Goal: Task Accomplishment & Management: Complete application form

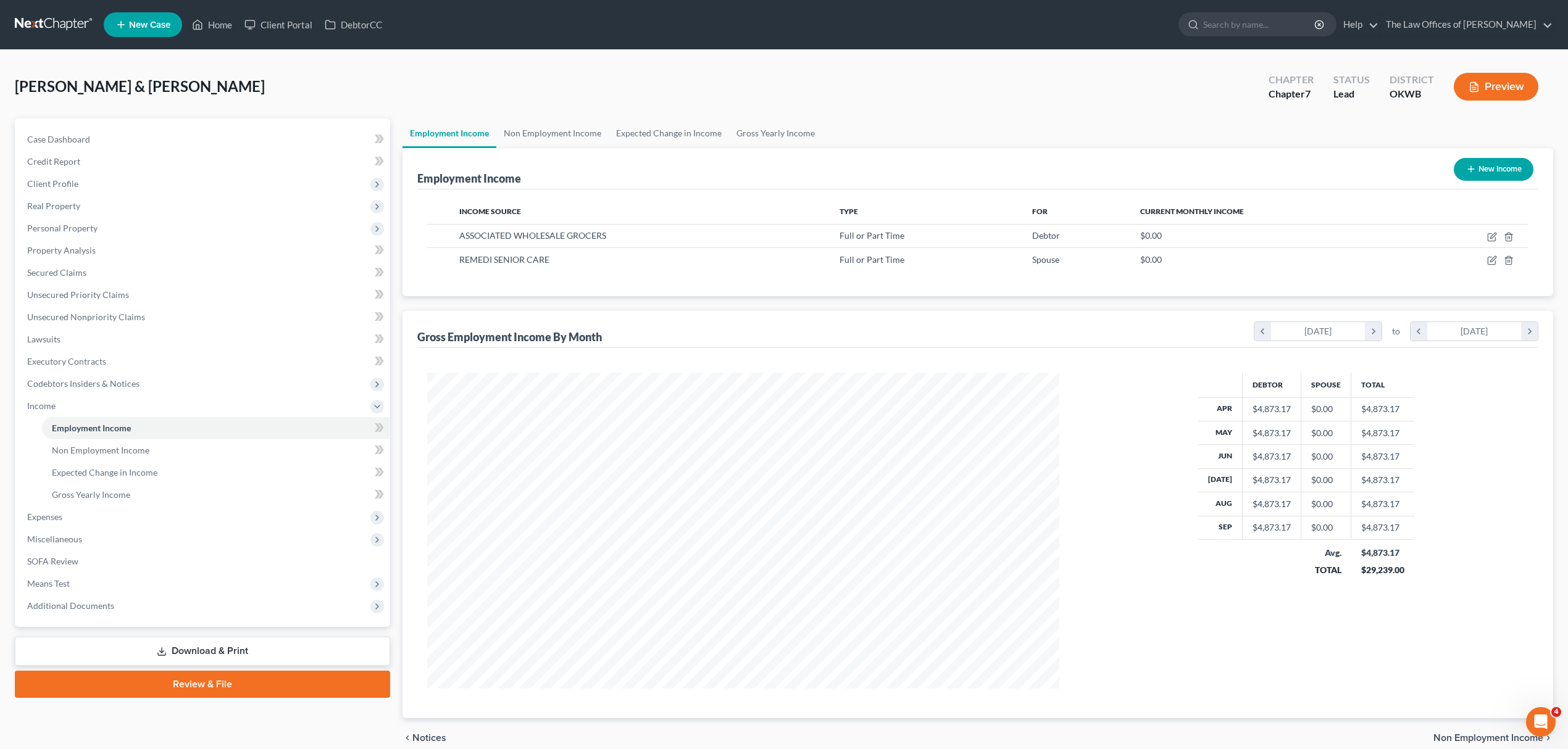
scroll to position [316, 657]
click at [88, 186] on span "Client Profile" at bounding box center [204, 184] width 373 height 22
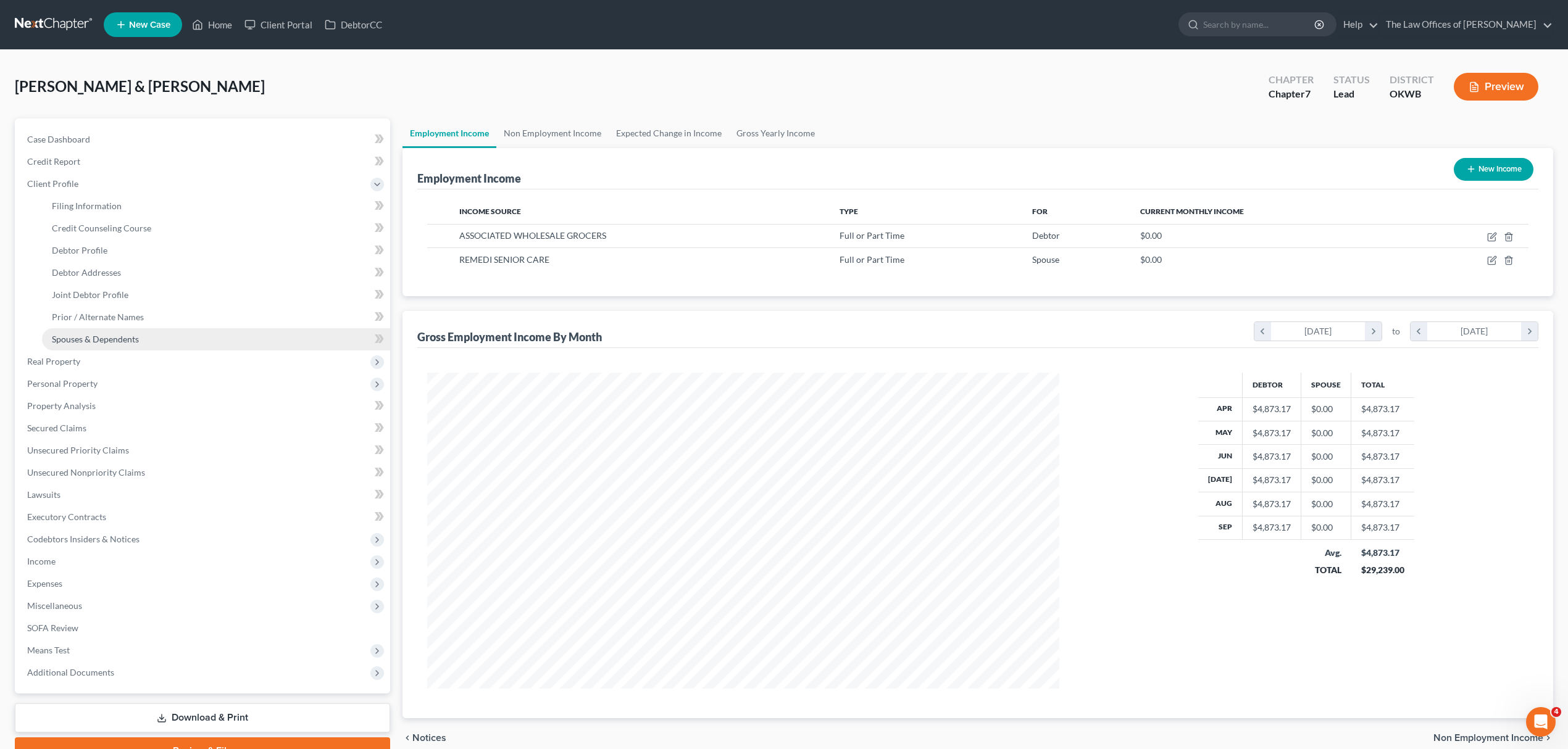
click at [120, 336] on span "Spouses & Dependents" at bounding box center [96, 339] width 87 height 10
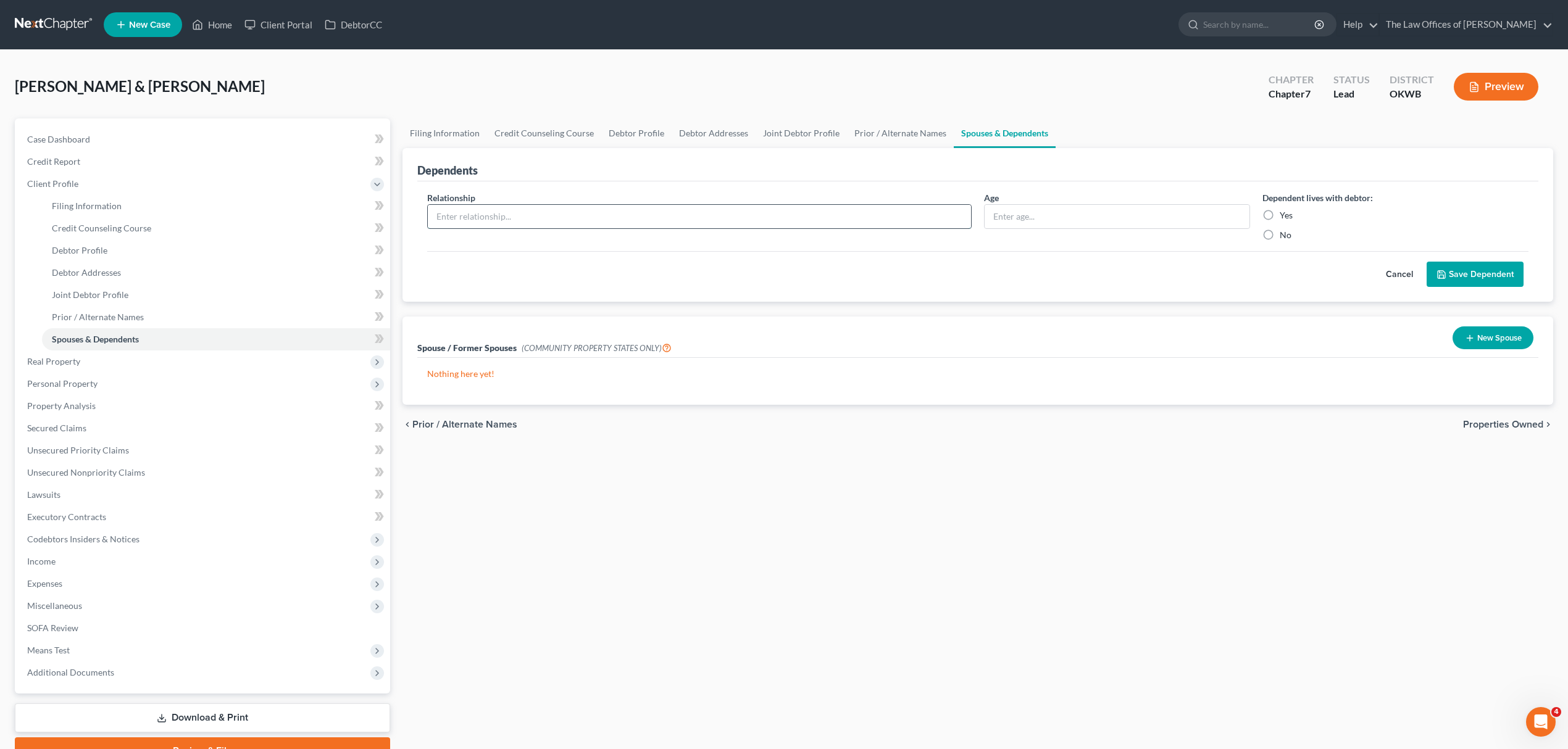
click at [729, 205] on input "text" at bounding box center [699, 217] width 543 height 23
type input "SON"
type input "21"
click at [1280, 209] on label "Yes" at bounding box center [1286, 215] width 13 height 12
click at [1284, 209] on input "Yes" at bounding box center [1288, 213] width 8 height 8
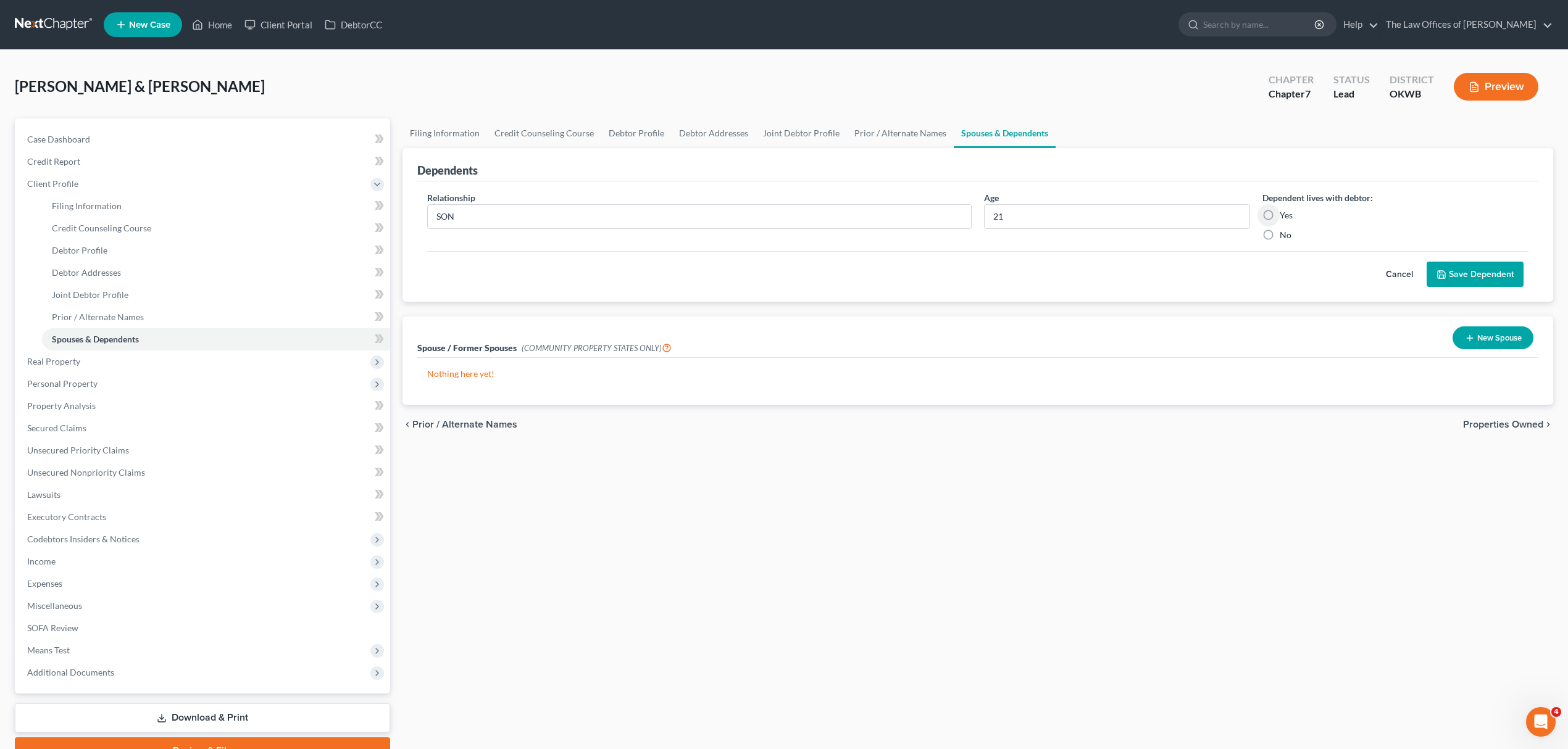
radio input "true"
click at [1442, 277] on icon "submit" at bounding box center [1441, 274] width 10 height 10
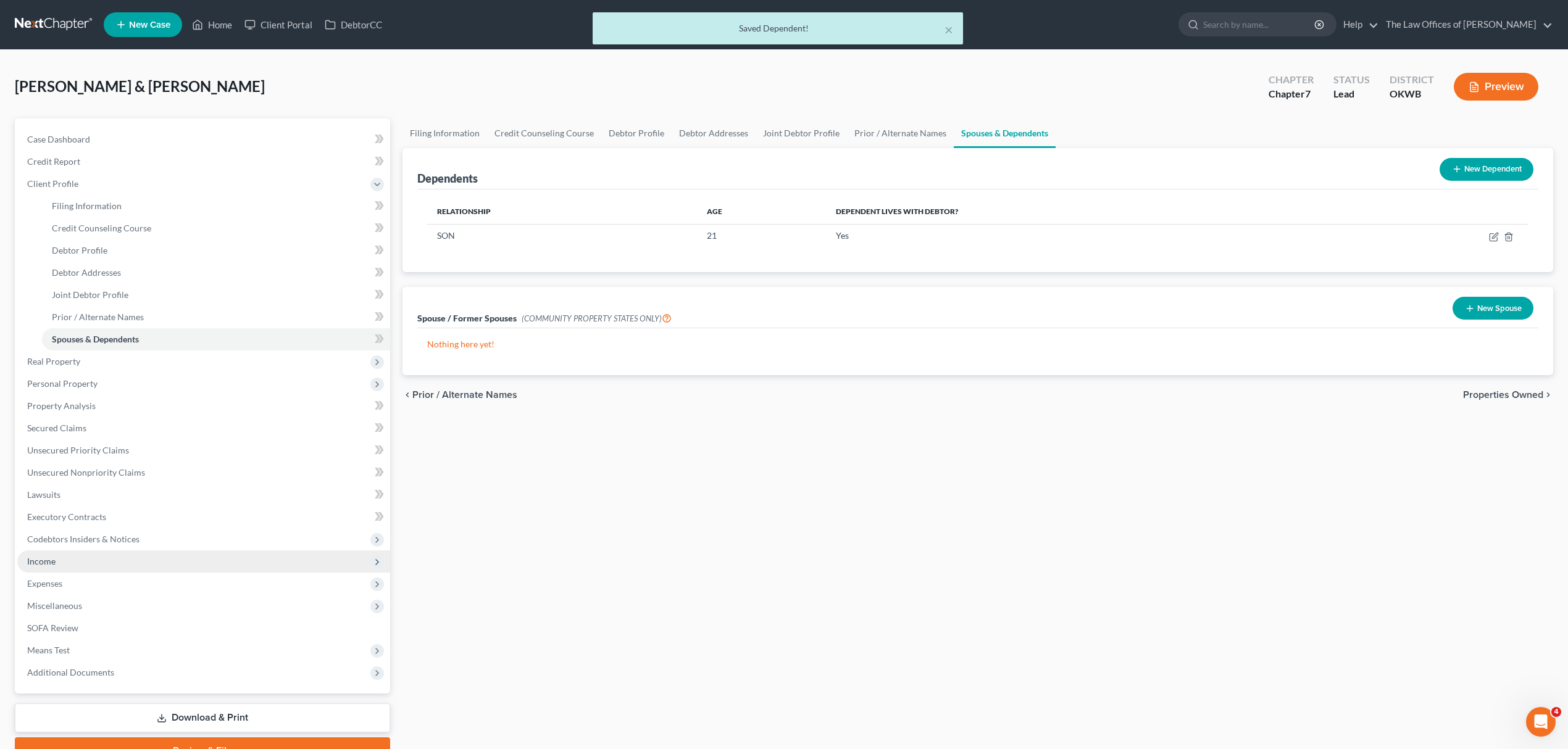
click at [100, 562] on span "Income" at bounding box center [204, 561] width 373 height 22
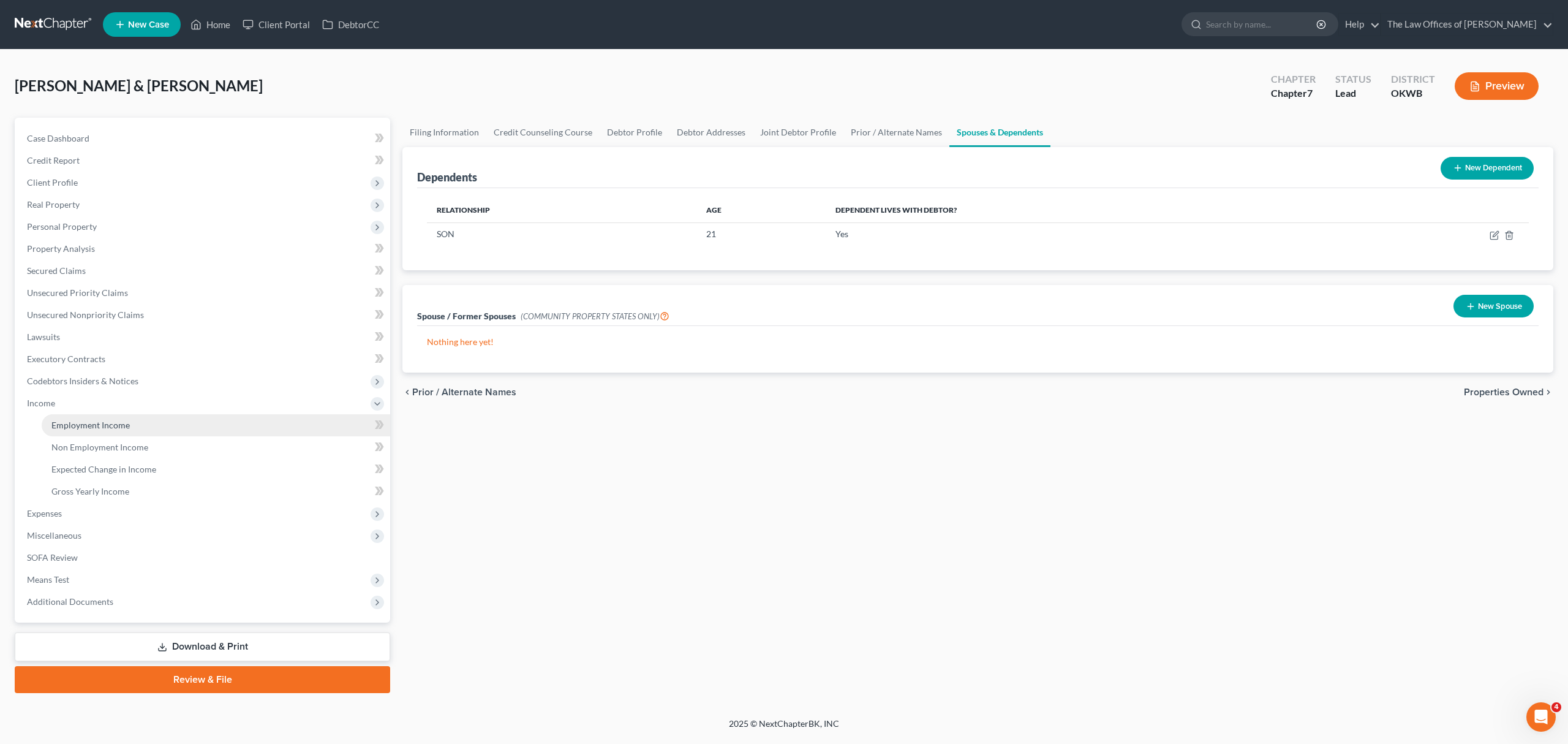
click at [113, 427] on span "Employment Income" at bounding box center [90, 425] width 78 height 10
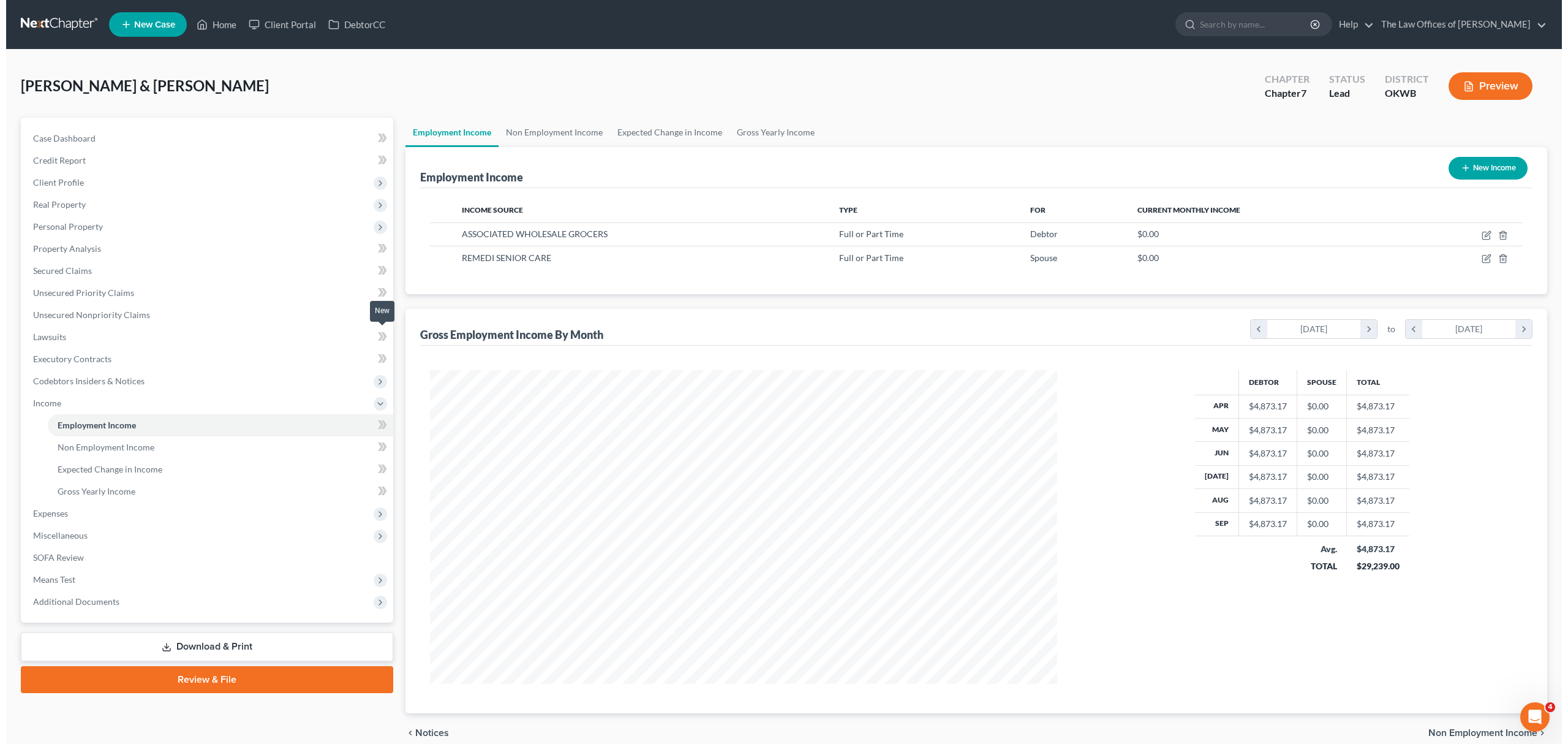
scroll to position [314, 652]
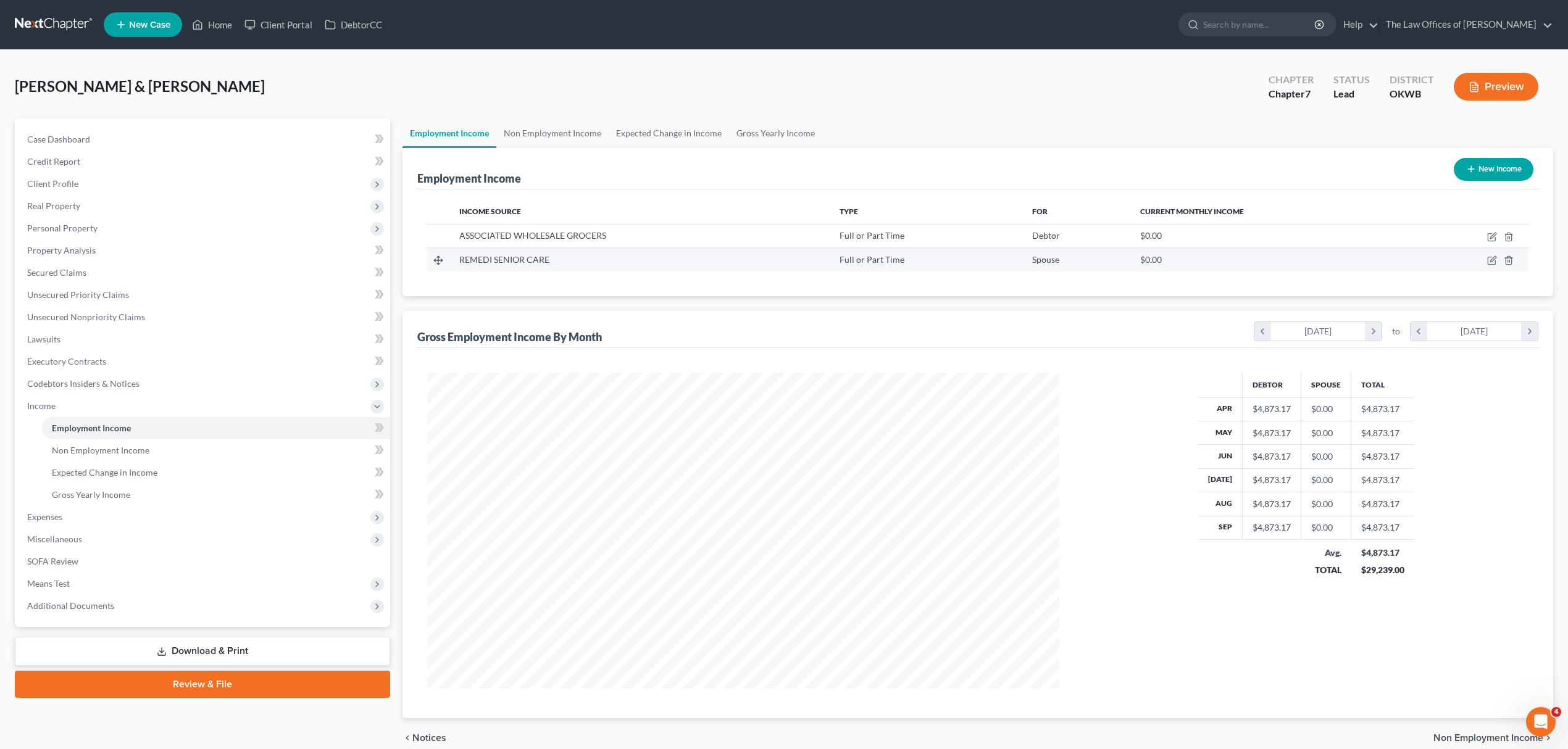
click at [1485, 255] on td at bounding box center [1470, 260] width 117 height 23
click at [1487, 255] on icon "button" at bounding box center [1491, 260] width 10 height 10
select select "0"
select select "37"
select select "0"
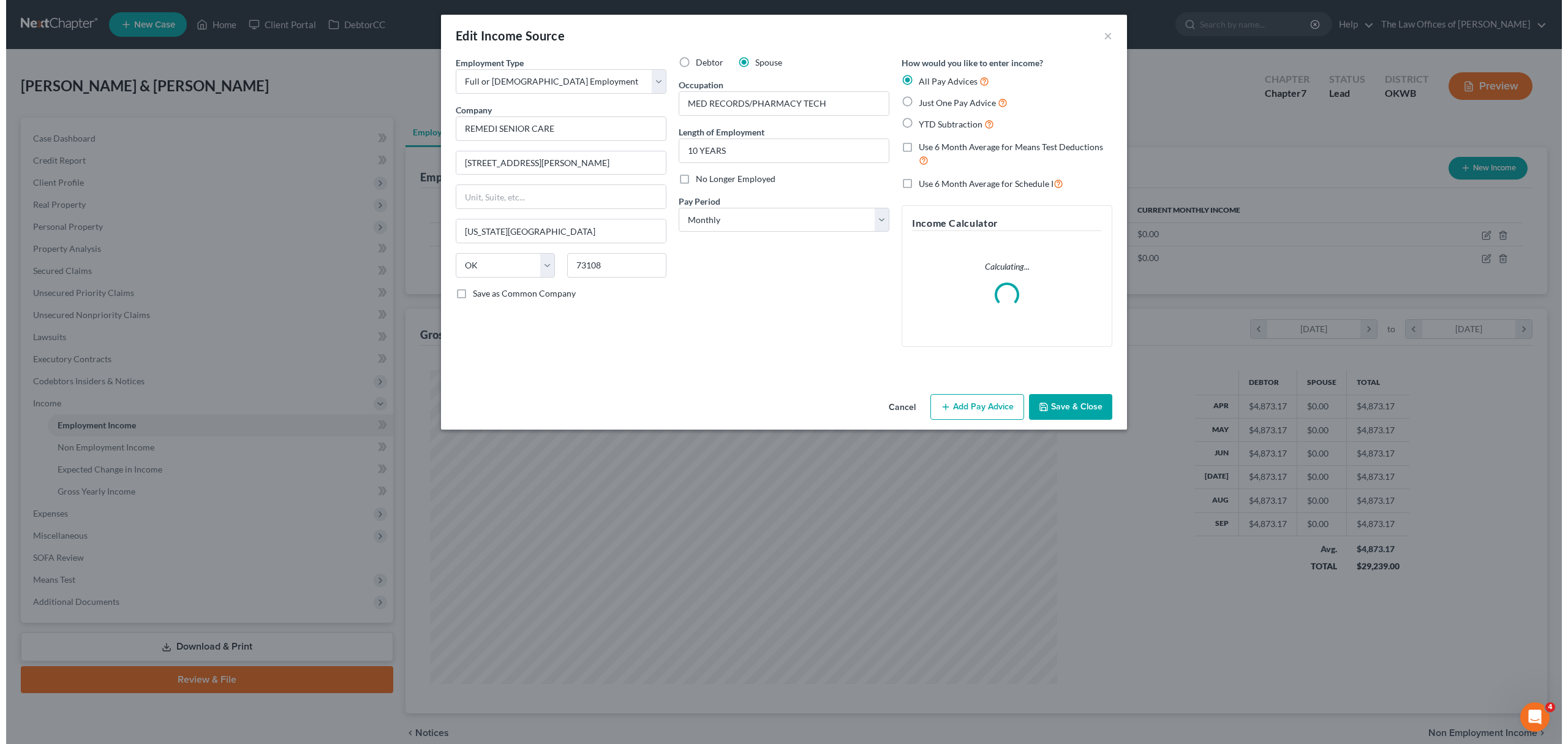
scroll to position [316, 656]
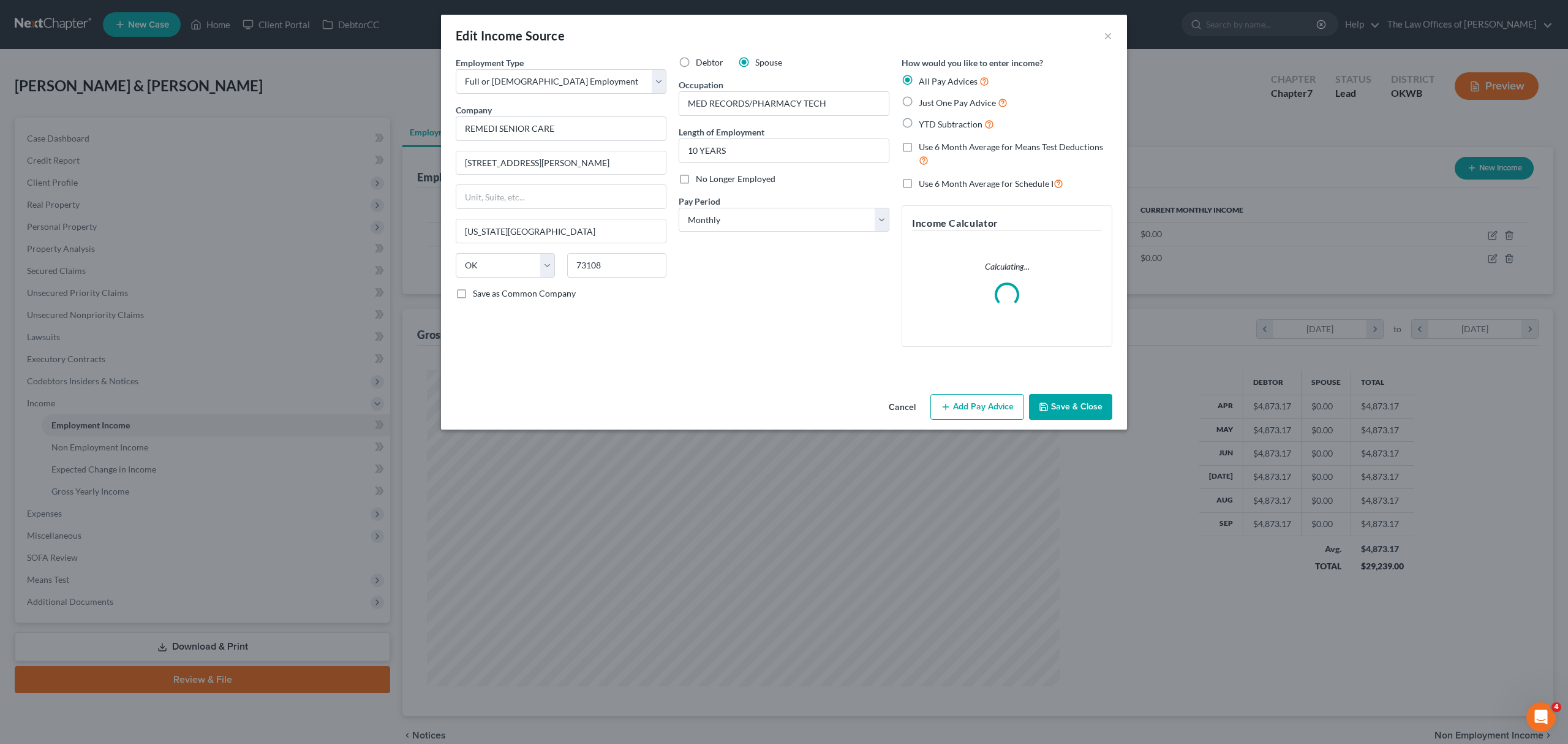
click at [919, 178] on label "Use 6 Month Average for Schedule I" at bounding box center [991, 184] width 145 height 14
click at [923, 178] on input "Use 6 Month Average for Schedule I" at bounding box center [927, 180] width 8 height 8
checkbox input "true"
click at [919, 147] on label "Use 6 Month Average for Means Test Deductions" at bounding box center [1016, 154] width 194 height 27
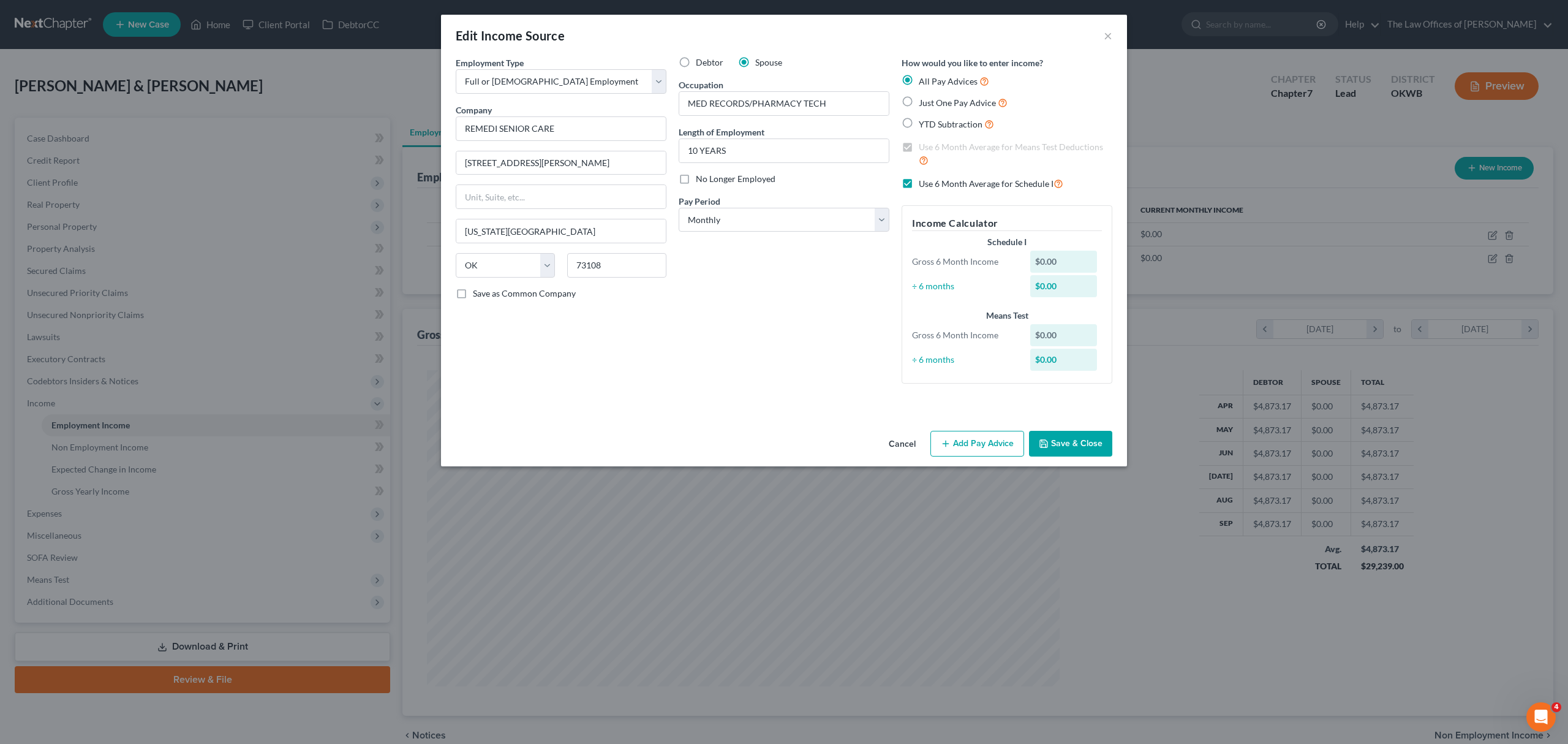
click at [990, 440] on button "Add Pay Advice" at bounding box center [977, 443] width 94 height 26
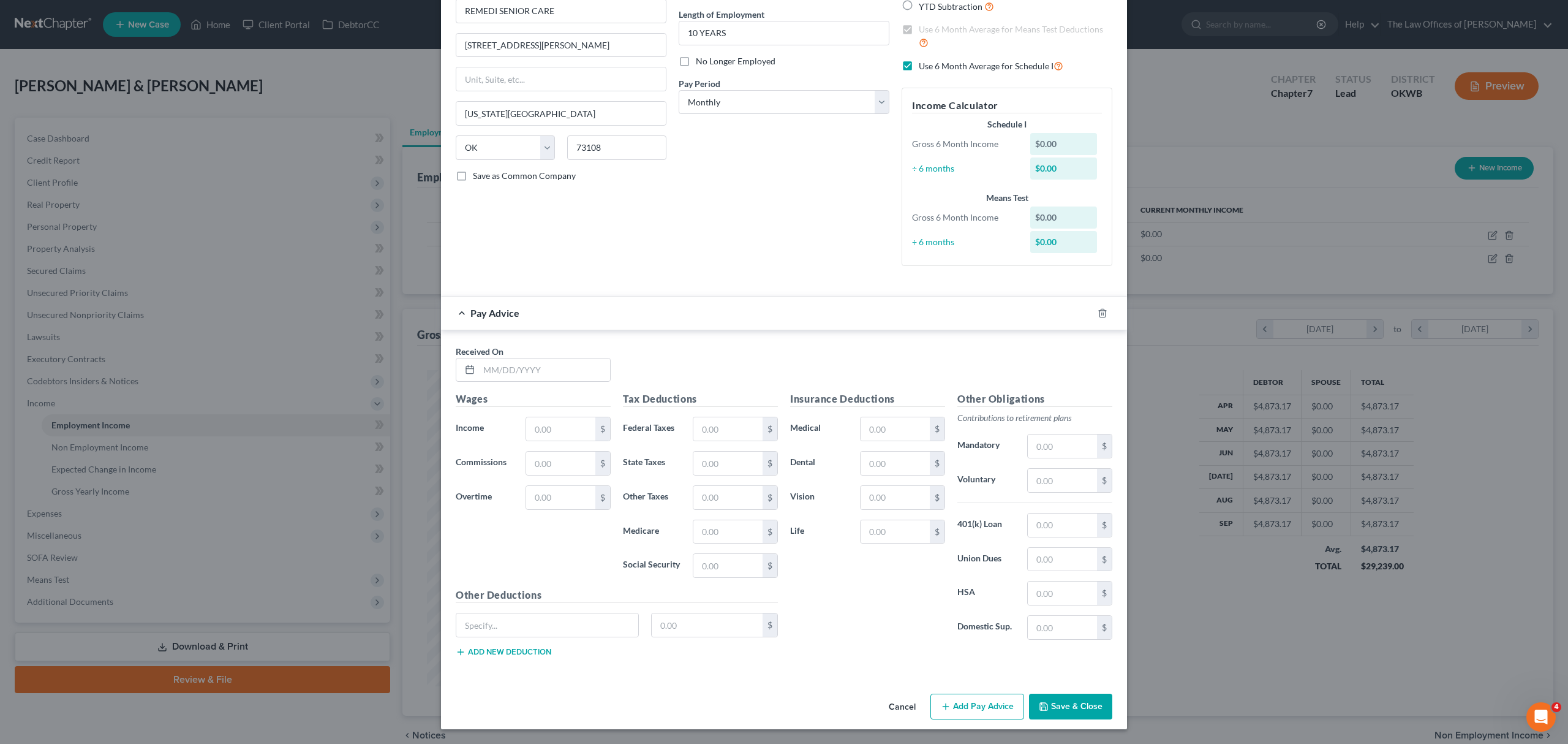
scroll to position [0, 0]
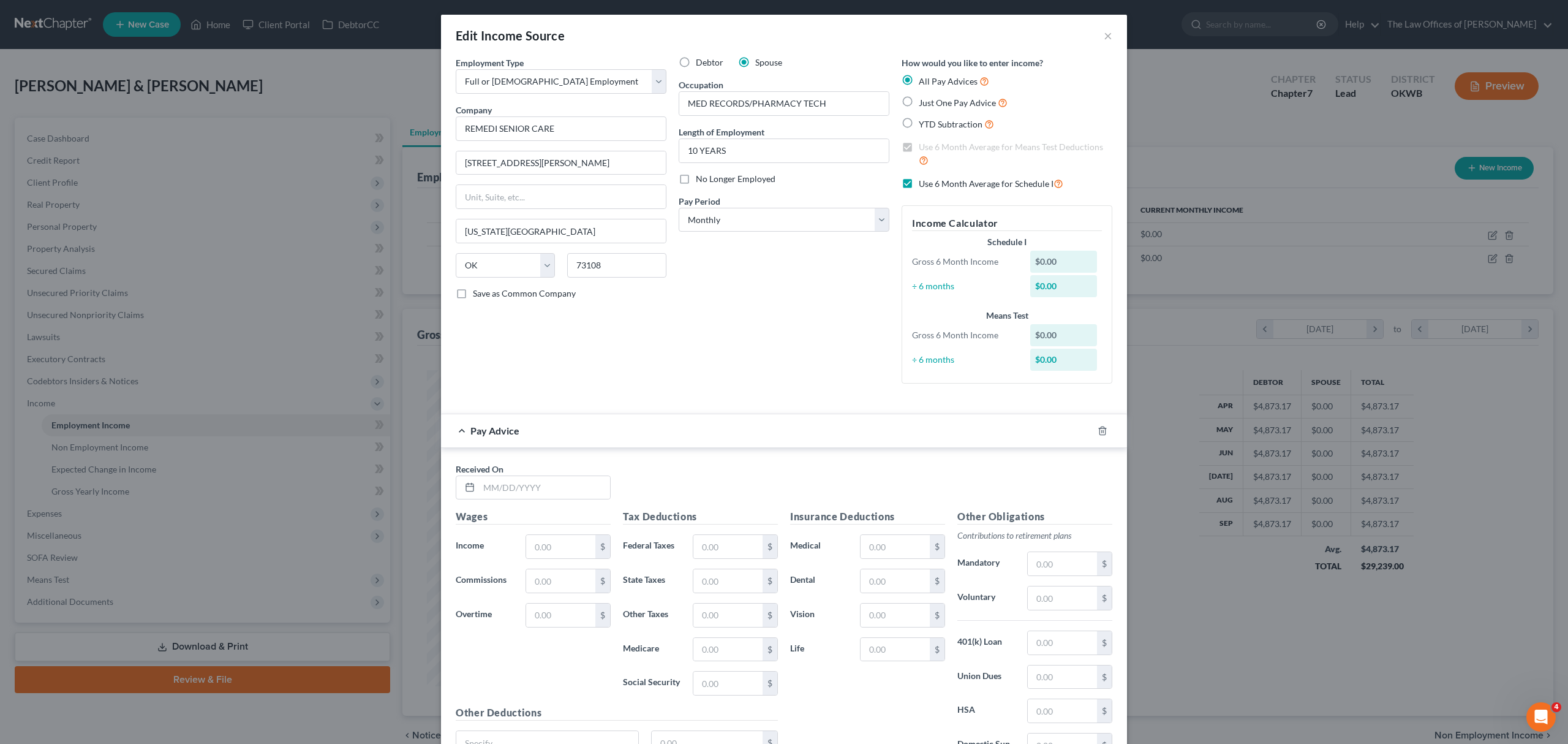
click at [895, 145] on div "How would you like to enter income? All Pay Advices Just One Pay Advice YTD Sub…" at bounding box center [1007, 224] width 223 height 337
click at [919, 143] on label "Use 6 Month Average for Means Test Deductions" at bounding box center [1016, 154] width 194 height 27
click at [907, 143] on div "Use 6 Month Average for Means Test Deductions" at bounding box center [1007, 154] width 211 height 27
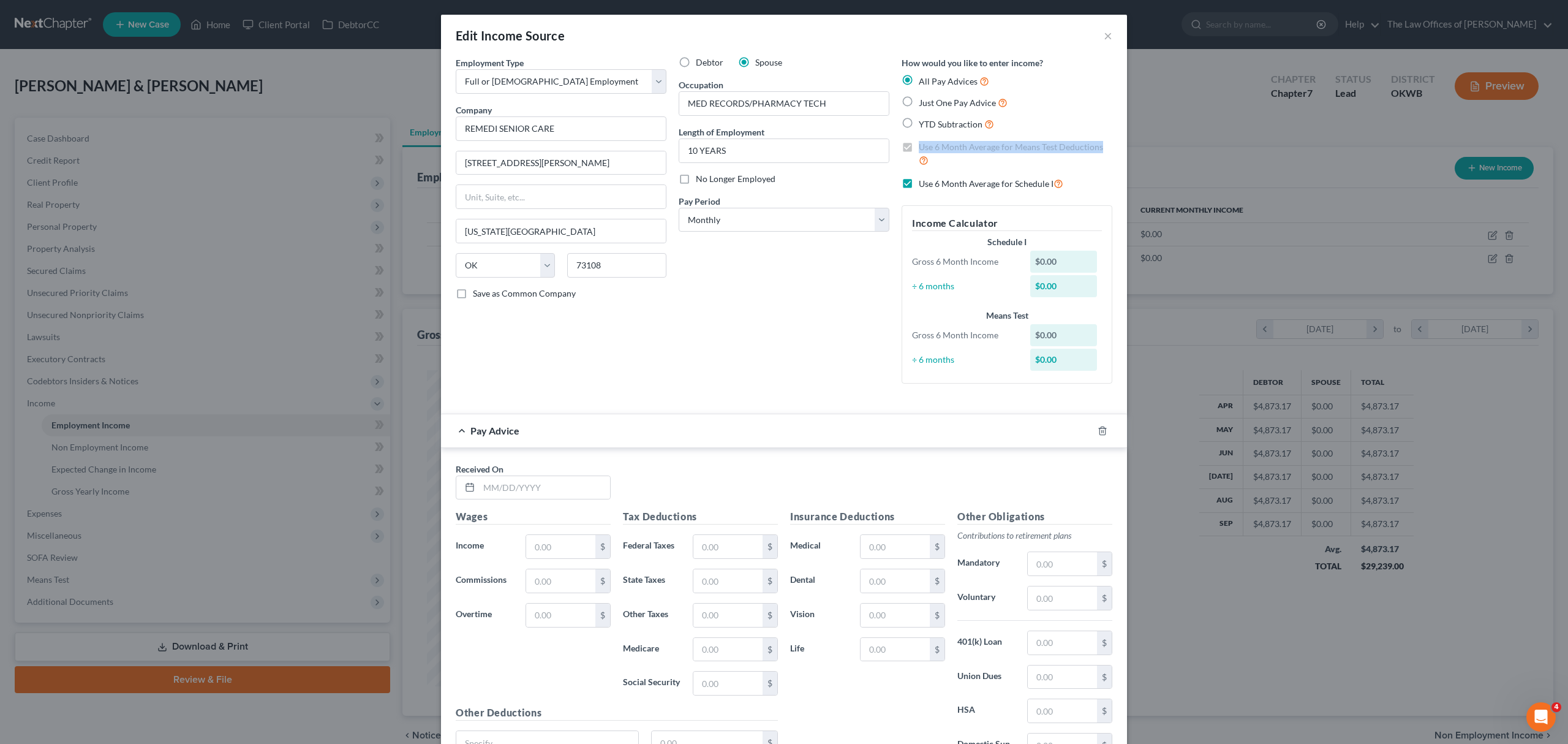
click at [919, 143] on label "Use 6 Month Average for Means Test Deductions" at bounding box center [1016, 154] width 194 height 27
click at [919, 123] on label "YTD Subtraction" at bounding box center [956, 124] width 76 height 14
click at [923, 123] on input "YTD Subtraction" at bounding box center [927, 121] width 8 height 8
radio input "true"
checkbox input "false"
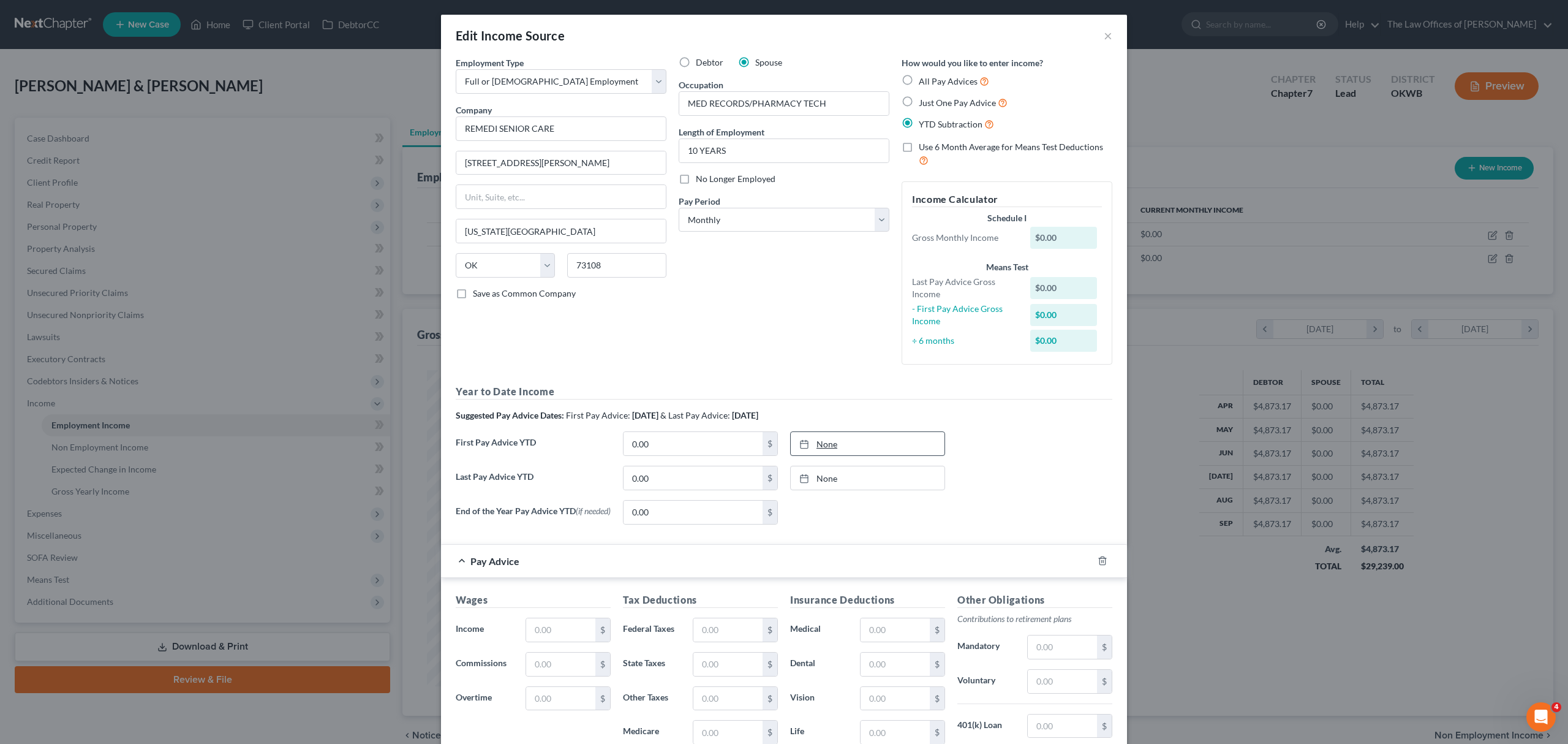
click at [819, 436] on link "None" at bounding box center [868, 443] width 154 height 23
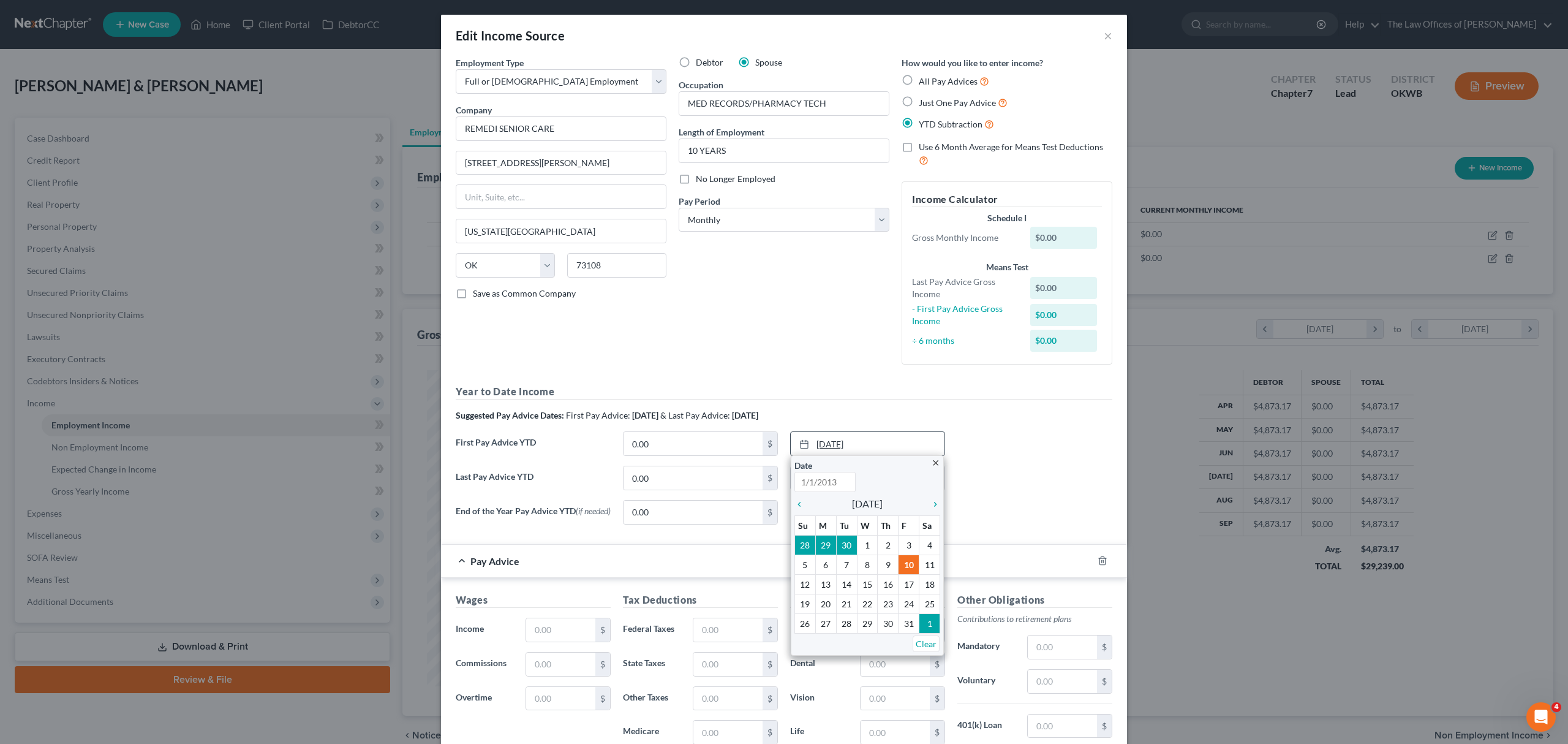
type input "[DATE]"
click at [795, 503] on icon "chevron_left" at bounding box center [802, 504] width 16 height 10
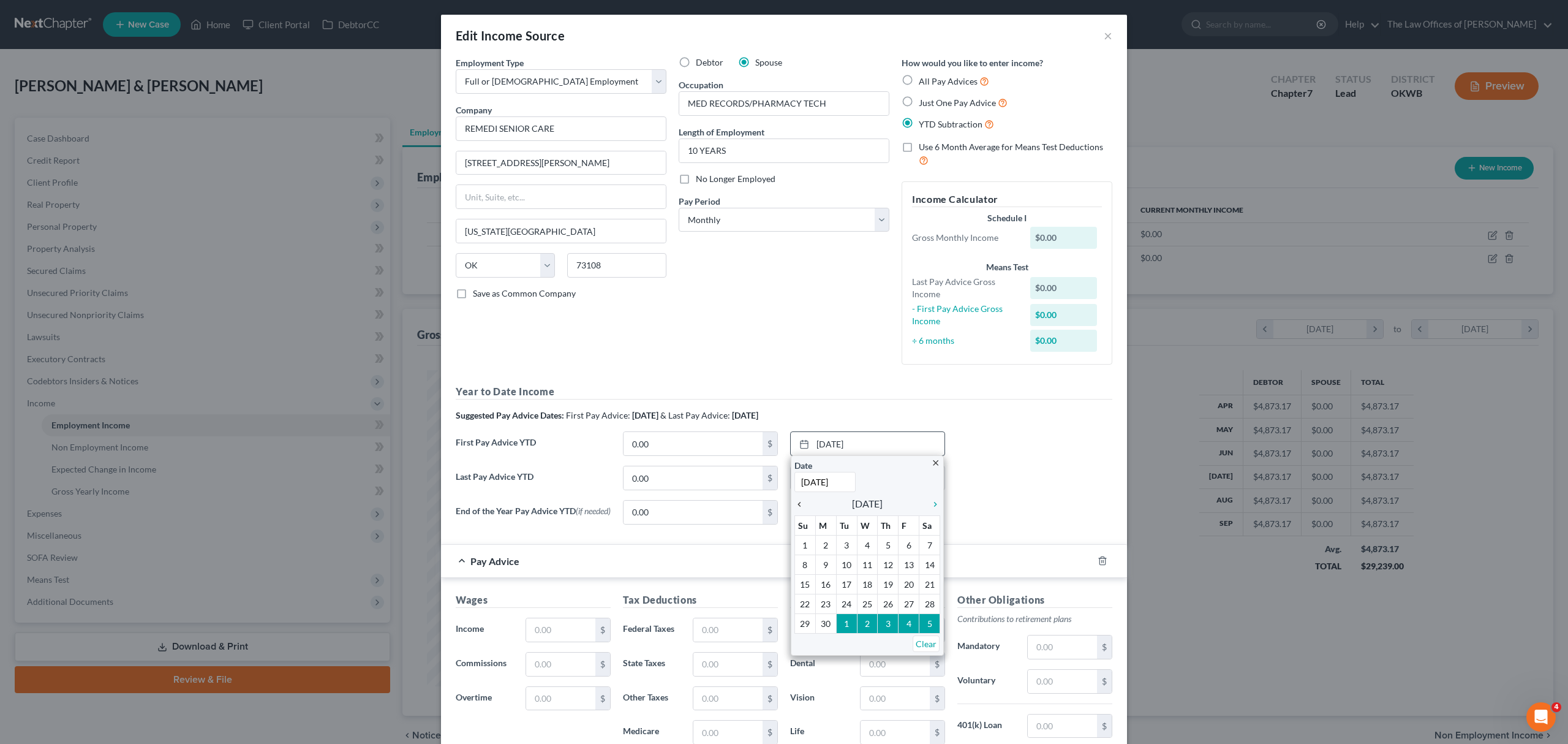
click at [795, 503] on icon "chevron_left" at bounding box center [802, 504] width 16 height 10
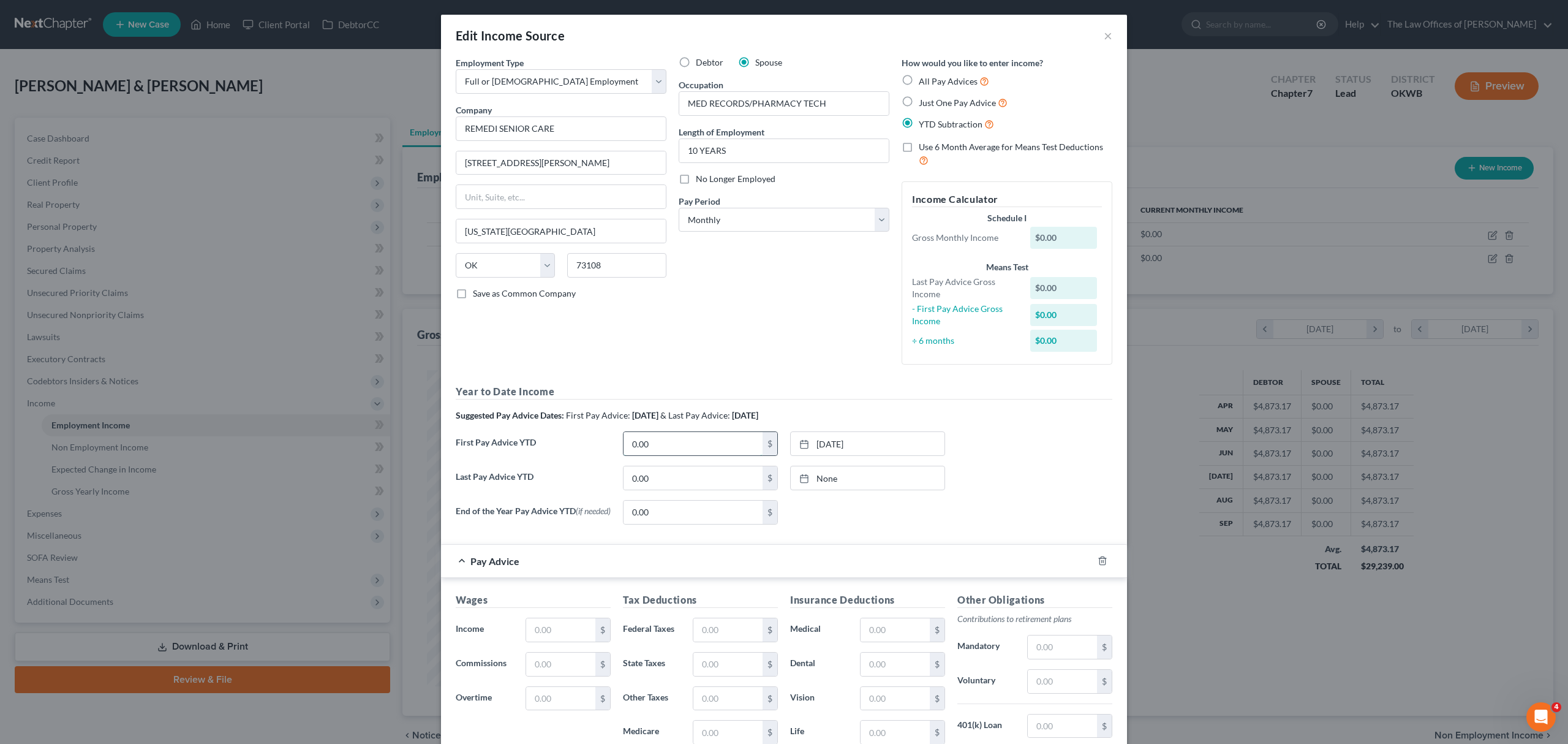
click at [682, 445] on input "0.00" at bounding box center [693, 443] width 139 height 23
type input "11,883"
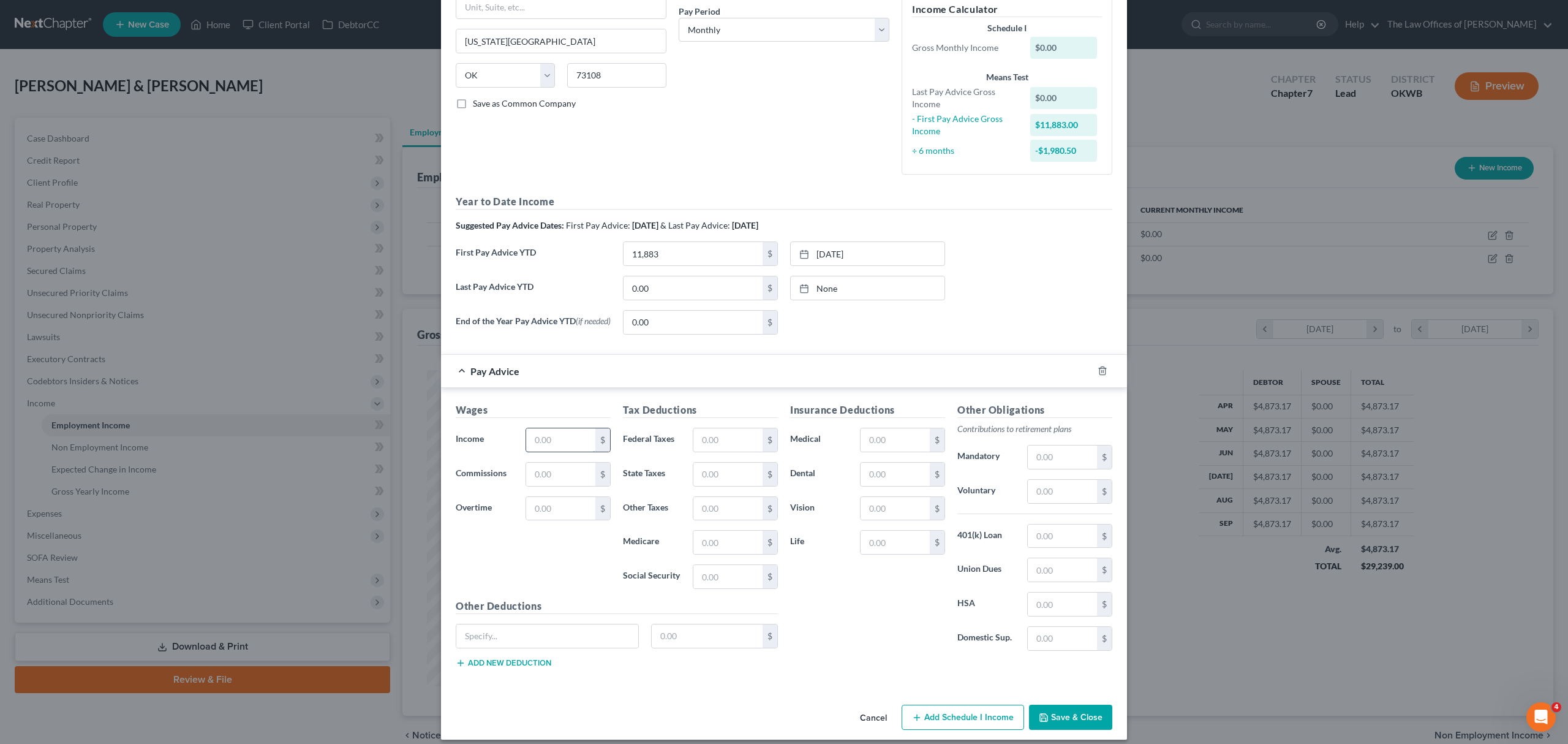
click at [570, 445] on input "text" at bounding box center [560, 440] width 69 height 23
click at [552, 445] on input "text" at bounding box center [560, 440] width 69 height 23
type input "11,883"
type input "250"
type input "199"
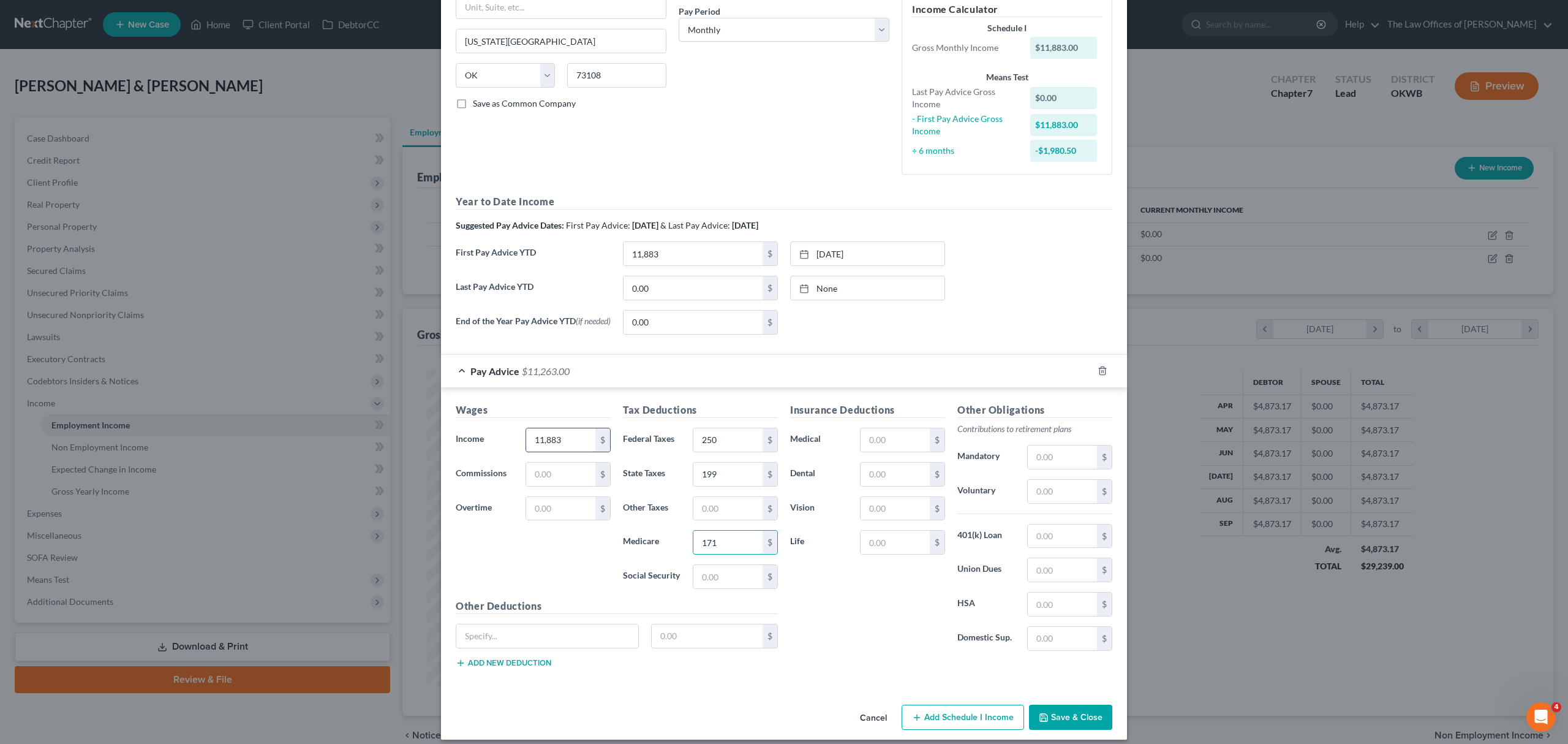
type input "171"
type input "730"
click at [895, 435] on input "text" at bounding box center [895, 440] width 69 height 23
click at [864, 478] on input "text" at bounding box center [895, 474] width 69 height 23
type input "96"
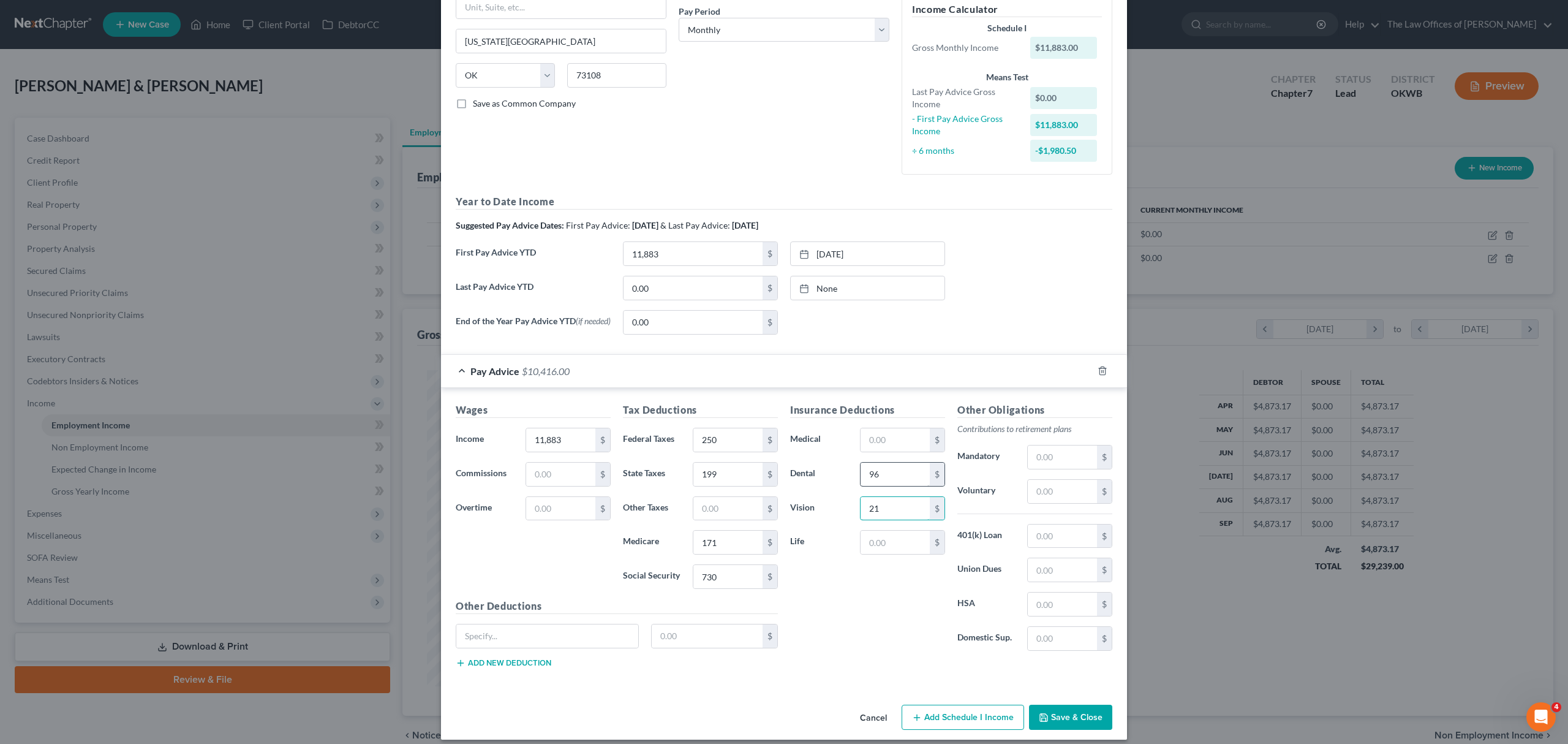
type input "21"
click at [1032, 538] on input "text" at bounding box center [1061, 536] width 69 height 23
type input "1,274"
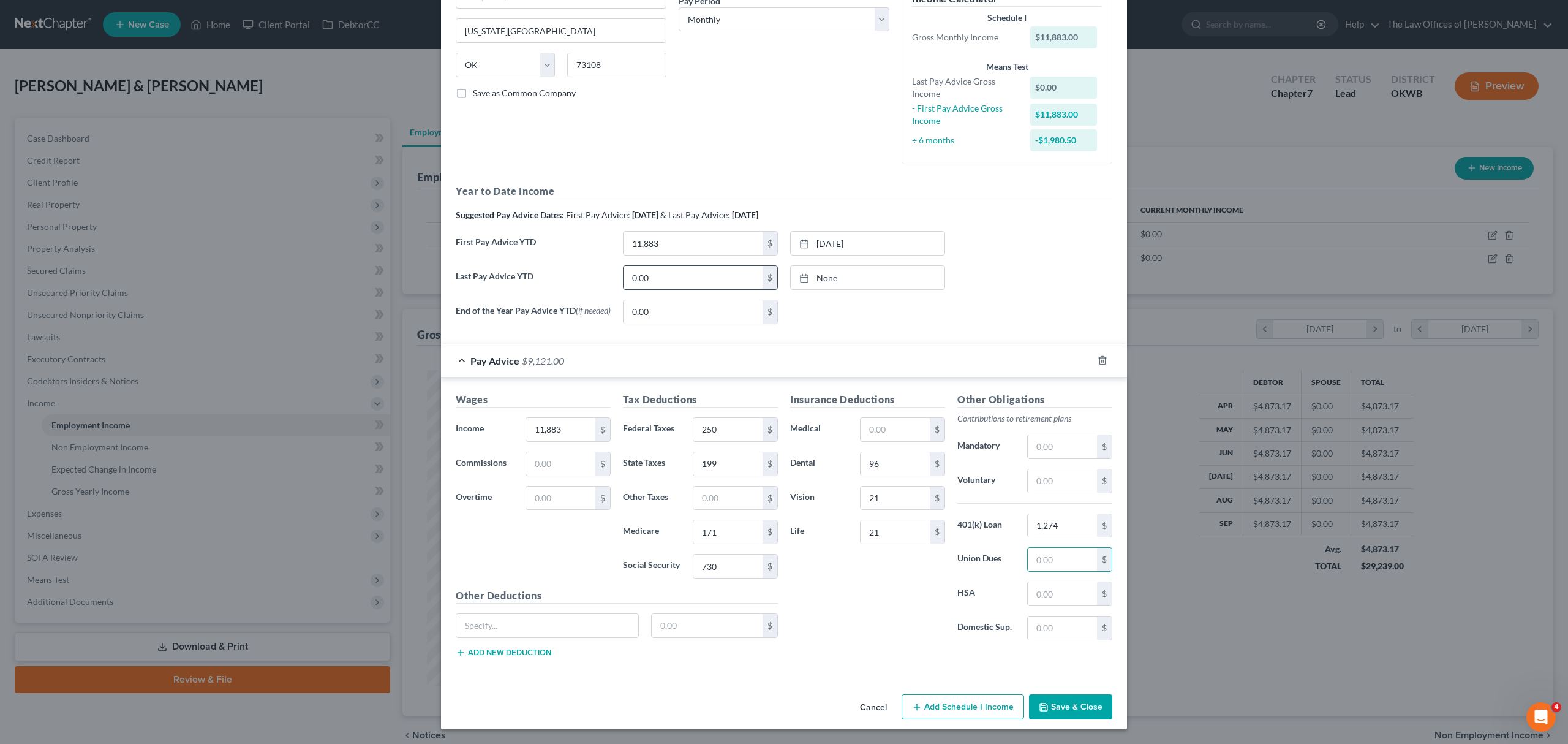
click at [642, 268] on input "0.00" at bounding box center [693, 277] width 139 height 23
type input "[DATE]"
click at [836, 266] on link "None" at bounding box center [868, 277] width 154 height 23
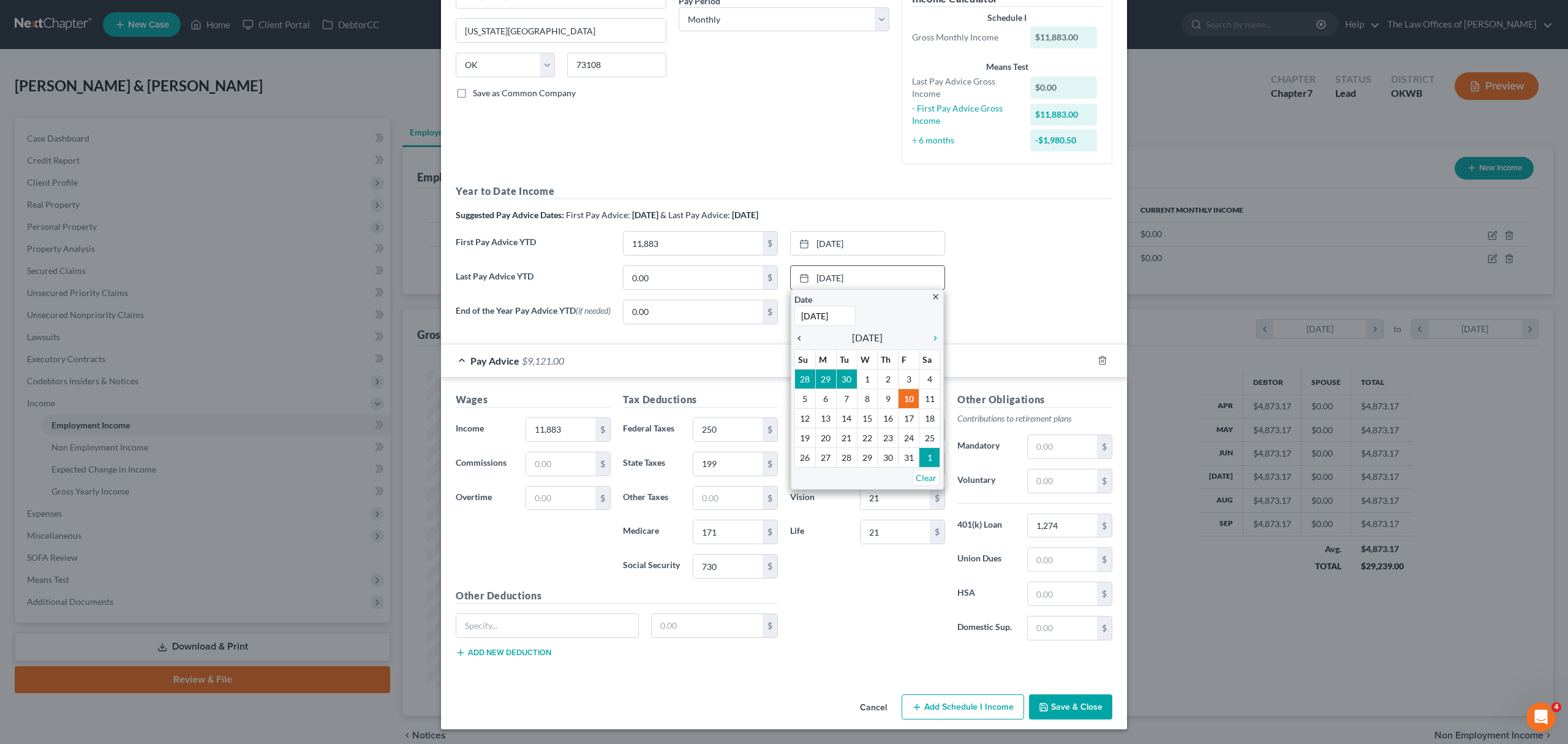
click at [799, 334] on icon "chevron_left" at bounding box center [802, 338] width 16 height 10
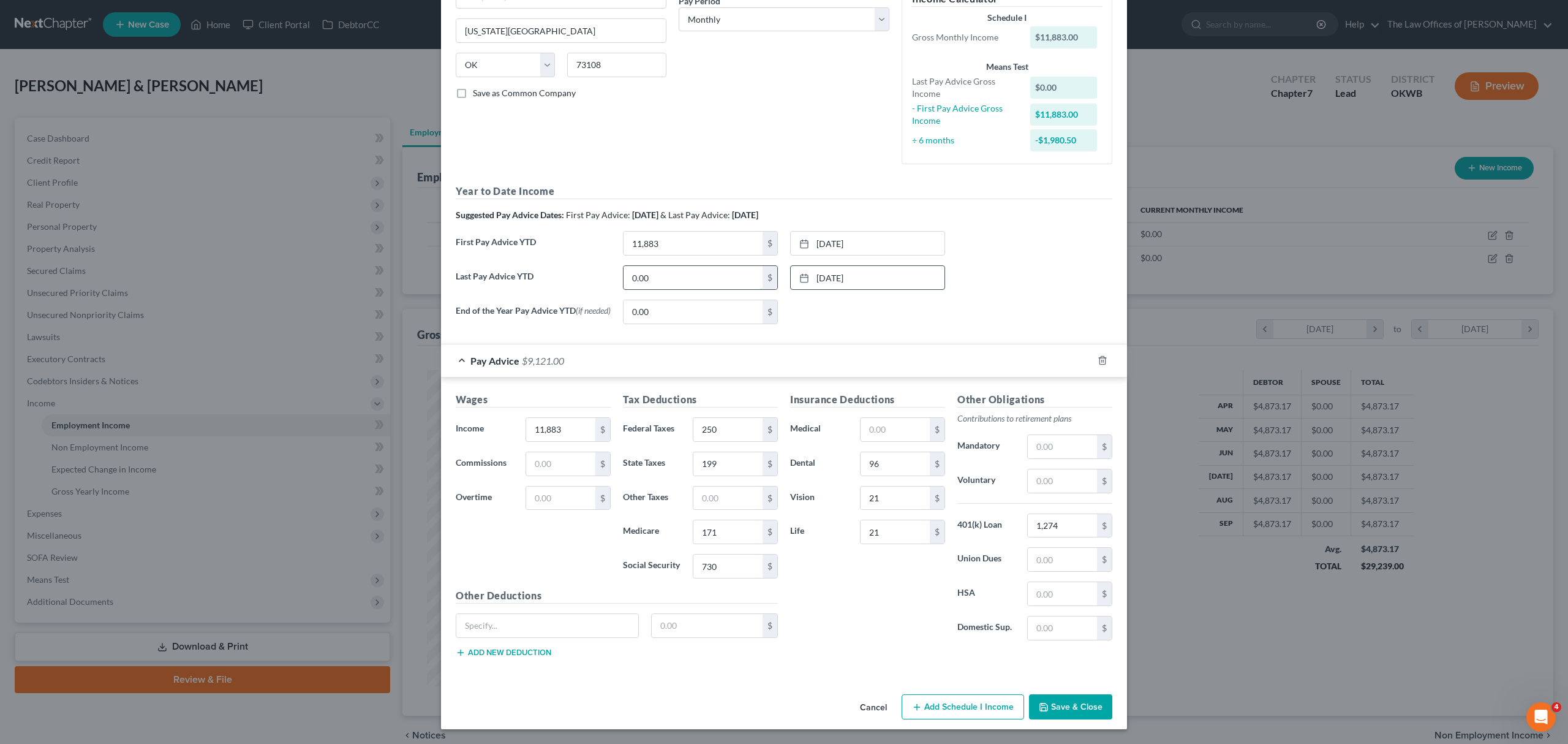
click at [638, 273] on input "0.00" at bounding box center [693, 277] width 139 height 23
type input "33,001"
click at [922, 706] on button "Add Schedule I Income" at bounding box center [963, 707] width 123 height 26
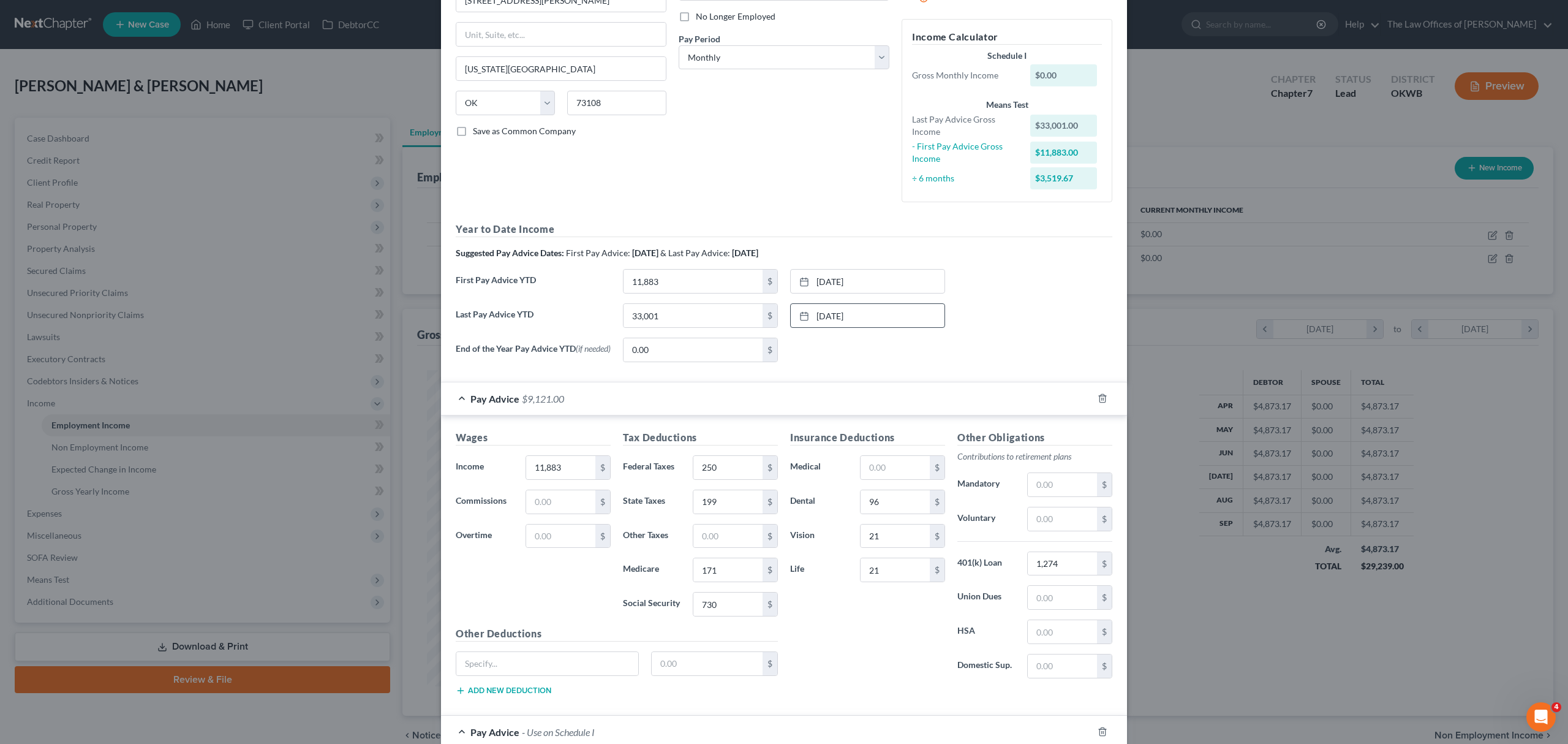
scroll to position [0, 0]
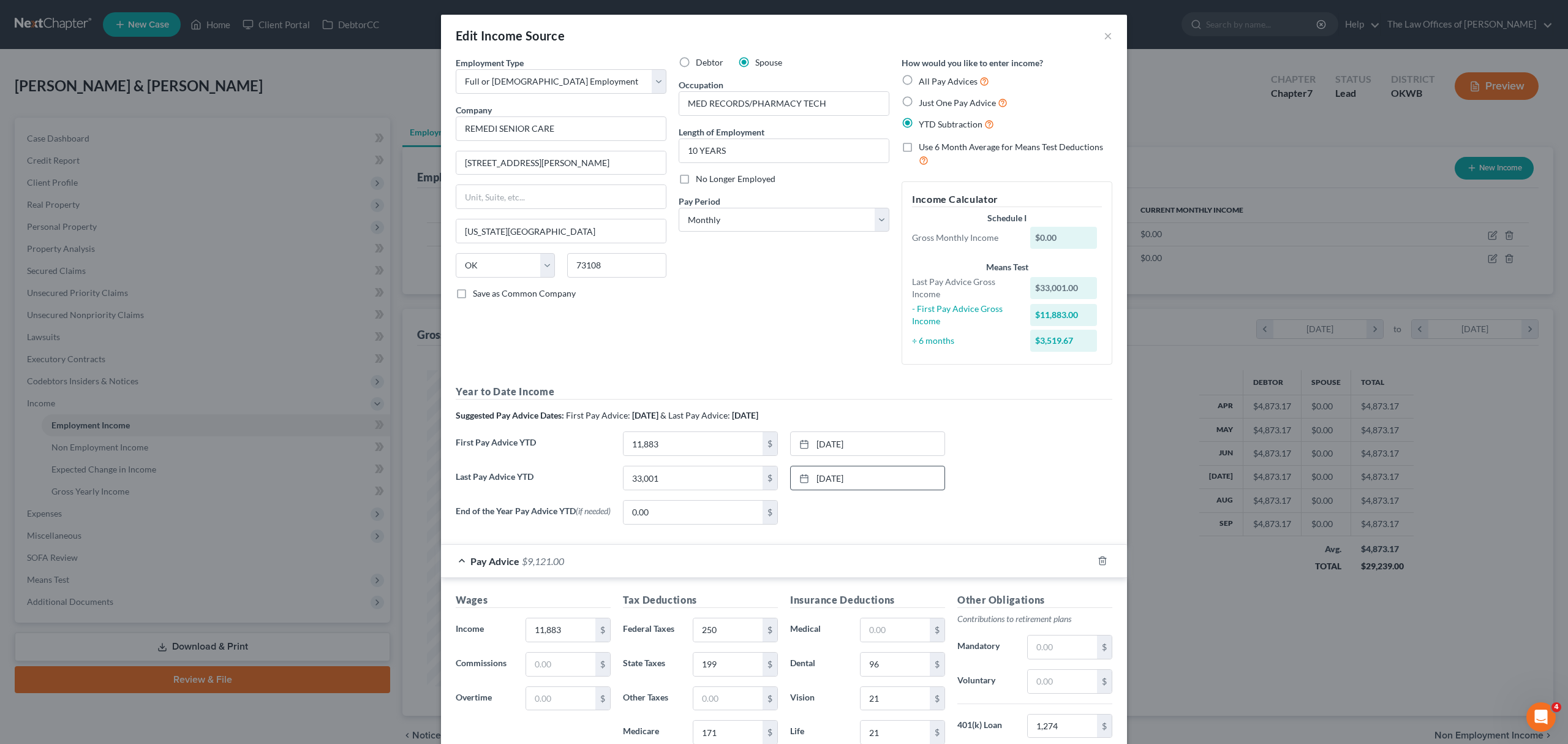
click at [919, 148] on label "Use 6 Month Average for Means Test Deductions" at bounding box center [1016, 154] width 194 height 27
click at [923, 148] on input "Use 6 Month Average for Means Test Deductions" at bounding box center [927, 145] width 8 height 8
checkbox input "true"
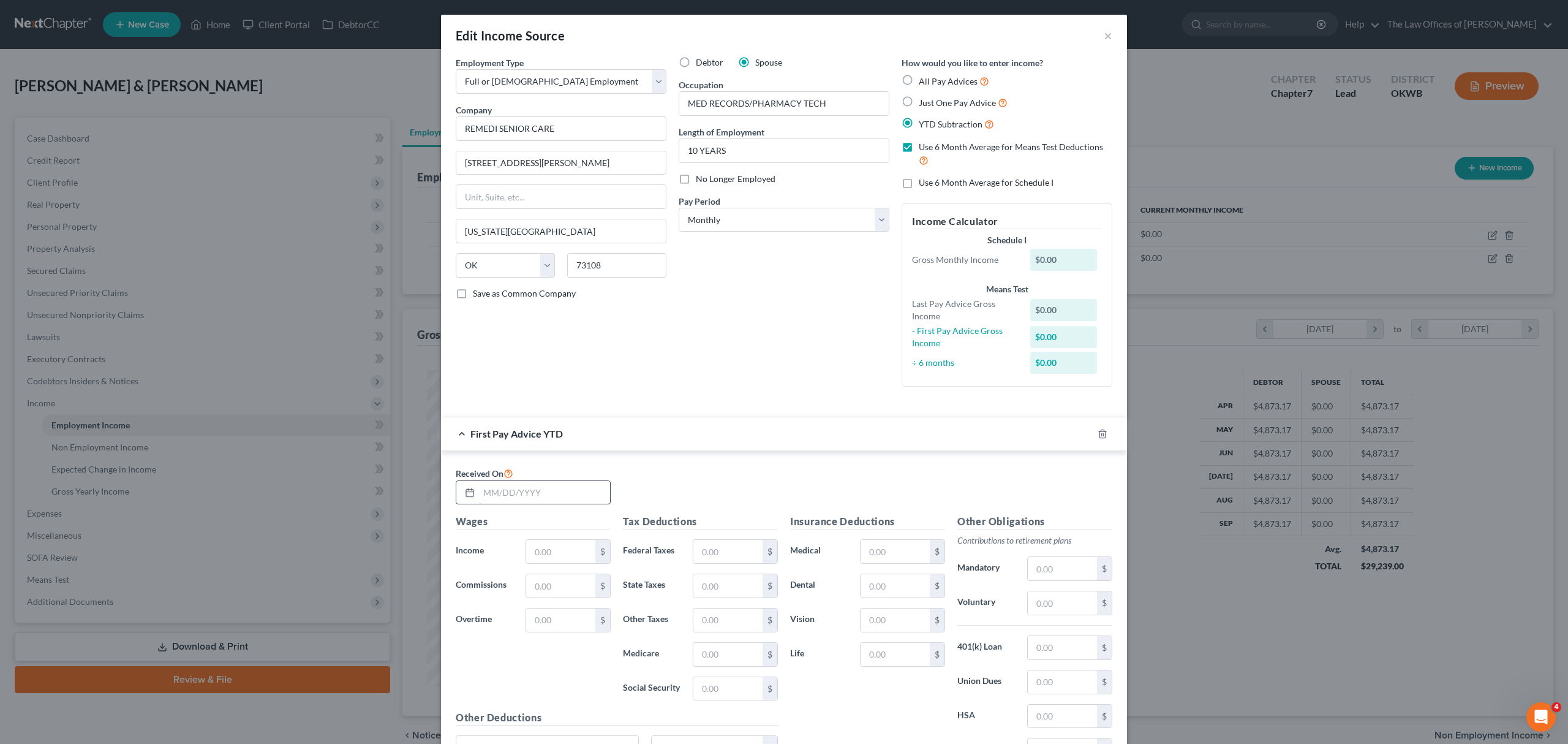
click at [532, 486] on input "text" at bounding box center [544, 493] width 131 height 23
click at [519, 493] on input "text" at bounding box center [544, 493] width 131 height 23
type input "[DATE]"
click at [574, 562] on input "text" at bounding box center [560, 551] width 69 height 23
type input "19"
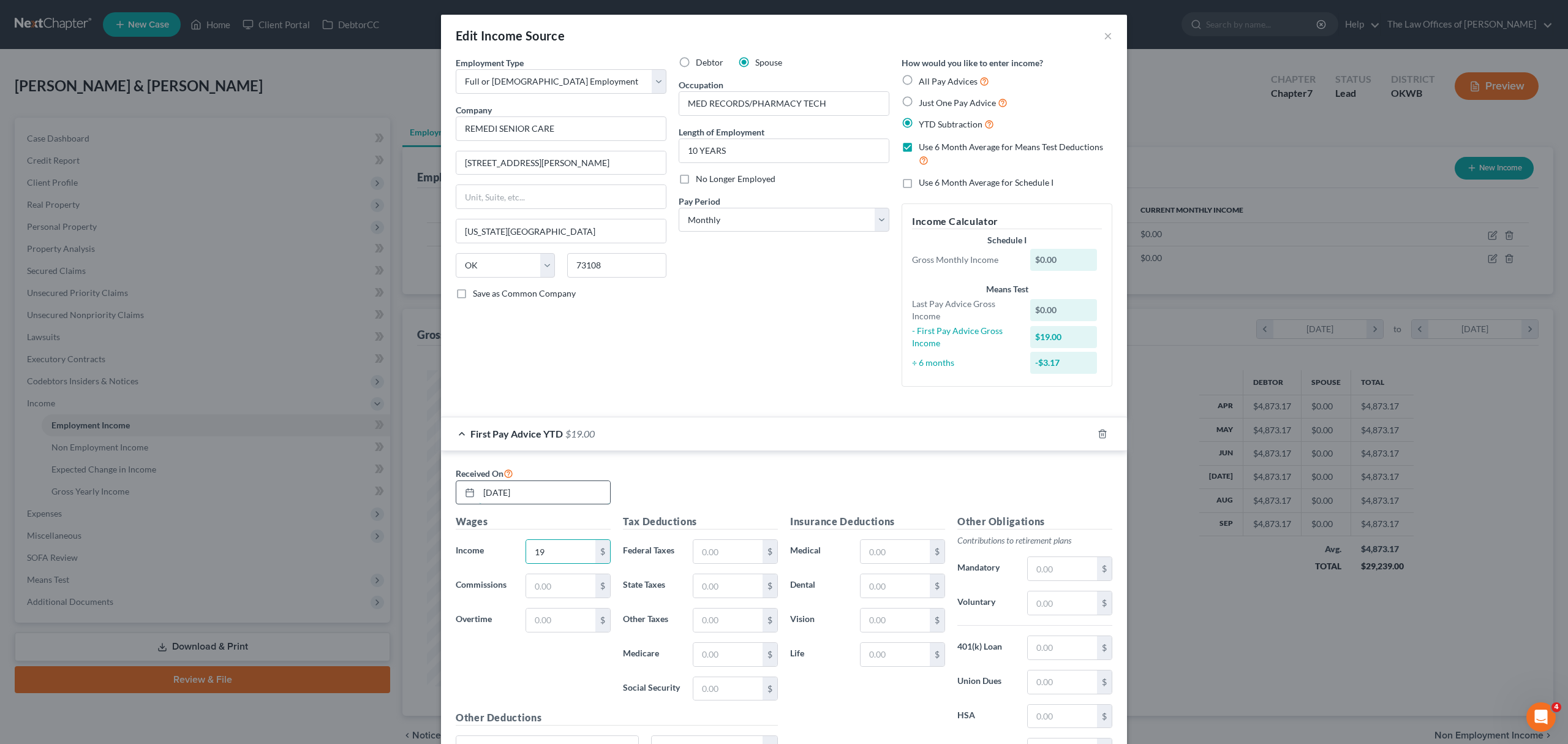
click at [510, 491] on input "[DATE]" at bounding box center [544, 493] width 131 height 23
drag, startPoint x: 554, startPoint y: 490, endPoint x: 378, endPoint y: 509, distance: 177.0
click at [378, 509] on div "Edit Income Source × Employment Type * Select Full or [DEMOGRAPHIC_DATA] Employ…" at bounding box center [784, 372] width 1568 height 744
click at [532, 481] on div "03/" at bounding box center [533, 493] width 155 height 25
click at [517, 495] on input "03/" at bounding box center [544, 493] width 131 height 23
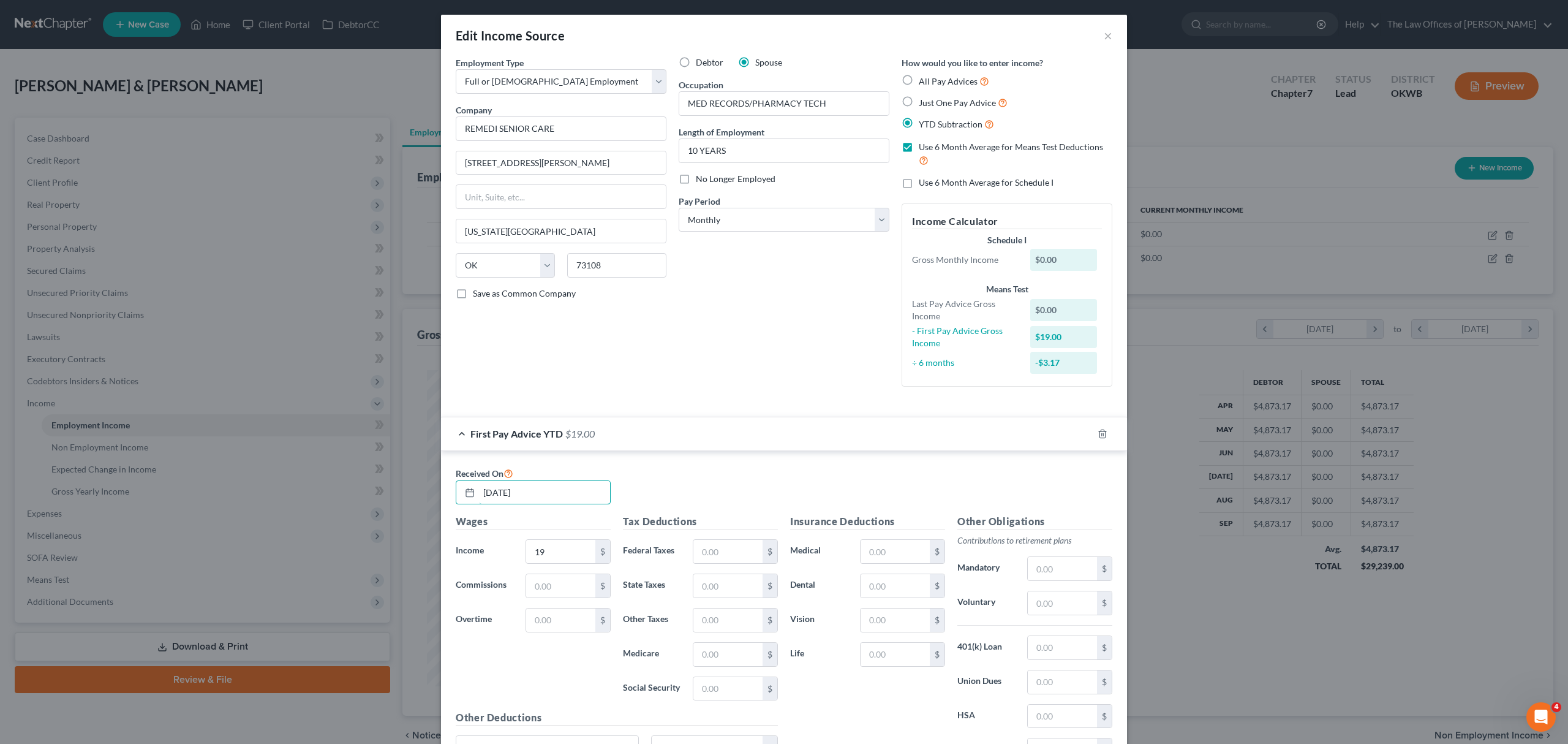
type input "[DATE]"
click at [583, 555] on input "19" at bounding box center [560, 551] width 69 height 23
type input "19,367"
click at [726, 549] on input "text" at bounding box center [727, 551] width 69 height 23
click at [701, 557] on input "text" at bounding box center [727, 551] width 69 height 23
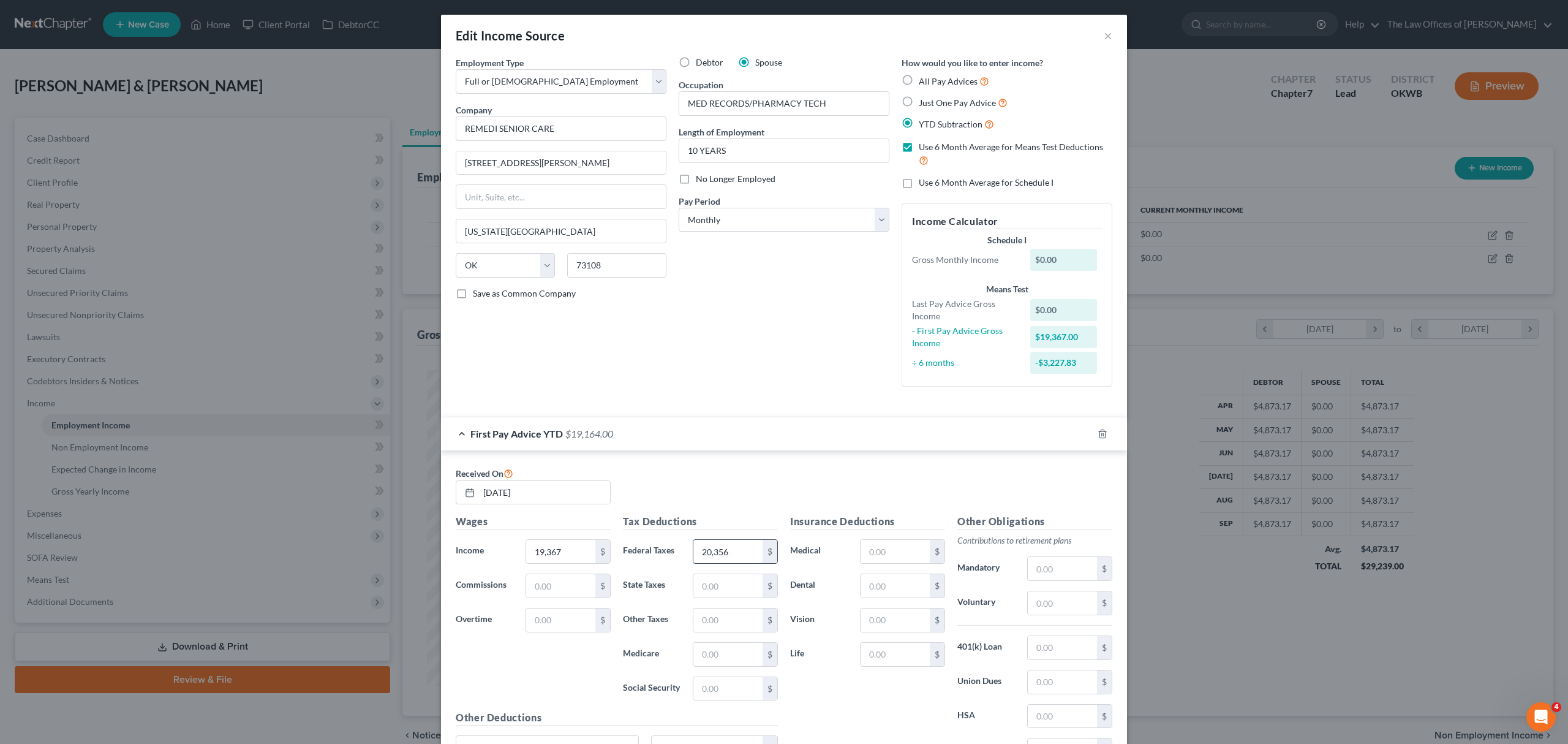
type input "20,356"
click at [562, 558] on input "2,035" at bounding box center [560, 551] width 69 height 23
drag, startPoint x: 566, startPoint y: 549, endPoint x: 478, endPoint y: 558, distance: 88.5
click at [478, 558] on div "Income * 2,035 $" at bounding box center [533, 551] width 167 height 25
type input "19,366"
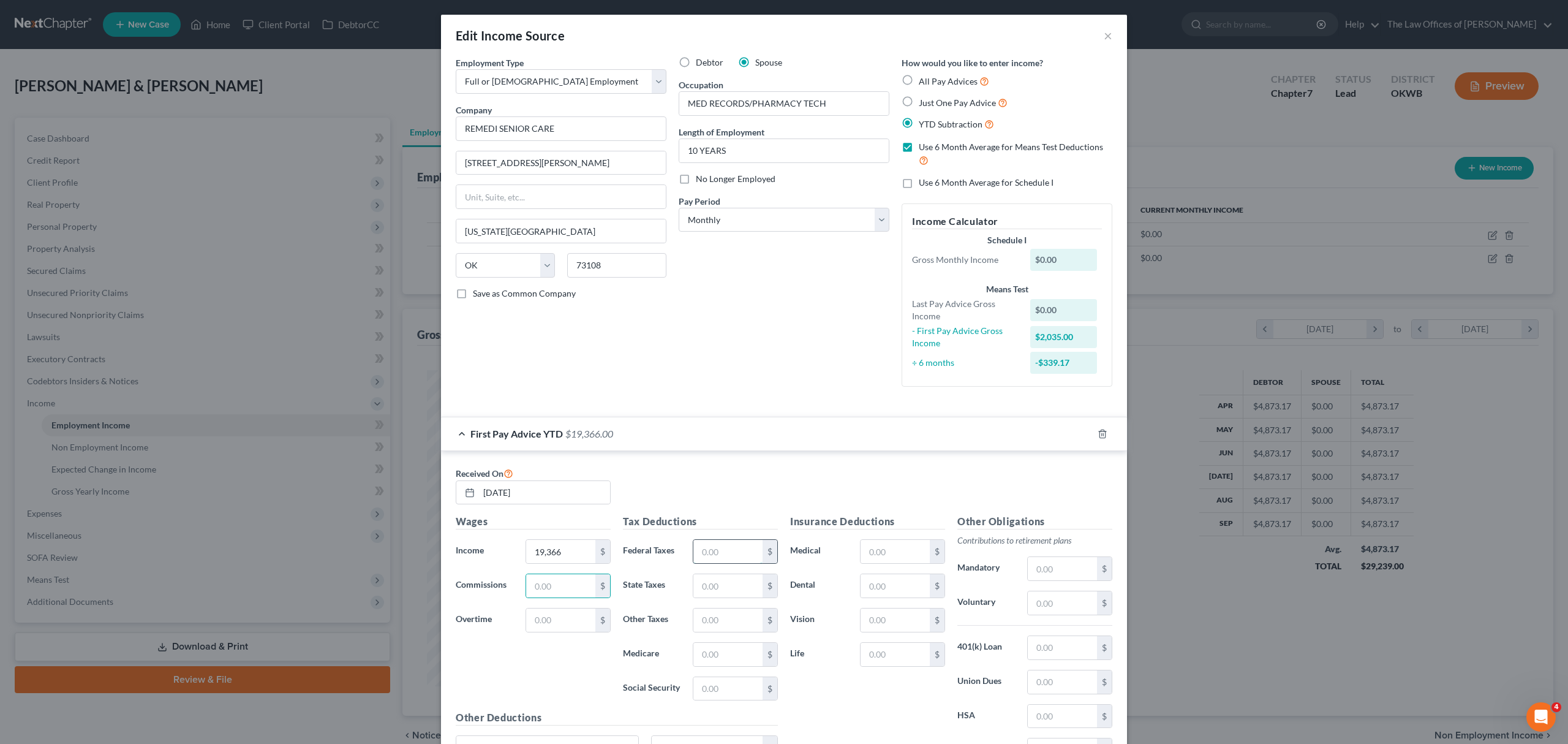
click at [742, 555] on input "text" at bounding box center [727, 551] width 69 height 23
click at [727, 561] on input "text" at bounding box center [727, 551] width 69 height 23
type input "2,035"
click at [693, 588] on input "text" at bounding box center [727, 586] width 69 height 23
type input "788"
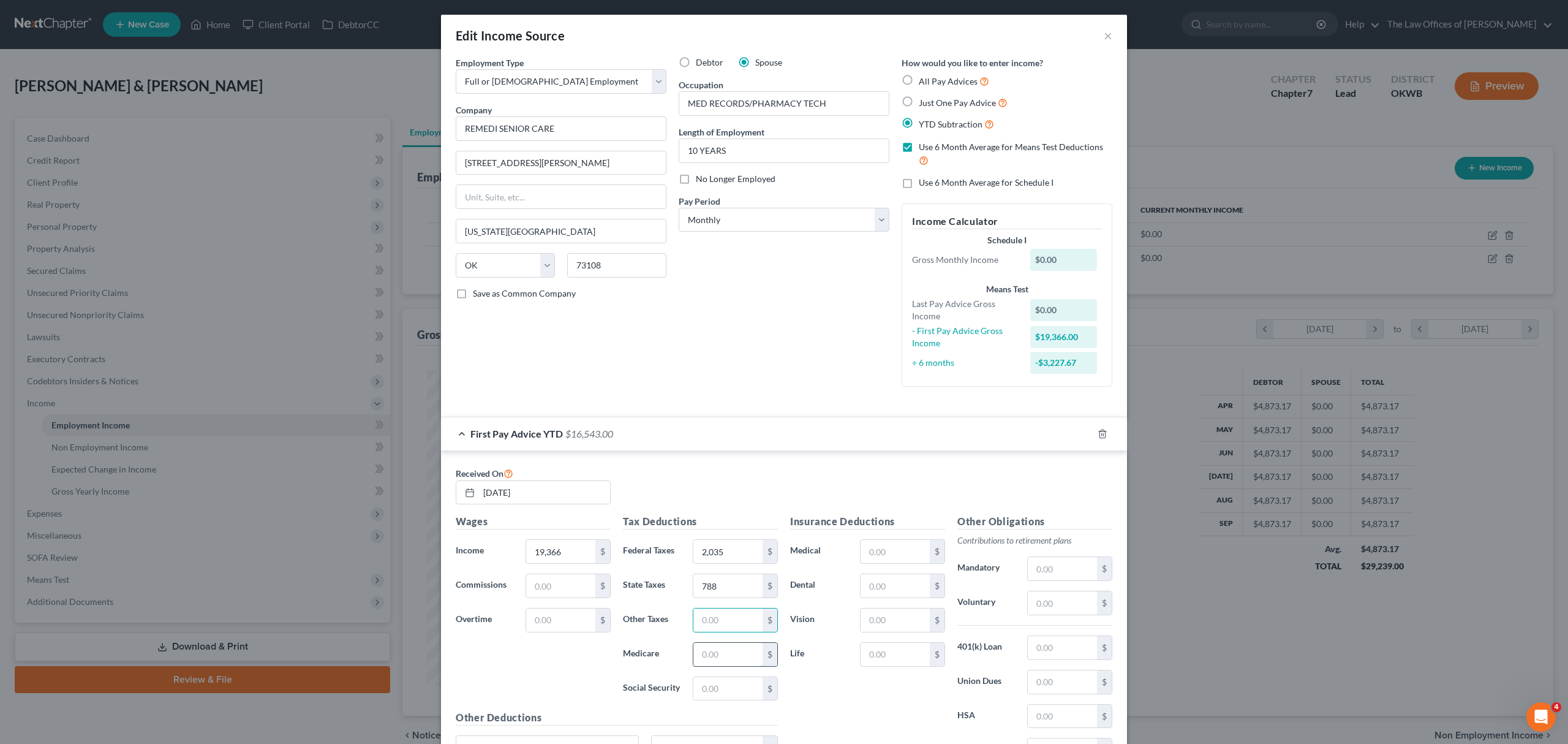
click at [722, 653] on input "text" at bounding box center [727, 654] width 69 height 23
drag, startPoint x: 685, startPoint y: 630, endPoint x: 700, endPoint y: 623, distance: 16.6
click at [687, 630] on div "$" at bounding box center [735, 620] width 98 height 25
click at [709, 620] on input "text" at bounding box center [727, 620] width 69 height 23
click at [693, 651] on input "text" at bounding box center [727, 654] width 69 height 23
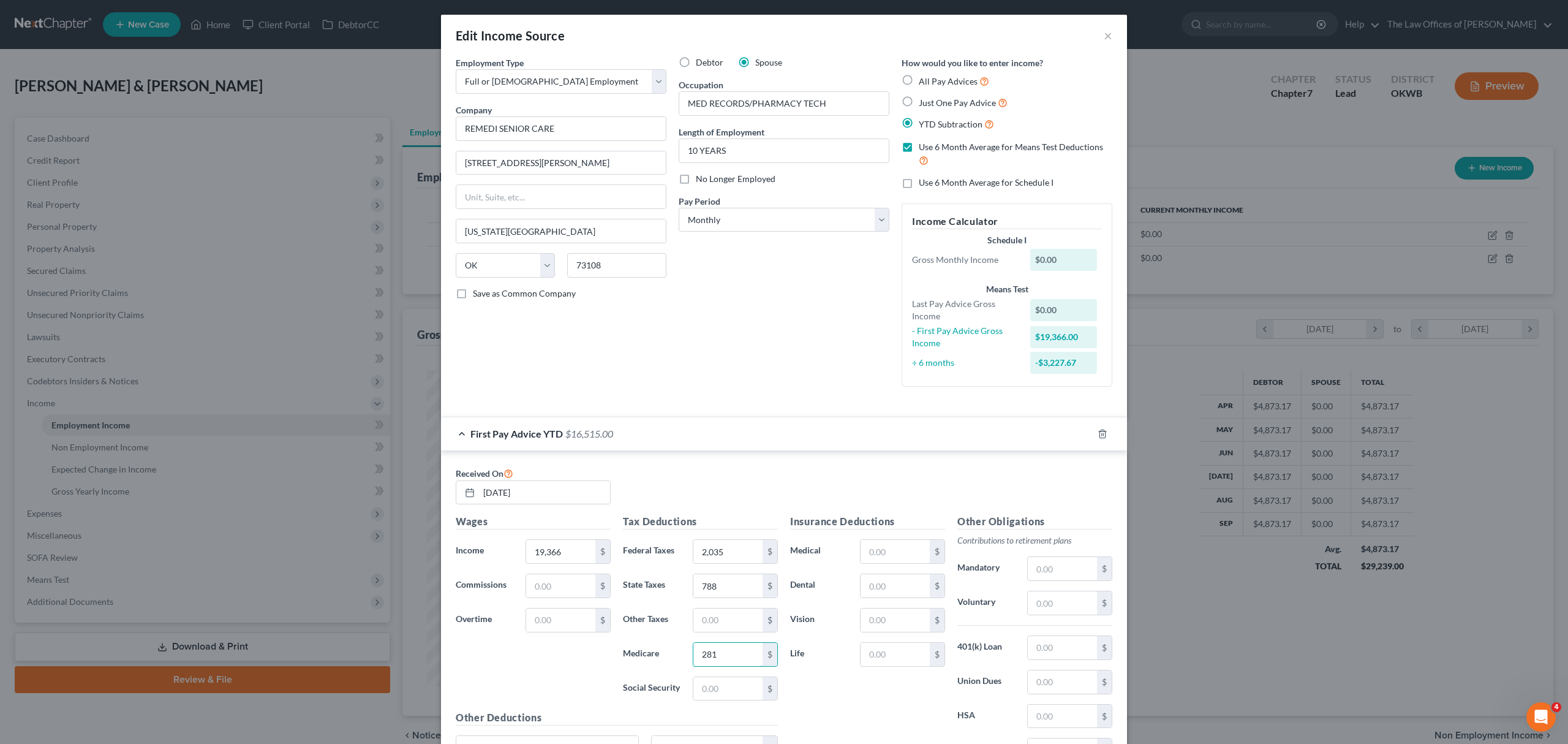
type input "281"
click at [703, 690] on input "text" at bounding box center [727, 688] width 69 height 23
type input "1,200"
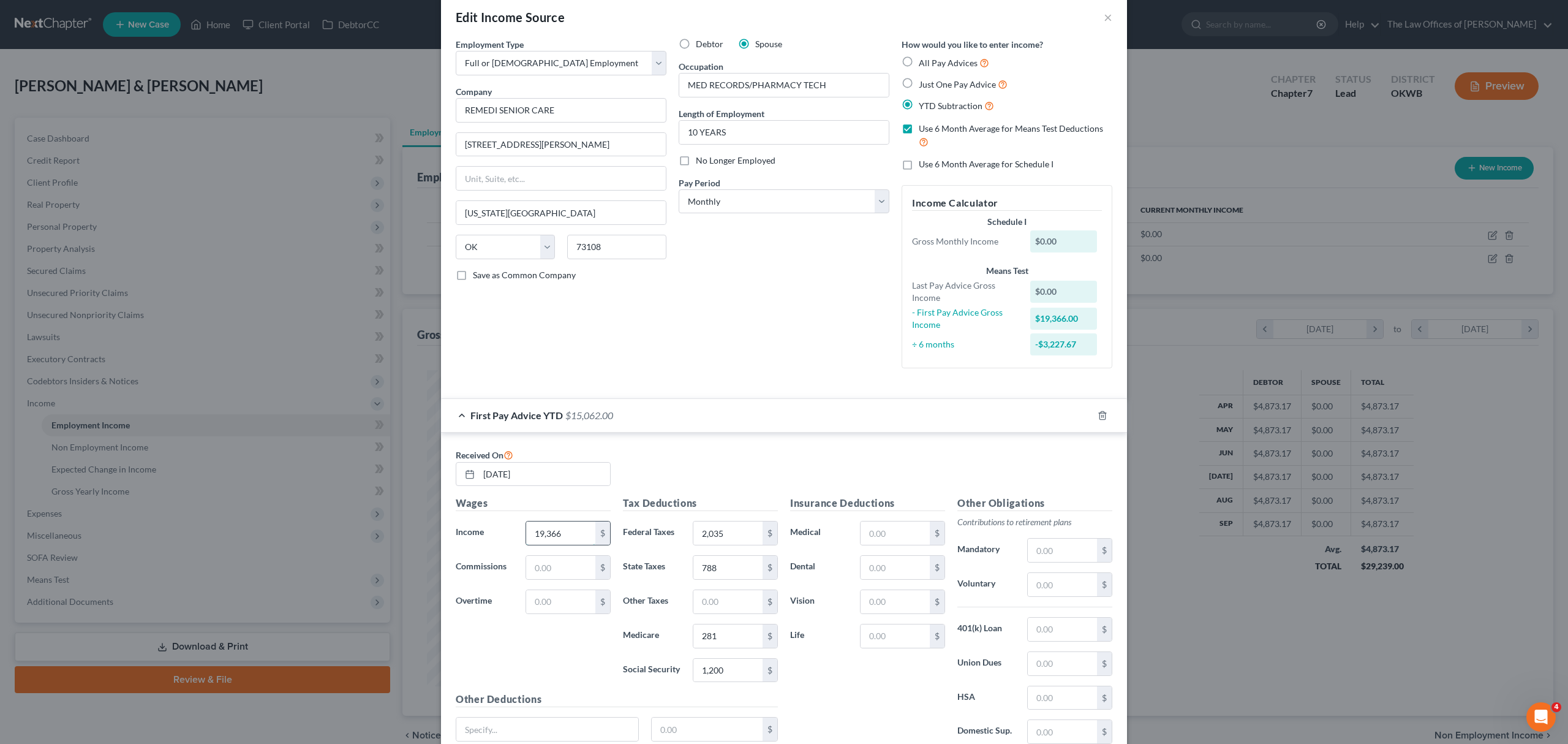
click at [566, 530] on input "19,366" at bounding box center [560, 533] width 69 height 23
click at [521, 476] on input "[DATE]" at bounding box center [544, 474] width 131 height 23
click at [499, 474] on input "[DATE]" at bounding box center [544, 474] width 131 height 23
type input "[DATE]"
type input "10,074"
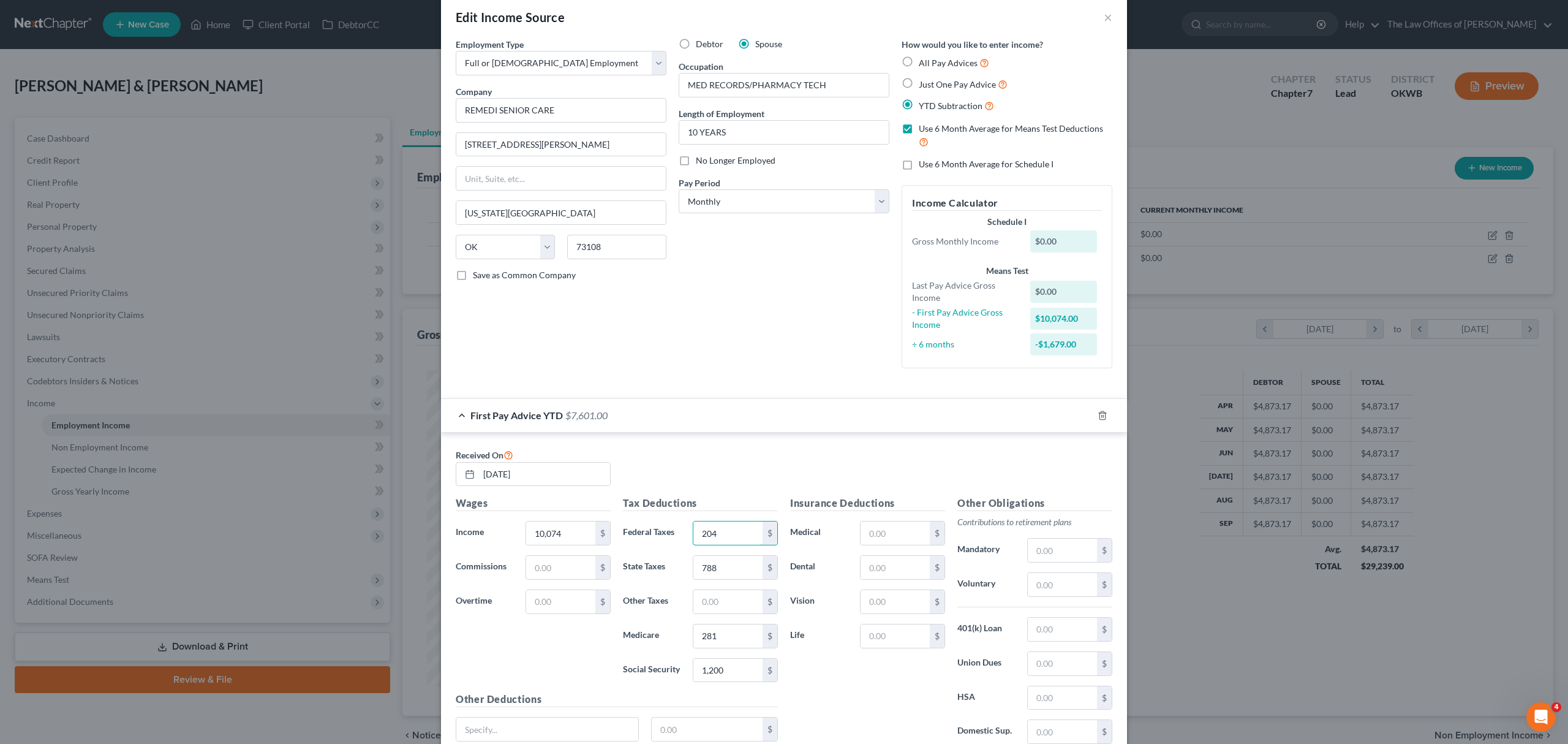
type input "204"
type input "166"
type input "145"
type input "618"
click at [886, 540] on input "text" at bounding box center [895, 533] width 69 height 23
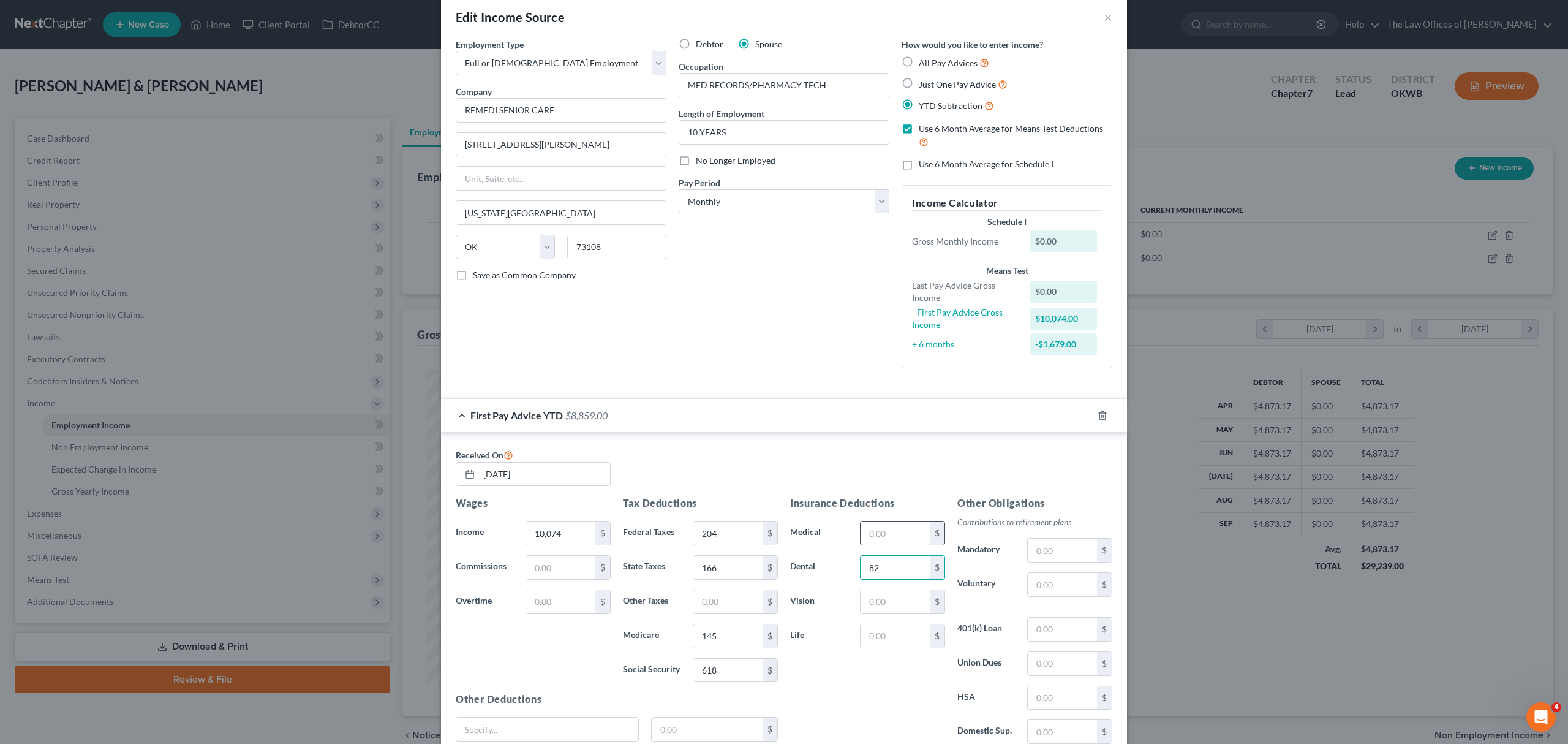
type input "82"
type input "18"
type input "78"
click at [1037, 628] on input "text" at bounding box center [1061, 629] width 69 height 23
type input "1,092"
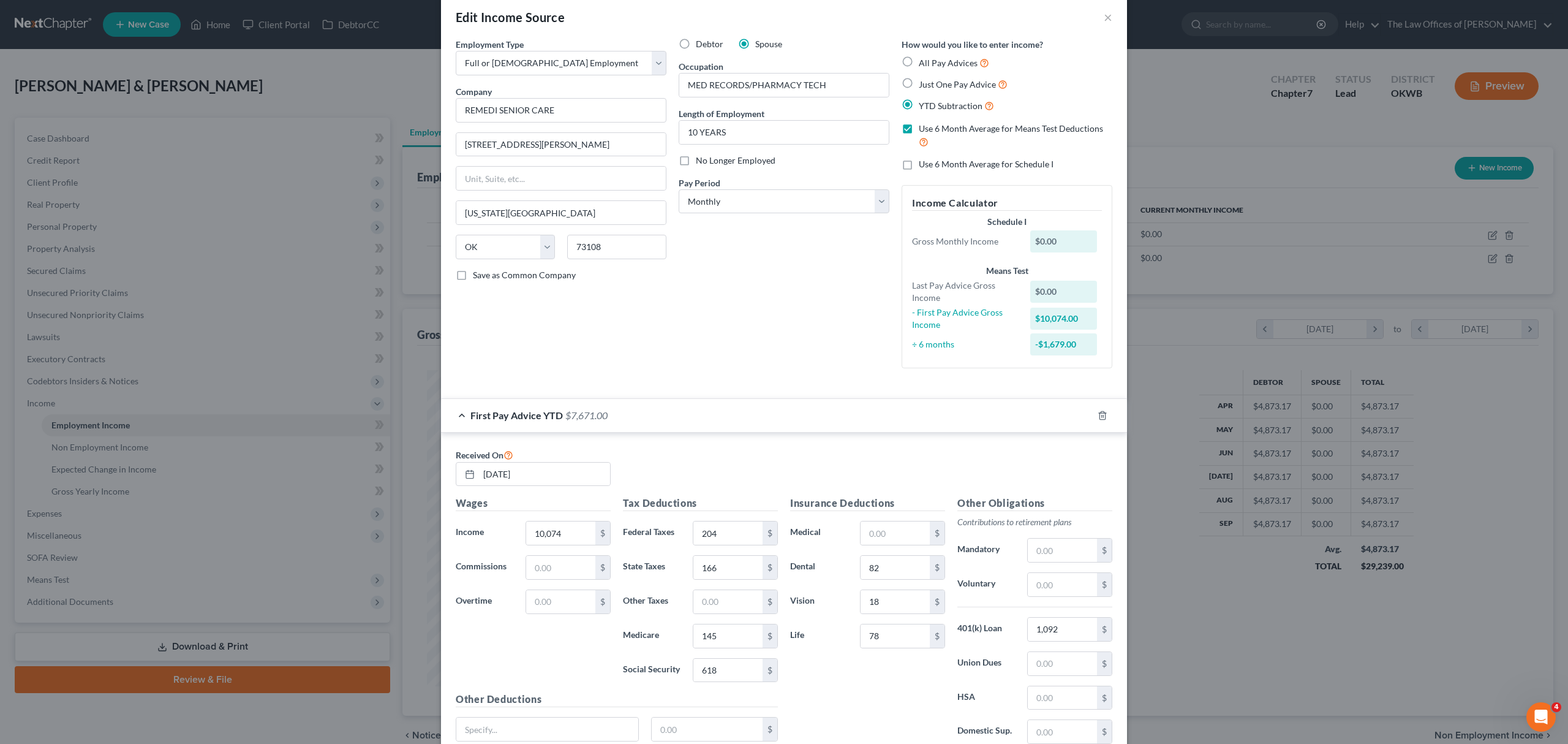
scroll to position [209, 0]
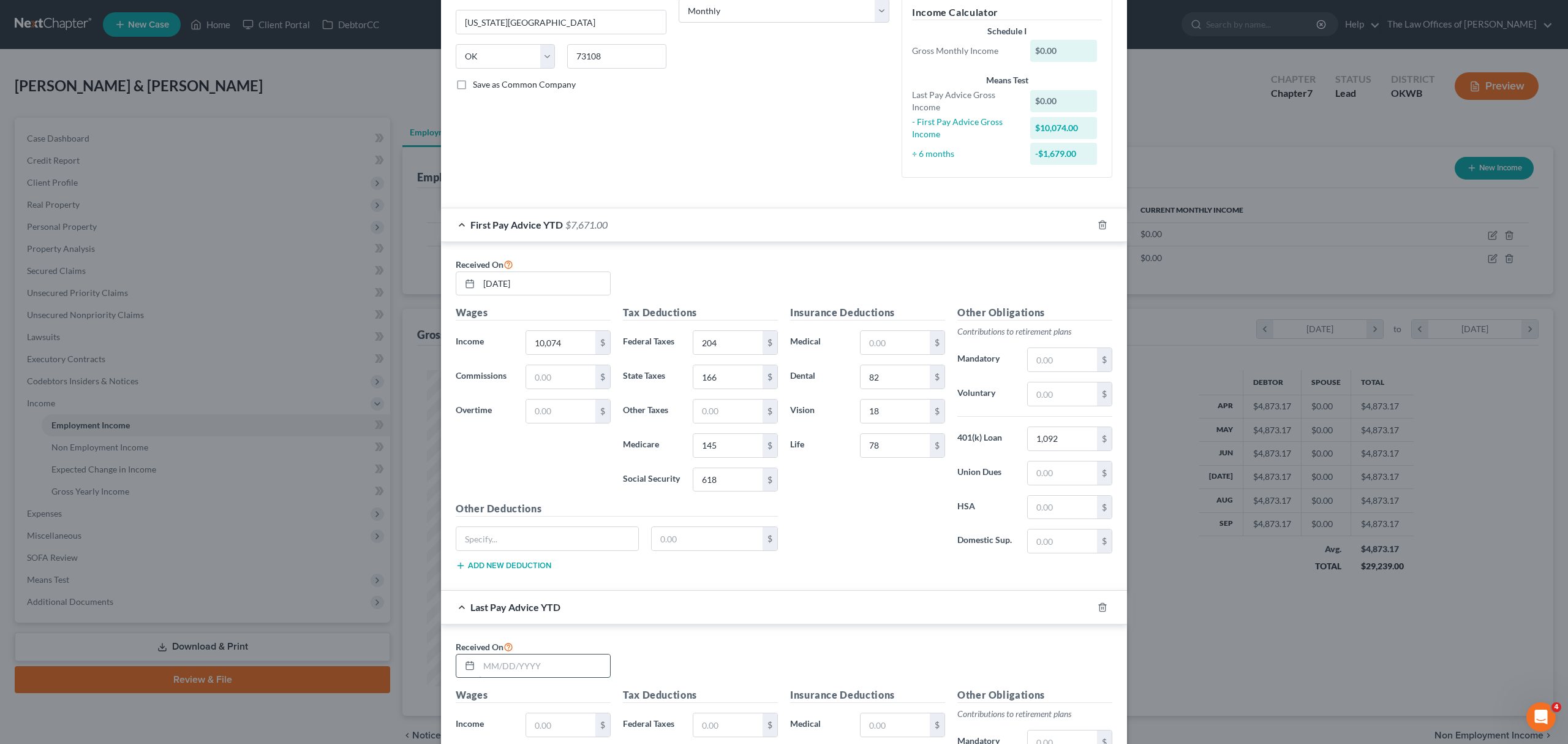
click at [513, 673] on input "text" at bounding box center [544, 666] width 131 height 23
click at [530, 670] on input "[DATE]" at bounding box center [544, 666] width 131 height 23
type input "[DATE]"
click at [520, 288] on input "[DATE]" at bounding box center [544, 284] width 131 height 23
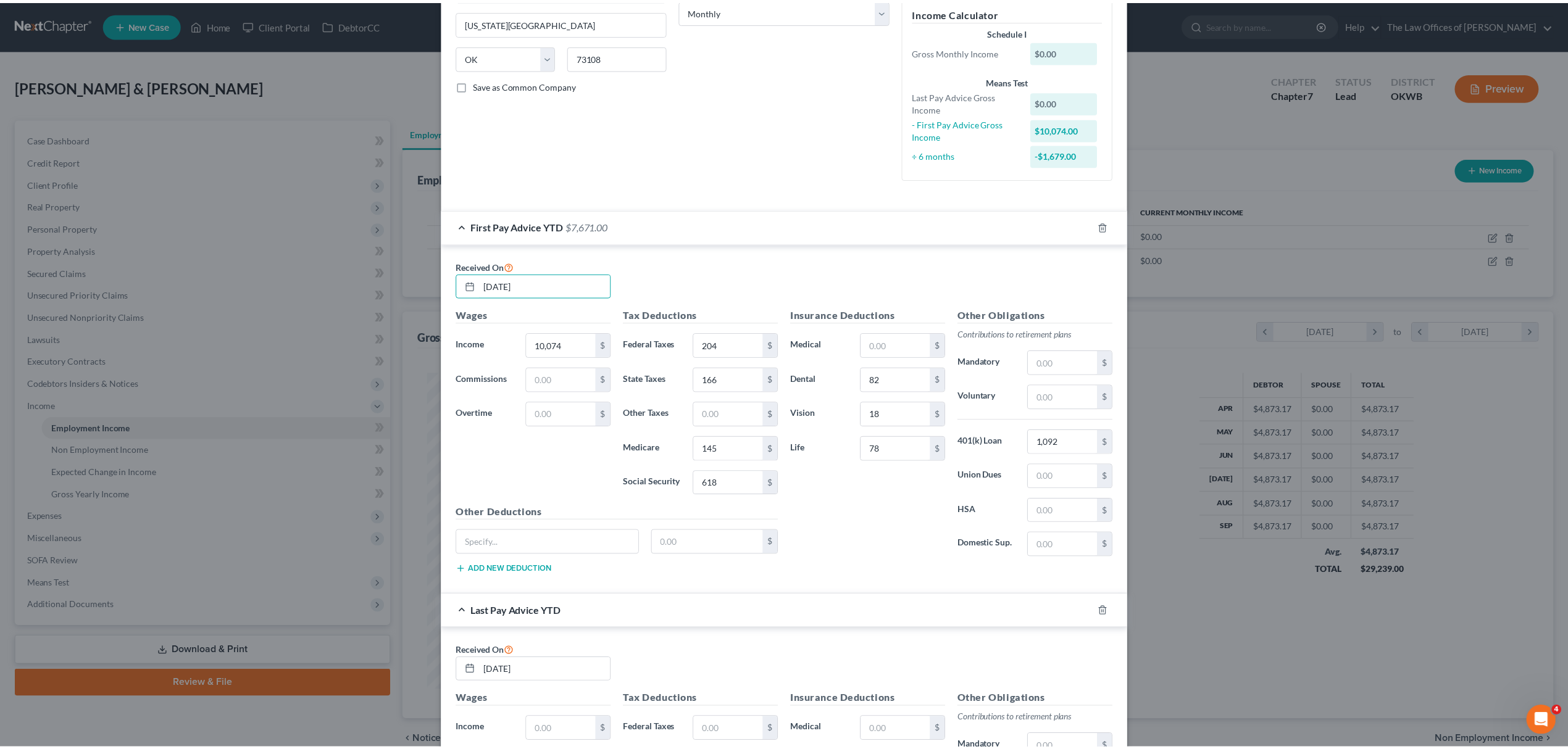
scroll to position [516, 0]
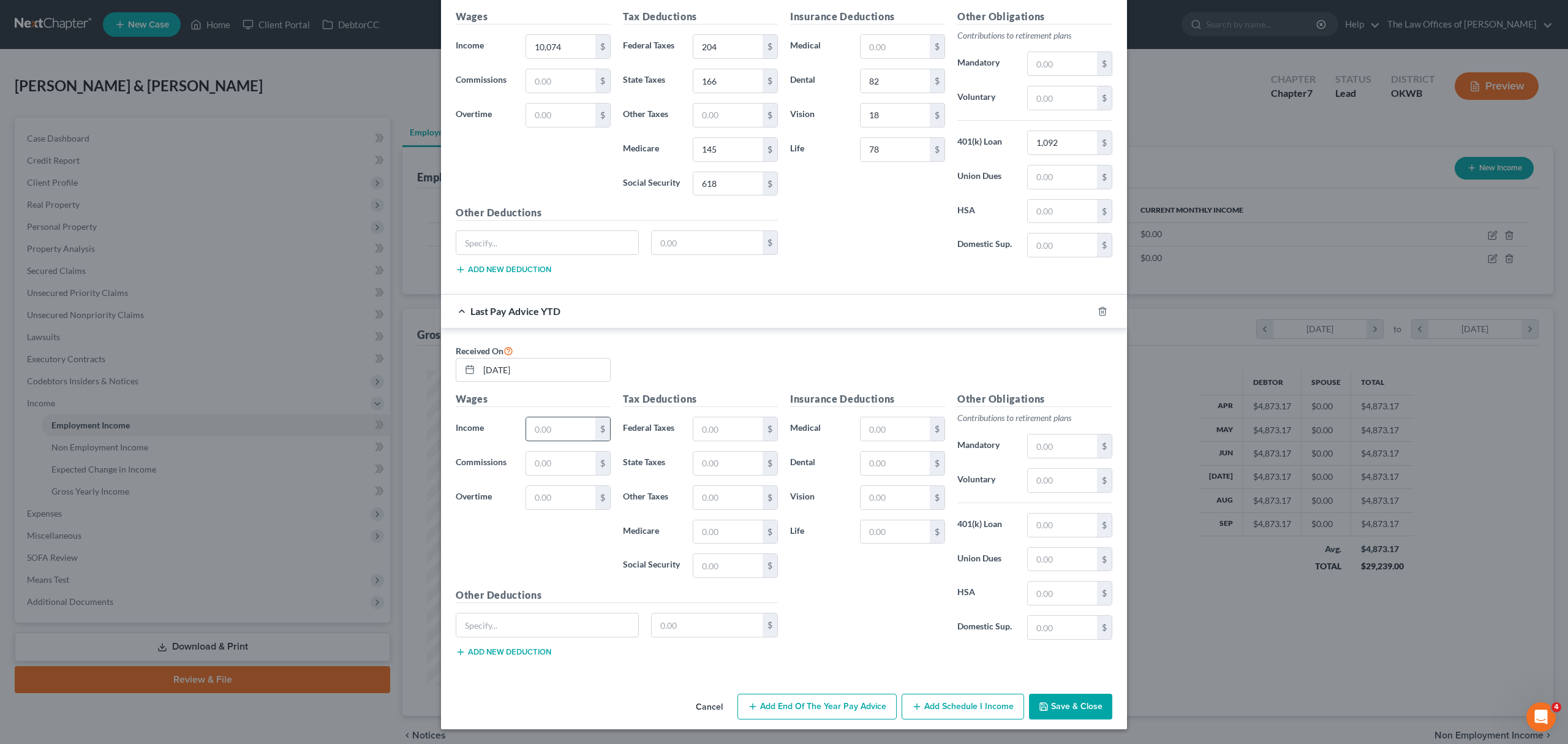
type input "[DATE]"
click at [549, 419] on input "text" at bounding box center [560, 429] width 69 height 23
type input "33,001"
type input "744"
type input "574"
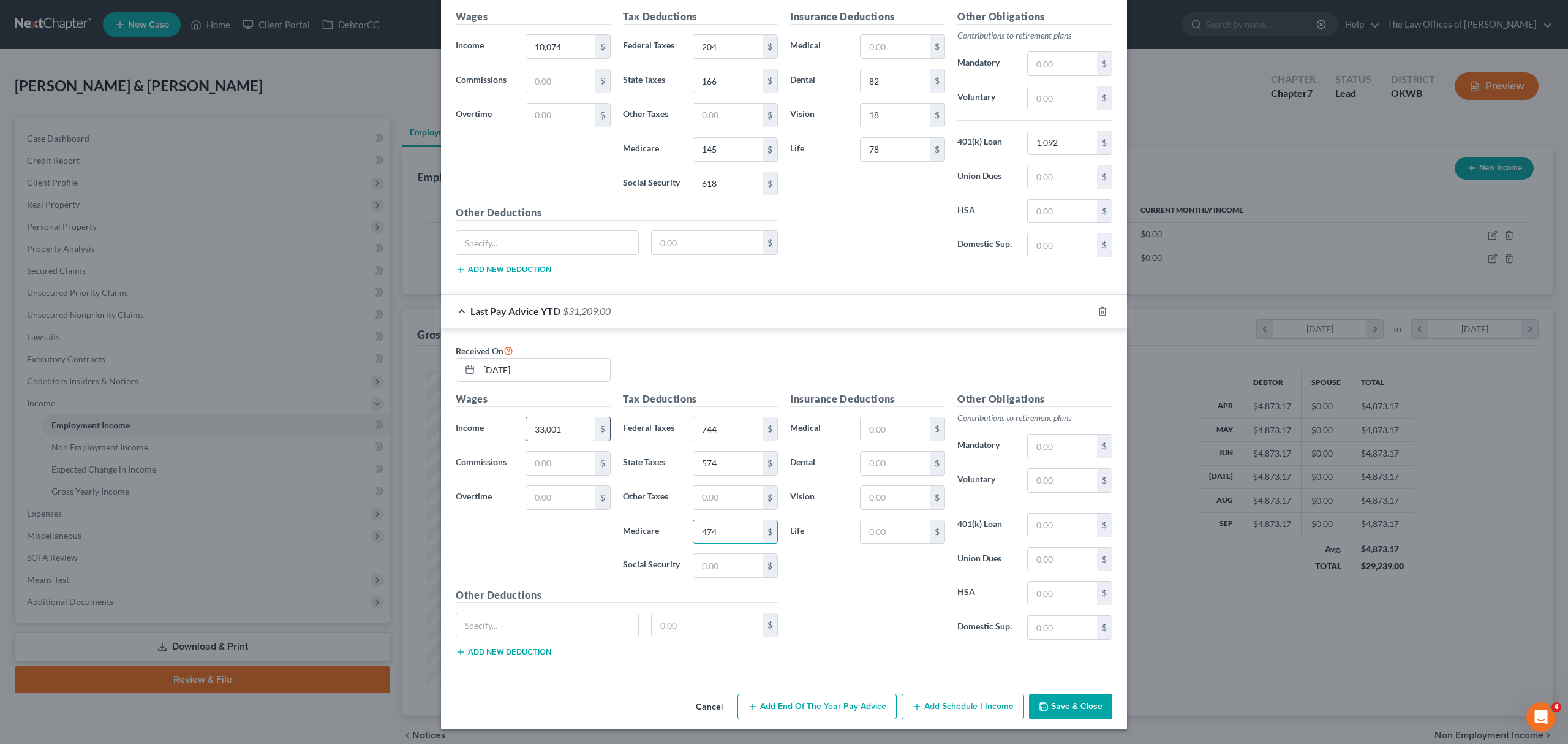
type input "474"
type input "2,027"
click at [887, 452] on input "text" at bounding box center [895, 463] width 69 height 23
type input "255"
type input "57"
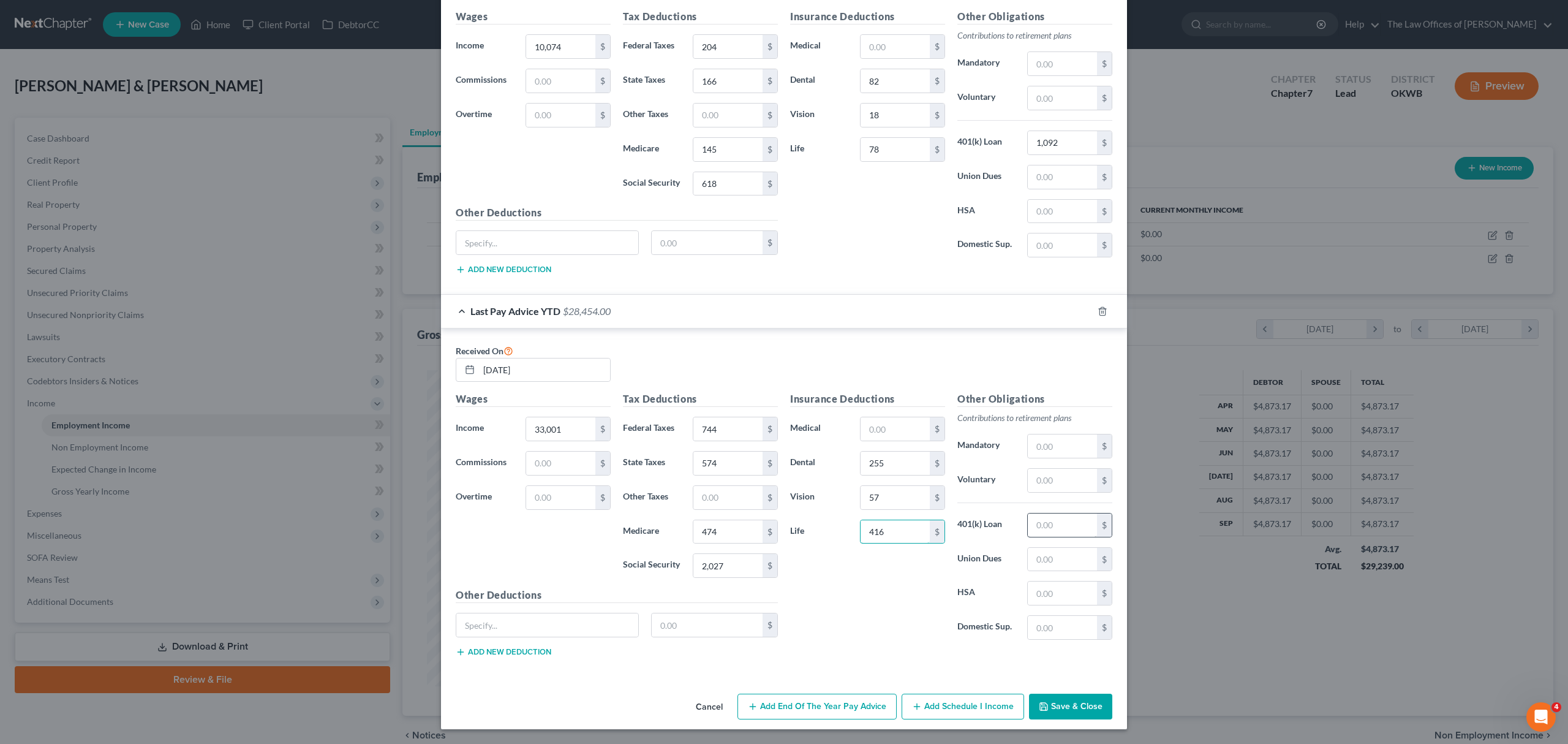
type input "416"
click at [1056, 525] on input "text" at bounding box center [1061, 525] width 69 height 23
type input "3,458"
click at [1053, 699] on button "Save & Close" at bounding box center [1070, 707] width 83 height 26
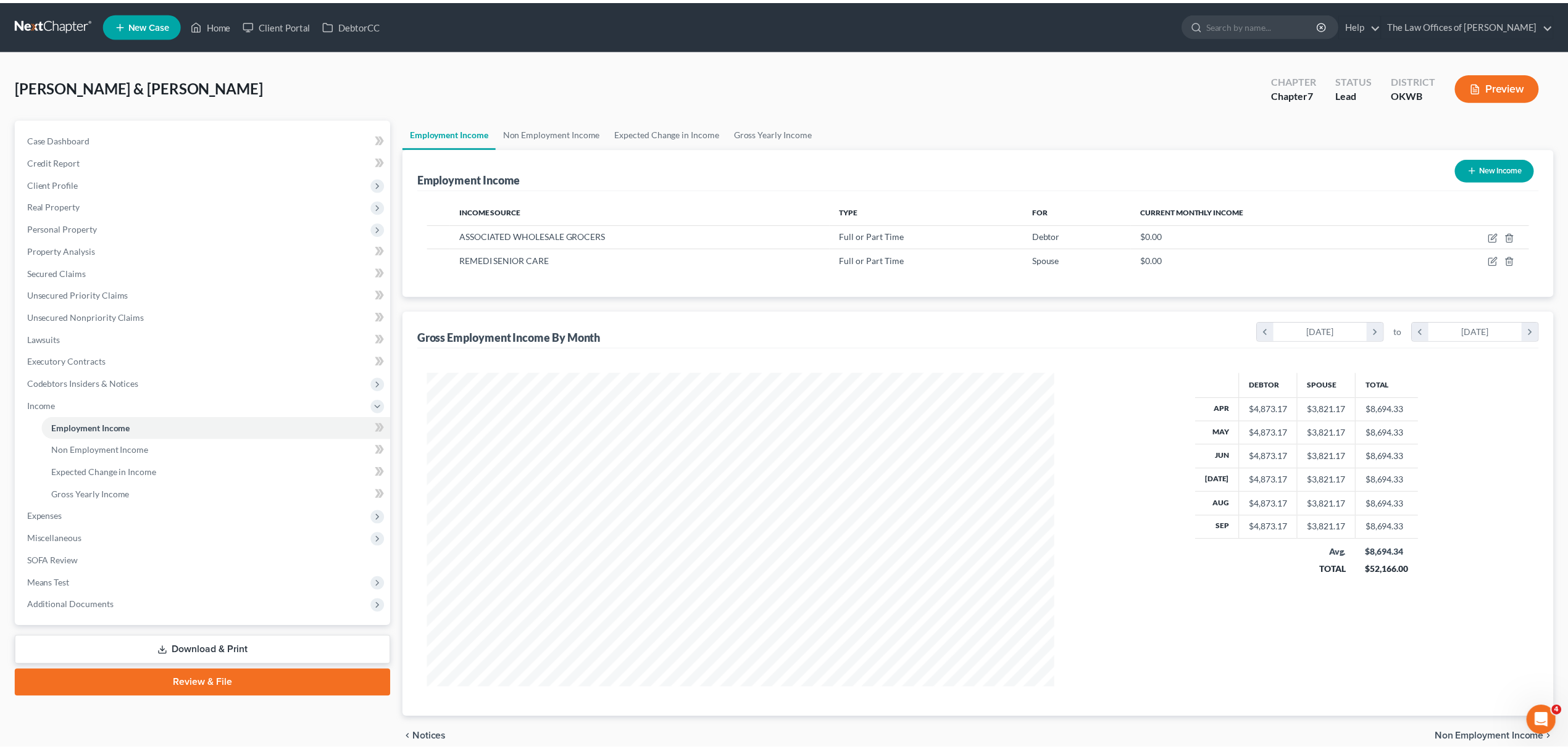
scroll to position [616488, 616550]
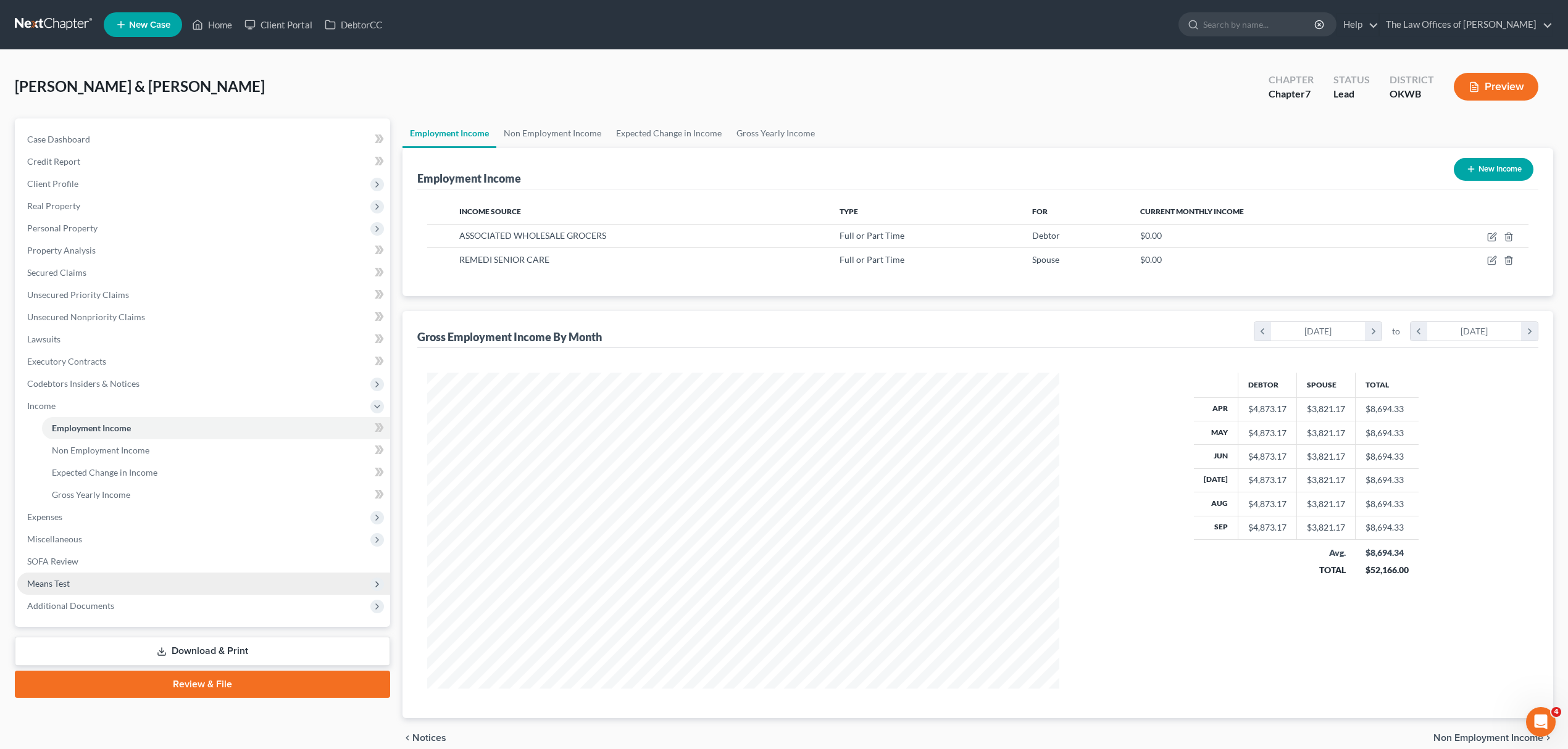
click at [87, 581] on span "Means Test" at bounding box center [204, 584] width 373 height 22
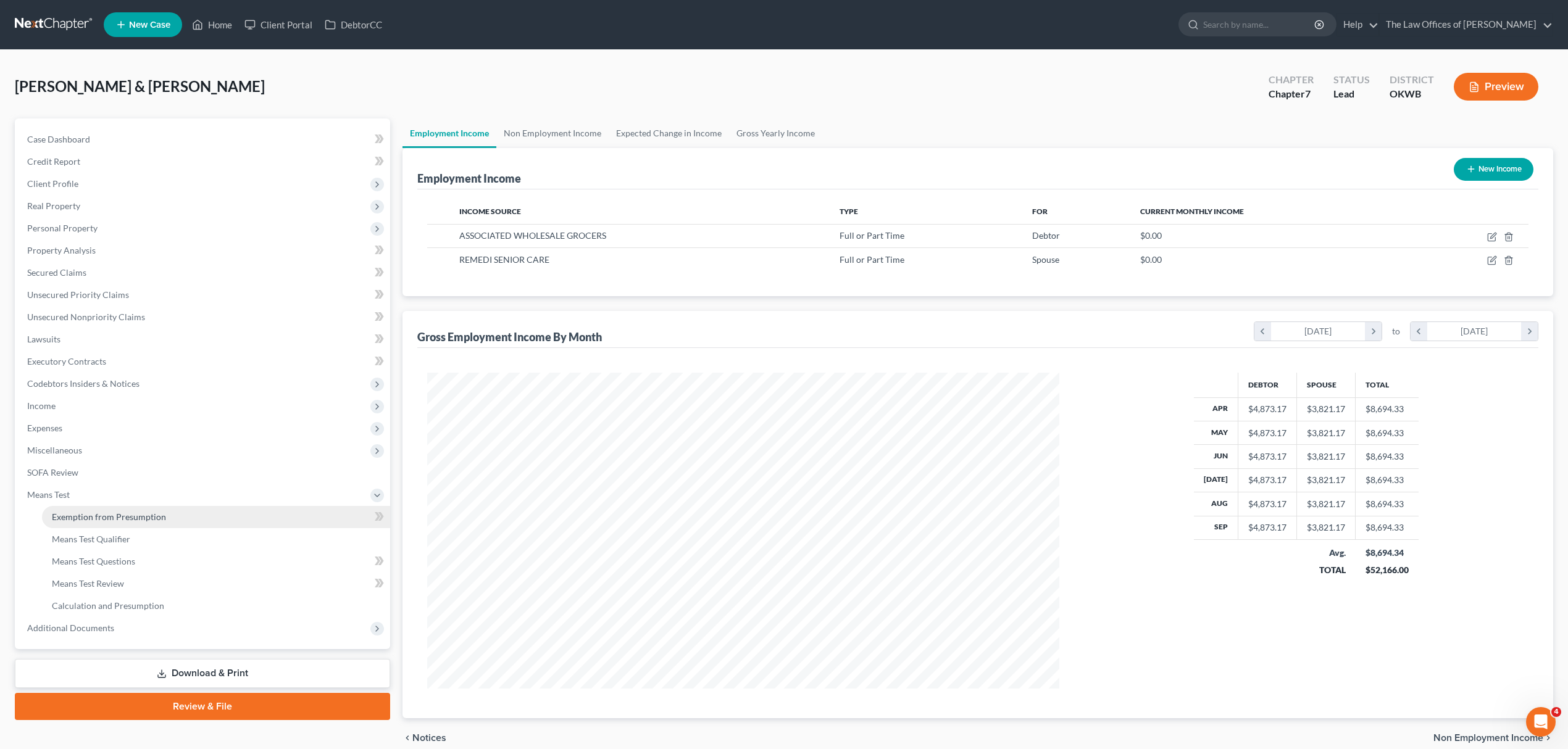
click at [115, 515] on span "Exemption from Presumption" at bounding box center [109, 517] width 114 height 10
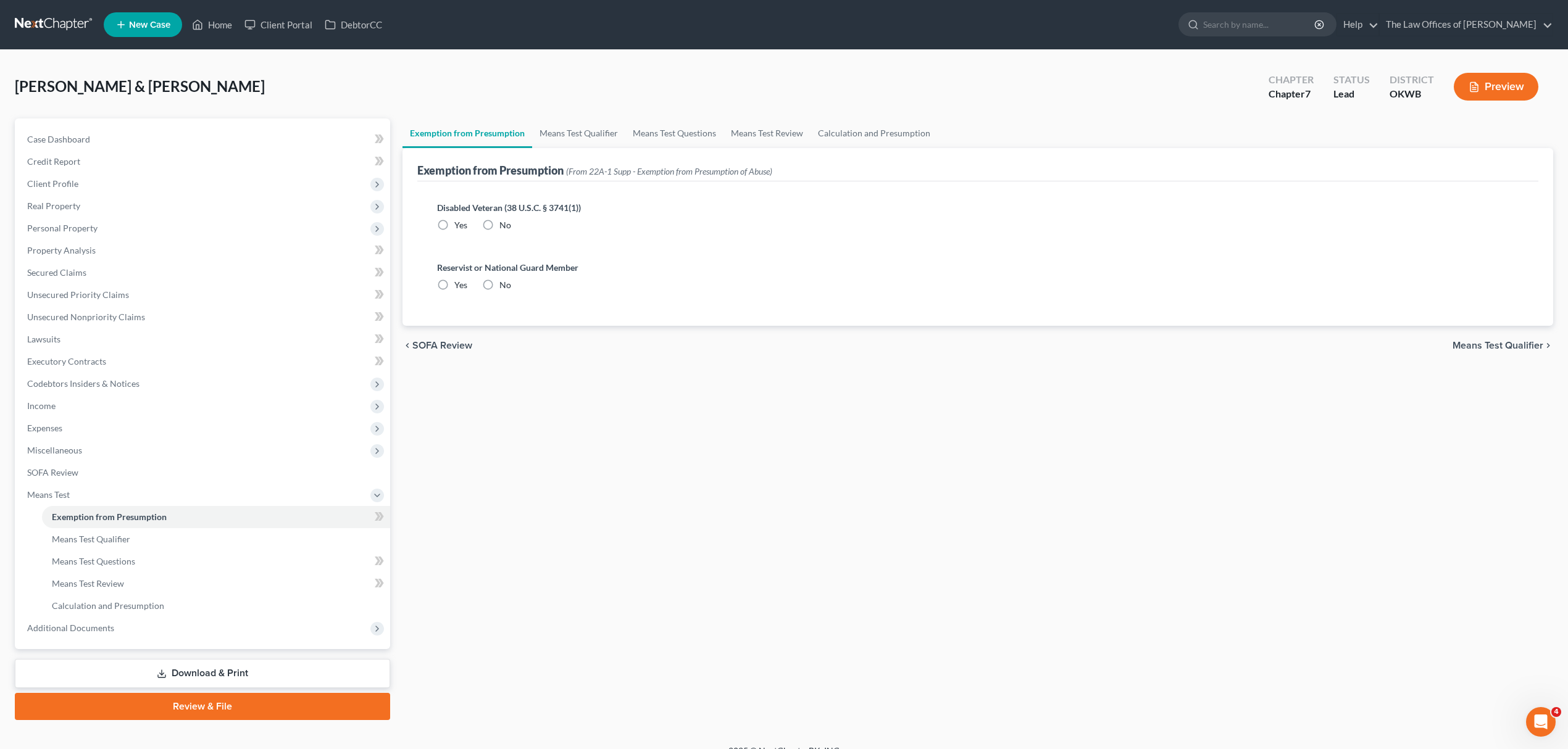
click at [499, 228] on span "No" at bounding box center [505, 225] width 12 height 10
click at [504, 227] on input "No" at bounding box center [508, 223] width 8 height 8
radio input "true"
click at [499, 284] on label "No" at bounding box center [505, 284] width 12 height 12
click at [504, 284] on input "No" at bounding box center [508, 282] width 8 height 8
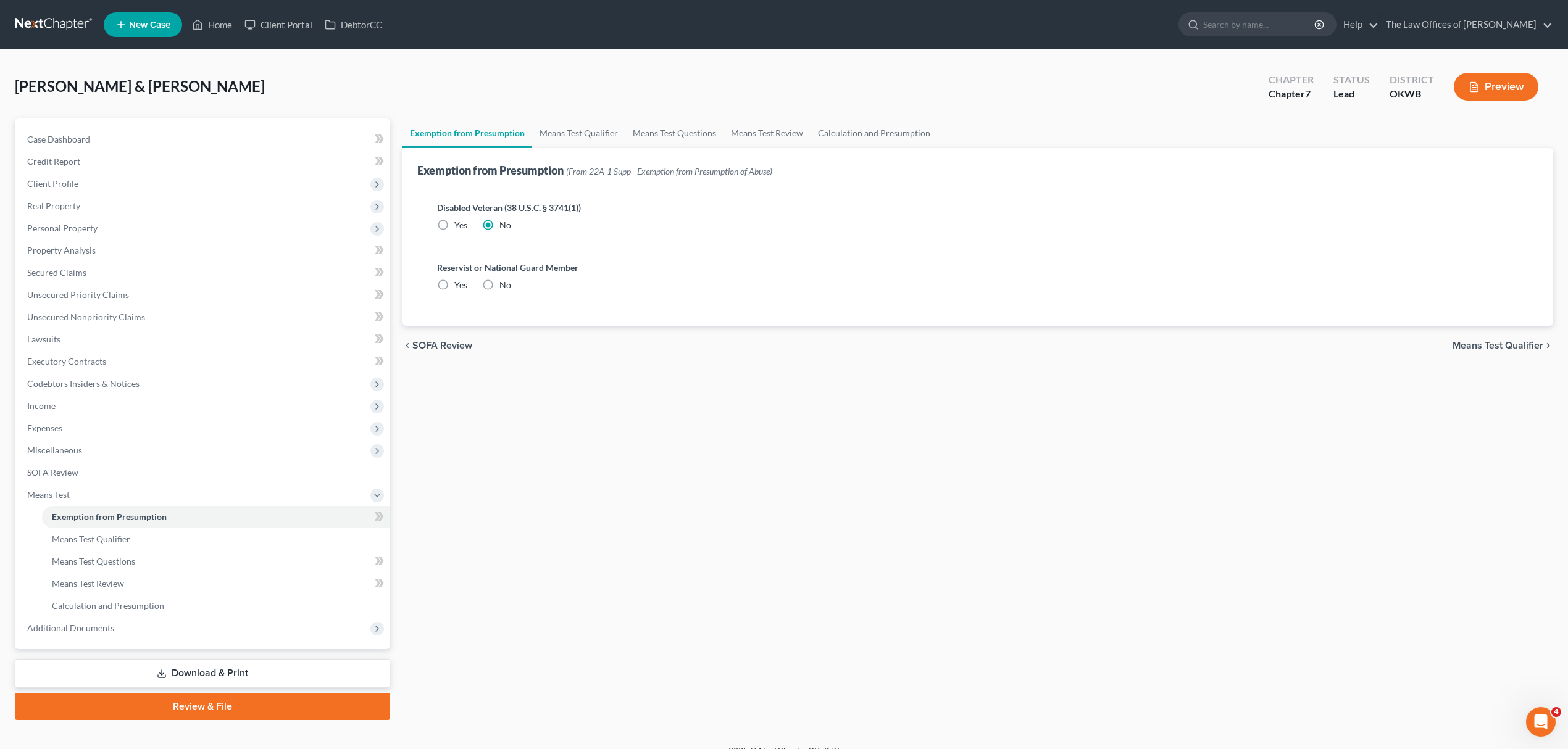
radio input "true"
click at [156, 533] on link "Means Test Qualifier" at bounding box center [216, 539] width 348 height 22
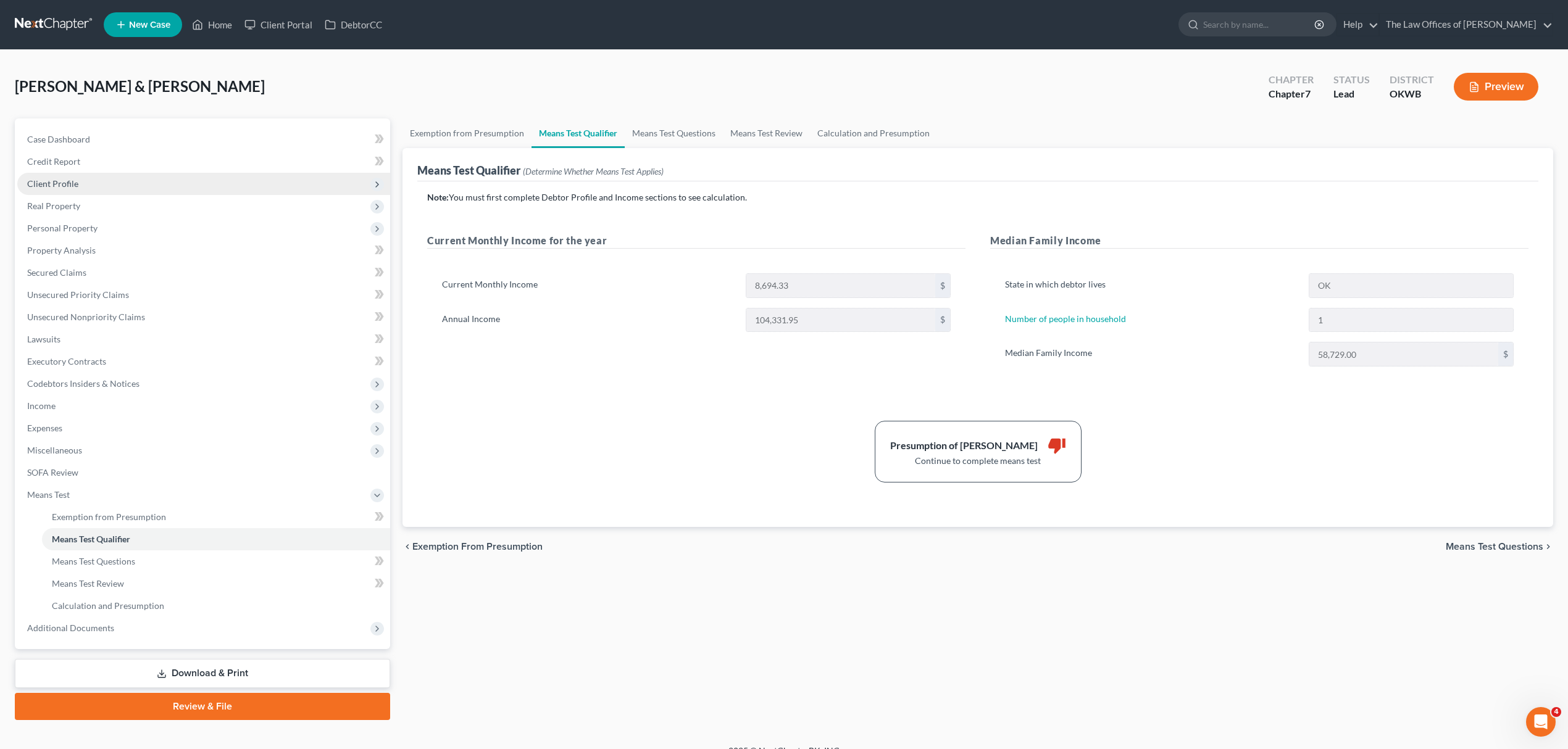
click at [72, 190] on span "Client Profile" at bounding box center [204, 184] width 373 height 22
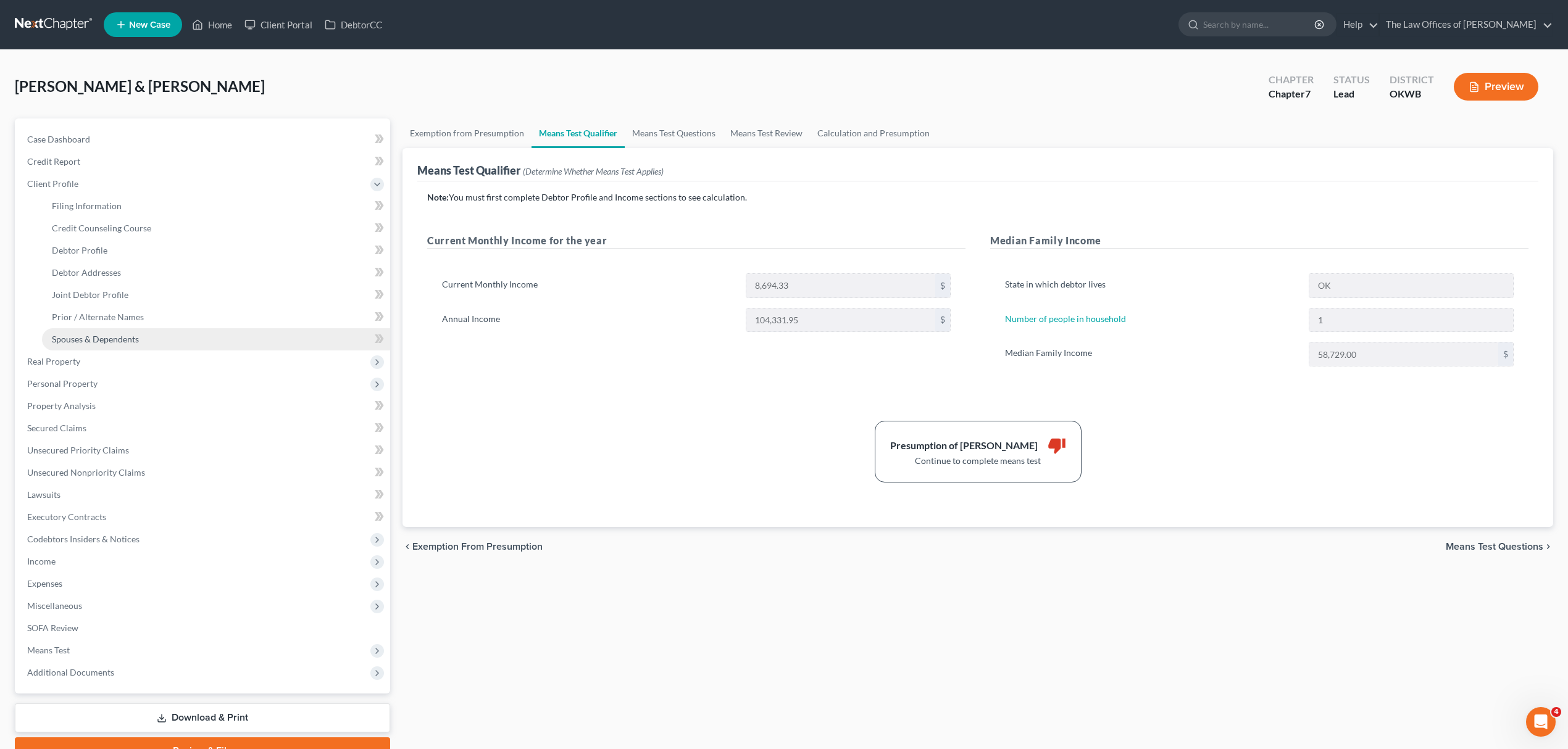
click at [142, 331] on link "Spouses & Dependents" at bounding box center [216, 339] width 348 height 22
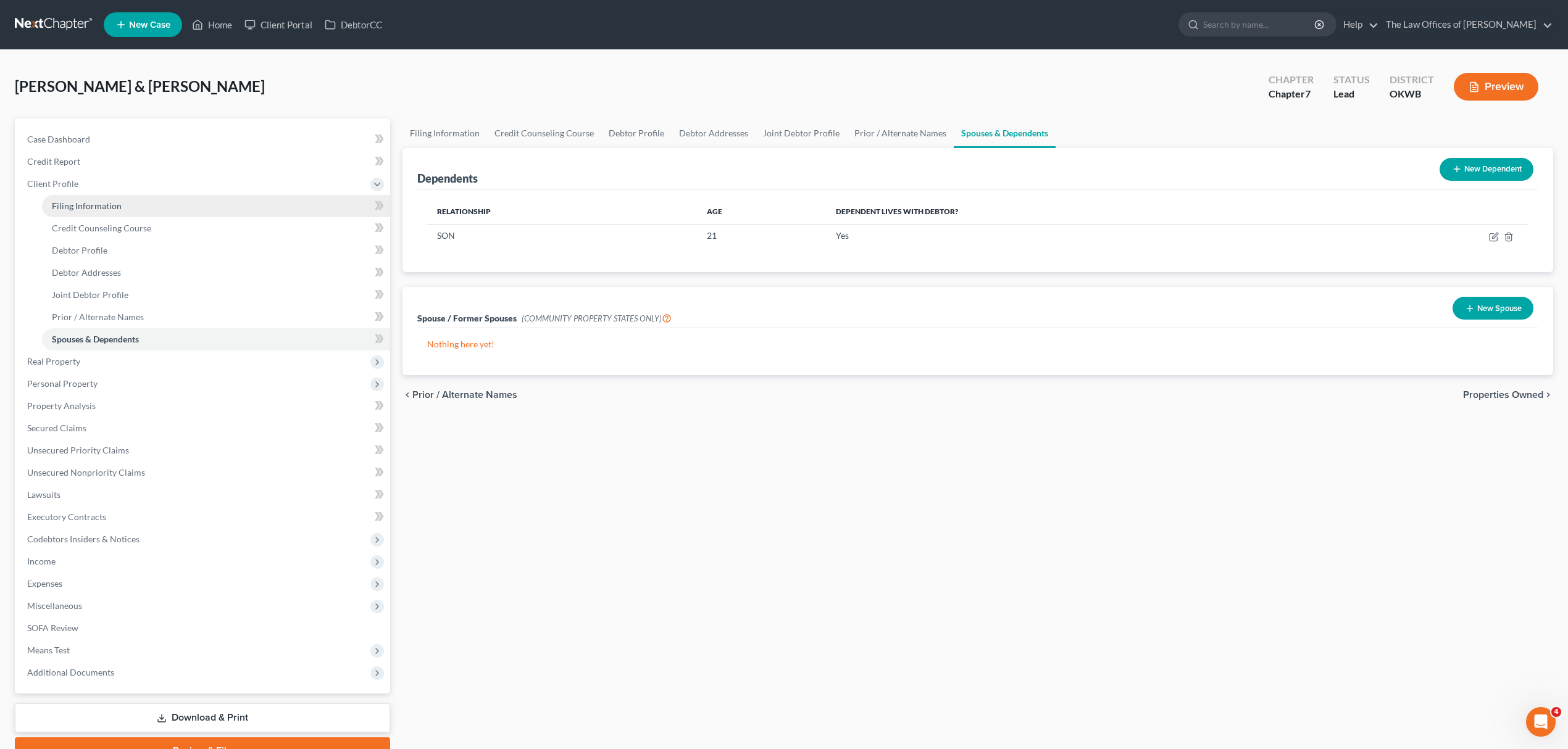
click at [124, 207] on link "Filing Information" at bounding box center [216, 206] width 348 height 22
select select "1"
select select "0"
select select "65"
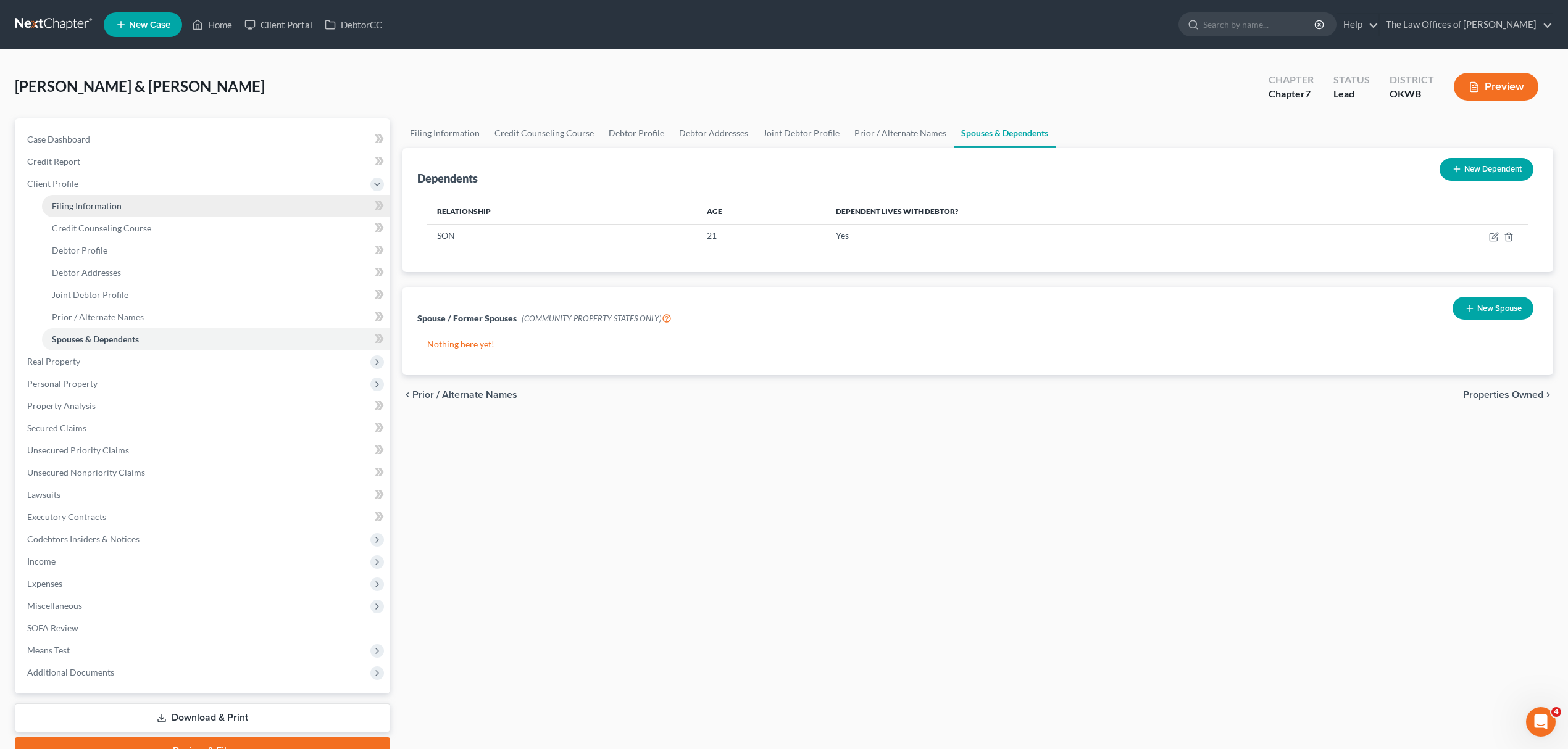
select select "0"
select select "37"
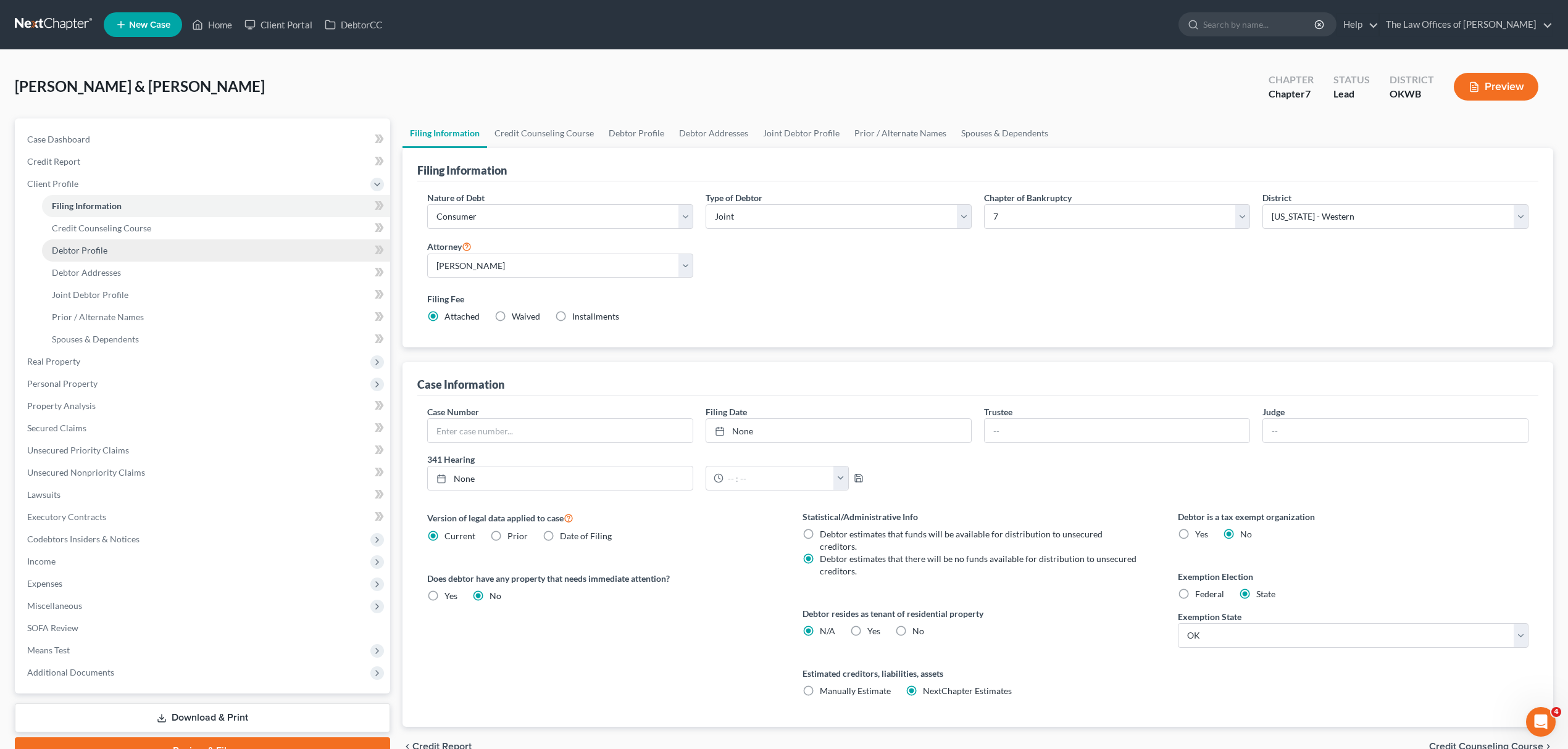
click at [102, 247] on span "Debtor Profile" at bounding box center [79, 250] width 55 height 10
select select "1"
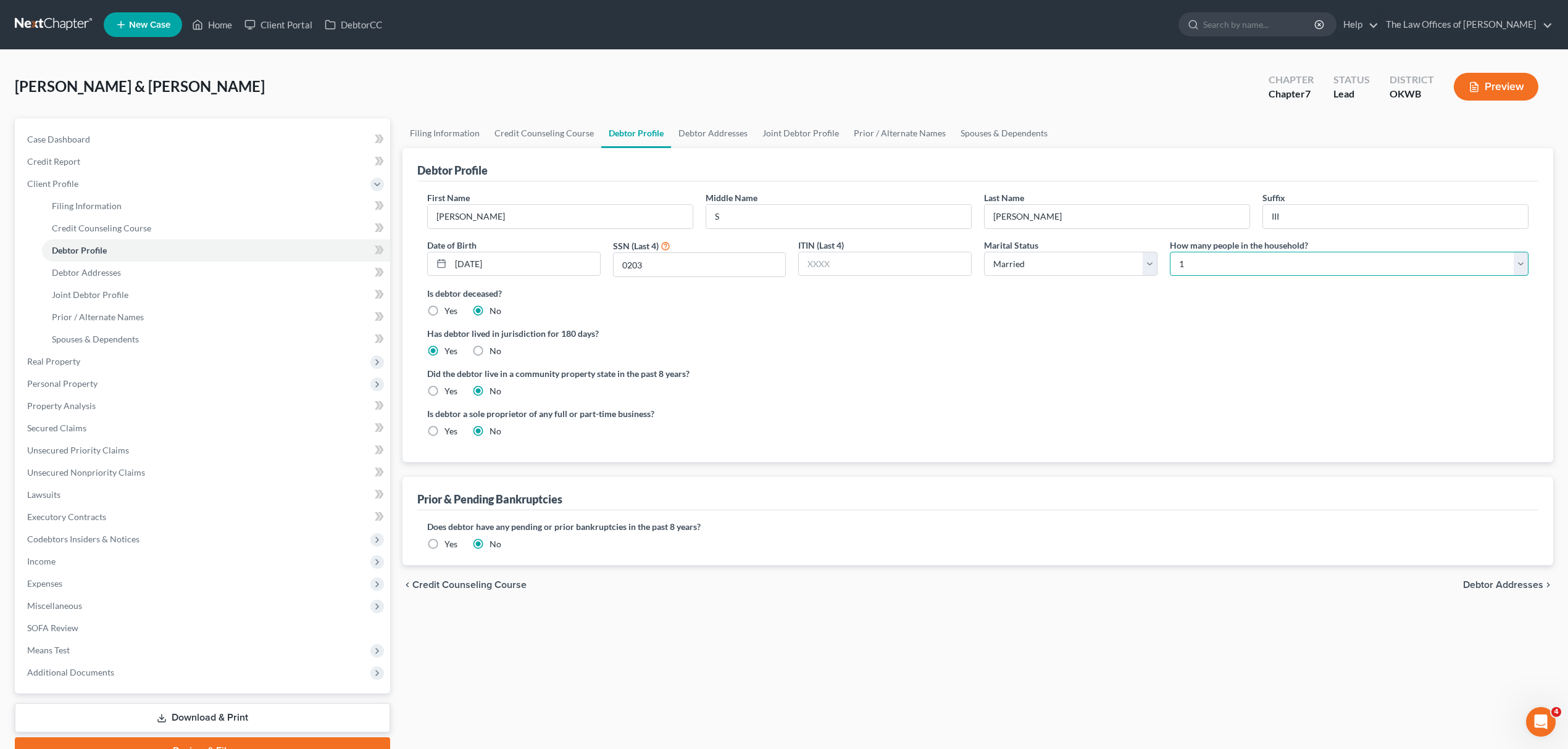
click at [1275, 267] on select "Select 1 2 3 4 5 6 7 8 9 10 11 12 13 14 15 16 17 18 19 20" at bounding box center [1349, 264] width 359 height 25
select select "2"
click at [1169, 252] on select "Select 1 2 3 4 5 6 7 8 9 10 11 12 13 14 15 16 17 18 19 20" at bounding box center [1349, 264] width 359 height 25
click at [133, 642] on span "Means Test" at bounding box center [204, 650] width 373 height 22
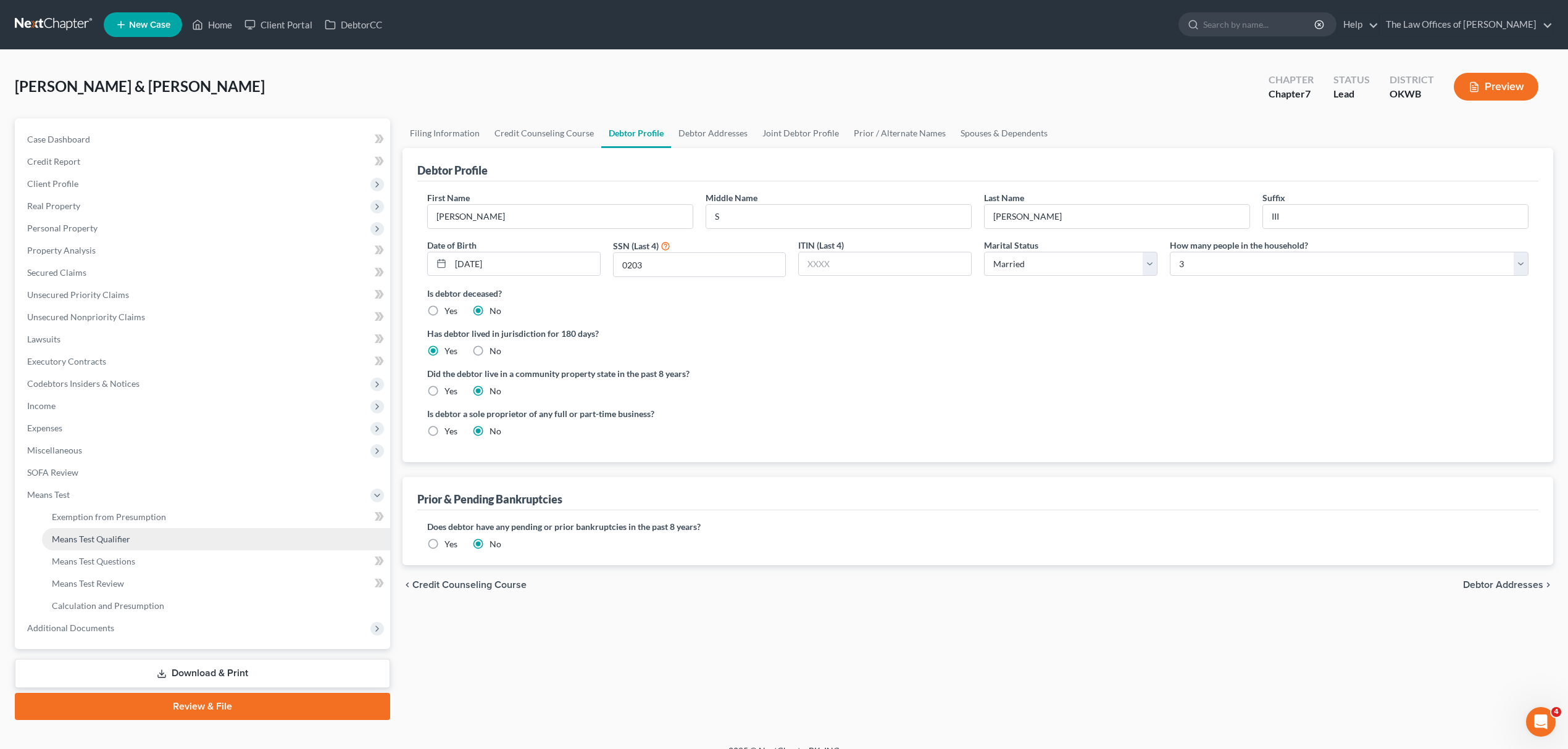
click at [107, 530] on link "Means Test Qualifier" at bounding box center [216, 539] width 348 height 22
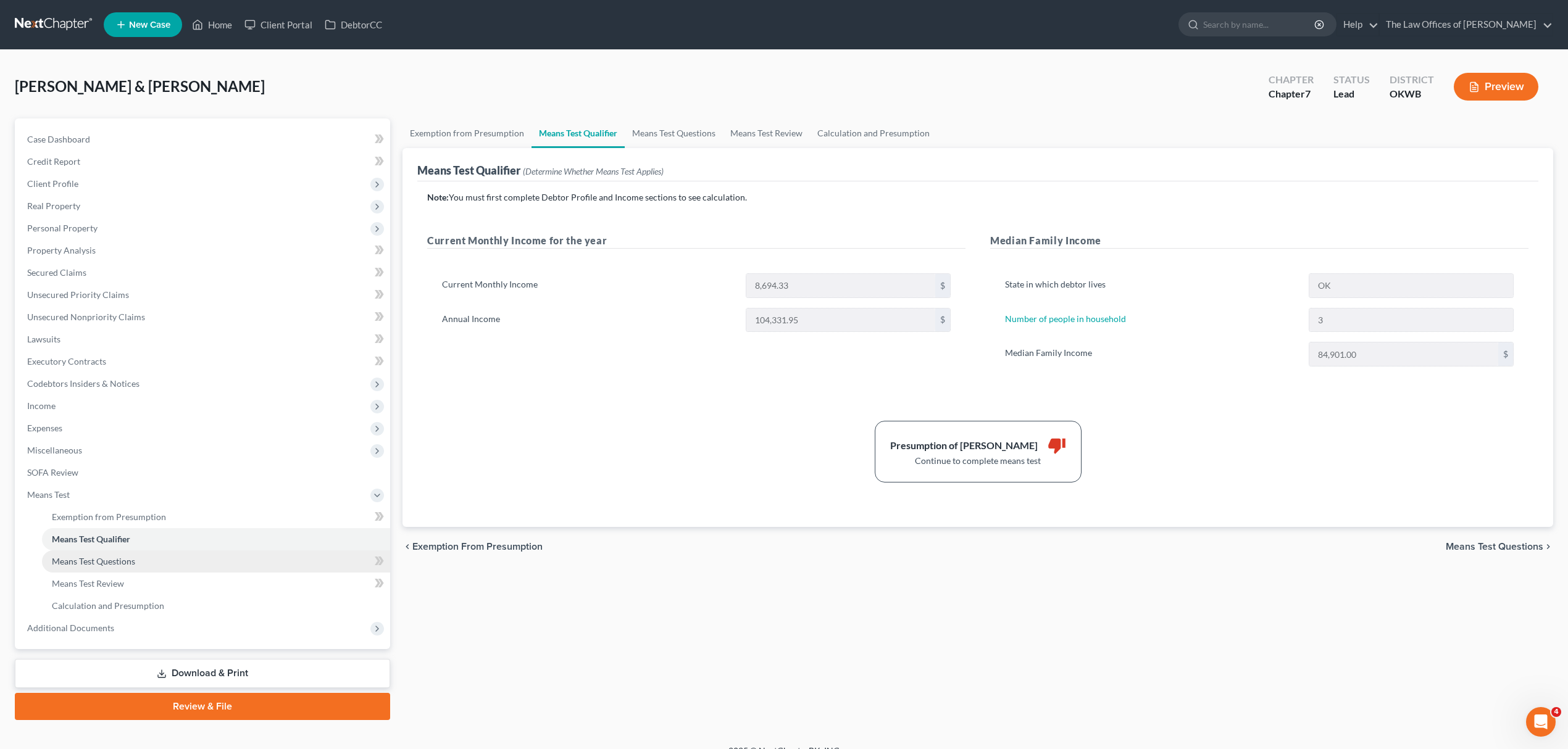
click at [225, 553] on link "Means Test Questions" at bounding box center [216, 561] width 348 height 22
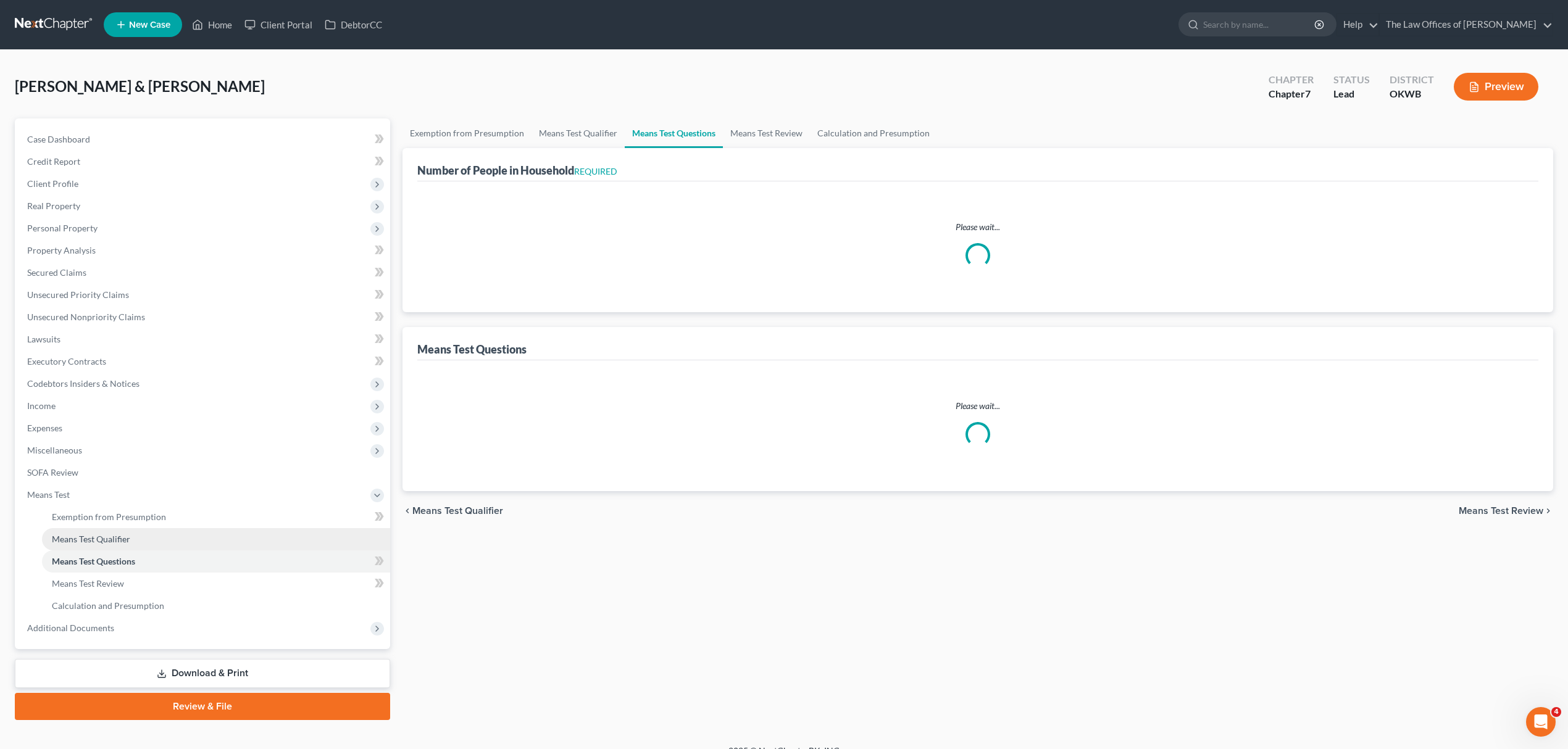
select select "1"
select select "60"
select select "1"
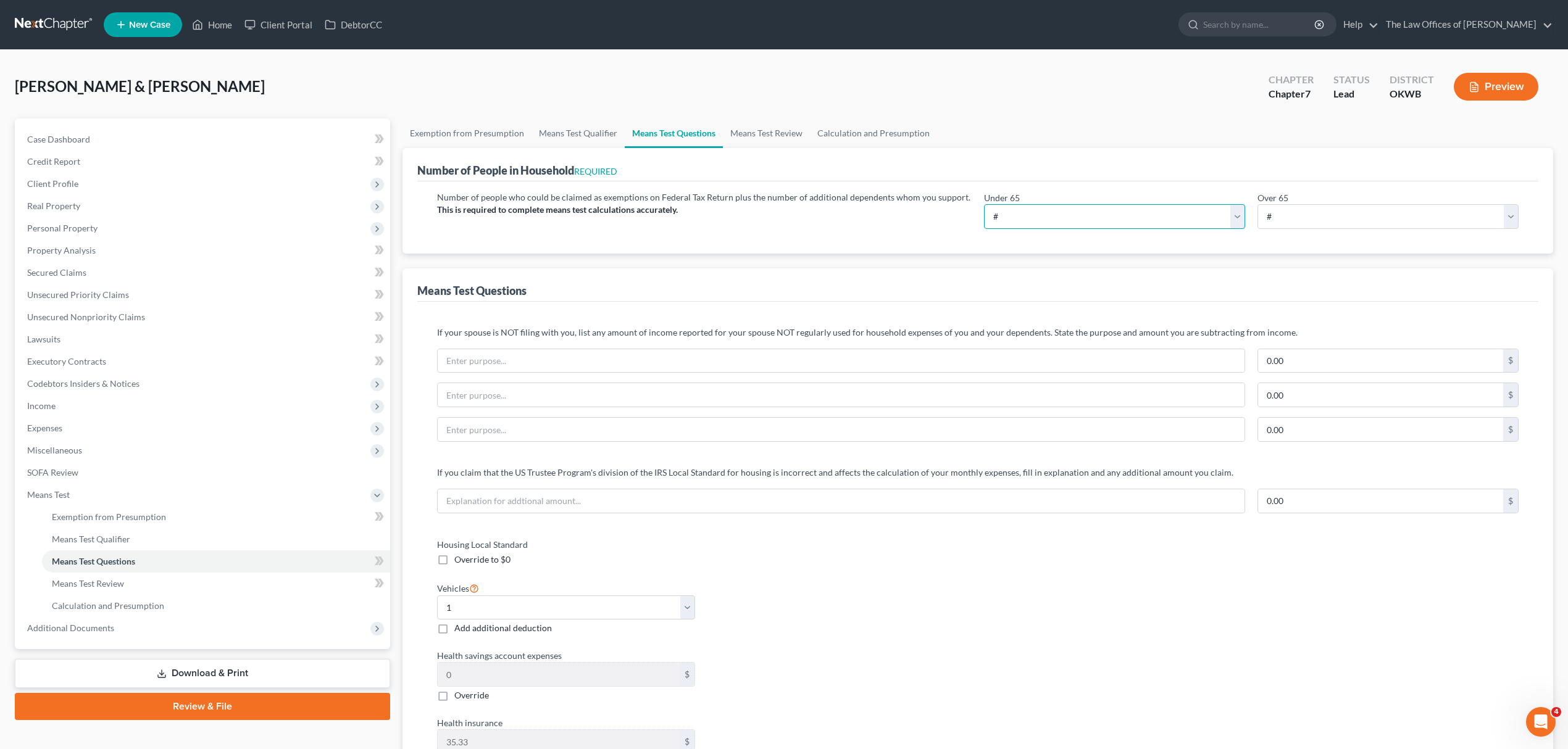
click at [1113, 215] on select "# 0 1 2 3 4 5 6 7 8 9 10" at bounding box center [1114, 217] width 261 height 25
select select "3"
click at [984, 204] on select "# 0 1 2 3 4 5 6 7 8 9 10" at bounding box center [1114, 217] width 261 height 25
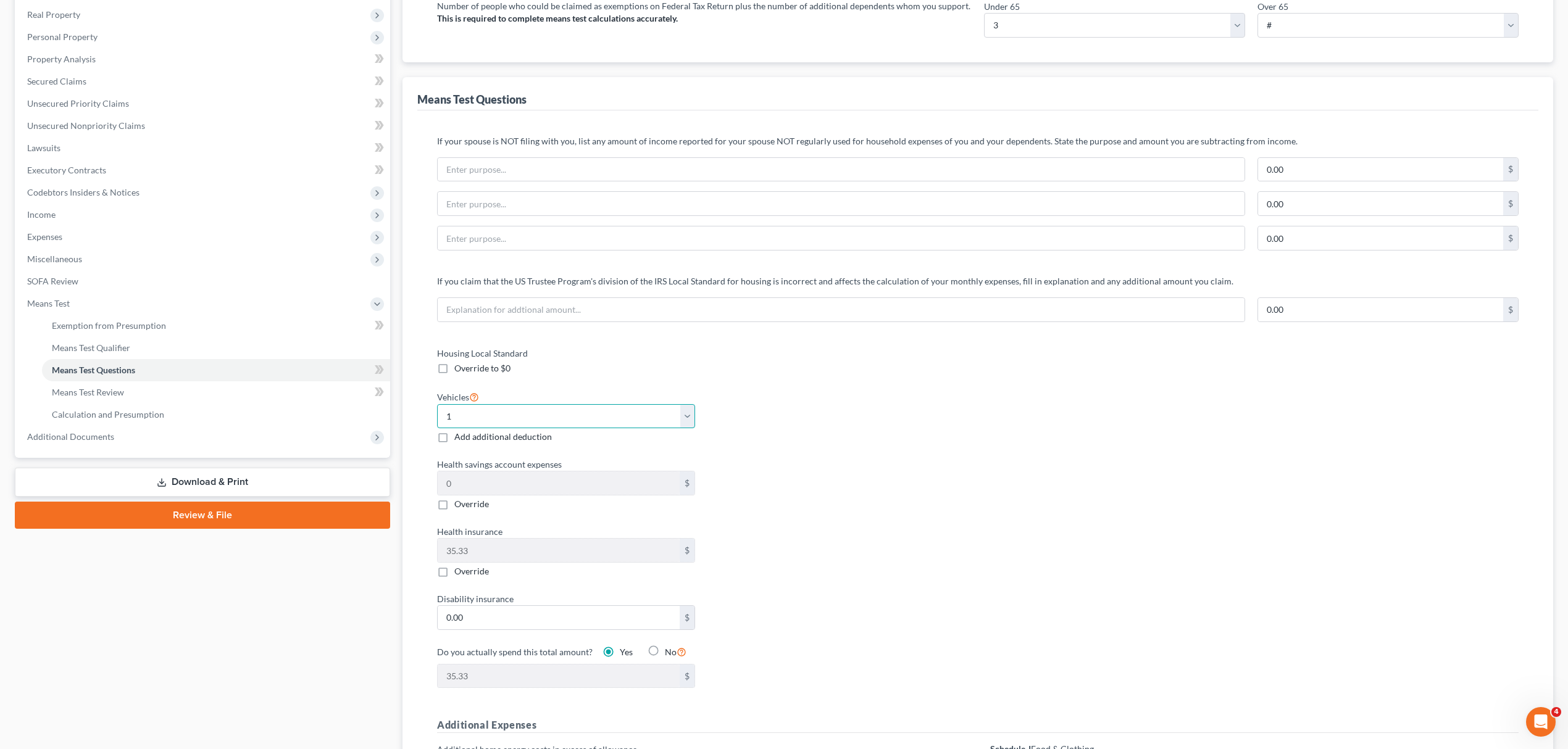
click at [600, 416] on select "Select 0 1 2 3 4 5" at bounding box center [566, 416] width 258 height 25
select select "2"
click at [437, 405] on select "Select 0 1 2 3 4 5" at bounding box center [566, 416] width 258 height 25
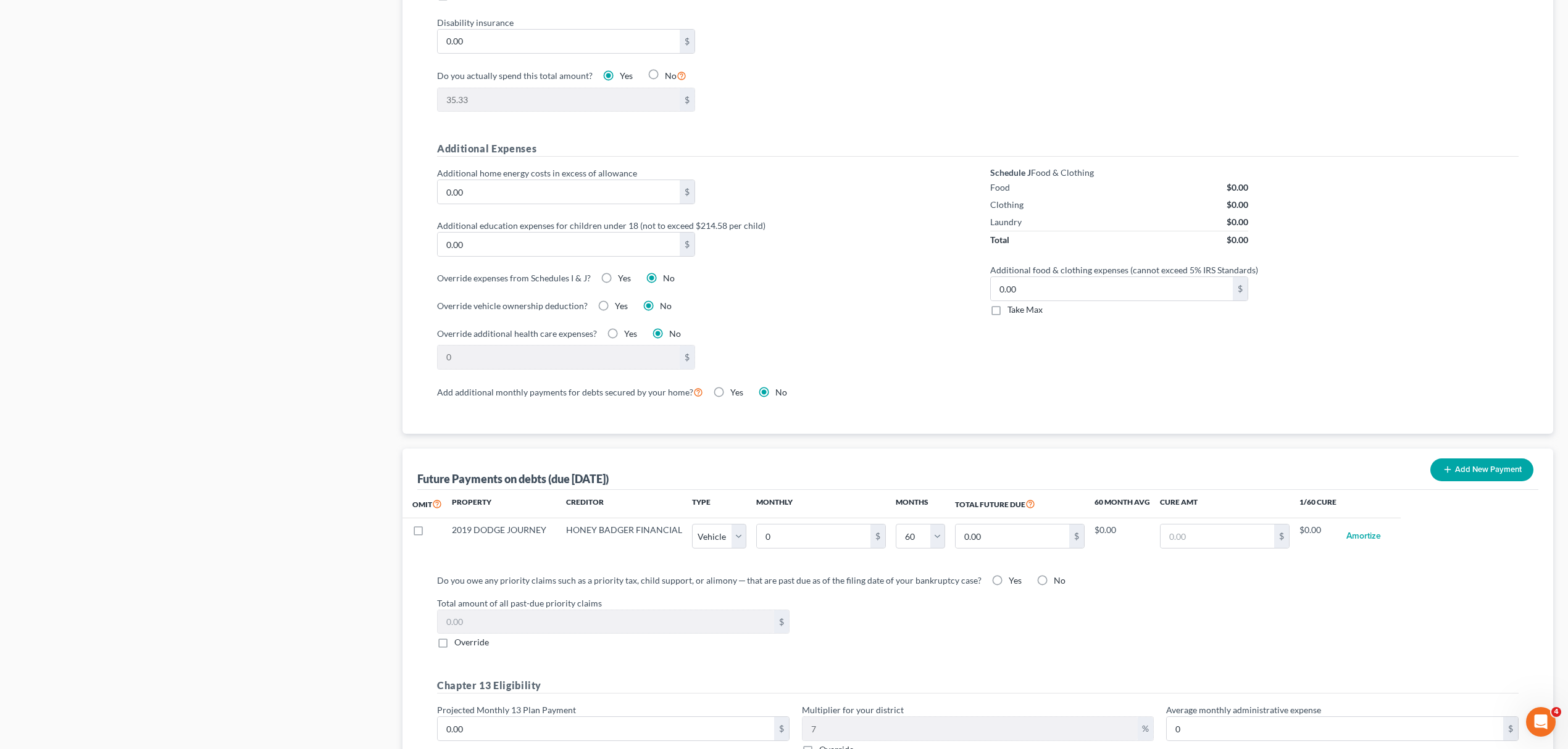
scroll to position [950, 0]
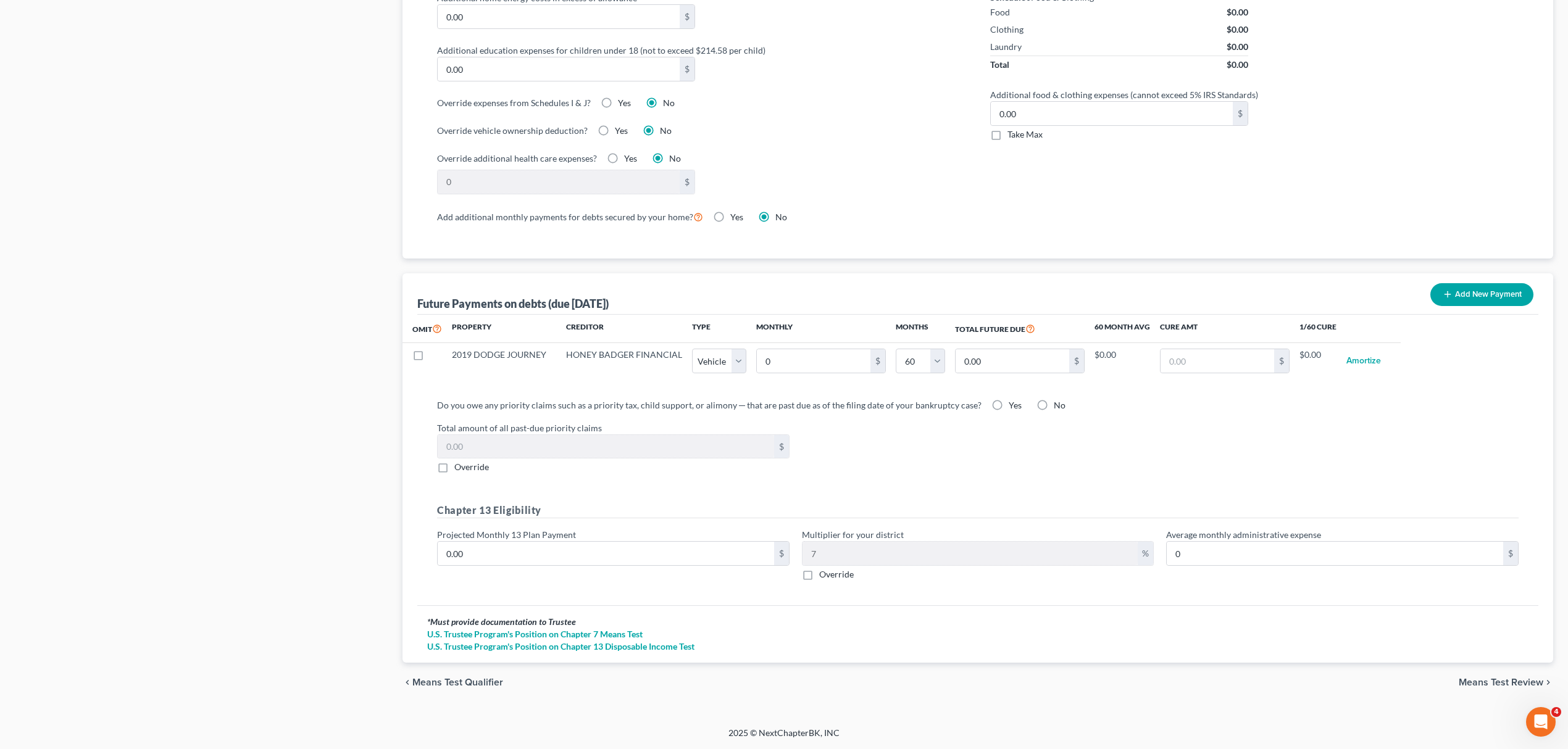
click at [1490, 679] on span "Means Test Review" at bounding box center [1501, 682] width 85 height 10
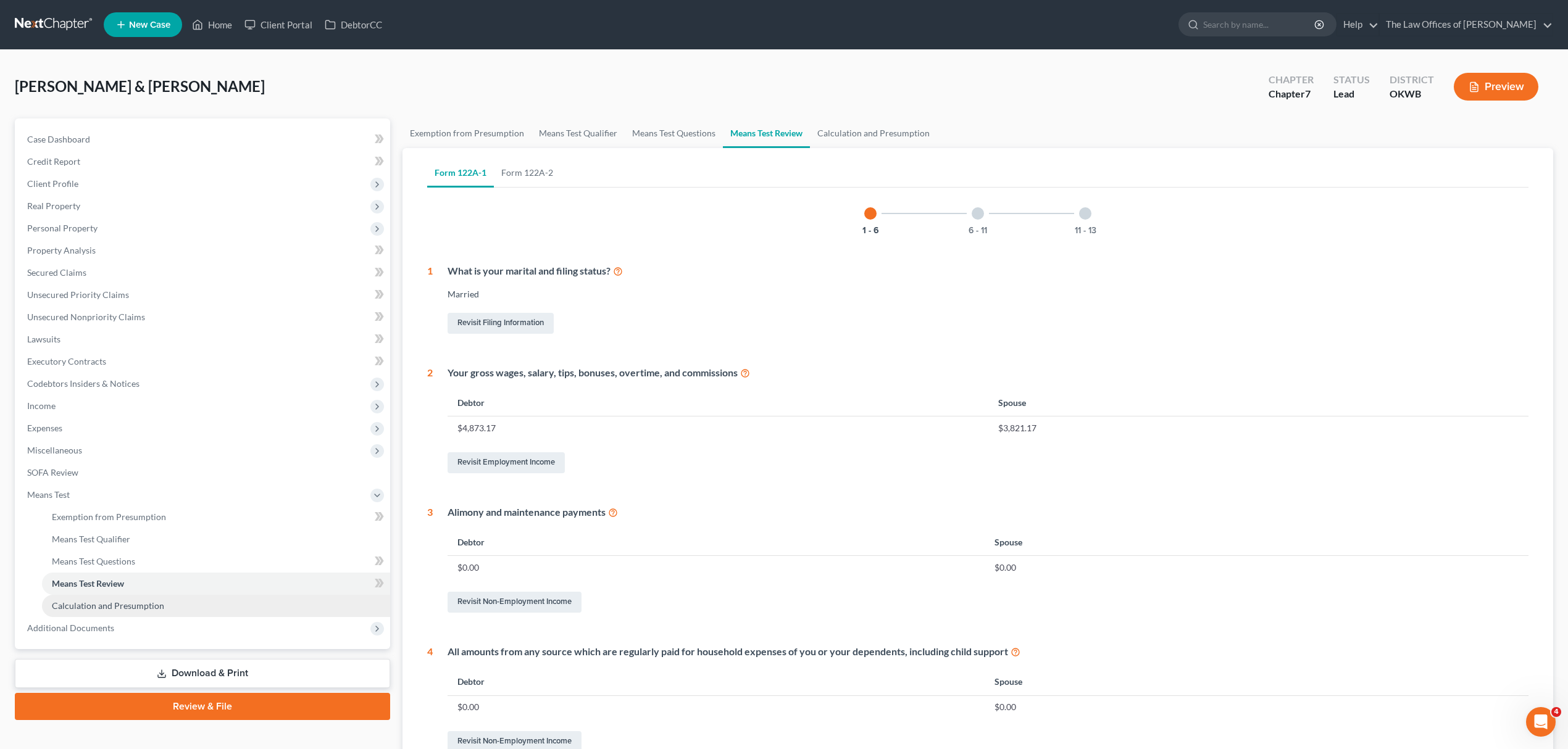
click at [85, 603] on span "Calculation and Presumption" at bounding box center [108, 605] width 113 height 10
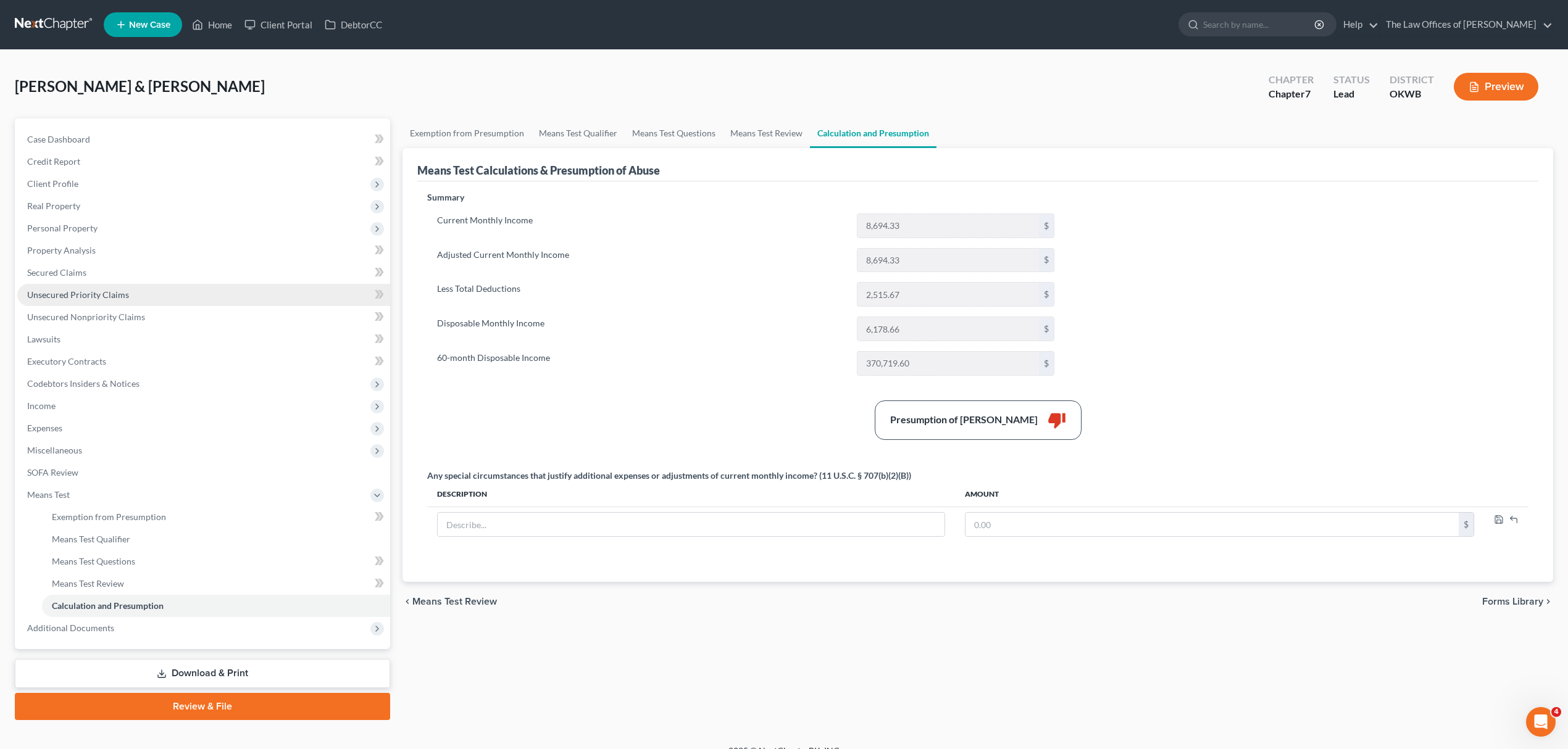
drag, startPoint x: 109, startPoint y: 291, endPoint x: 120, endPoint y: 291, distance: 11.0
click at [109, 291] on span "Unsecured Priority Claims" at bounding box center [78, 295] width 102 height 10
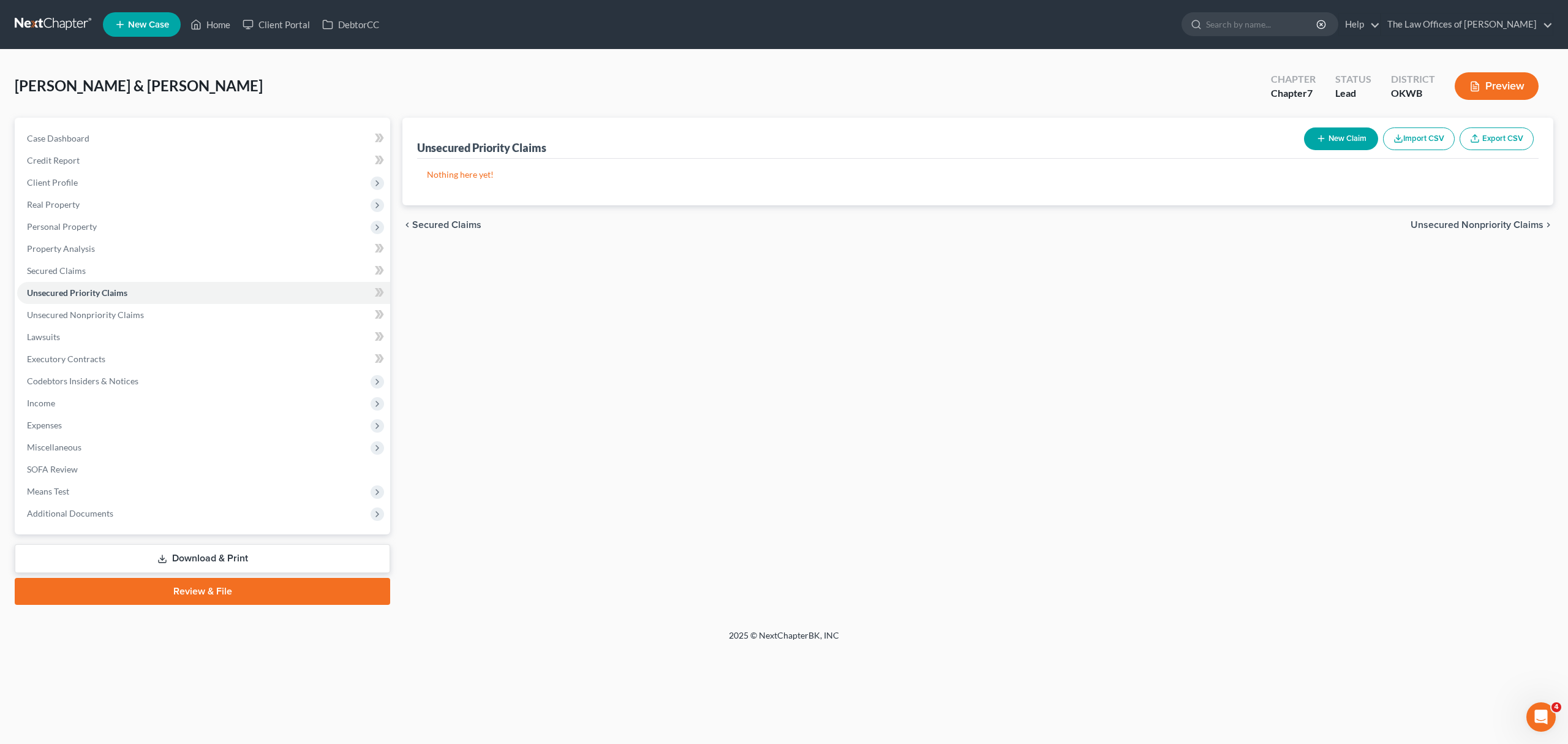
click at [1348, 135] on button "New Claim" at bounding box center [1341, 138] width 74 height 23
select select "2"
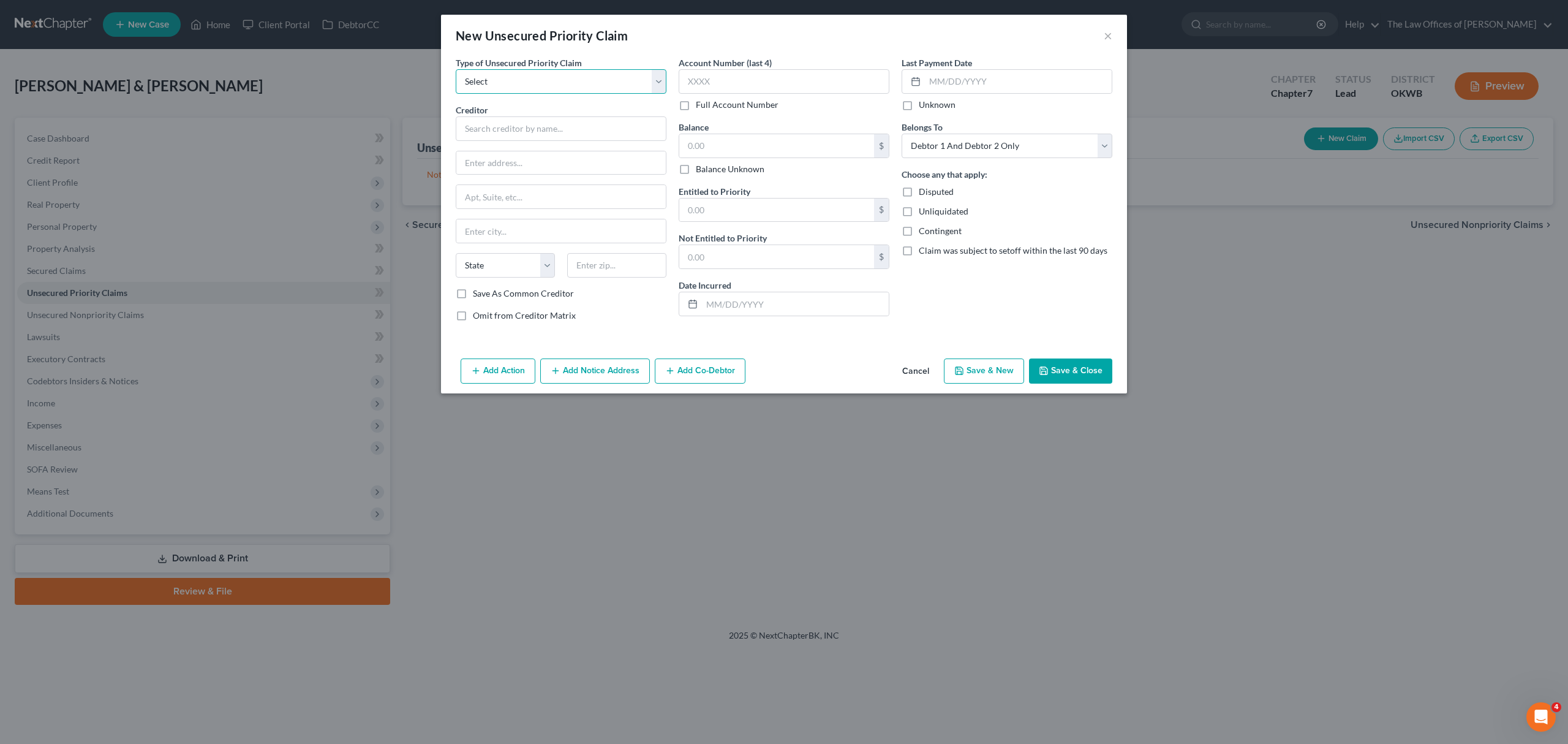
click at [481, 79] on select "Select Taxes & Other Government Units Domestic Support Obligations Extensions o…" at bounding box center [561, 81] width 211 height 25
select select "0"
click at [455, 69] on select "Select Taxes & Other Government Units Domestic Support Obligations Extensions o…" at bounding box center [561, 81] width 211 height 25
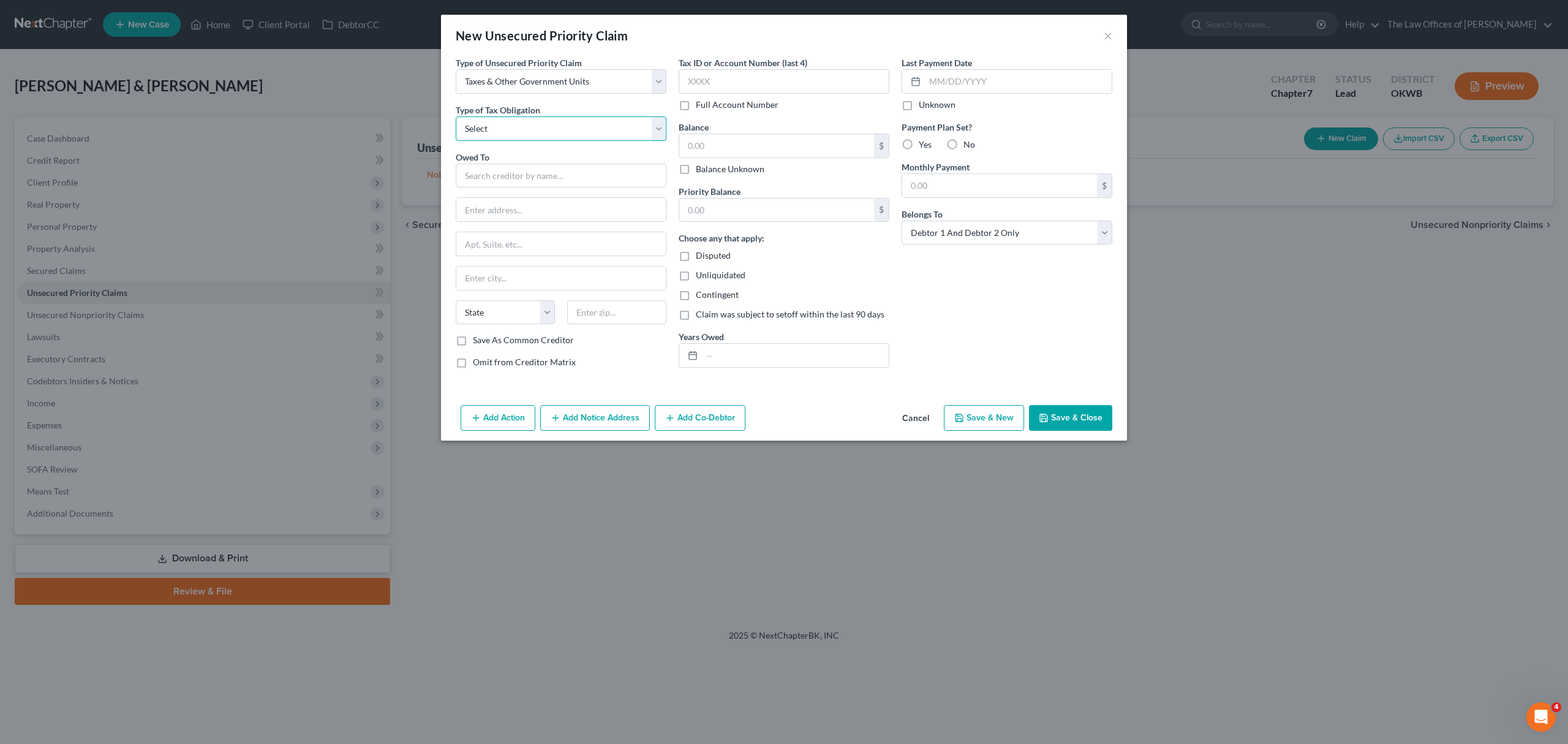
click at [492, 130] on select "Select Federal City State Franchise Tax Board Other" at bounding box center [561, 129] width 211 height 25
select select "0"
click at [455, 116] on select "Select Federal City State Franchise Tax Board Other" at bounding box center [561, 129] width 211 height 25
click at [477, 171] on input "text" at bounding box center [561, 176] width 211 height 25
click at [492, 195] on div "INTERNAL REVENUE SVC" at bounding box center [560, 197] width 191 height 12
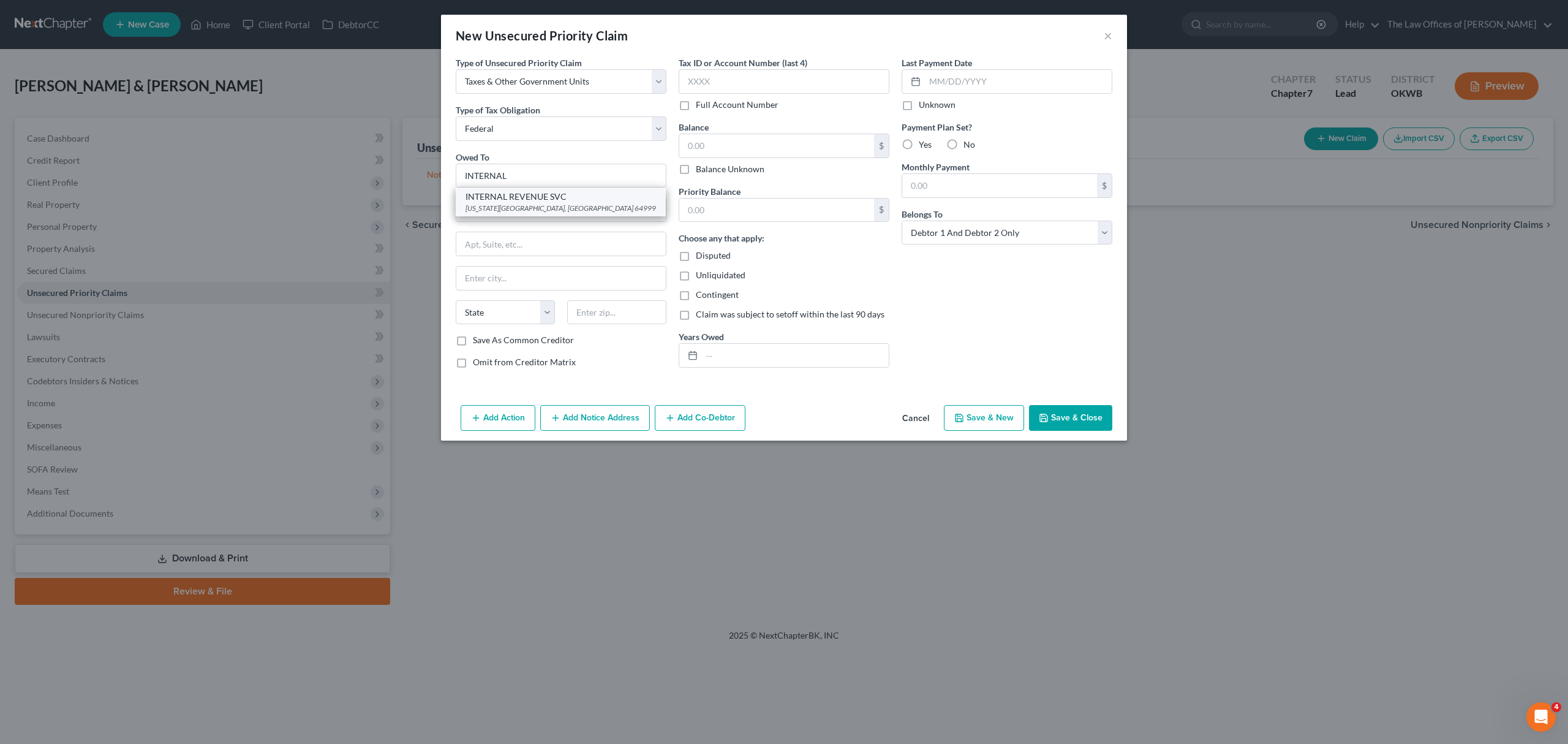
type input "INTERNAL REVENUE SVC"
type input "[US_STATE][GEOGRAPHIC_DATA]"
select select "26"
type input "64999"
click at [709, 160] on div "$ Balance Unknown" at bounding box center [784, 154] width 211 height 41
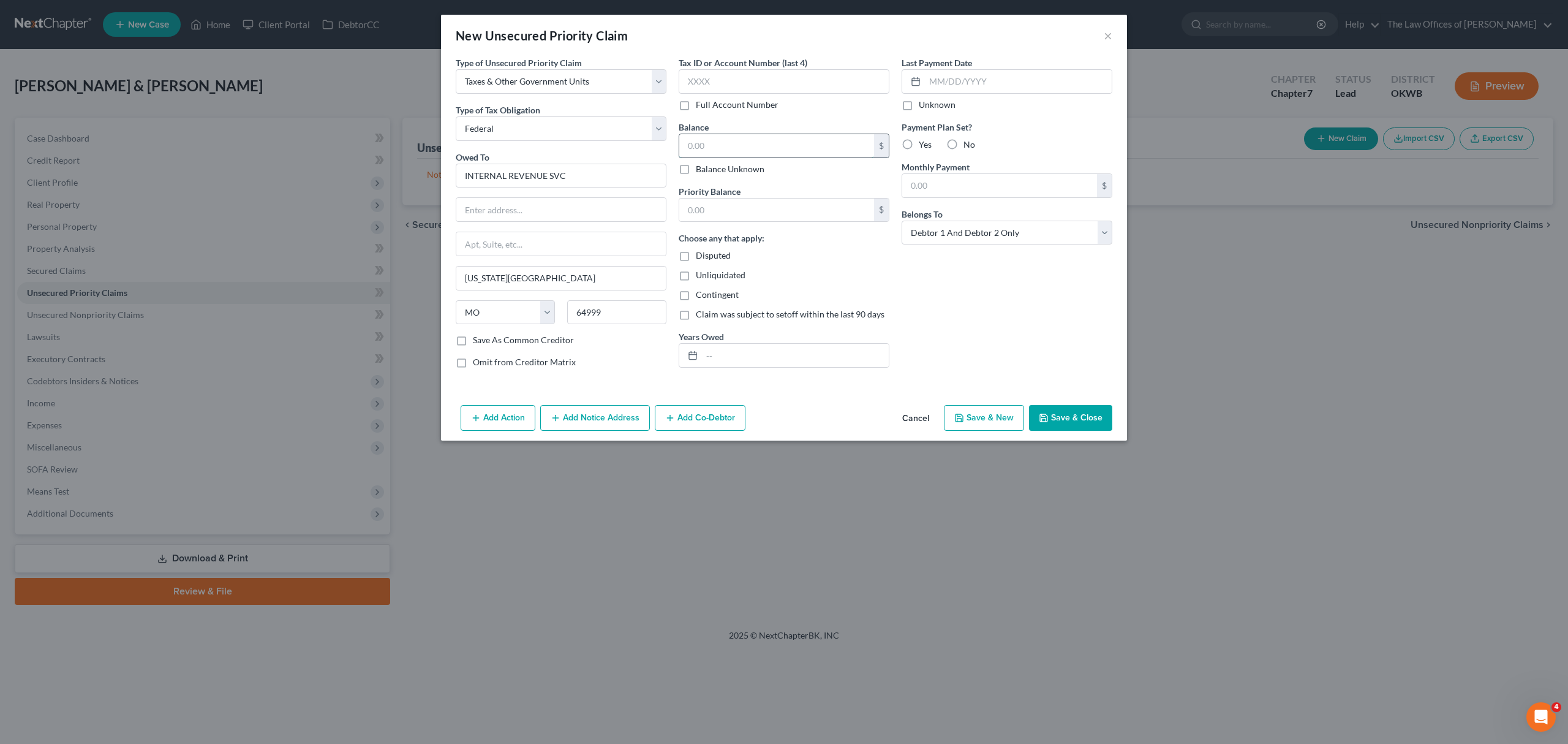
click at [713, 148] on input "text" at bounding box center [776, 146] width 194 height 23
type input "8,524"
click at [722, 197] on label "Priority Balance" at bounding box center [709, 191] width 62 height 13
click at [787, 219] on input "text" at bounding box center [776, 210] width 194 height 23
type input "8,524"
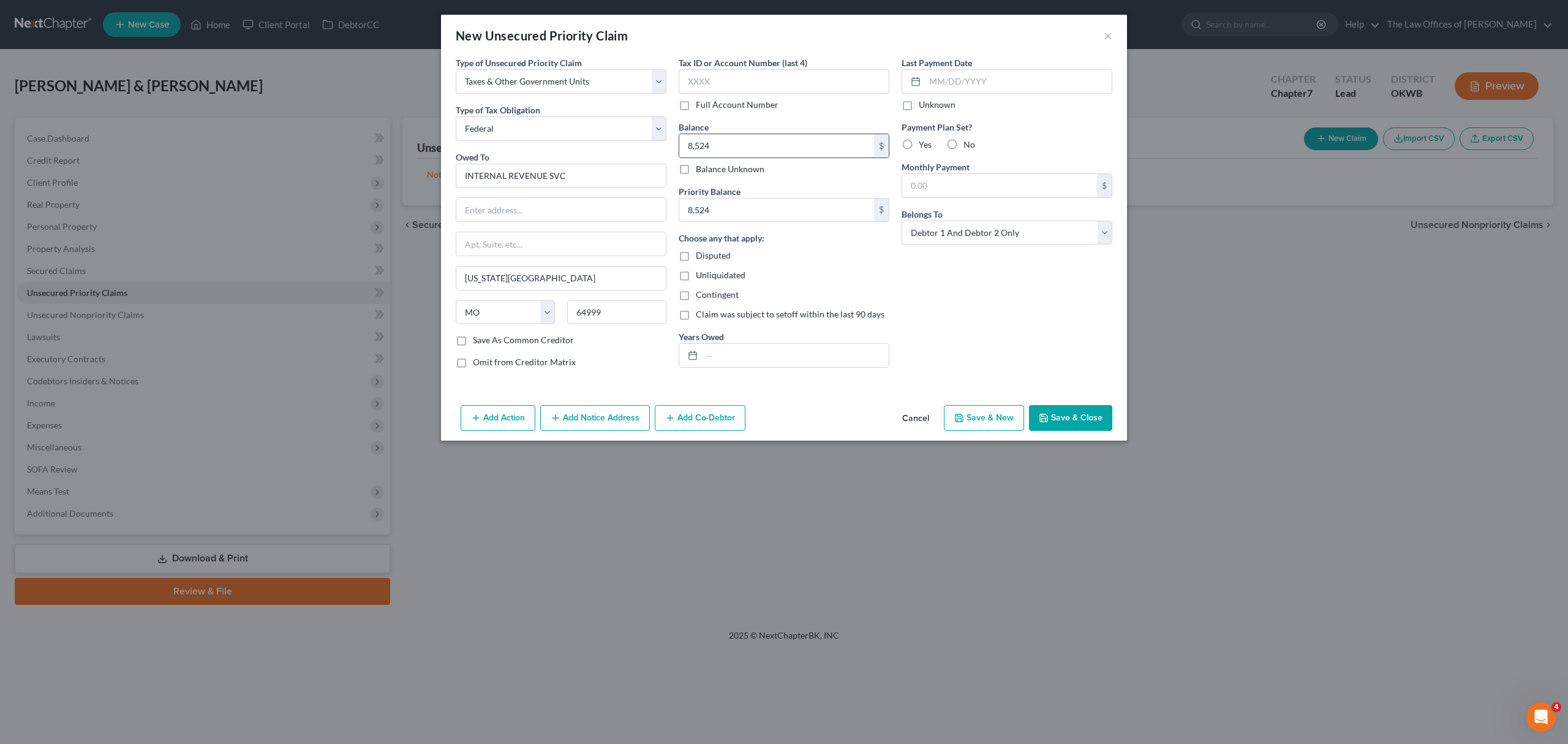
click at [715, 149] on input "8,524" at bounding box center [776, 146] width 194 height 23
type input "11,000"
click at [737, 346] on input "text" at bounding box center [795, 356] width 187 height 23
type input "[DATE]-[DATE]"
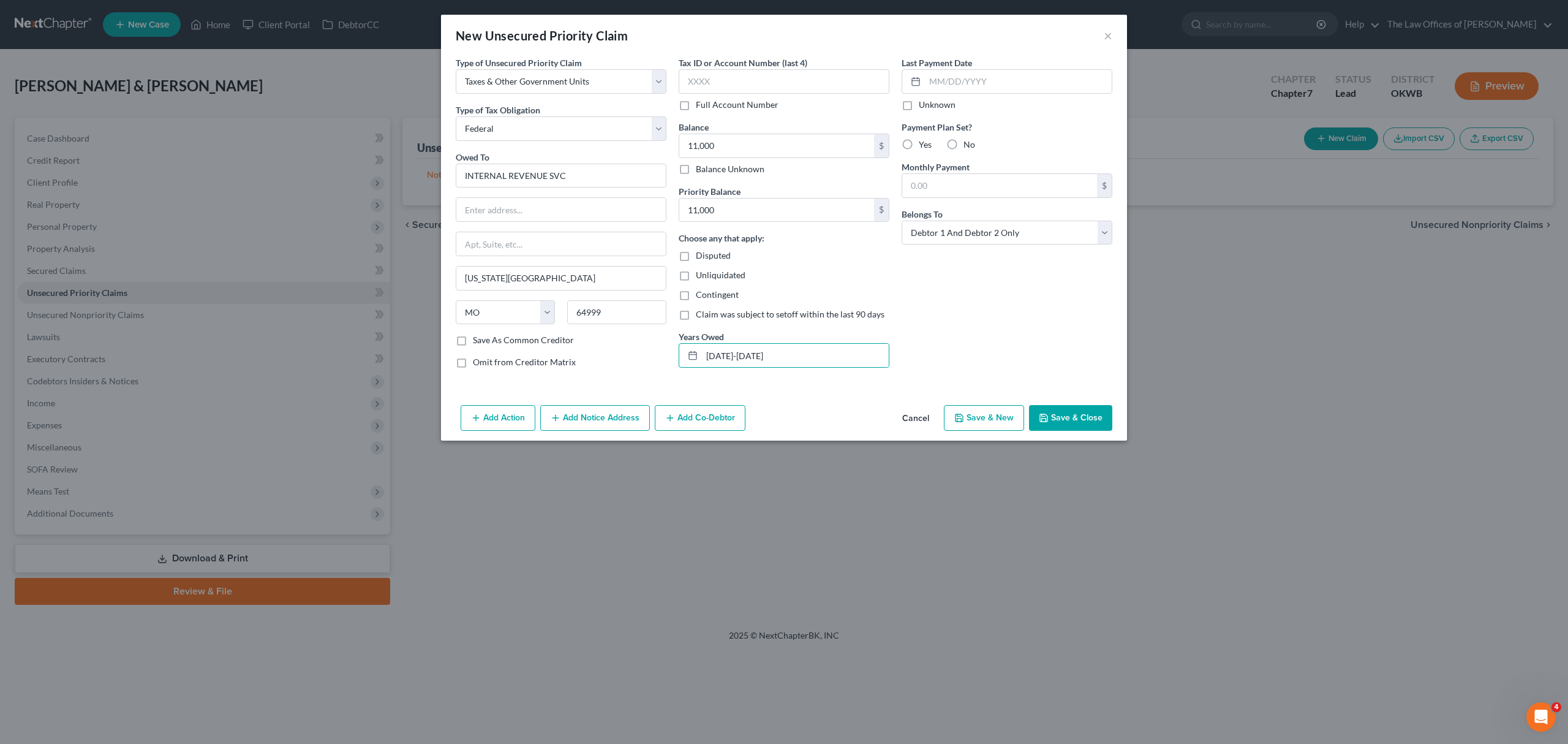
click at [963, 141] on label "No" at bounding box center [969, 144] width 12 height 12
click at [968, 141] on input "No" at bounding box center [972, 142] width 8 height 8
radio input "true"
click at [1056, 410] on button "Save & Close" at bounding box center [1070, 418] width 83 height 26
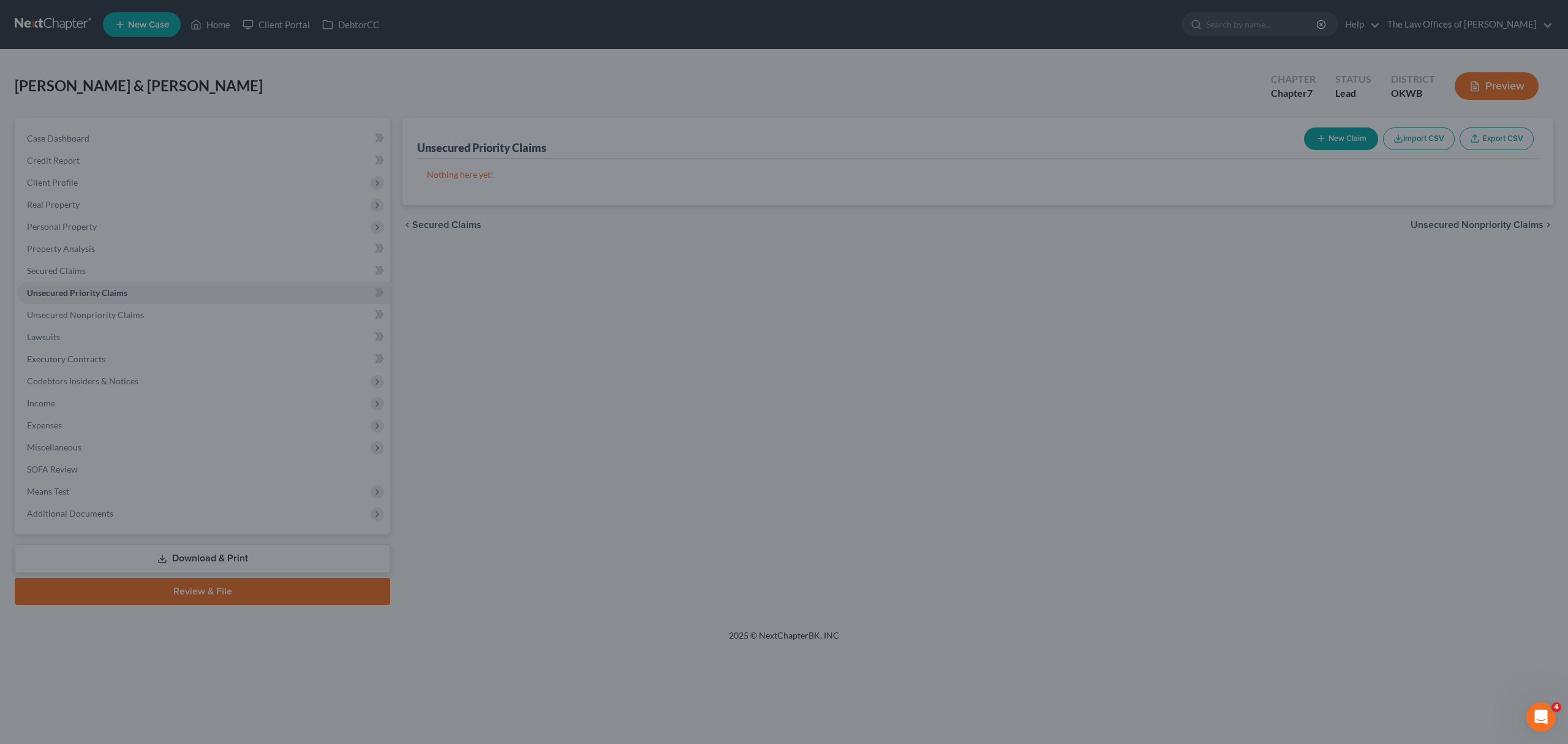
type input "11,000.00"
type input "0.00"
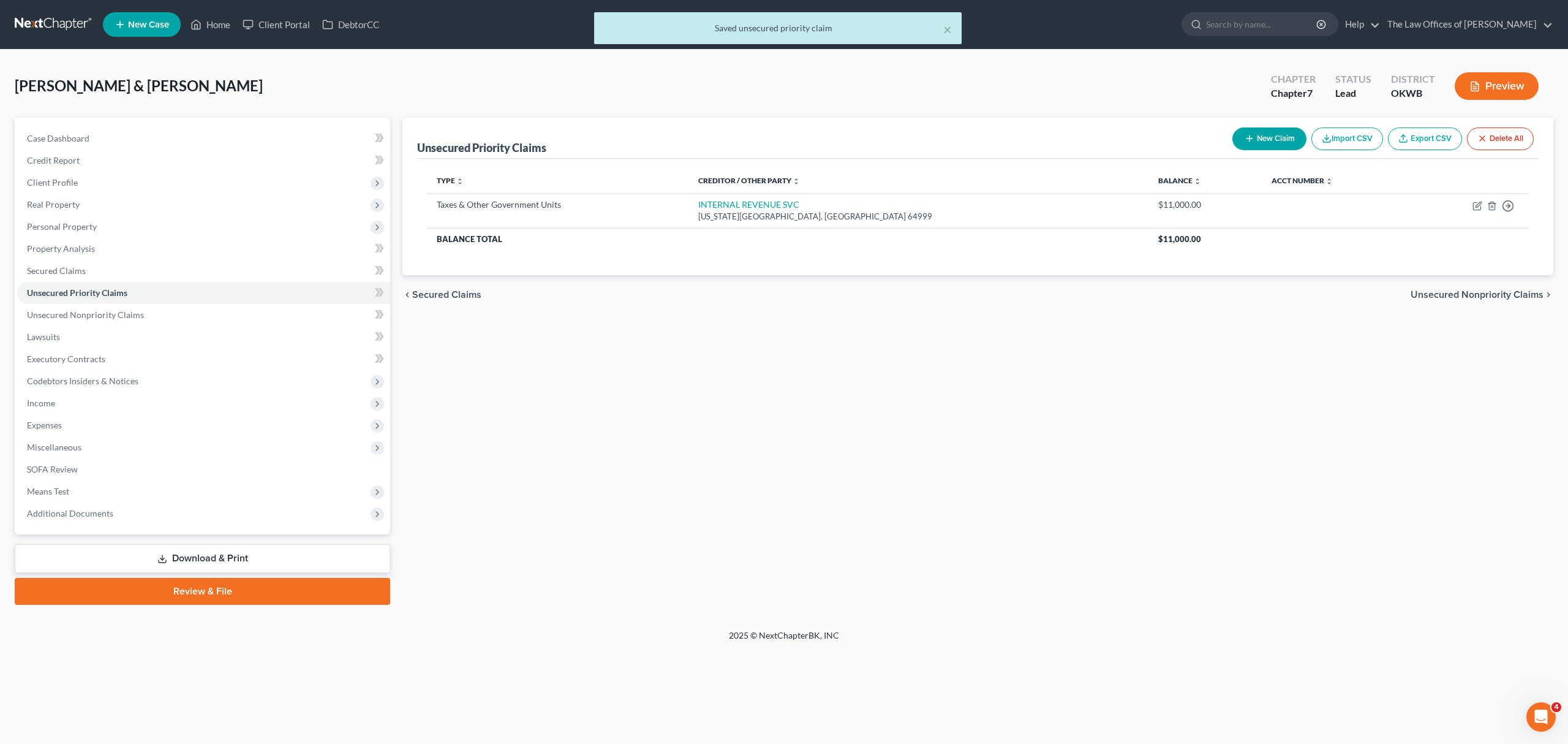
click at [1269, 140] on button "New Claim" at bounding box center [1269, 138] width 74 height 23
select select "2"
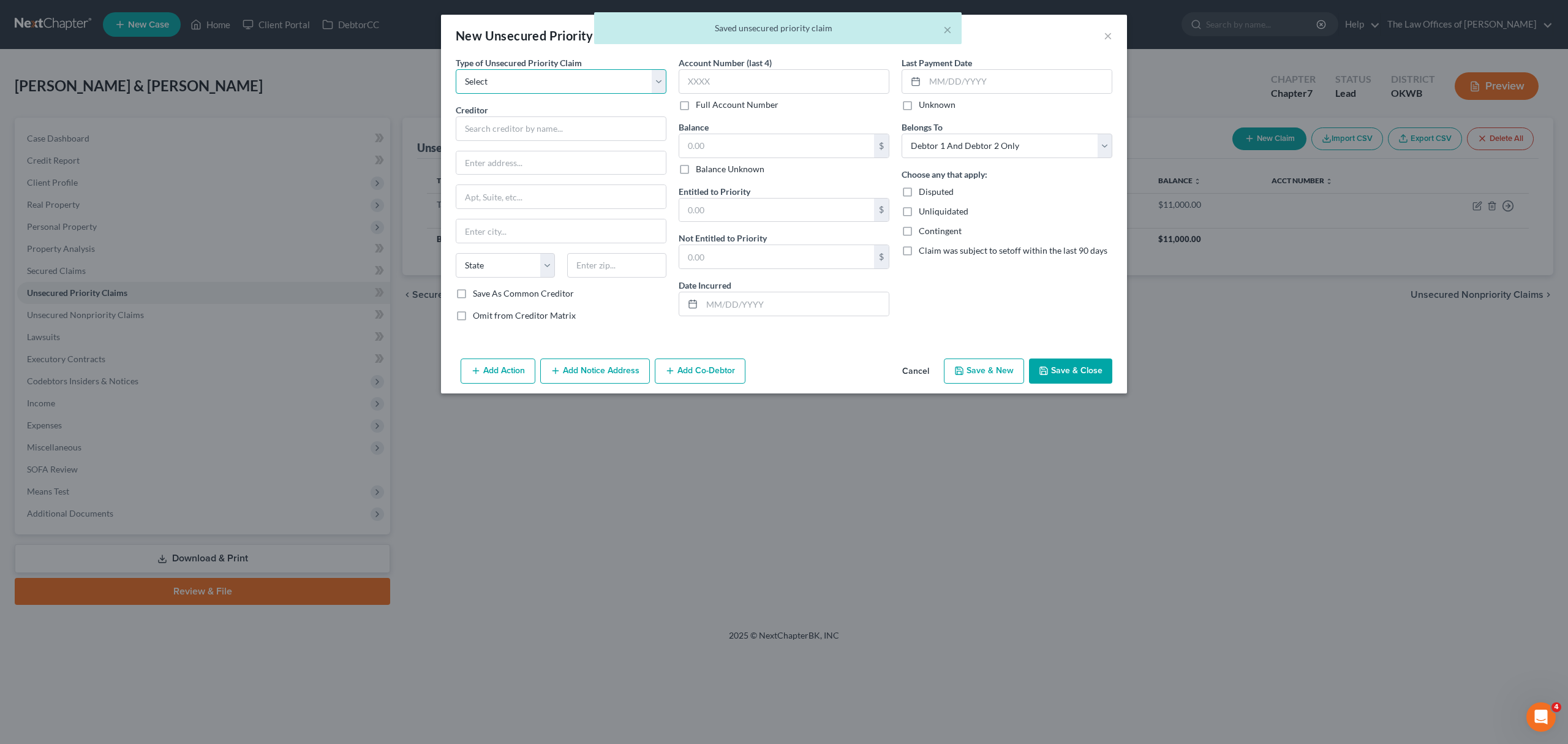
click at [539, 94] on select "Select Taxes & Other Government Units Domestic Support Obligations Extensions o…" at bounding box center [561, 81] width 211 height 25
select select "0"
click at [455, 69] on select "Select Taxes & Other Government Units Domestic Support Obligations Extensions o…" at bounding box center [561, 81] width 211 height 25
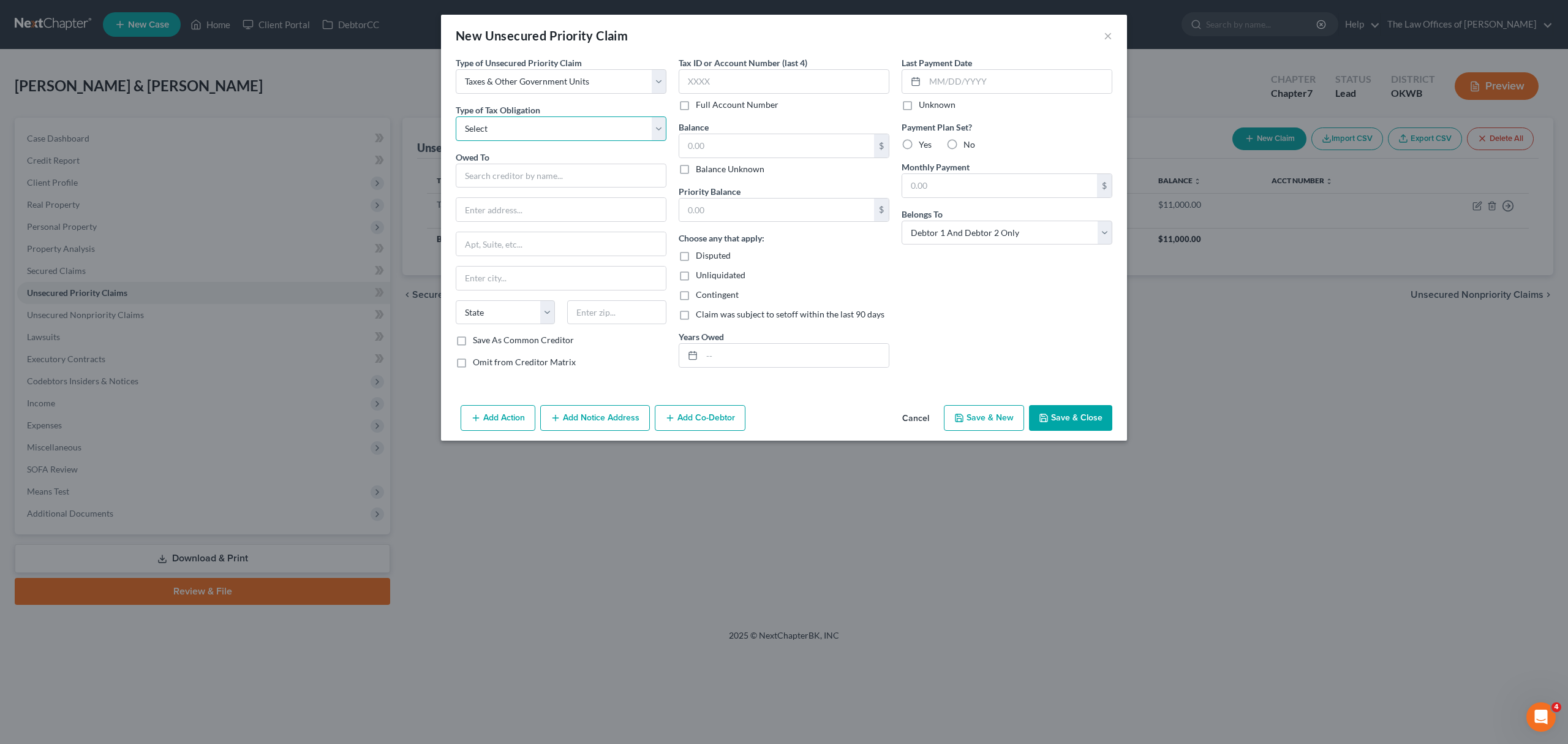
drag, startPoint x: 539, startPoint y: 94, endPoint x: 530, endPoint y: 122, distance: 29.4
click at [530, 122] on select "Select Federal City State Franchise Tax Board Other" at bounding box center [561, 129] width 211 height 25
select select "2"
click at [455, 116] on select "Select Federal City State Franchise Tax Board Other" at bounding box center [561, 129] width 211 height 25
click at [505, 185] on input "text" at bounding box center [561, 176] width 211 height 25
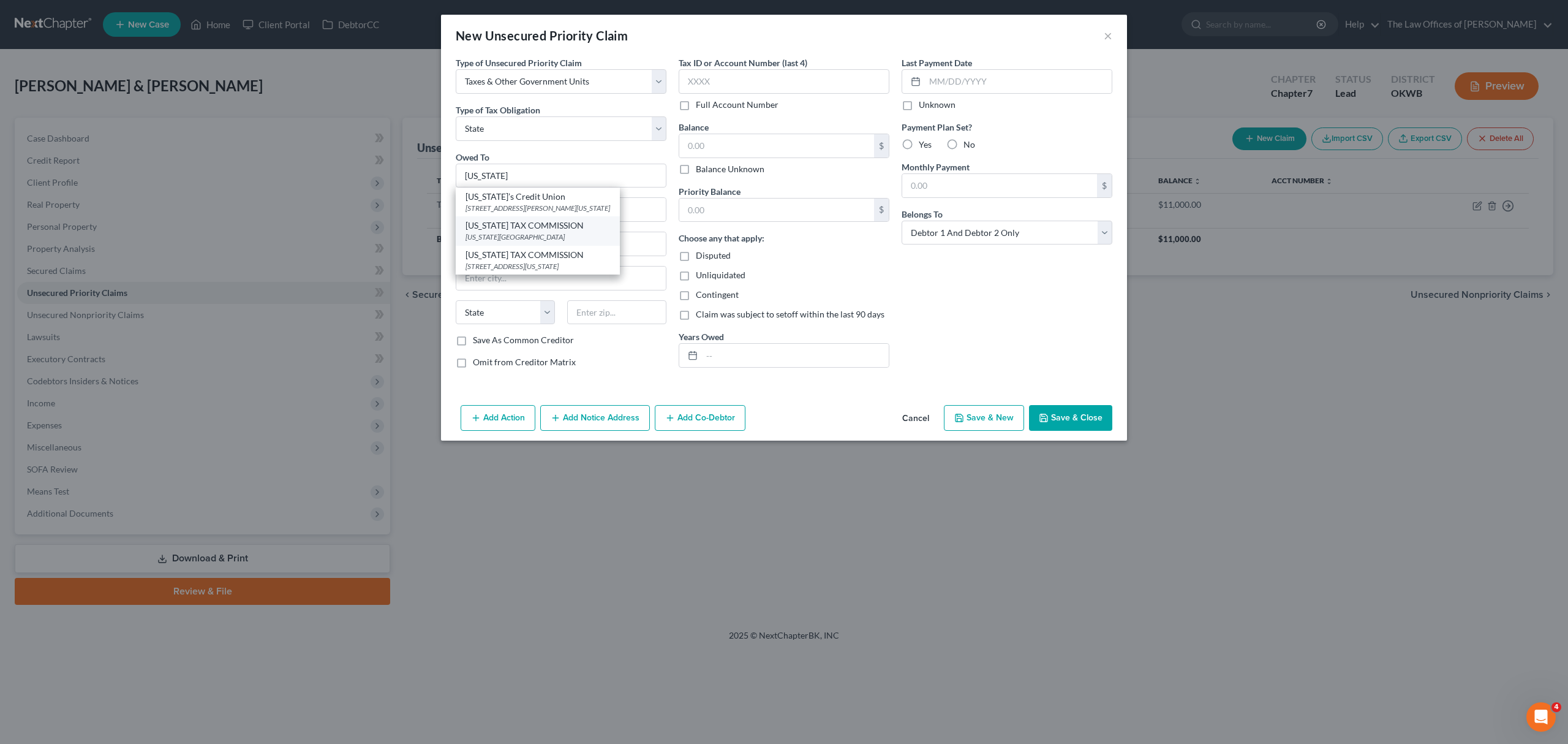
click at [507, 227] on div "[US_STATE] TAX COMMISSION" at bounding box center [538, 225] width 145 height 12
type input "[US_STATE] TAX COMMISSION"
type input "[US_STATE][GEOGRAPHIC_DATA]"
select select "37"
type input "73194"
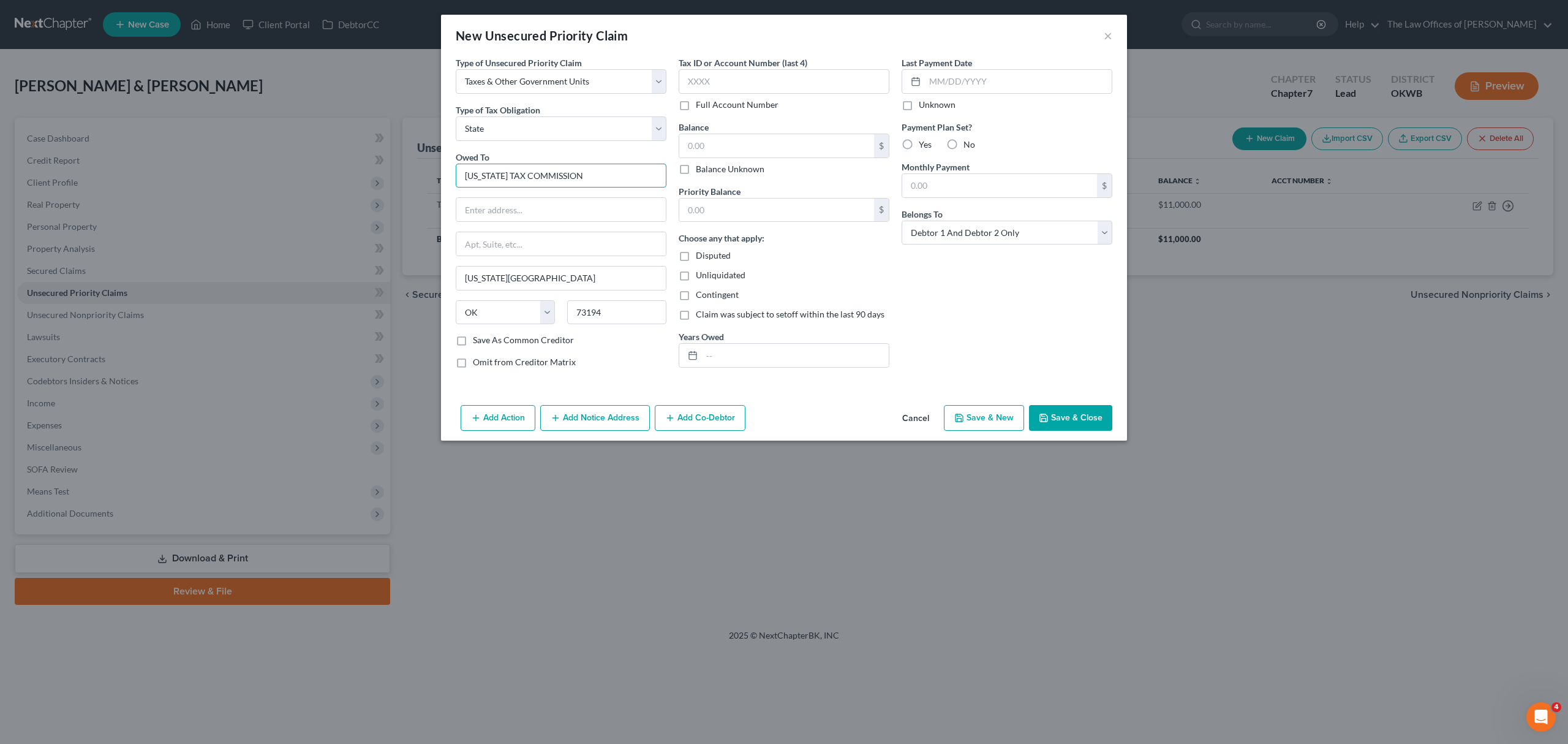
click at [569, 184] on input "[US_STATE] TAX COMMISSION" at bounding box center [561, 176] width 211 height 25
drag, startPoint x: 596, startPoint y: 173, endPoint x: 218, endPoint y: 153, distance: 378.5
click at [249, 153] on div "New Unsecured Priority Claim × Type of Unsecured Priority Claim * Select Taxes …" at bounding box center [784, 372] width 1568 height 744
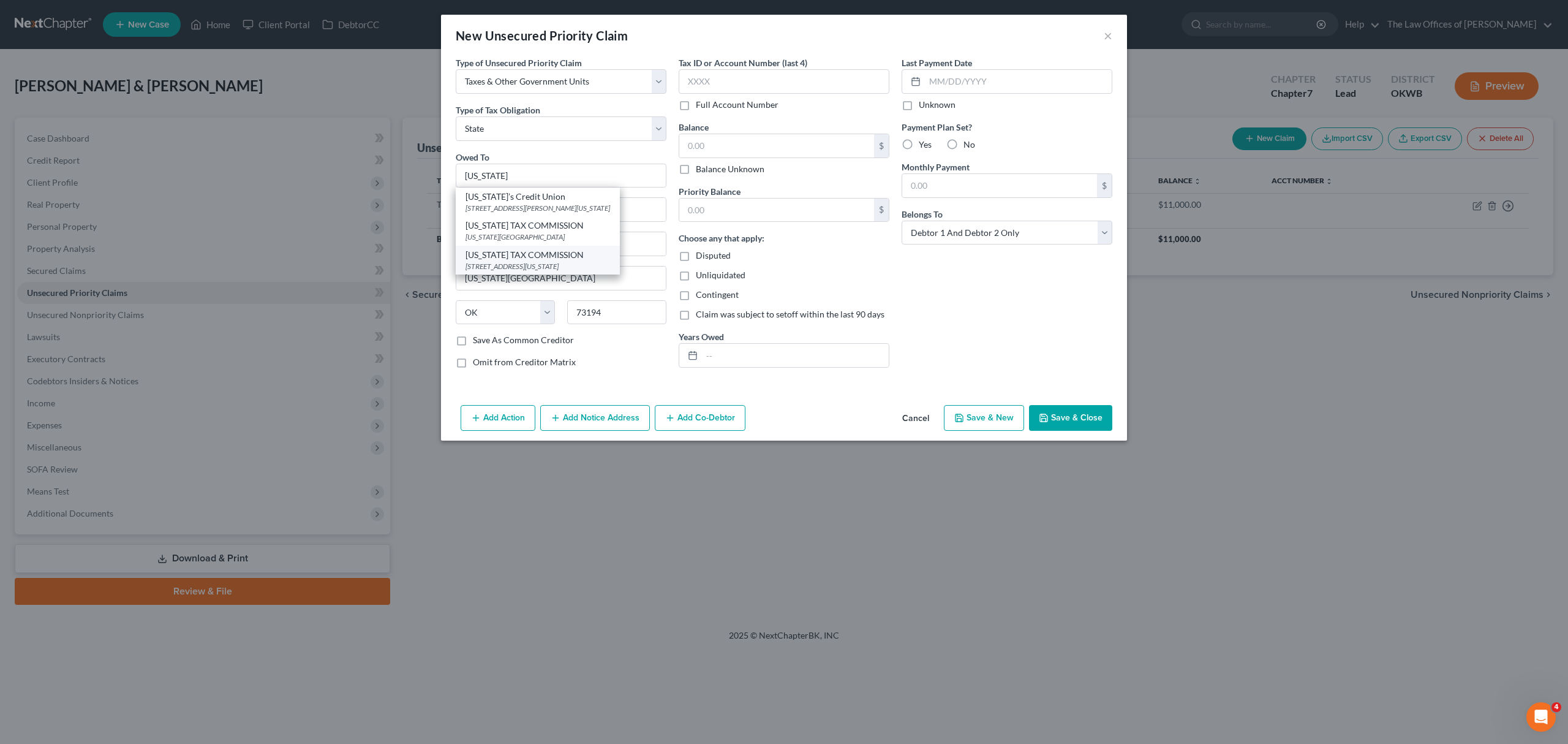
click at [483, 257] on div "[US_STATE] TAX COMMISSION" at bounding box center [538, 255] width 145 height 12
type input "[US_STATE] TAX COMMISSION"
type input "[STREET_ADDRESS]"
type input "73102"
click at [750, 156] on input "text" at bounding box center [776, 146] width 194 height 23
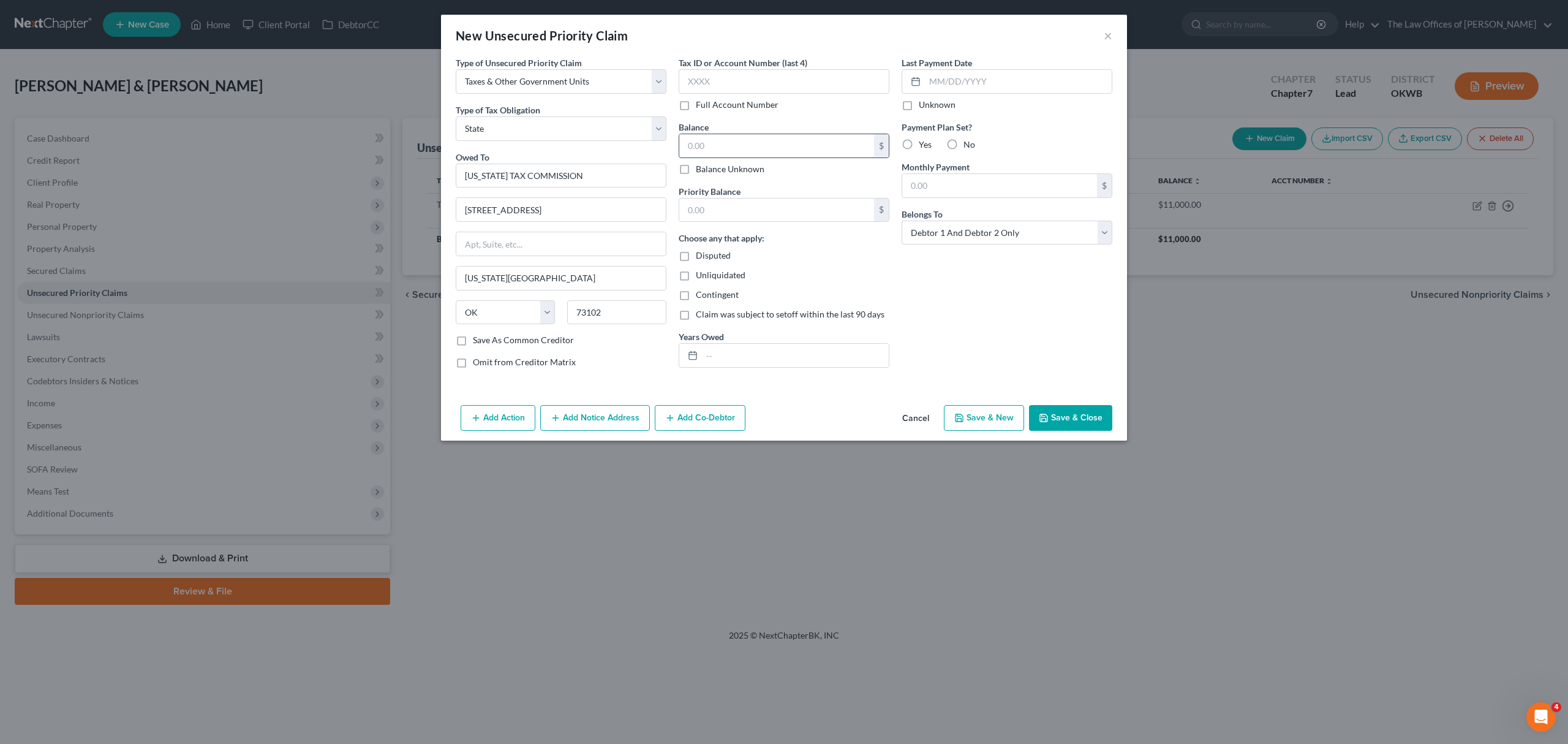
click at [711, 150] on input "text" at bounding box center [776, 146] width 194 height 23
type input "3,500"
click at [735, 208] on input "text" at bounding box center [776, 210] width 194 height 23
type input "3,500"
click at [963, 140] on label "No" at bounding box center [969, 144] width 12 height 12
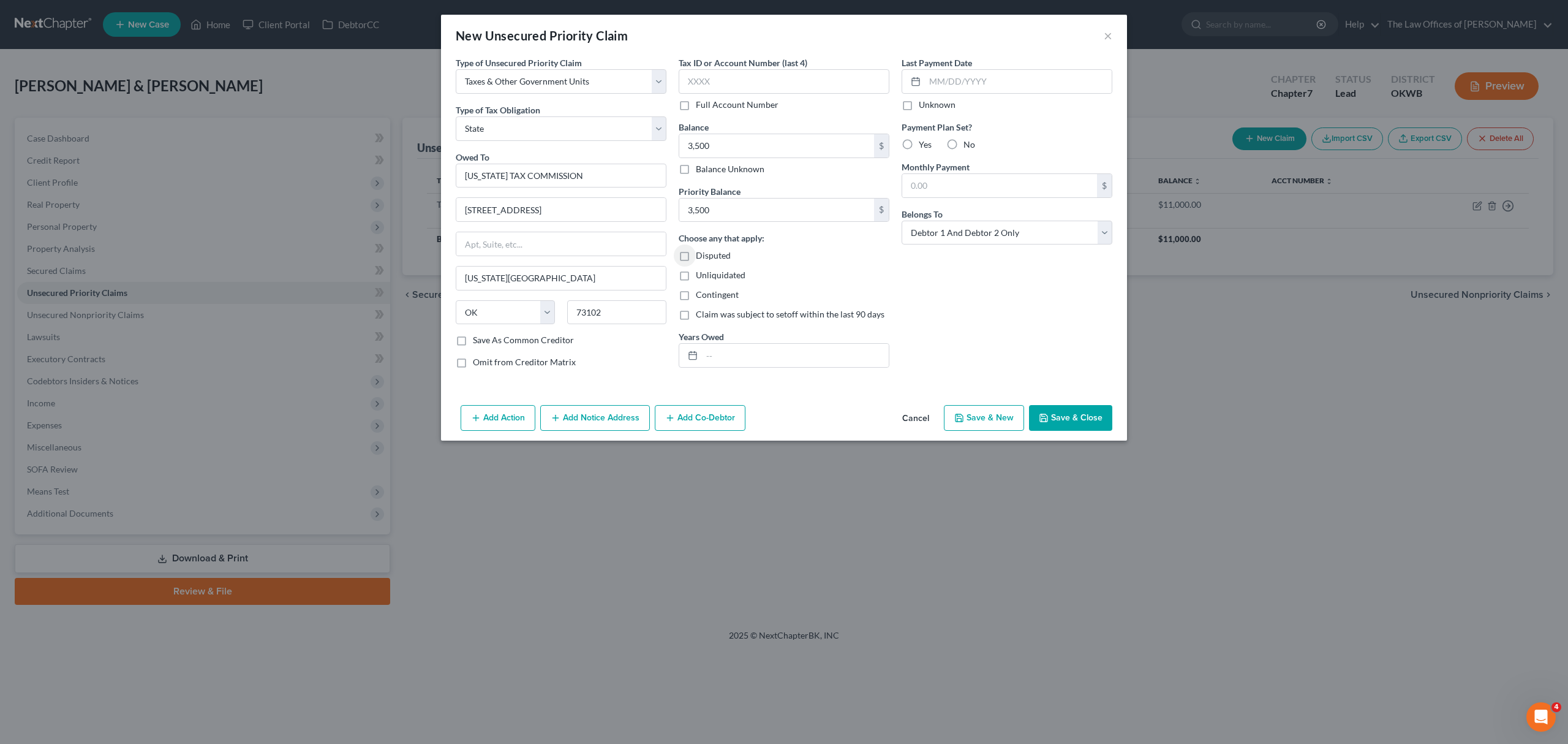
click at [968, 140] on input "No" at bounding box center [972, 142] width 8 height 8
radio input "true"
click at [722, 352] on input "text" at bounding box center [795, 356] width 187 height 23
type input "[DATE]-[DATE]"
click at [1102, 412] on button "Save & Close" at bounding box center [1070, 418] width 83 height 26
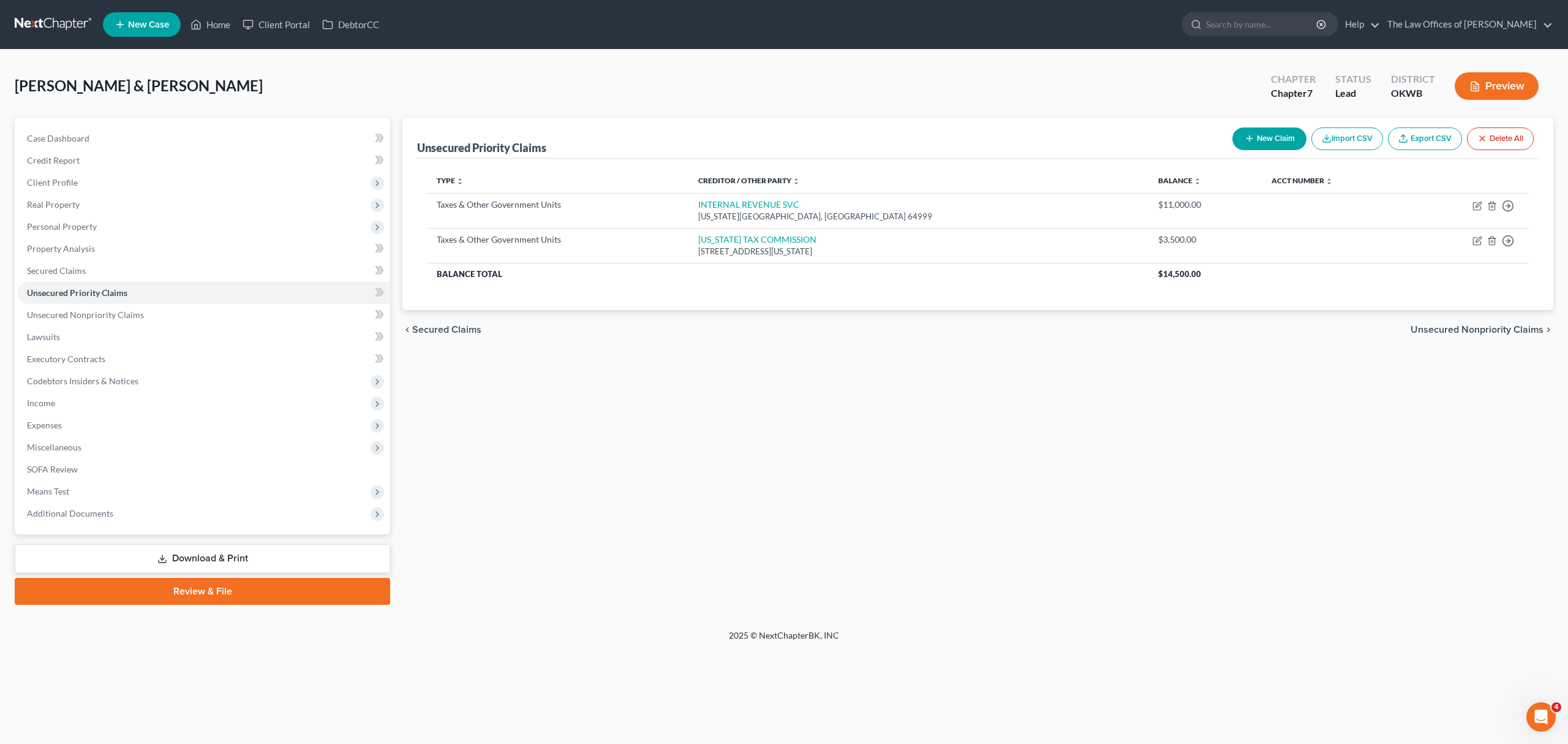
click at [1251, 127] on button "New Claim" at bounding box center [1269, 138] width 74 height 23
select select "2"
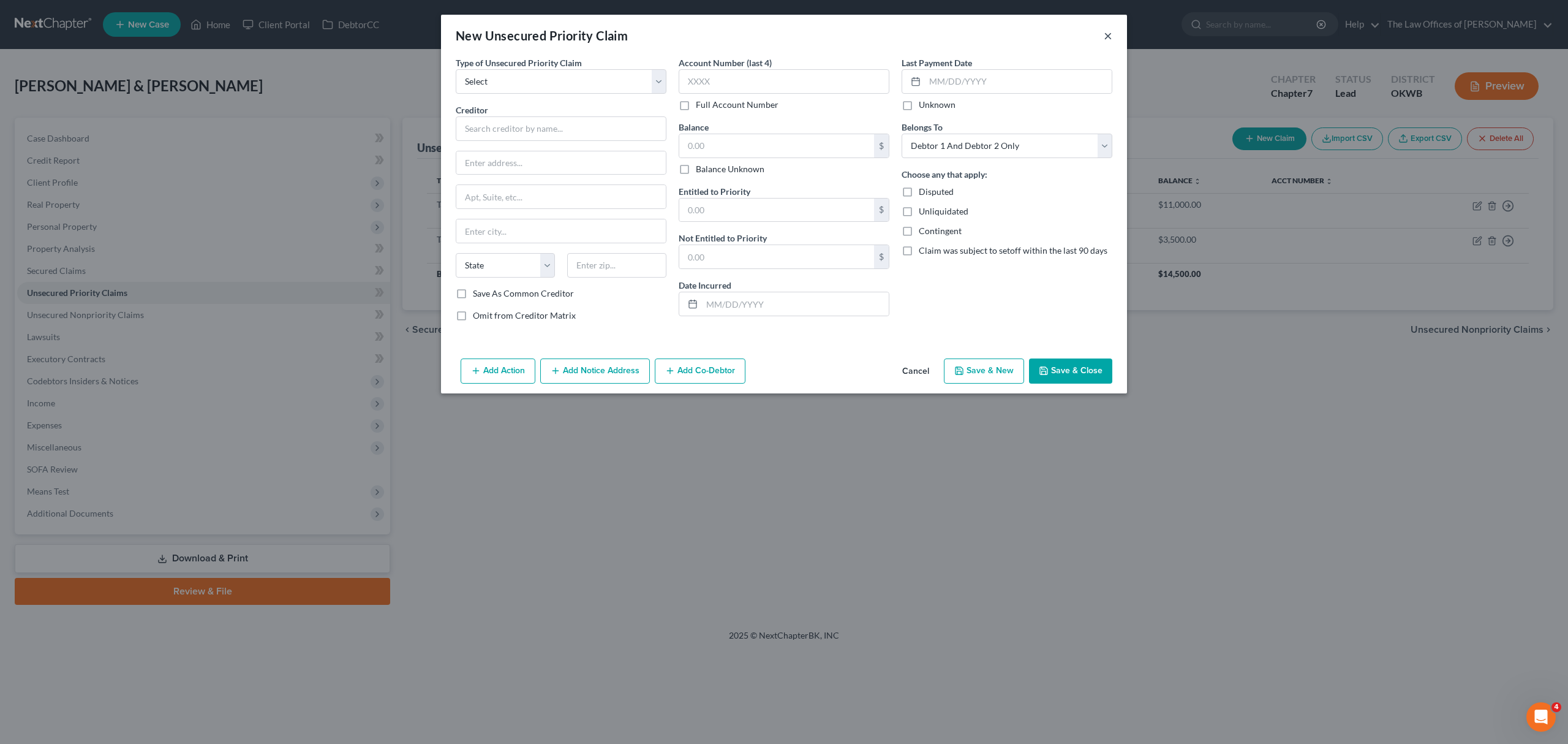
click at [1106, 28] on button "×" at bounding box center [1107, 36] width 8 height 15
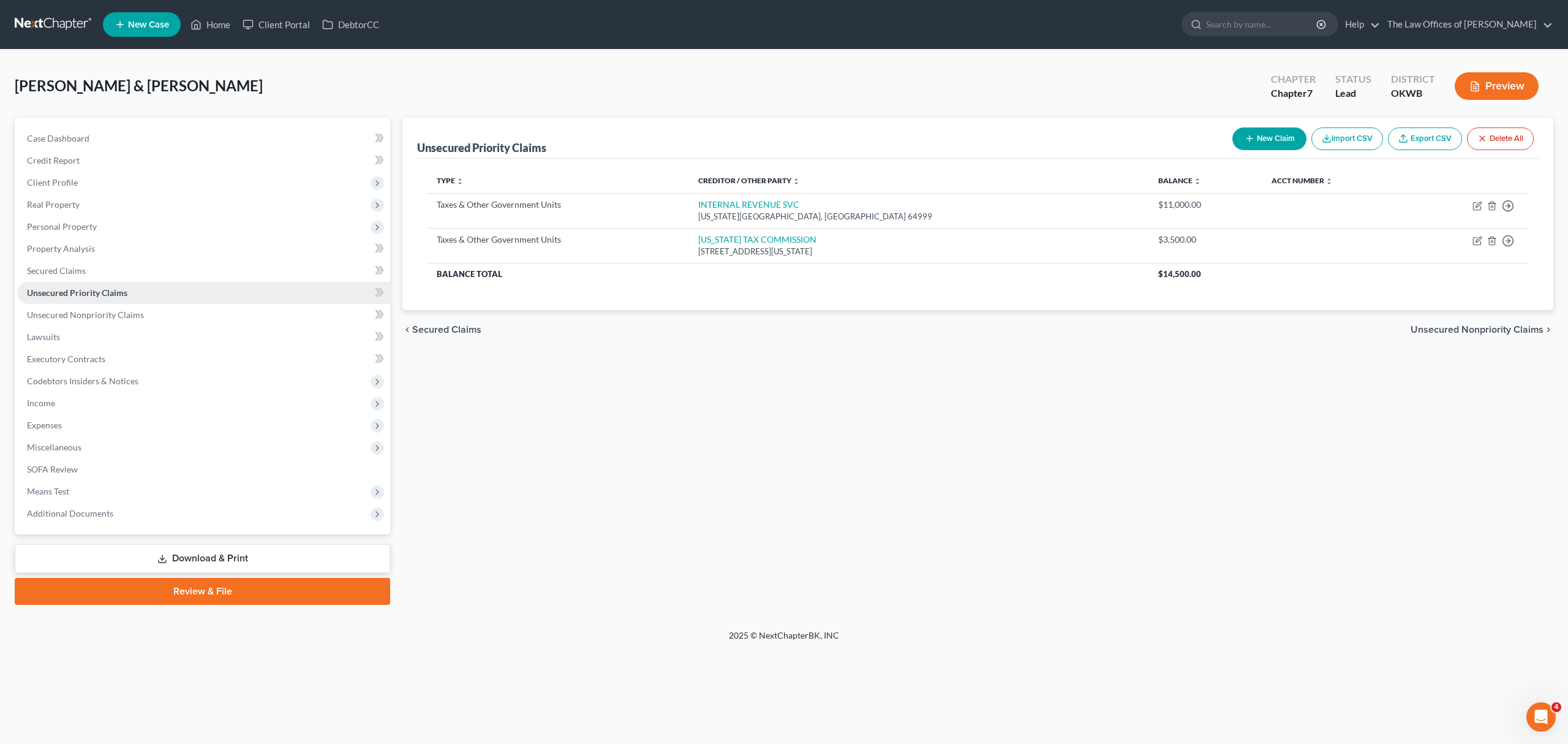
click at [93, 300] on link "Unsecured Priority Claims" at bounding box center [204, 293] width 373 height 22
click at [93, 310] on span "Unsecured Nonpriority Claims" at bounding box center [85, 315] width 117 height 10
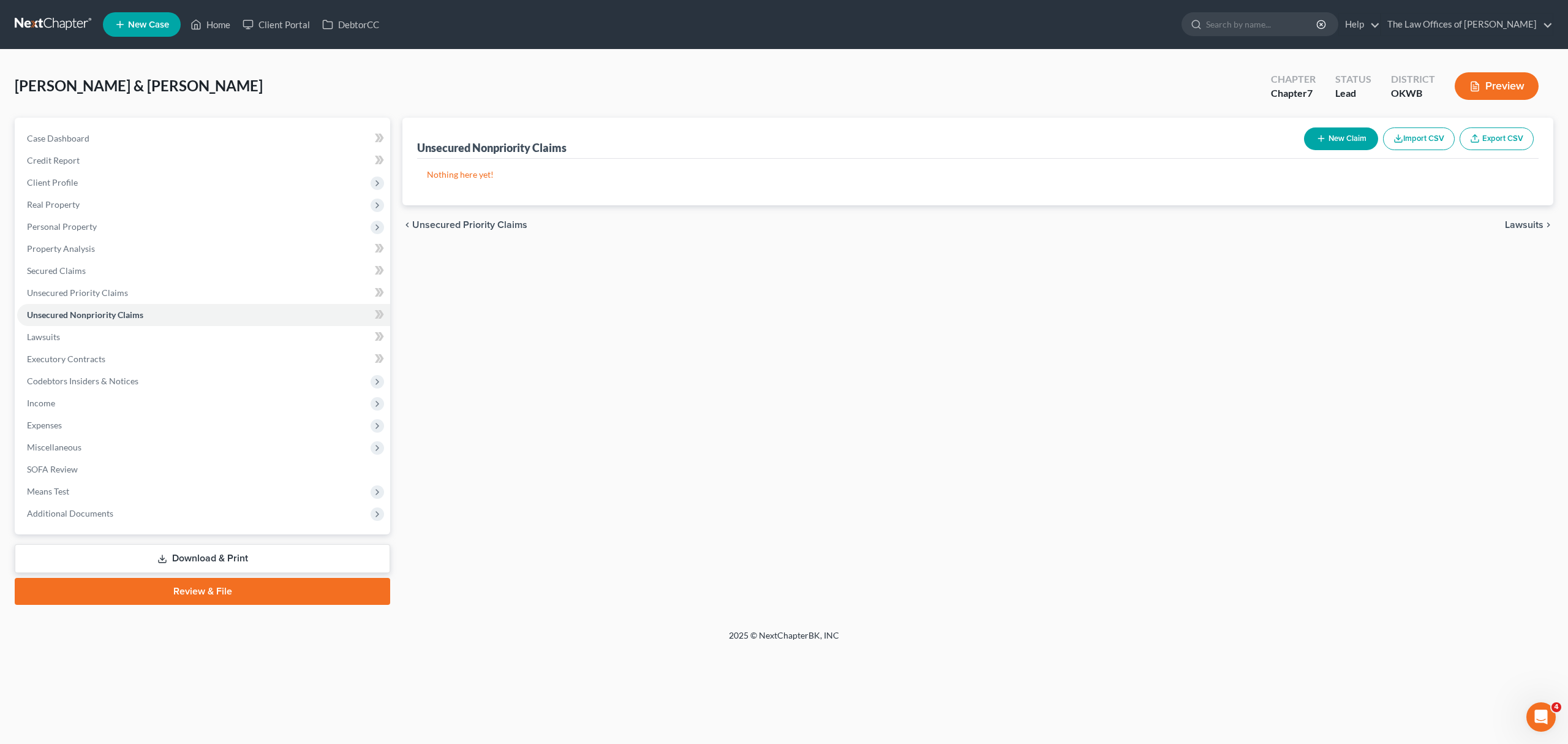
click at [1340, 127] on button "New Claim" at bounding box center [1341, 138] width 74 height 23
select select "2"
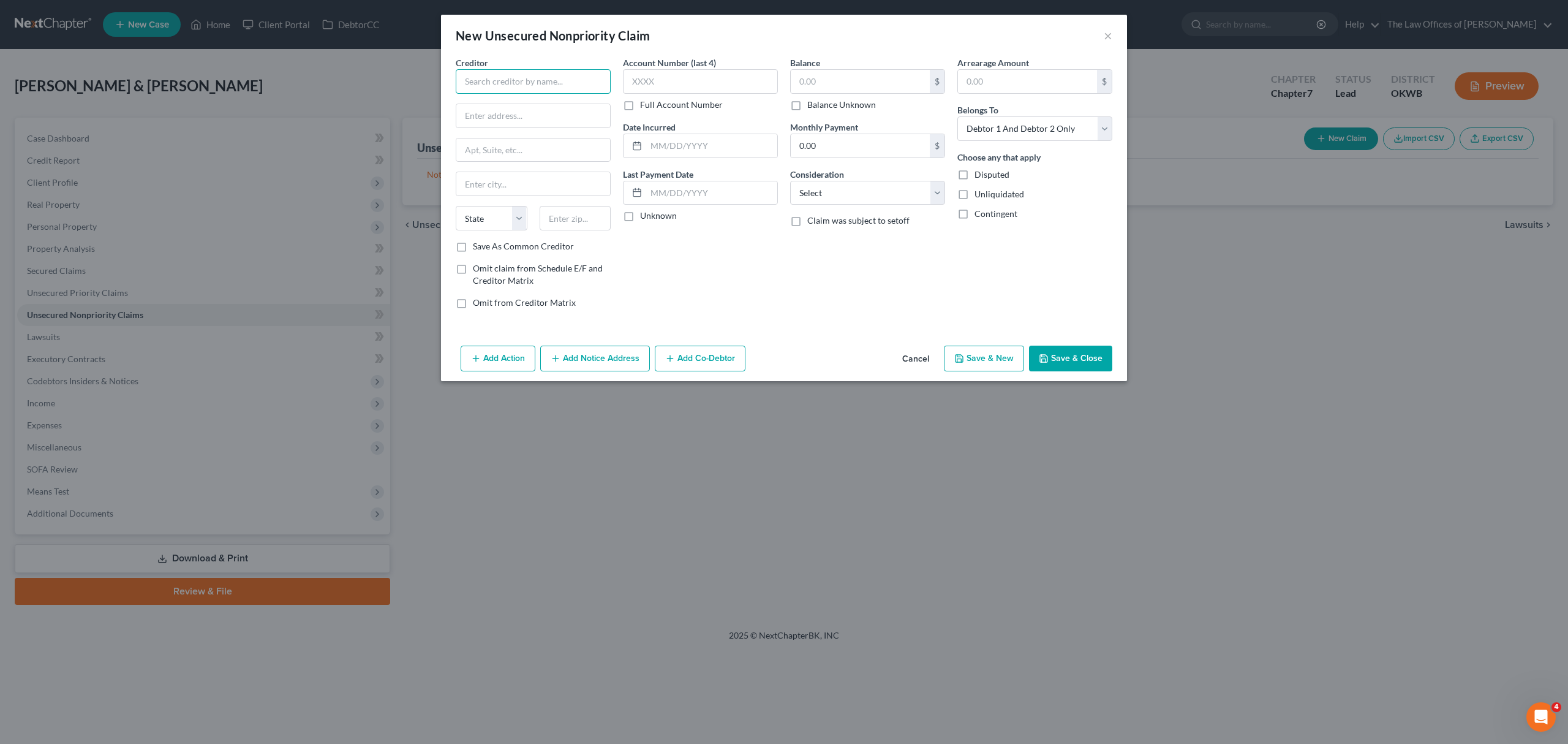
click at [481, 74] on input "text" at bounding box center [533, 81] width 155 height 25
type input "c"
type input "CREDIT ONE"
click at [555, 133] on div "CREDIT ONE" at bounding box center [528, 131] width 127 height 12
type input "POB 98872"
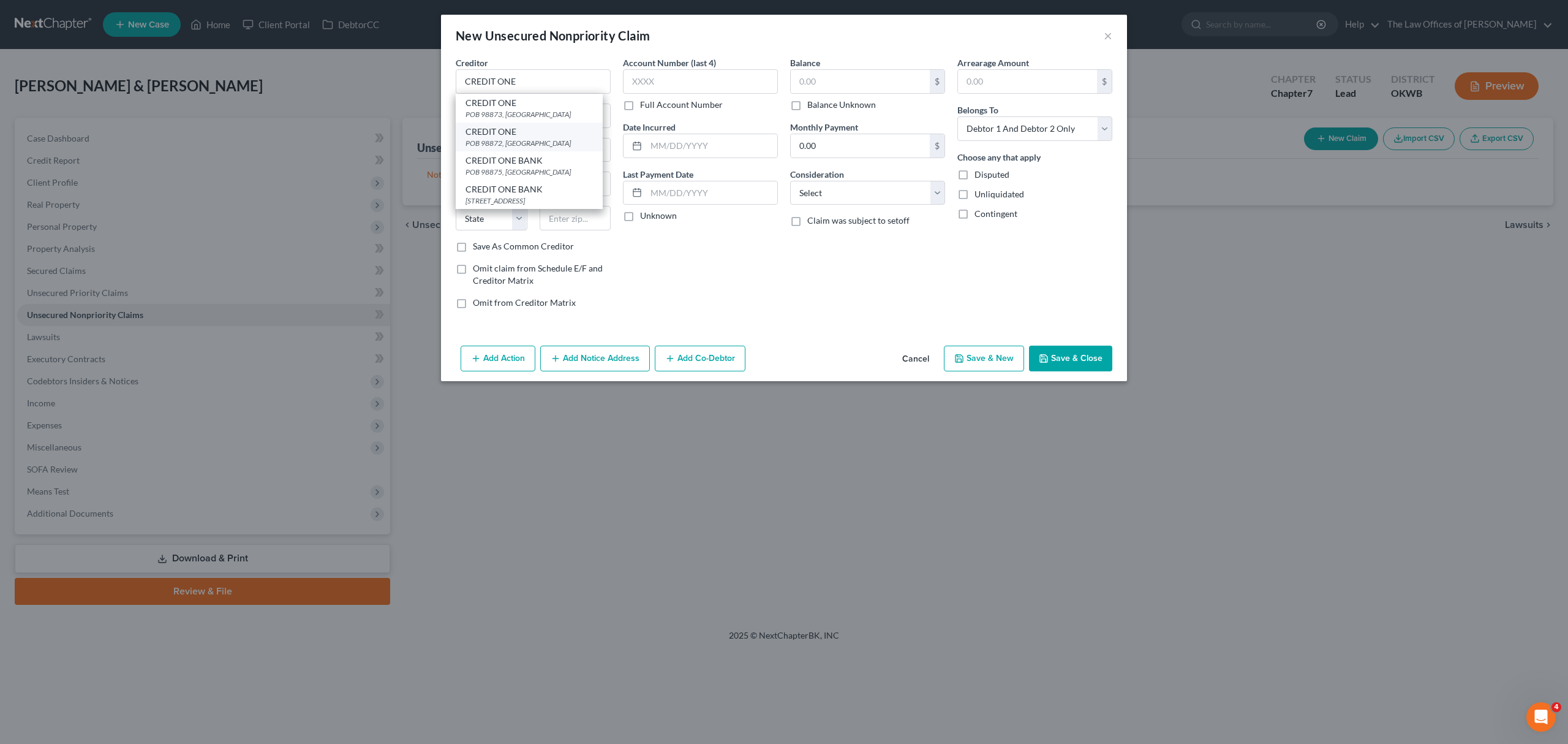
type input "[GEOGRAPHIC_DATA]"
select select "31"
type input "89193"
click at [652, 86] on input "text" at bounding box center [700, 81] width 155 height 25
type input "4447"
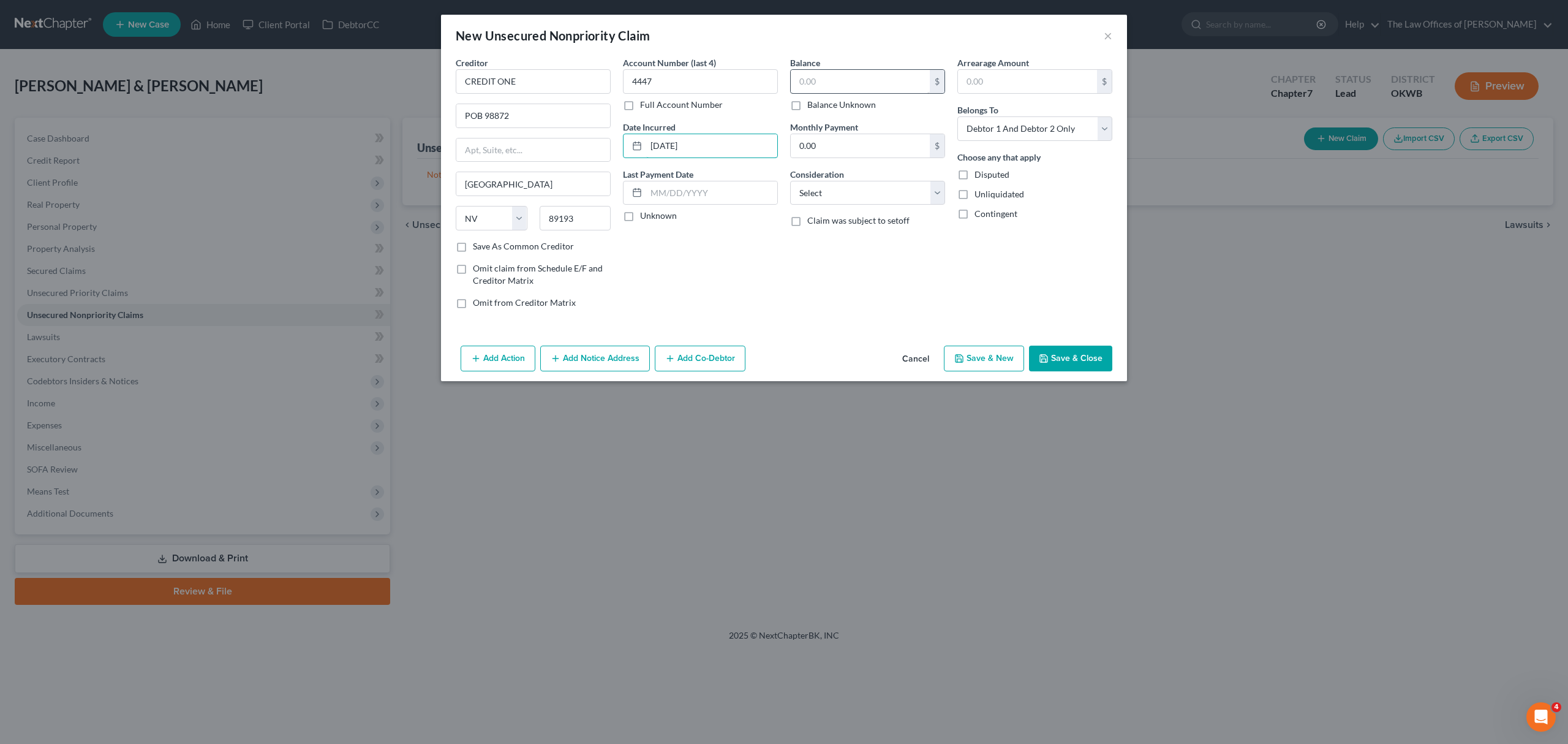
type input "[DATE]"
click at [823, 87] on input "text" at bounding box center [860, 81] width 139 height 23
type input "344"
click at [842, 148] on input "0.00" at bounding box center [860, 146] width 139 height 23
type input "30"
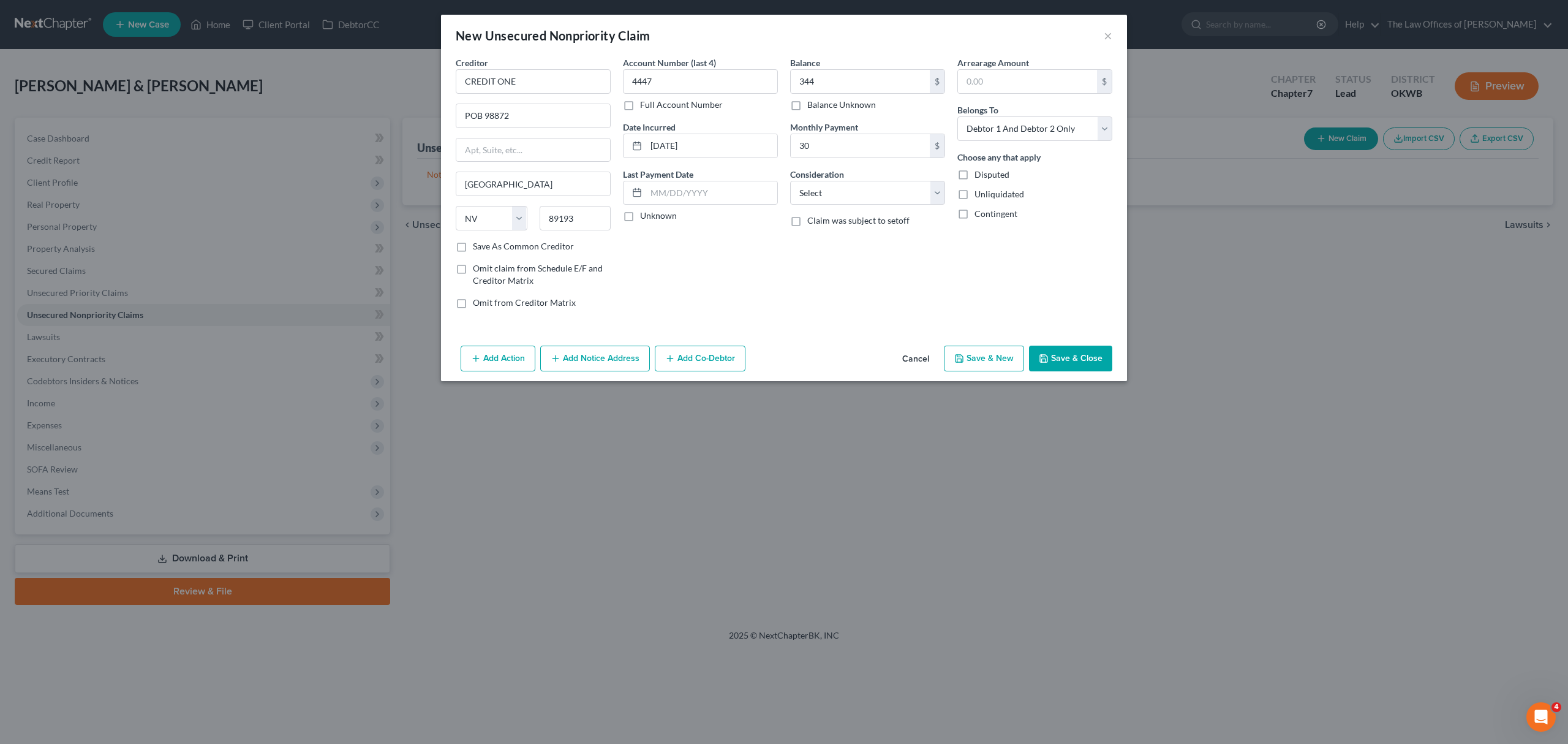
click at [1015, 361] on button "Save & New" at bounding box center [984, 359] width 80 height 26
select select "2"
type input "344.00"
type input "30.00"
click at [501, 74] on input "text" at bounding box center [533, 81] width 155 height 25
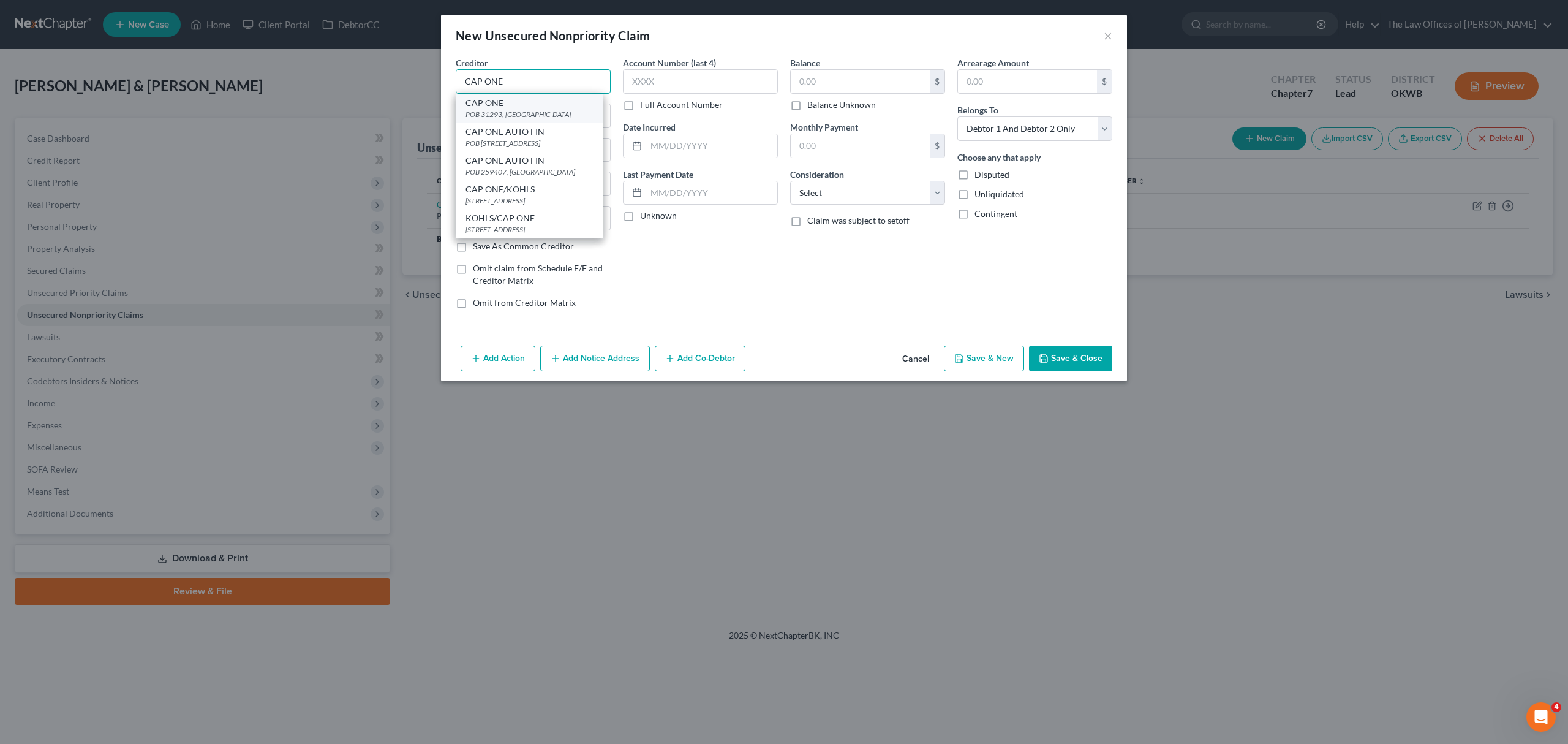
type input "CAP ONE"
click at [543, 114] on div "POB 31293, [GEOGRAPHIC_DATA]" at bounding box center [528, 114] width 127 height 10
type input "POB 31293"
type input "[GEOGRAPHIC_DATA]"
select select "46"
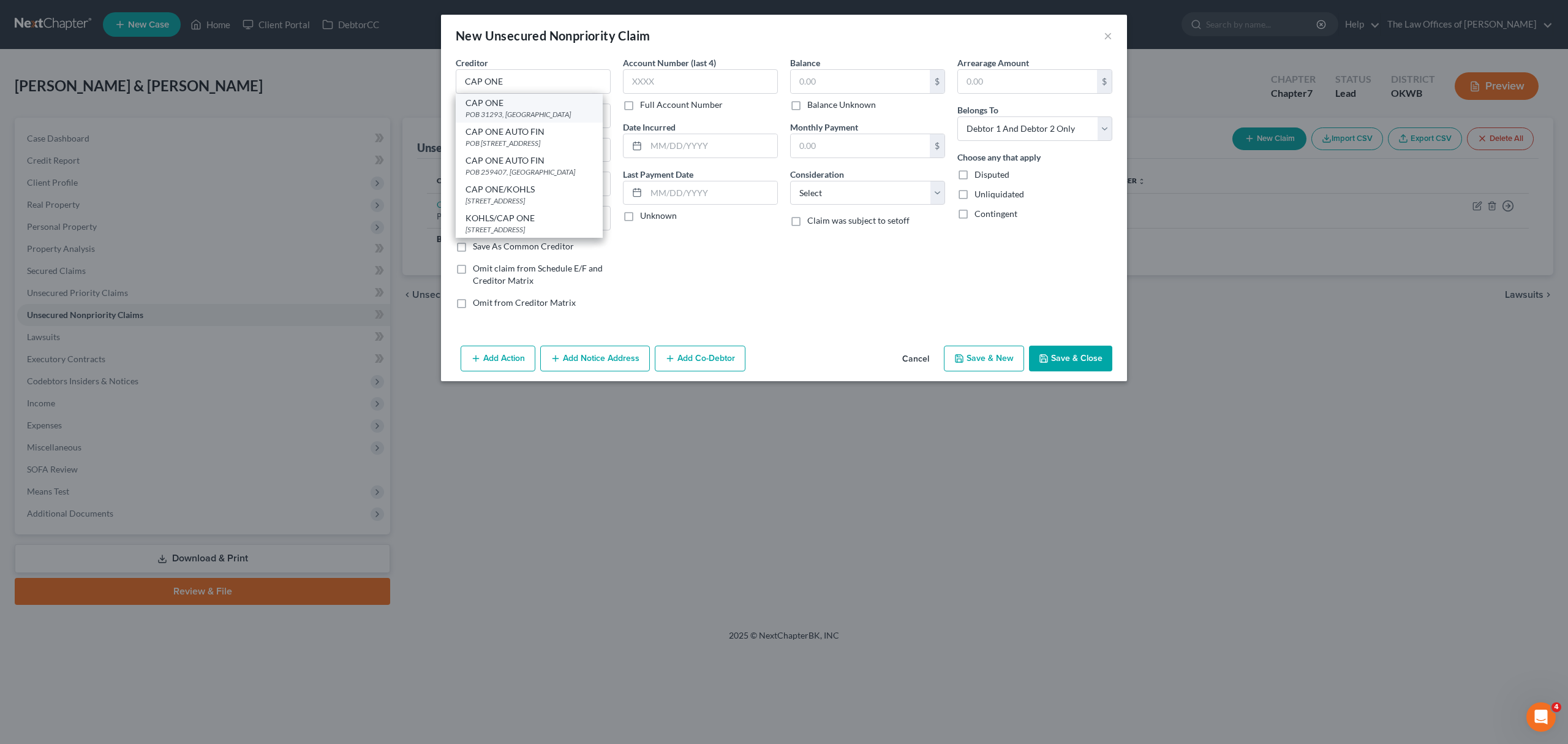
type input "84131"
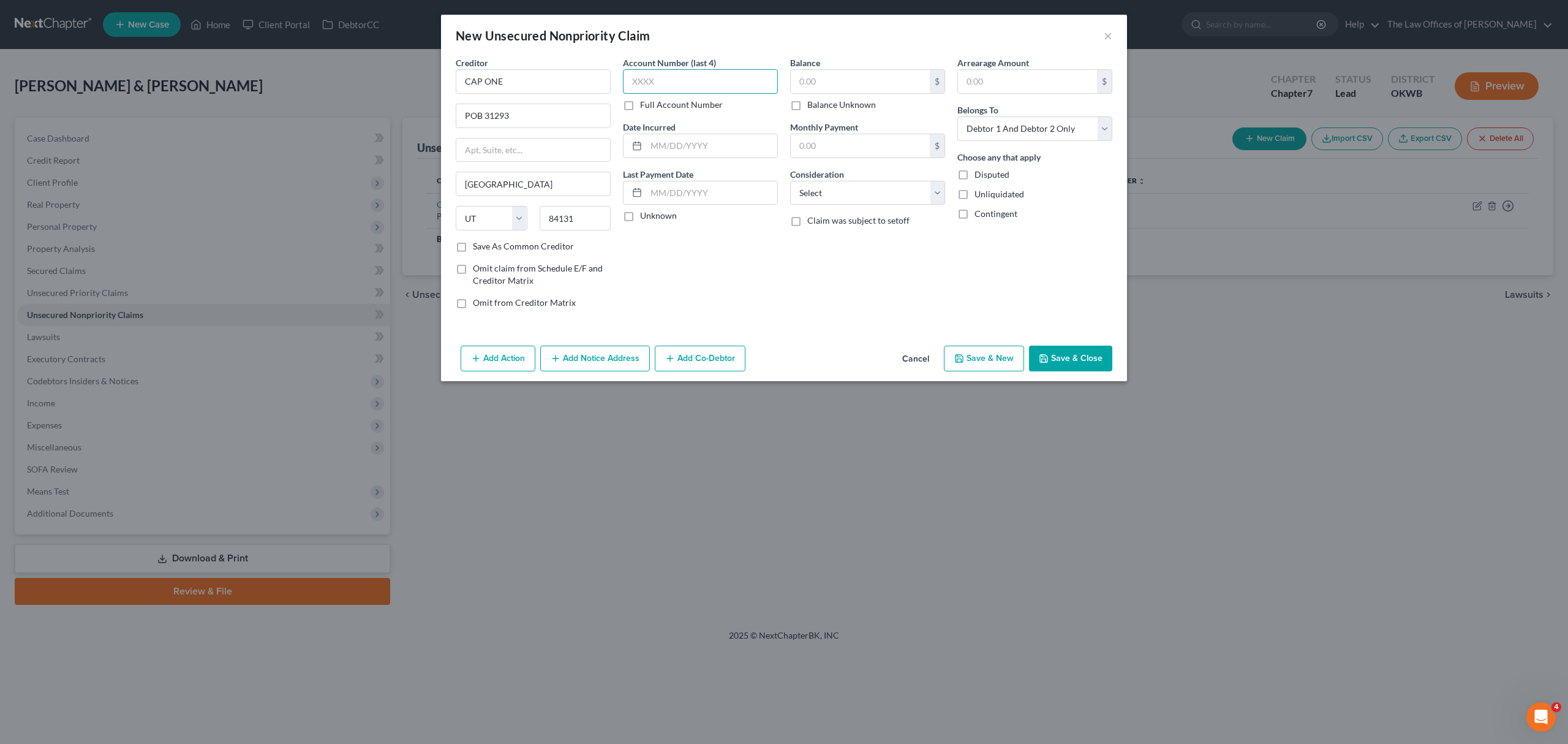
click at [660, 88] on input "text" at bounding box center [700, 81] width 155 height 25
type input "4003"
type input "[DATE]"
drag, startPoint x: 848, startPoint y: 74, endPoint x: 840, endPoint y: 69, distance: 9.4
click at [848, 74] on input "text" at bounding box center [860, 81] width 139 height 23
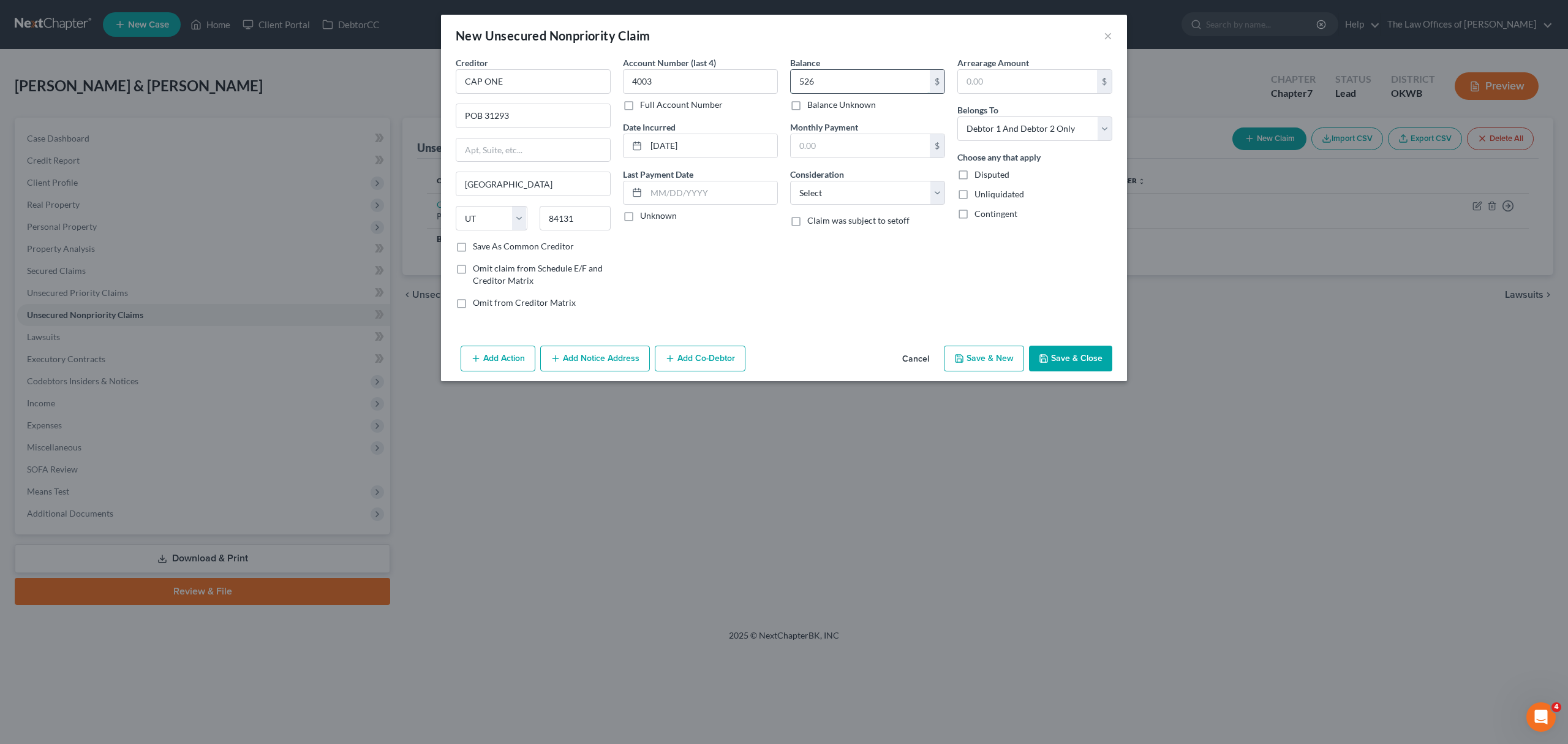
type input "526"
click at [828, 145] on input "text" at bounding box center [860, 146] width 139 height 23
type input "32"
click at [987, 356] on button "Save & New" at bounding box center [984, 359] width 80 height 26
select select "2"
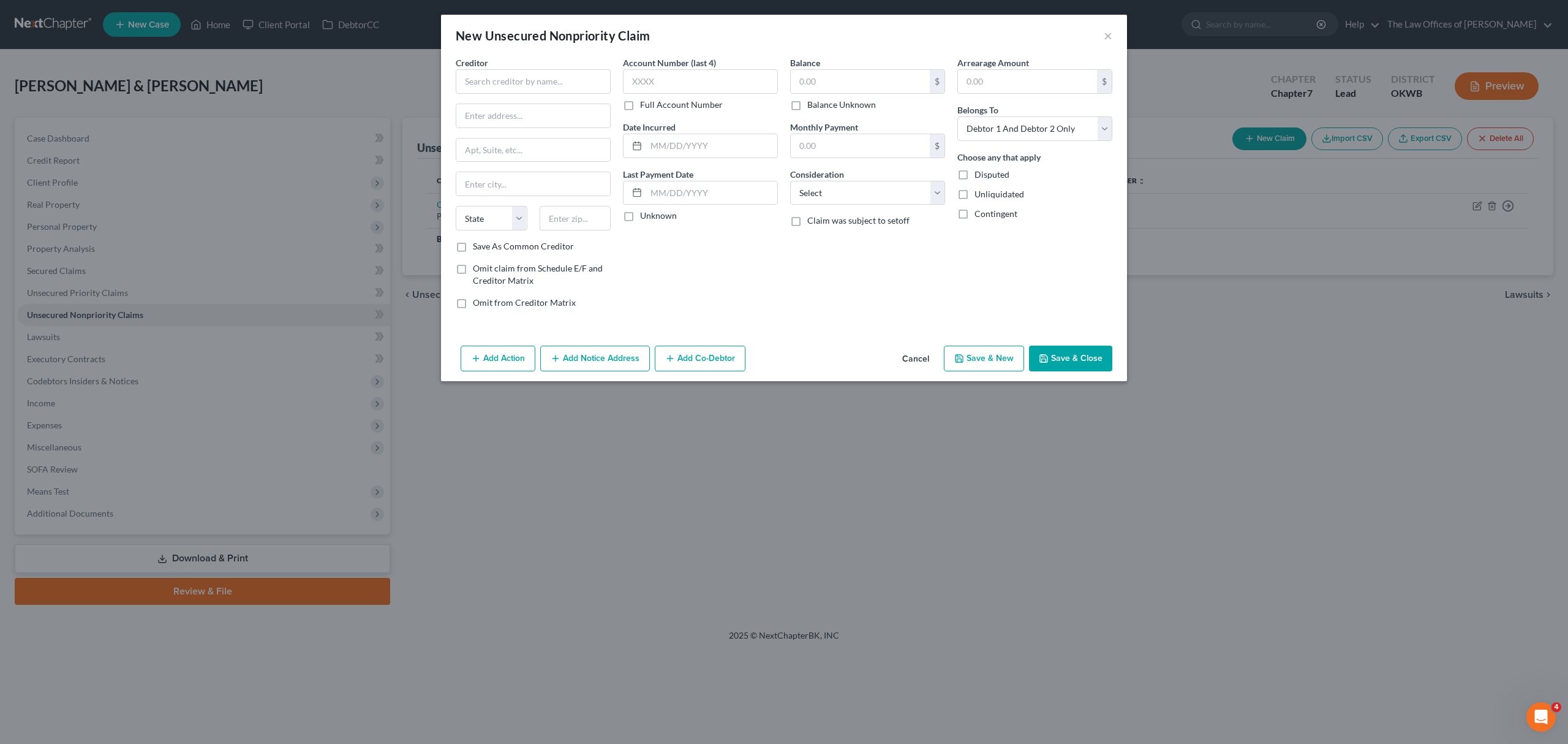
type input "526.00"
type input "32.00"
click at [550, 86] on input "text" at bounding box center [533, 81] width 155 height 25
type input "OK ED CU"
type input "6"
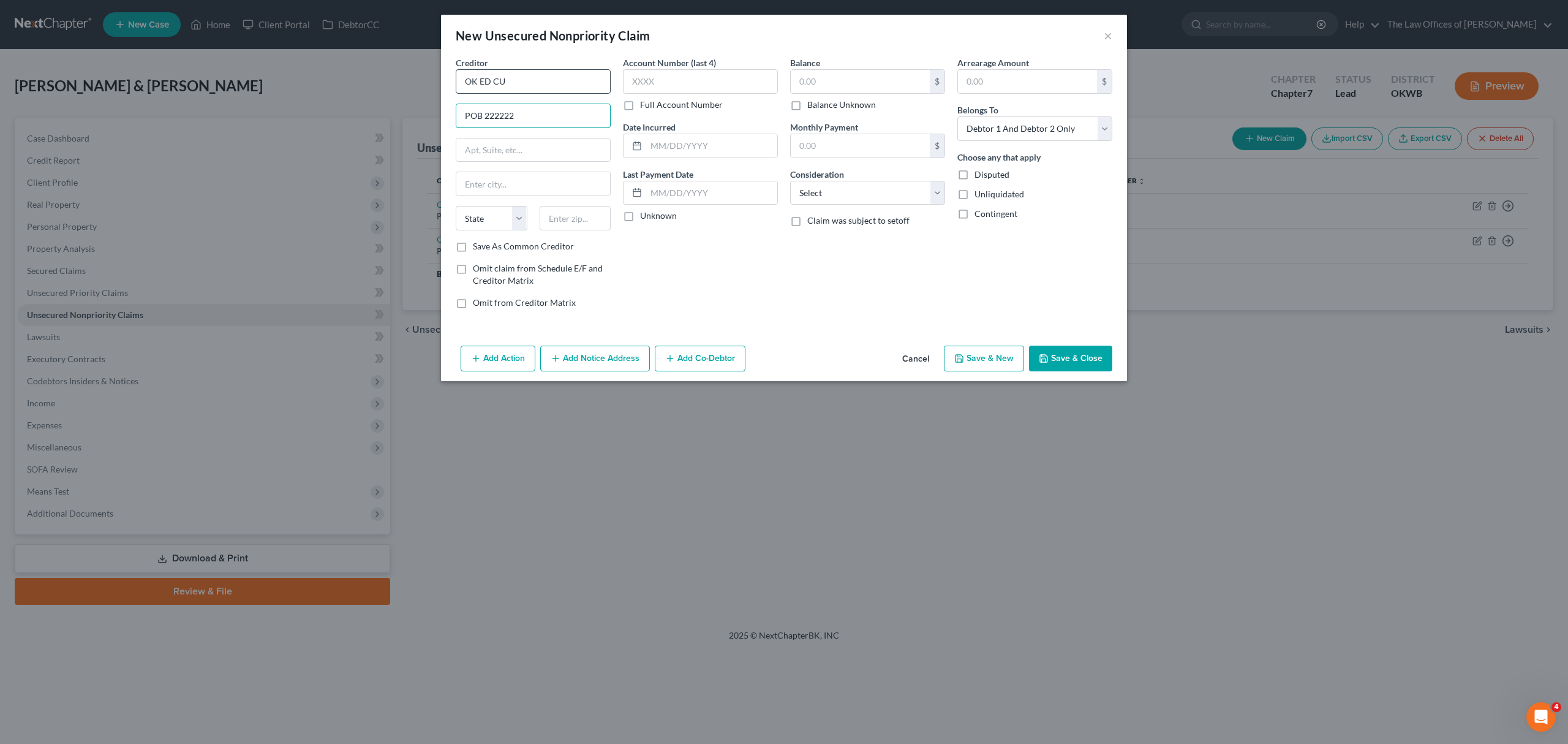
type input "POB 222222"
type input "73123"
type input "[US_STATE][GEOGRAPHIC_DATA]"
select select "37"
click at [506, 248] on label "Save As Common Creditor" at bounding box center [523, 246] width 101 height 12
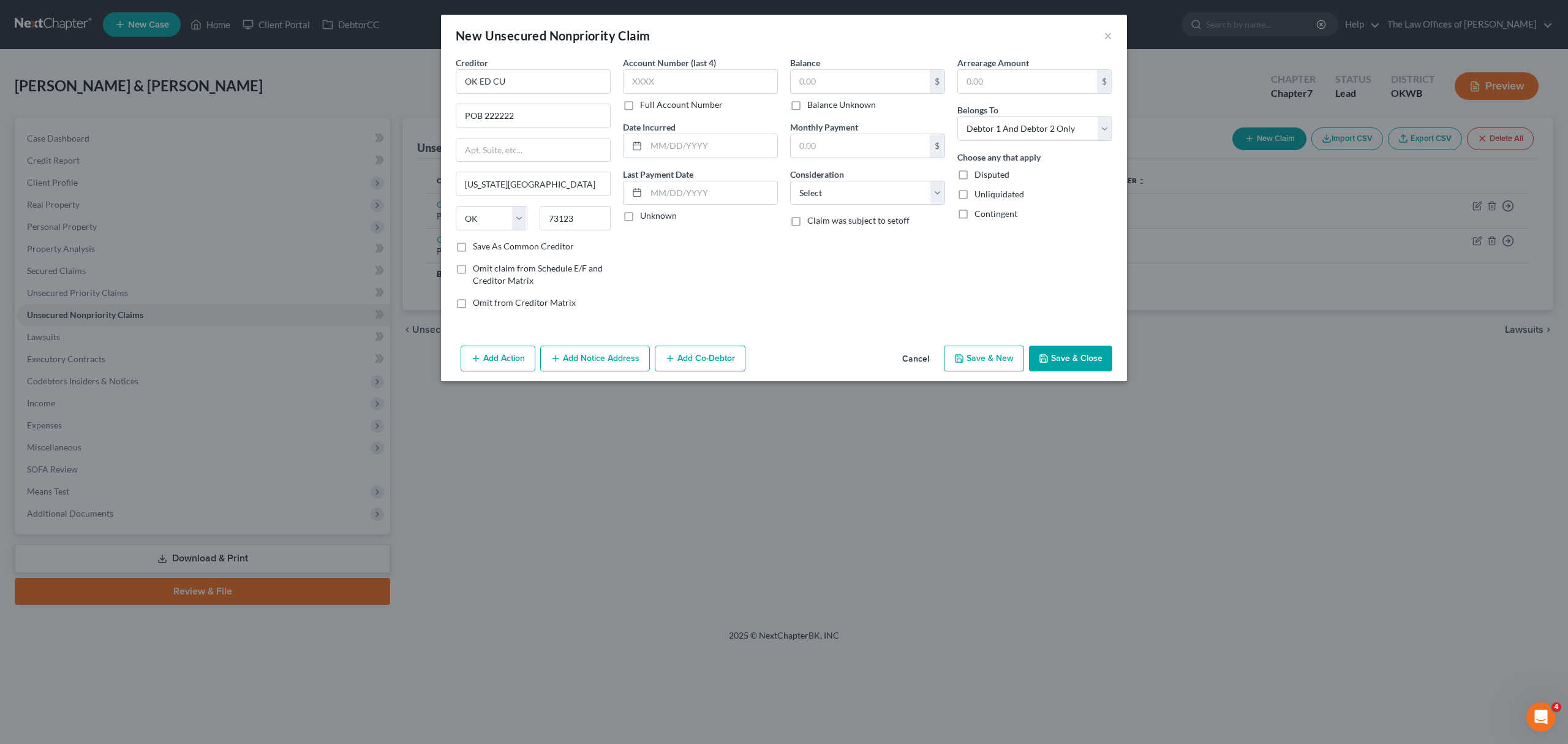
click at [486, 248] on input "Save As Common Creditor" at bounding box center [481, 244] width 8 height 8
checkbox input "true"
click at [549, 109] on input "POB 222222" at bounding box center [533, 116] width 154 height 23
type input "POB 22222"
click at [654, 81] on input "text" at bounding box center [700, 81] width 155 height 25
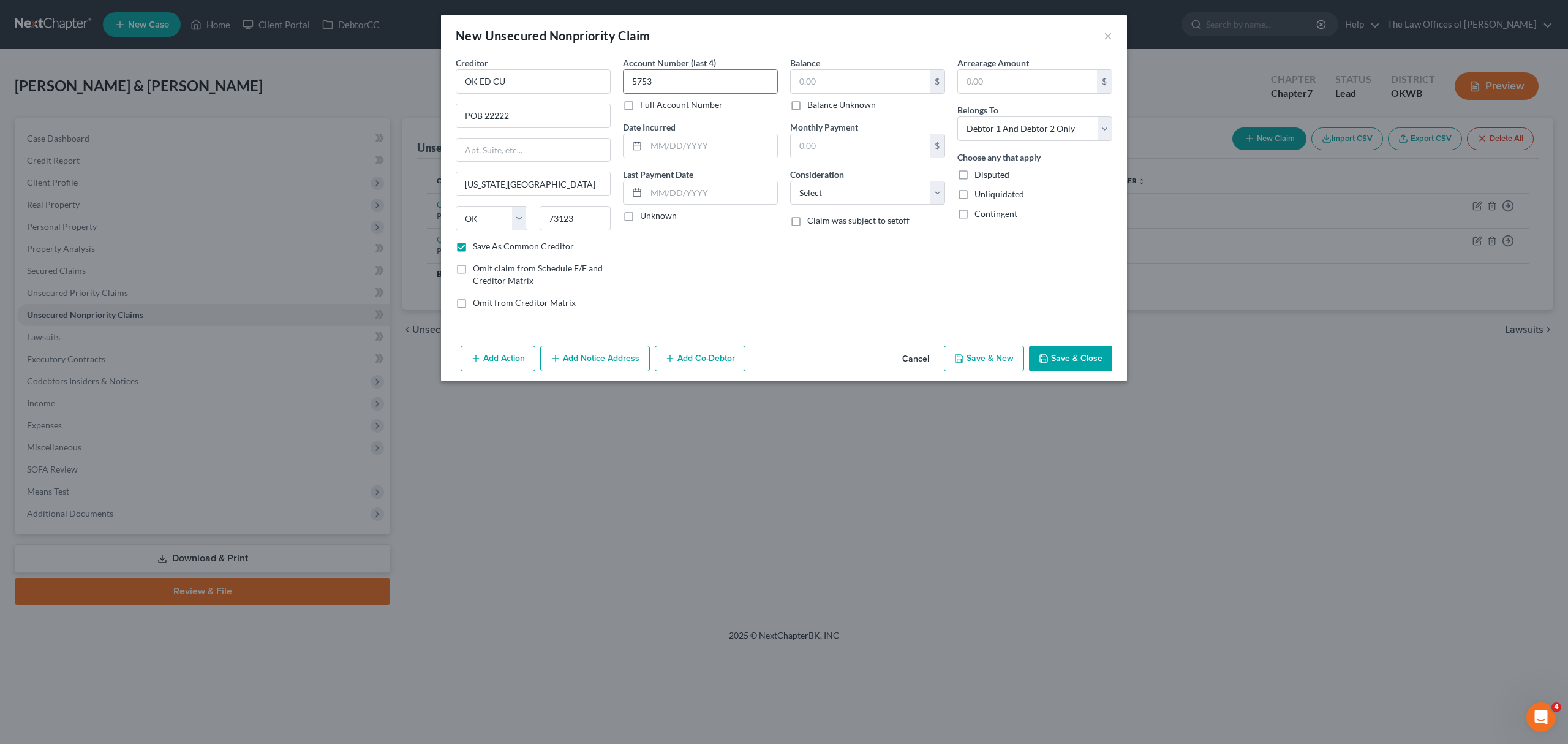
type input "5753"
type input "[DATE]"
click at [814, 72] on input "text" at bounding box center [860, 81] width 139 height 23
type input "8,197"
click at [897, 189] on select "Select Cable / Satellite Services Collection Agency Credit Card Debt Debt Couns…" at bounding box center [868, 193] width 155 height 25
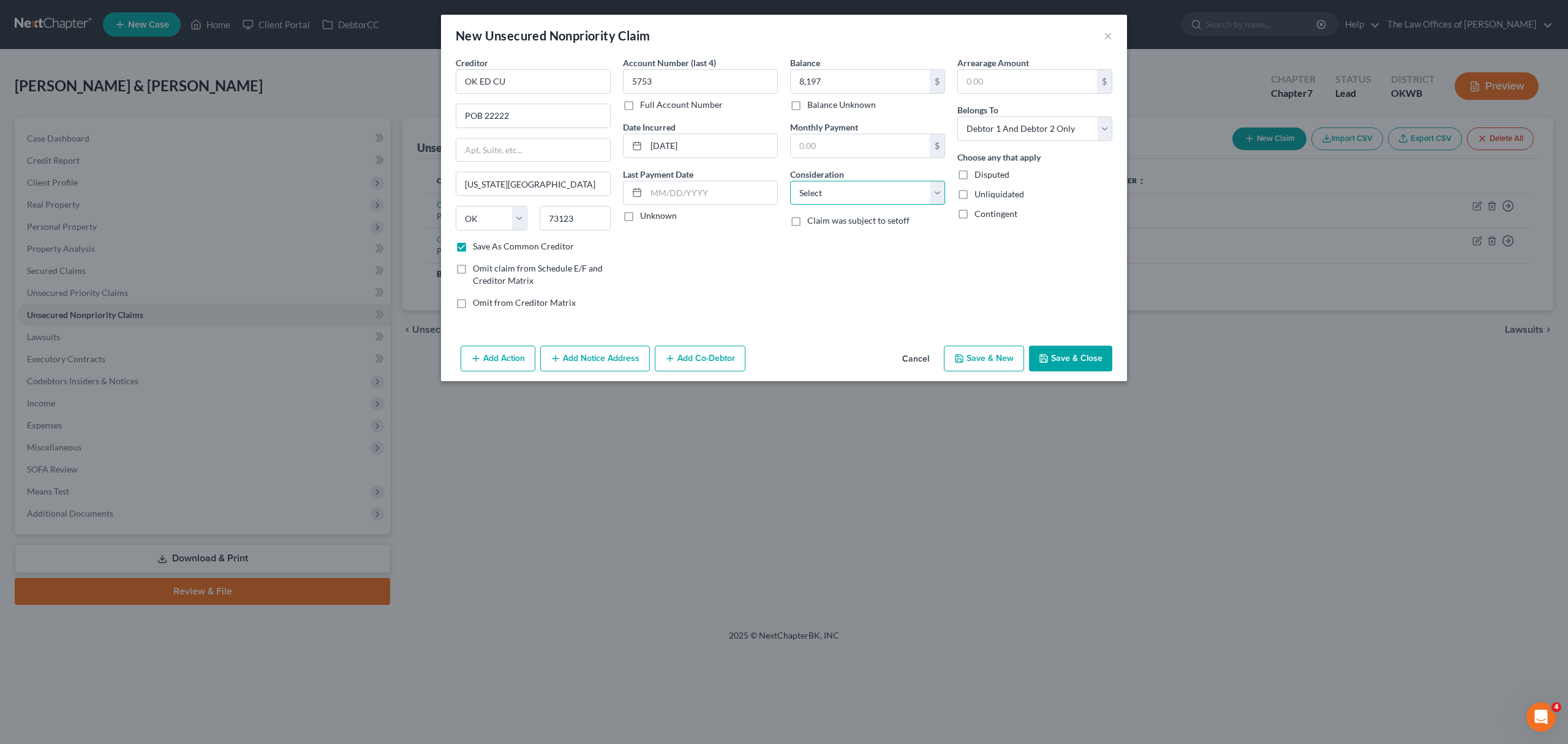
select select "4"
click at [790, 181] on select "Select Cable / Satellite Services Collection Agency Credit Card Debt Debt Couns…" at bounding box center [868, 193] width 155 height 25
click at [987, 350] on button "Save & New" at bounding box center [984, 359] width 80 height 26
checkbox input "false"
select select "2"
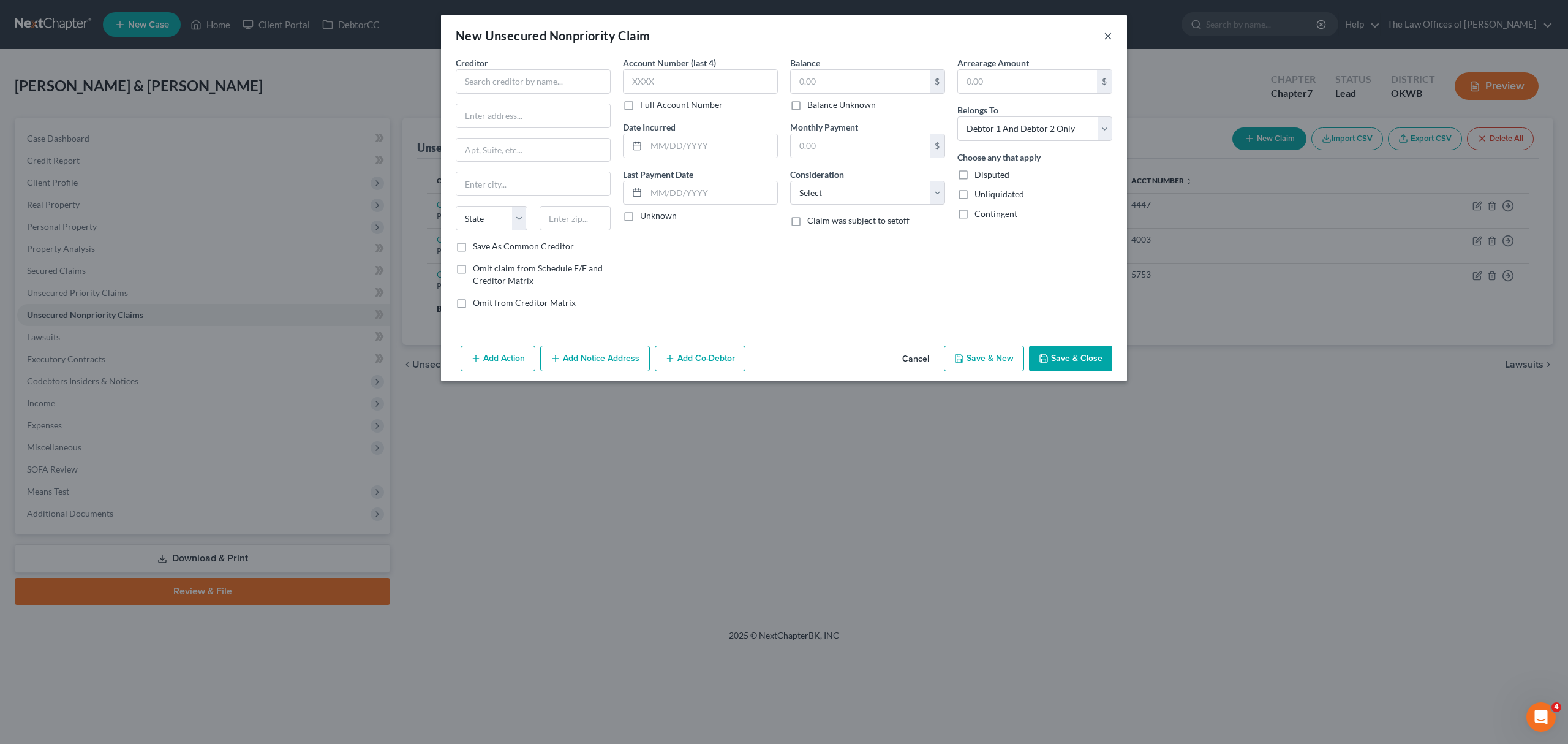
click at [1108, 28] on button "×" at bounding box center [1107, 36] width 8 height 15
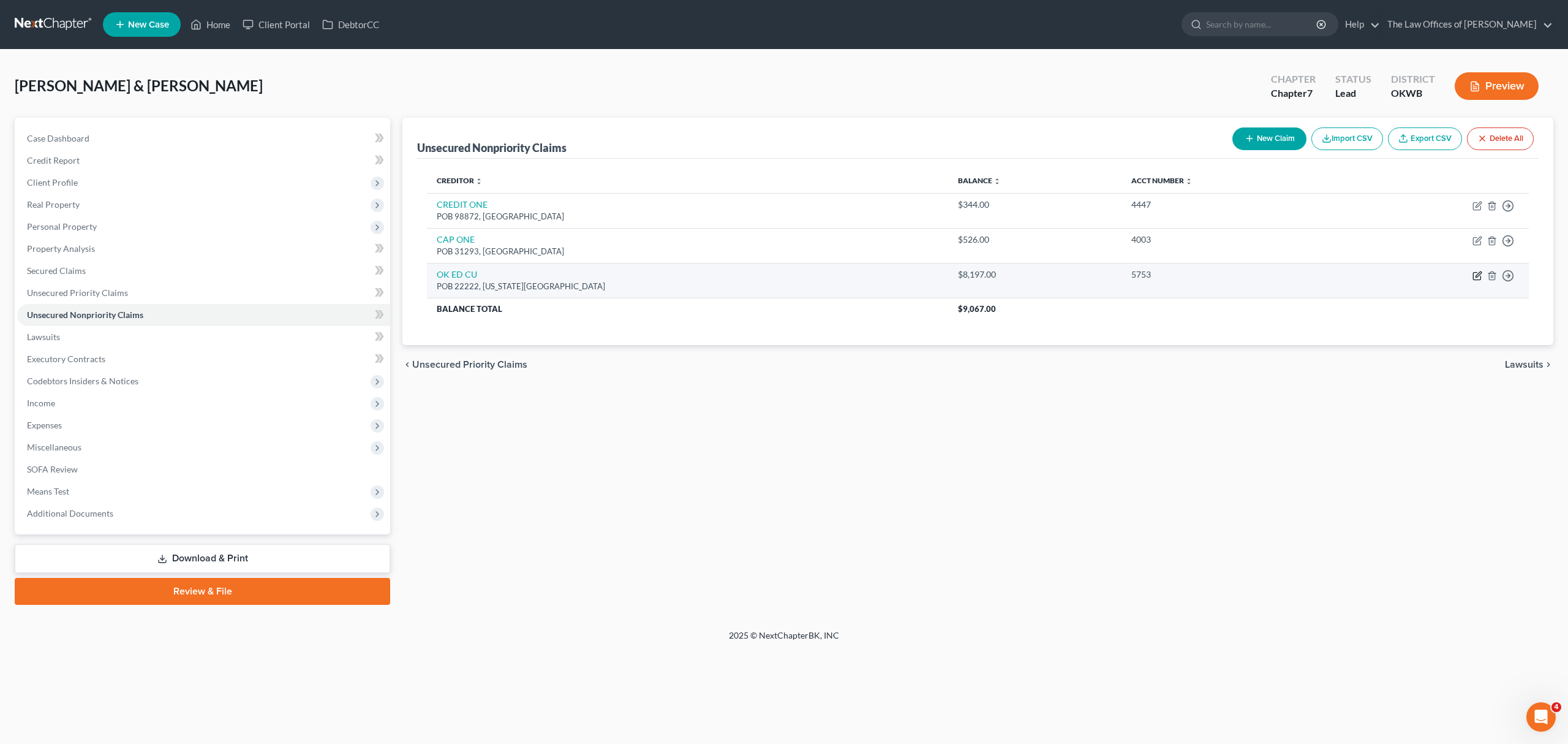
click at [1474, 277] on icon "button" at bounding box center [1477, 275] width 10 height 10
select select "37"
select select "4"
select select "2"
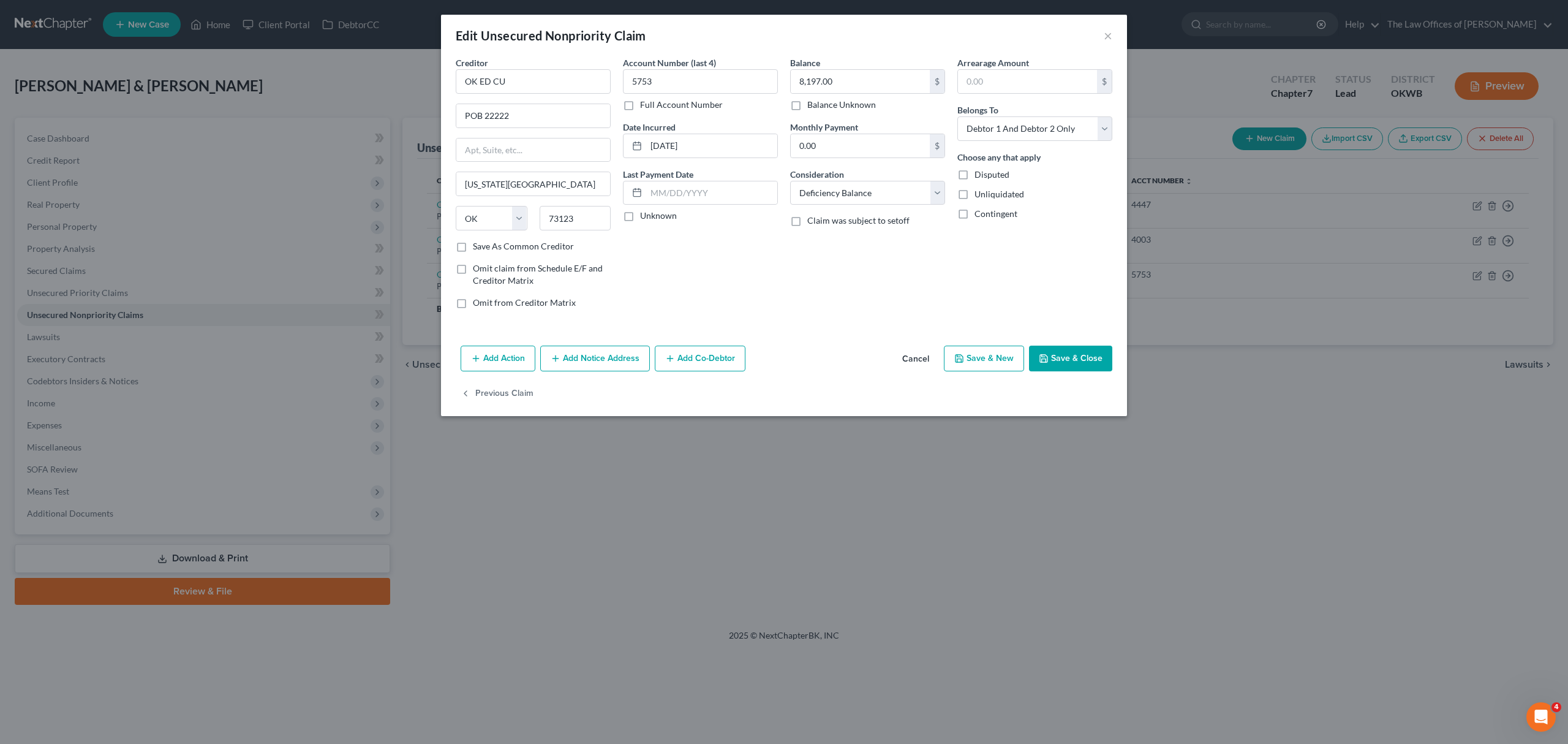
click at [1049, 356] on icon "button" at bounding box center [1043, 358] width 10 height 10
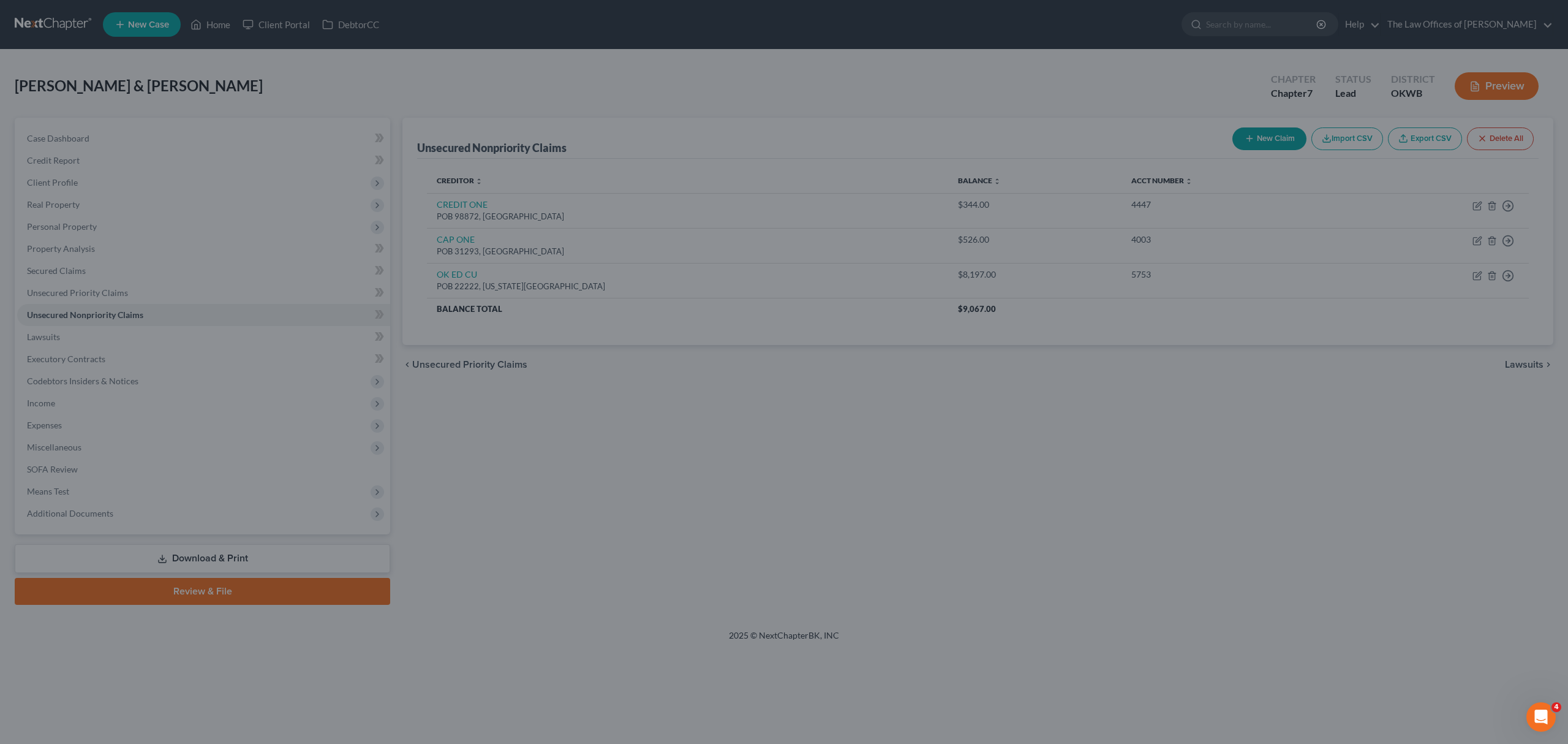
type input "0"
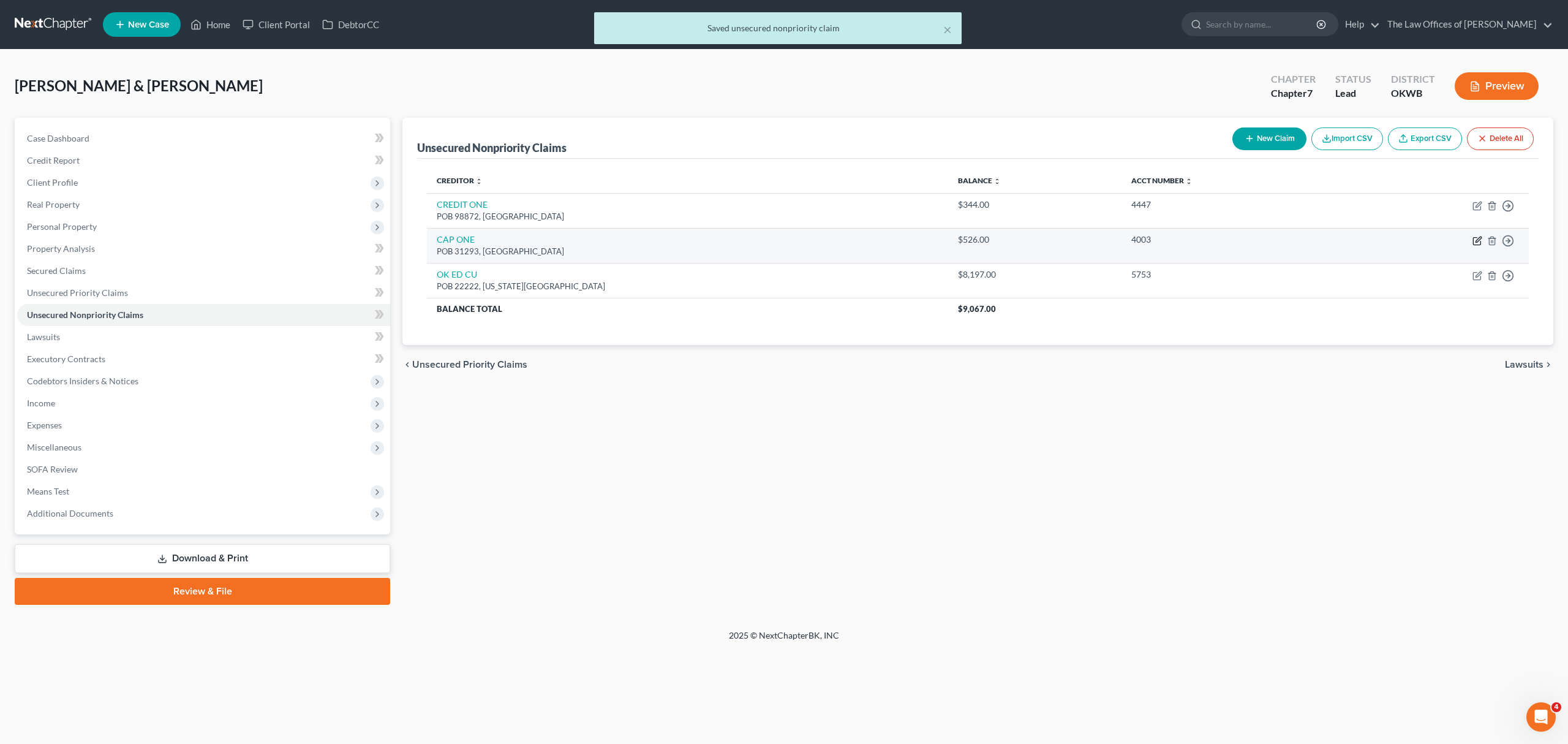
click at [1476, 240] on icon "button" at bounding box center [1478, 239] width 6 height 6
select select "46"
select select "2"
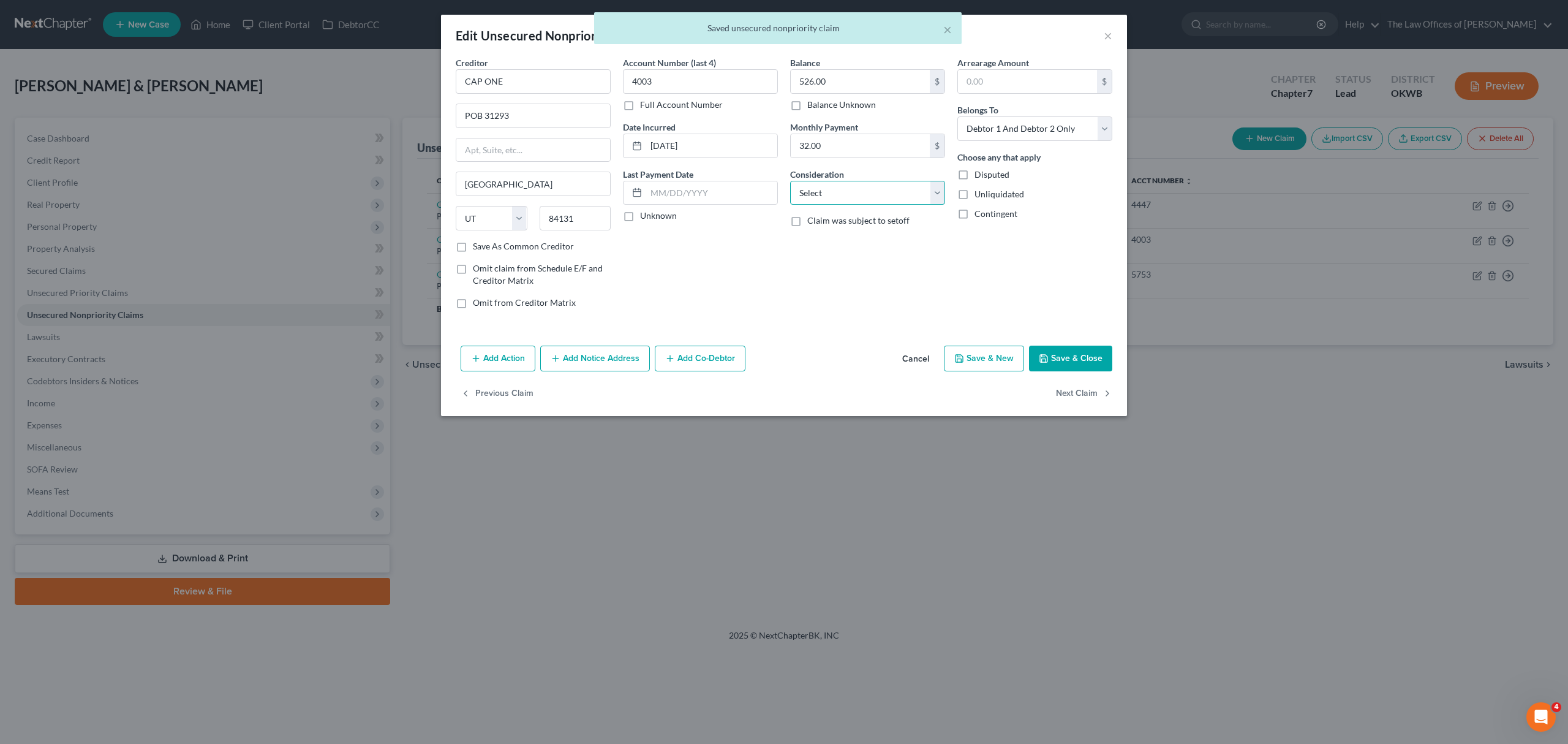
click at [843, 192] on select "Select Cable / Satellite Services Collection Agency Credit Card Debt Debt Couns…" at bounding box center [868, 193] width 155 height 25
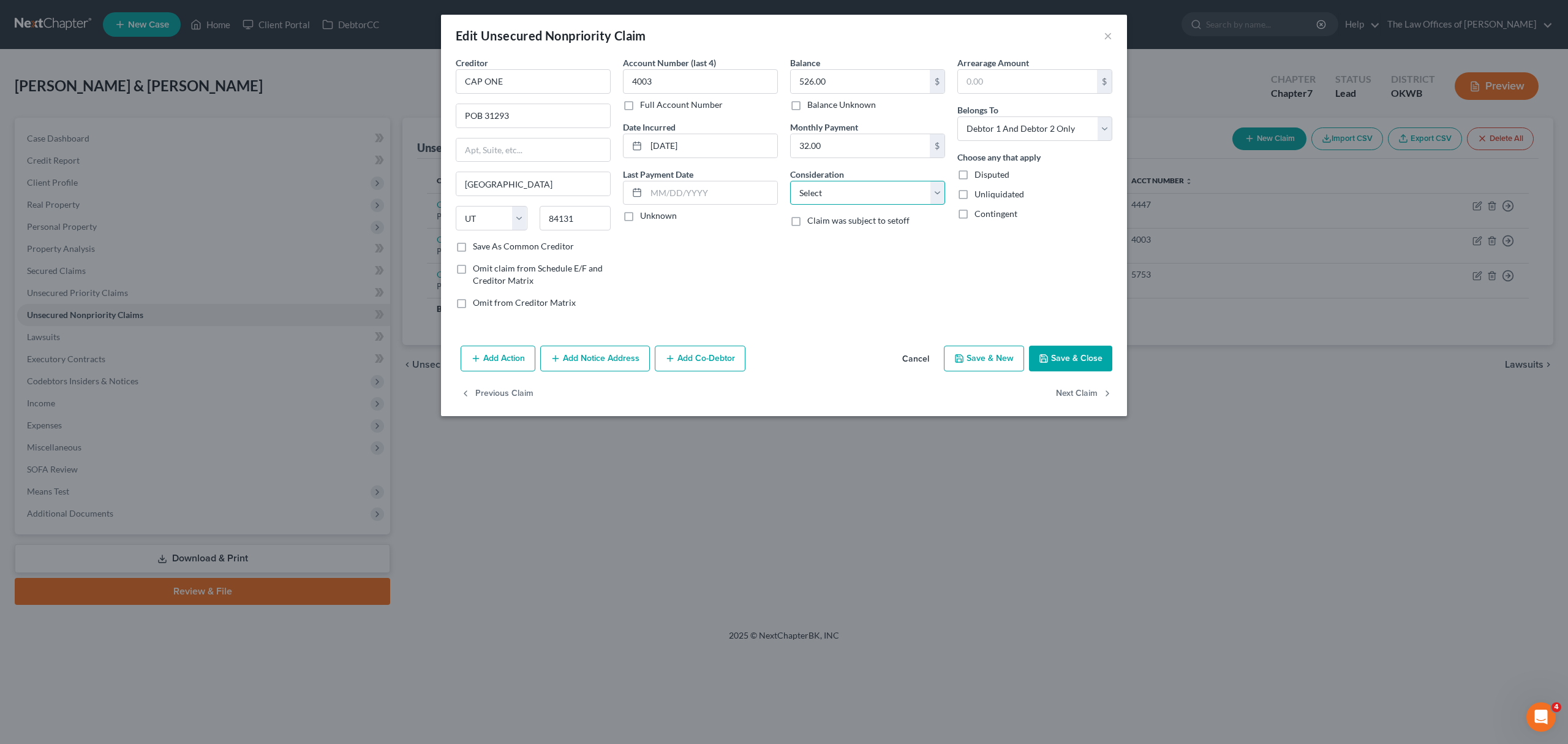
select select "2"
click at [790, 181] on select "Select Cable / Satellite Services Collection Agency Credit Card Debt Debt Couns…" at bounding box center [868, 193] width 155 height 25
click at [1039, 357] on button "Save & Close" at bounding box center [1070, 359] width 83 height 26
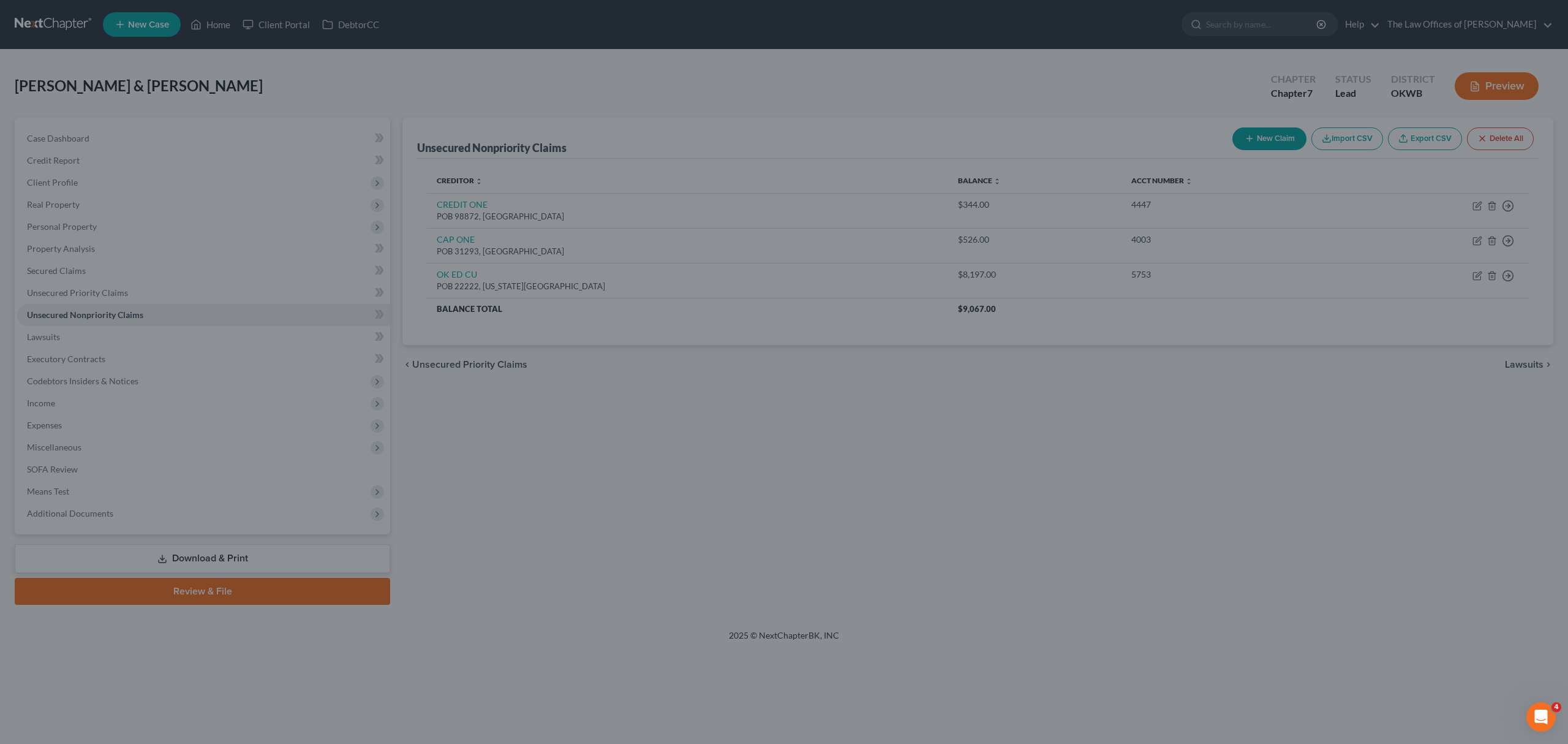
type input "0"
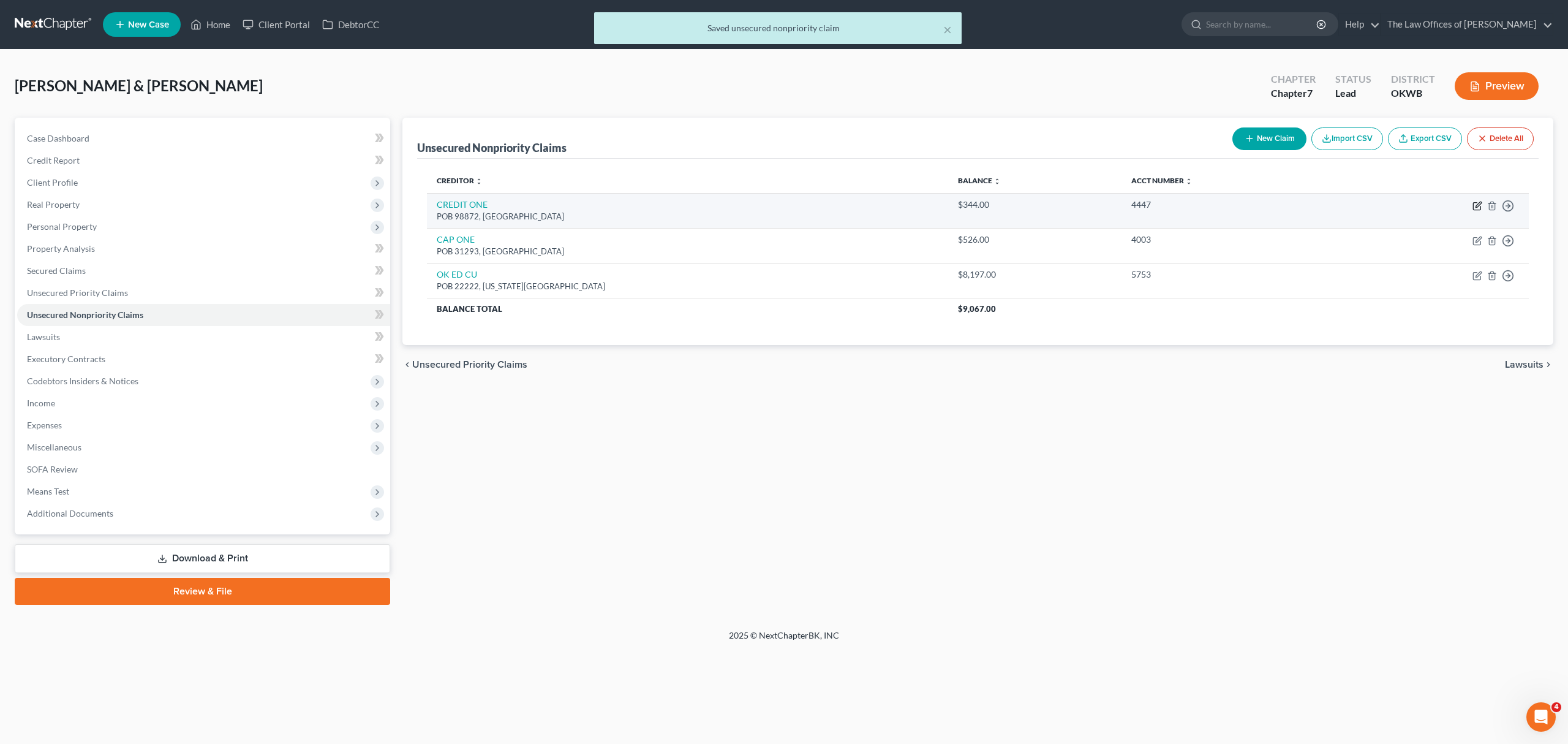
click at [1473, 205] on icon "button" at bounding box center [1476, 206] width 7 height 7
select select "31"
select select "2"
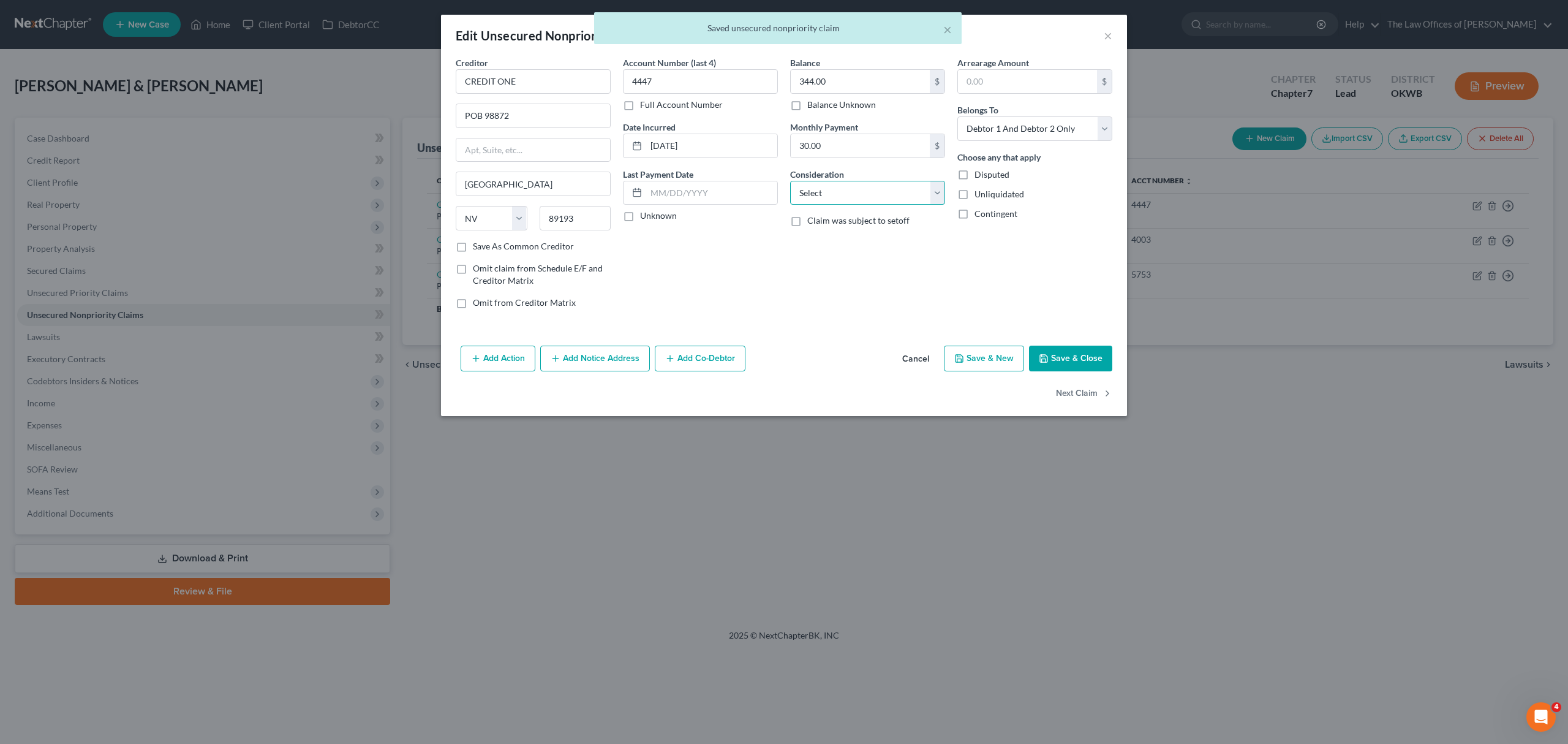
click at [845, 192] on select "Select Cable / Satellite Services Collection Agency Credit Card Debt Debt Couns…" at bounding box center [868, 193] width 155 height 25
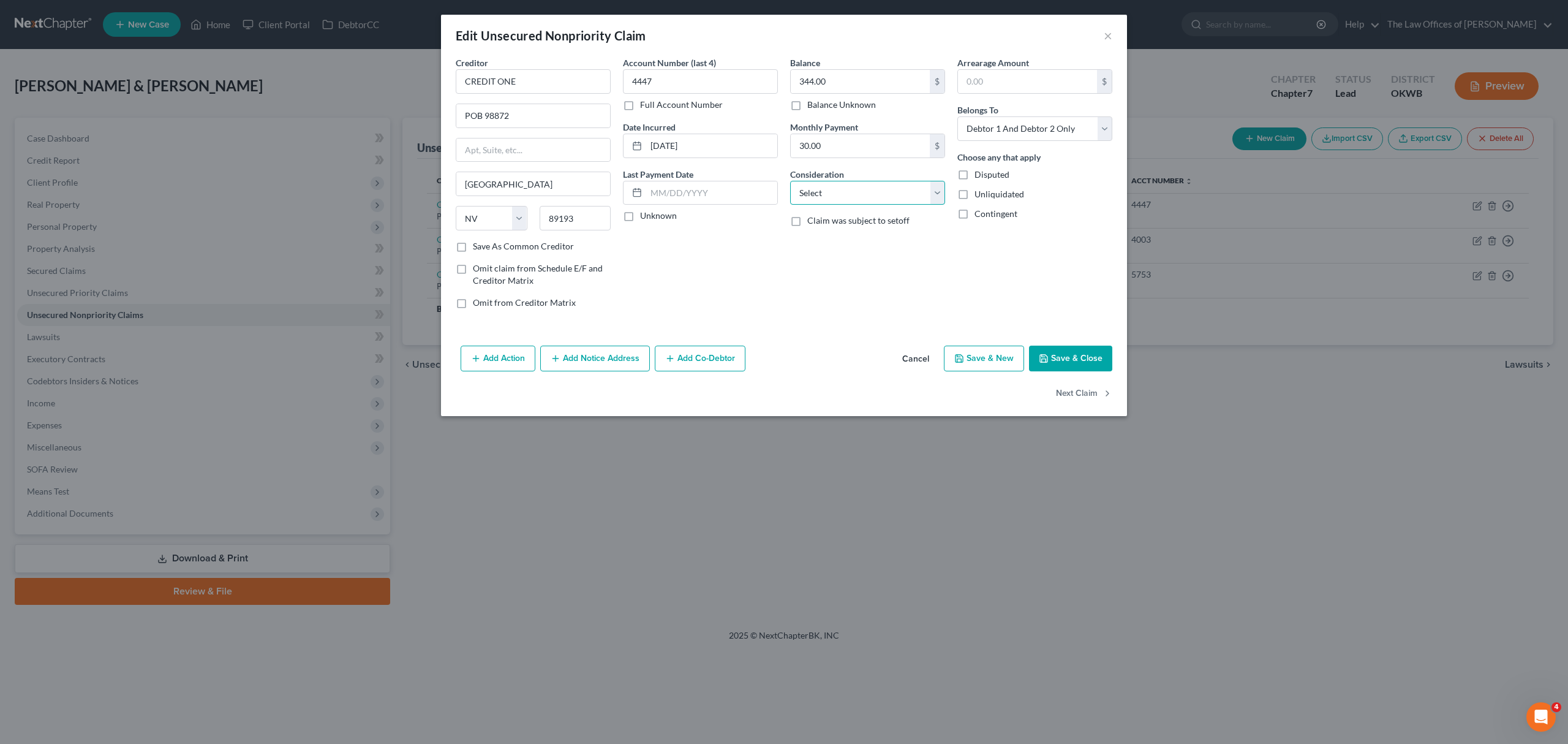
select select "2"
click at [790, 181] on select "Select Cable / Satellite Services Collection Agency Credit Card Debt Debt Couns…" at bounding box center [868, 193] width 155 height 25
click at [1079, 376] on div "Add Action Add Notice Address Add Co-Debtor Cancel Save & New Save & Close" at bounding box center [784, 361] width 686 height 41
drag, startPoint x: 1079, startPoint y: 368, endPoint x: 1083, endPoint y: 352, distance: 16.5
click at [1079, 363] on button "Save & Close" at bounding box center [1070, 359] width 83 height 26
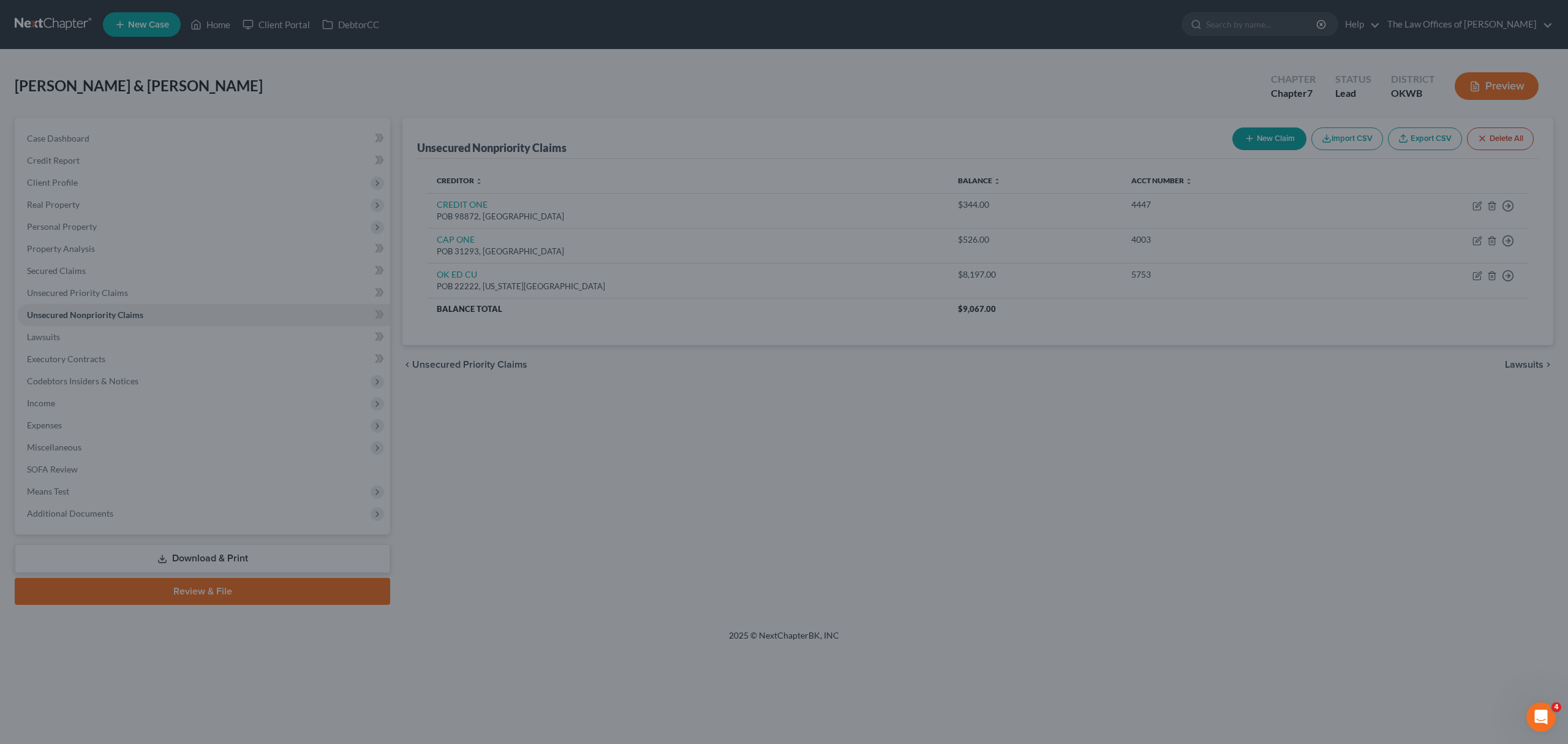
type input "0"
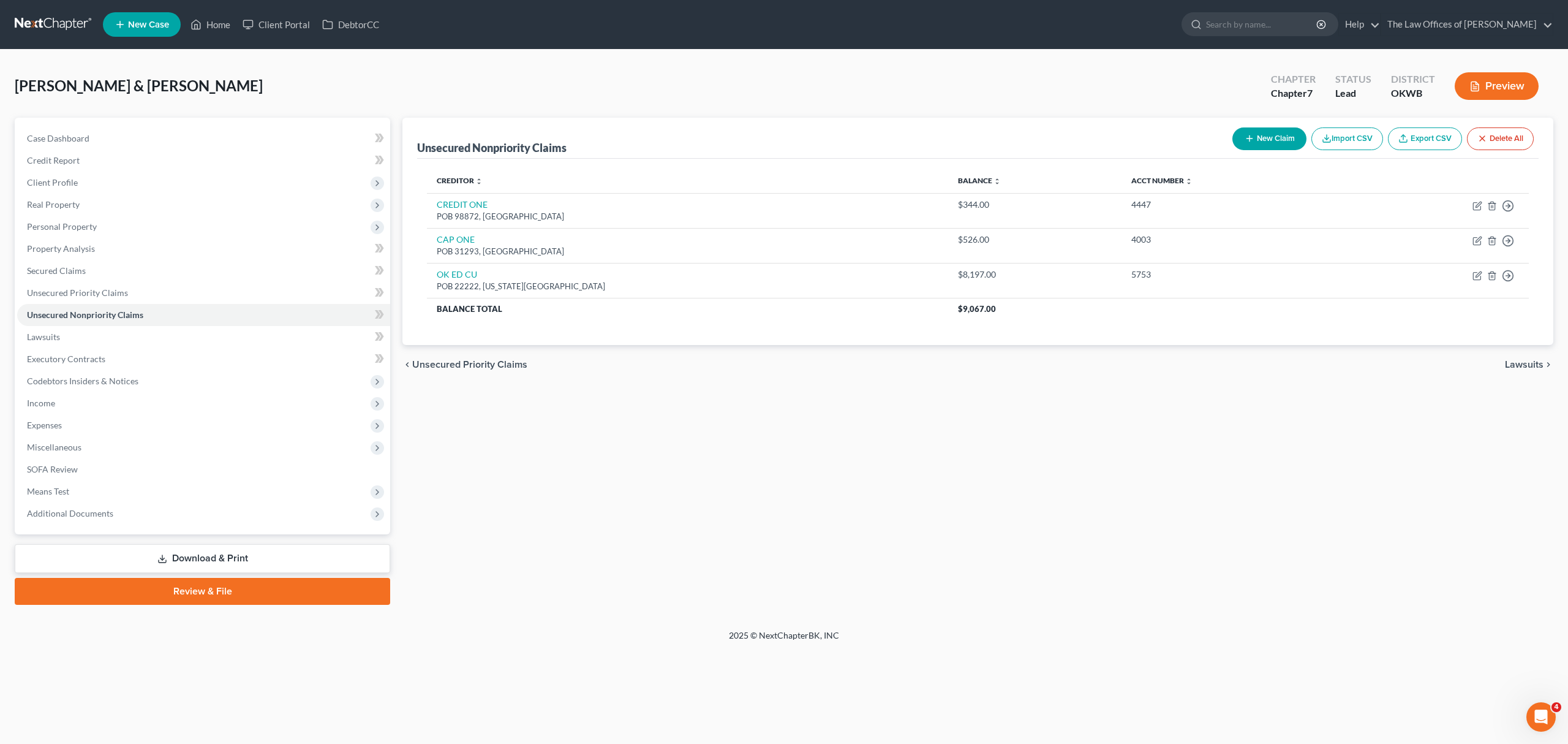
click at [1282, 138] on button "New Claim" at bounding box center [1269, 138] width 74 height 23
select select "2"
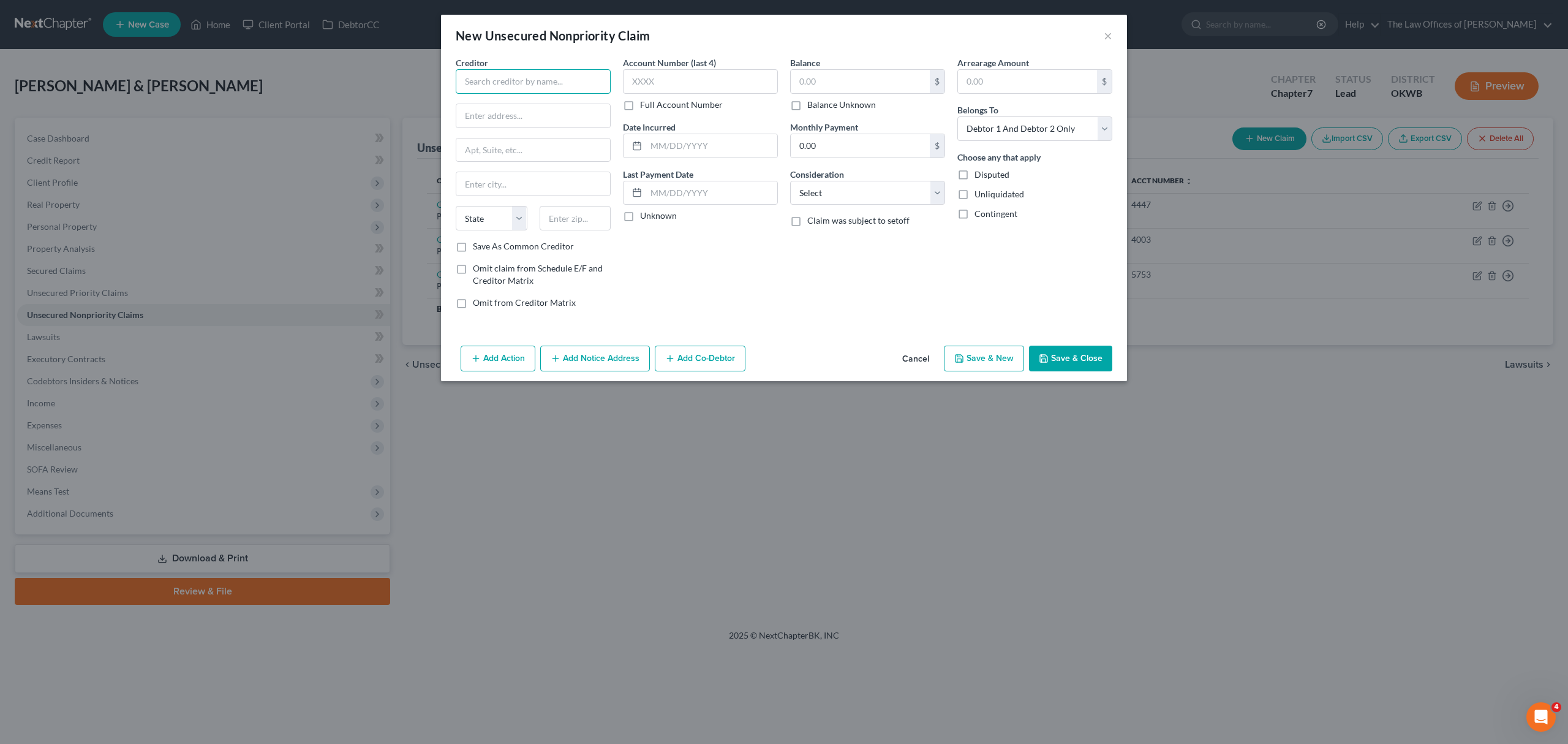
click at [496, 89] on input "text" at bounding box center [533, 81] width 155 height 25
click at [524, 121] on div "OK ED CU POB 22222, [US_STATE][GEOGRAPHIC_DATA]" at bounding box center [534, 108] width 158 height 29
type input "OK ED CU"
type input "POB 22222"
type input "[US_STATE][GEOGRAPHIC_DATA]"
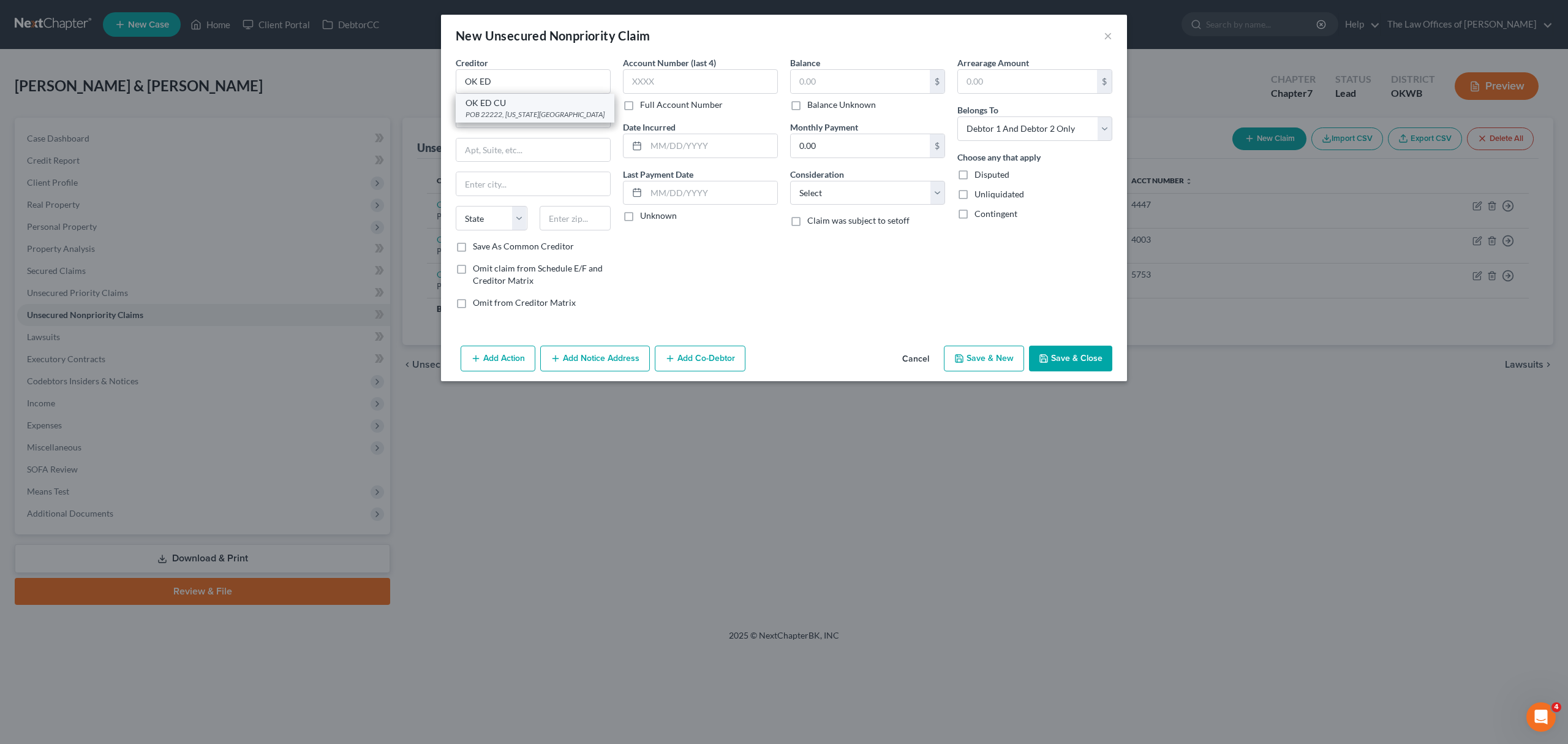
select select "37"
type input "73123"
click at [694, 81] on input "text" at bounding box center [700, 81] width 155 height 25
type input "5753"
click at [662, 136] on input "text" at bounding box center [711, 146] width 131 height 23
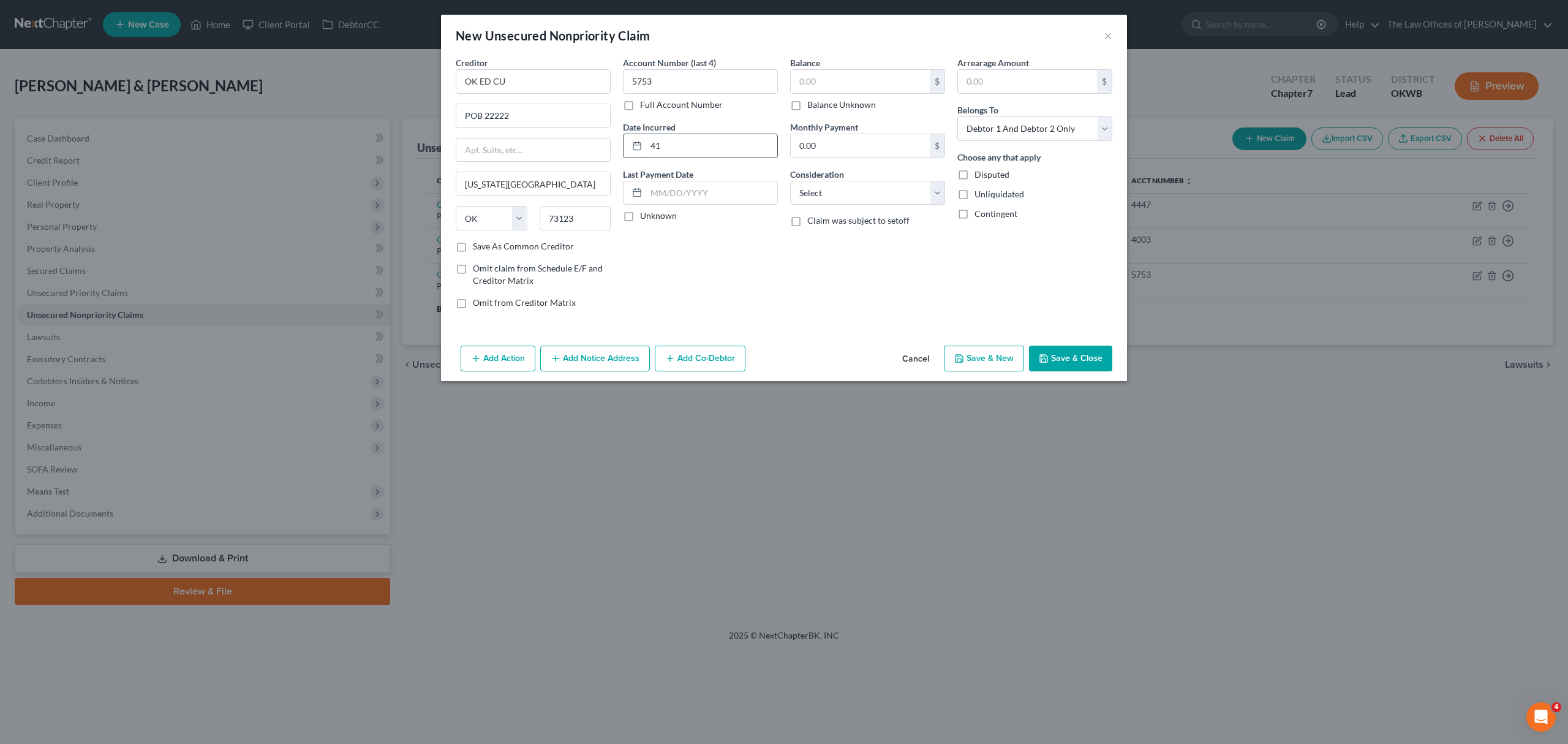
type input "4"
type input "[DATE]"
click at [819, 78] on input "text" at bounding box center [860, 81] width 139 height 23
type input "5,848"
click at [819, 141] on input "0.00" at bounding box center [860, 146] width 139 height 23
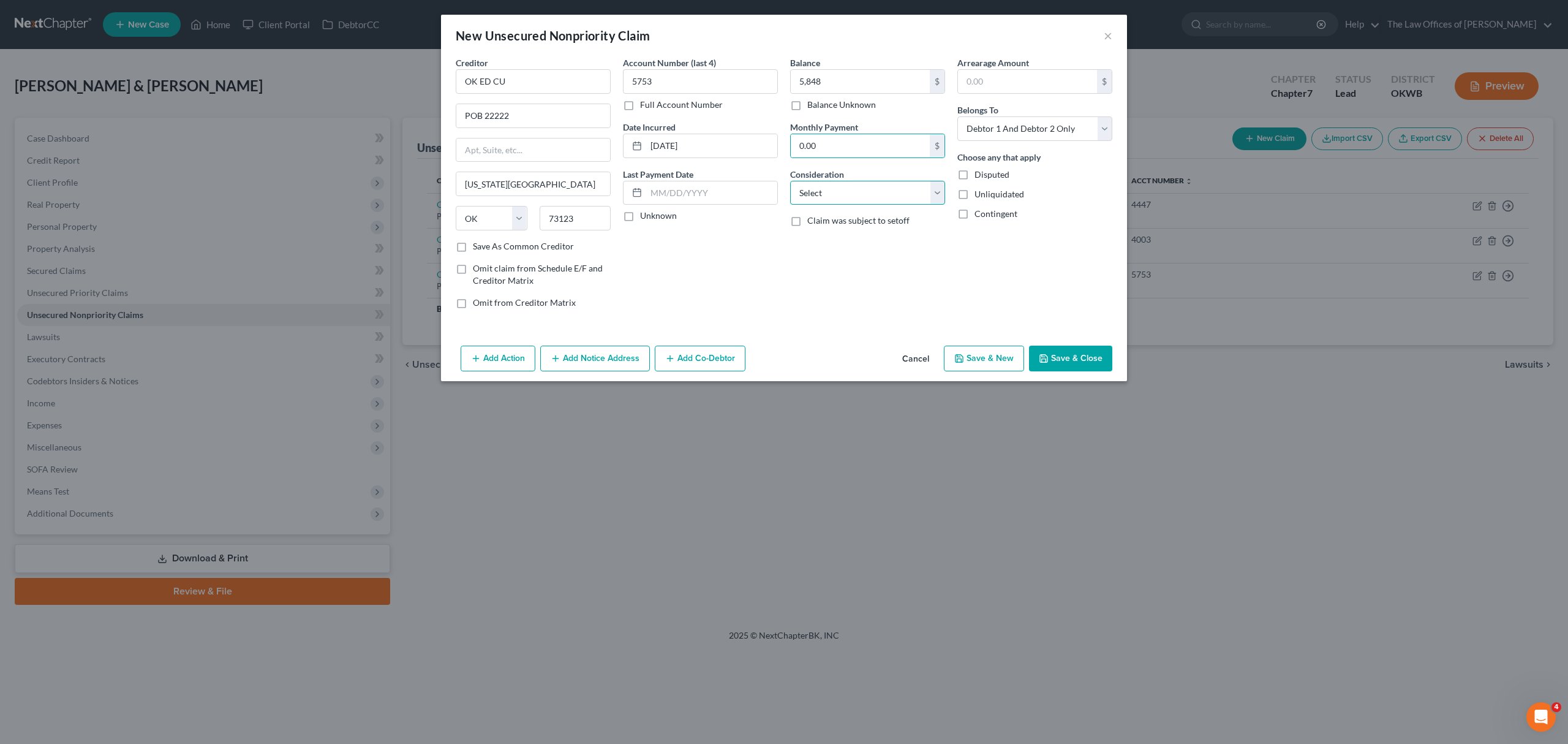
click at [831, 200] on select "Select Cable / Satellite Services Collection Agency Credit Card Debt Debt Couns…" at bounding box center [868, 193] width 155 height 25
select select "4"
click at [790, 181] on select "Select Cable / Satellite Services Collection Agency Credit Card Debt Debt Couns…" at bounding box center [868, 193] width 155 height 25
click at [1034, 357] on button "Save & Close" at bounding box center [1070, 359] width 83 height 26
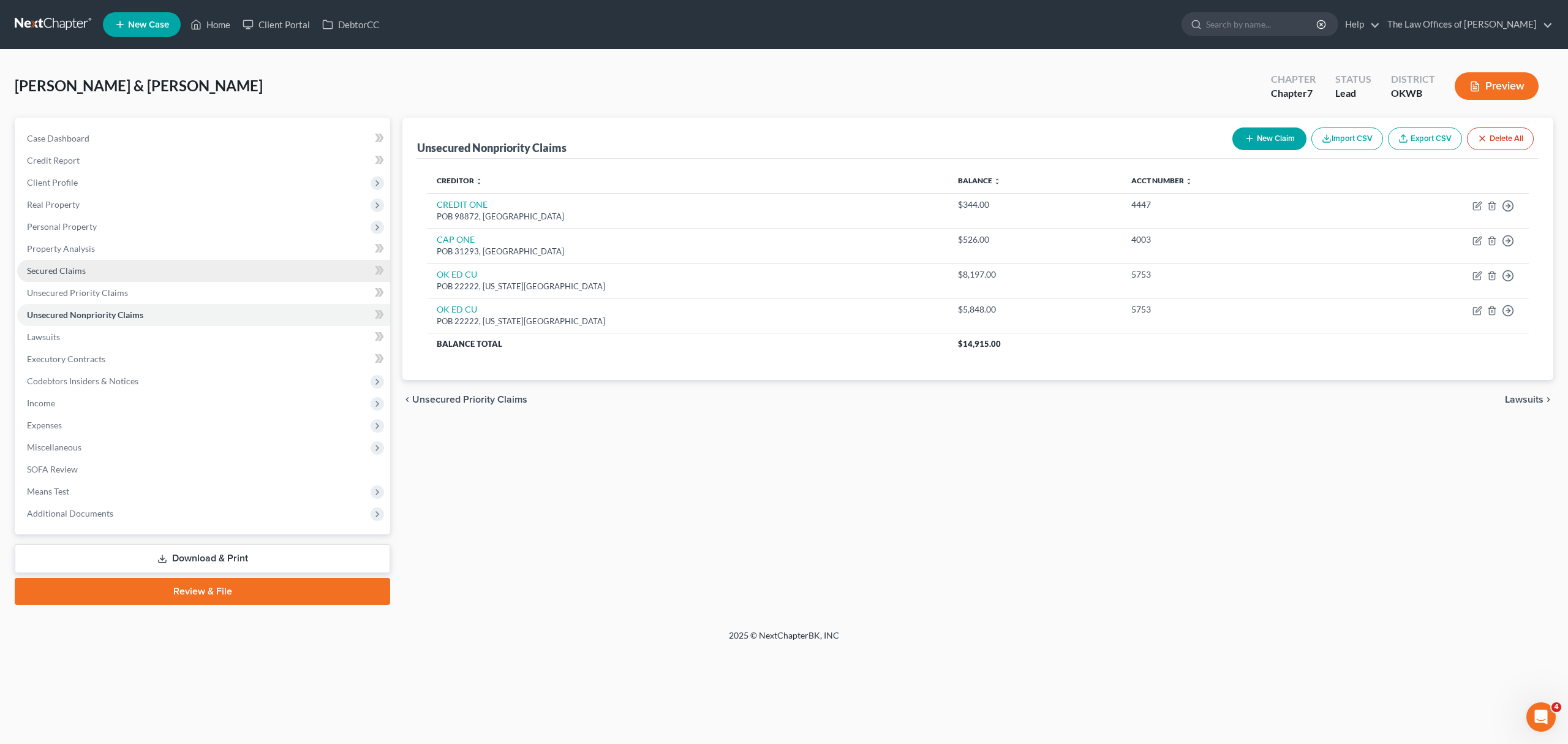
click at [79, 273] on span "Secured Claims" at bounding box center [56, 270] width 59 height 10
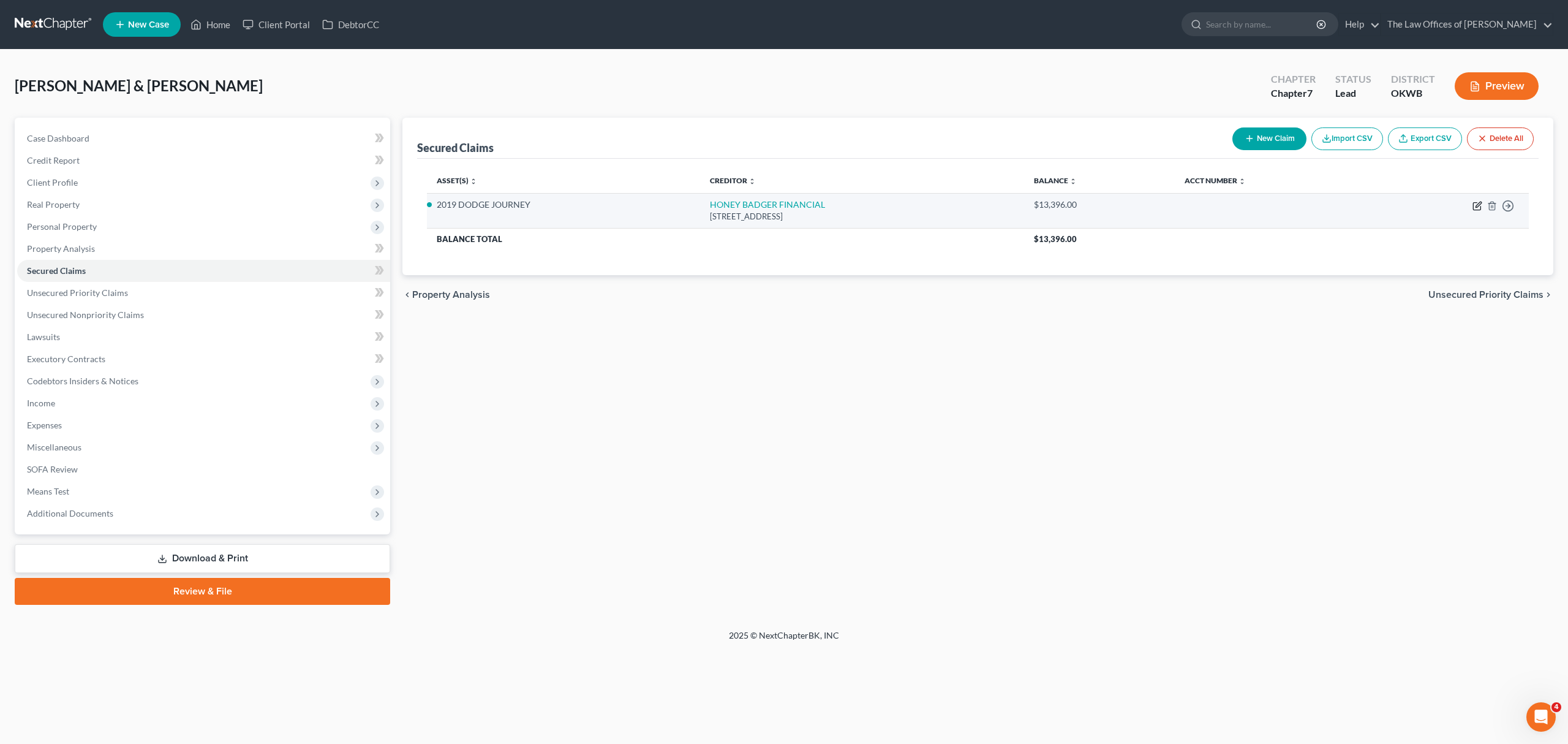
click at [1478, 204] on icon "button" at bounding box center [1478, 204] width 6 height 6
select select "37"
select select "4"
select select "2"
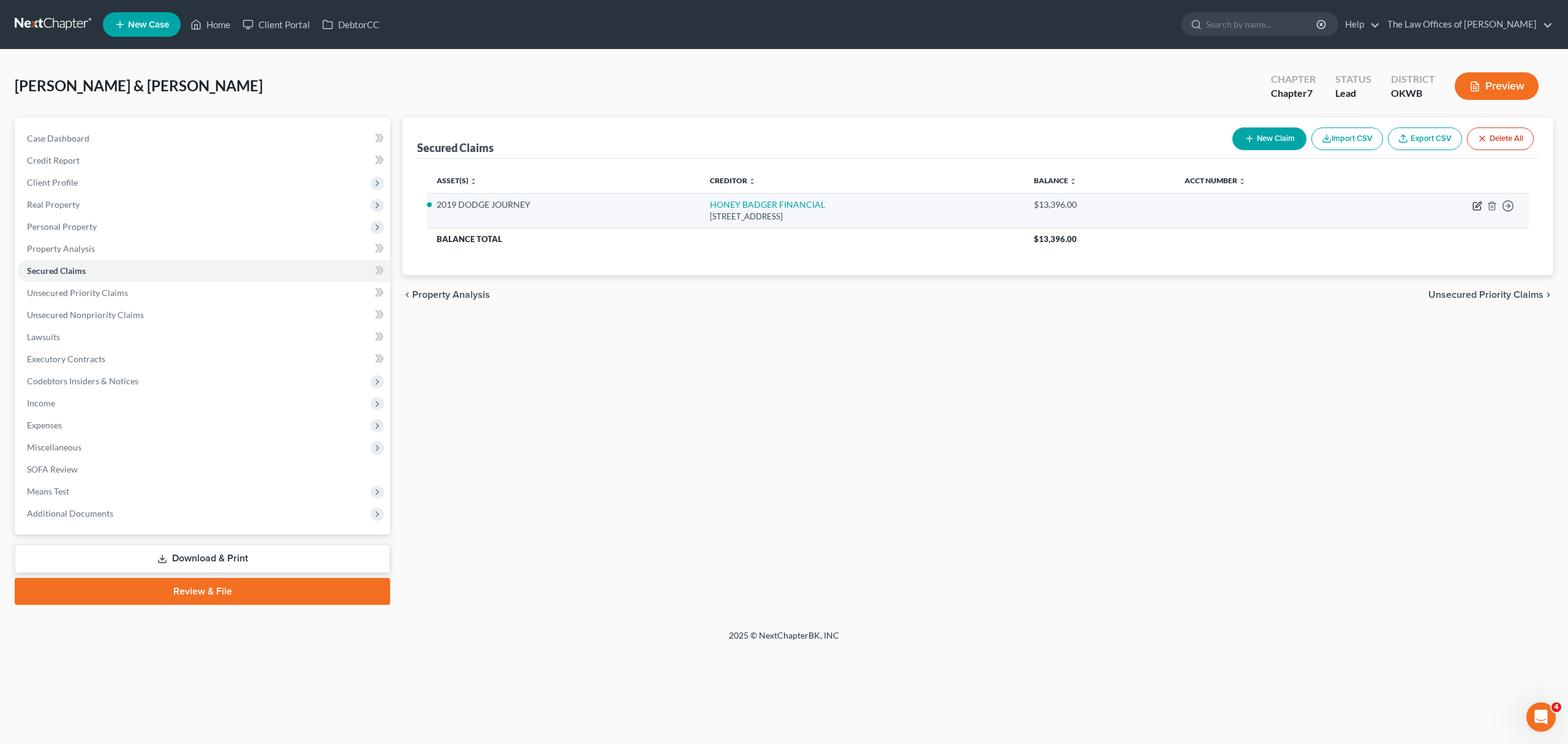
select select "0"
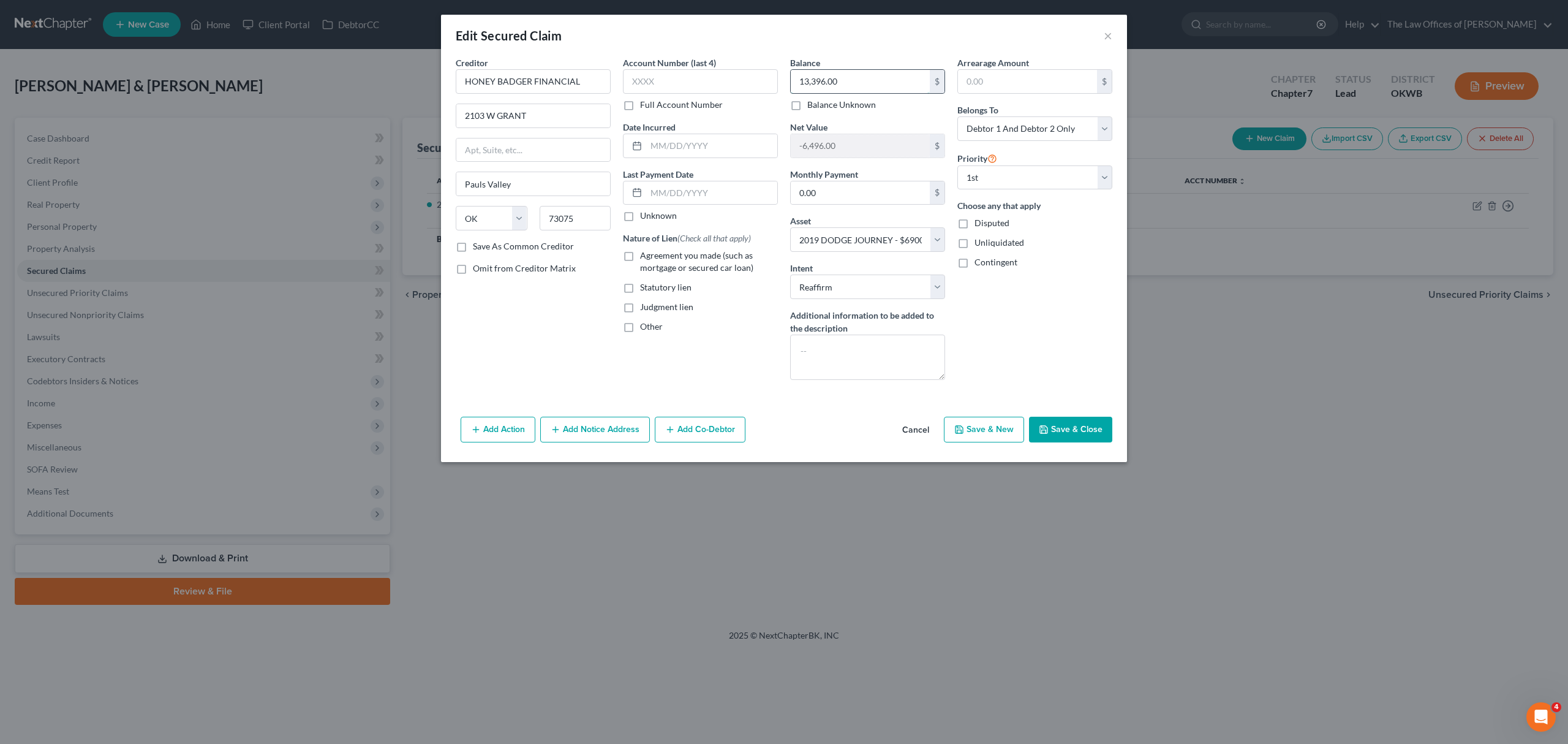
click at [824, 85] on input "13,396.00" at bounding box center [860, 81] width 139 height 23
type input "13,168"
click at [856, 187] on input "0.00" at bounding box center [860, 193] width 139 height 23
type input "650"
click at [650, 259] on span "Agreement you made (such as mortgage or secured car loan)" at bounding box center [696, 261] width 113 height 23
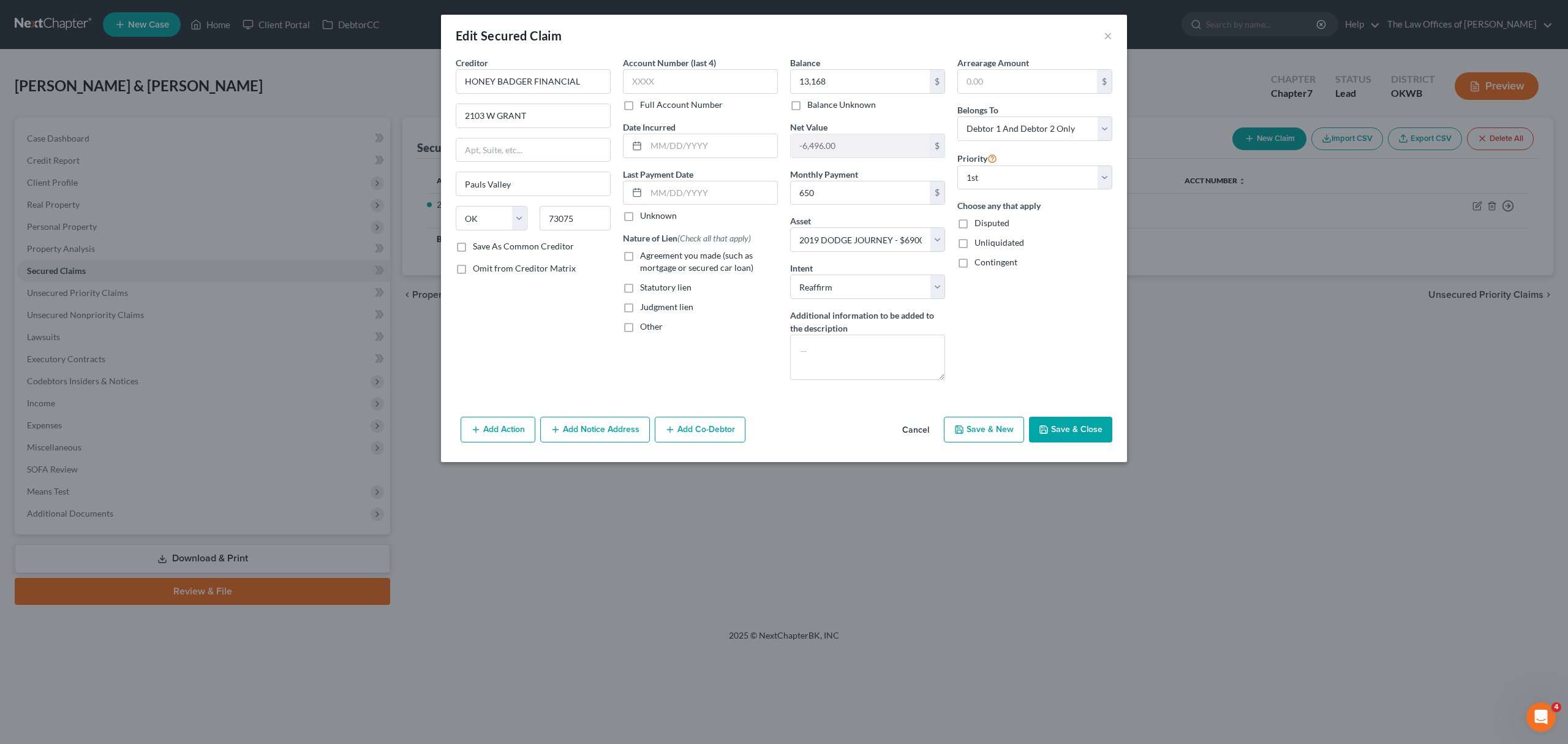
click at [650, 257] on input "Agreement you made (such as mortgage or secured car loan)" at bounding box center [649, 253] width 8 height 8
checkbox input "true"
click at [663, 148] on input "text" at bounding box center [711, 146] width 131 height 23
type input "[DATE]"
click at [673, 182] on input "text" at bounding box center [711, 193] width 131 height 23
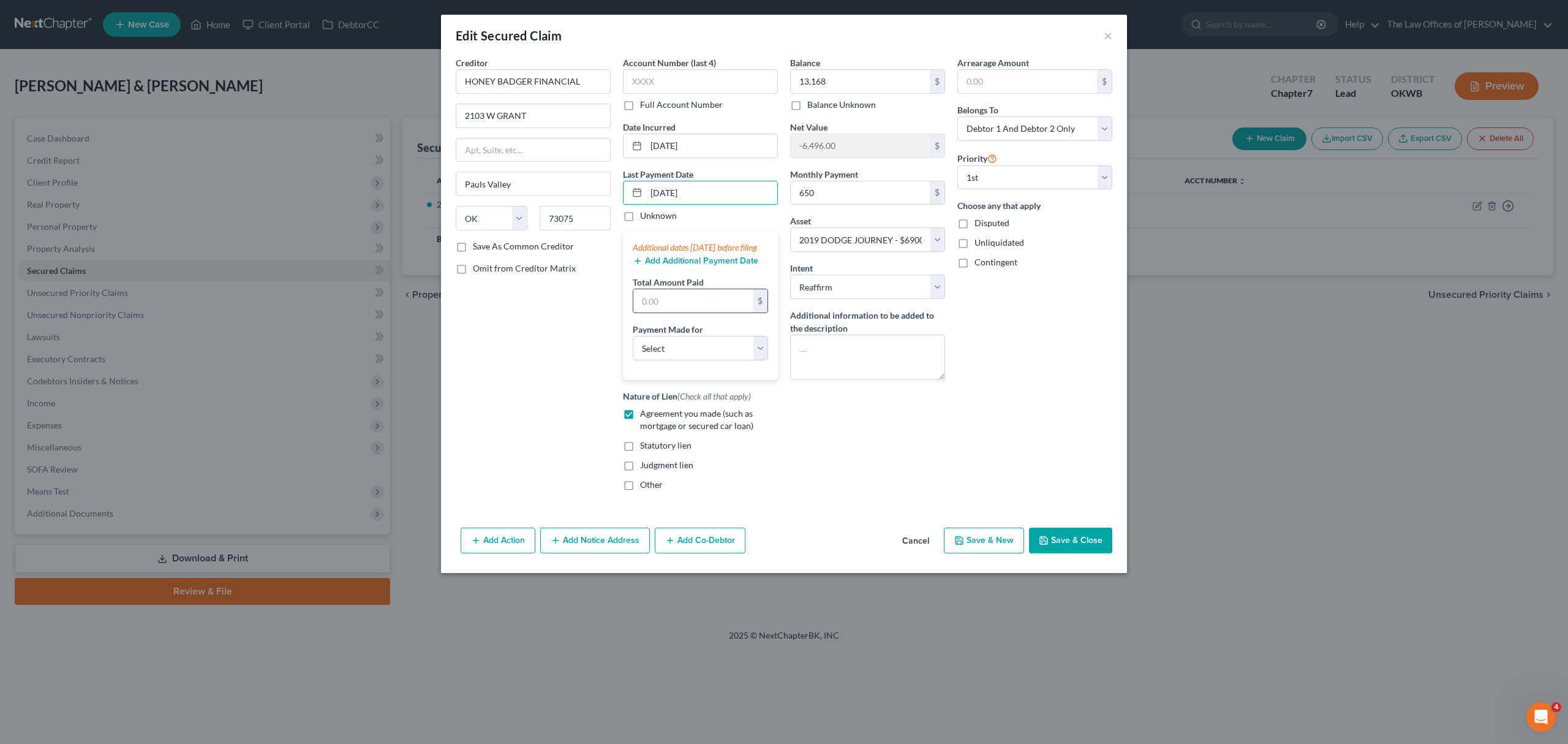
type input "[DATE]"
click at [667, 312] on input "text" at bounding box center [693, 301] width 120 height 23
type input "2,100"
click at [694, 360] on select "Select Car Credit Card Loan Repayment Mortgage Other Suppliers Or Vendors" at bounding box center [700, 348] width 135 height 25
select select "0"
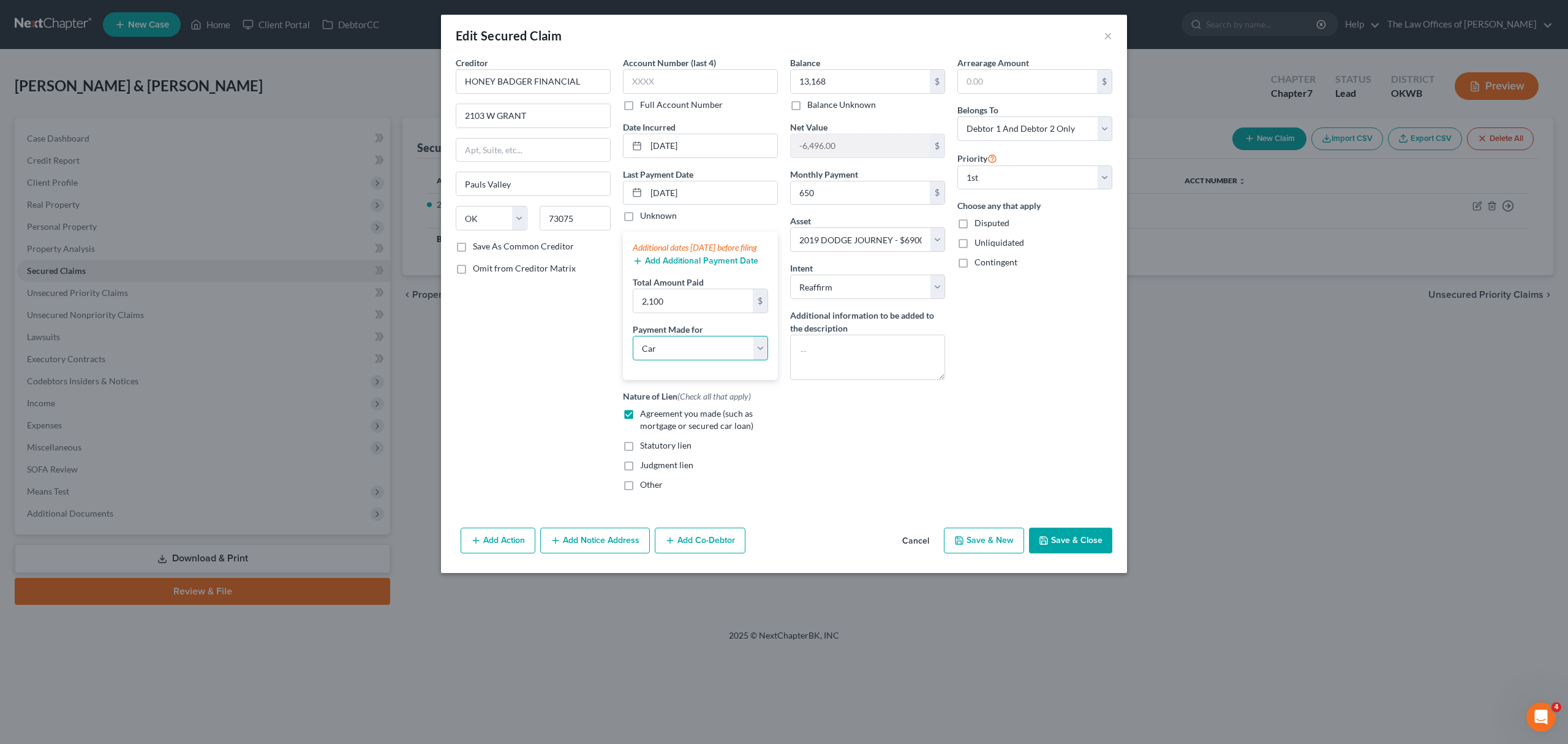
click at [632, 349] on select "Select Car Credit Card Loan Repayment Mortgage Other Suppliers Or Vendors" at bounding box center [700, 348] width 135 height 25
click at [695, 266] on button "Add Additional Payment Date" at bounding box center [695, 260] width 125 height 10
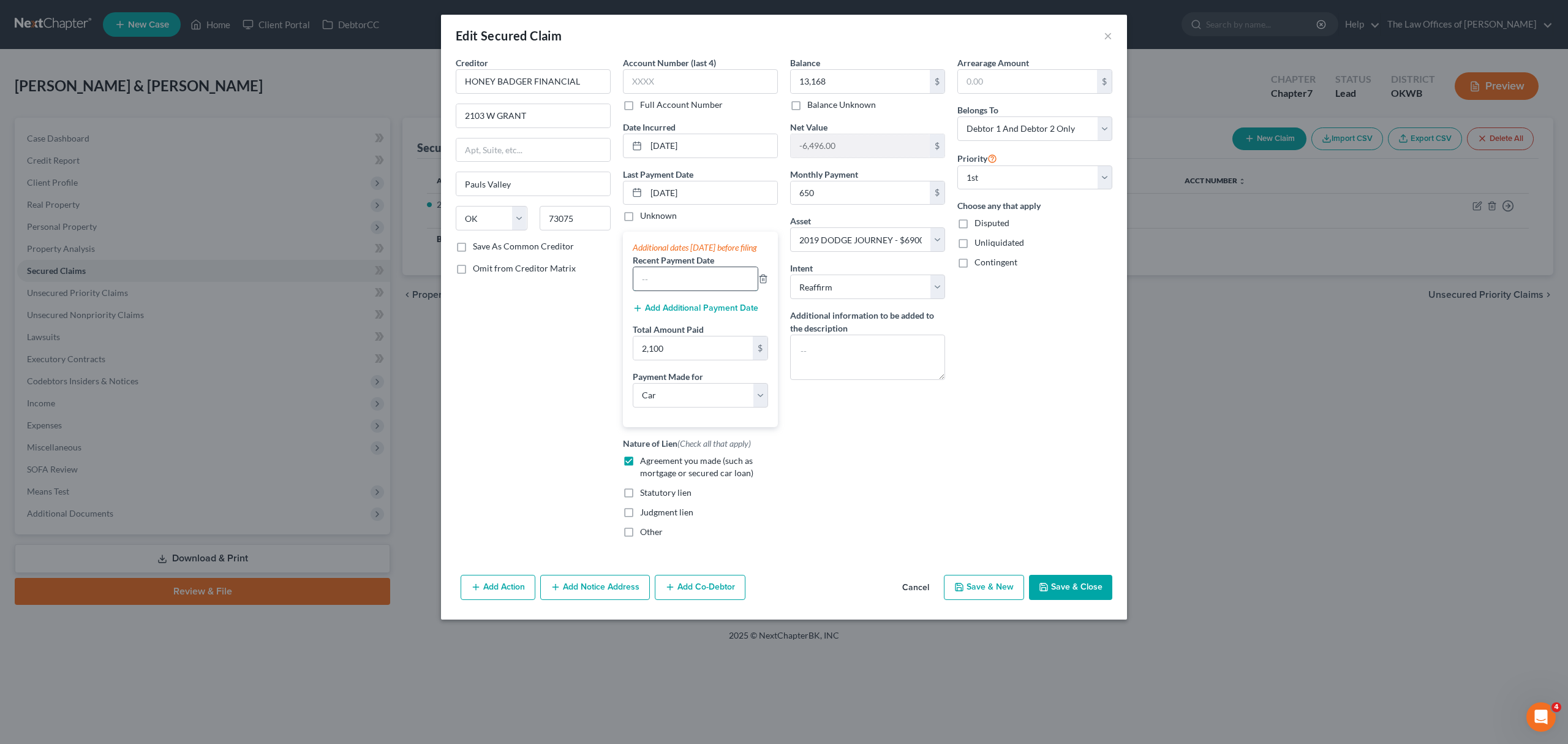
click at [674, 290] on input "text" at bounding box center [695, 279] width 124 height 23
type input "[DATE]"
click at [714, 313] on button "Add Additional Payment Date" at bounding box center [695, 308] width 125 height 10
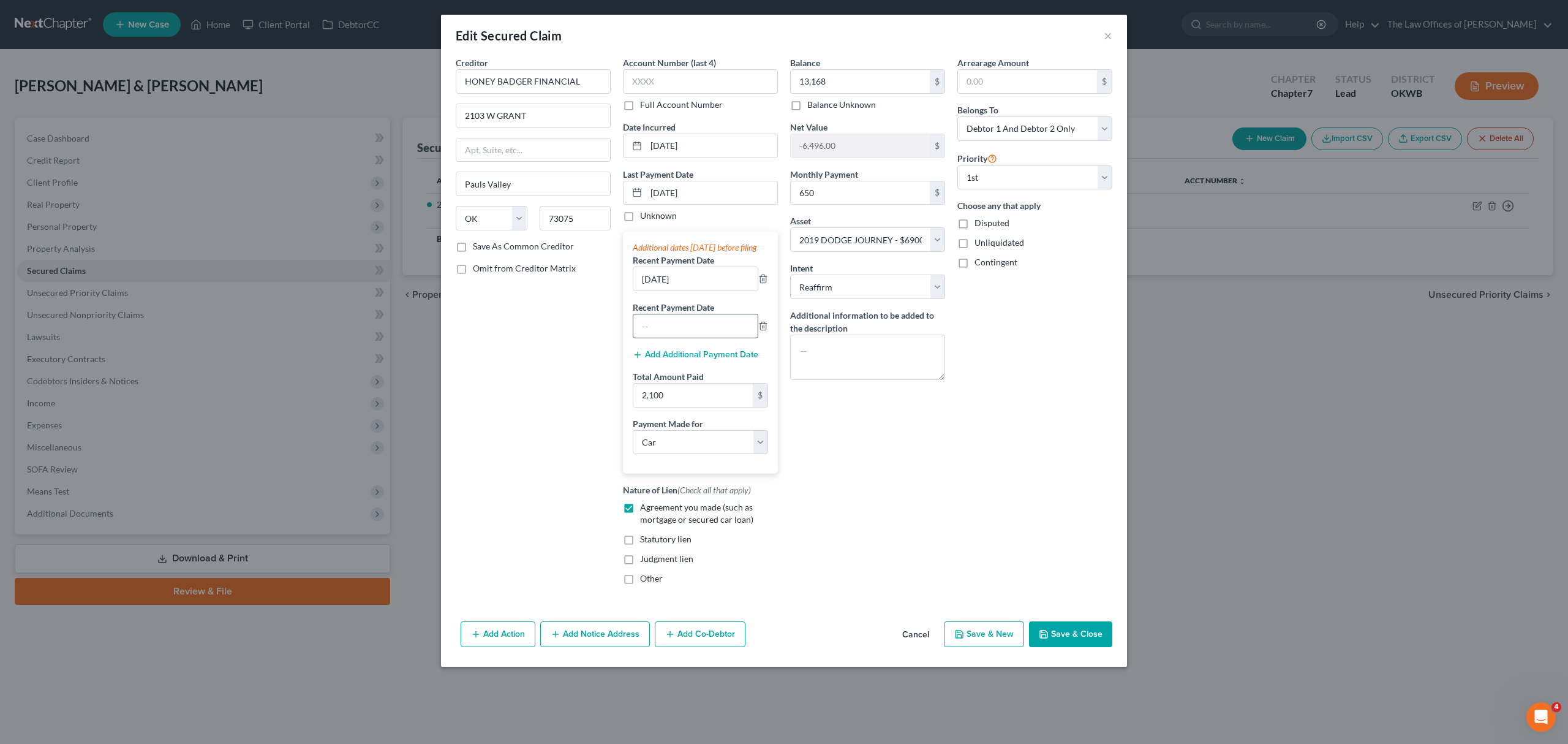
click at [696, 330] on input "text" at bounding box center [695, 326] width 124 height 23
type input "[DATE]"
click at [1067, 639] on button "Save & Close" at bounding box center [1070, 634] width 83 height 26
select select
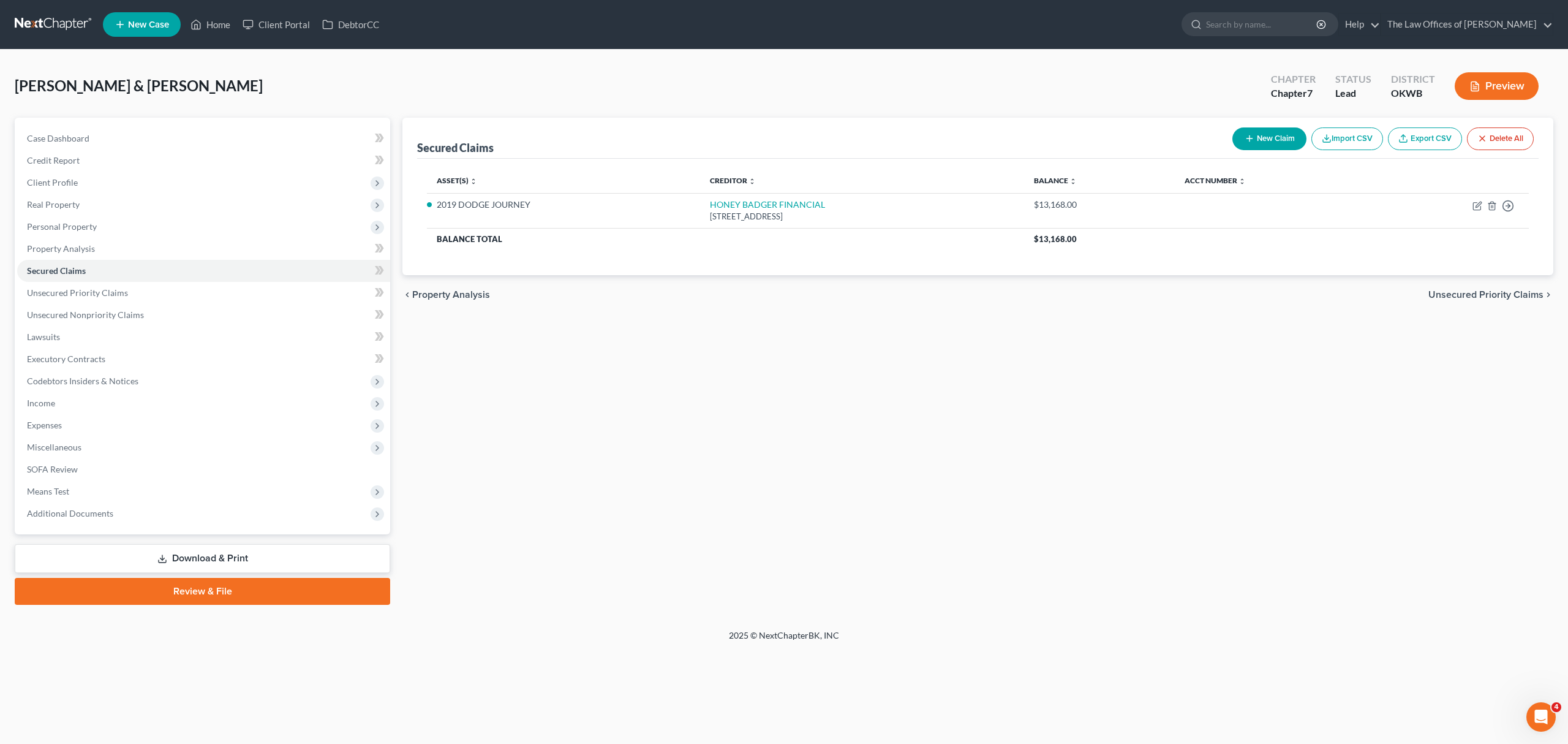
click at [1255, 140] on button "New Claim" at bounding box center [1269, 138] width 74 height 23
select select "0"
select select "2"
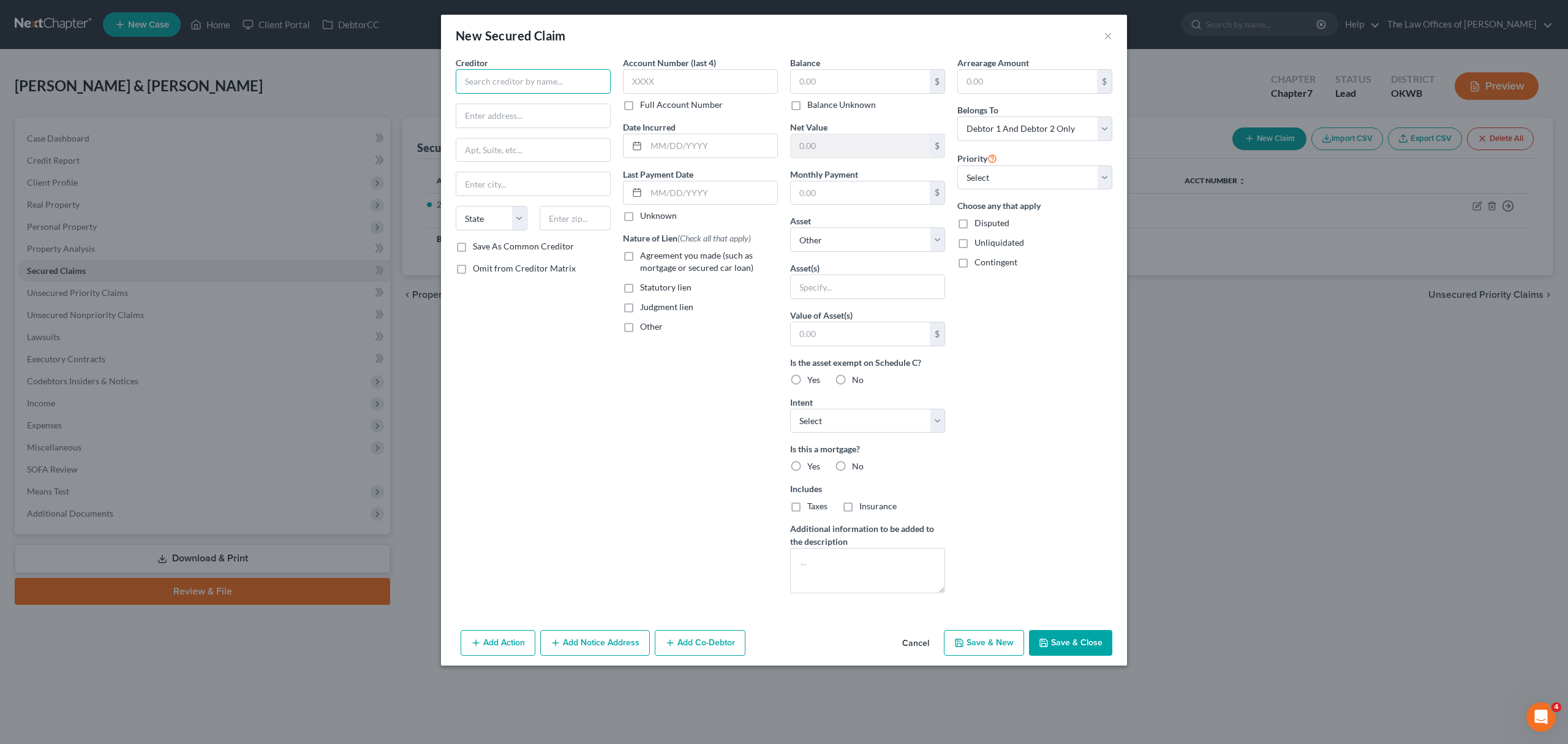
click at [516, 89] on input "text" at bounding box center [533, 81] width 155 height 25
type input "[US_STATE] FCU"
type input "[STREET_ADDRESS]"
click at [570, 229] on input "text" at bounding box center [575, 218] width 72 height 25
type input "73105"
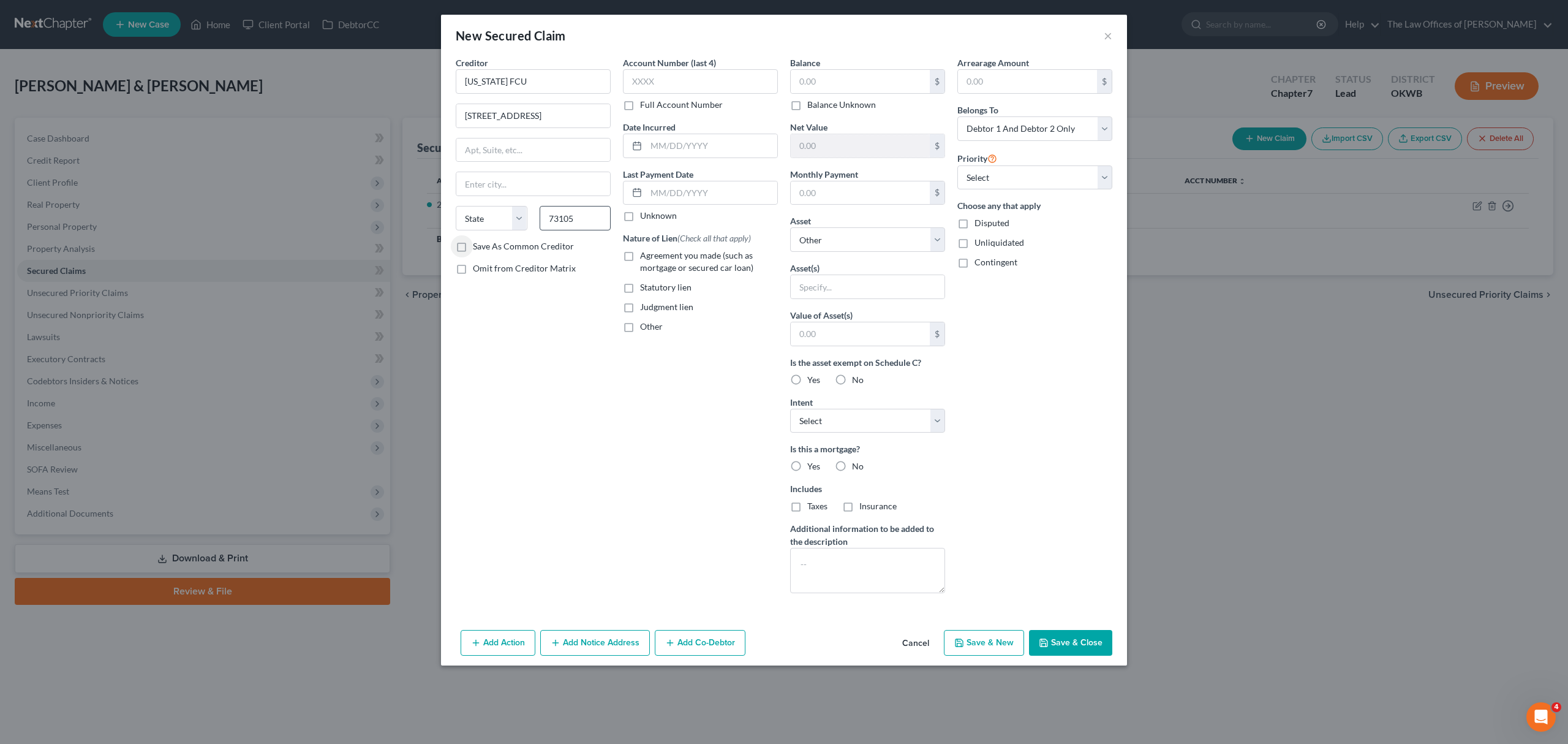
type input "[US_STATE][GEOGRAPHIC_DATA]"
select select "37"
click at [665, 89] on input "text" at bounding box center [700, 81] width 155 height 25
type input "3442"
type input "[DATE]"
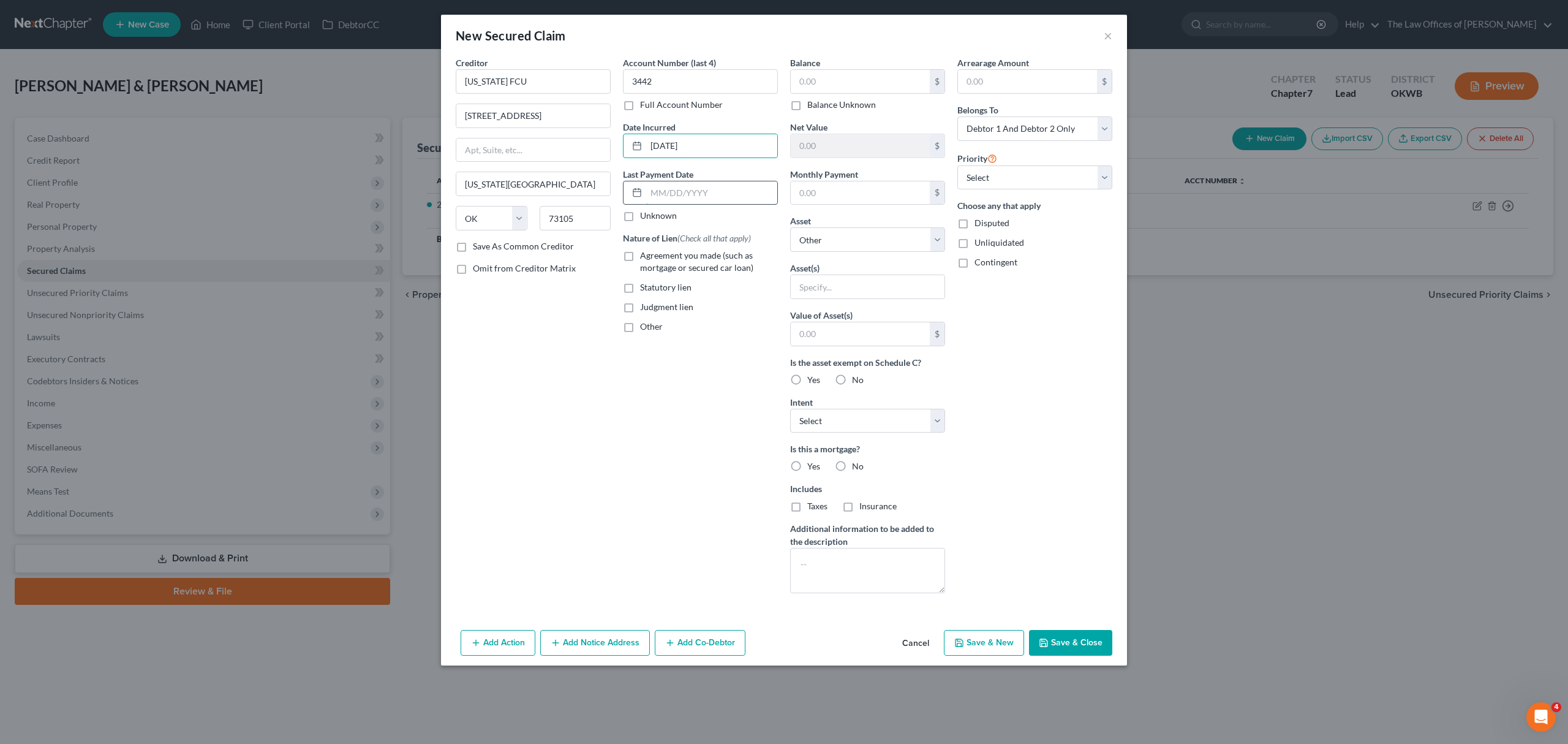
click at [689, 185] on input "text" at bounding box center [711, 193] width 131 height 23
click at [701, 189] on input "text" at bounding box center [711, 193] width 131 height 23
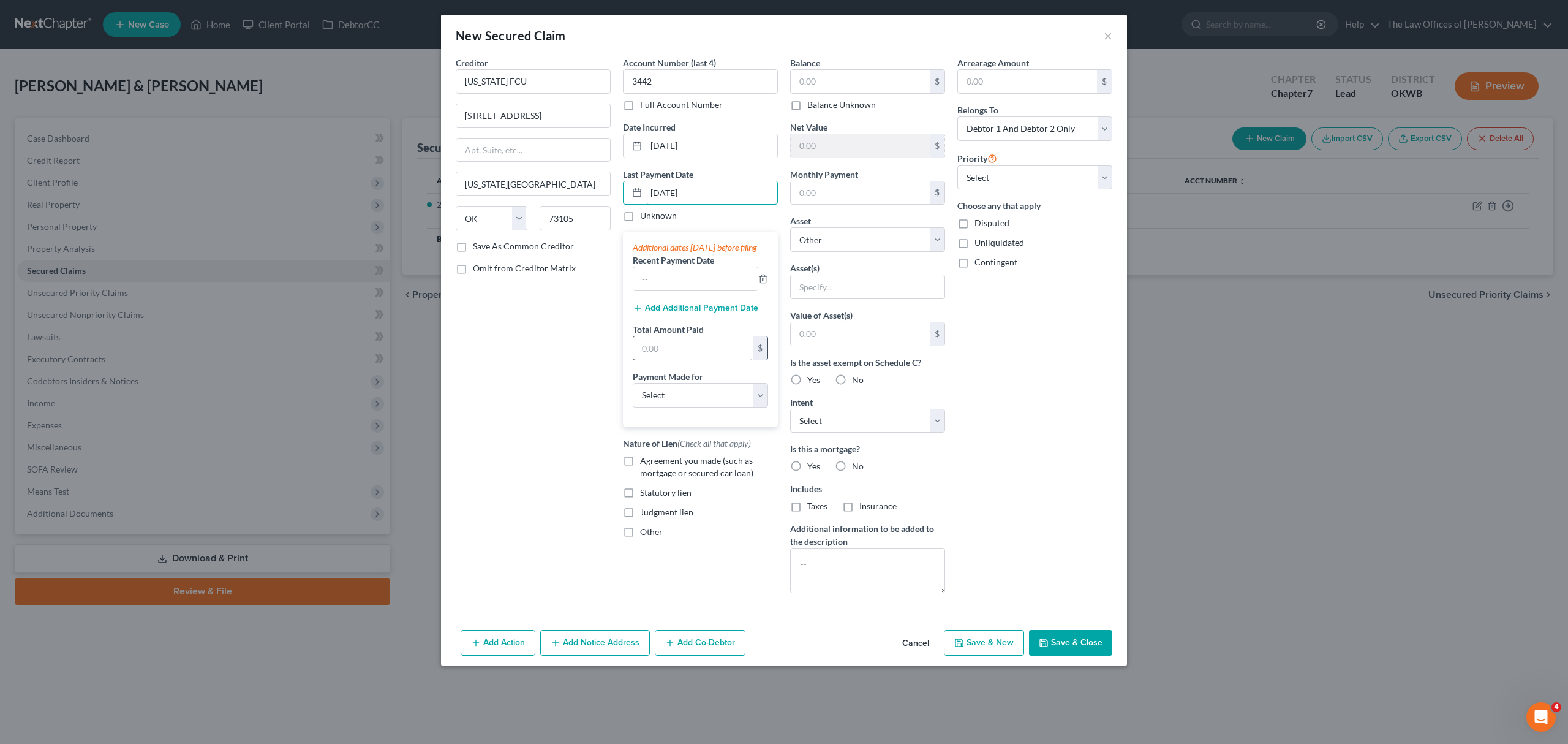
type input "[DATE]"
click at [675, 354] on input "text" at bounding box center [693, 348] width 120 height 23
click at [669, 359] on input "text" at bounding box center [693, 348] width 120 height 23
type input "1,203"
click at [691, 383] on label "Payment Made for" at bounding box center [667, 377] width 70 height 13
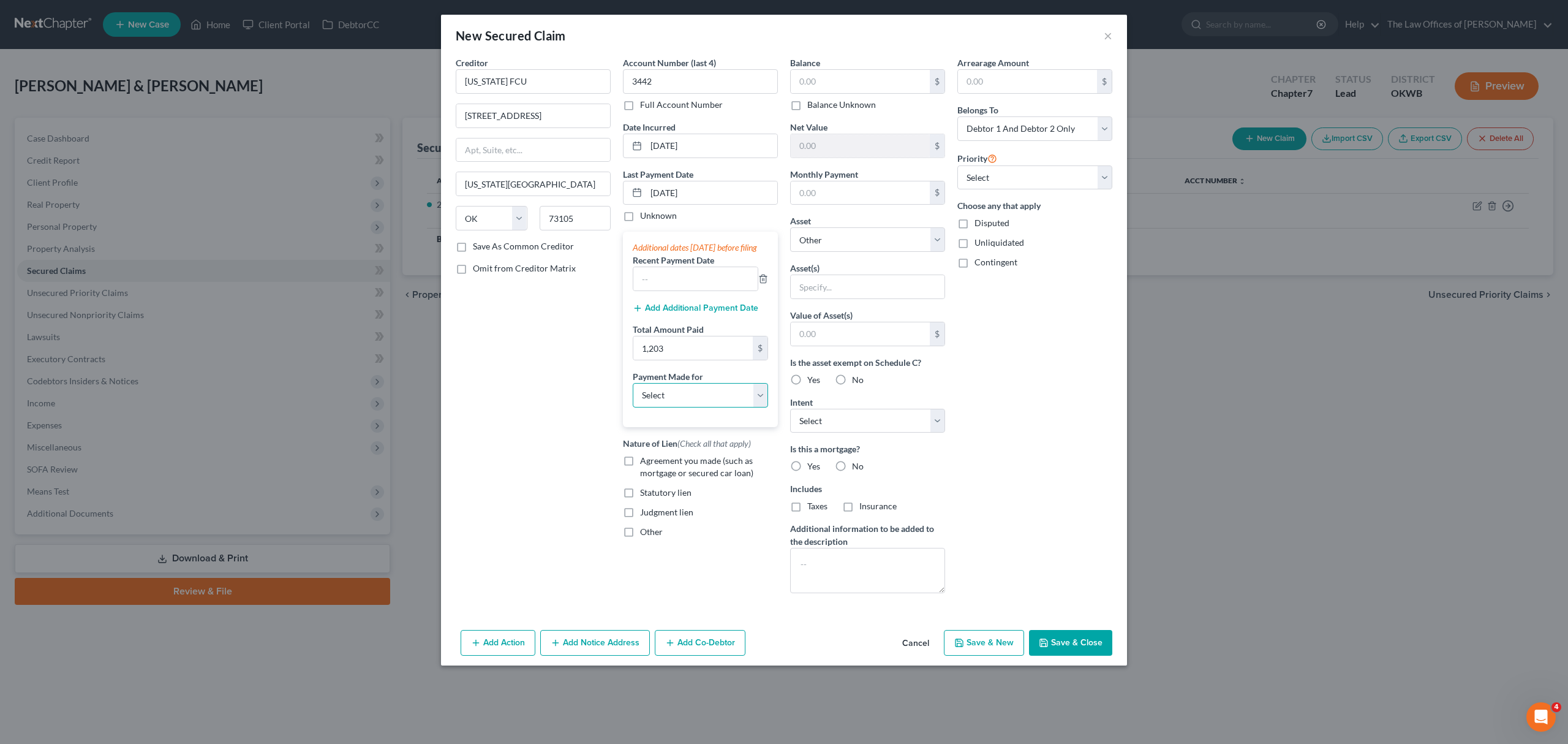
click at [691, 407] on select "Select Car Credit Card Loan Repayment Mortgage Other Suppliers Or Vendors" at bounding box center [700, 395] width 135 height 25
select select "0"
click at [632, 397] on select "Select Car Credit Card Loan Repayment Mortgage Other Suppliers Or Vendors" at bounding box center [700, 395] width 135 height 25
drag, startPoint x: 665, startPoint y: 288, endPoint x: 656, endPoint y: 288, distance: 9.0
click at [665, 288] on input "text" at bounding box center [695, 279] width 124 height 23
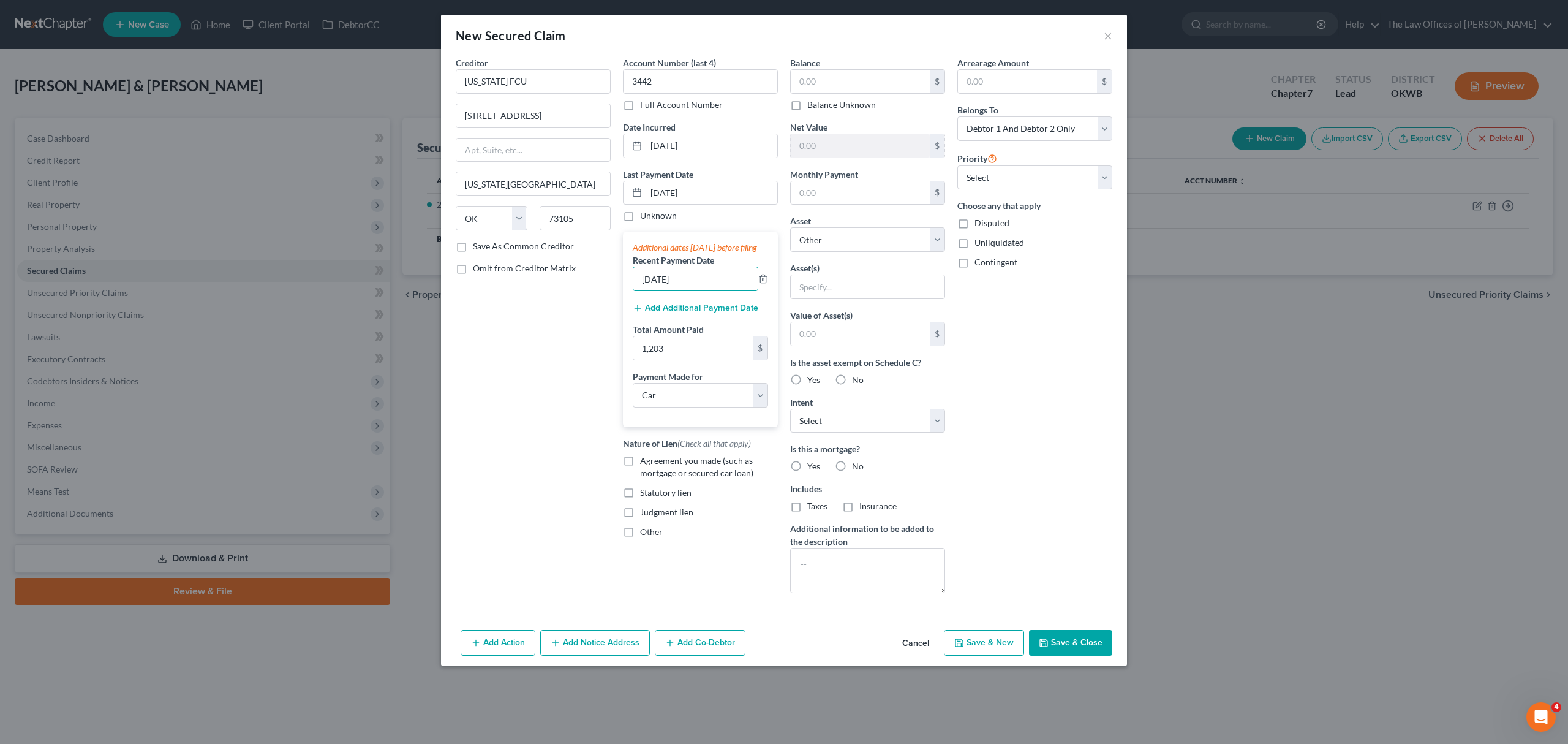
type input "[DATE]"
click at [655, 313] on button "Add Additional Payment Date" at bounding box center [695, 308] width 125 height 10
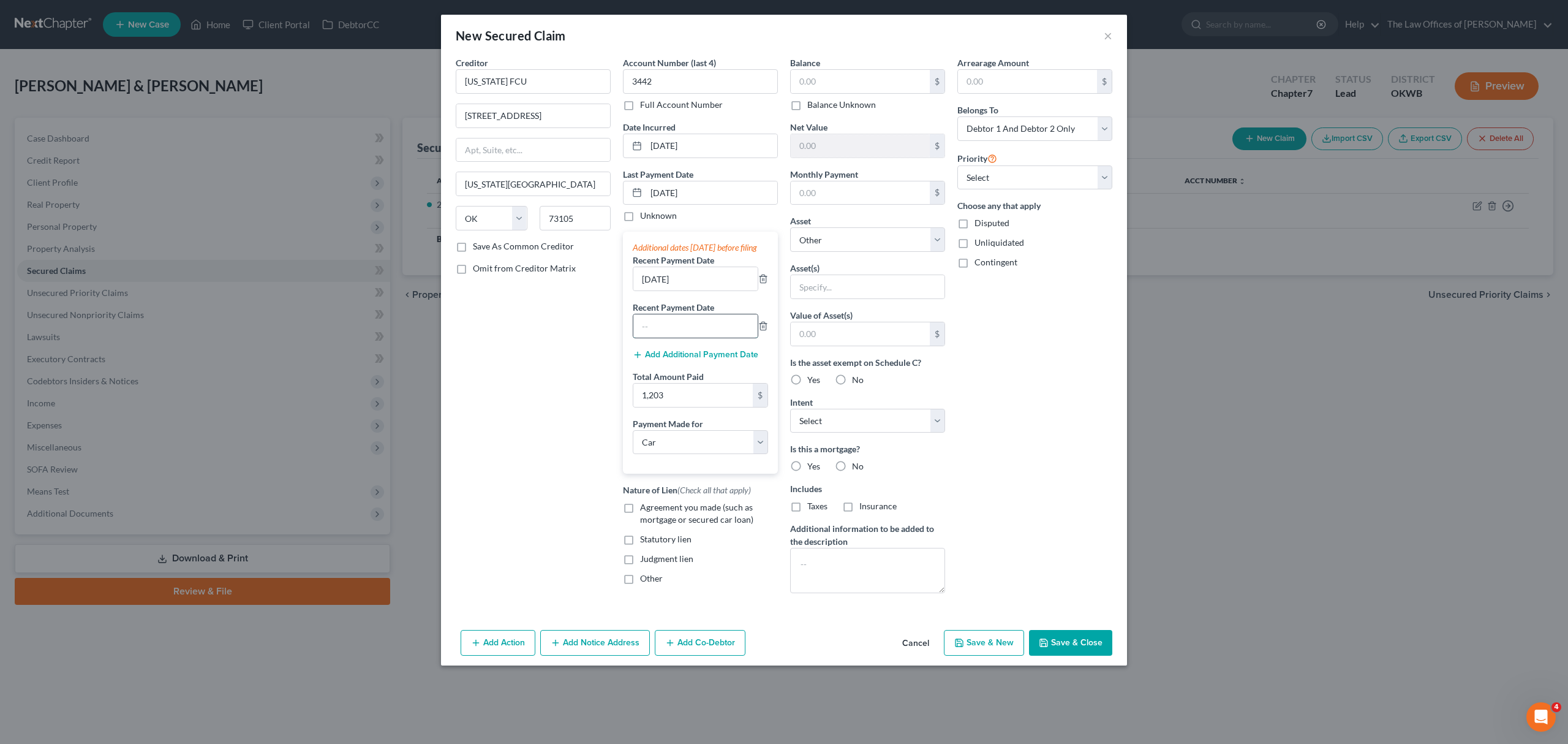
click at [660, 334] on input "text" at bounding box center [695, 326] width 124 height 23
type input "[DATE]"
click at [640, 521] on label "Agreement you made (such as mortgage or secured car loan)" at bounding box center [709, 513] width 138 height 25
click at [645, 509] on input "Agreement you made (such as mortgage or secured car loan)" at bounding box center [649, 505] width 8 height 8
checkbox input "true"
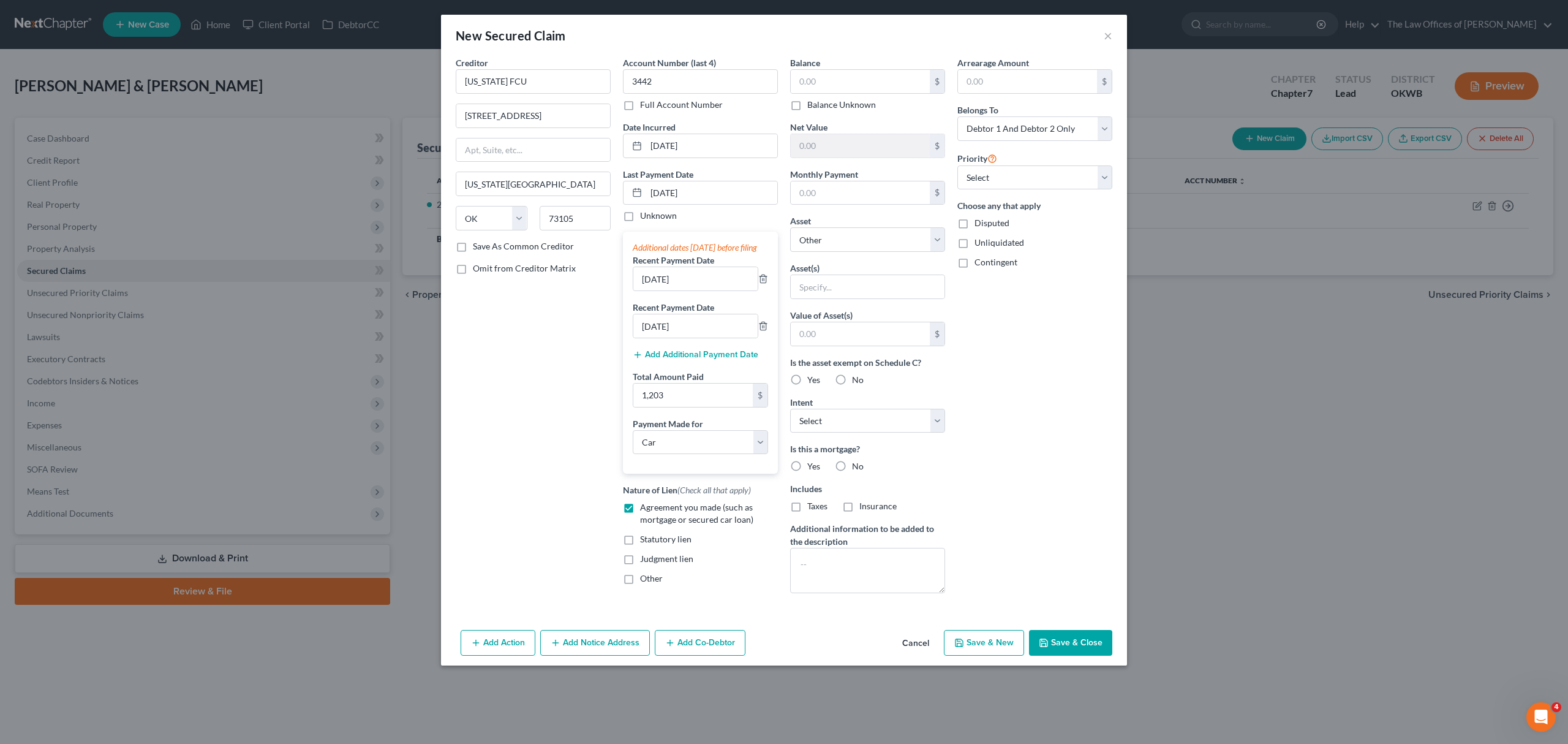
click at [662, 359] on button "Add Additional Payment Date" at bounding box center [695, 354] width 125 height 10
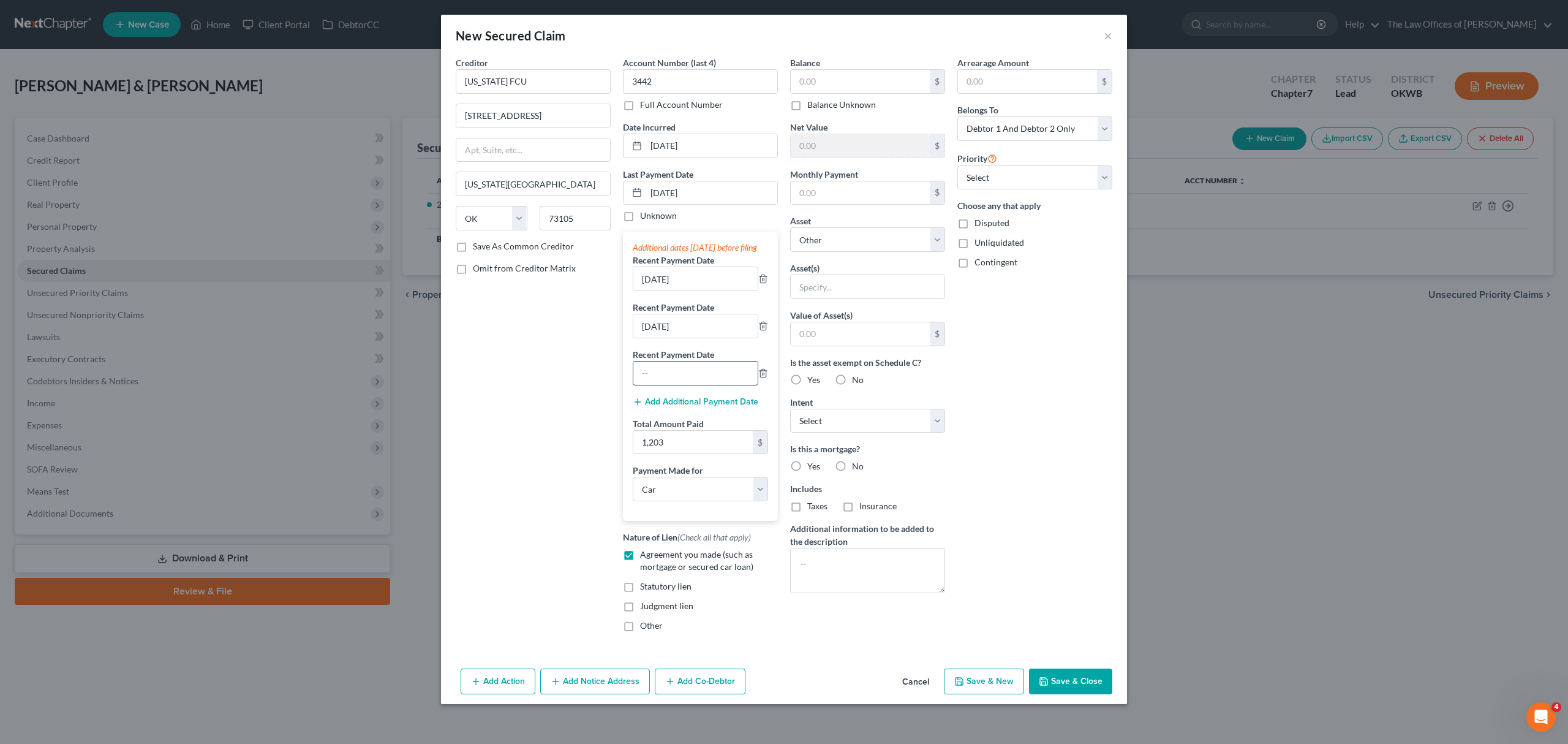
click at [665, 382] on input "text" at bounding box center [695, 373] width 124 height 23
type input "[DATE]"
click at [833, 89] on input "text" at bounding box center [860, 81] width 139 height 23
click at [831, 81] on input "text" at bounding box center [860, 81] width 139 height 23
type input "767"
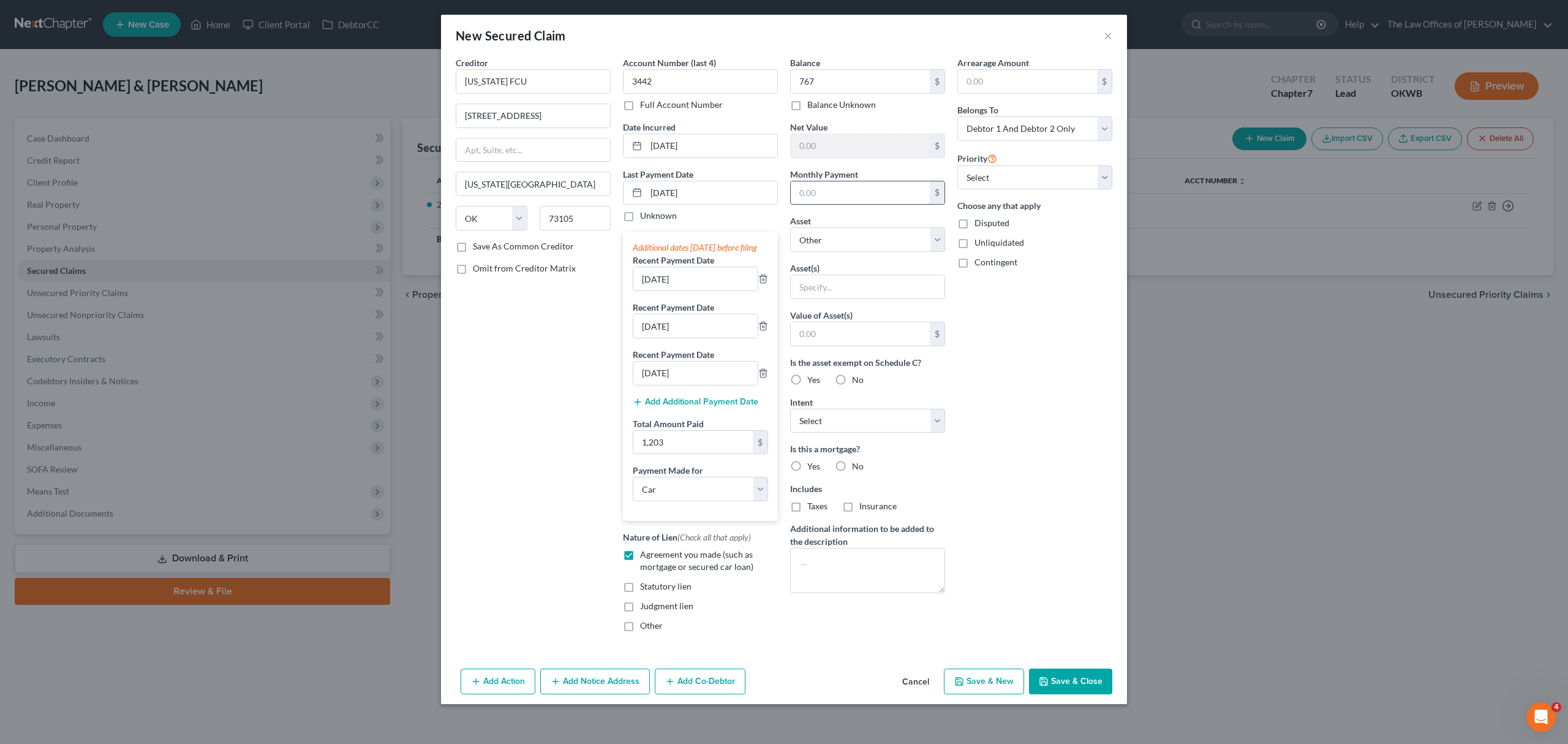
click at [826, 187] on input "text" at bounding box center [860, 193] width 139 height 23
type input "401"
click at [816, 248] on select "Select Other Multiple Assets OK FED CU (Checking Account) - $300.0 [STREET_ADDR…" at bounding box center [868, 240] width 155 height 25
click at [827, 237] on select "Select Other Multiple Assets OK FED CU (Checking Account) - $300.0 [STREET_ADDR…" at bounding box center [868, 240] width 155 height 25
click at [856, 421] on select "Select Surrender Redeem Reaffirm Avoid Other" at bounding box center [868, 421] width 155 height 25
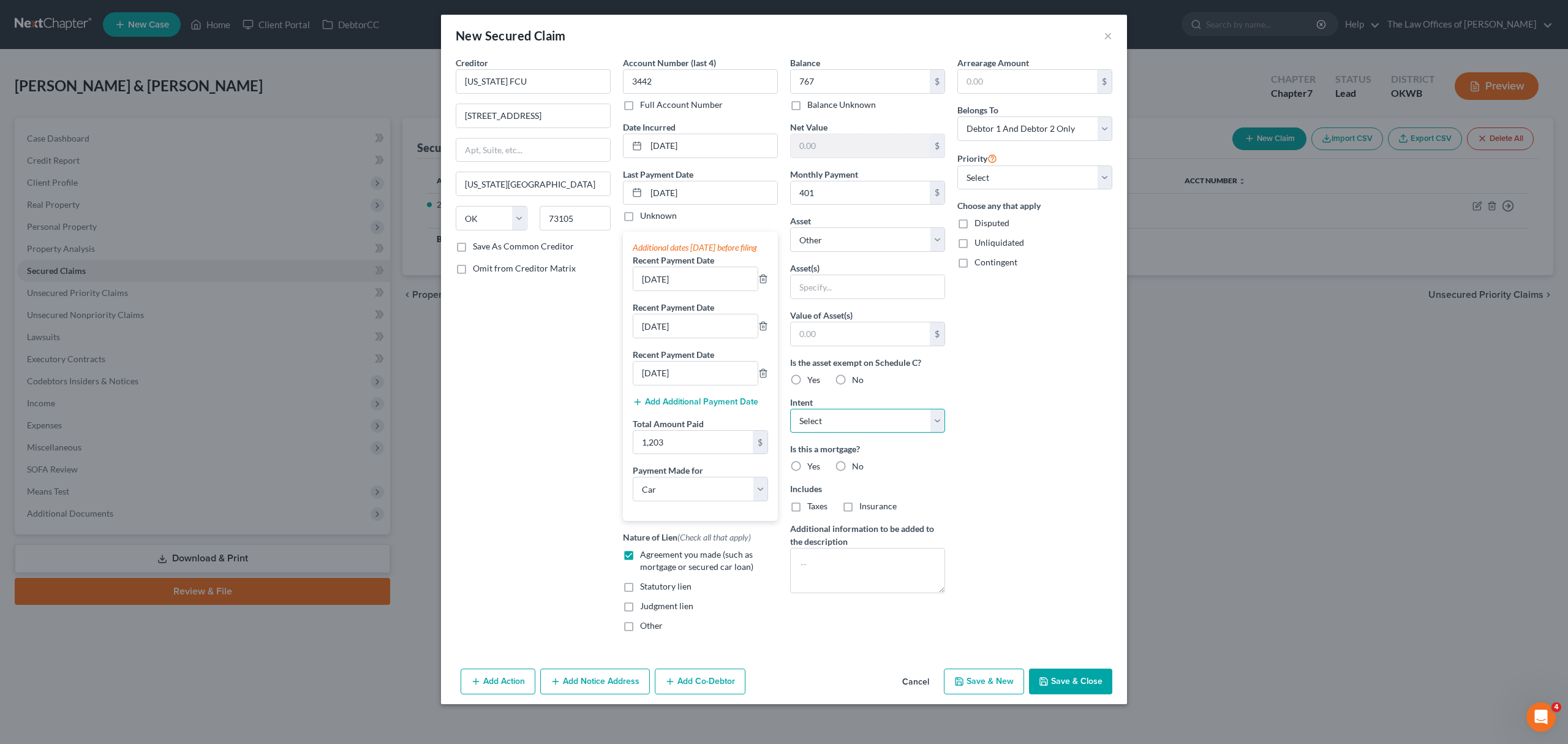
select select "2"
click at [790, 410] on select "Select Surrender Redeem Reaffirm Avoid Other" at bounding box center [868, 421] width 155 height 25
click at [852, 473] on label "No" at bounding box center [857, 466] width 12 height 12
click at [857, 468] on input "No" at bounding box center [861, 464] width 8 height 8
radio input "true"
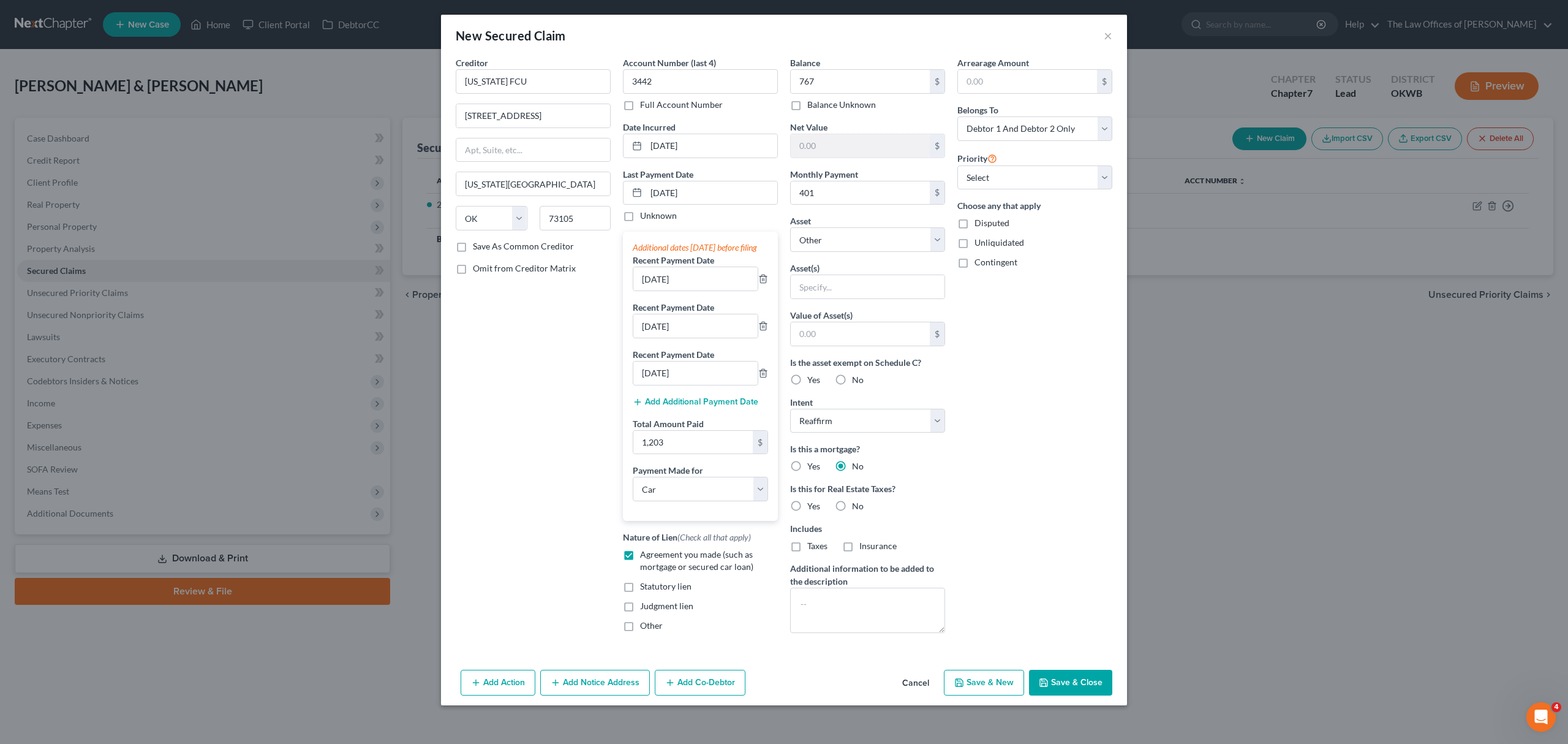
click at [852, 510] on label "No" at bounding box center [857, 505] width 12 height 12
click at [857, 508] on input "No" at bounding box center [861, 504] width 8 height 8
click at [1056, 696] on button "Save & Close" at bounding box center [1070, 683] width 83 height 26
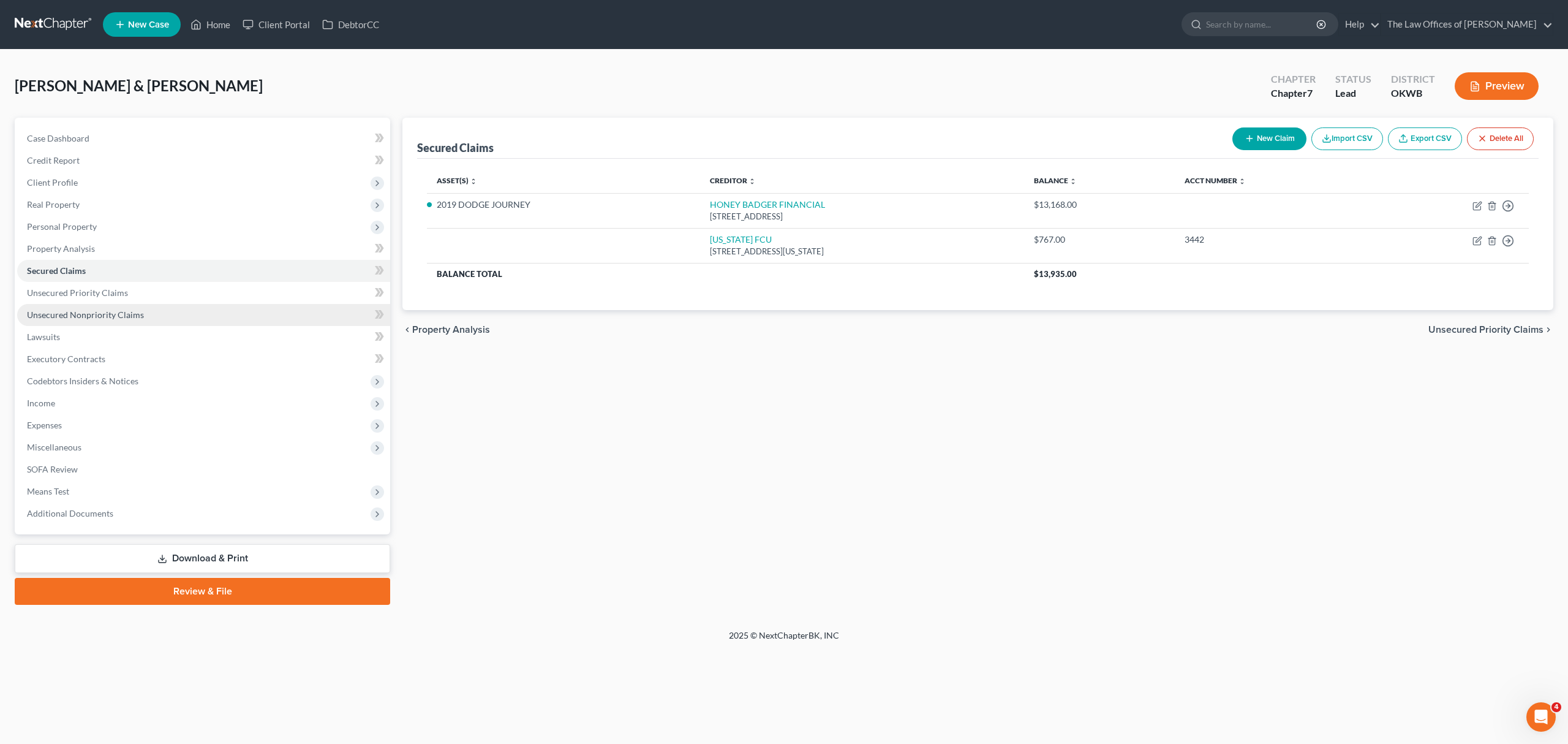
click at [79, 310] on span "Unsecured Nonpriority Claims" at bounding box center [85, 315] width 117 height 10
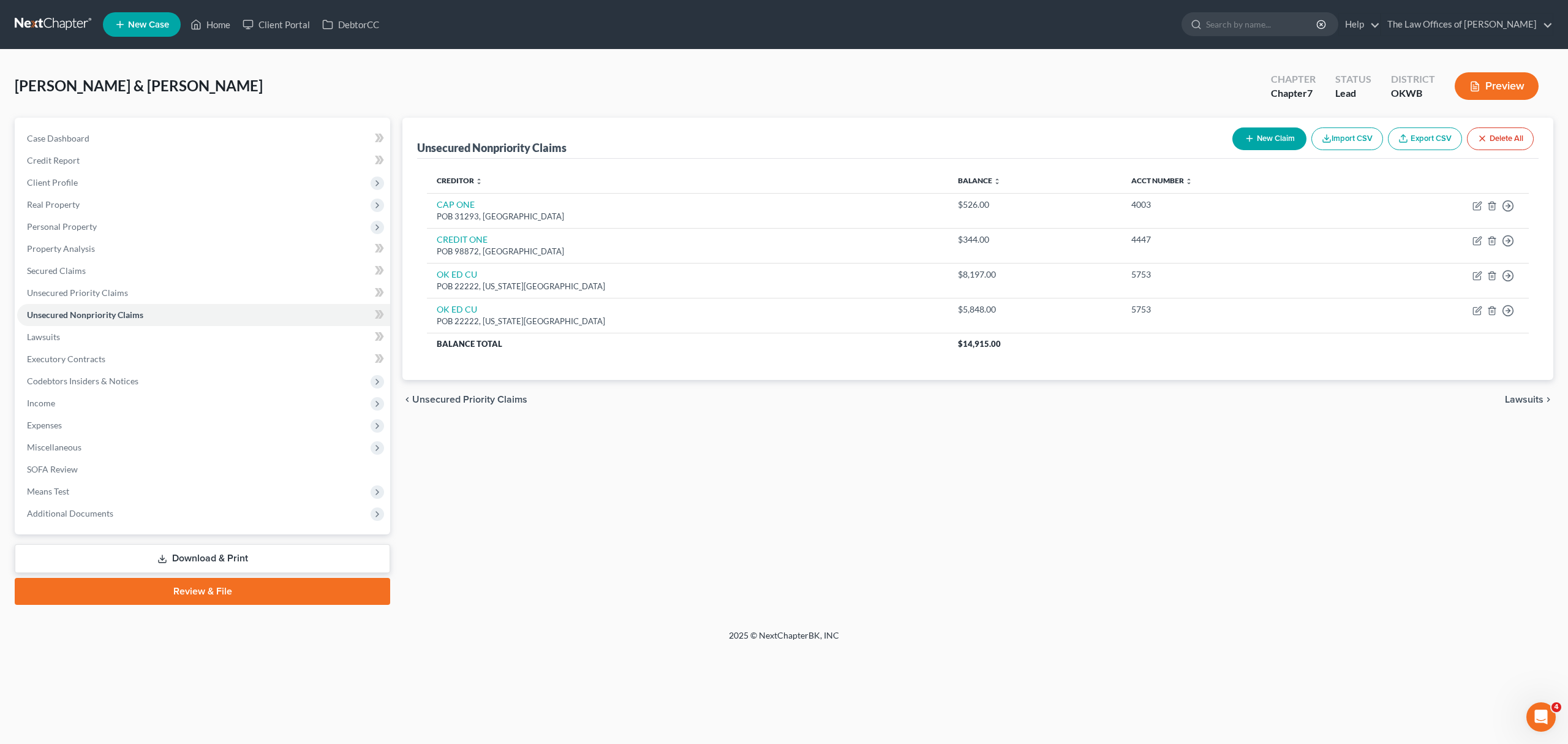
click at [1277, 135] on button "New Claim" at bounding box center [1269, 138] width 74 height 23
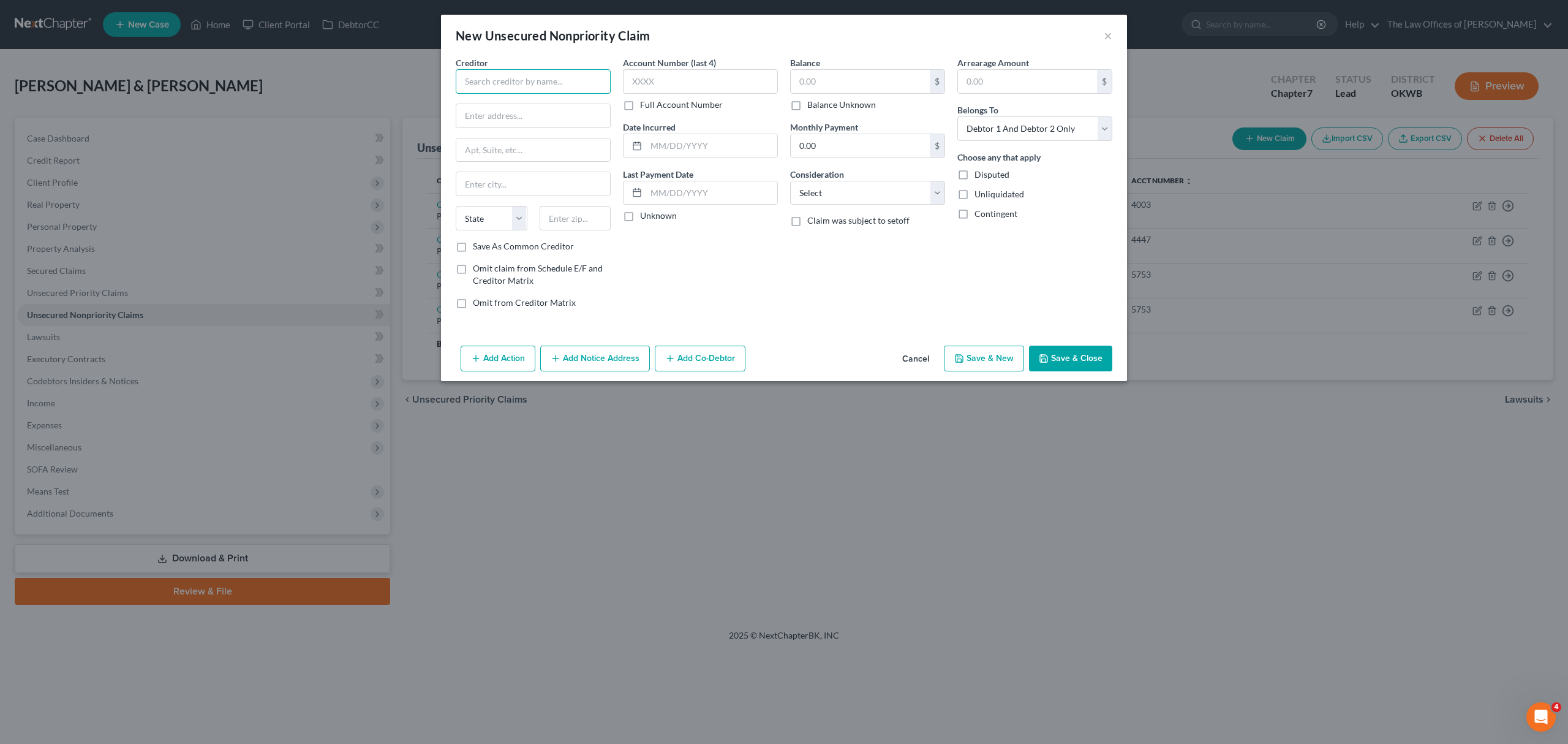
click at [501, 87] on input "text" at bounding box center [533, 81] width 155 height 25
click at [523, 123] on input "text" at bounding box center [533, 116] width 154 height 23
click at [652, 78] on input "text" at bounding box center [700, 81] width 155 height 25
click at [806, 70] on input "text" at bounding box center [860, 81] width 139 height 23
click at [875, 193] on select "Select Cable / Satellite Services Collection Agency Credit Card Debt Debt Couns…" at bounding box center [868, 193] width 155 height 25
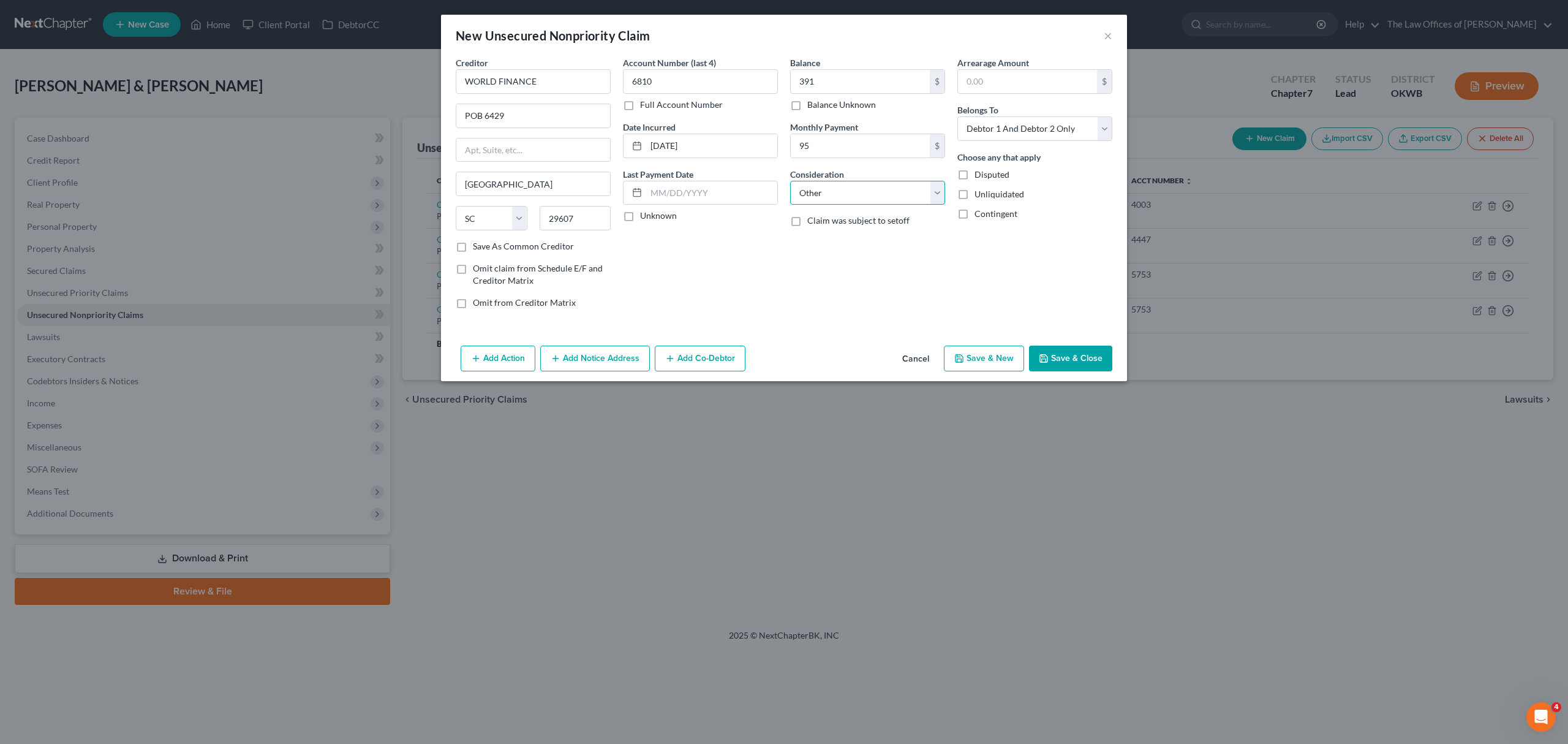
click at [790, 181] on select "Select Cable / Satellite Services Collection Agency Credit Card Debt Debt Couns…" at bounding box center [868, 193] width 155 height 25
click at [1010, 119] on select "Select Debtor 1 Only Debtor 2 Only Debtor 1 And Debtor 2 Only At Least One Of T…" at bounding box center [1034, 129] width 155 height 25
click at [957, 116] on select "Select Debtor 1 Only Debtor 2 Only Debtor 1 And Debtor 2 Only At Least One Of T…" at bounding box center [1034, 129] width 155 height 25
click at [991, 358] on button "Save & New" at bounding box center [984, 359] width 80 height 26
click at [520, 70] on input "text" at bounding box center [533, 81] width 155 height 25
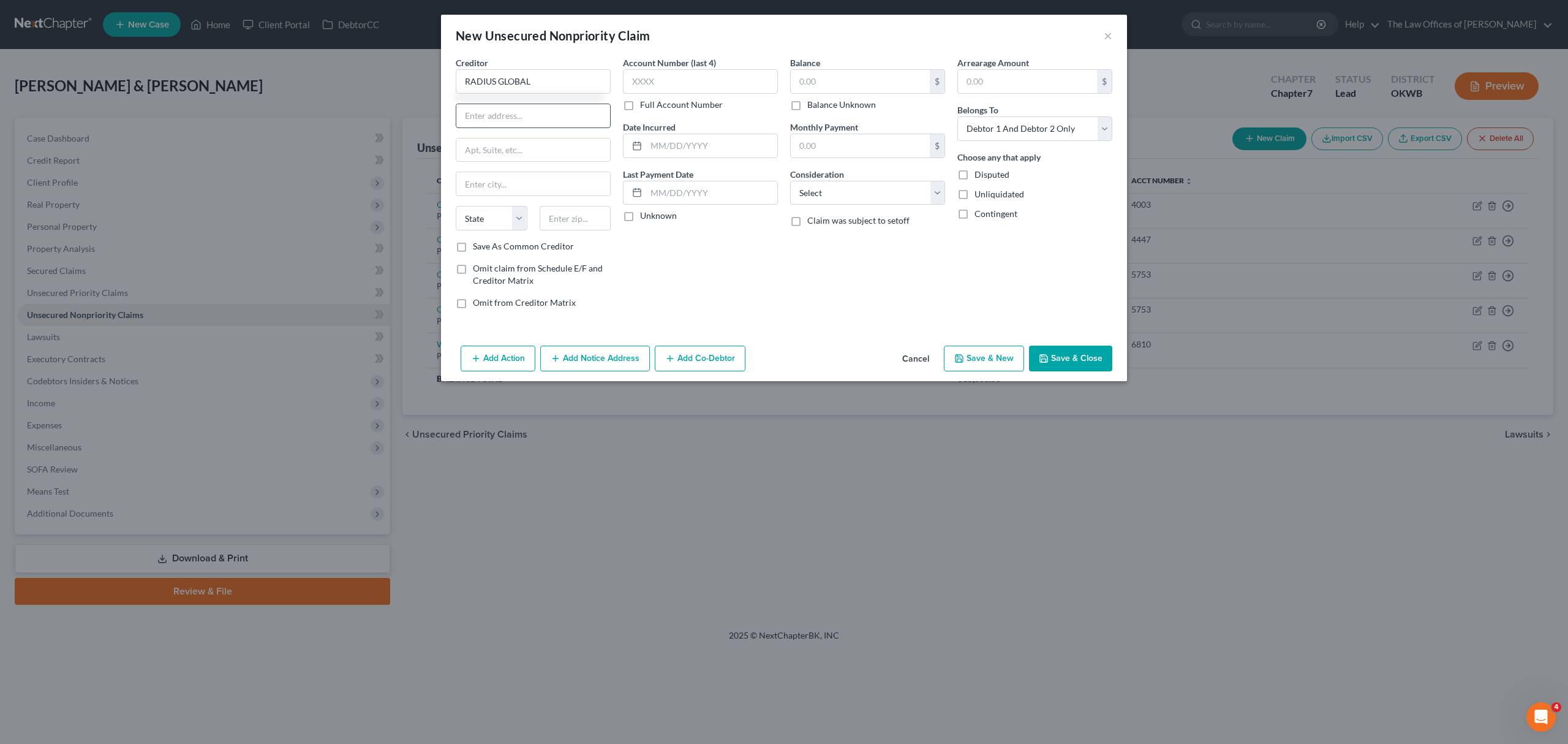
click at [512, 111] on input "text" at bounding box center [533, 116] width 154 height 23
click at [477, 245] on label "Save As Common Creditor" at bounding box center [523, 246] width 101 height 12
click at [477, 245] on input "Save As Common Creditor" at bounding box center [481, 244] width 8 height 8
click at [681, 76] on input "text" at bounding box center [700, 81] width 155 height 25
click at [828, 82] on input "text" at bounding box center [860, 81] width 139 height 23
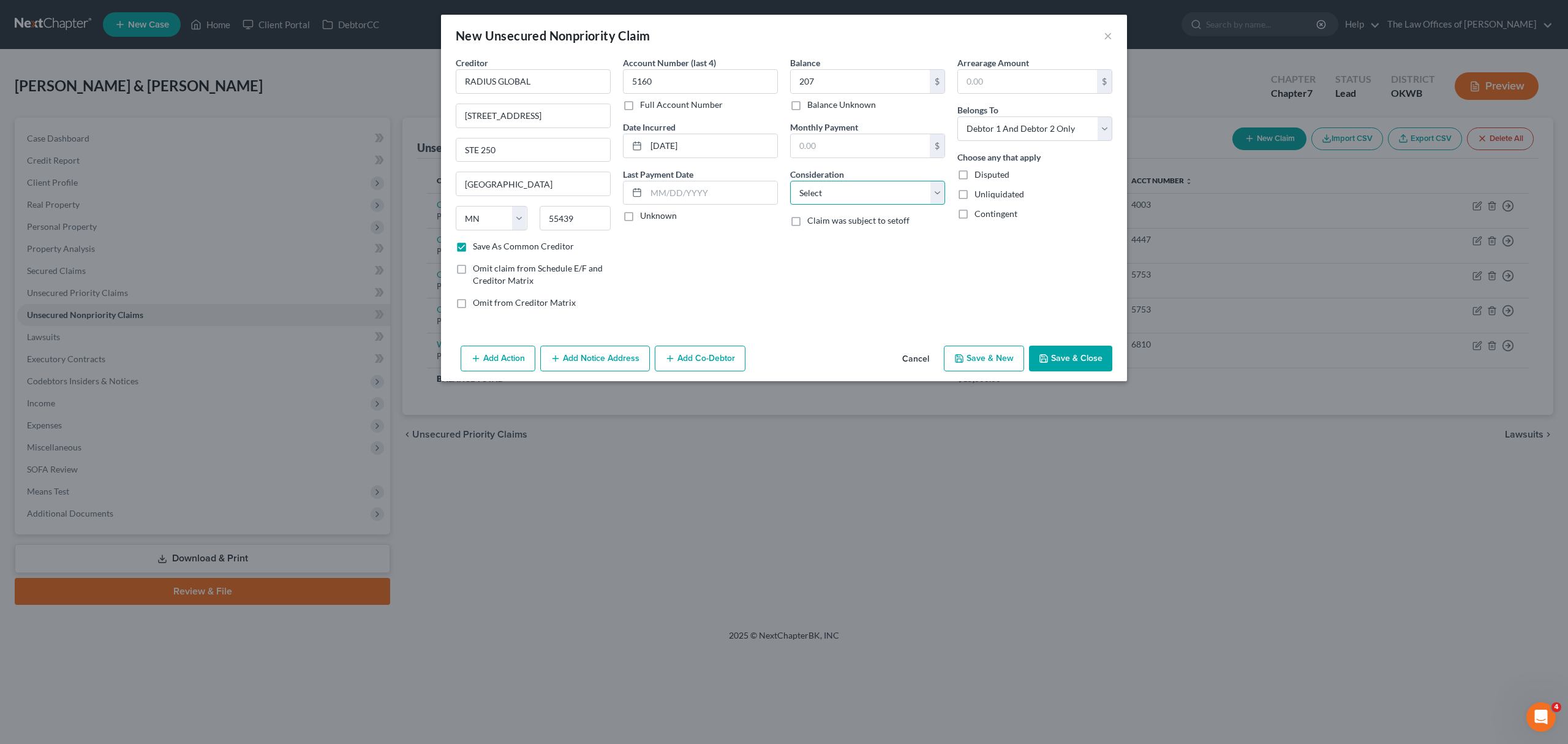
click at [914, 187] on select "Select Cable / Satellite Services Collection Agency Credit Card Debt Debt Couns…" at bounding box center [868, 193] width 155 height 25
click at [790, 181] on select "Select Cable / Satellite Services Collection Agency Credit Card Debt Debt Couns…" at bounding box center [868, 193] width 155 height 25
click at [968, 351] on button "Save & New" at bounding box center [984, 359] width 80 height 26
click at [497, 74] on input "text" at bounding box center [533, 81] width 155 height 25
click at [672, 83] on input "text" at bounding box center [700, 81] width 155 height 25
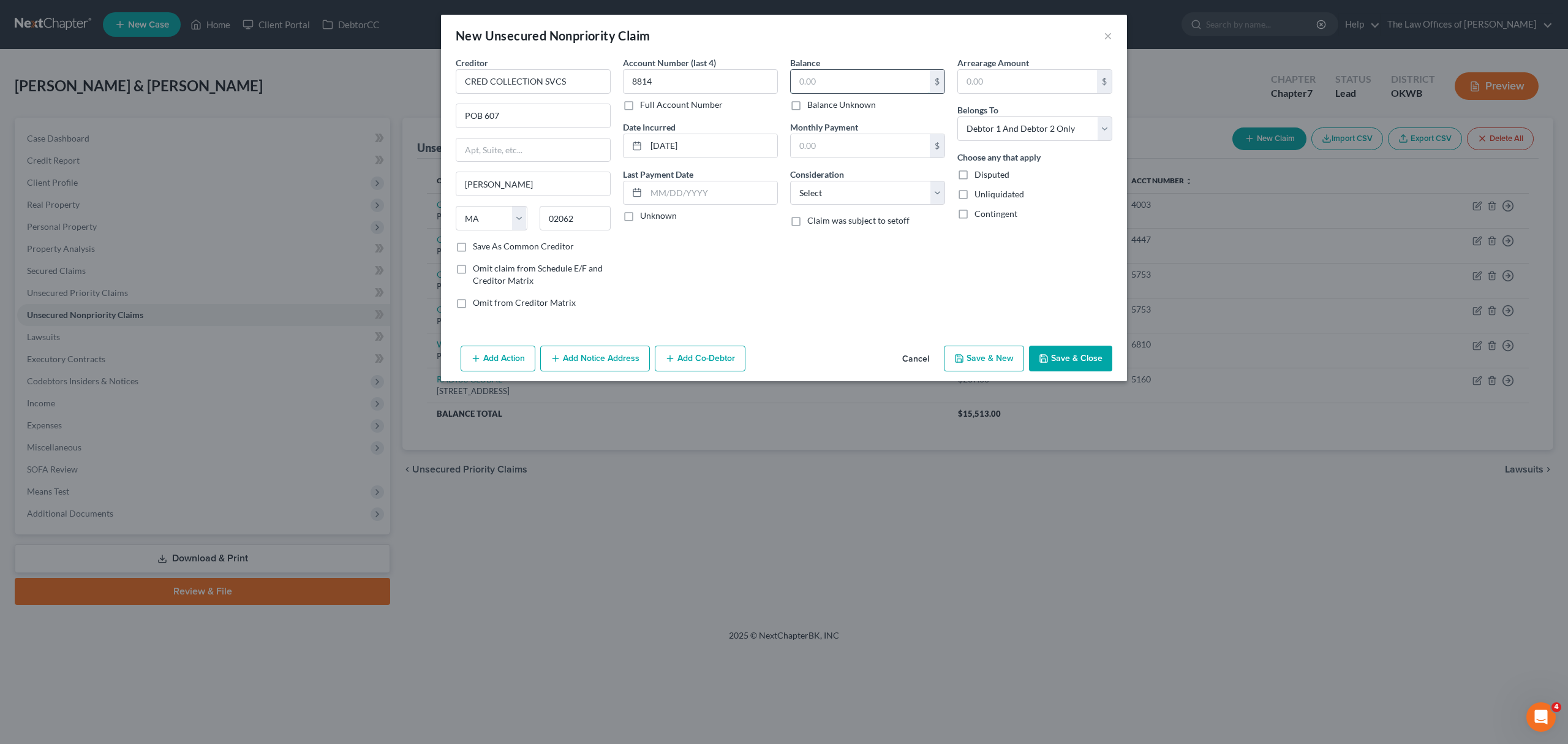
click at [865, 87] on input "text" at bounding box center [860, 81] width 139 height 23
click at [886, 194] on select "Select Cable / Satellite Services Collection Agency Credit Card Debt Debt Couns…" at bounding box center [868, 193] width 155 height 25
click at [790, 181] on select "Select Cable / Satellite Services Collection Agency Credit Card Debt Debt Couns…" at bounding box center [868, 193] width 155 height 25
click at [986, 125] on select "Select Debtor 1 Only Debtor 2 Only Debtor 1 And Debtor 2 Only At Least One Of T…" at bounding box center [1034, 129] width 155 height 25
click at [957, 116] on select "Select Debtor 1 Only Debtor 2 Only Debtor 1 And Debtor 2 Only At Least One Of T…" at bounding box center [1034, 129] width 155 height 25
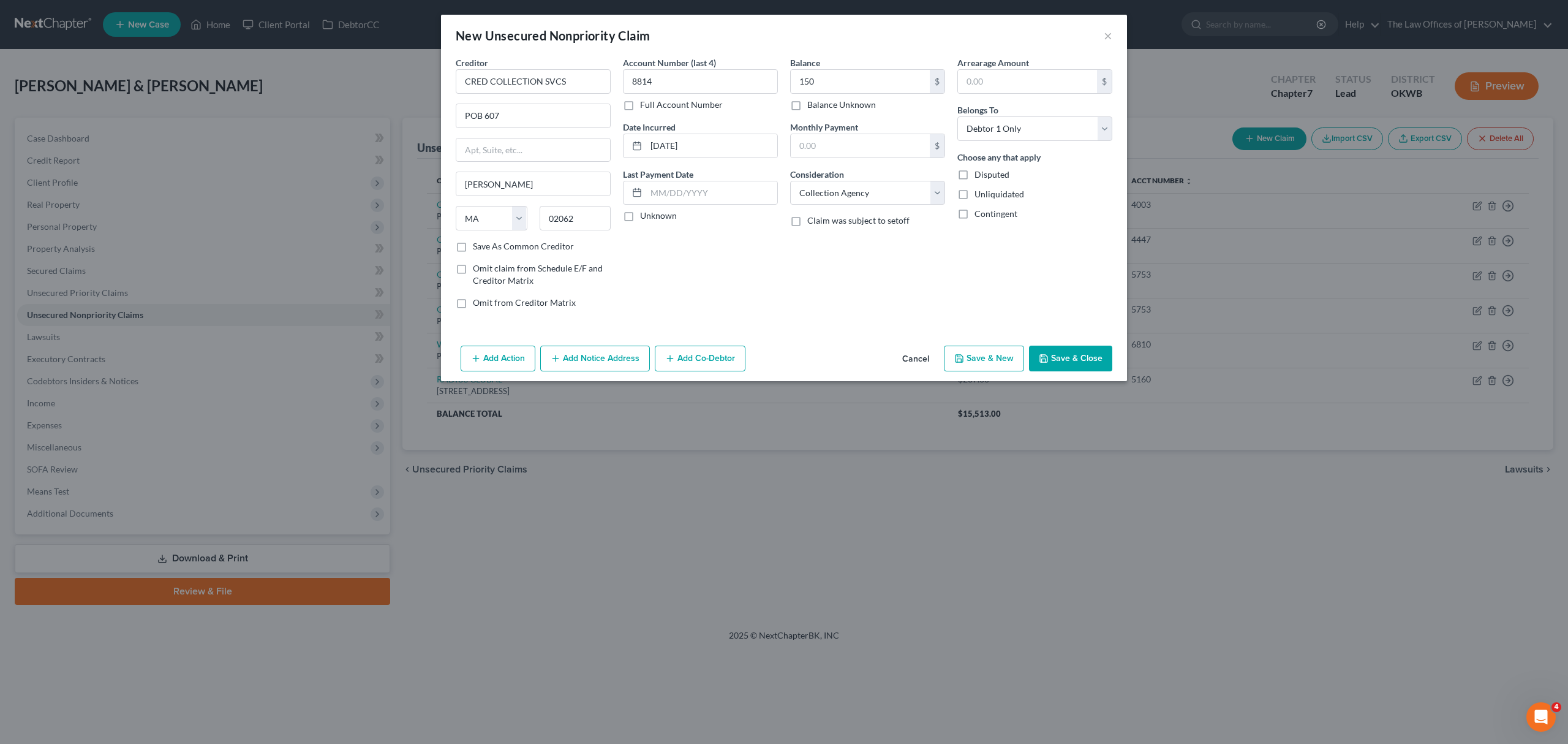
click at [997, 363] on button "Save & New" at bounding box center [984, 359] width 80 height 26
click at [524, 83] on input "text" at bounding box center [533, 81] width 155 height 25
click at [1110, 34] on button "×" at bounding box center [1107, 36] width 8 height 15
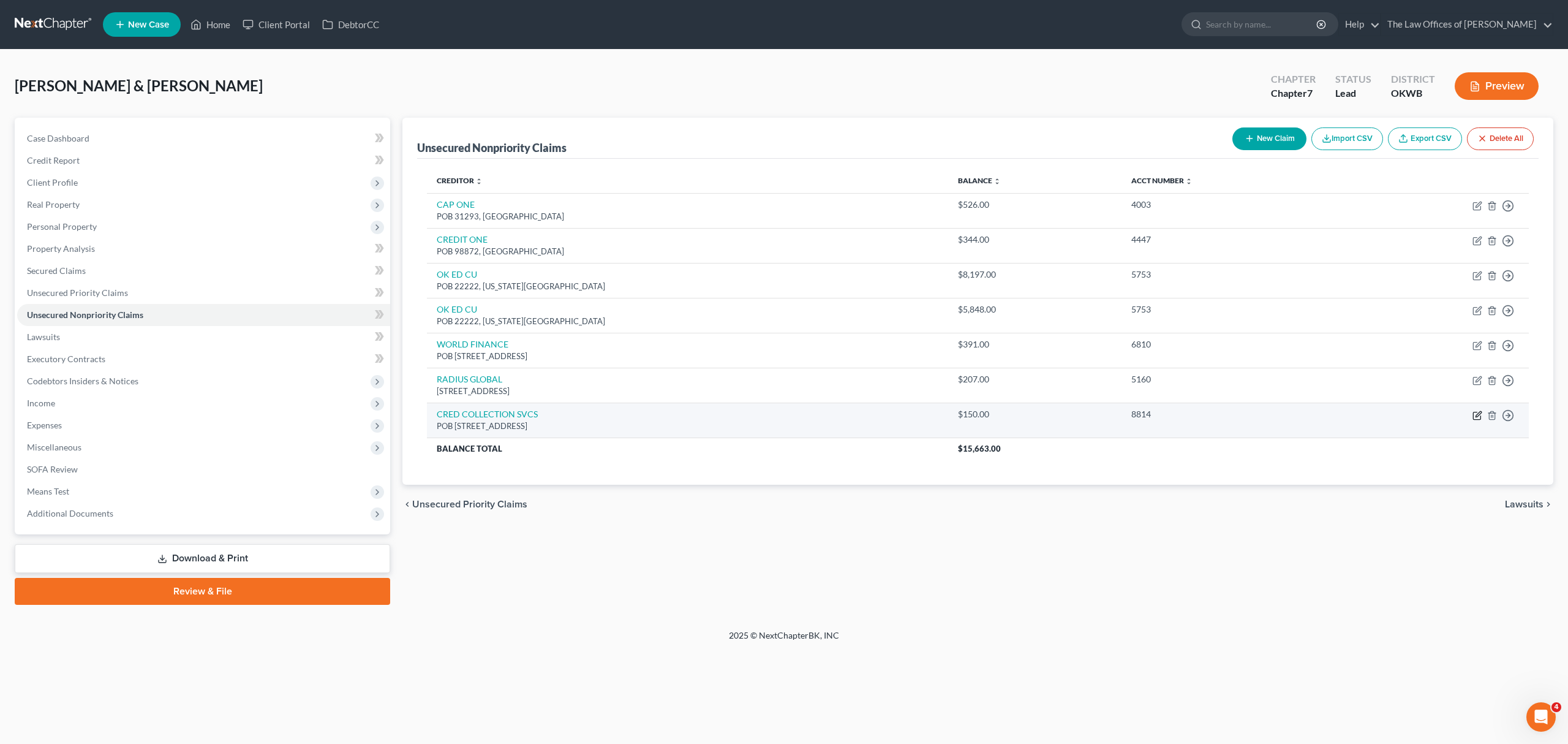
click at [1475, 417] on icon "button" at bounding box center [1478, 414] width 6 height 6
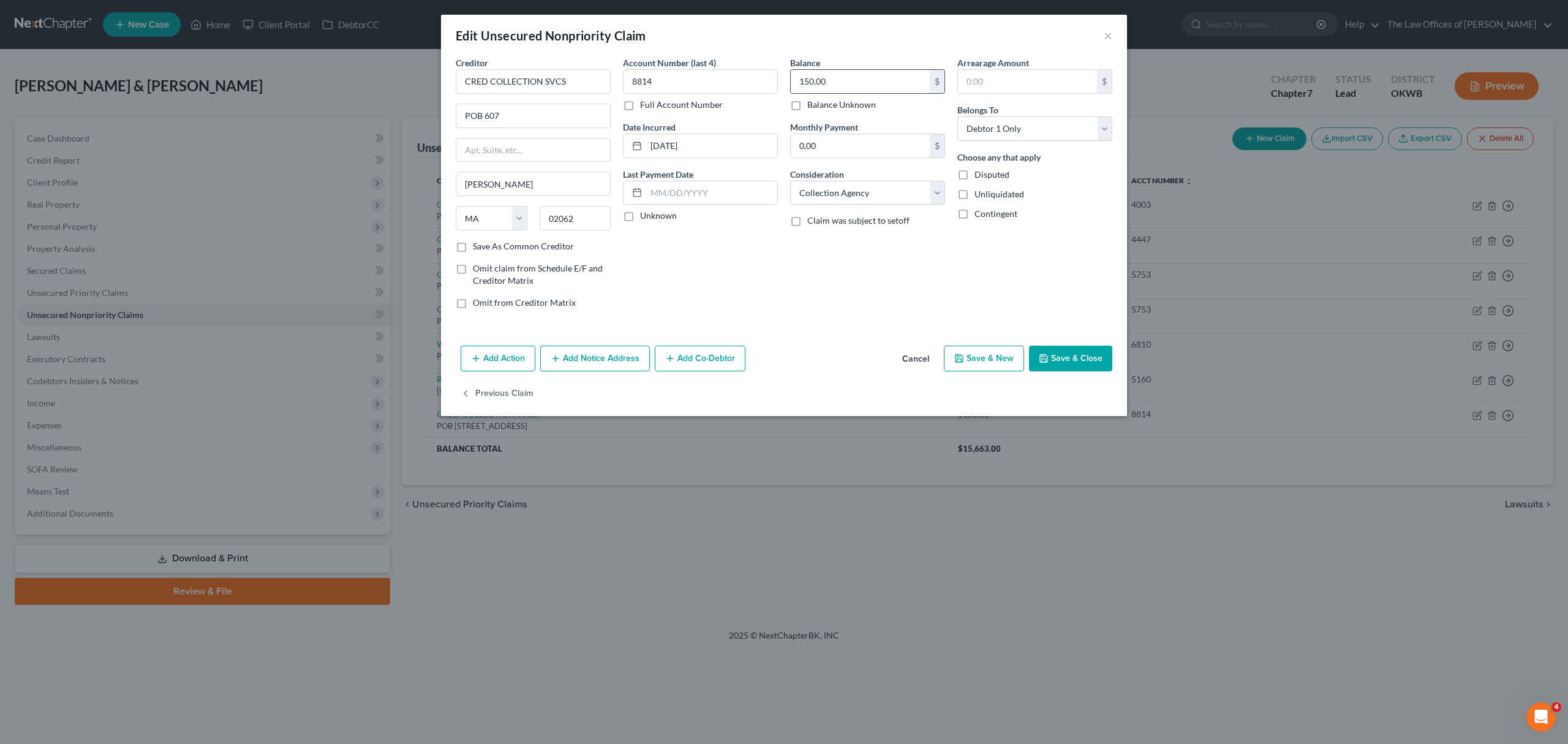
click at [873, 81] on input "150.00" at bounding box center [860, 81] width 139 height 23
click at [976, 348] on button "Save & New" at bounding box center [984, 359] width 80 height 26
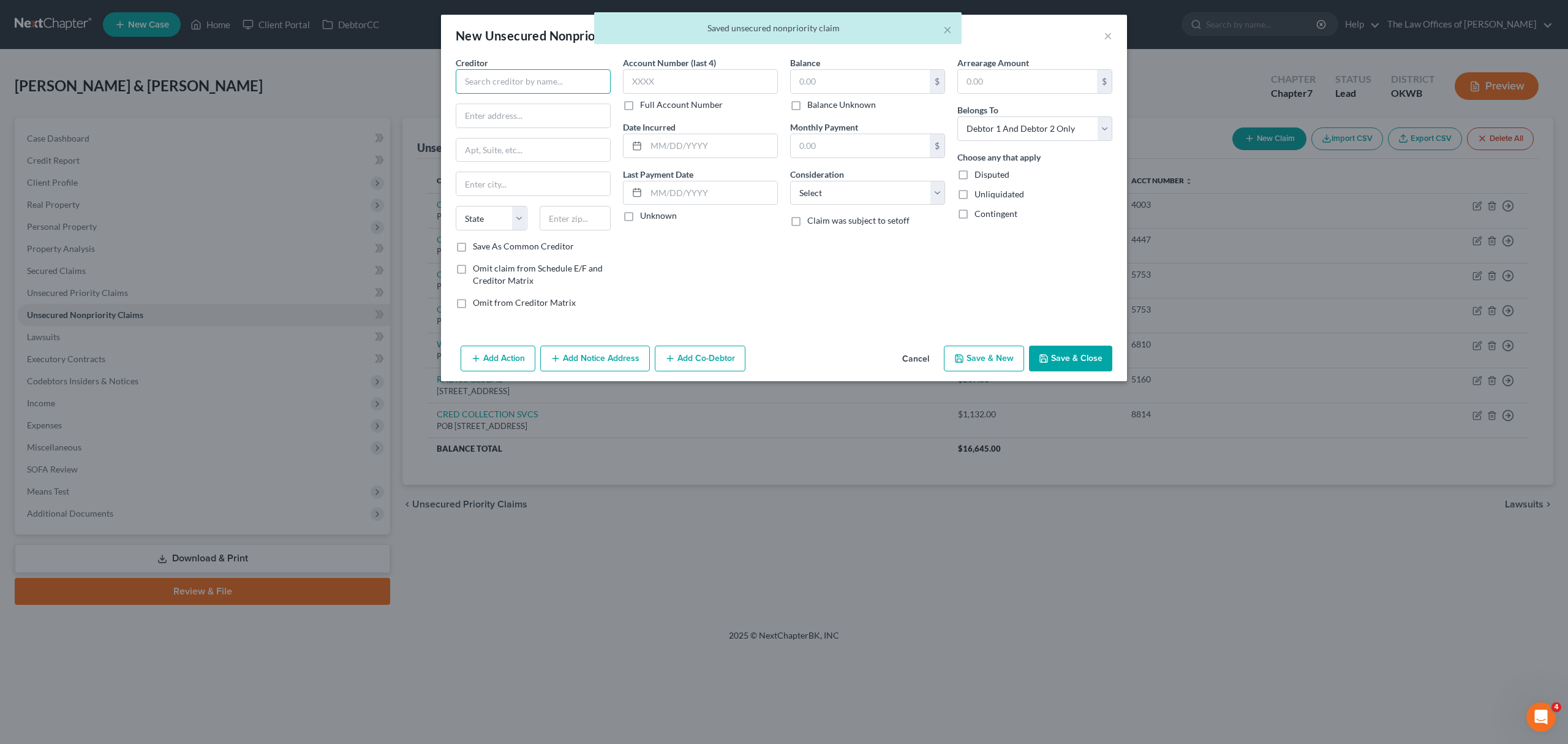
click at [532, 78] on input "text" at bounding box center [533, 81] width 155 height 25
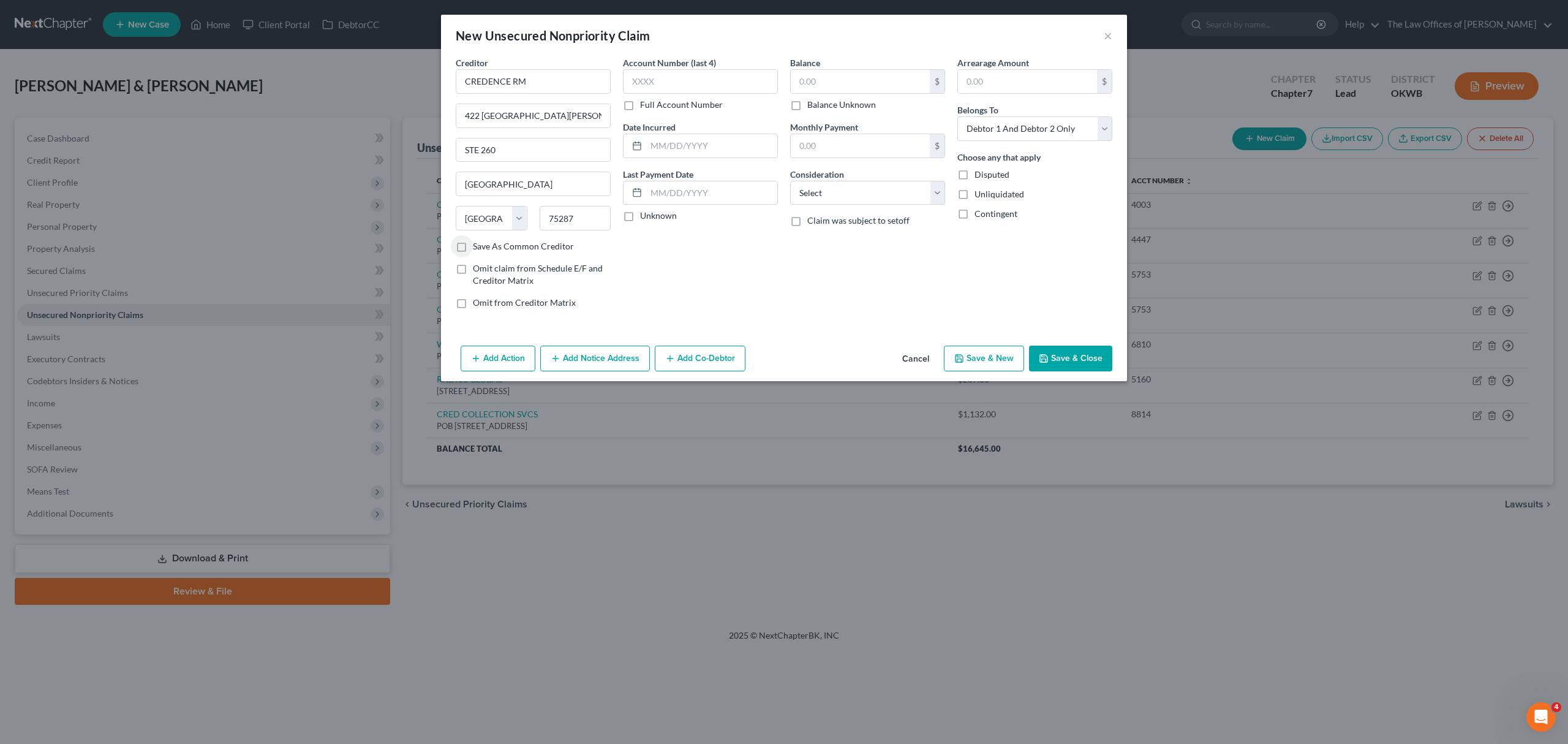
click at [543, 240] on div "State [US_STATE] AK AR AZ CA CO CT DE DC [GEOGRAPHIC_DATA] [GEOGRAPHIC_DATA] GU…" at bounding box center [533, 222] width 167 height 34
click at [535, 246] on label "Save As Common Creditor" at bounding box center [523, 246] width 101 height 12
click at [486, 246] on input "Save As Common Creditor" at bounding box center [481, 244] width 8 height 8
click at [652, 78] on input "text" at bounding box center [700, 81] width 155 height 25
click at [816, 89] on input "text" at bounding box center [860, 81] width 139 height 23
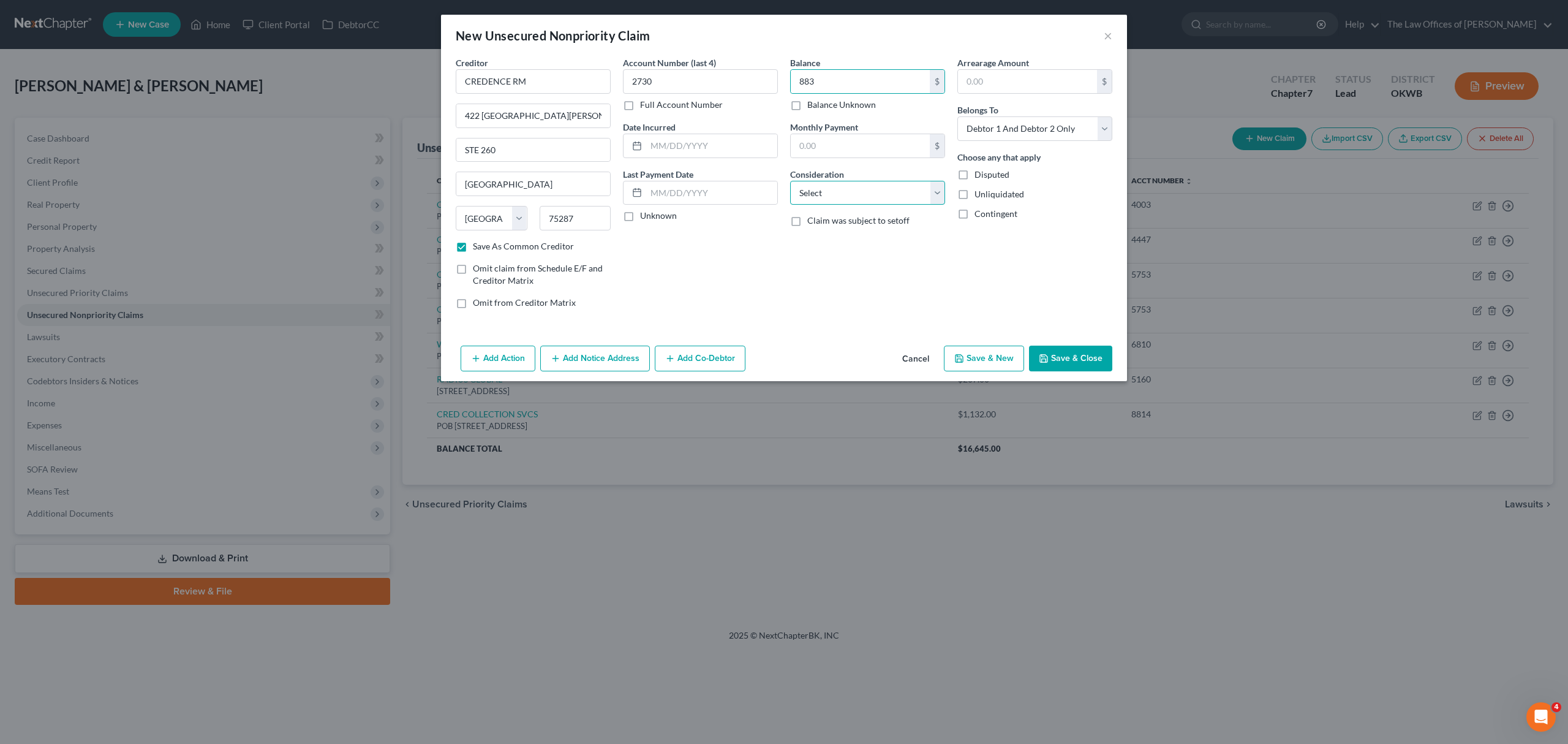
click at [915, 189] on select "Select Cable / Satellite Services Collection Agency Credit Card Debt Debt Couns…" at bounding box center [868, 193] width 155 height 25
click at [790, 181] on select "Select Cable / Satellite Services Collection Agency Credit Card Debt Debt Couns…" at bounding box center [868, 193] width 155 height 25
click at [1016, 133] on select "Select Debtor 1 Only Debtor 2 Only Debtor 1 And Debtor 2 Only At Least One Of T…" at bounding box center [1034, 129] width 155 height 25
click at [957, 116] on select "Select Debtor 1 Only Debtor 2 Only Debtor 1 And Debtor 2 Only At Least One Of T…" at bounding box center [1034, 129] width 155 height 25
click at [1075, 364] on button "Save & Close" at bounding box center [1070, 359] width 83 height 26
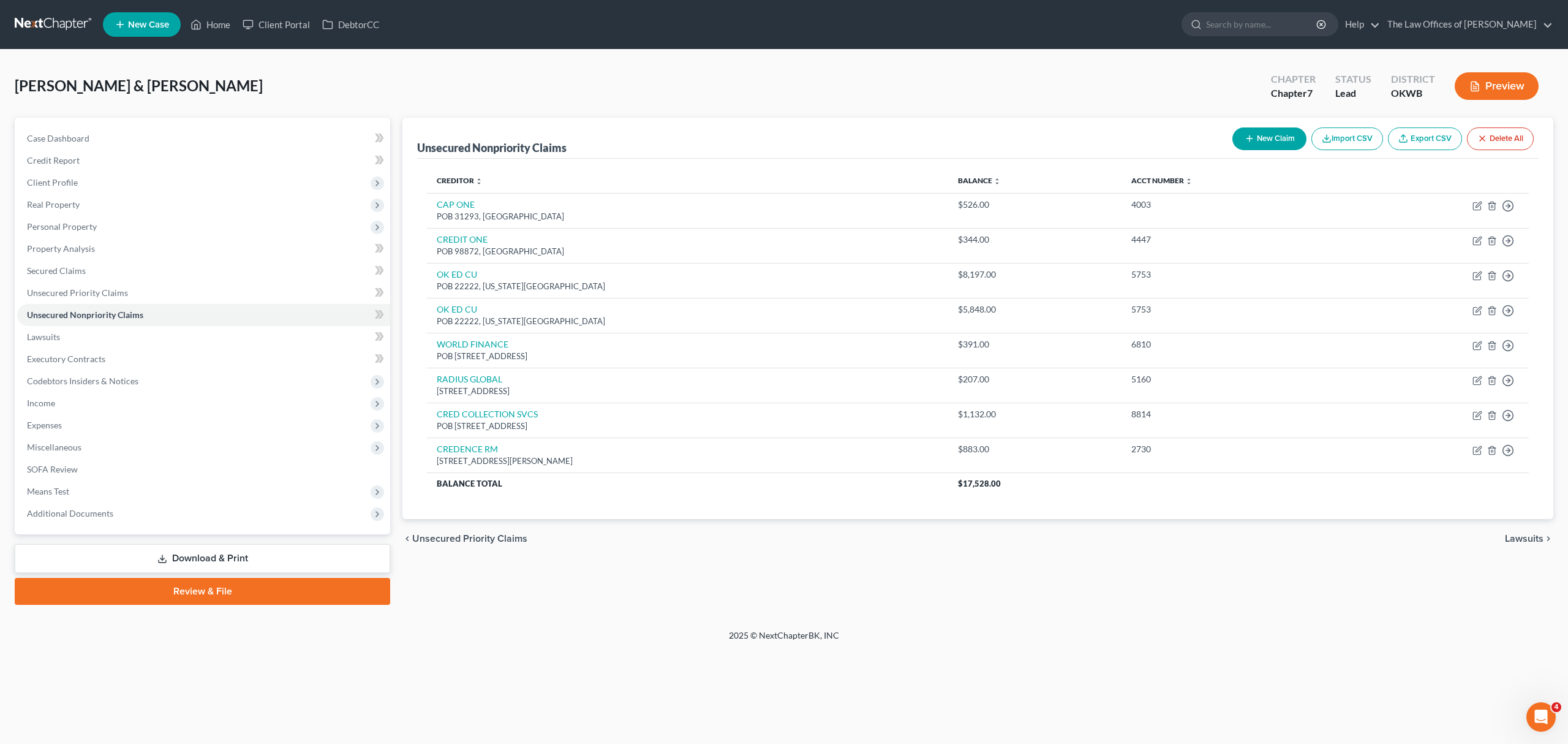
click at [1267, 143] on button "New Claim" at bounding box center [1269, 138] width 74 height 23
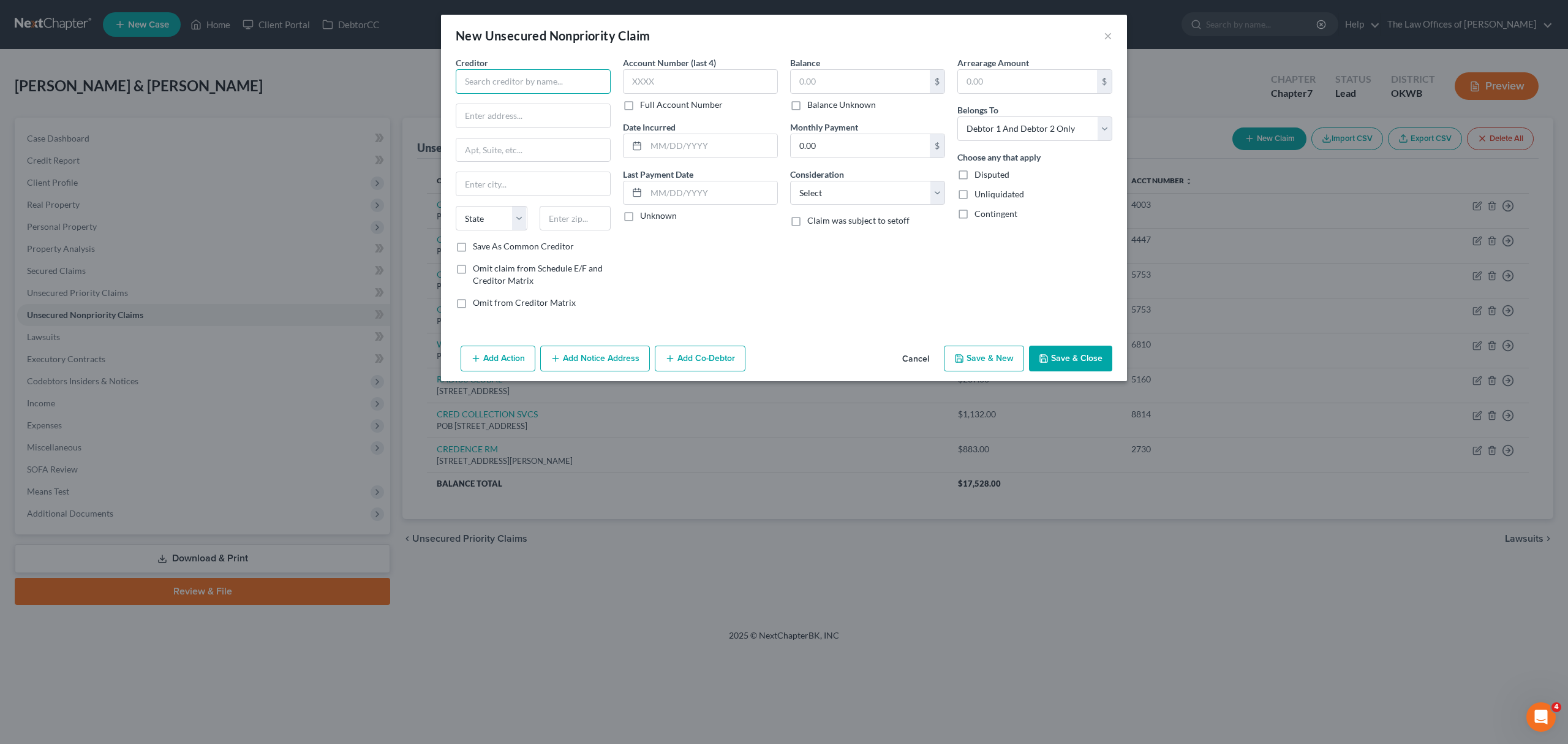
click at [544, 70] on input "text" at bounding box center [533, 81] width 155 height 25
click at [498, 138] on div "BRIDGECREST CREDIT CO" at bounding box center [532, 131] width 135 height 12
click at [670, 80] on input "text" at bounding box center [700, 81] width 155 height 25
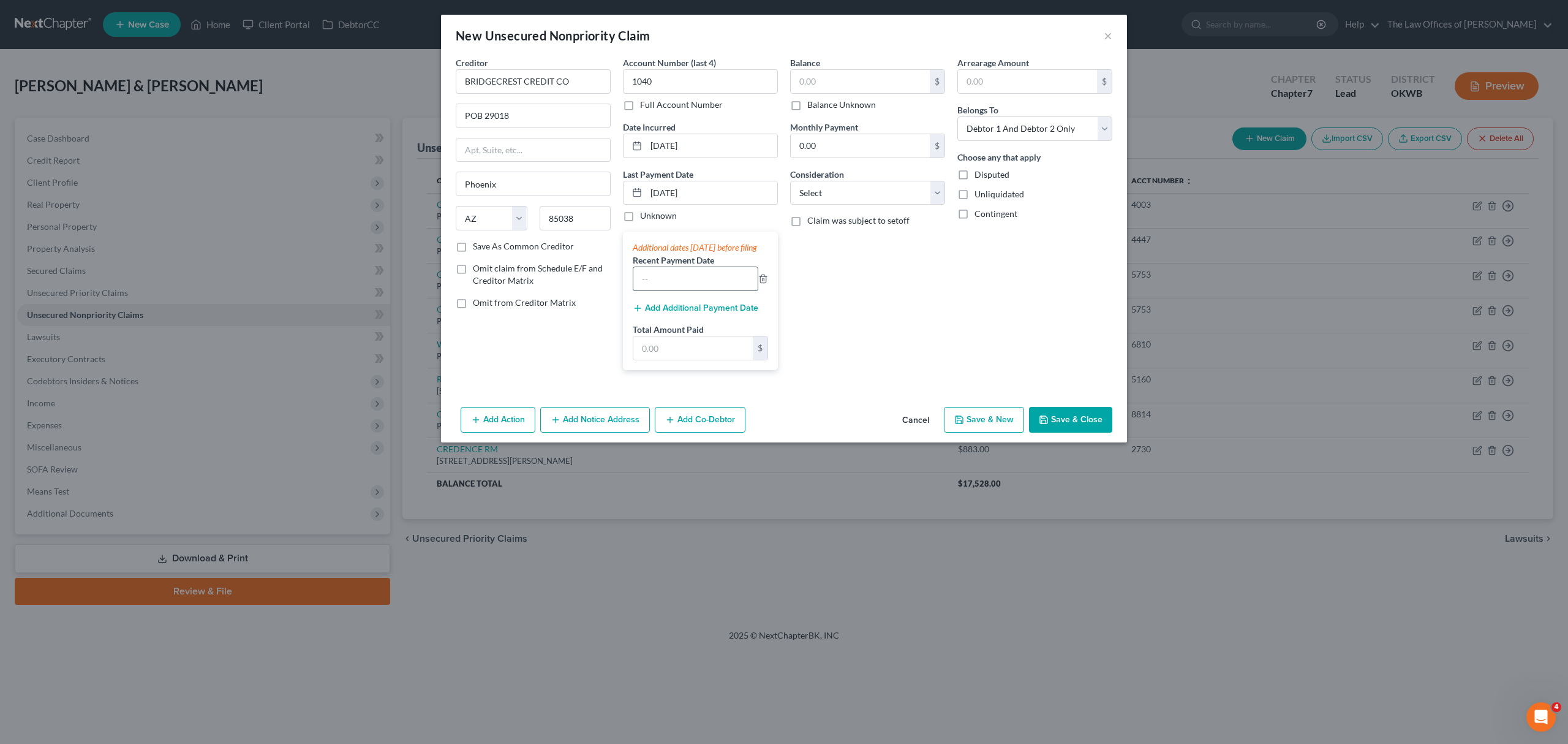
click at [670, 290] on input "text" at bounding box center [695, 279] width 124 height 23
drag, startPoint x: 689, startPoint y: 298, endPoint x: 628, endPoint y: 297, distance: 61.0
click at [628, 297] on div "Additional dates [DATE] before filing Recent Payment Date 1953 Add Additional P…" at bounding box center [700, 301] width 155 height 138
click at [662, 335] on label "Total Amount Paid" at bounding box center [668, 330] width 71 height 13
click at [665, 359] on input "text" at bounding box center [693, 348] width 120 height 23
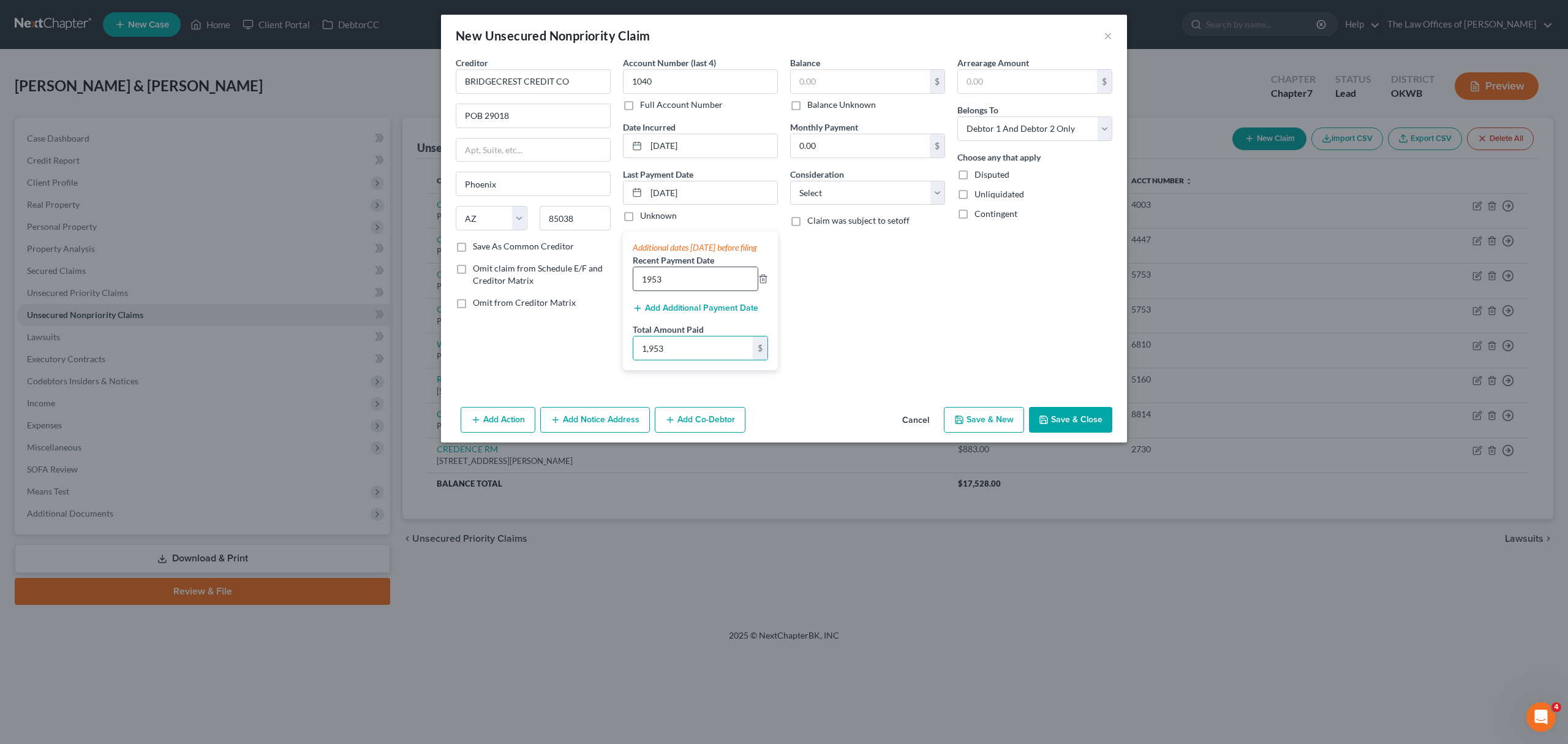
click at [693, 290] on input "1953" at bounding box center [695, 279] width 124 height 23
drag, startPoint x: 693, startPoint y: 295, endPoint x: 579, endPoint y: 290, distance: 114.1
click at [579, 290] on div "Creditor * BRIDGECREST CREDIT CO POB 29018 [GEOGRAPHIC_DATA] [US_STATE] AK AR A…" at bounding box center [784, 218] width 669 height 323
click at [698, 313] on button "Add Additional Payment Date" at bounding box center [695, 308] width 125 height 10
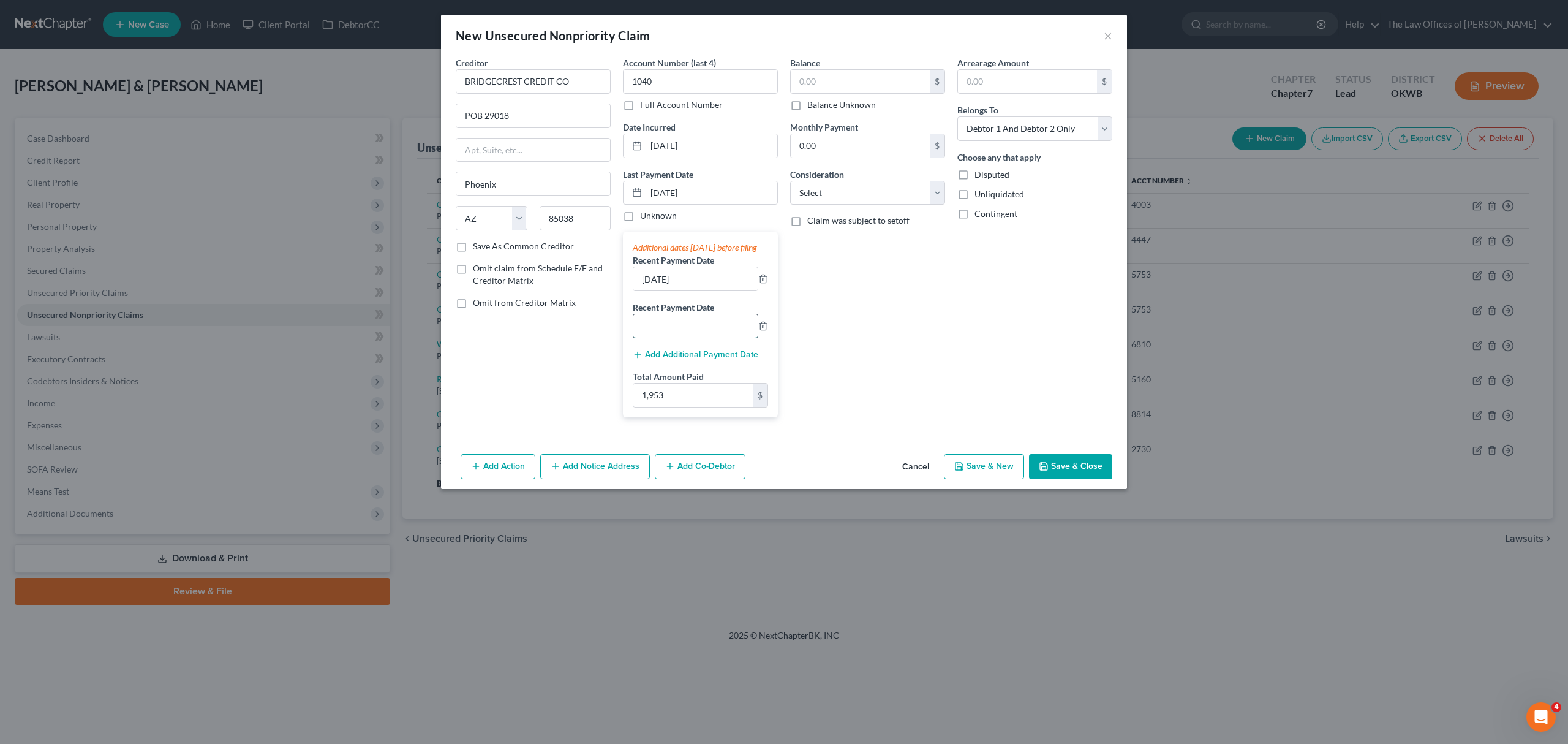
click at [691, 337] on input "text" at bounding box center [695, 326] width 124 height 23
click at [691, 359] on button "Add Additional Payment Date" at bounding box center [695, 354] width 125 height 10
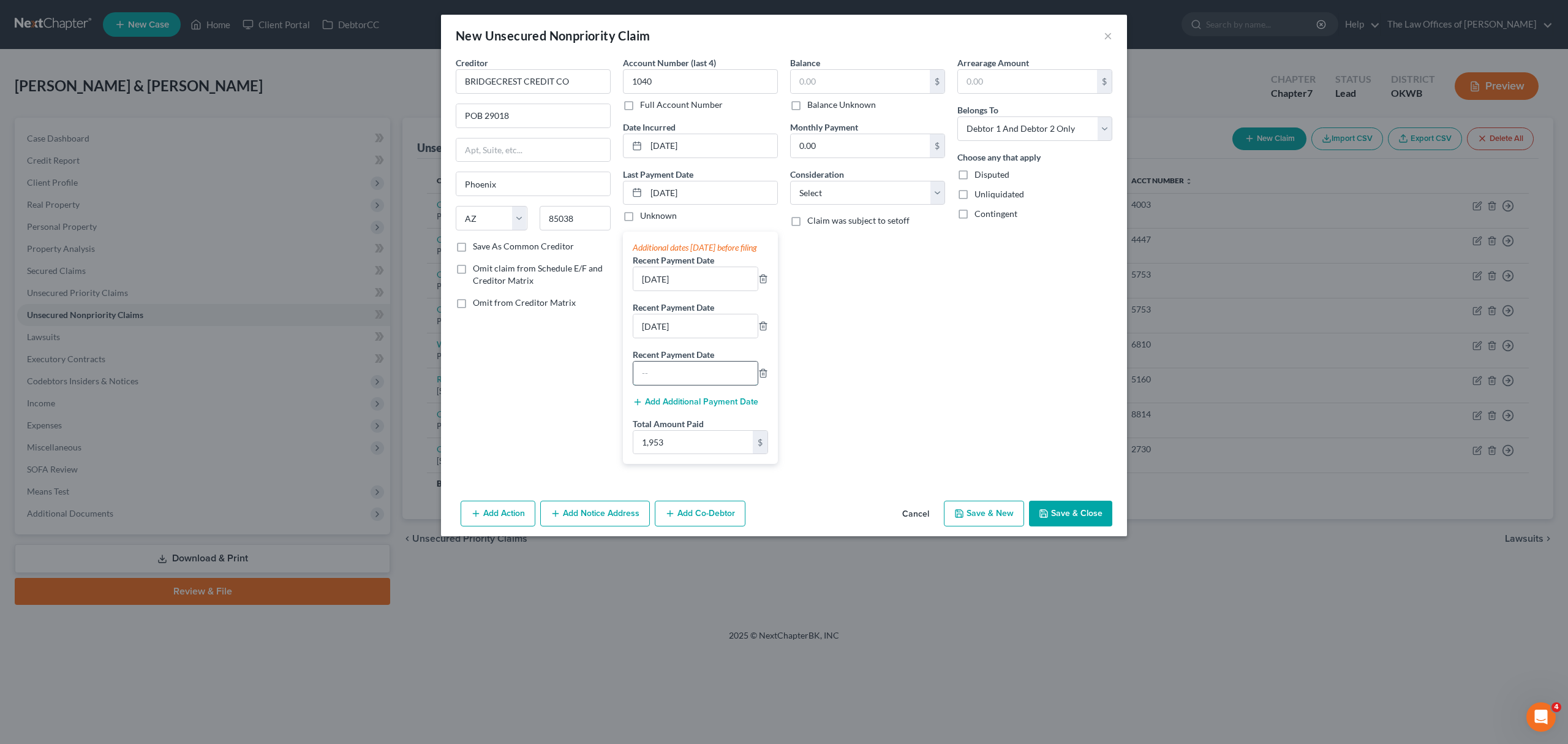
click at [673, 380] on input "text" at bounding box center [695, 373] width 124 height 23
click at [863, 84] on input "text" at bounding box center [860, 81] width 139 height 23
click at [831, 145] on input "0.00" at bounding box center [860, 146] width 139 height 23
click at [831, 176] on label "Consideration" at bounding box center [817, 175] width 54 height 13
click at [894, 189] on select "Select Cable / Satellite Services Collection Agency Credit Card Debt Debt Couns…" at bounding box center [868, 193] width 155 height 25
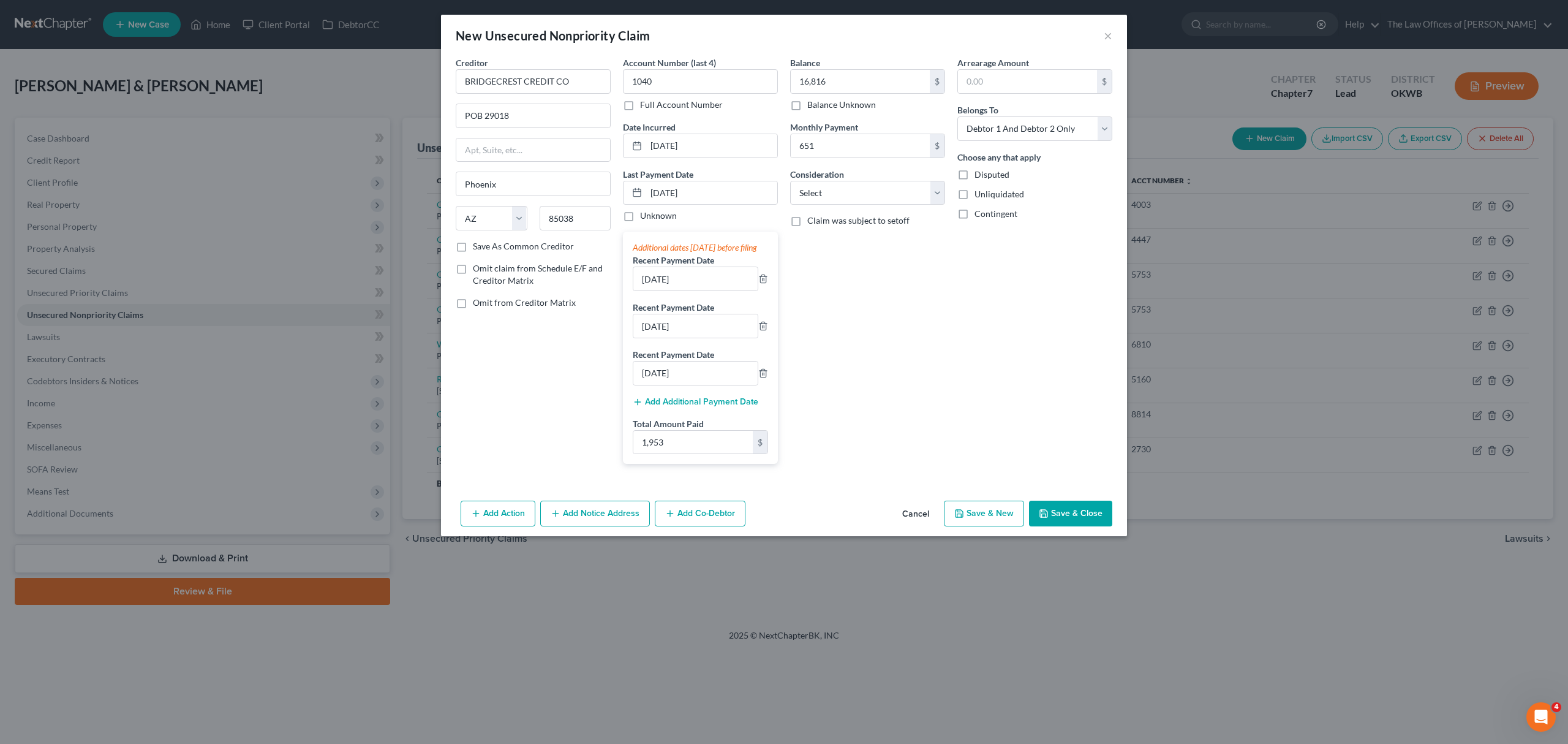
click at [1009, 353] on div "Arrearage Amount $ Belongs To * Select Debtor 1 Only Debtor 2 Only Debtor 1 And…" at bounding box center [1034, 264] width 167 height 417
click at [1051, 518] on button "Save & Close" at bounding box center [1070, 513] width 83 height 26
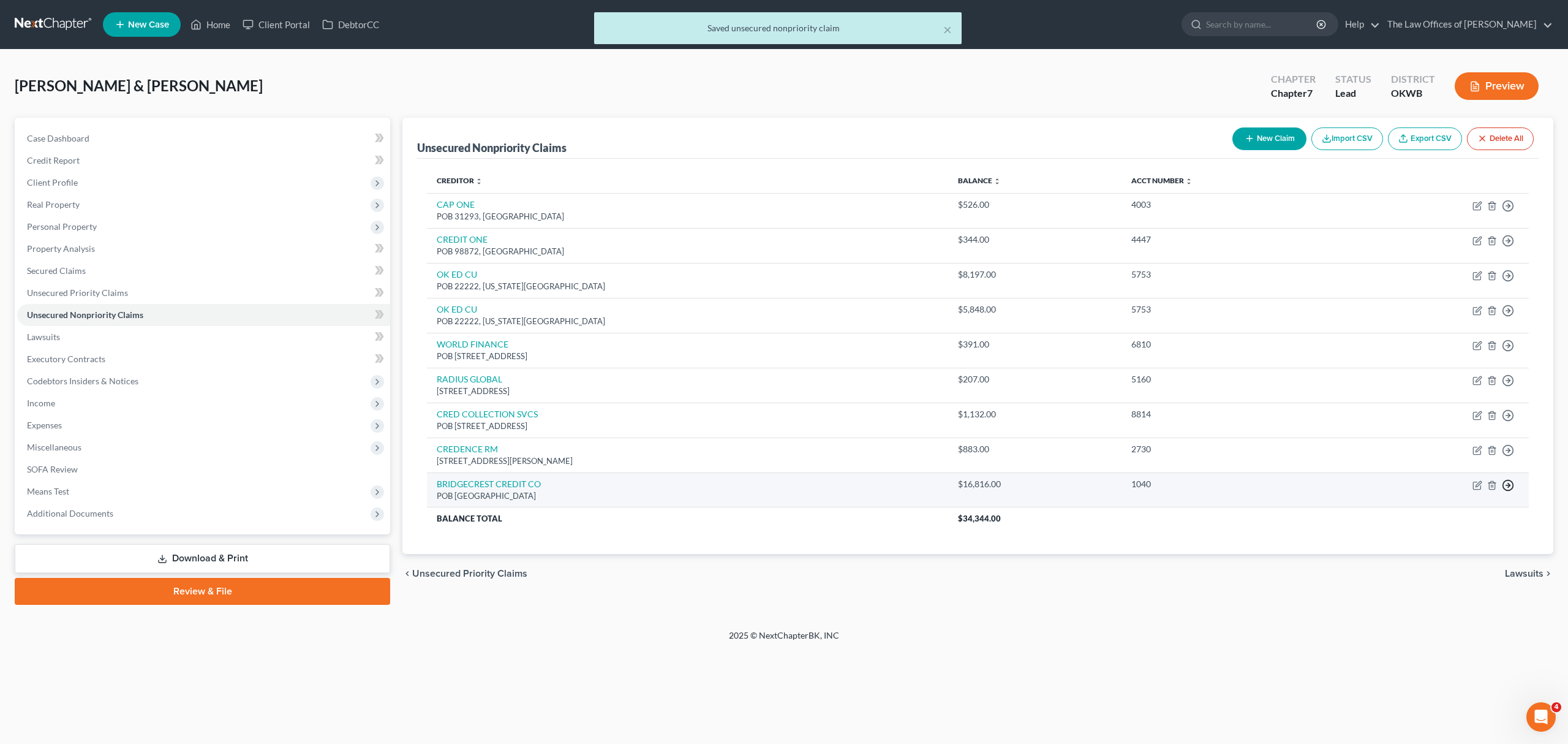
click at [1508, 485] on polyline "button" at bounding box center [1509, 485] width 2 height 5
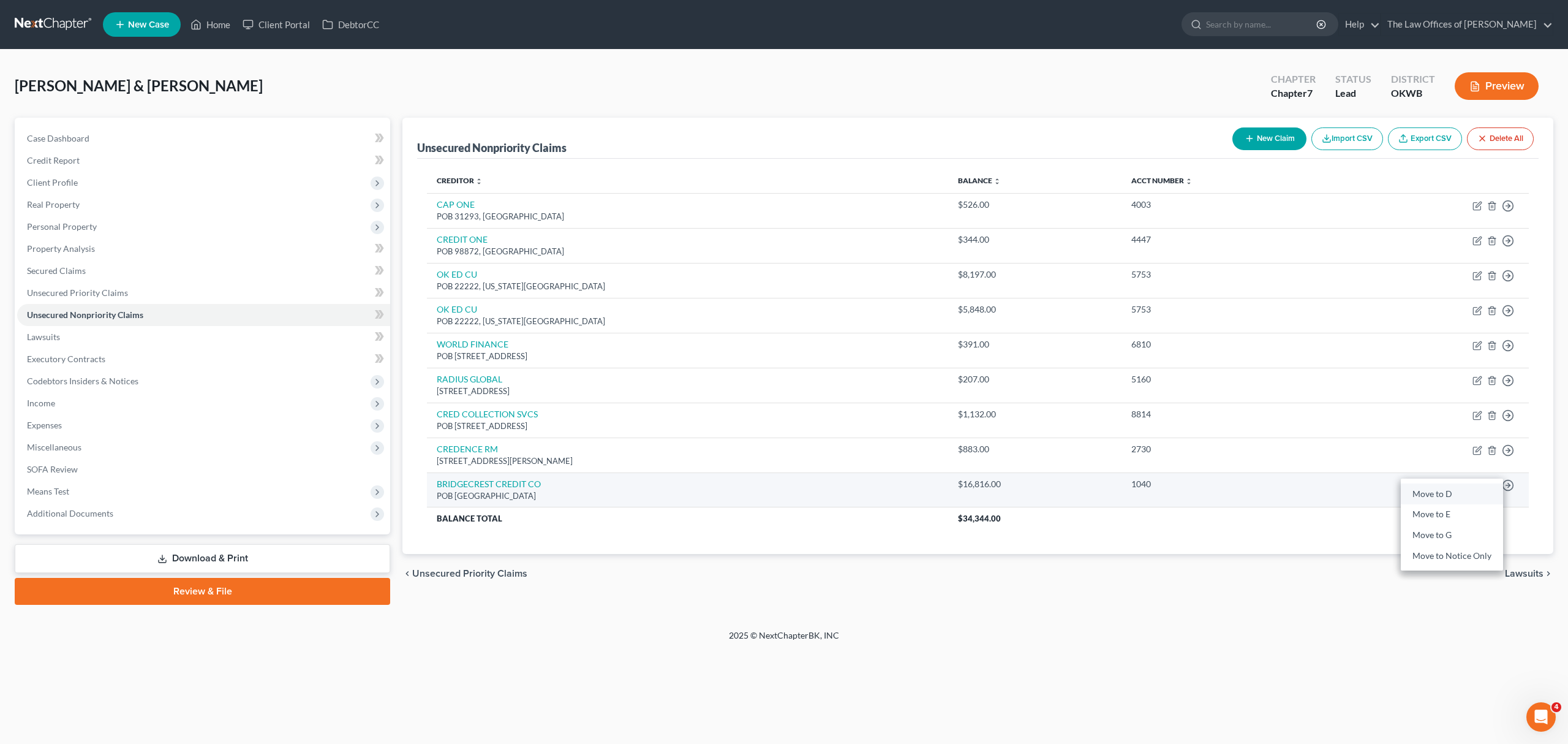
click at [1477, 493] on link "Move to D" at bounding box center [1452, 494] width 102 height 21
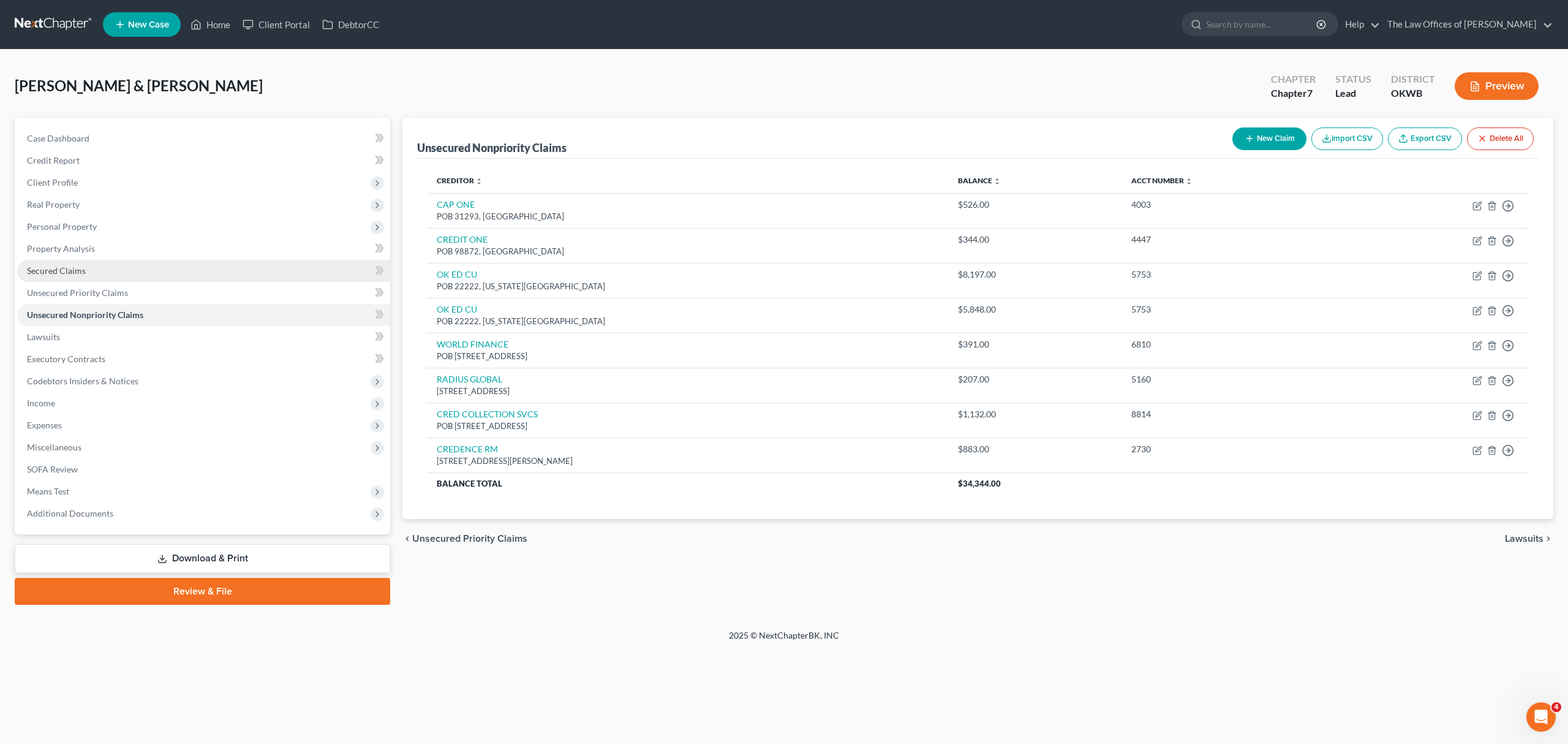
click at [72, 268] on span "Secured Claims" at bounding box center [56, 270] width 59 height 10
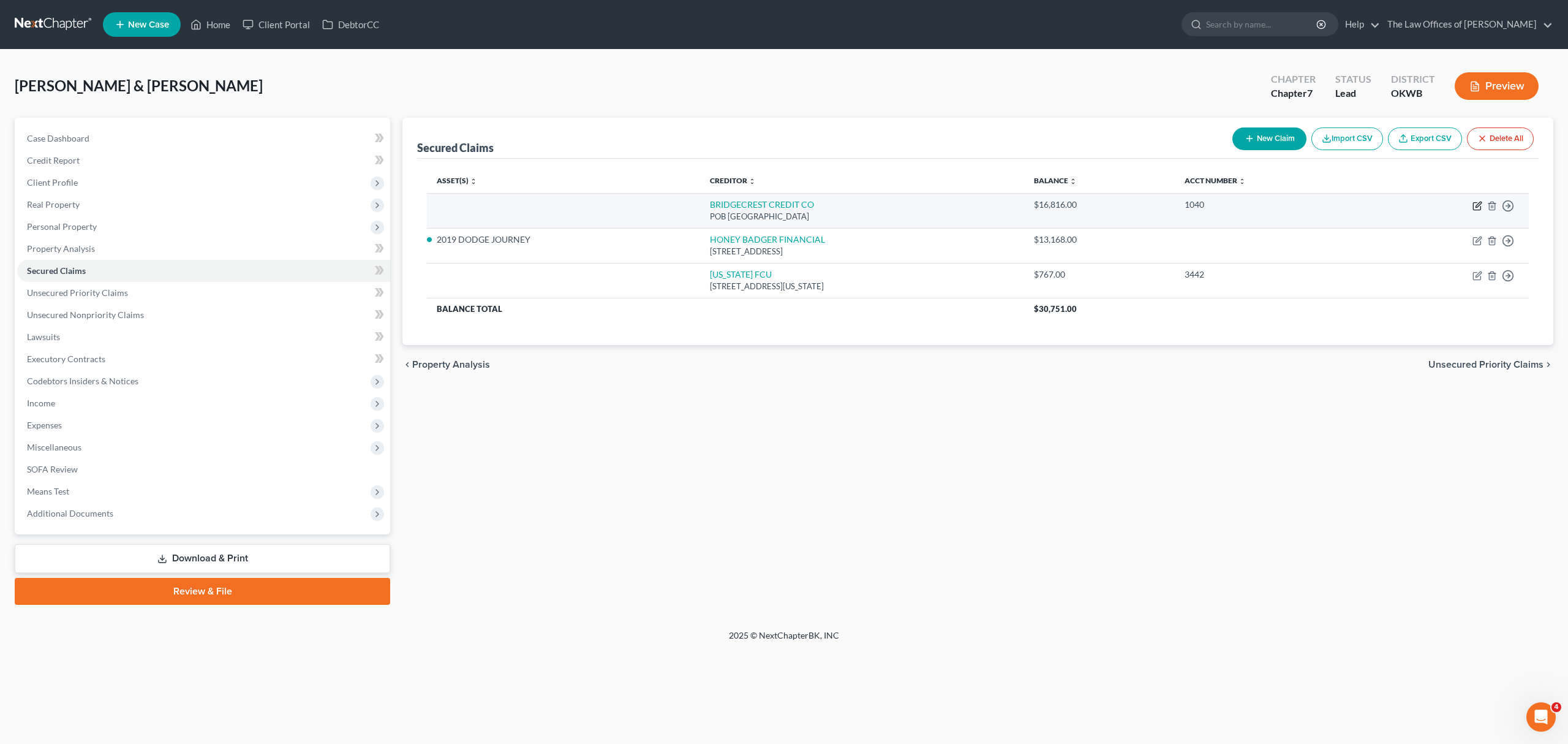
click at [1477, 206] on icon "button" at bounding box center [1477, 206] width 10 height 10
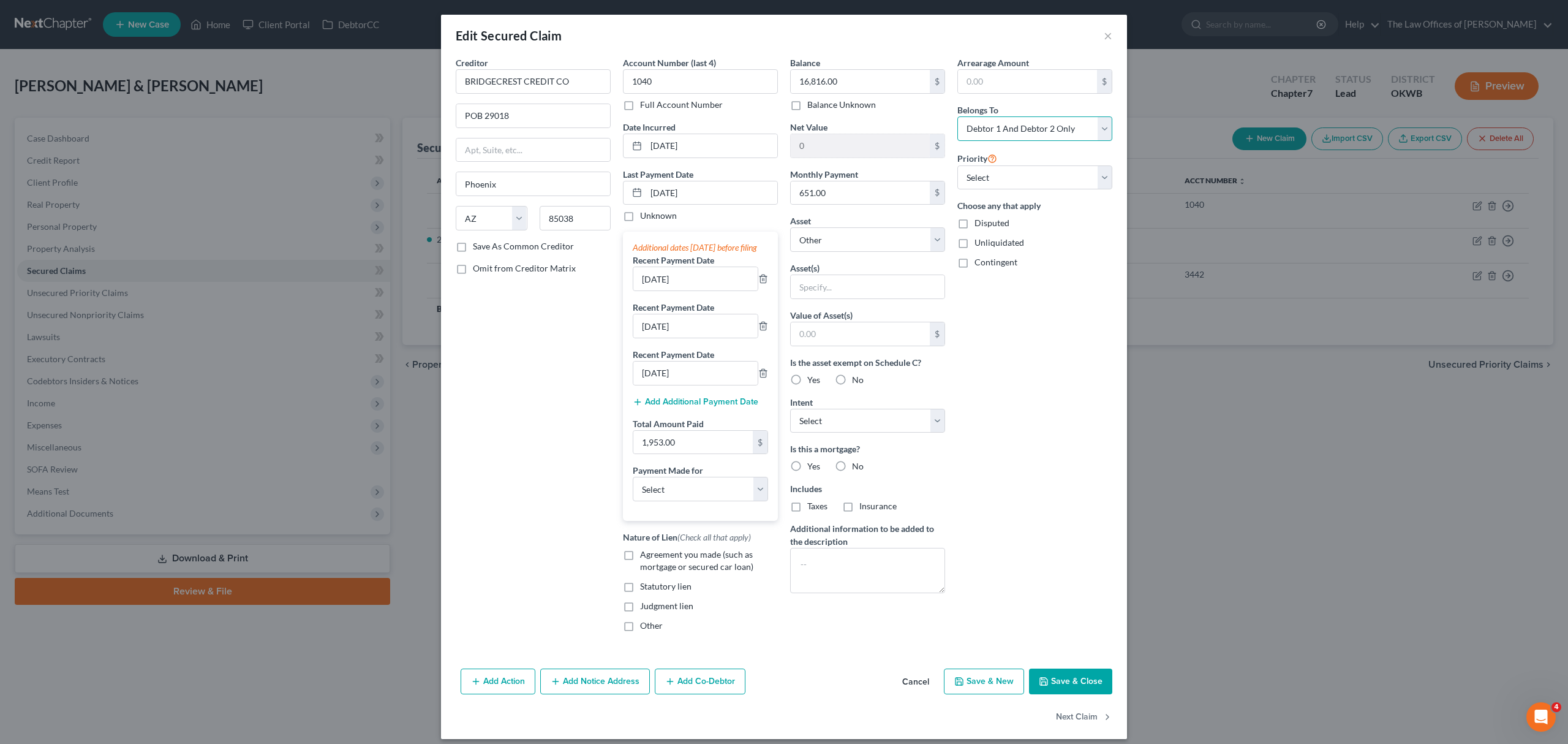
click at [1007, 128] on select "Select Debtor 1 Only Debtor 2 Only Debtor 1 And Debtor 2 Only At Least One Of T…" at bounding box center [1034, 129] width 155 height 25
click at [957, 116] on select "Select Debtor 1 Only Debtor 2 Only Debtor 1 And Debtor 2 Only At Least One Of T…" at bounding box center [1034, 129] width 155 height 25
click at [1058, 694] on button "Save & Close" at bounding box center [1070, 681] width 83 height 26
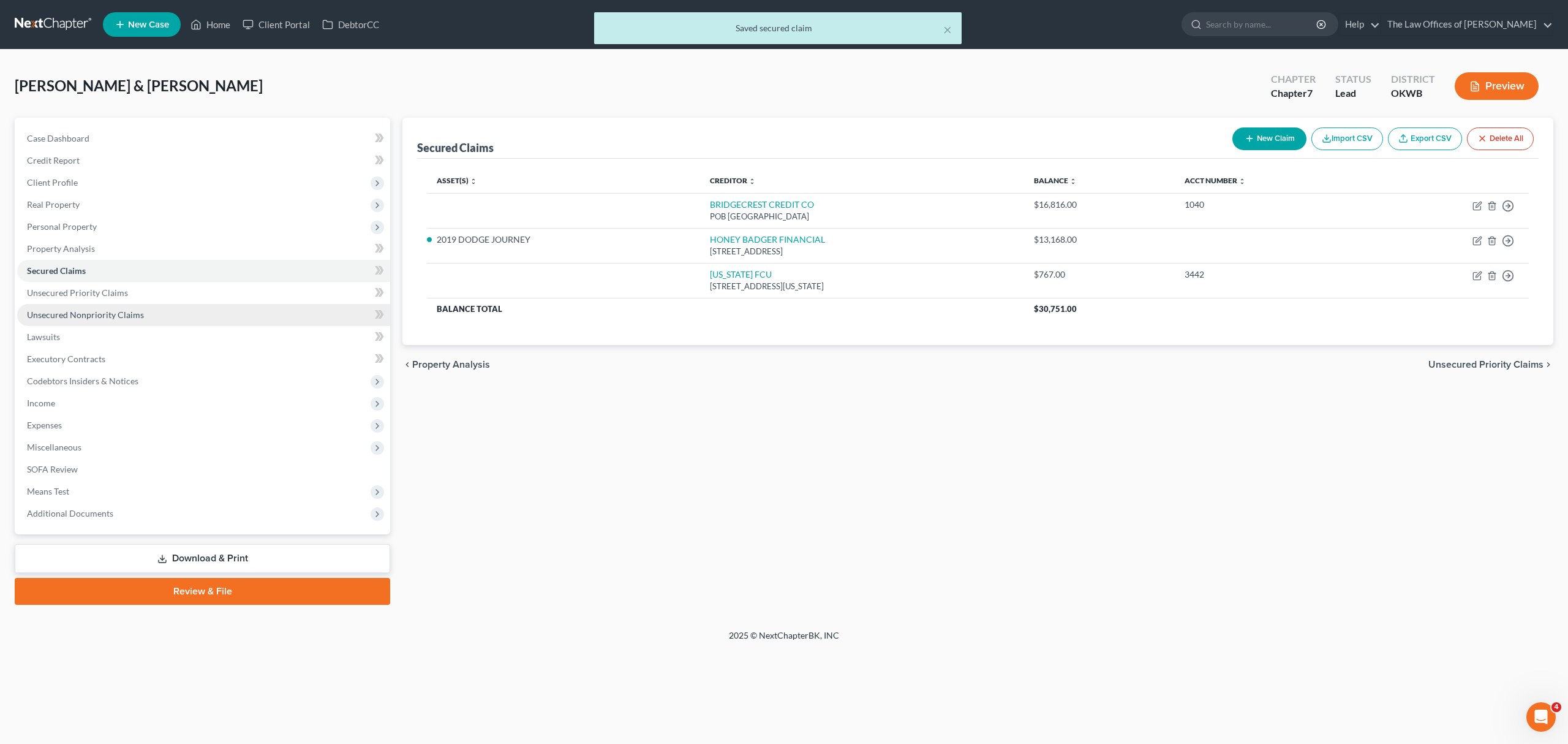
click at [121, 316] on span "Unsecured Nonpriority Claims" at bounding box center [85, 315] width 117 height 10
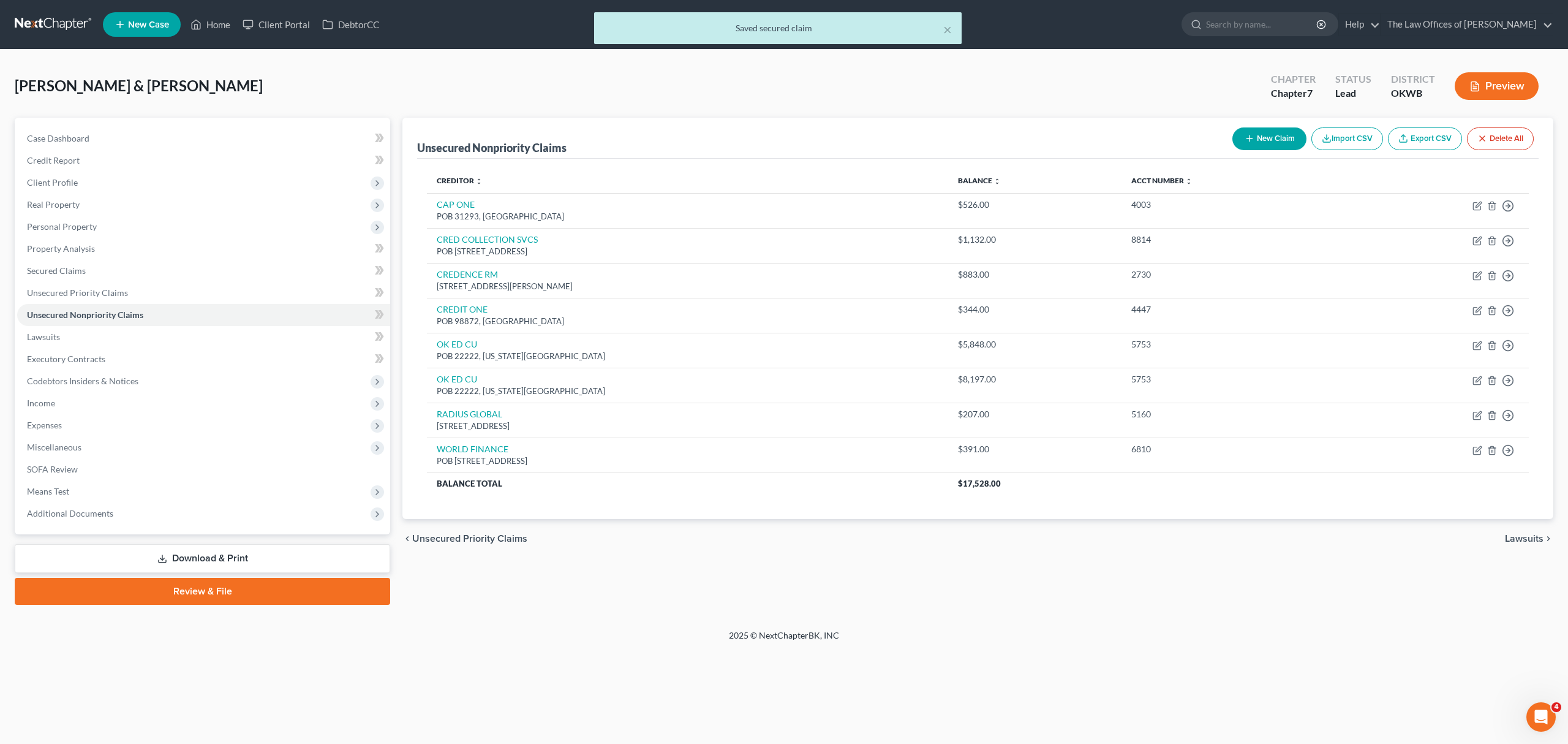
click at [1260, 143] on button "New Claim" at bounding box center [1269, 138] width 74 height 23
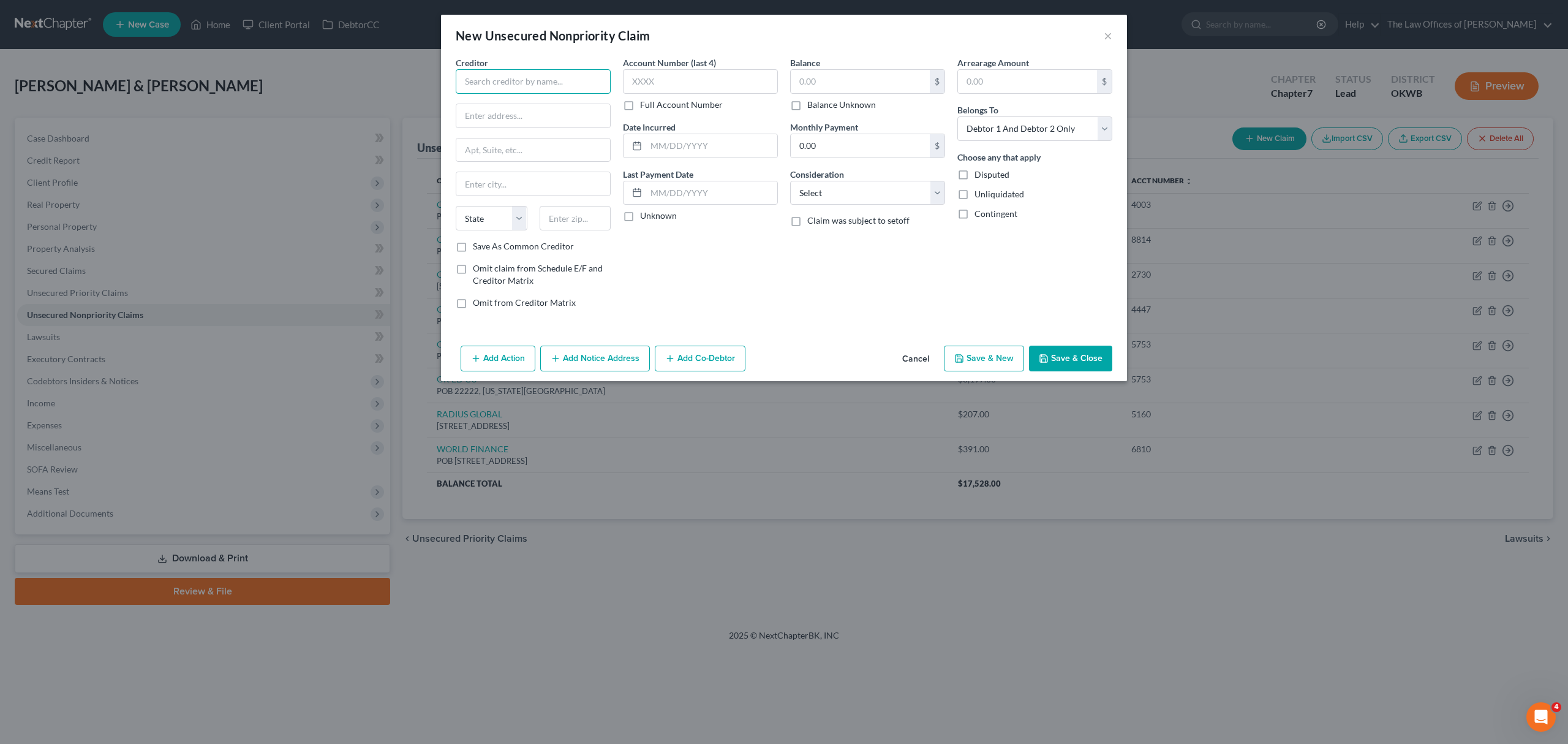
click at [488, 69] on input "text" at bounding box center [533, 81] width 155 height 25
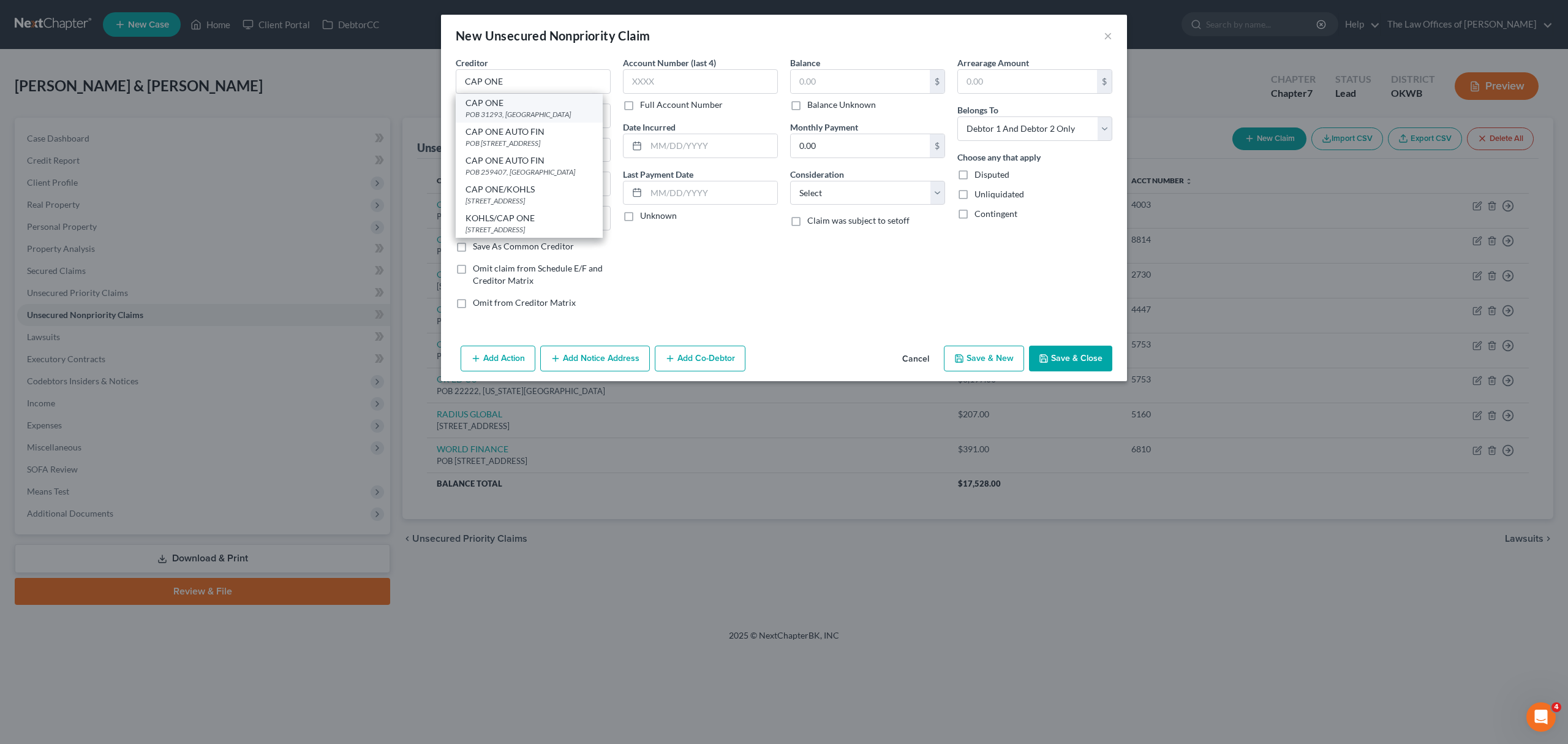
click at [492, 112] on div "POB 31293, [GEOGRAPHIC_DATA]" at bounding box center [528, 114] width 127 height 10
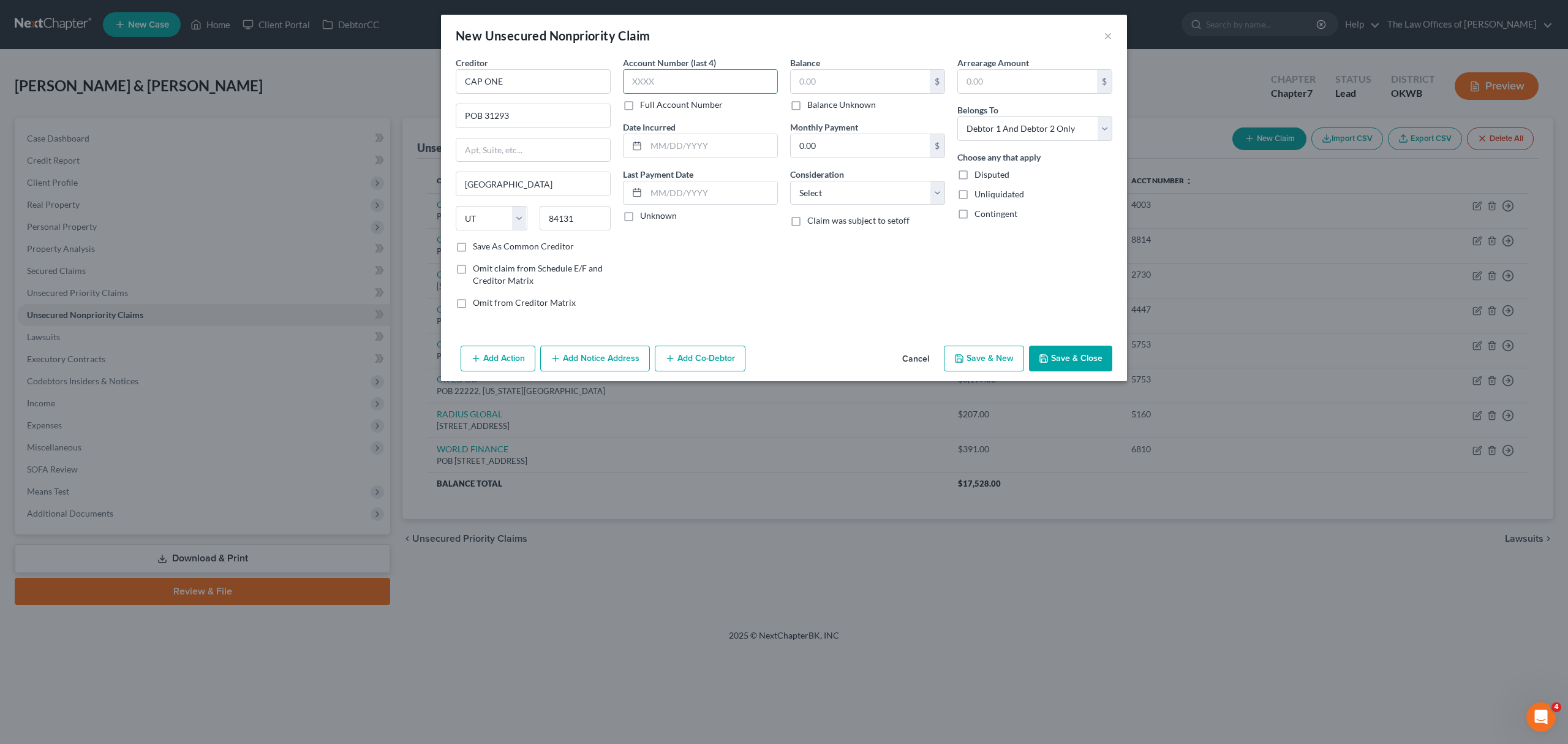
click at [647, 87] on input "text" at bounding box center [700, 81] width 155 height 25
click at [846, 181] on select "Select Cable / Satellite Services Collection Agency Credit Card Debt Debt Couns…" at bounding box center [868, 193] width 155 height 25
click at [790, 181] on select "Select Cable / Satellite Services Collection Agency Credit Card Debt Debt Couns…" at bounding box center [868, 193] width 155 height 25
click at [1017, 365] on button "Save & New" at bounding box center [984, 359] width 80 height 26
click at [1107, 39] on button "×" at bounding box center [1107, 36] width 8 height 15
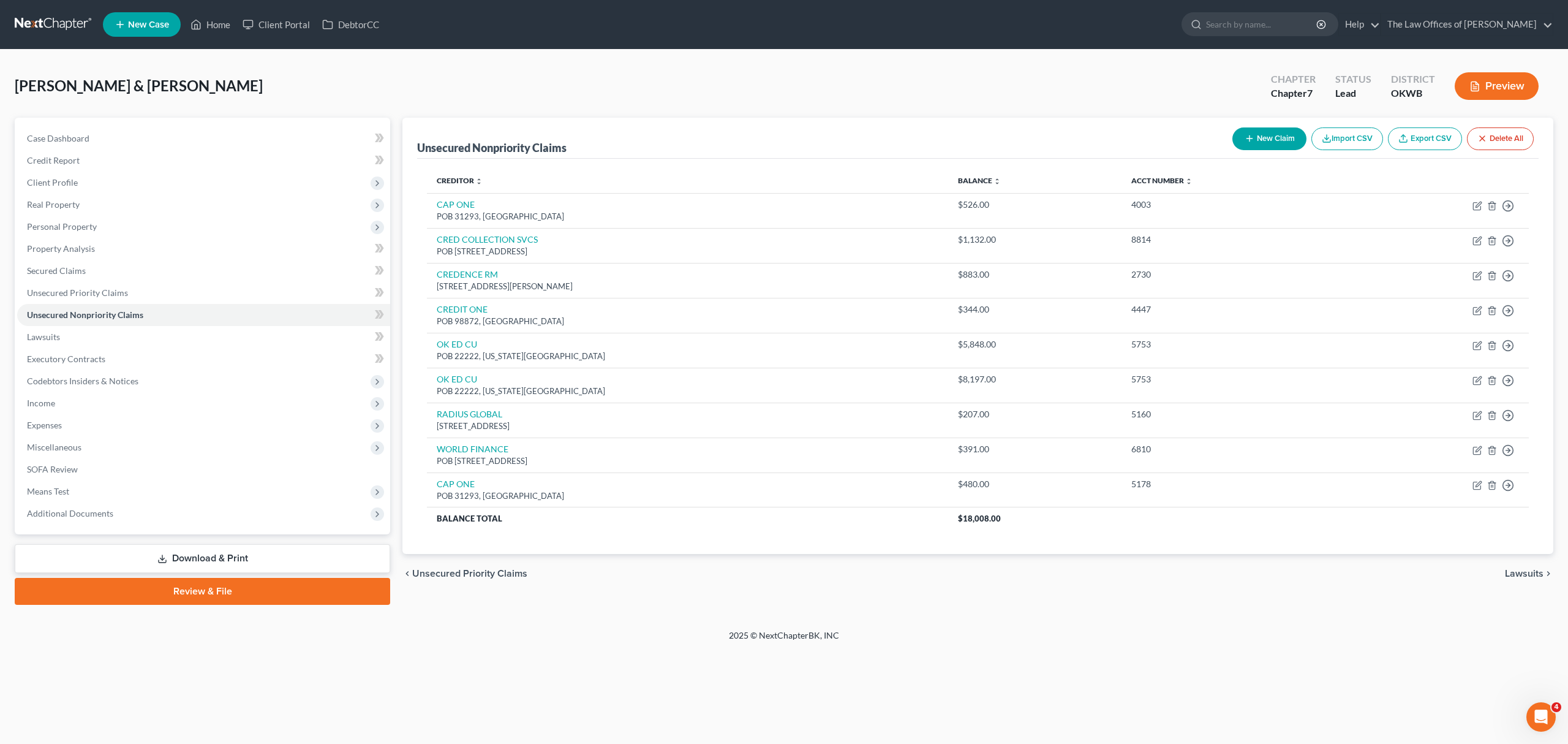
click at [1268, 137] on button "New Claim" at bounding box center [1269, 138] width 74 height 23
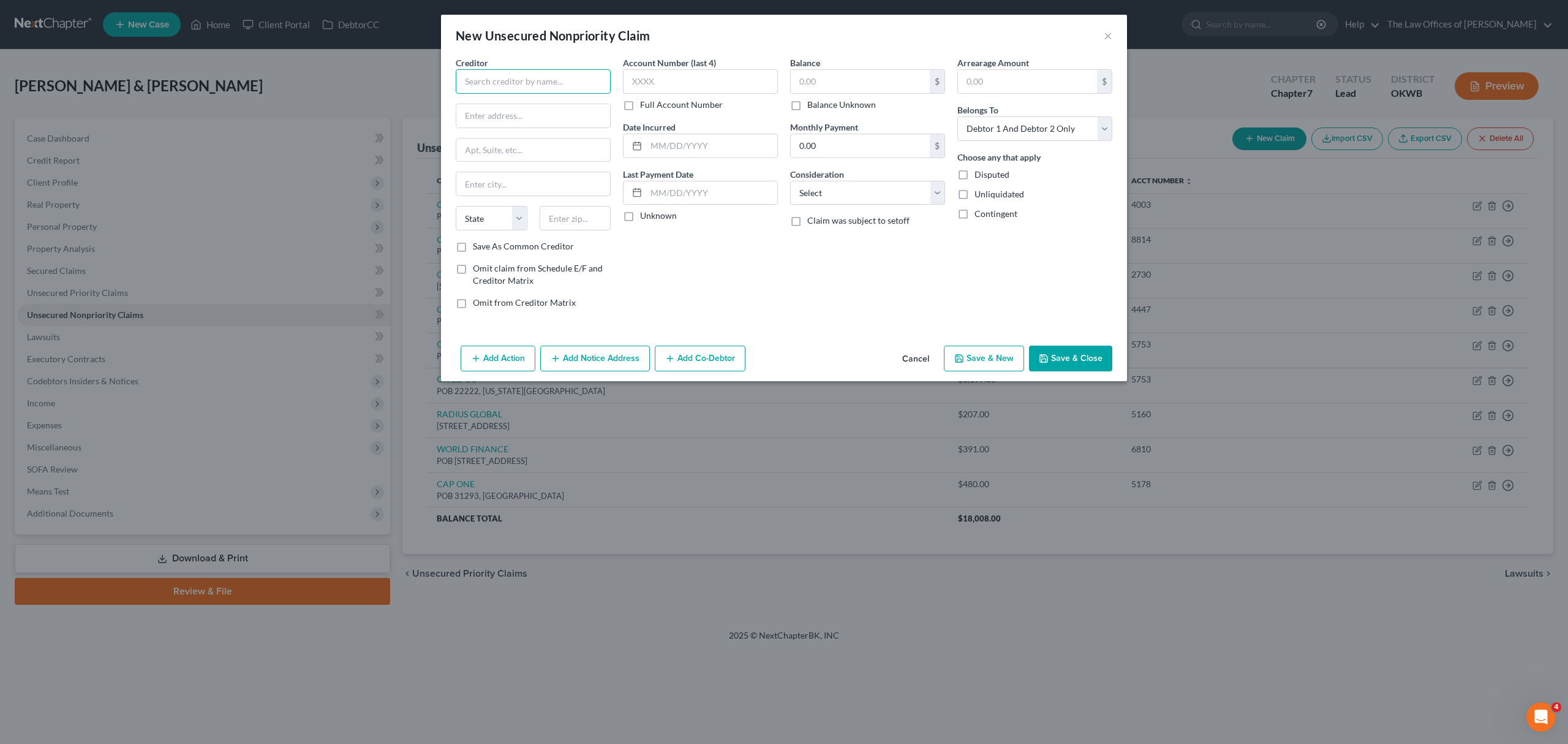
click at [508, 78] on input "text" at bounding box center [533, 81] width 155 height 25
click at [636, 80] on input "text" at bounding box center [700, 81] width 155 height 25
click at [848, 186] on select "Select Cable / Satellite Services Collection Agency Credit Card Debt Debt Couns…" at bounding box center [868, 193] width 155 height 25
click at [790, 181] on select "Select Cable / Satellite Services Collection Agency Credit Card Debt Debt Couns…" at bounding box center [868, 193] width 155 height 25
click at [1045, 133] on select "Select Debtor 1 Only Debtor 2 Only Debtor 1 And Debtor 2 Only At Least One Of T…" at bounding box center [1034, 129] width 155 height 25
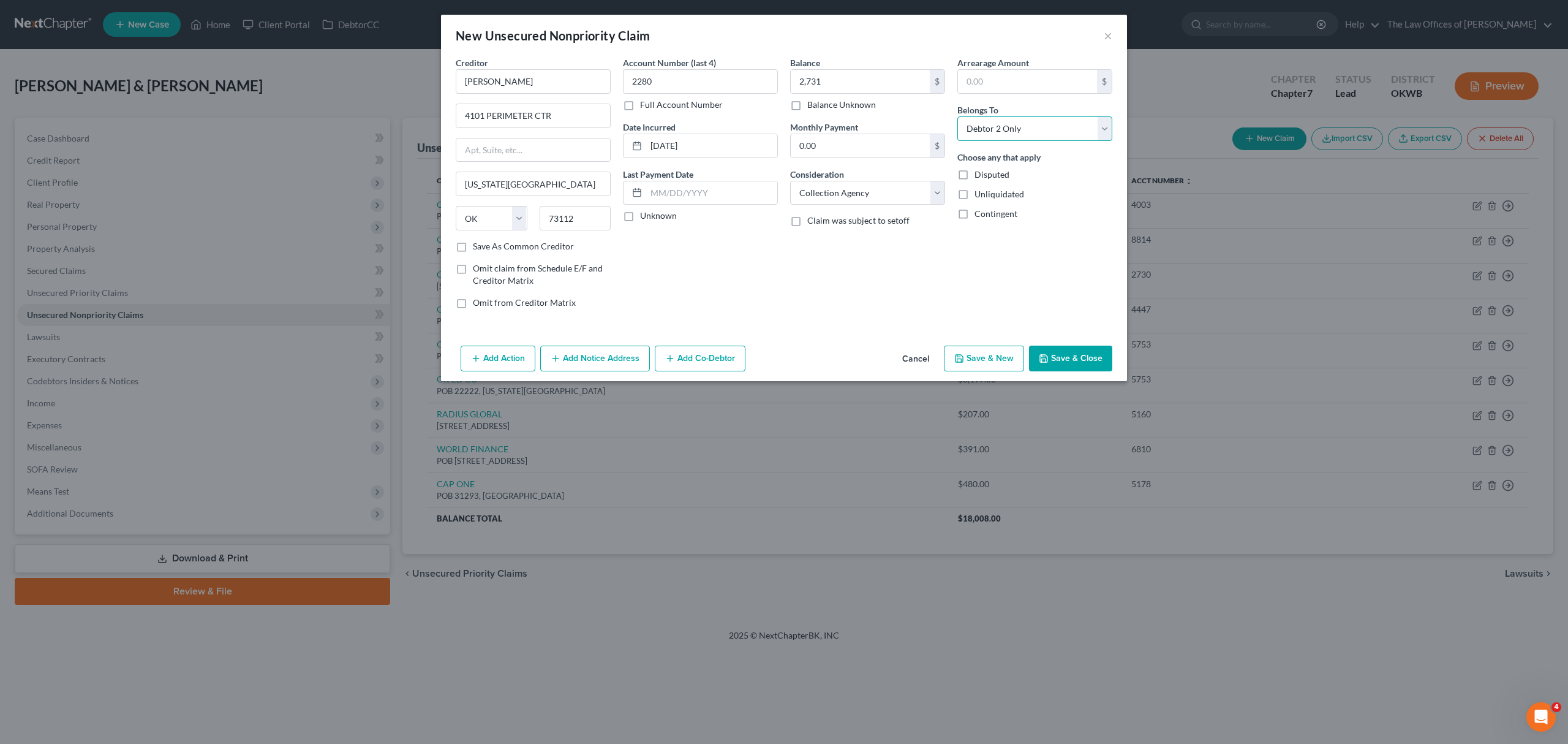
click at [957, 116] on select "Select Debtor 1 Only Debtor 2 Only Debtor 1 And Debtor 2 Only At Least One Of T…" at bounding box center [1034, 129] width 155 height 25
click at [1017, 361] on button "Save & New" at bounding box center [984, 359] width 80 height 26
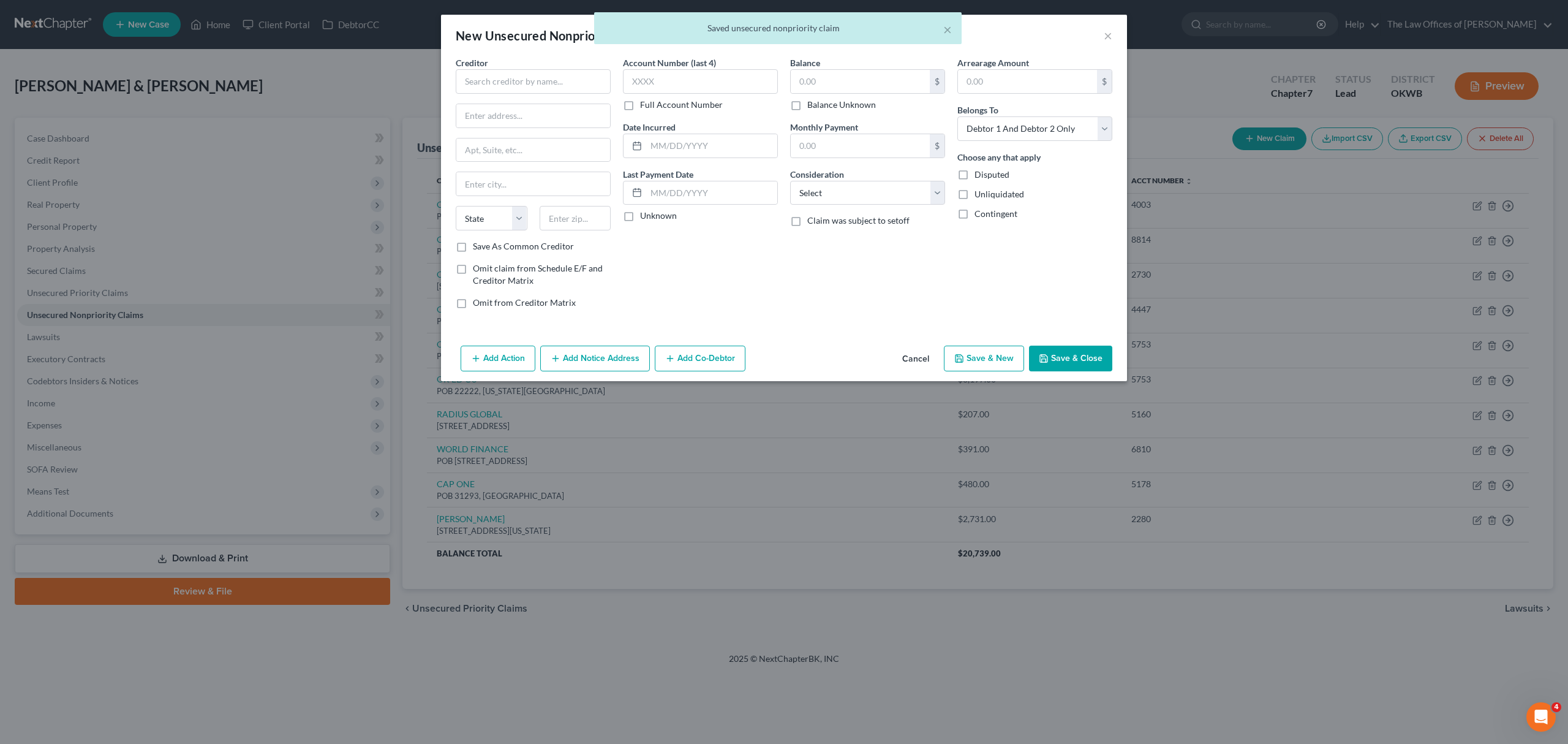
click at [1111, 32] on div "× Saved unsecured nonpriority claim" at bounding box center [778, 31] width 1568 height 38
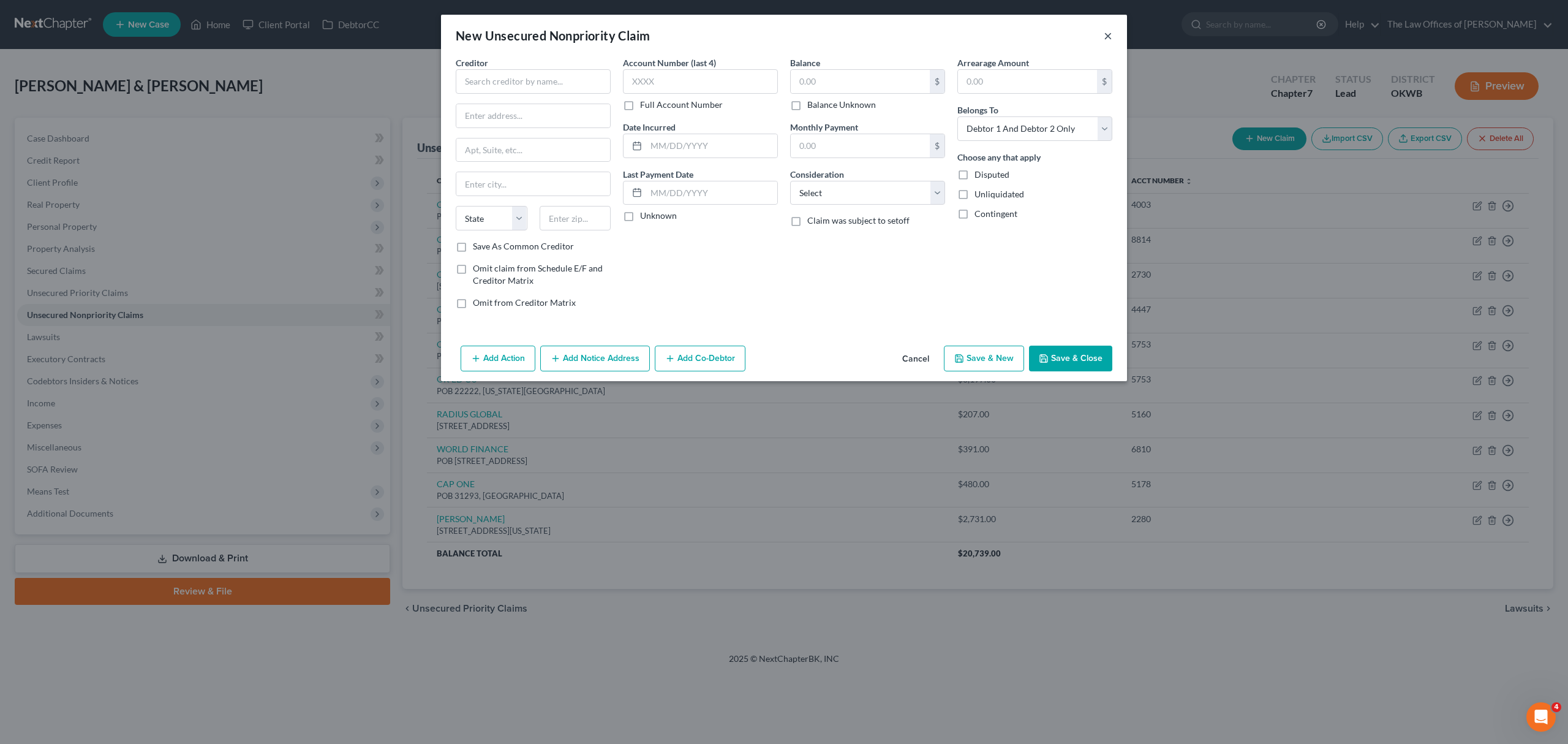
click at [1108, 32] on button "×" at bounding box center [1107, 36] width 8 height 15
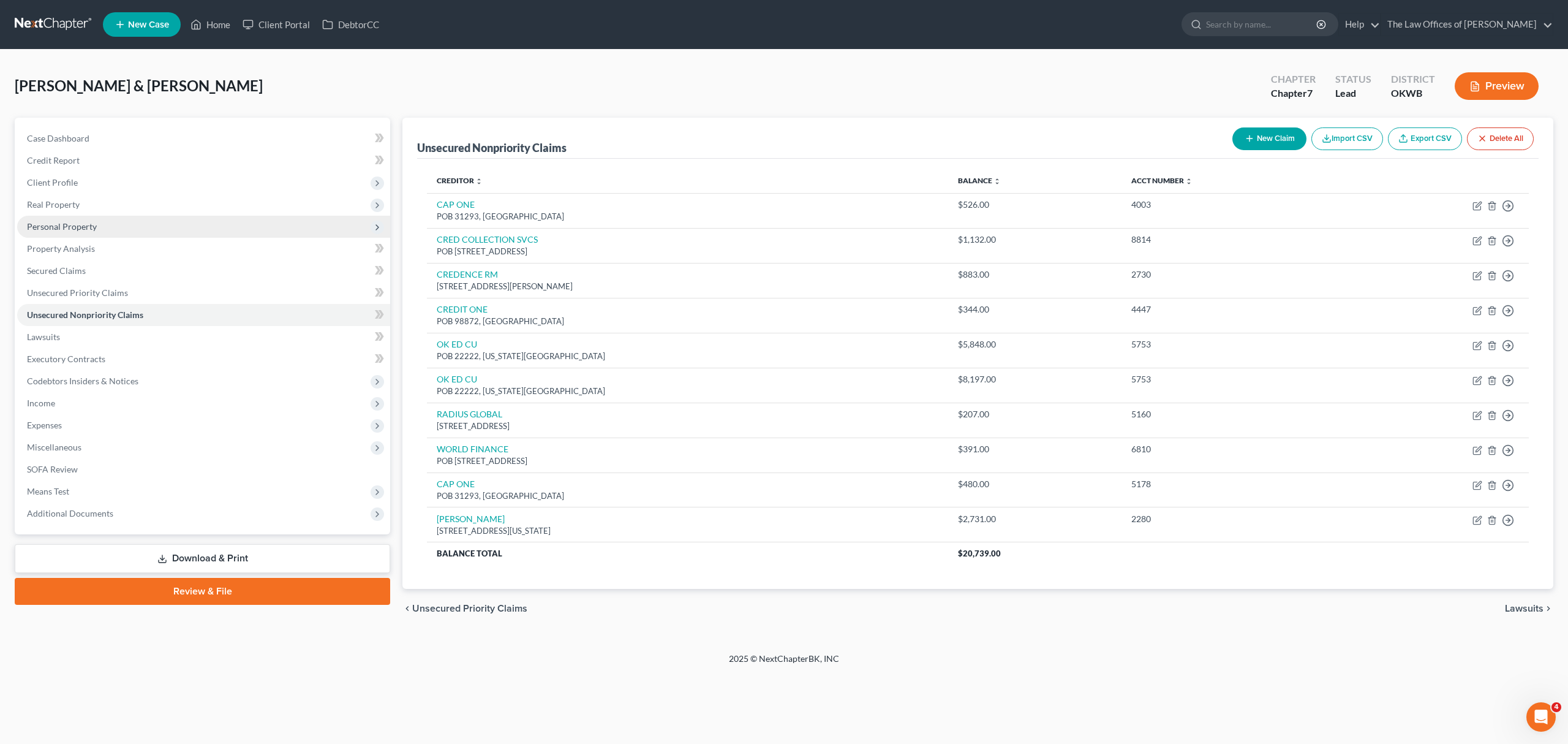
click at [165, 224] on span "Personal Property" at bounding box center [204, 227] width 373 height 22
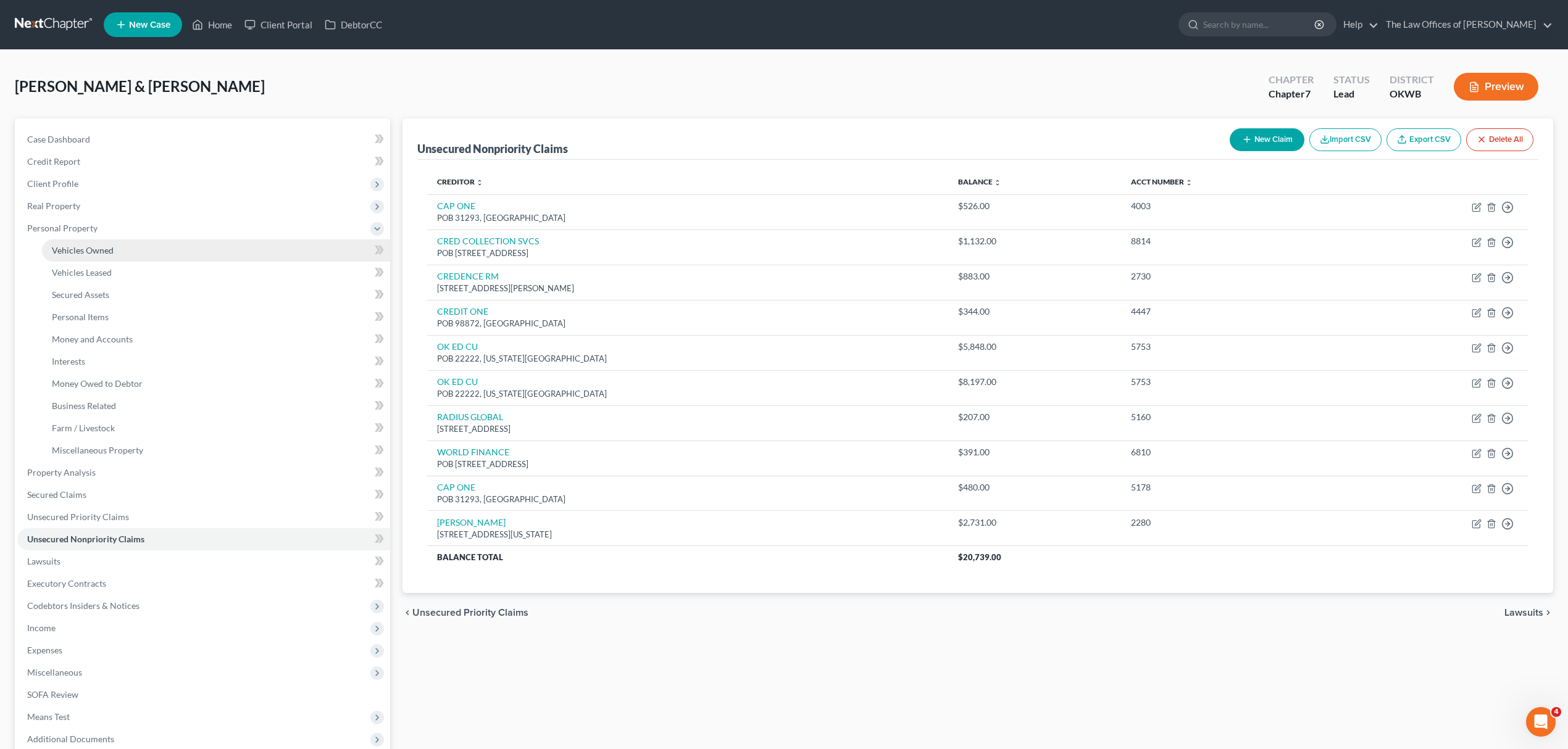
click at [79, 254] on link "Vehicles Owned" at bounding box center [216, 251] width 348 height 22
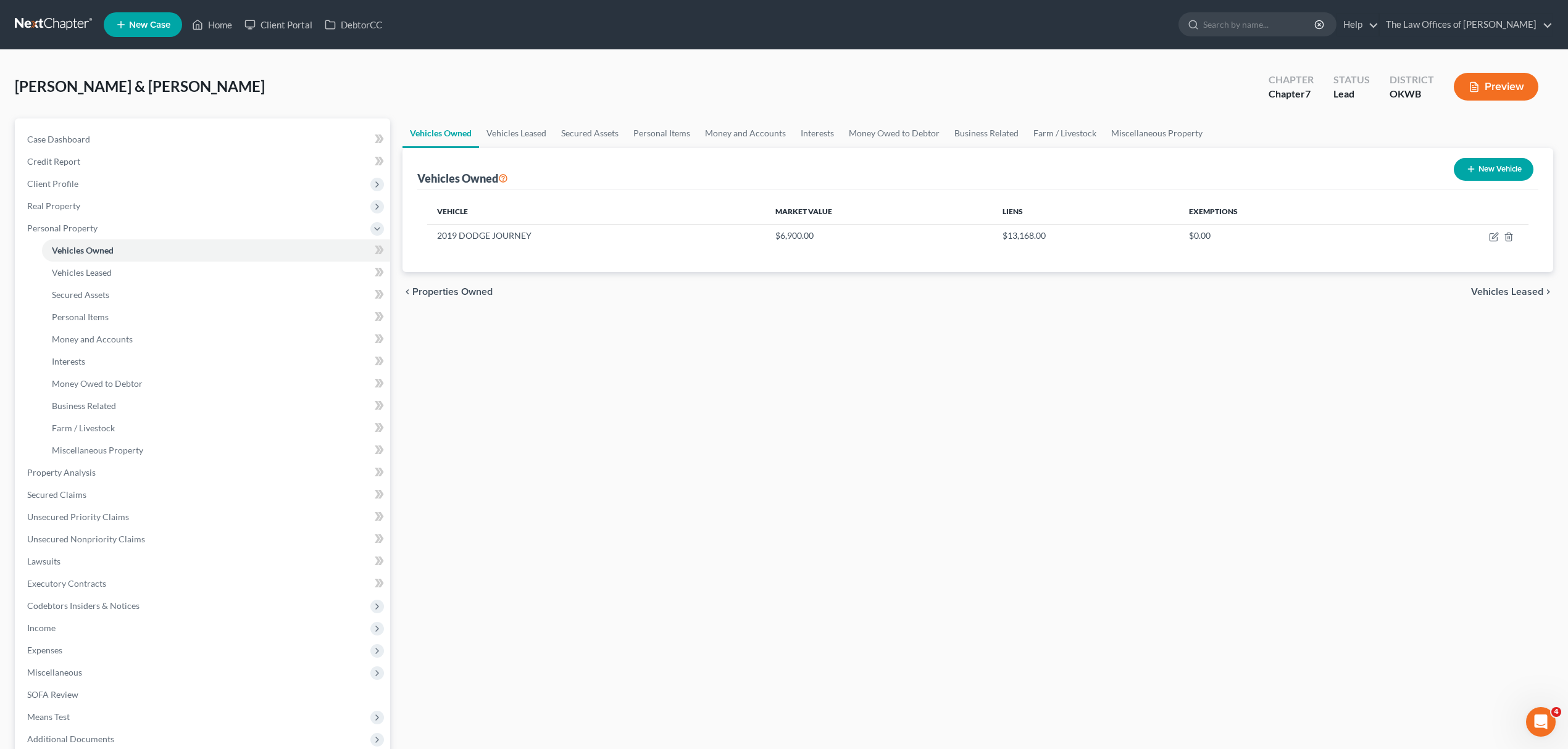
click at [1473, 170] on icon "button" at bounding box center [1470, 169] width 10 height 10
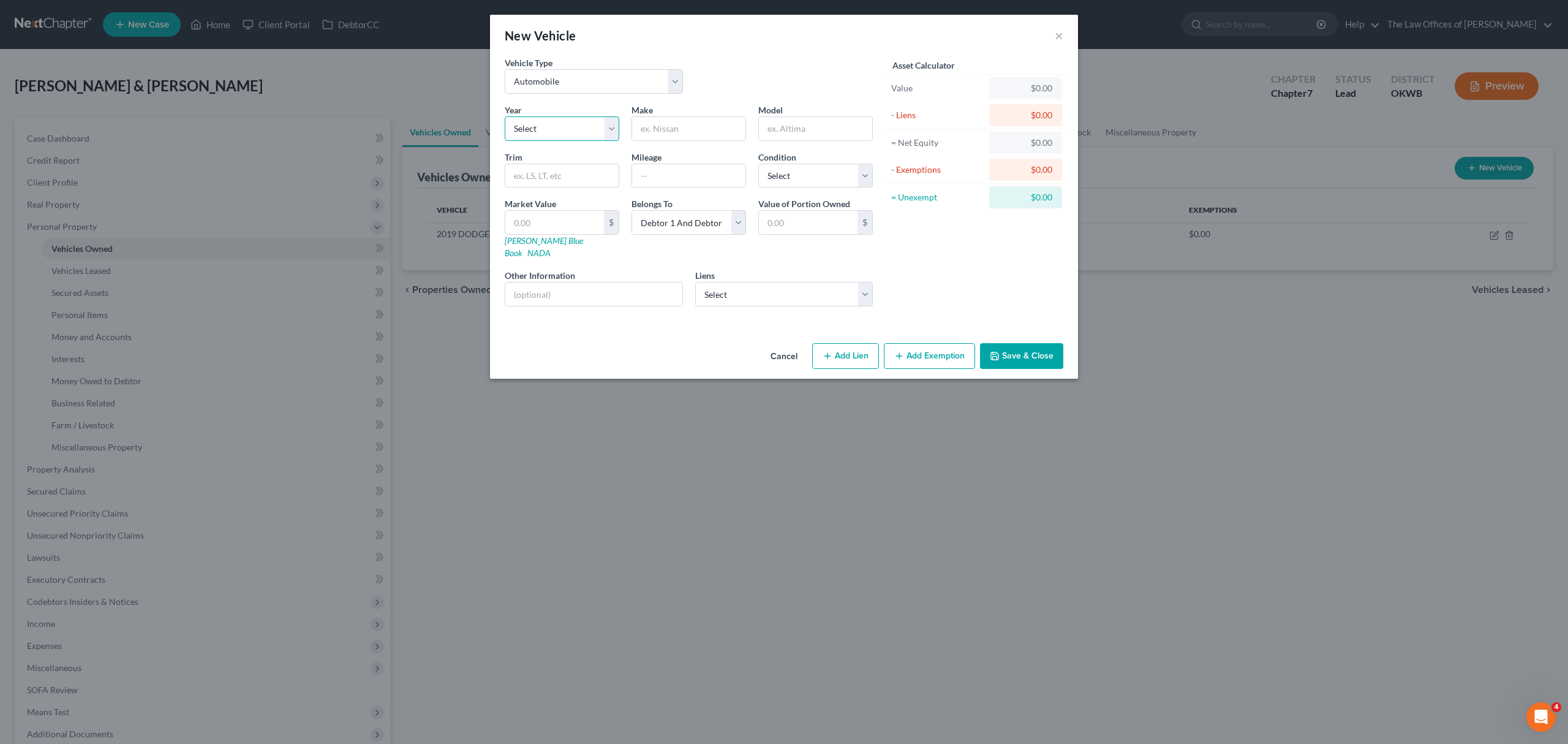
click at [536, 125] on select "Select 2026 2025 2024 2023 2022 2021 2020 2019 2018 2017 2016 2015 2014 2013 20…" at bounding box center [561, 129] width 114 height 25
click at [505, 116] on select "Select 2026 2025 2024 2023 2022 2021 2020 2019 2018 2017 2016 2015 2014 2013 20…" at bounding box center [561, 129] width 114 height 25
click at [651, 131] on input "text" at bounding box center [688, 129] width 113 height 23
click at [785, 182] on select "Select Excellent Very Good Good Fair Poor" at bounding box center [815, 176] width 114 height 25
click at [758, 164] on select "Select Excellent Very Good Good Fair Poor" at bounding box center [815, 176] width 114 height 25
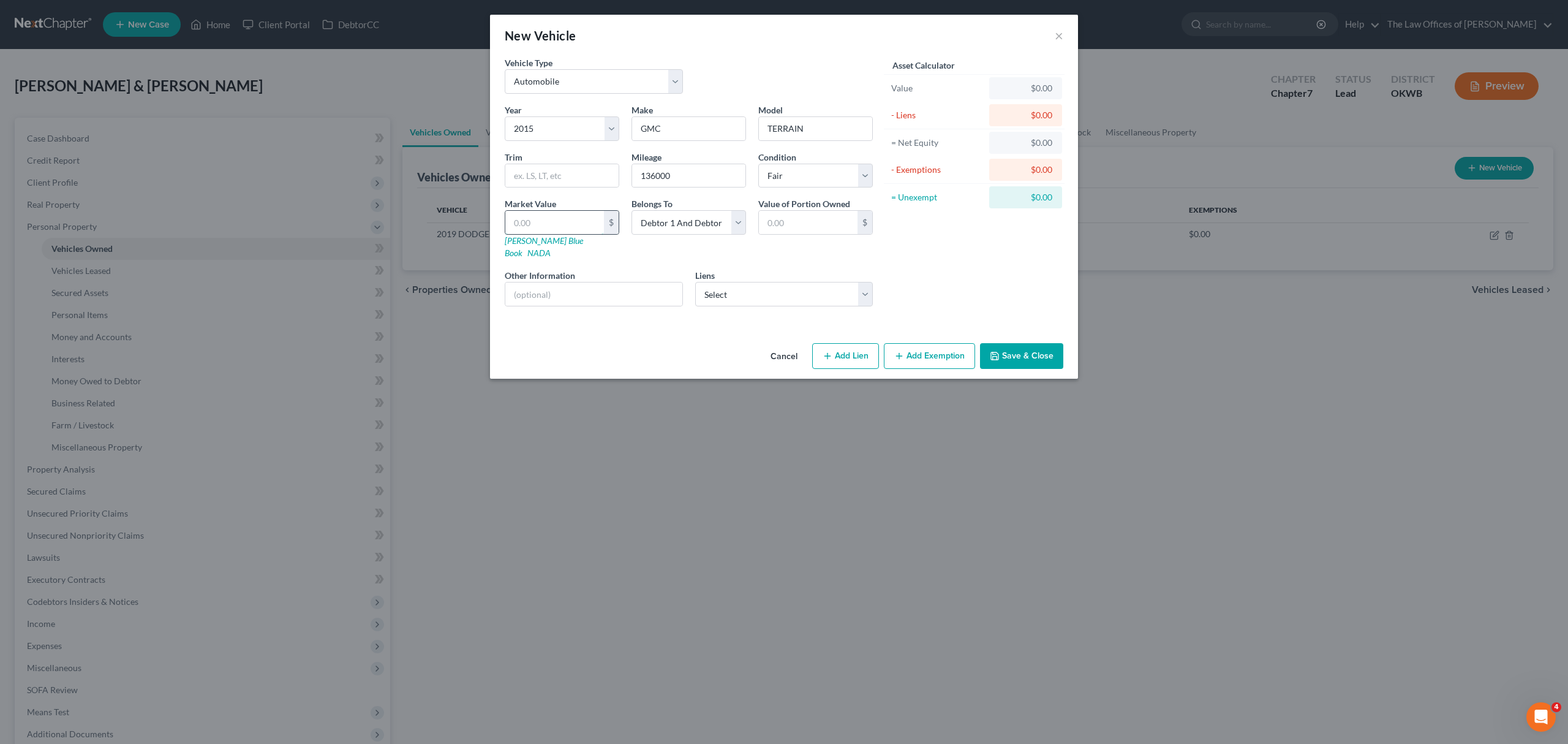
click at [584, 227] on input "text" at bounding box center [554, 222] width 99 height 23
click at [675, 224] on select "Select Debtor 1 Only Debtor 2 Only Debtor 1 And Debtor 2 Only At Least One Of T…" at bounding box center [688, 222] width 114 height 25
click at [631, 211] on select "Select Debtor 1 Only Debtor 2 Only Debtor 1 And Debtor 2 Only At Least One Of T…" at bounding box center [688, 222] width 114 height 25
click at [1027, 343] on button "Save & Close" at bounding box center [1021, 356] width 83 height 26
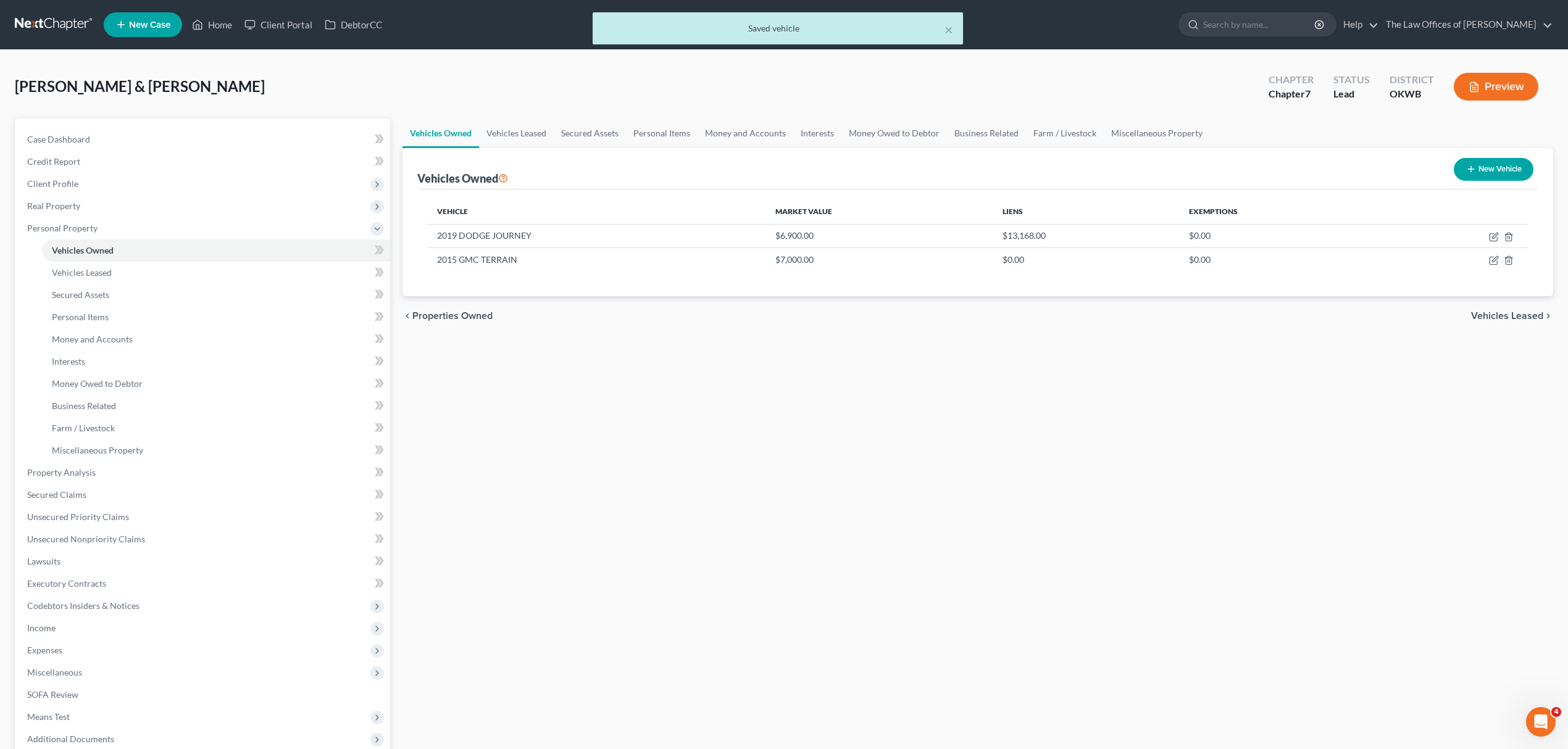
click at [1479, 171] on button "New Vehicle" at bounding box center [1493, 169] width 79 height 23
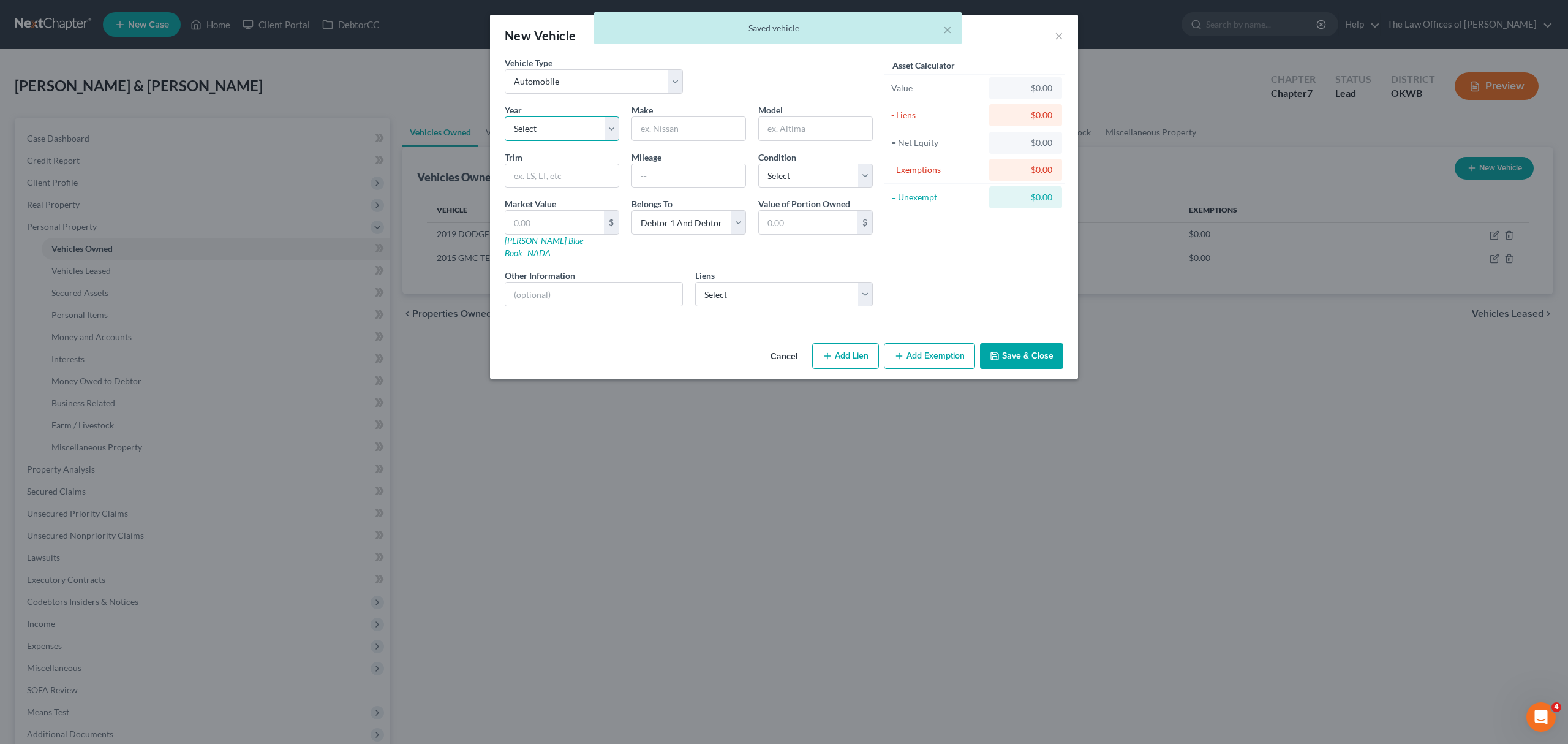
click at [522, 125] on select "Select 2026 2025 2024 2023 2022 2021 2020 2019 2018 2017 2016 2015 2014 2013 20…" at bounding box center [561, 129] width 114 height 25
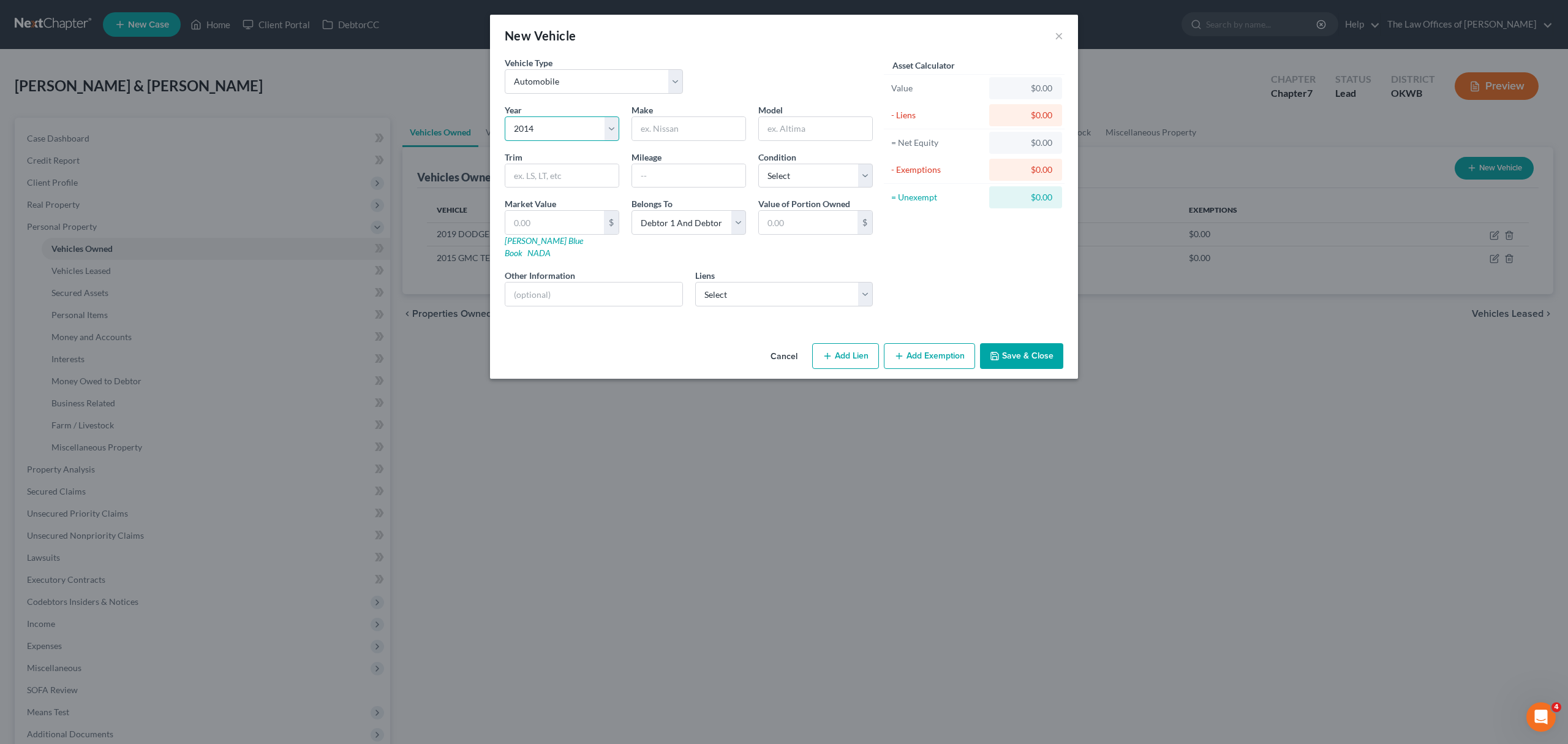
click at [505, 116] on select "Select 2026 2025 2024 2023 2022 2021 2020 2019 2018 2017 2016 2015 2014 2013 20…" at bounding box center [561, 129] width 114 height 25
click at [662, 134] on input "text" at bounding box center [688, 129] width 113 height 23
click at [782, 168] on select "Select Excellent Very Good Good Fair Poor" at bounding box center [815, 176] width 114 height 25
click at [806, 167] on select "Select Excellent Very Good Good Fair Poor" at bounding box center [815, 176] width 114 height 25
click at [806, 170] on select "Select Excellent Very Good Good Fair Poor" at bounding box center [815, 176] width 114 height 25
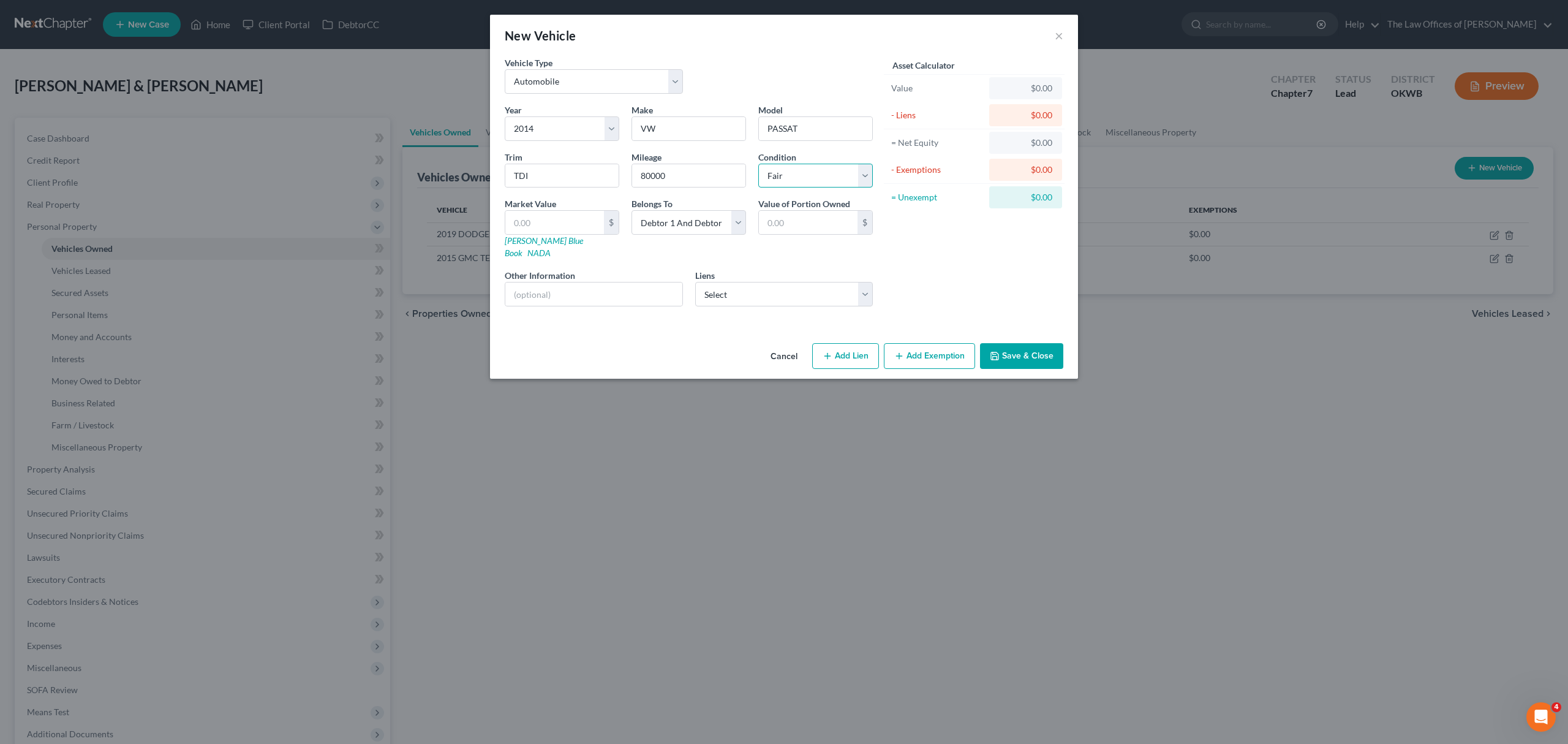
click at [758, 164] on select "Select Excellent Very Good Good Fair Poor" at bounding box center [815, 176] width 114 height 25
click at [1001, 343] on button "Save & Close" at bounding box center [1021, 356] width 83 height 26
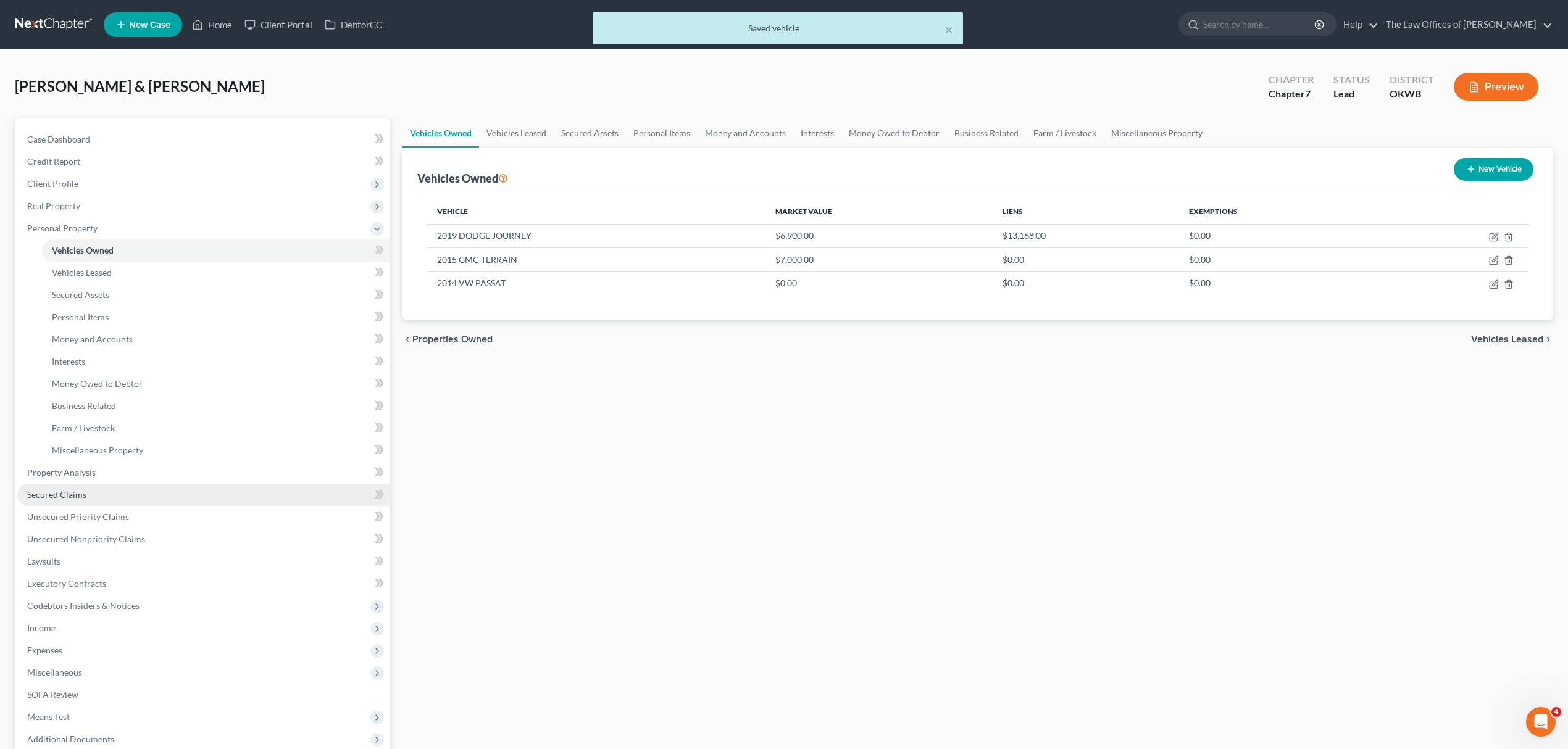
click at [88, 500] on link "Secured Claims" at bounding box center [204, 495] width 373 height 22
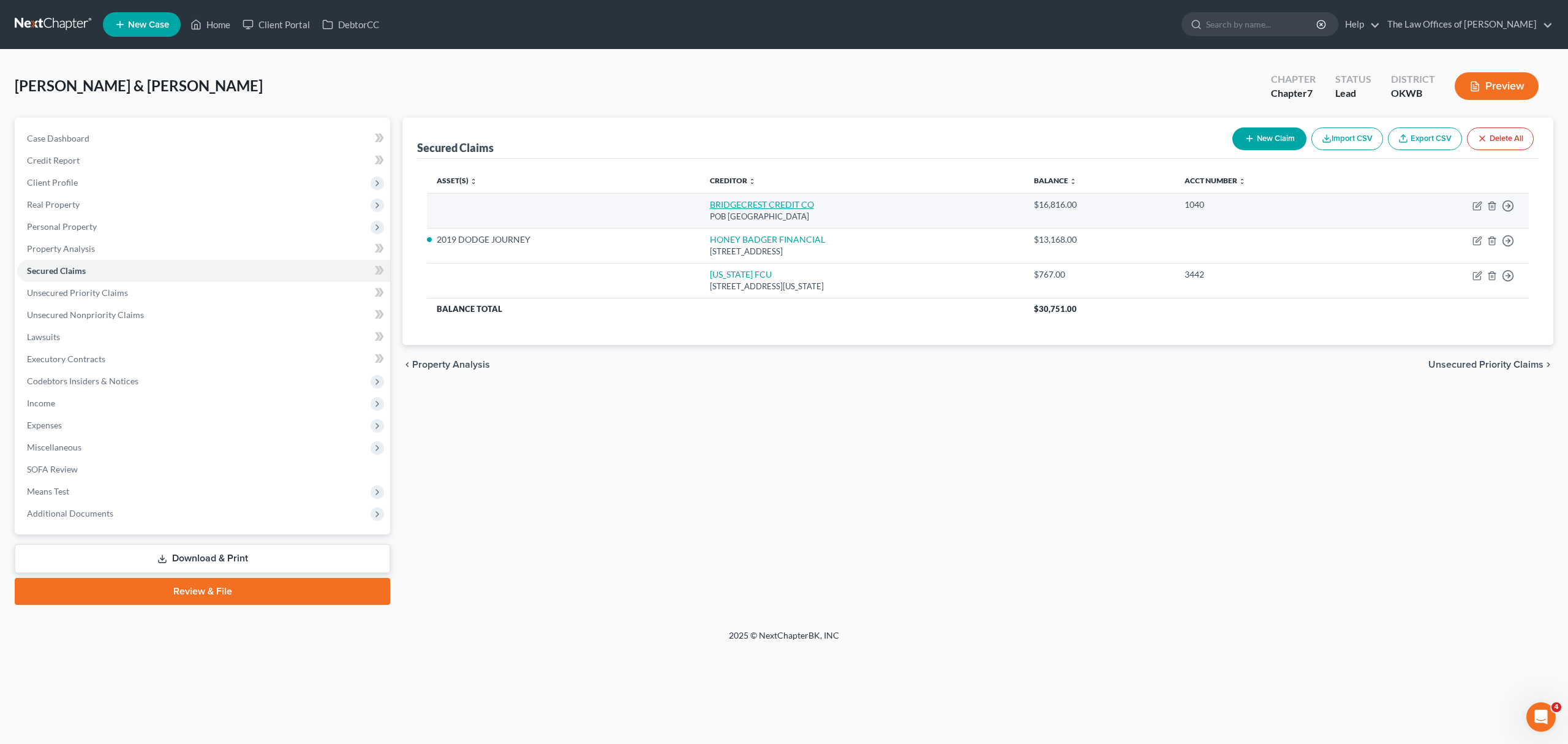
click at [785, 207] on link "BRIDGECREST CREDIT CO" at bounding box center [762, 204] width 104 height 10
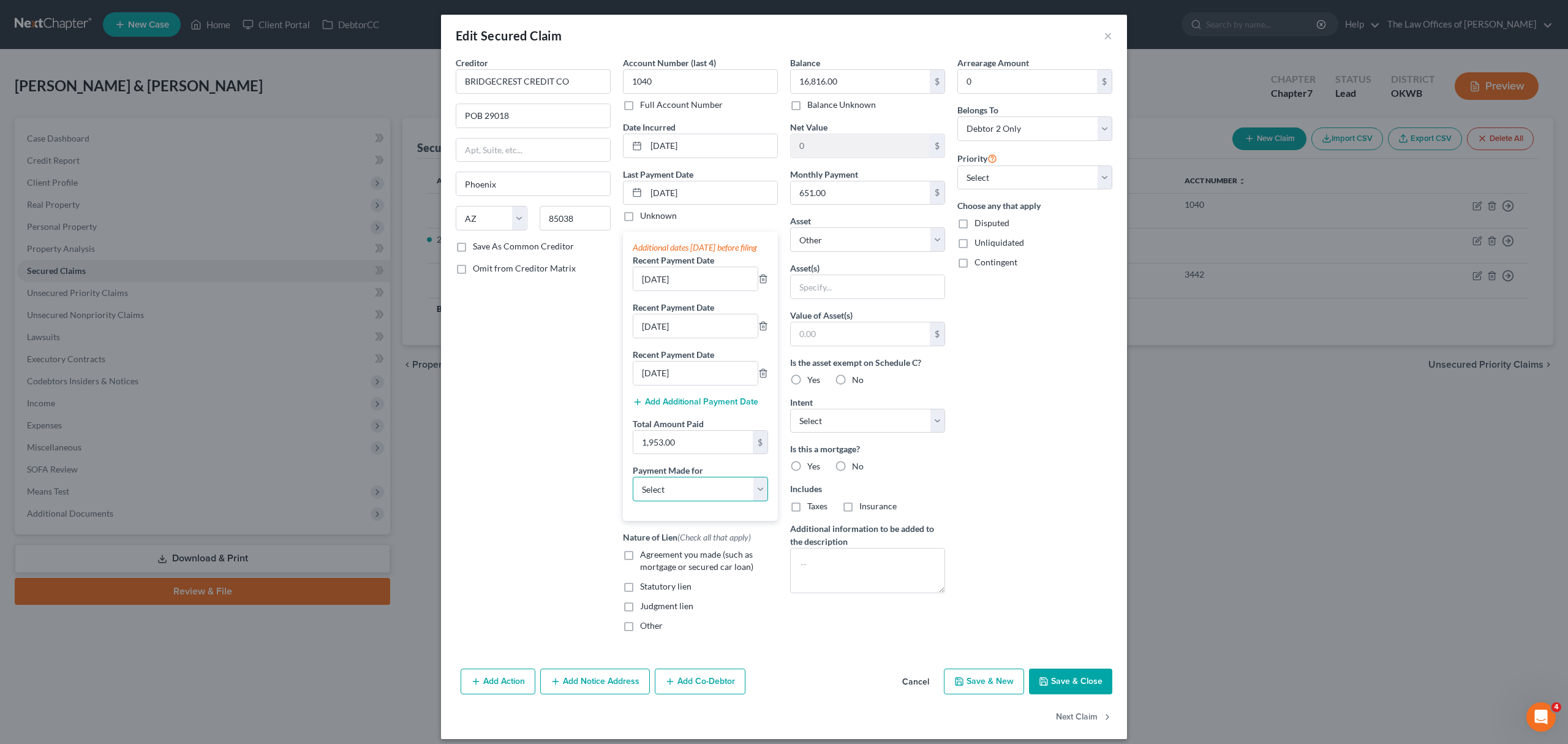
click at [716, 498] on select "Select Car Credit Card Loan Repayment Mortgage Other Suppliers Or Vendors" at bounding box center [700, 489] width 135 height 25
click at [632, 492] on select "Select Car Credit Card Loan Repayment Mortgage Other Suppliers Or Vendors" at bounding box center [700, 489] width 135 height 25
click at [852, 471] on label "No" at bounding box center [857, 466] width 12 height 12
click at [857, 468] on input "No" at bounding box center [861, 464] width 8 height 8
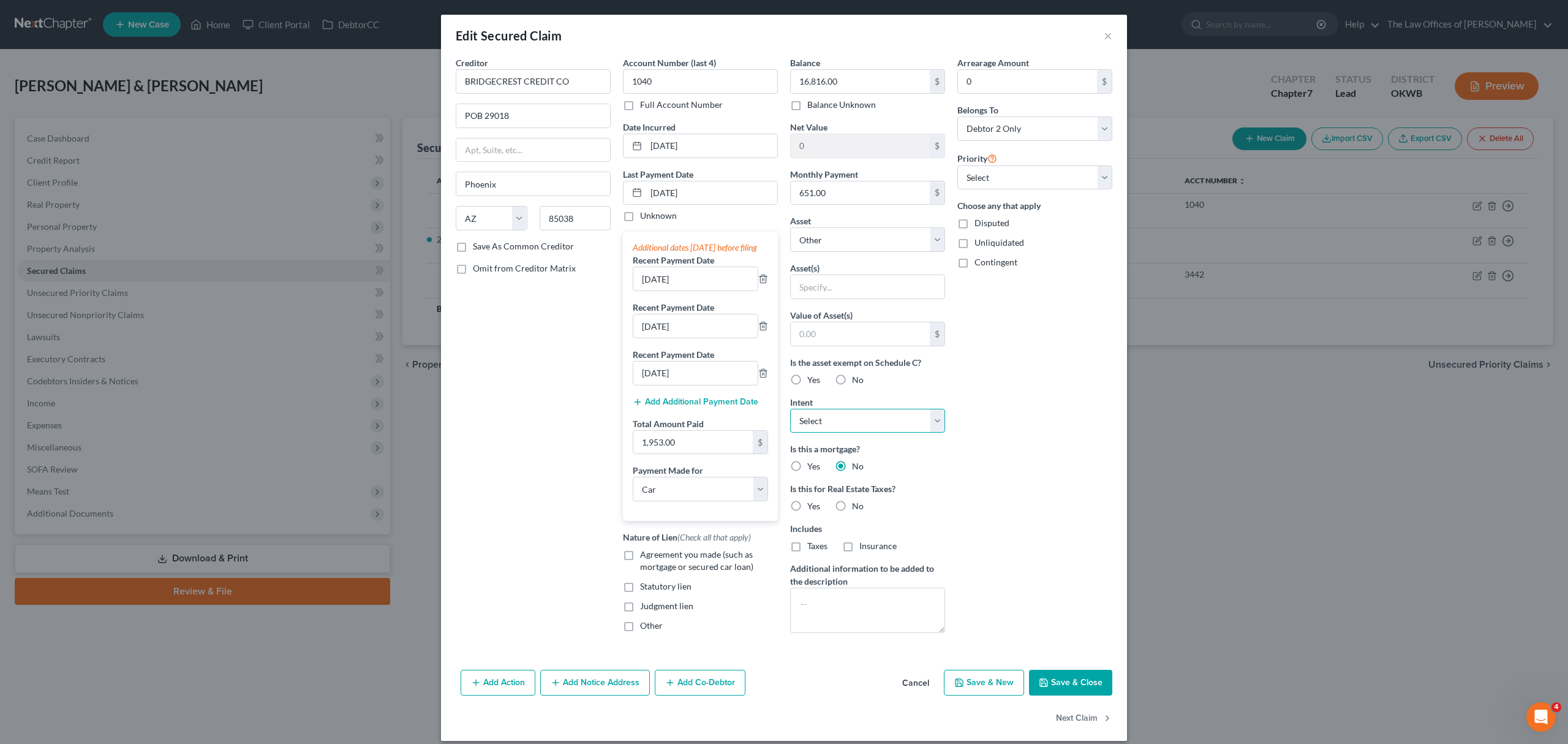
click at [851, 427] on select "Select Surrender Redeem Reaffirm Avoid Other" at bounding box center [868, 421] width 155 height 25
click at [790, 410] on select "Select Surrender Redeem Reaffirm Avoid Other" at bounding box center [868, 421] width 155 height 25
click at [824, 237] on select "Select Other Multiple Assets OK FED CU (Checking Account) - $300.0 [STREET_ADDR…" at bounding box center [868, 240] width 155 height 25
click at [790, 229] on select "Select Other Multiple Assets OK FED CU (Checking Account) - $300.0 [STREET_ADDR…" at bounding box center [868, 240] width 155 height 25
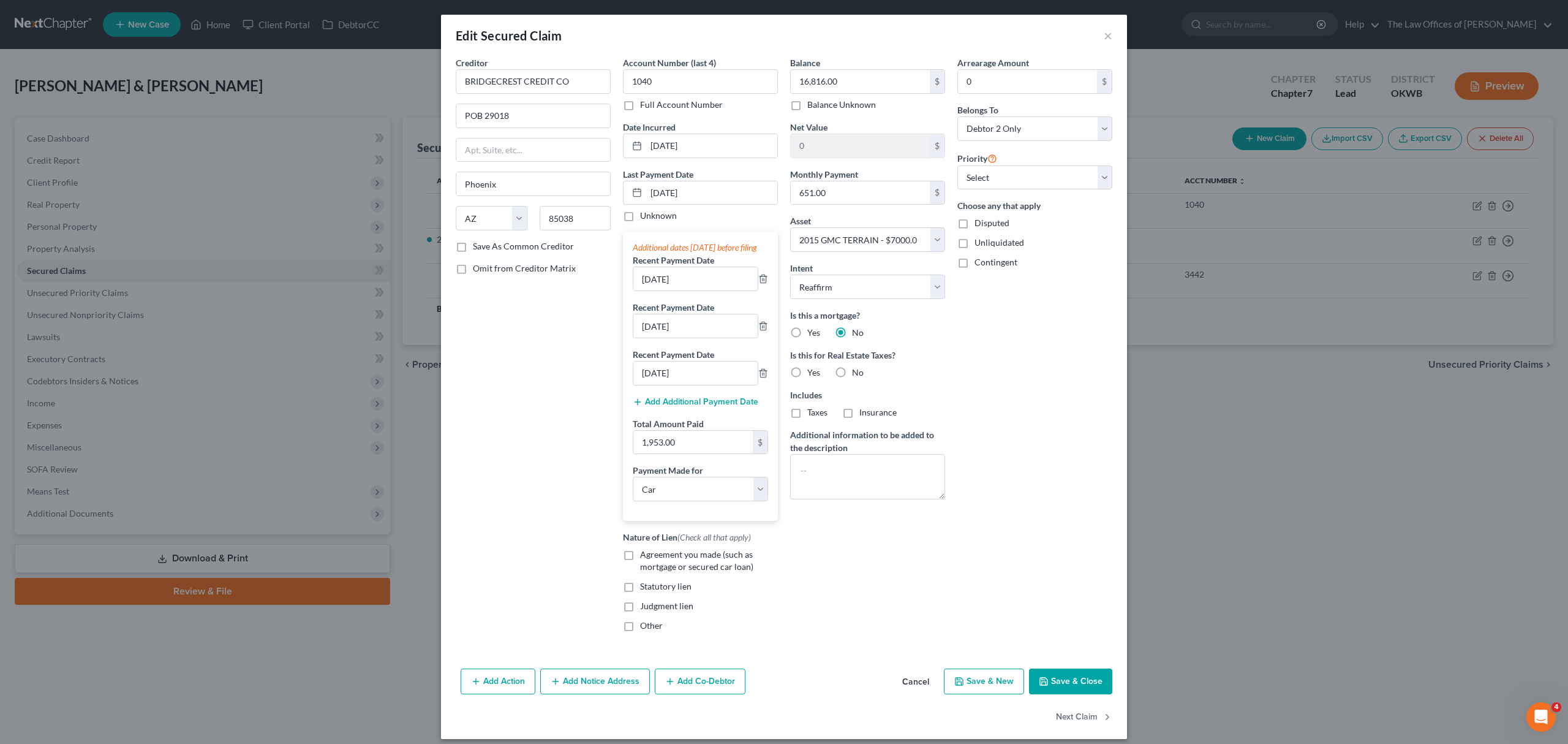
click at [852, 372] on label "No" at bounding box center [857, 372] width 12 height 12
click at [857, 372] on input "No" at bounding box center [861, 370] width 8 height 8
click at [977, 171] on select "Select 1st 2nd 3rd 4th 5th 6th 7th 8th 9th 10th 11th 12th 13th 14th 15th 16th 1…" at bounding box center [1034, 178] width 155 height 25
click at [957, 165] on select "Select 1st 2nd 3rd 4th 5th 6th 7th 8th 9th 10th 11th 12th 13th 14th 15th 16th 1…" at bounding box center [1034, 178] width 155 height 25
click at [1058, 694] on button "Save & Close" at bounding box center [1070, 681] width 83 height 26
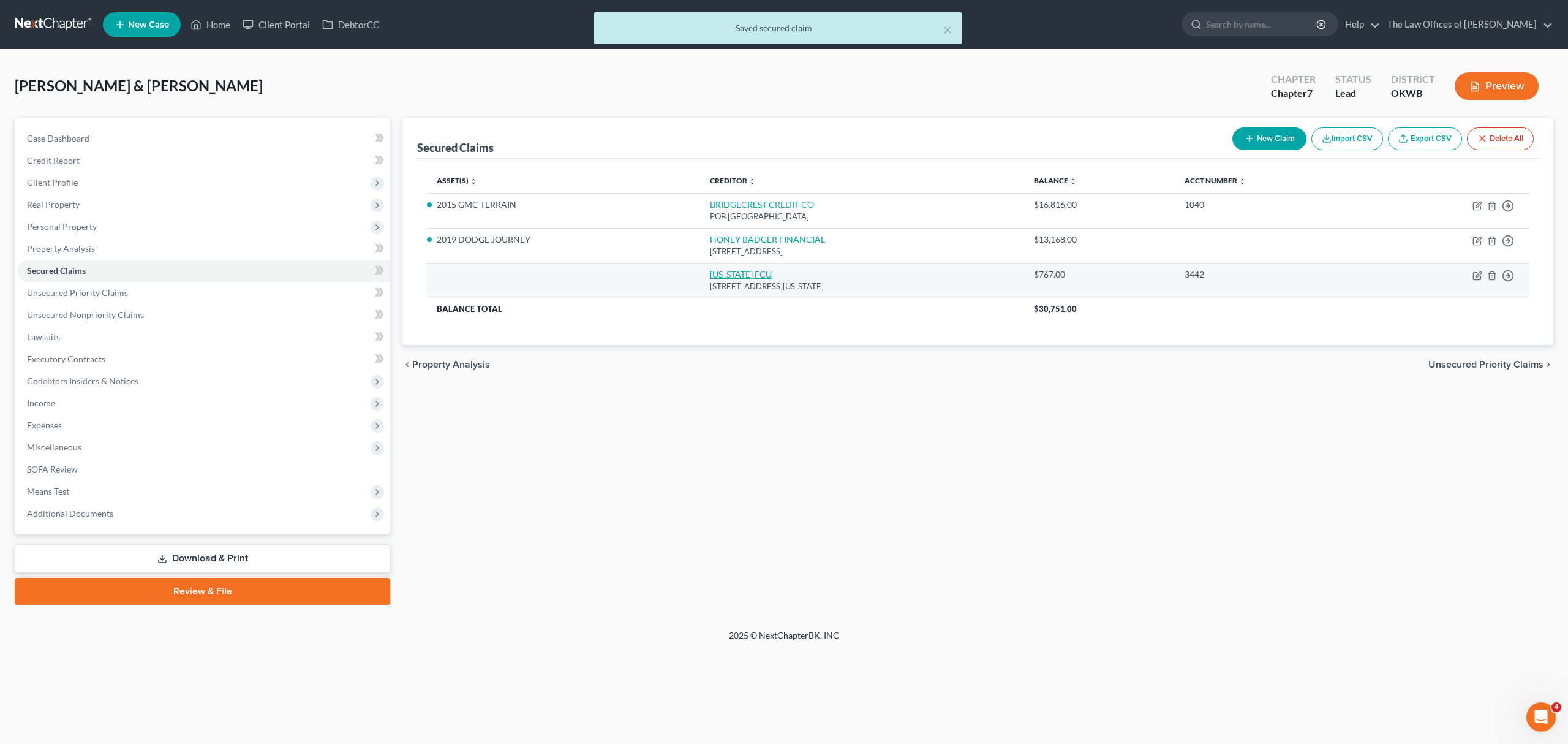
click at [747, 272] on link "[US_STATE] FCU" at bounding box center [741, 274] width 62 height 10
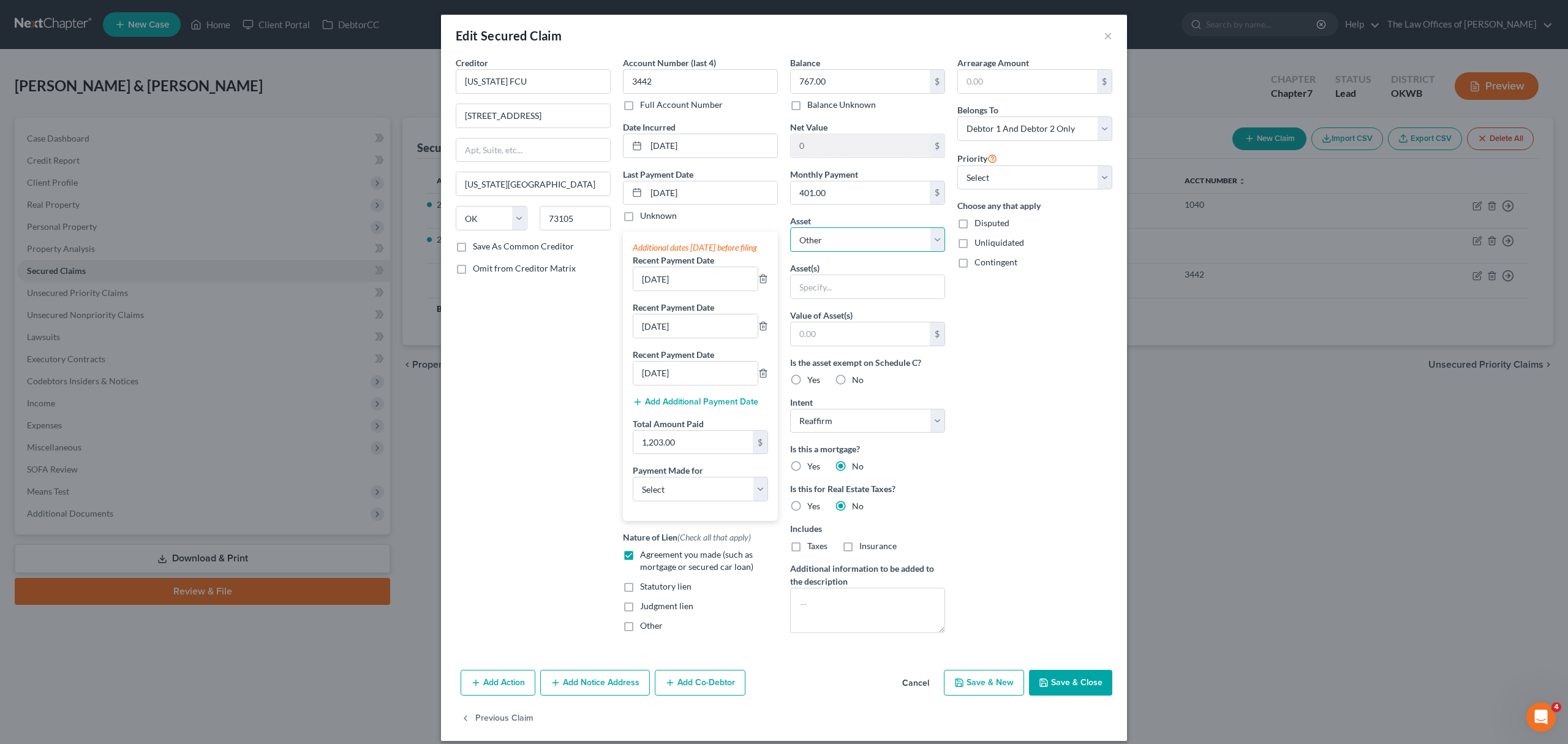
click at [826, 241] on select "Select Other Multiple Assets OK FED CU (Checking Account) - $300.0 [STREET_ADDR…" at bounding box center [868, 240] width 155 height 25
click at [790, 229] on select "Select Other Multiple Assets OK FED CU (Checking Account) - $300.0 [STREET_ADDR…" at bounding box center [868, 240] width 155 height 25
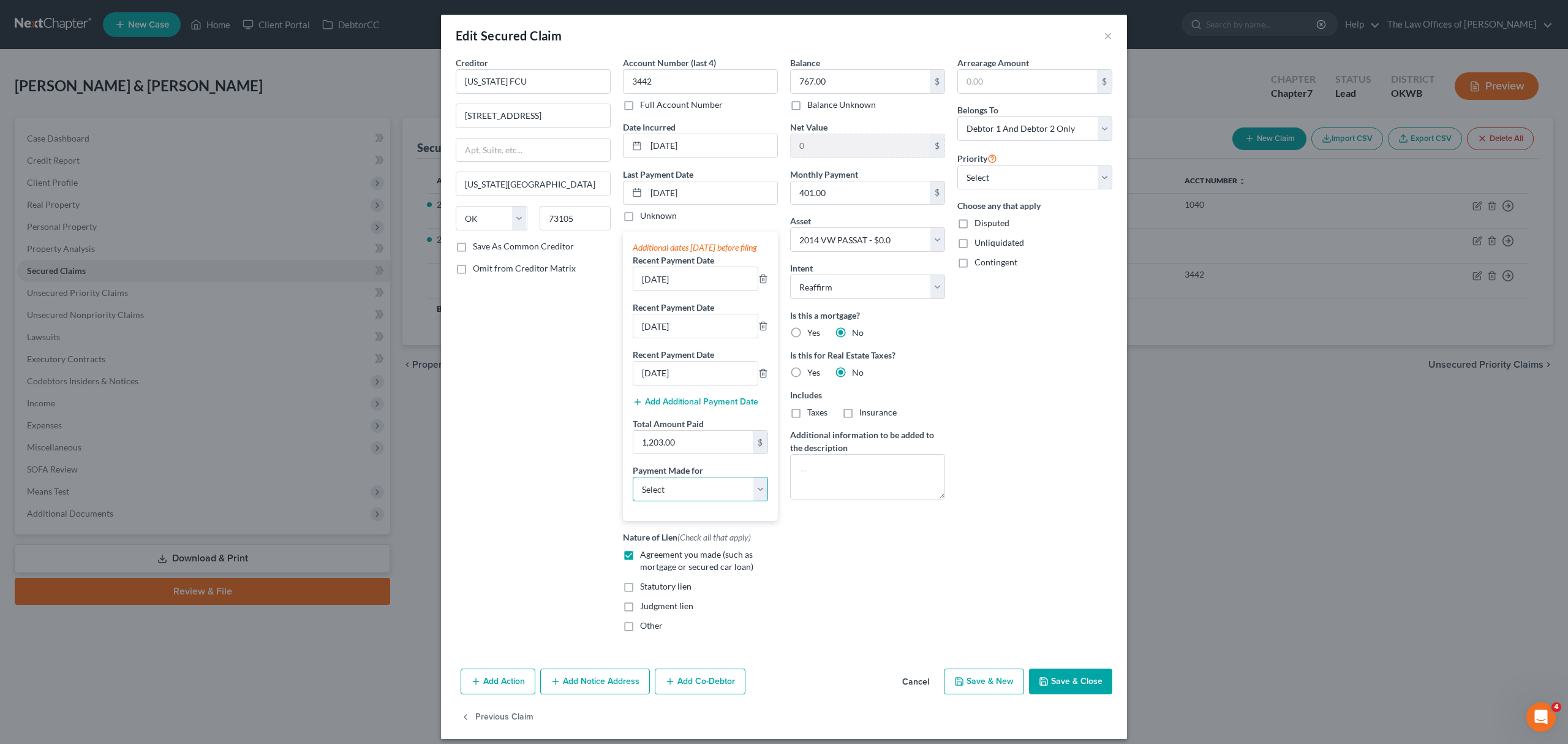
click at [724, 501] on select "Select Car Credit Card Loan Repayment Mortgage Other Suppliers Or Vendors" at bounding box center [700, 489] width 135 height 25
click at [632, 492] on select "Select Car Credit Card Loan Repayment Mortgage Other Suppliers Or Vendors" at bounding box center [700, 489] width 135 height 25
click at [1049, 690] on button "Save & Close" at bounding box center [1070, 681] width 83 height 26
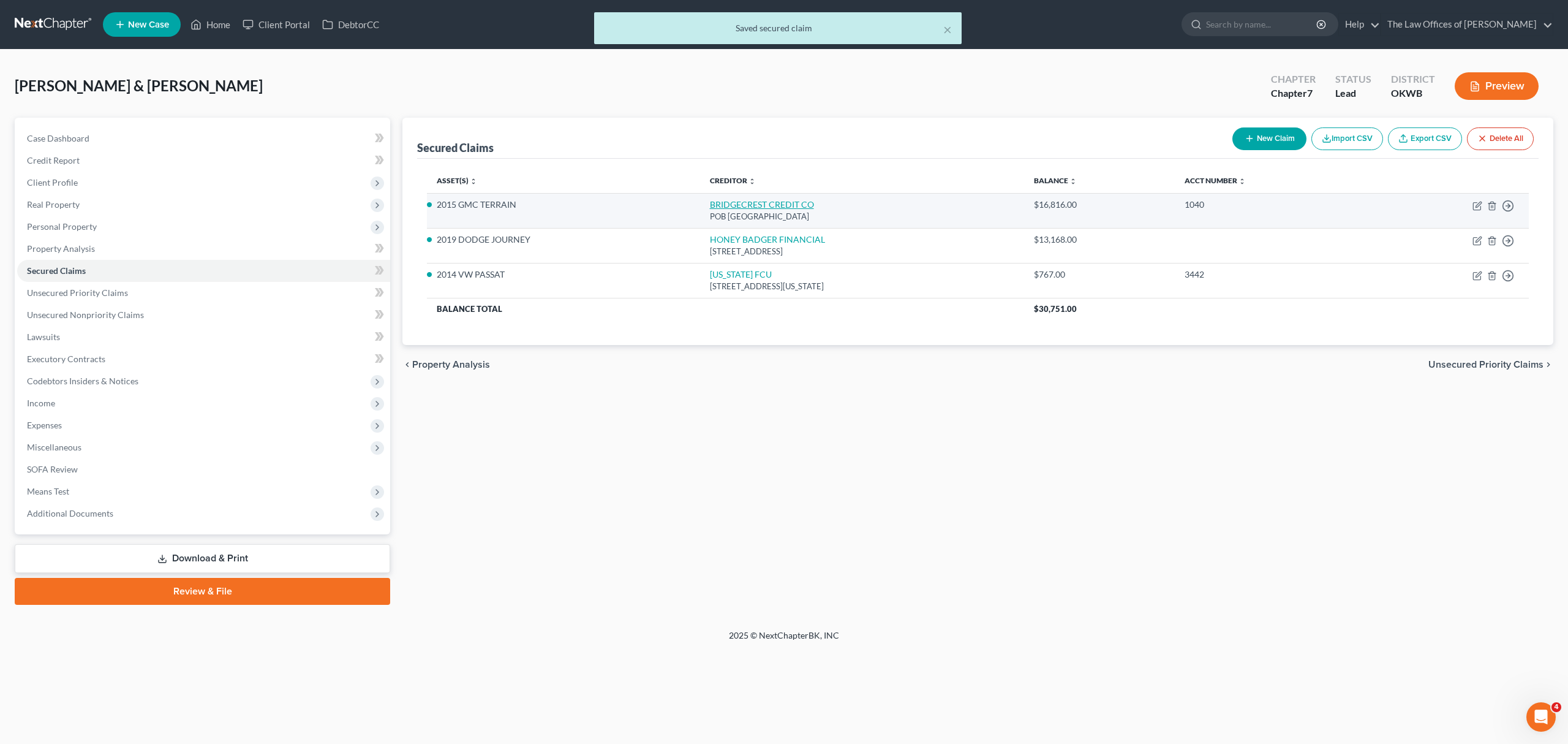
click at [778, 199] on link "BRIDGECREST CREDIT CO" at bounding box center [762, 204] width 104 height 10
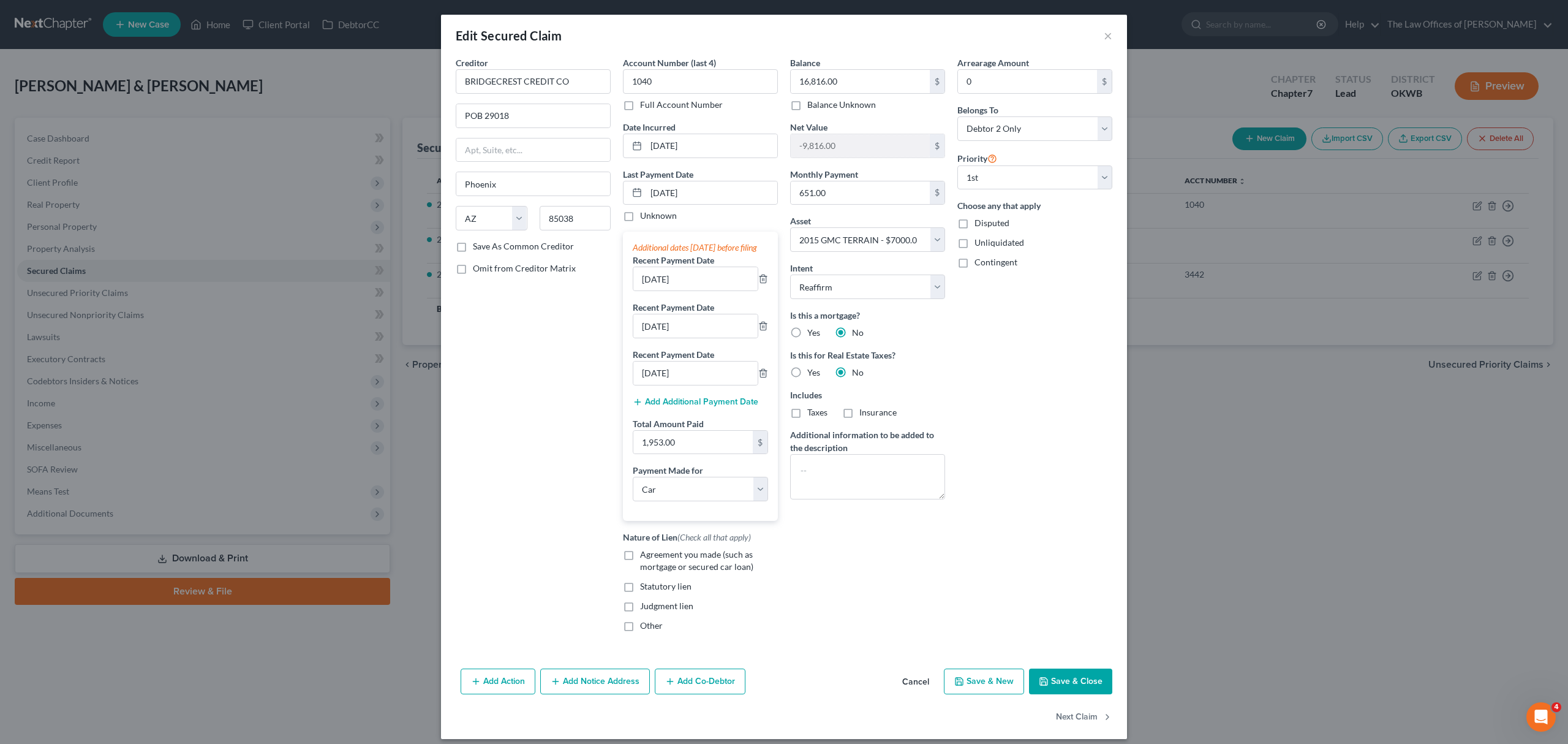
click at [640, 570] on label "Agreement you made (such as mortgage or secured car loan)" at bounding box center [709, 560] width 138 height 25
click at [645, 557] on input "Agreement you made (such as mortgage or secured car loan)" at bounding box center [649, 552] width 8 height 8
click at [1040, 689] on button "Save & Close" at bounding box center [1070, 681] width 83 height 26
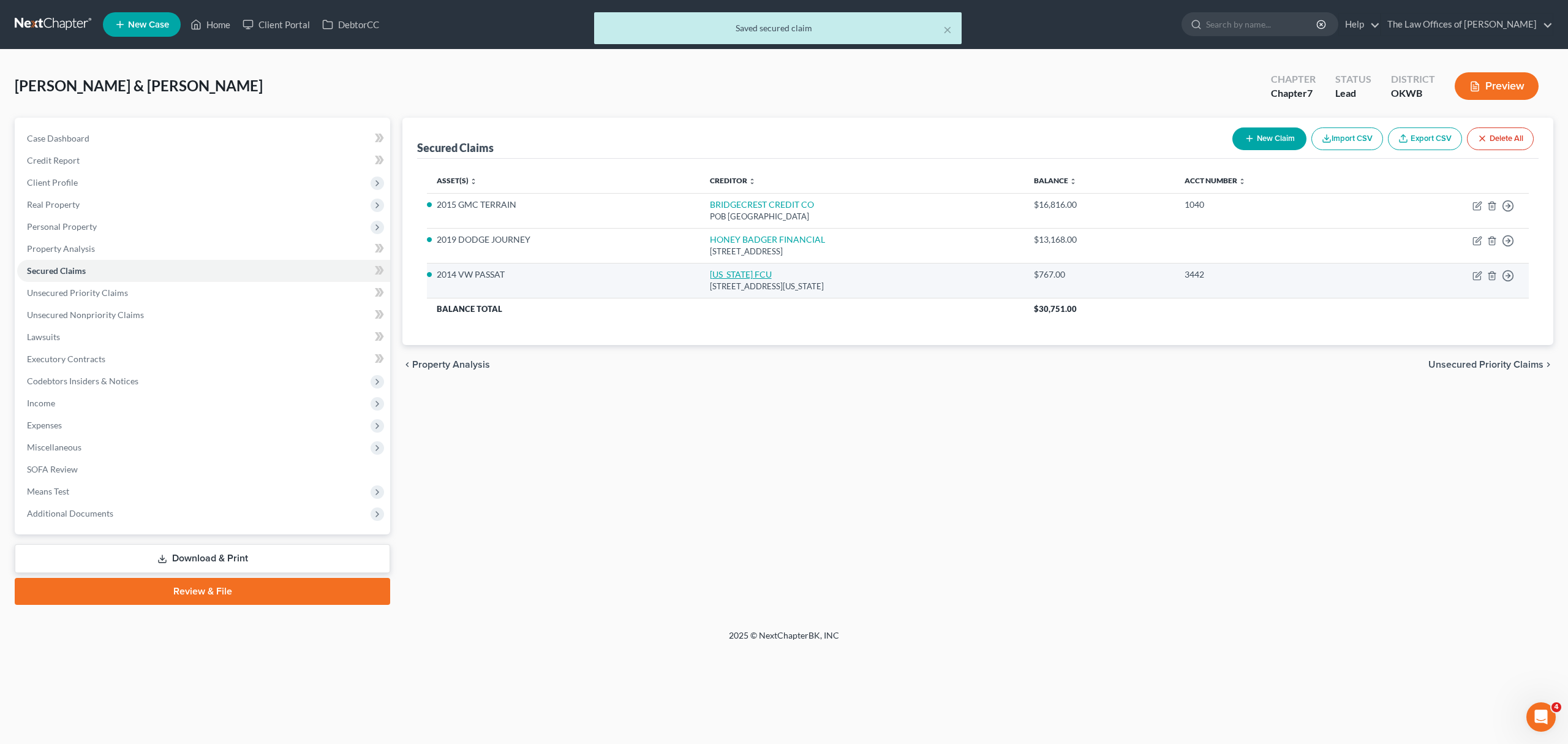
click at [725, 277] on link "[US_STATE] FCU" at bounding box center [741, 274] width 62 height 10
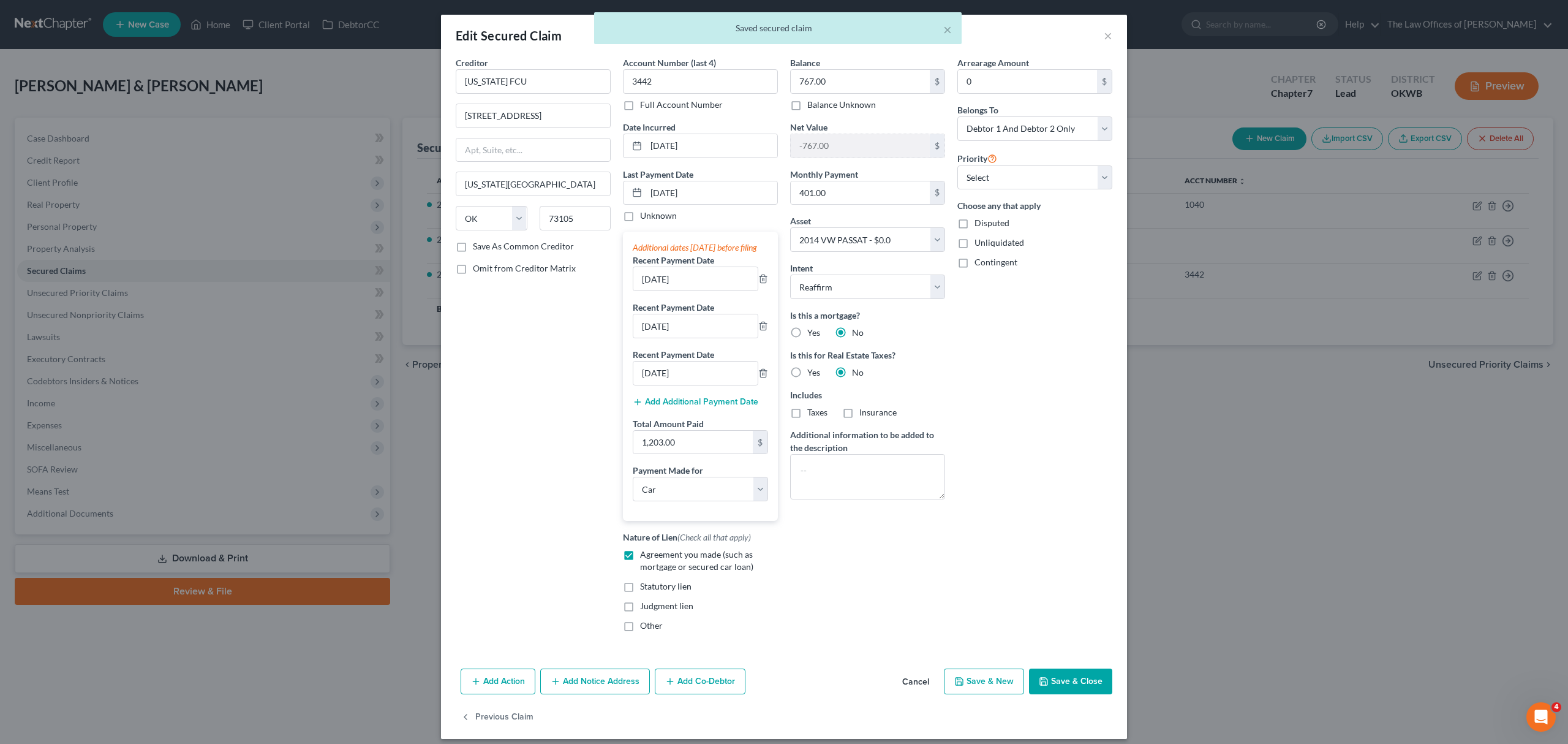
drag, startPoint x: 1065, startPoint y: 710, endPoint x: 1065, endPoint y: 697, distance: 13.0
click at [1065, 694] on button "Save & Close" at bounding box center [1070, 681] width 83 height 26
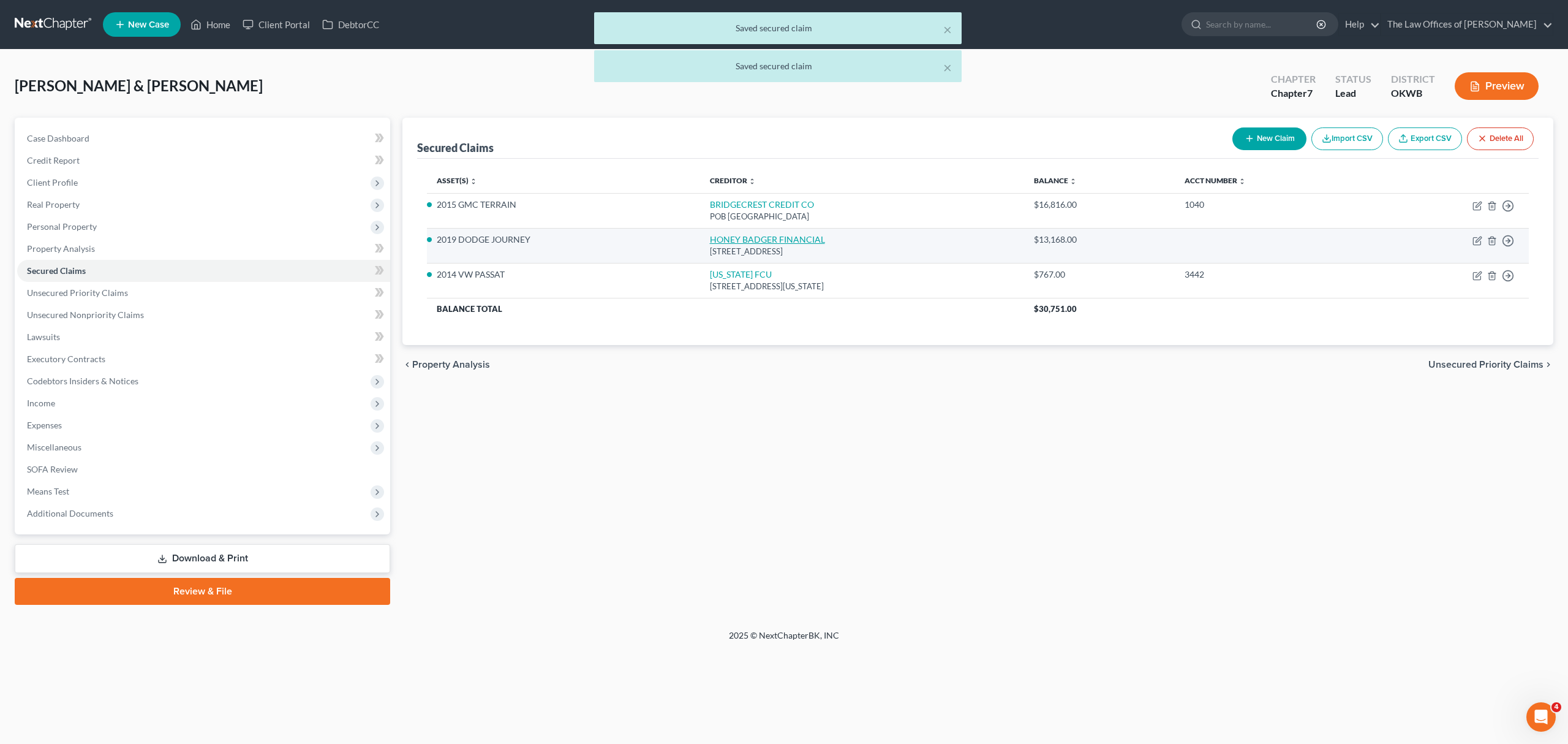
click at [733, 236] on link "HONEY BADGER FINANCIAL" at bounding box center [768, 239] width 115 height 10
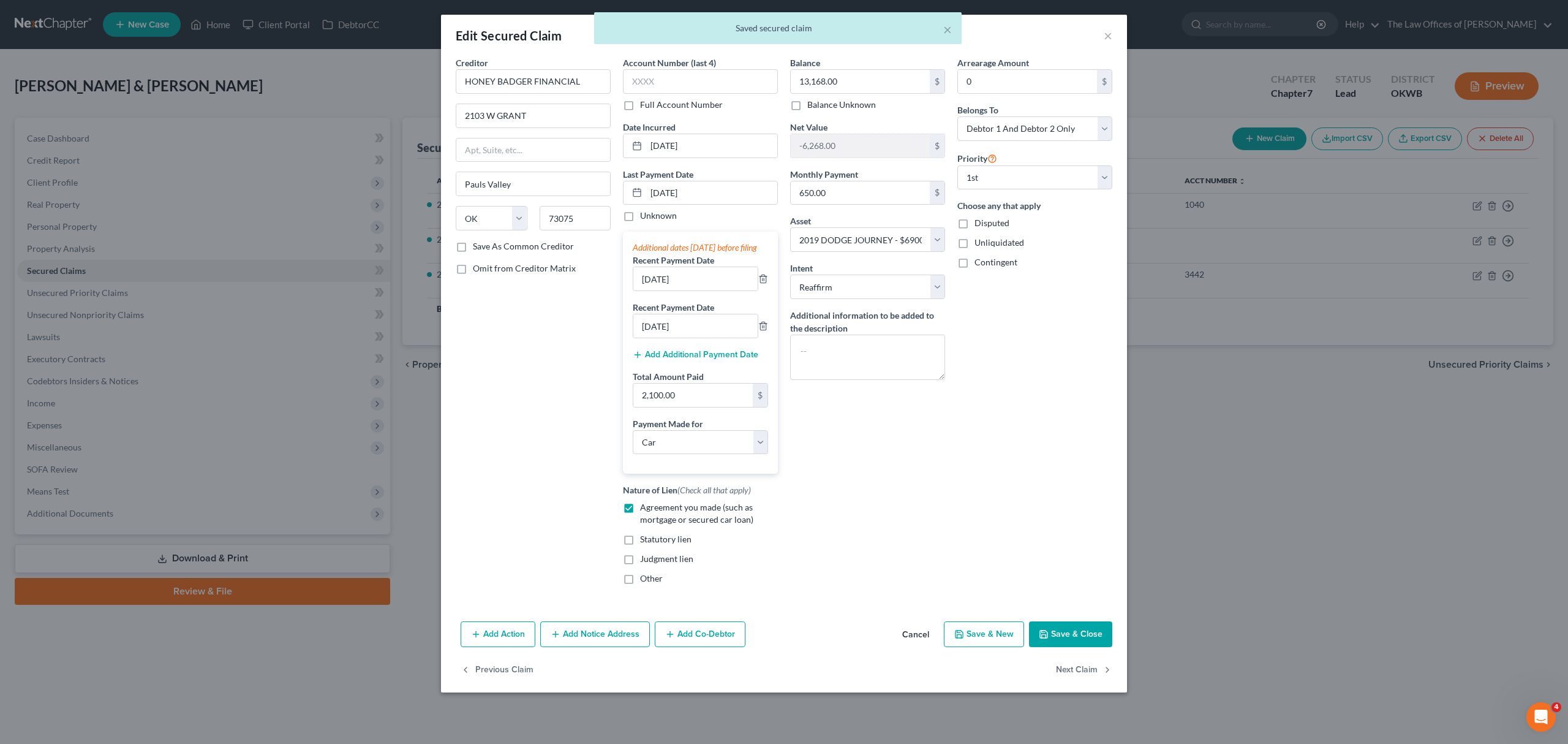
click at [1079, 647] on button "Save & Close" at bounding box center [1070, 634] width 83 height 26
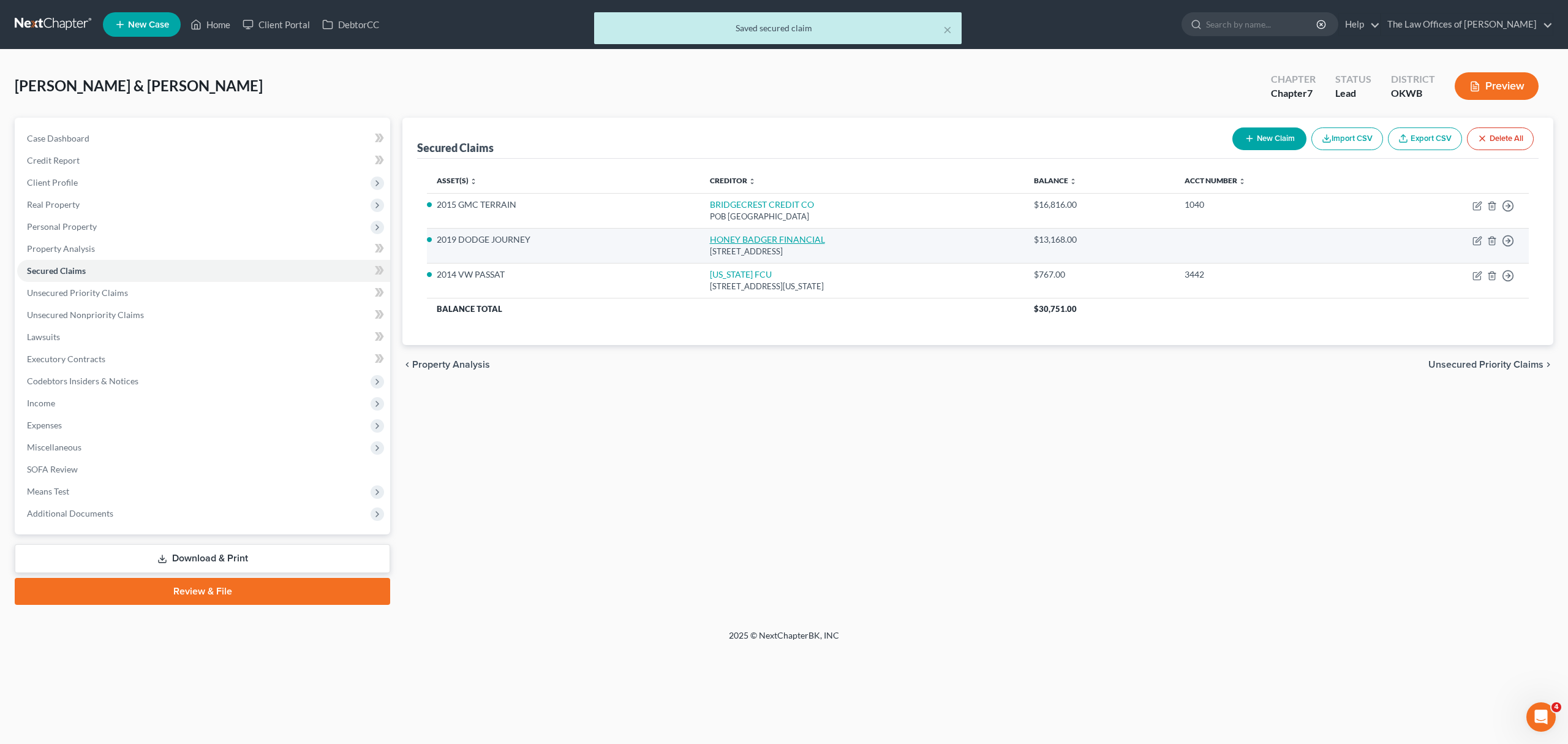
click at [746, 237] on link "HONEY BADGER FINANCIAL" at bounding box center [768, 239] width 115 height 10
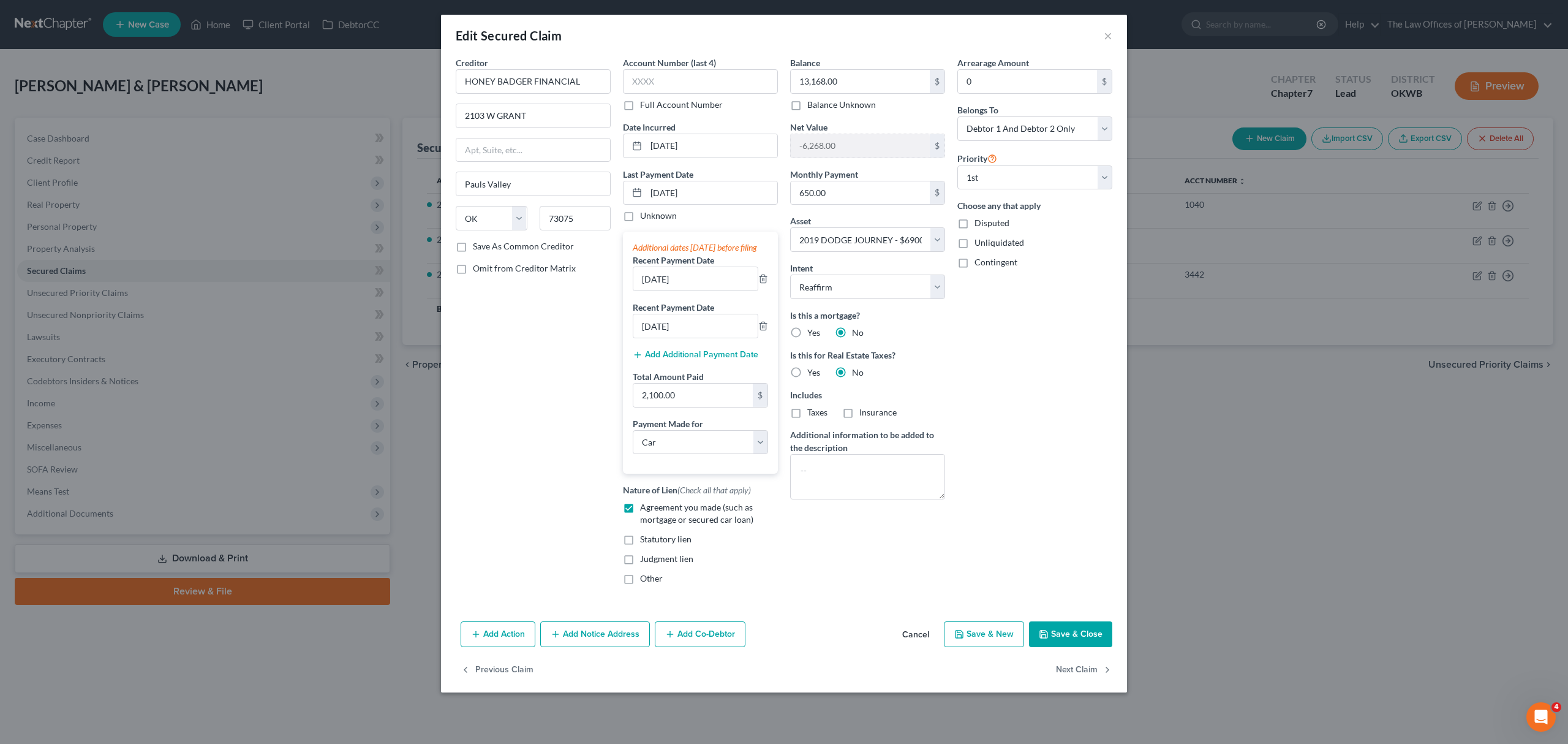
click at [1069, 646] on button "Save & Close" at bounding box center [1070, 634] width 83 height 26
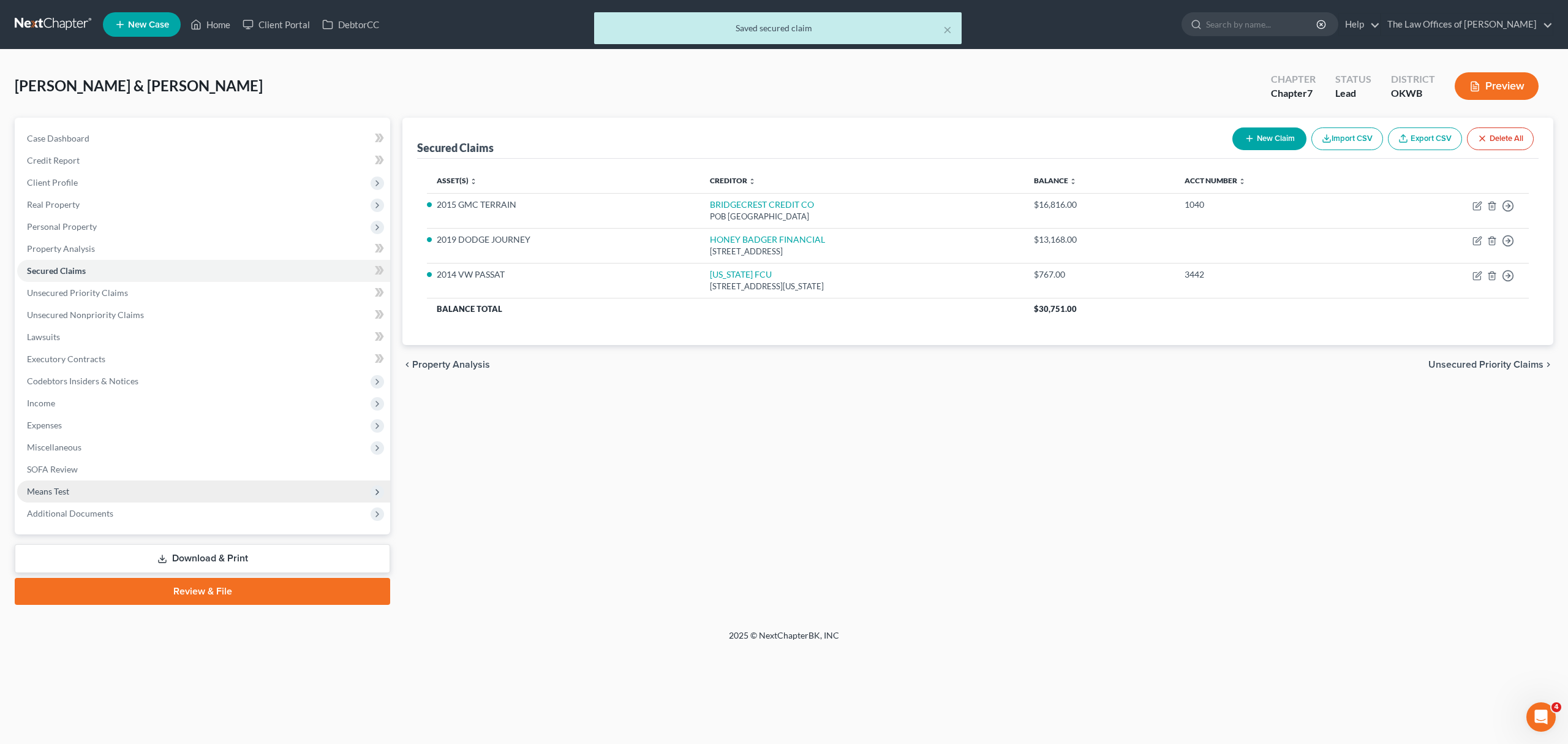
click at [67, 482] on span "Means Test" at bounding box center [204, 491] width 373 height 22
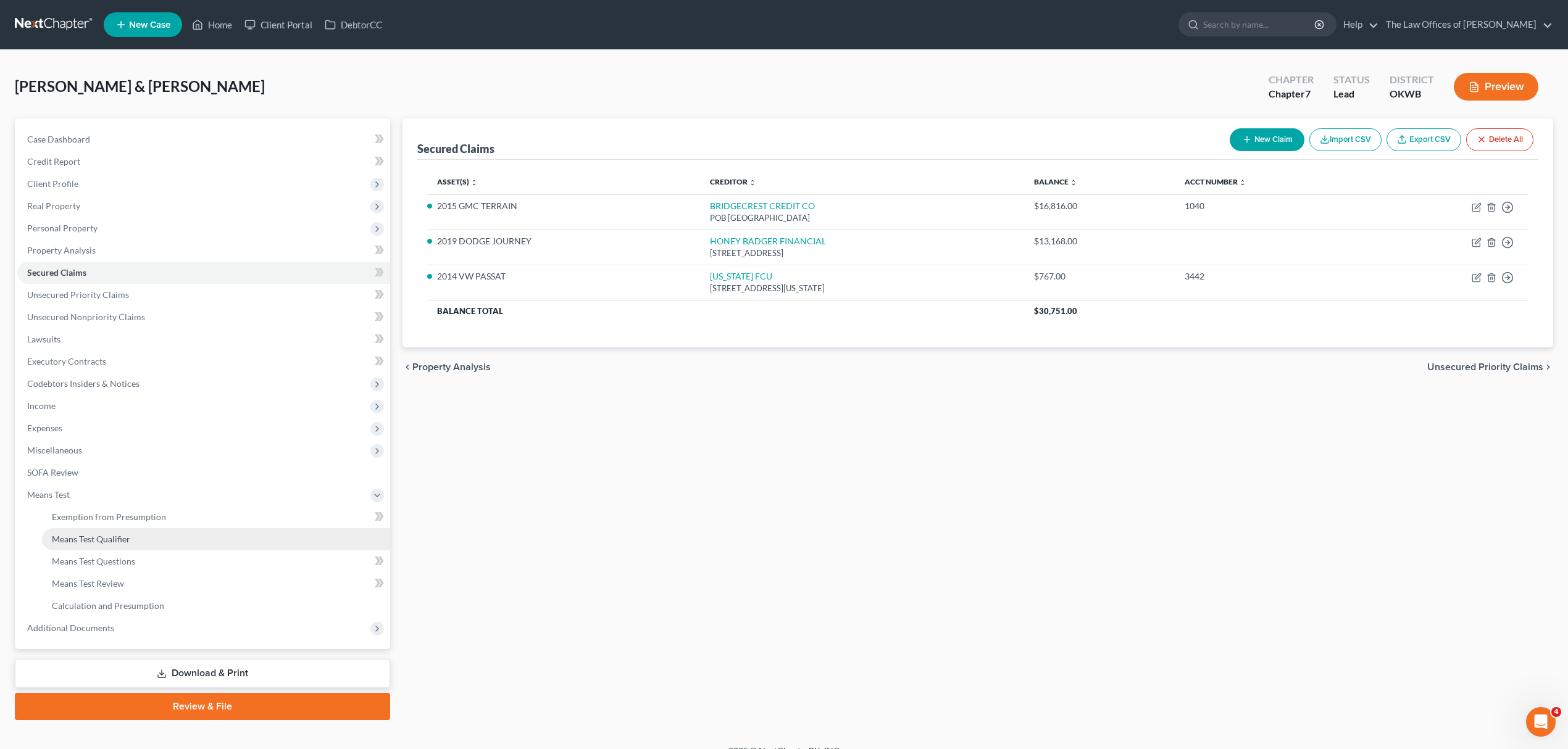
click at [117, 531] on link "Means Test Qualifier" at bounding box center [216, 539] width 348 height 22
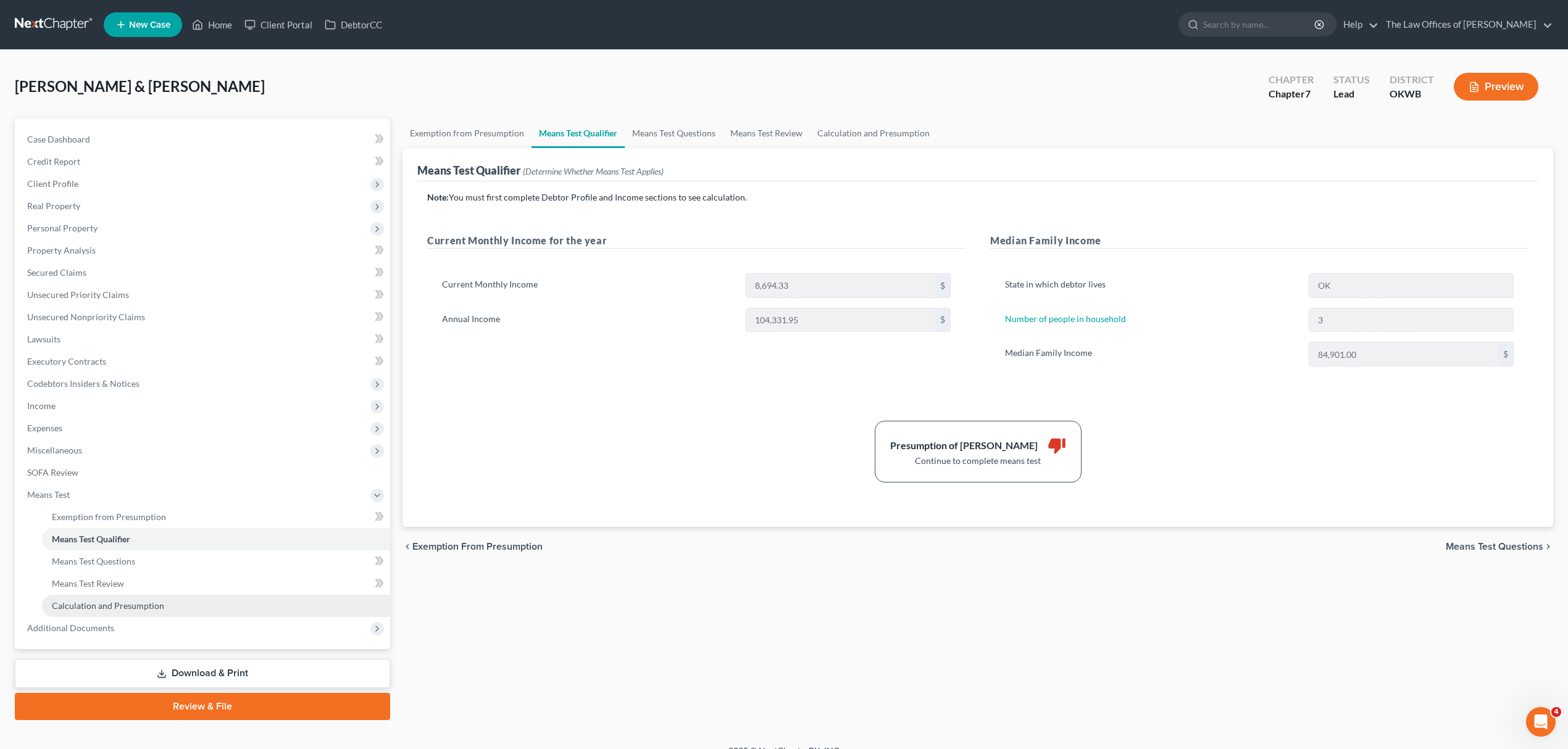
click at [117, 607] on span "Calculation and Presumption" at bounding box center [108, 605] width 113 height 10
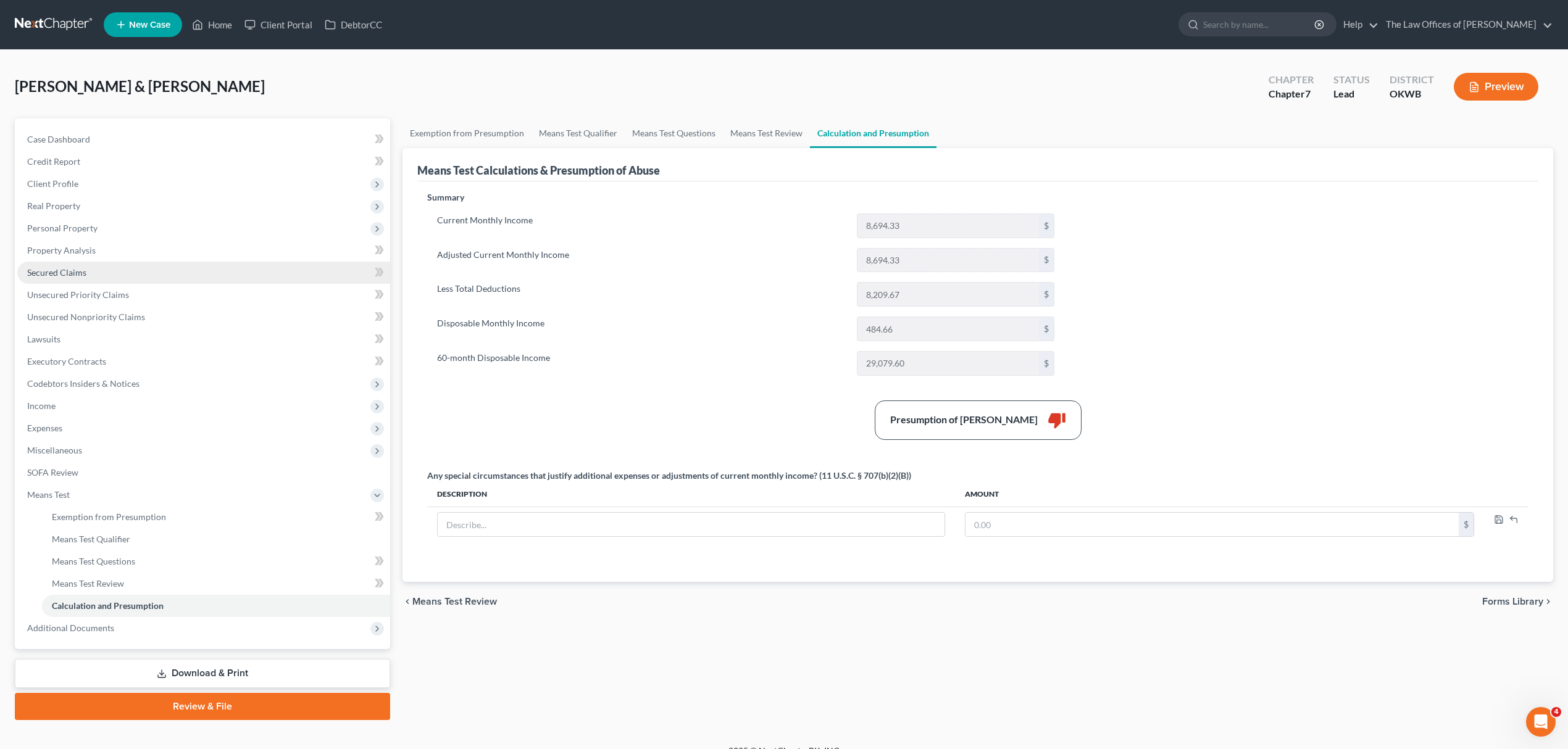
click at [113, 275] on link "Secured Claims" at bounding box center [204, 273] width 373 height 22
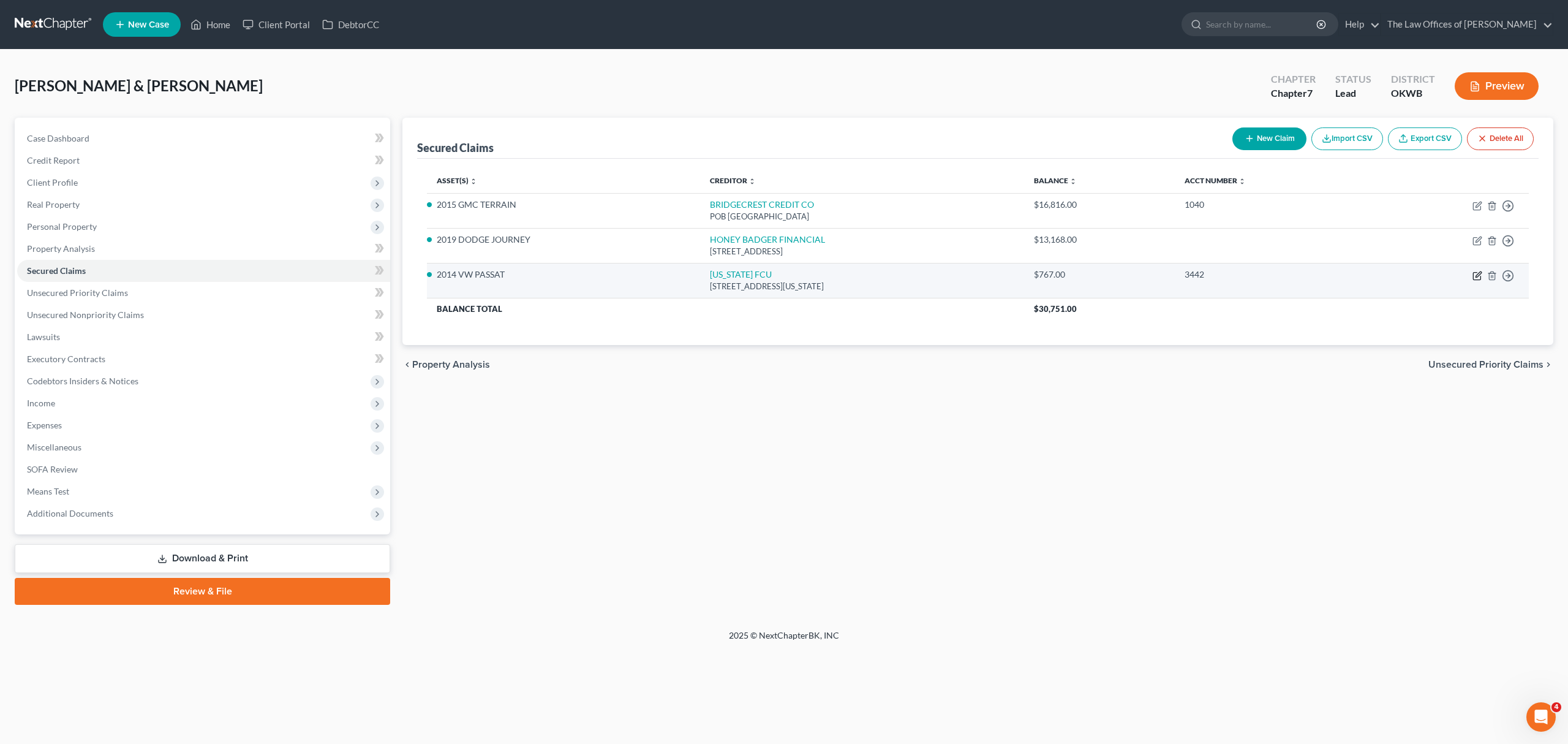
click at [1474, 275] on icon "button" at bounding box center [1477, 275] width 10 height 10
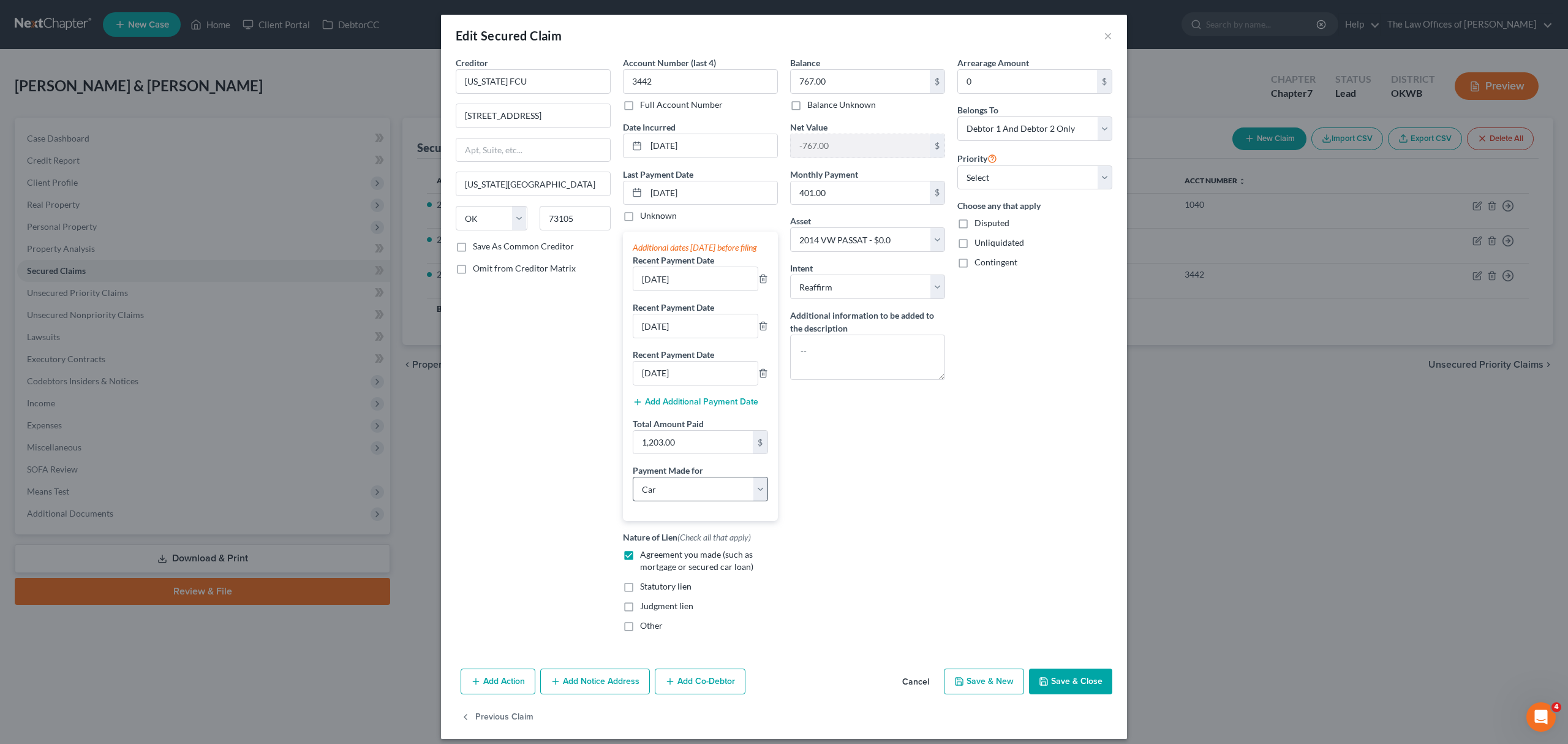
scroll to position [25, 0]
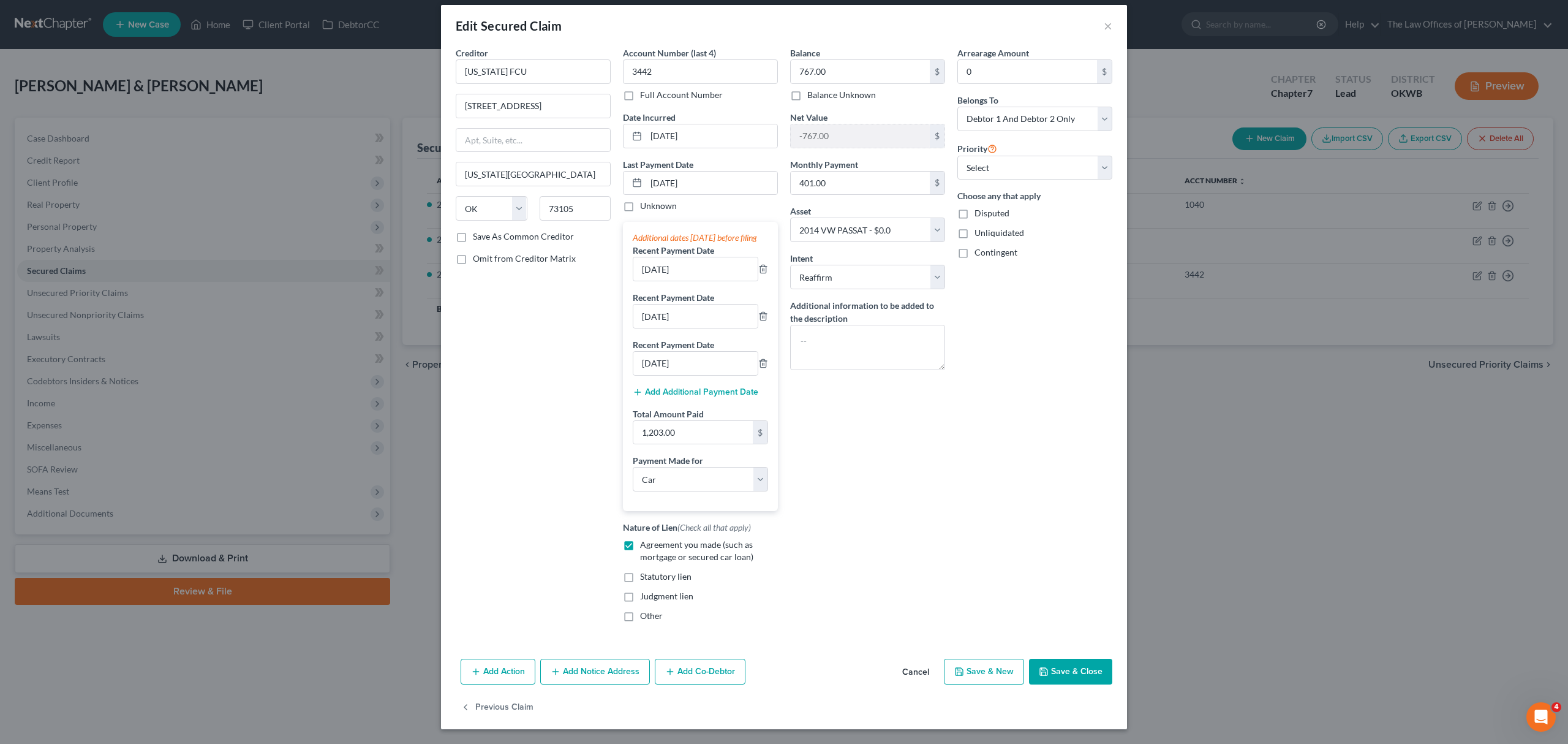
click at [472, 673] on icon "button" at bounding box center [476, 671] width 10 height 10
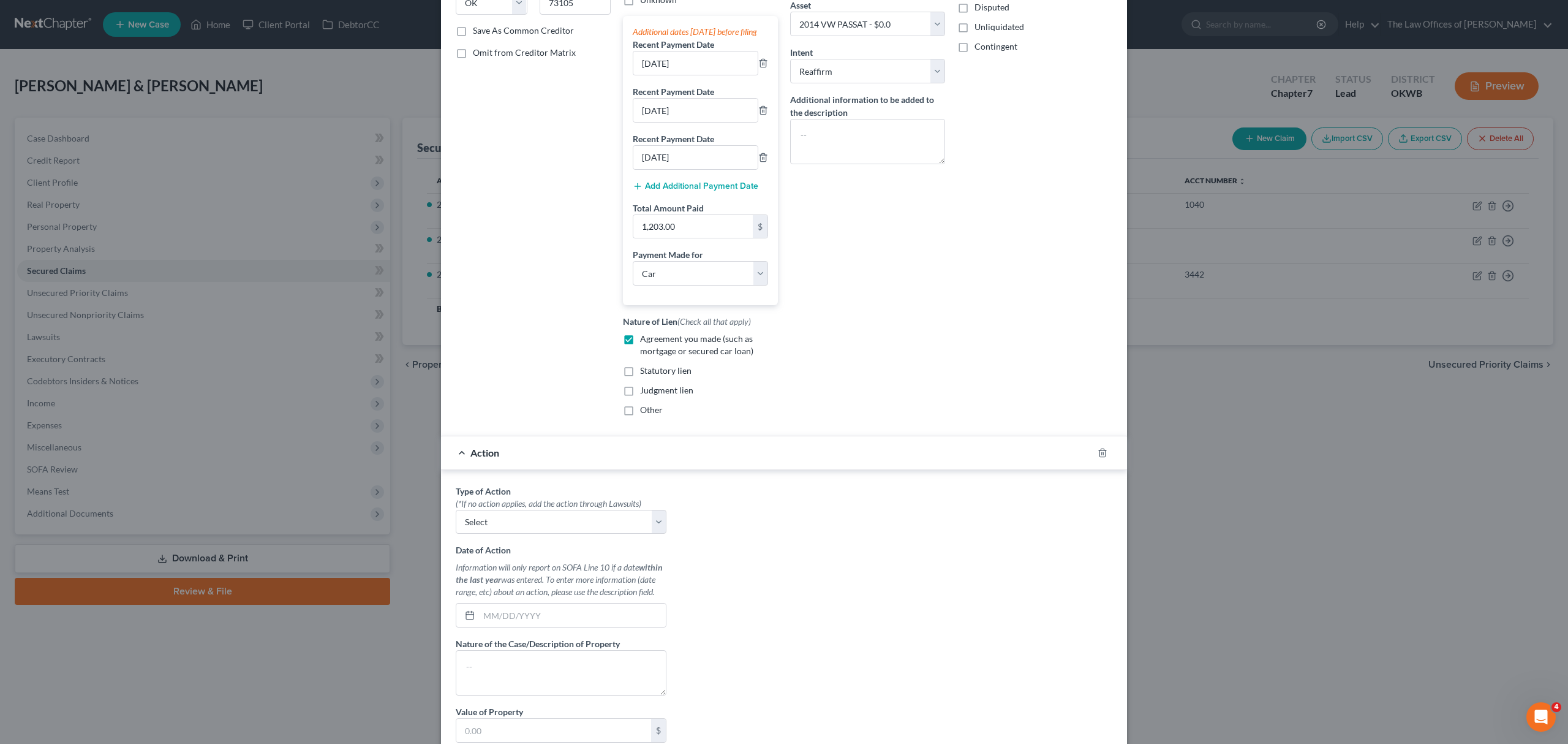
scroll to position [393, 0]
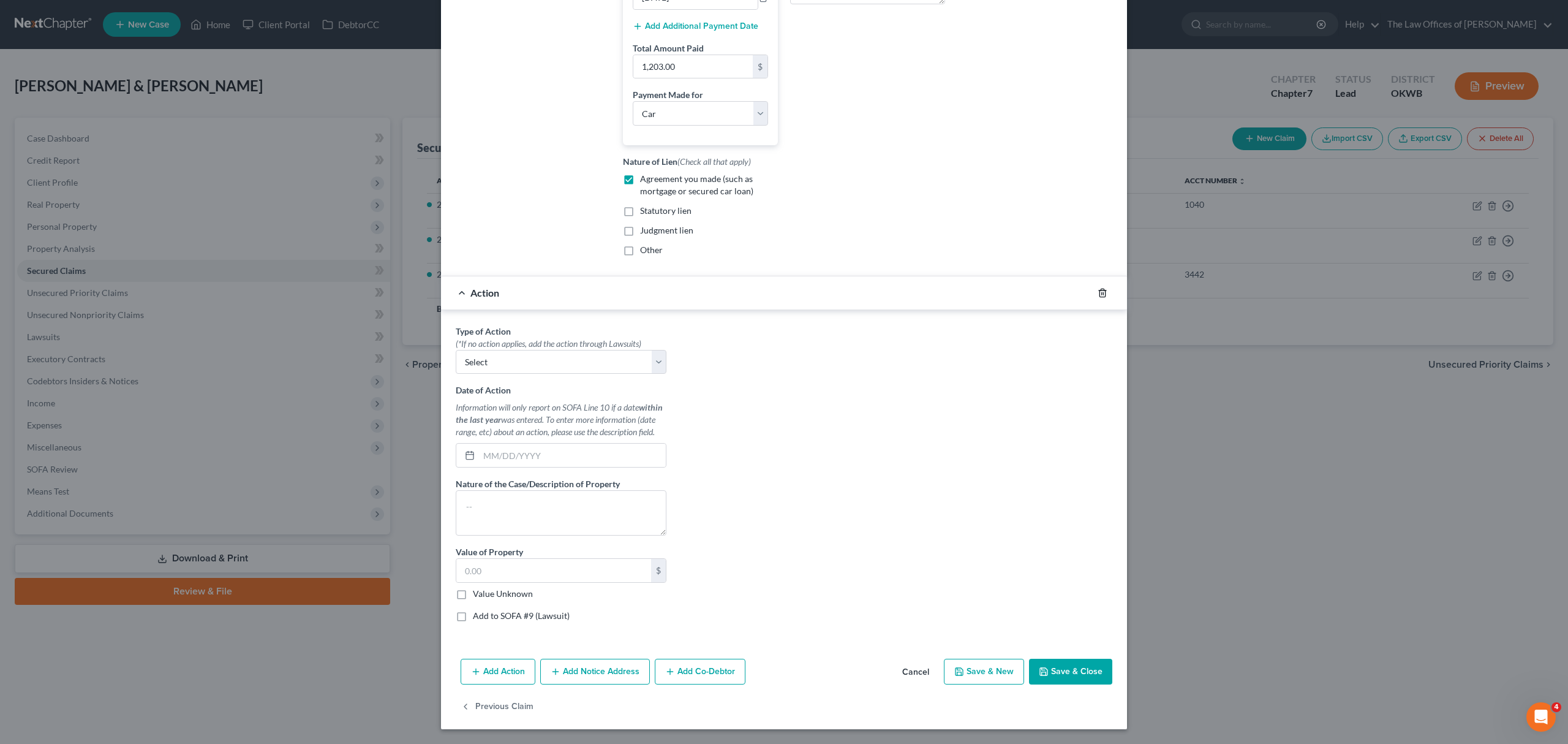
click at [1103, 292] on line "button" at bounding box center [1103, 293] width 0 height 3
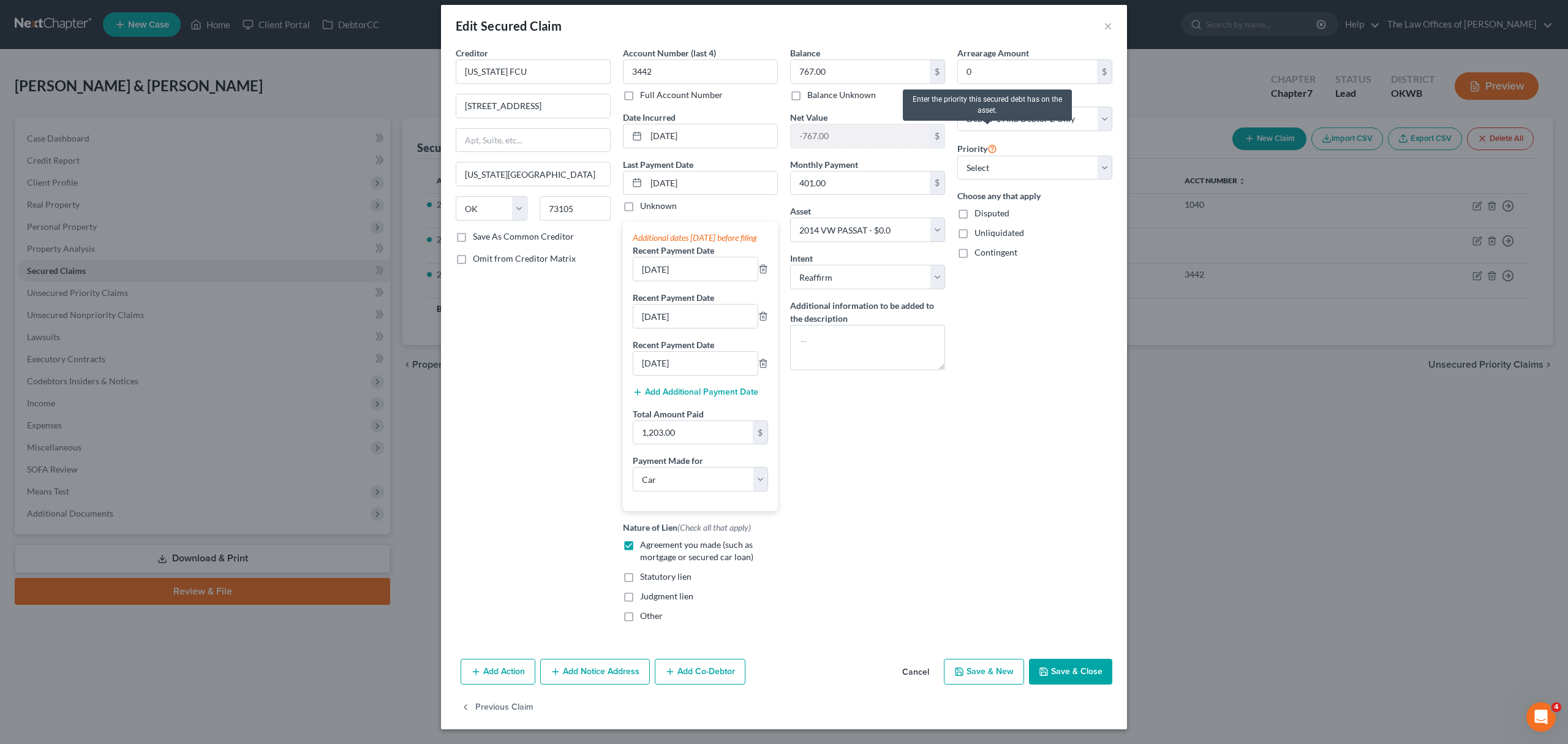
click at [988, 142] on icon at bounding box center [992, 148] width 10 height 12
click at [988, 156] on select "Select 1st 2nd 3rd 4th 5th 6th 7th 8th 9th 10th 11th 12th 13th 14th 15th 16th 1…" at bounding box center [1034, 168] width 155 height 25
click at [957, 156] on select "Select 1st 2nd 3rd 4th 5th 6th 7th 8th 9th 10th 11th 12th 13th 14th 15th 16th 1…" at bounding box center [1034, 168] width 155 height 25
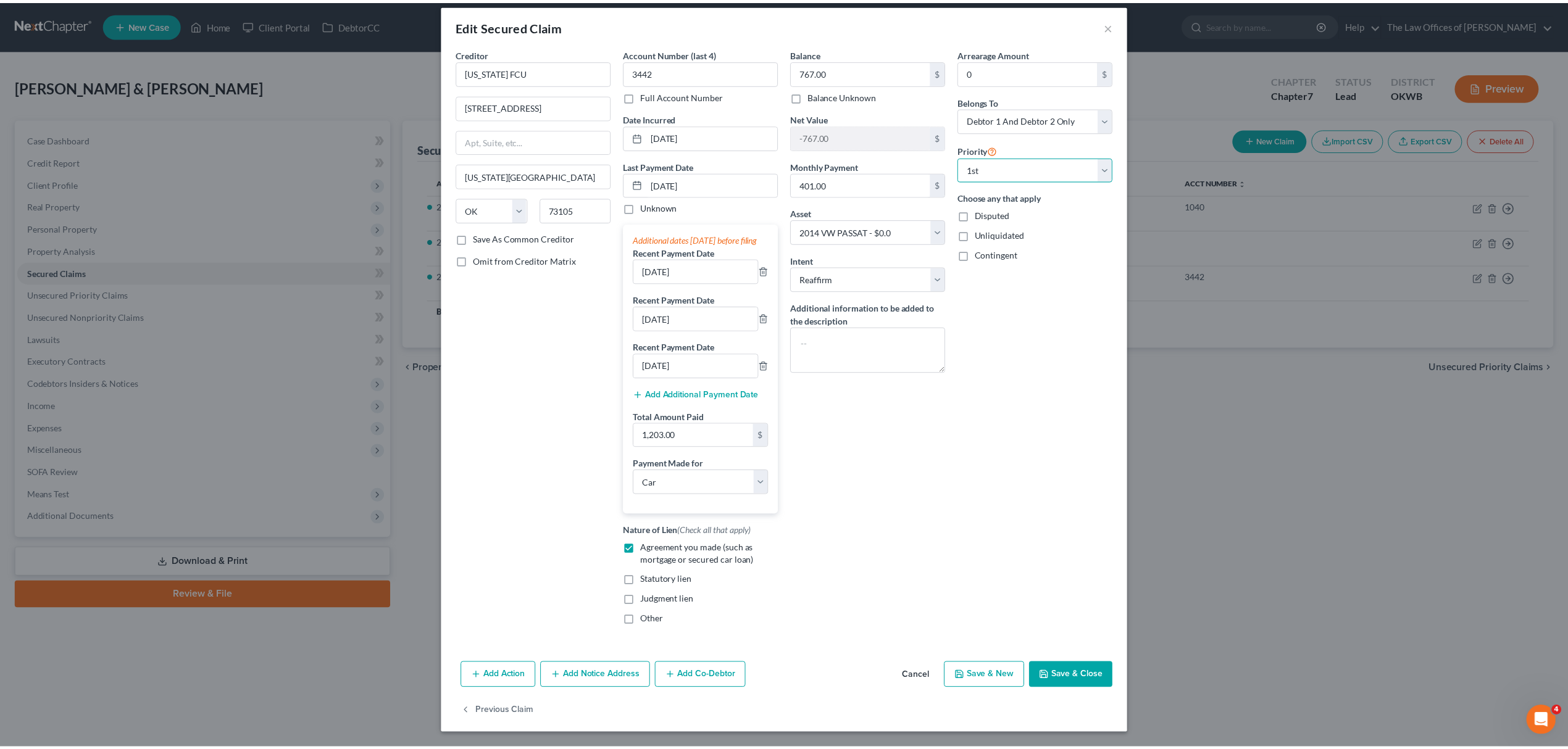
scroll to position [0, 0]
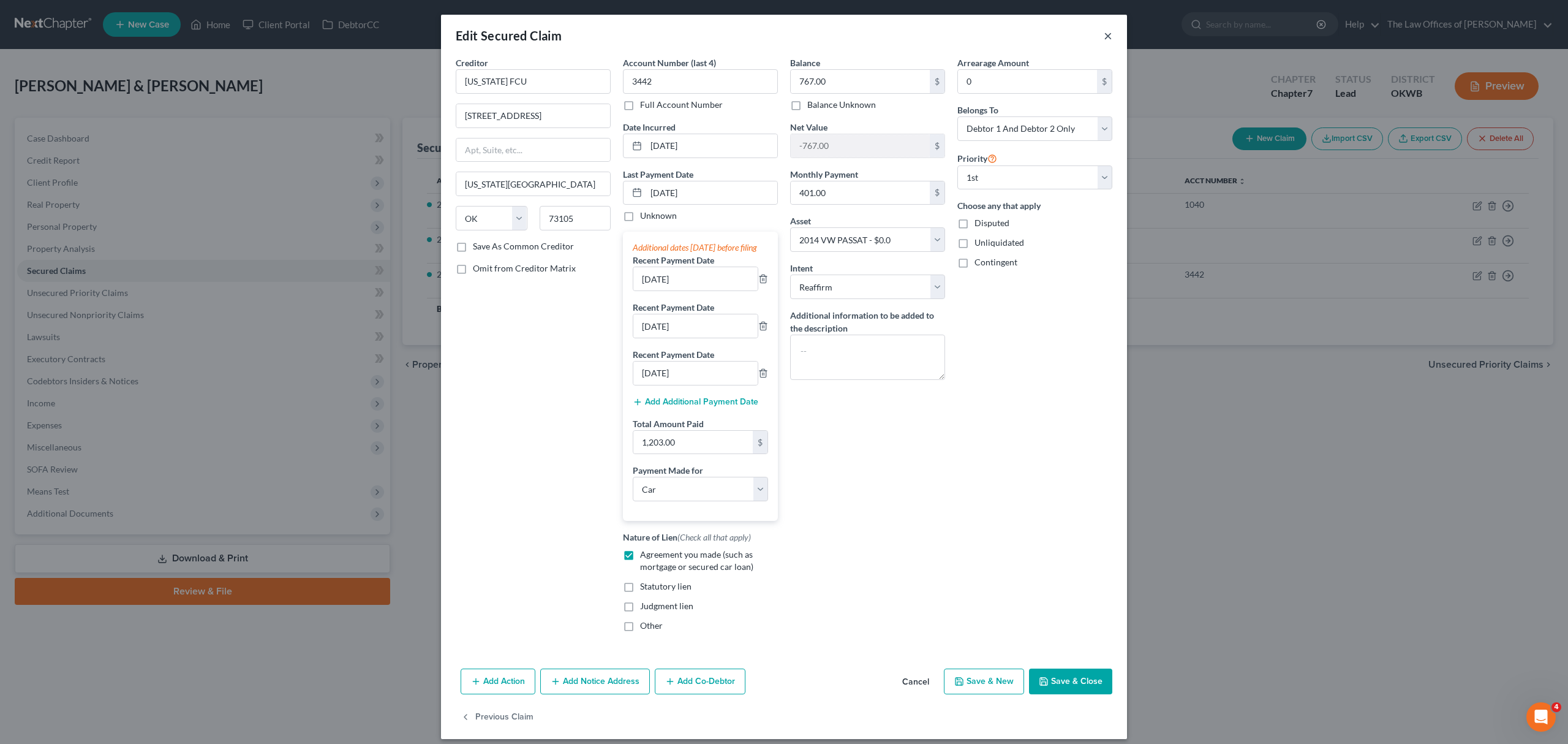
click at [1103, 36] on button "×" at bounding box center [1107, 36] width 8 height 15
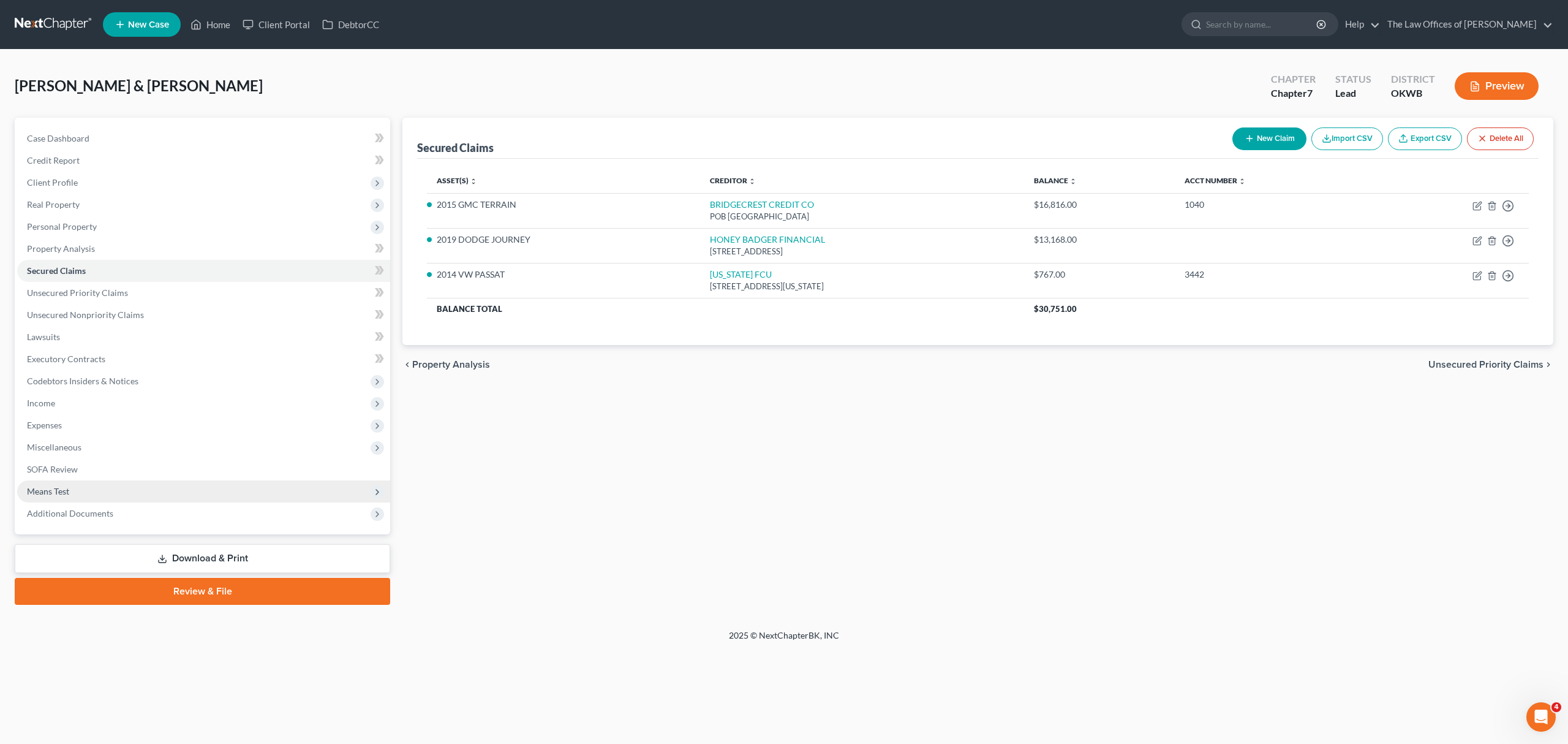
click at [112, 484] on span "Means Test" at bounding box center [204, 491] width 373 height 22
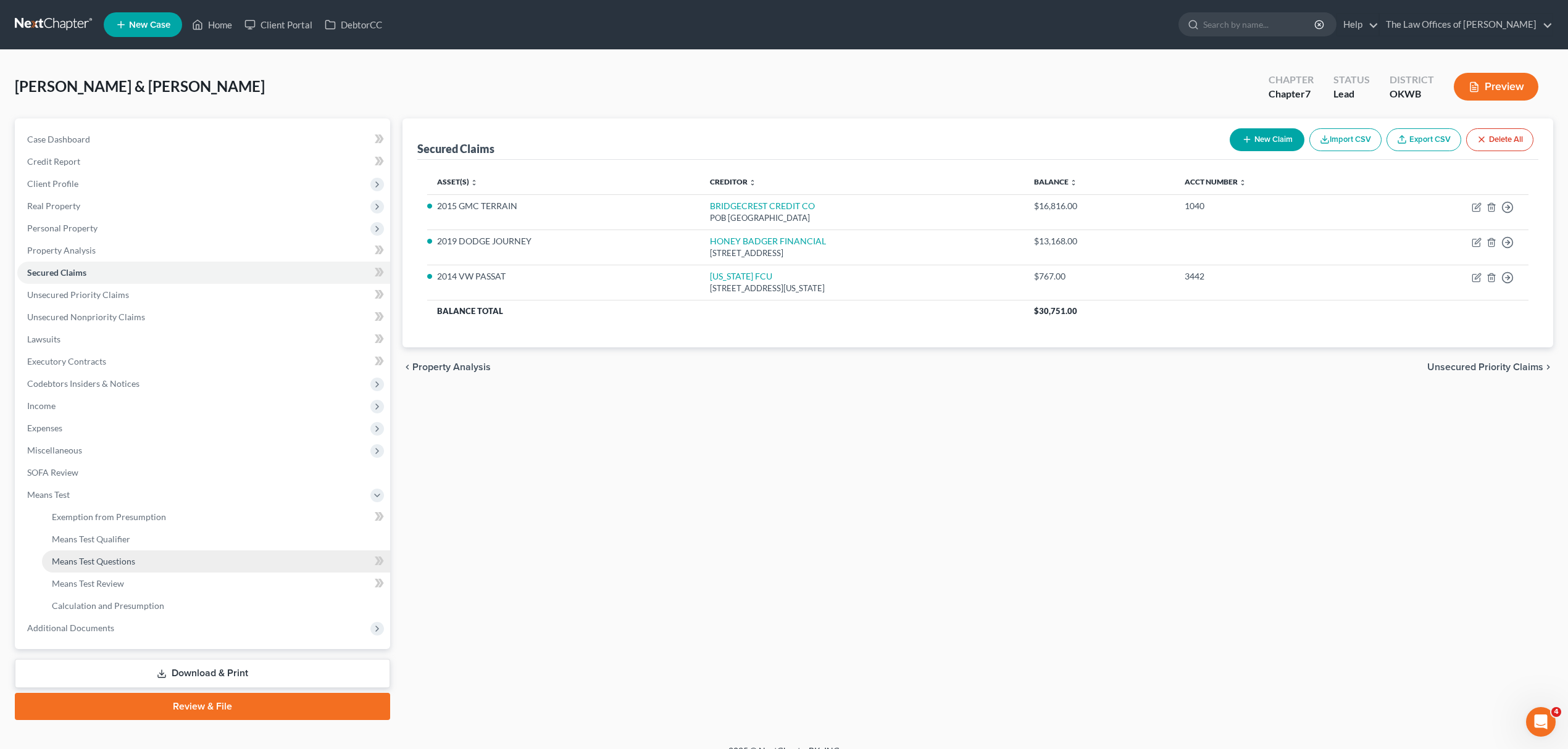
click at [121, 551] on link "Means Test Questions" at bounding box center [216, 561] width 348 height 22
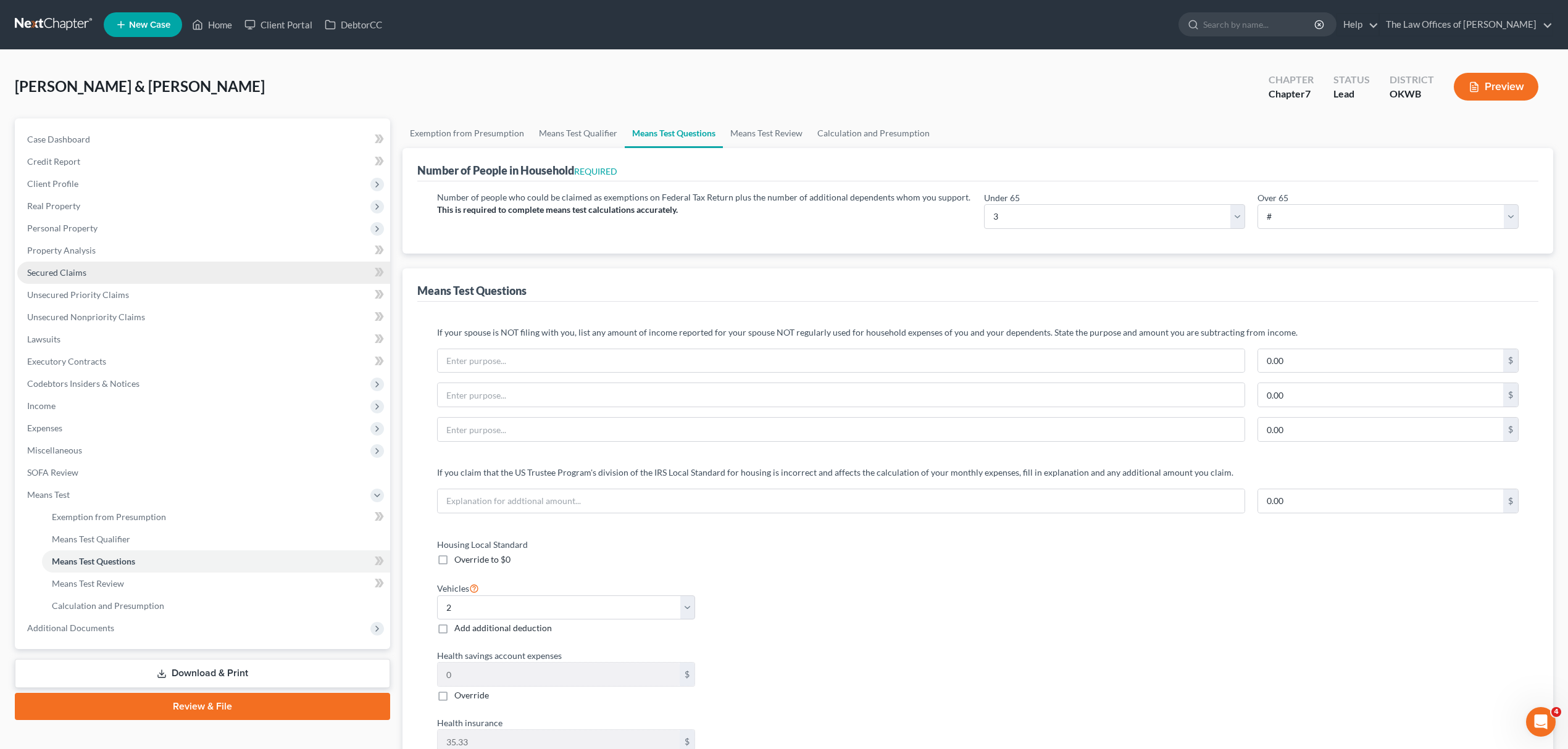
click at [70, 269] on span "Secured Claims" at bounding box center [57, 272] width 59 height 10
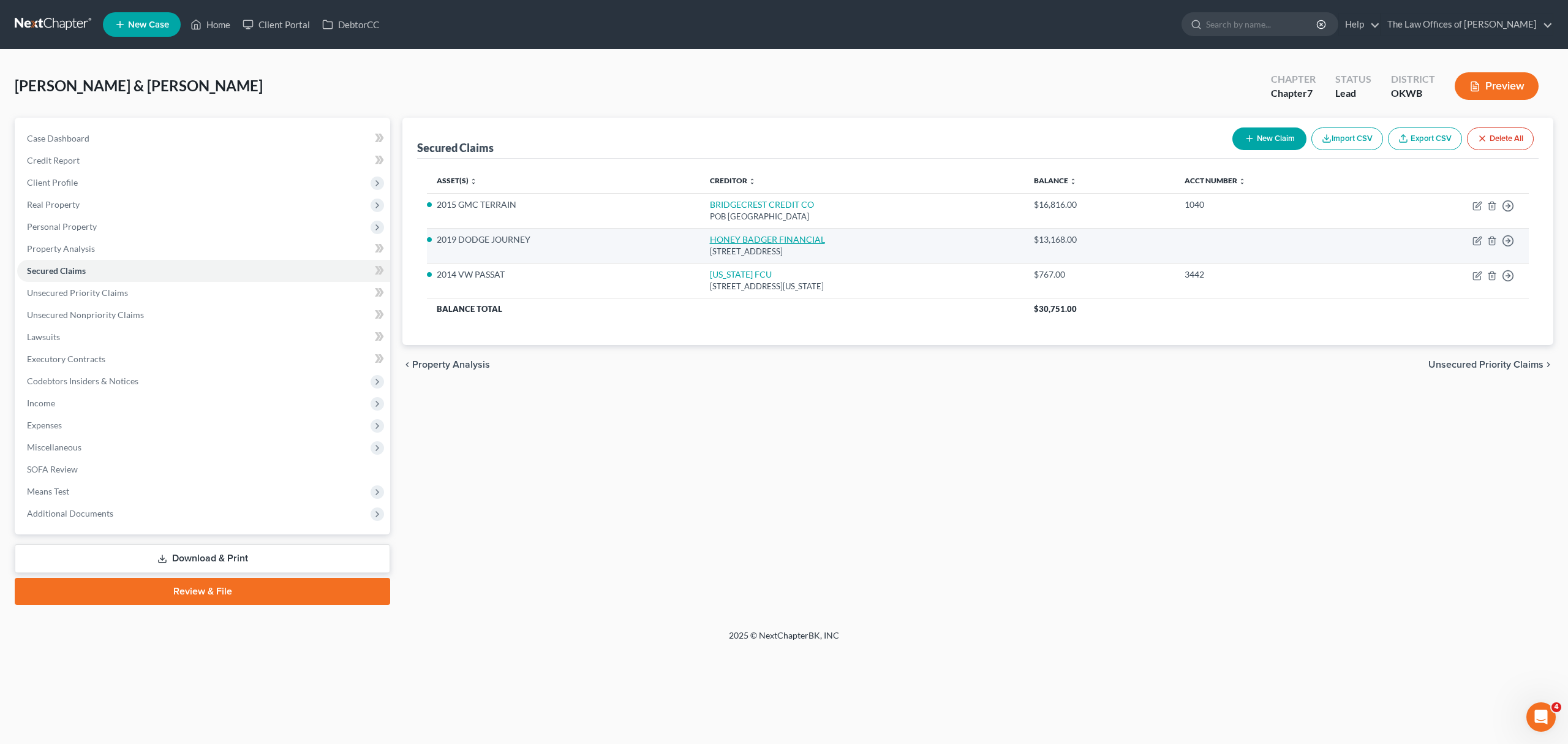
click at [728, 240] on link "HONEY BADGER FINANCIAL" at bounding box center [768, 239] width 115 height 10
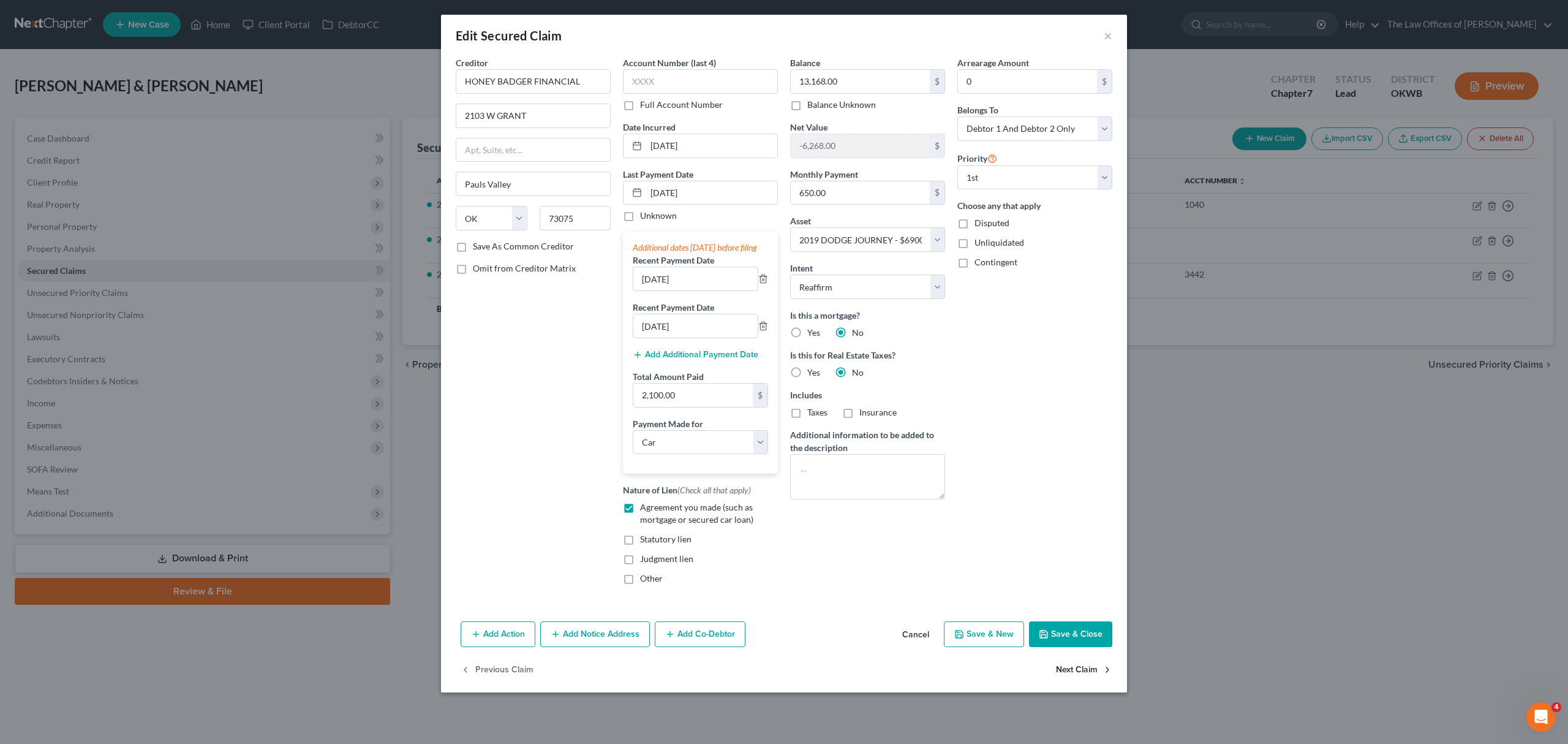
click at [1061, 641] on button "Save & Close" at bounding box center [1070, 634] width 83 height 26
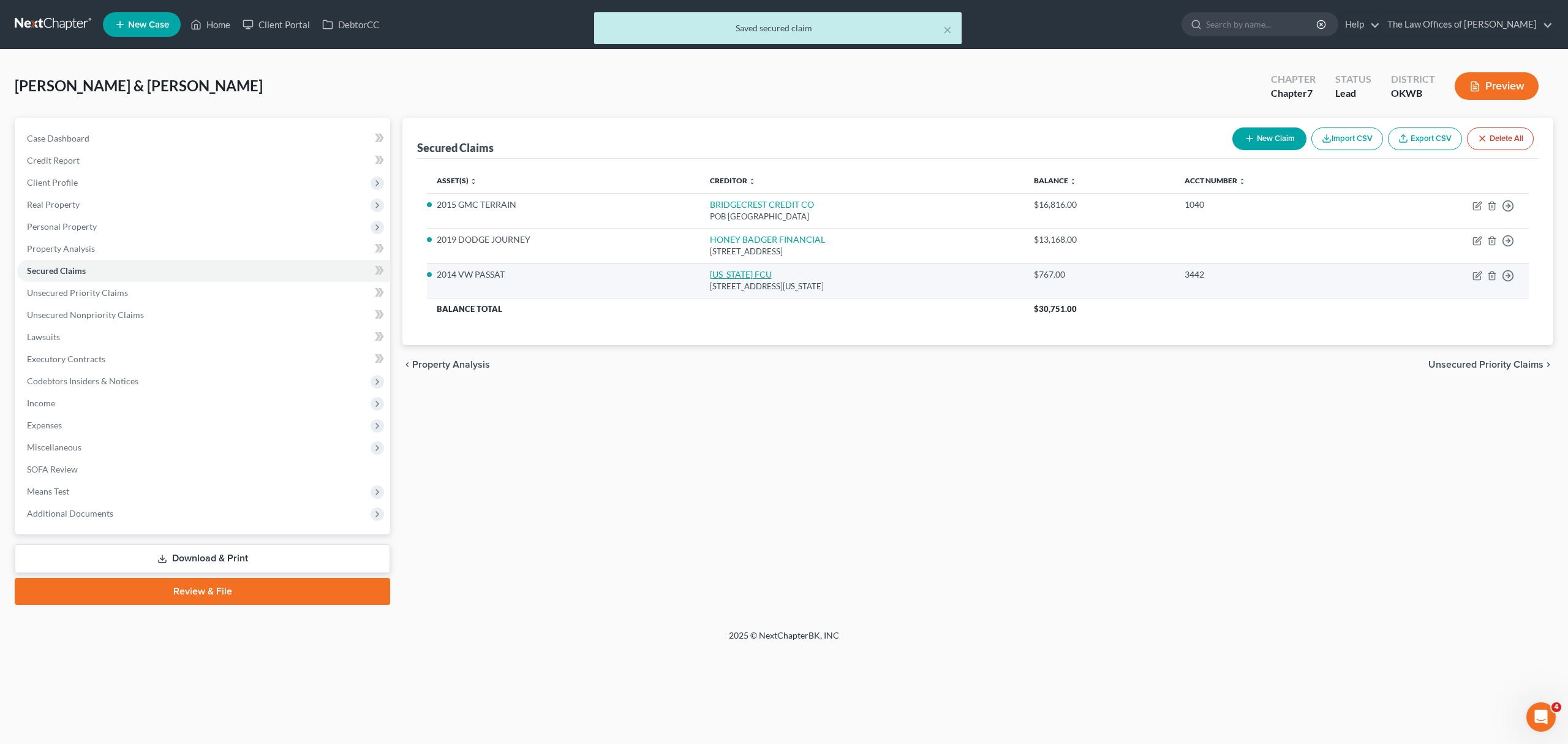
click at [718, 276] on link "[US_STATE] FCU" at bounding box center [741, 274] width 62 height 10
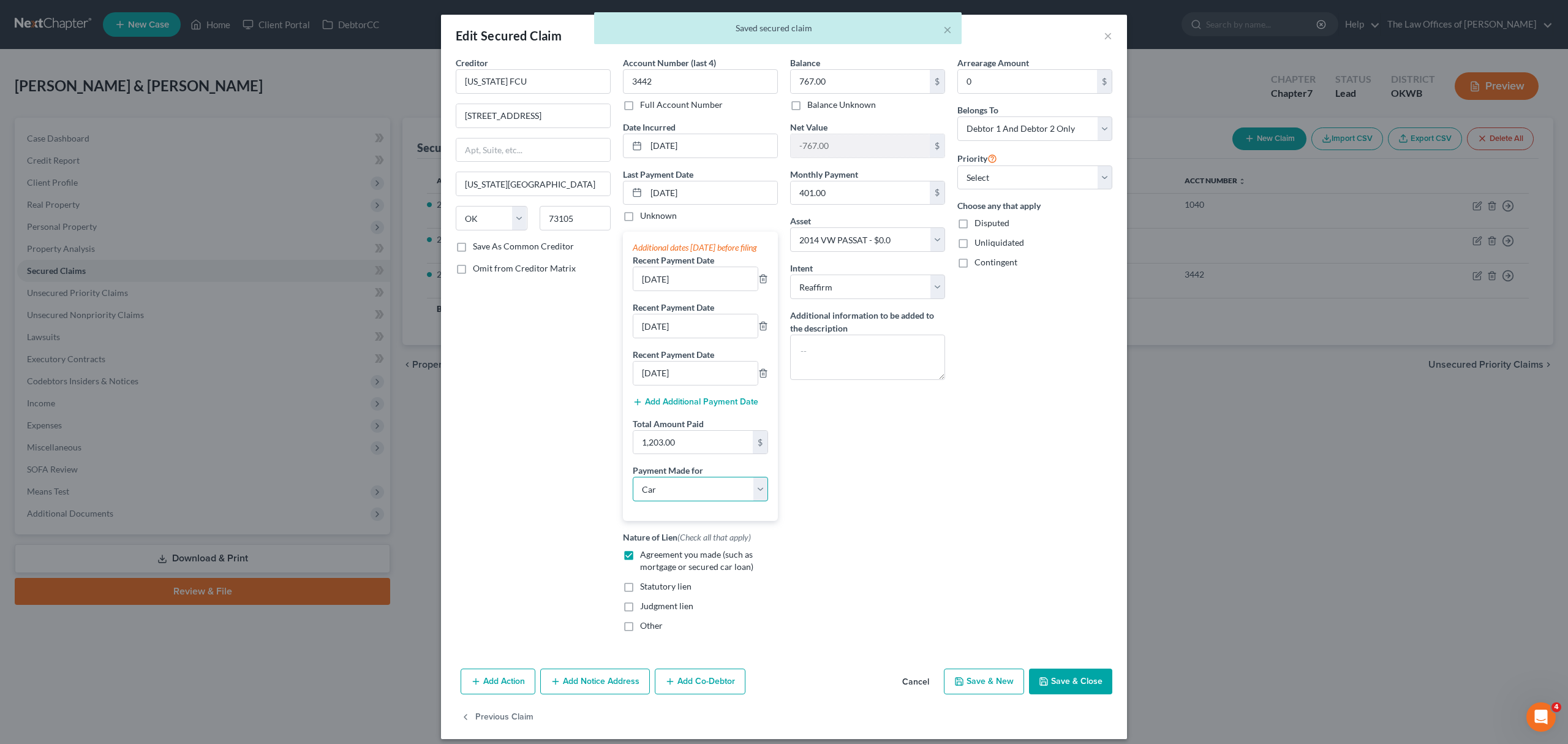
click at [687, 501] on select "Select Car Credit Card Loan Repayment Mortgage Other Suppliers Or Vendors" at bounding box center [700, 489] width 135 height 25
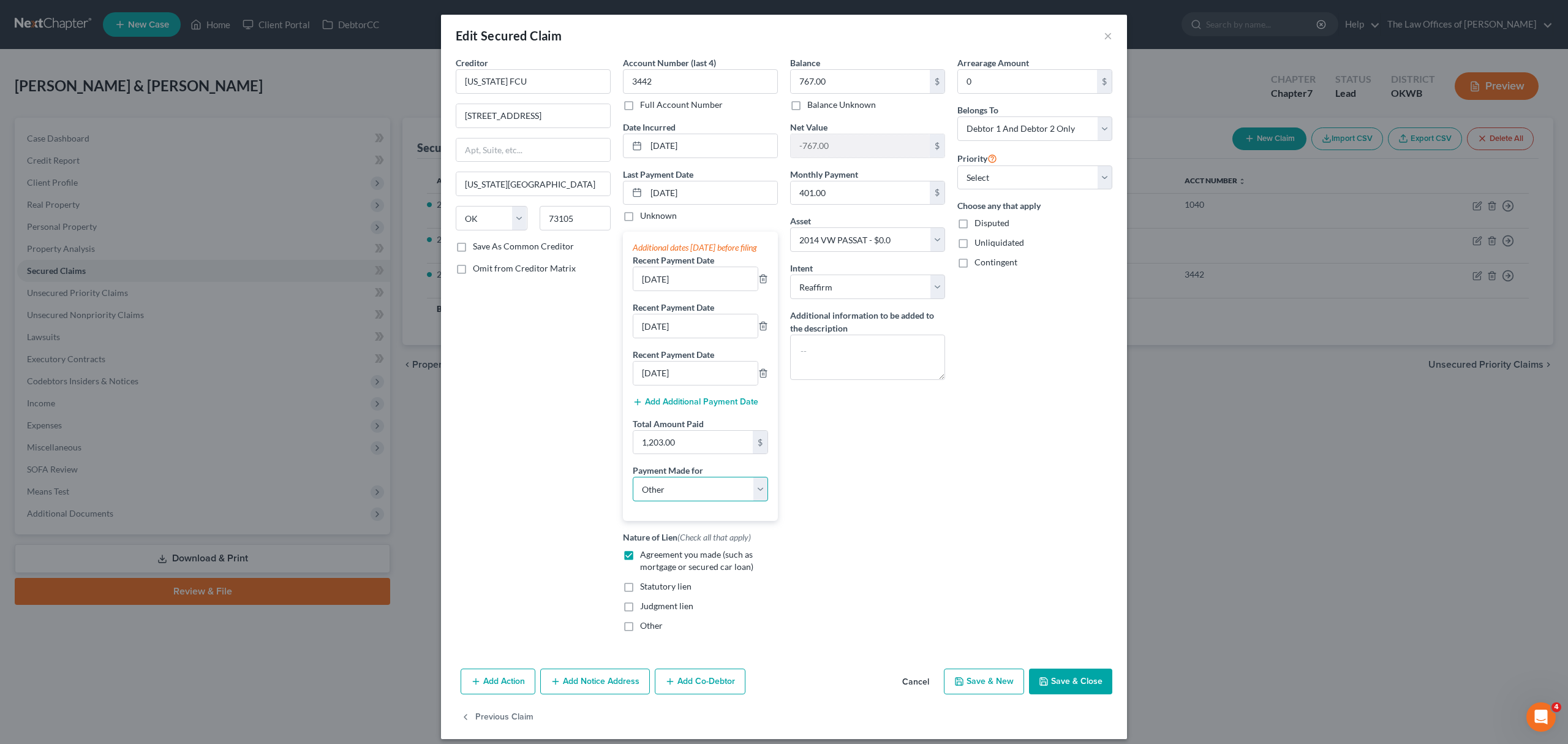
click at [632, 492] on select "Select Car Credit Card Loan Repayment Mortgage Other Suppliers Or Vendors" at bounding box center [700, 489] width 135 height 25
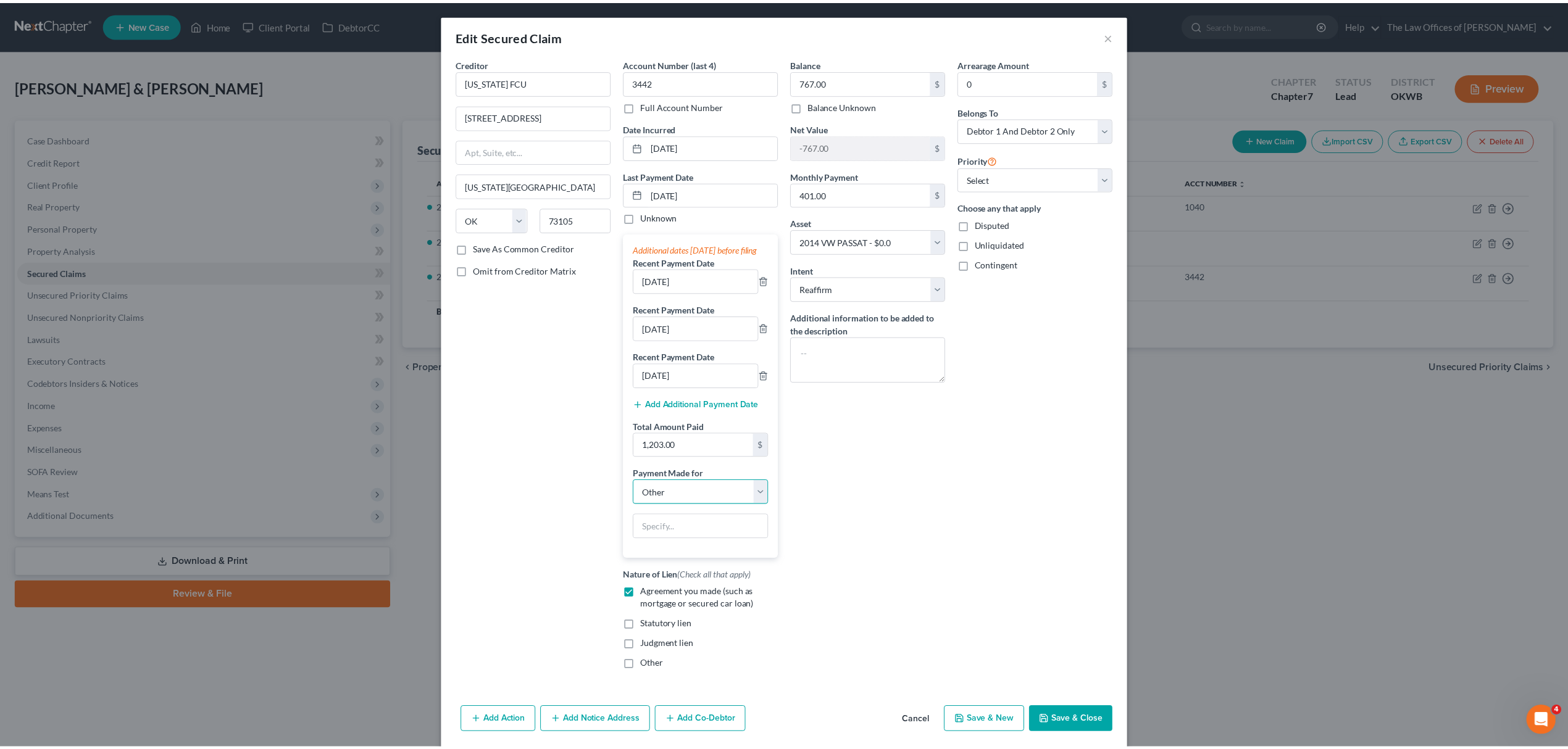
scroll to position [61, 0]
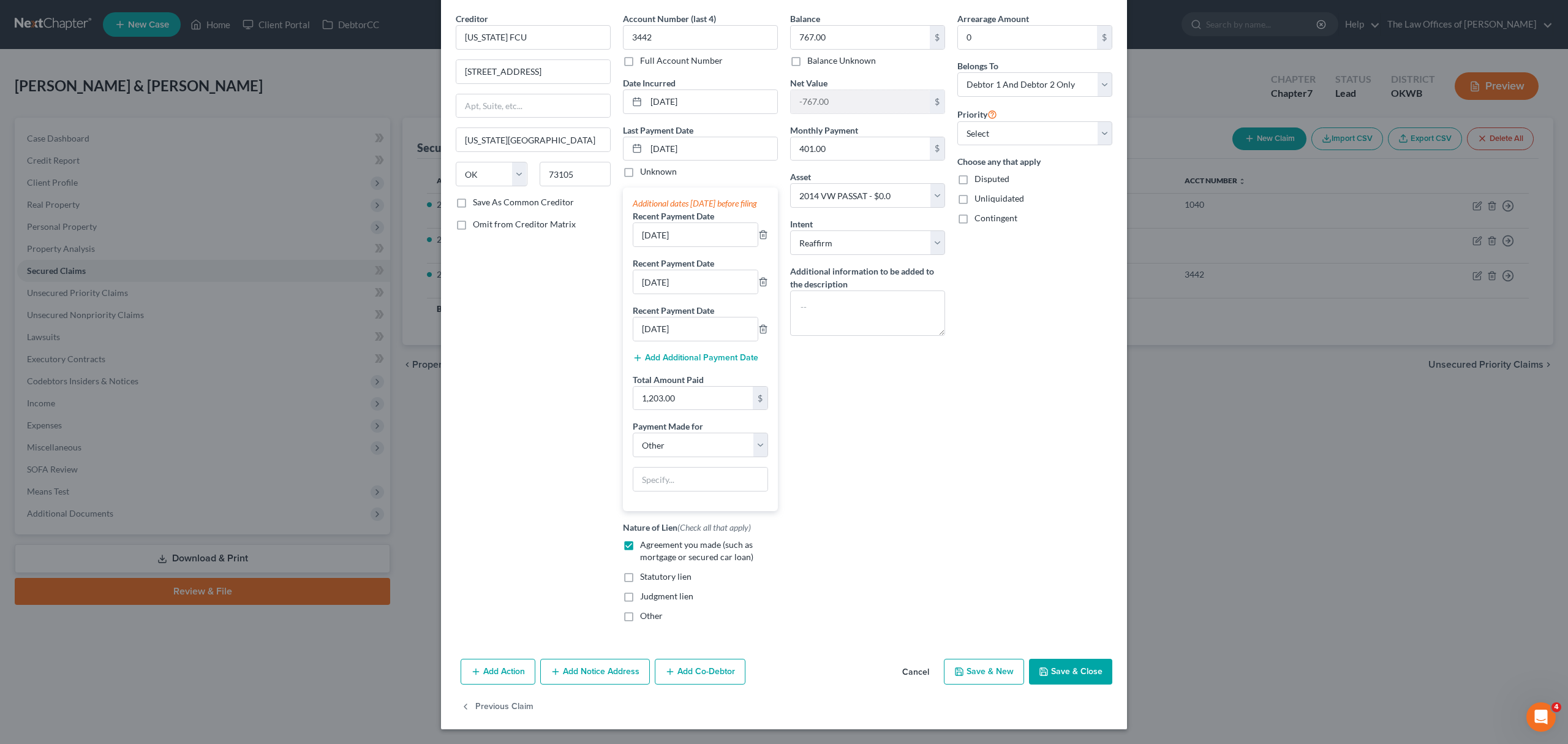
click at [1049, 659] on button "Save & Close" at bounding box center [1070, 672] width 83 height 26
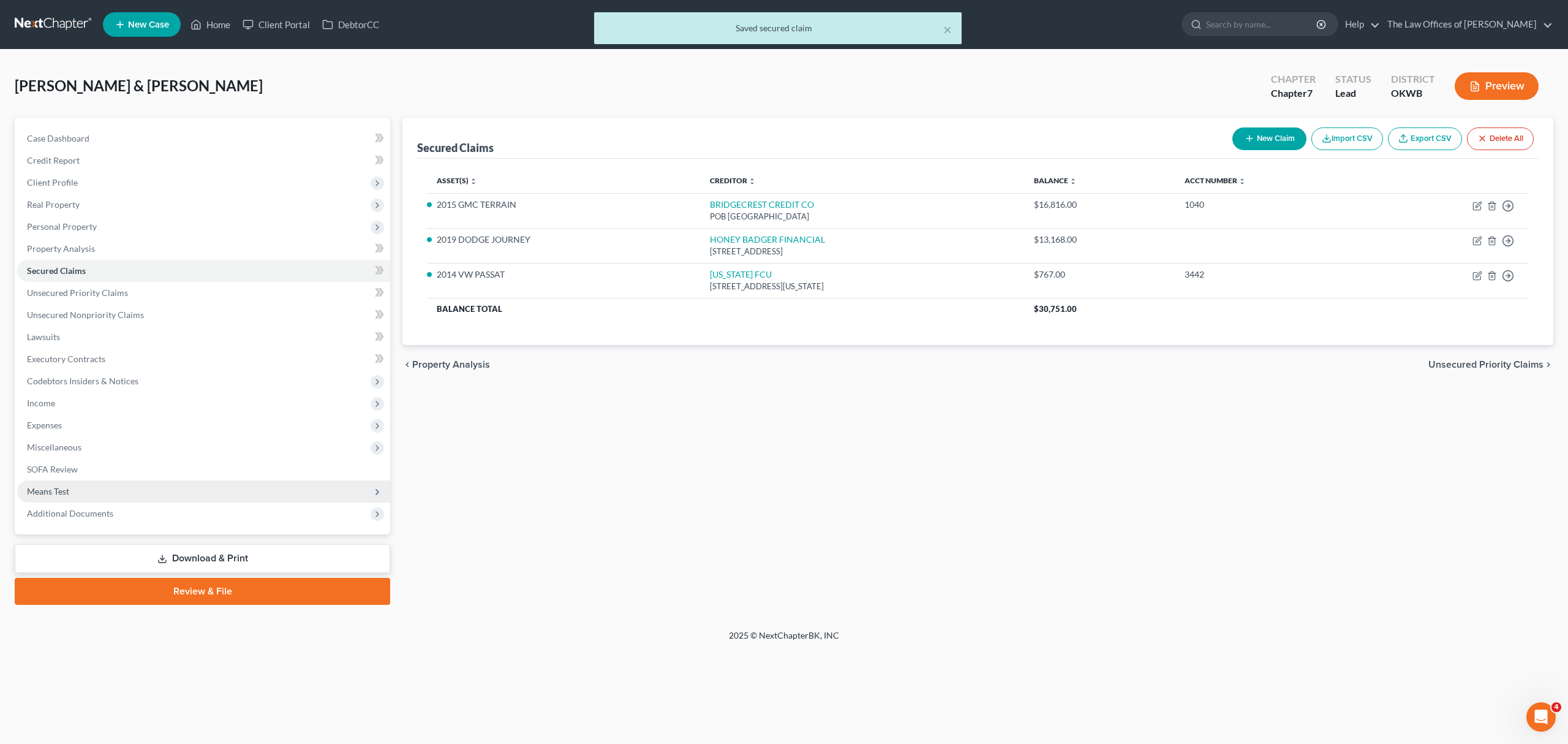
click at [116, 484] on span "Means Test" at bounding box center [204, 491] width 373 height 22
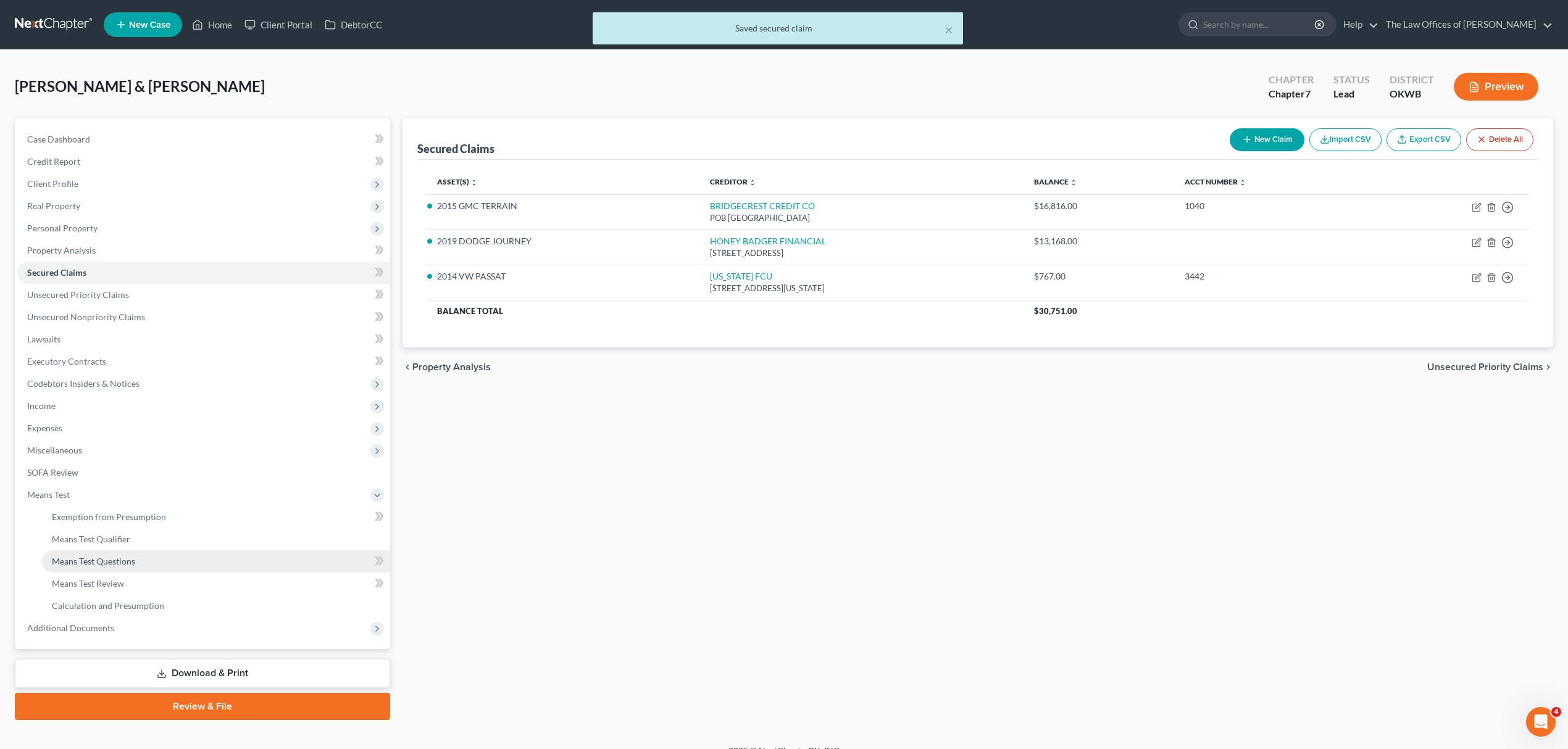
click at [122, 556] on span "Means Test Questions" at bounding box center [94, 561] width 83 height 10
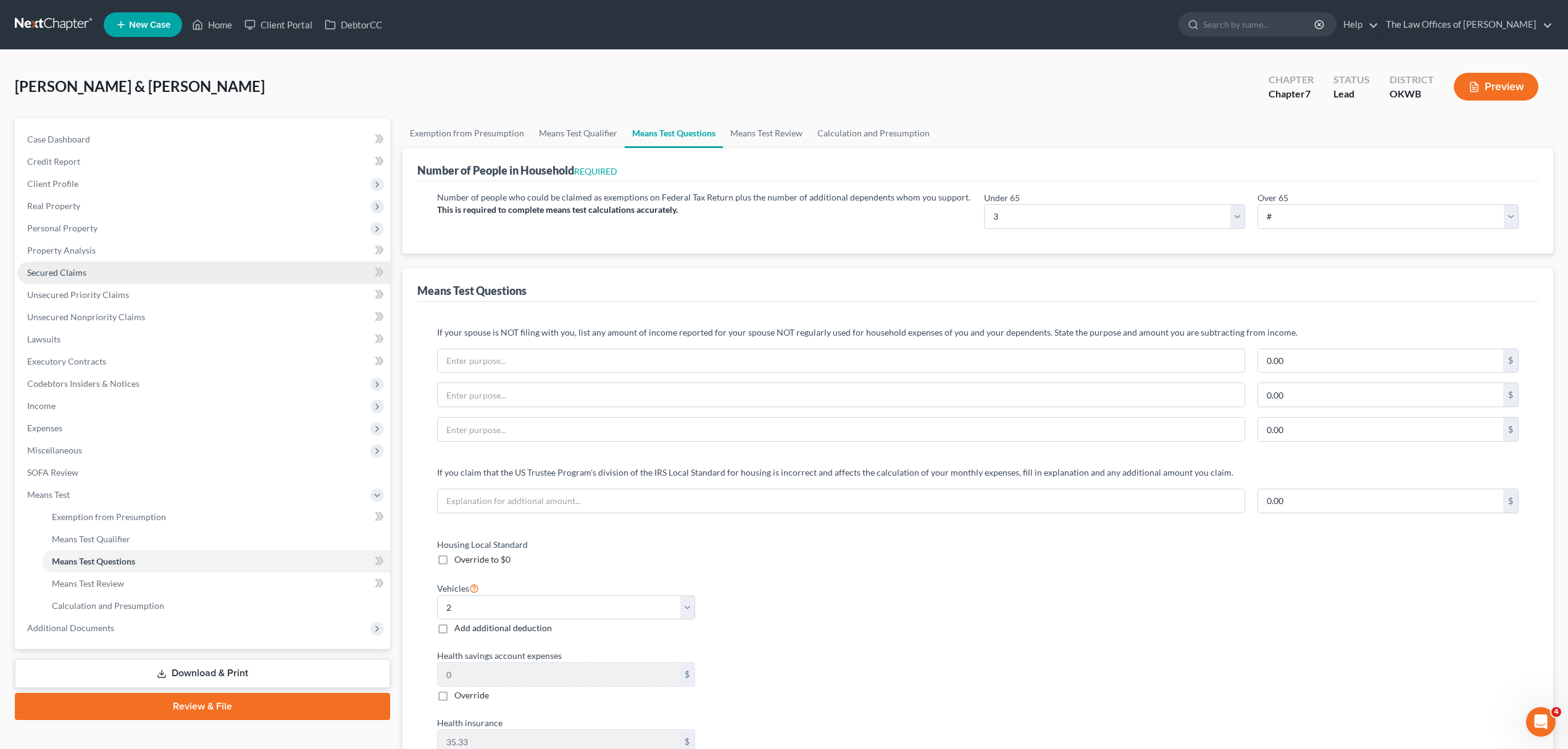
click at [77, 267] on span "Secured Claims" at bounding box center [57, 272] width 59 height 10
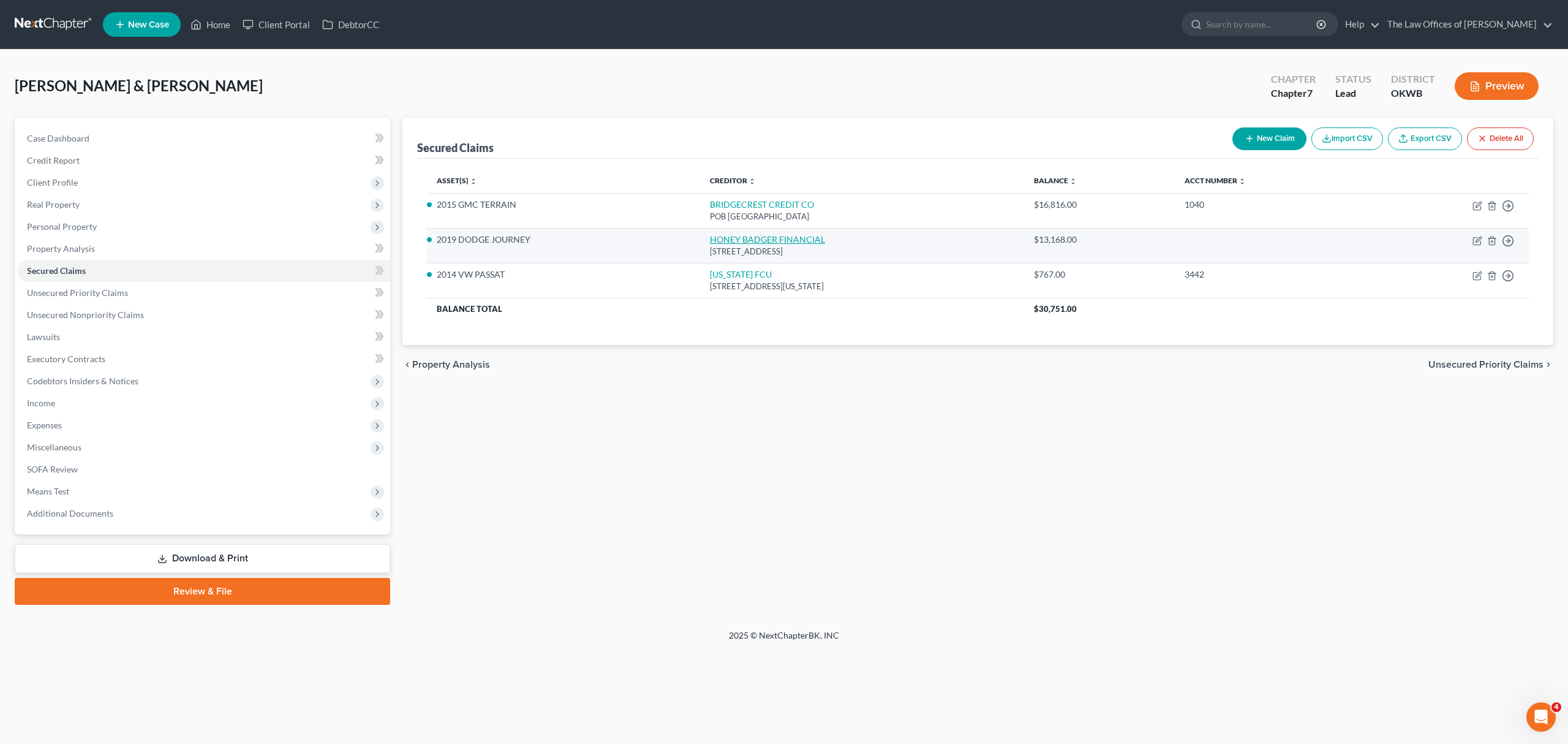
click at [775, 237] on link "HONEY BADGER FINANCIAL" at bounding box center [768, 239] width 115 height 10
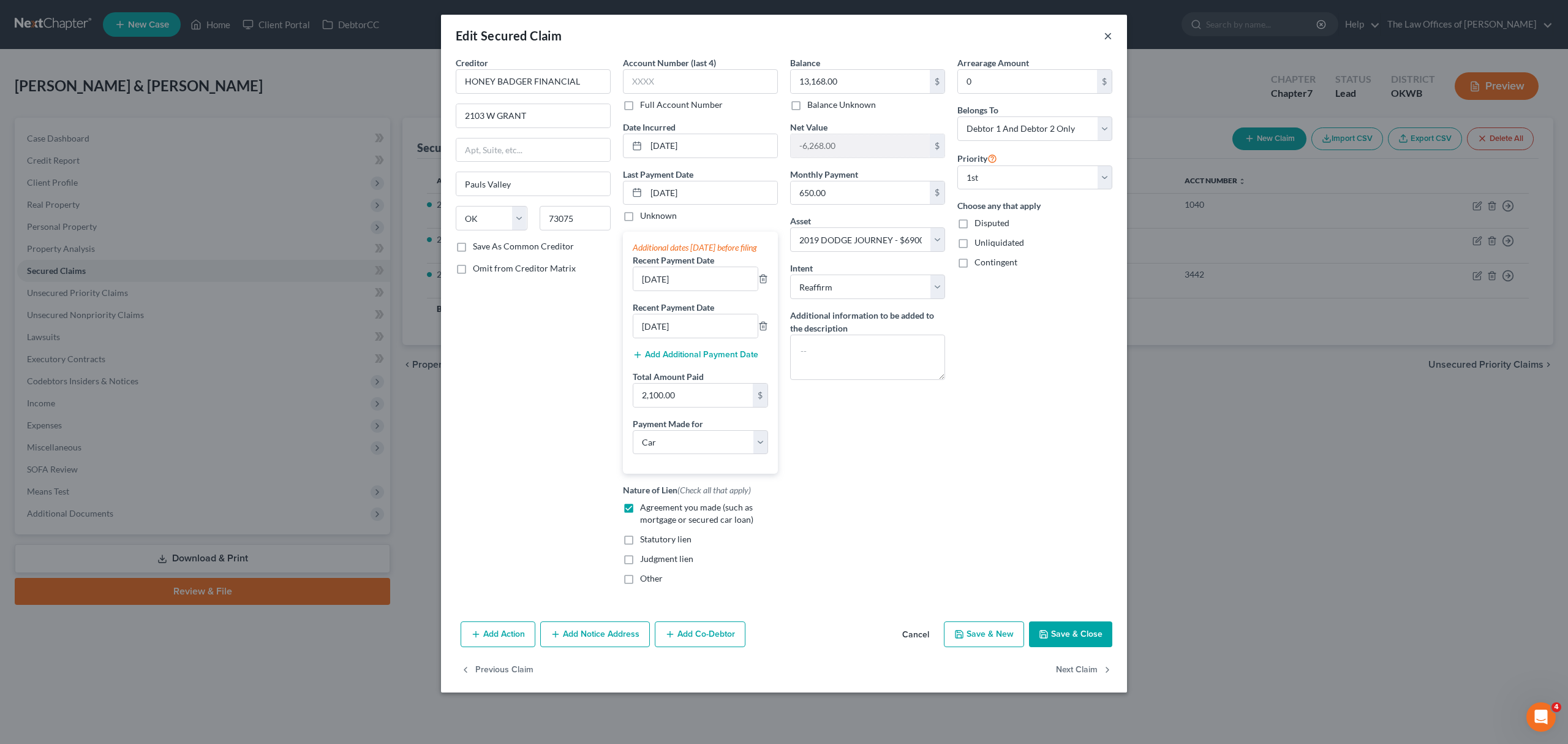
click at [1103, 32] on button "×" at bounding box center [1107, 36] width 8 height 15
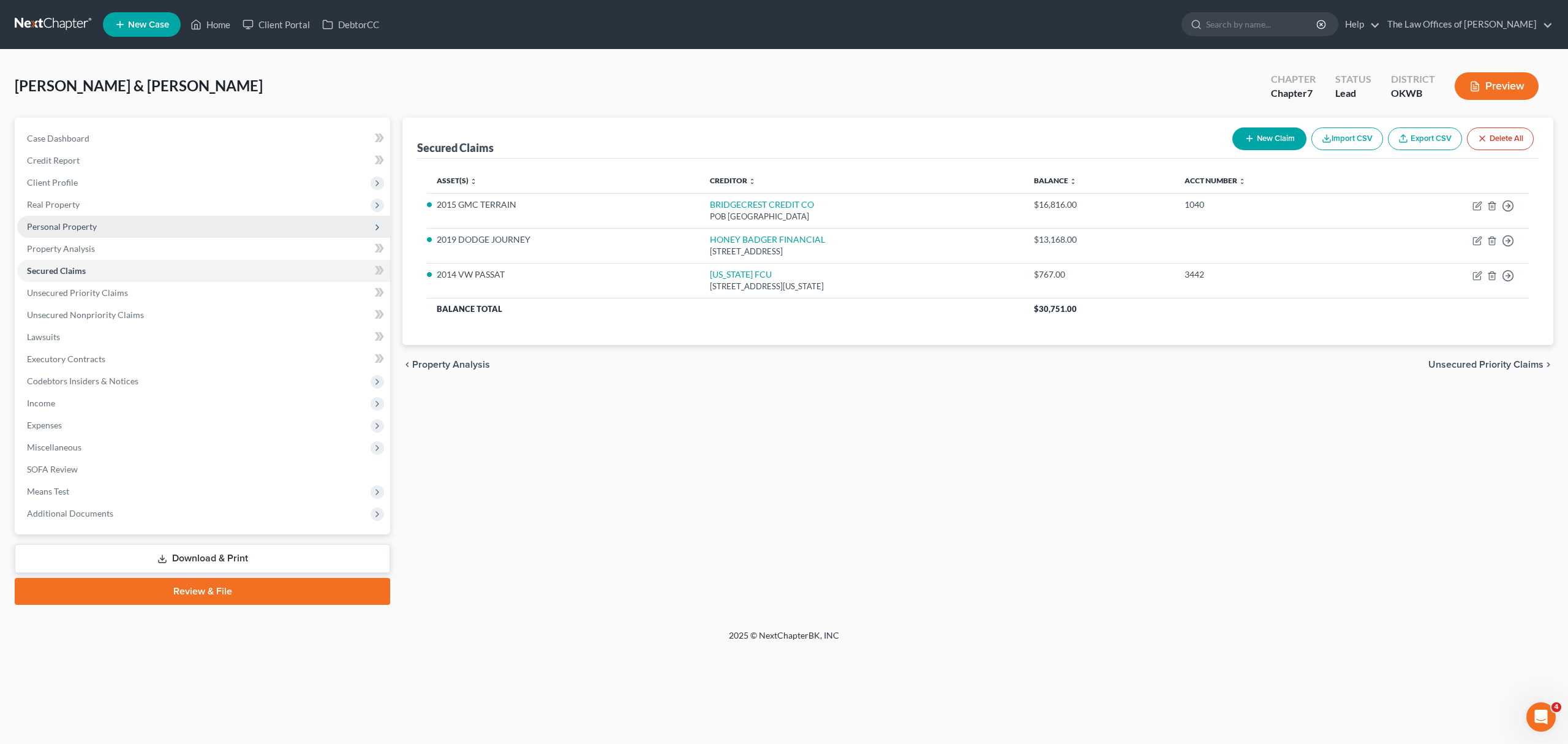
click at [82, 222] on span "Personal Property" at bounding box center [62, 226] width 70 height 10
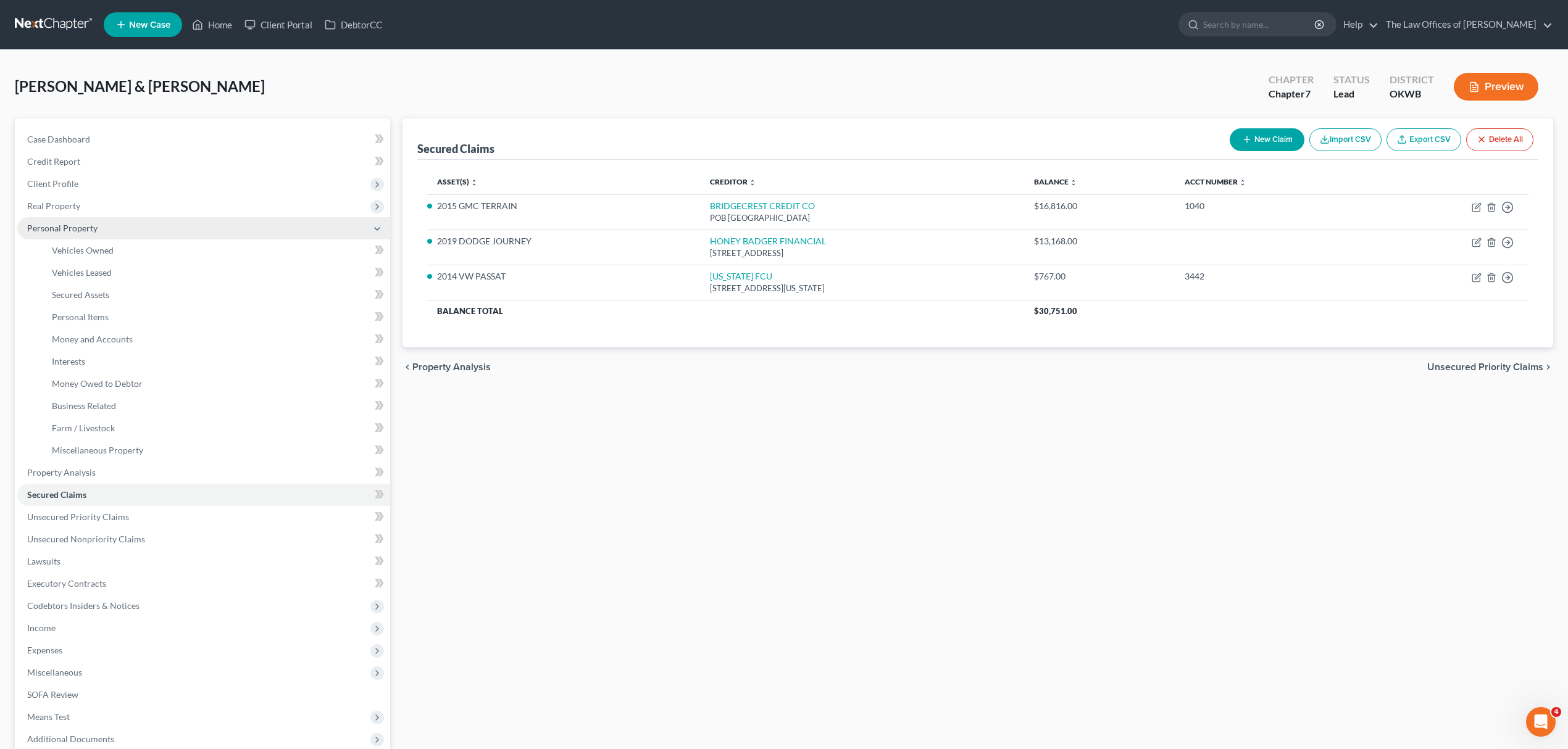
click at [96, 234] on span "Personal Property" at bounding box center [204, 228] width 373 height 22
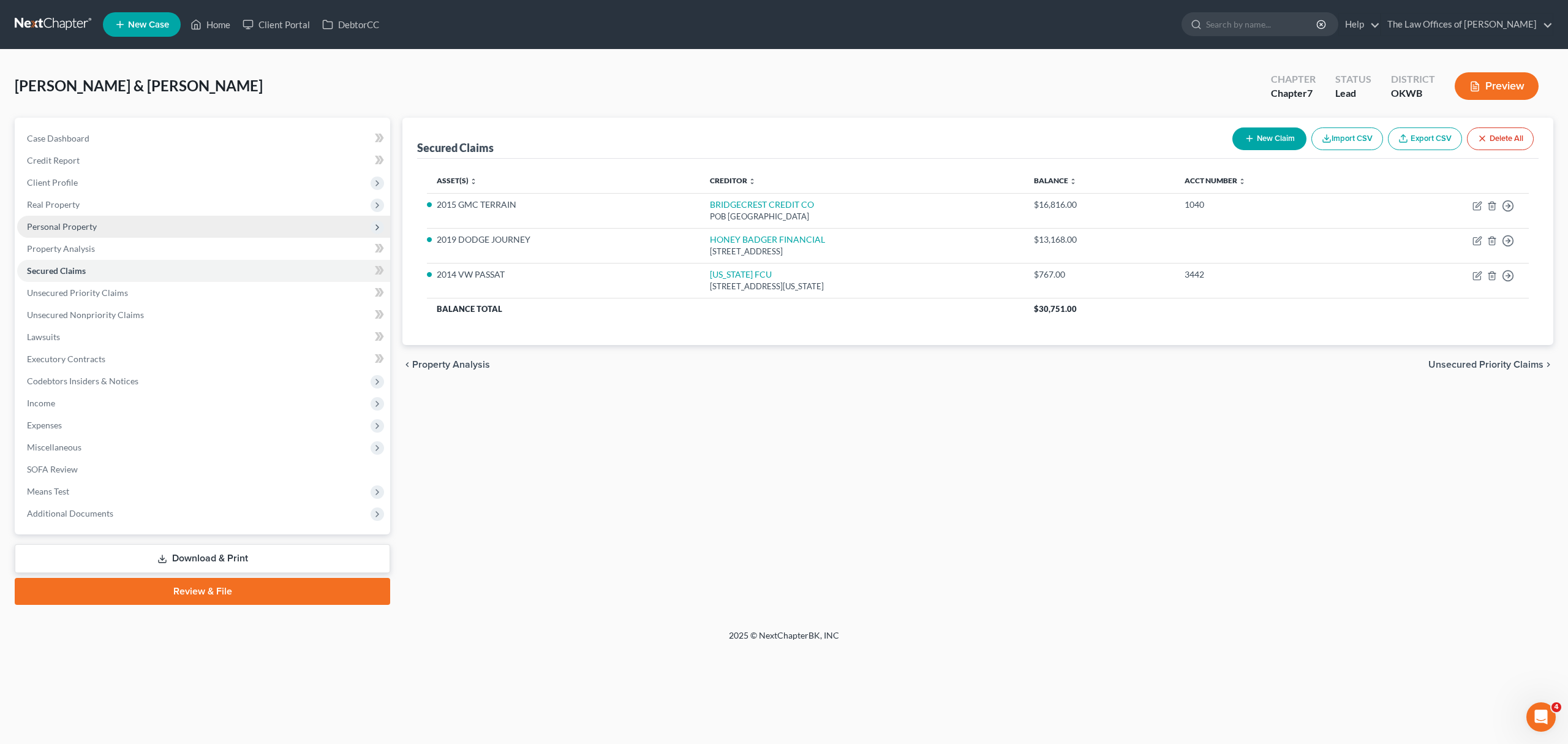
click at [96, 231] on span "Personal Property" at bounding box center [204, 227] width 373 height 22
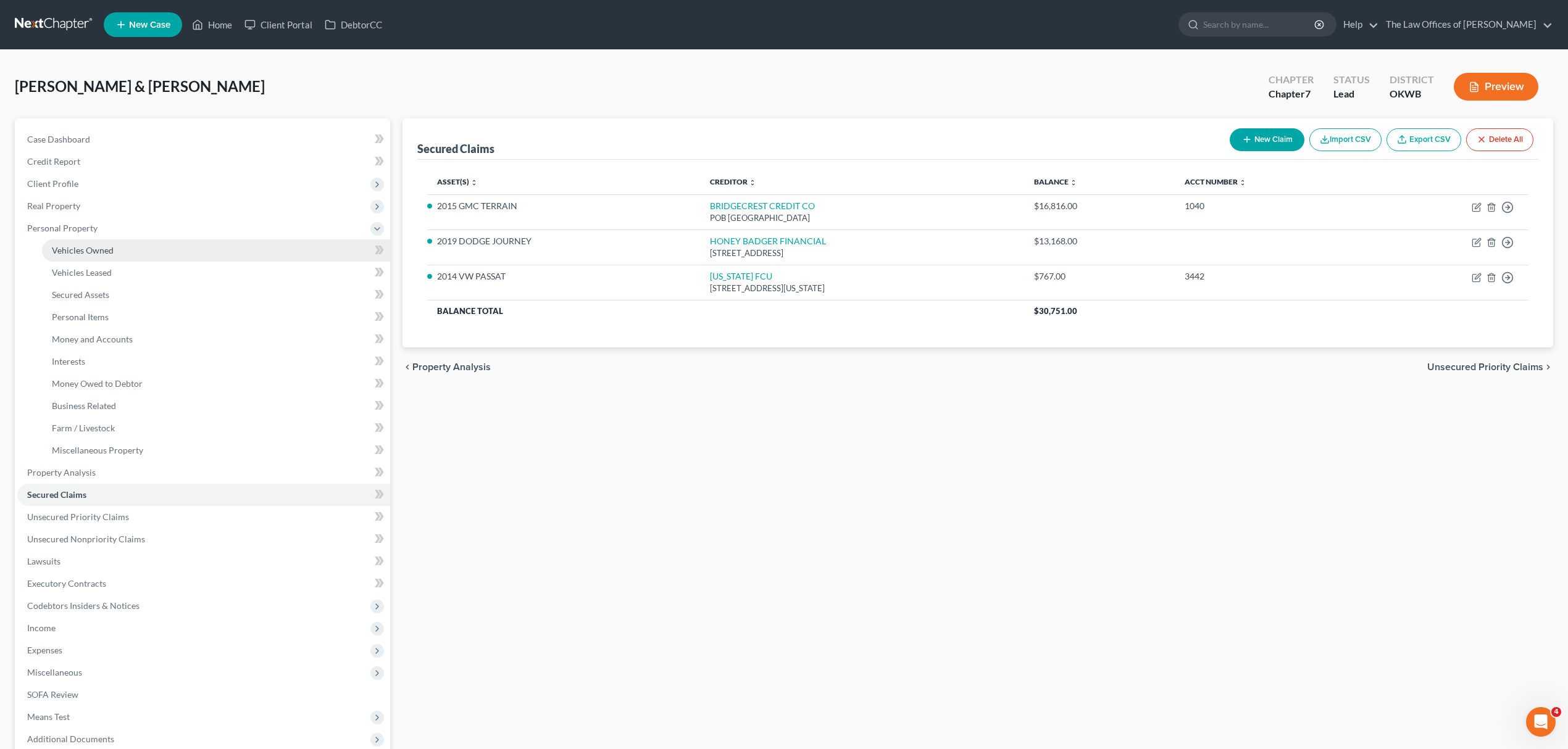
click at [95, 258] on link "Vehicles Owned" at bounding box center [216, 251] width 348 height 22
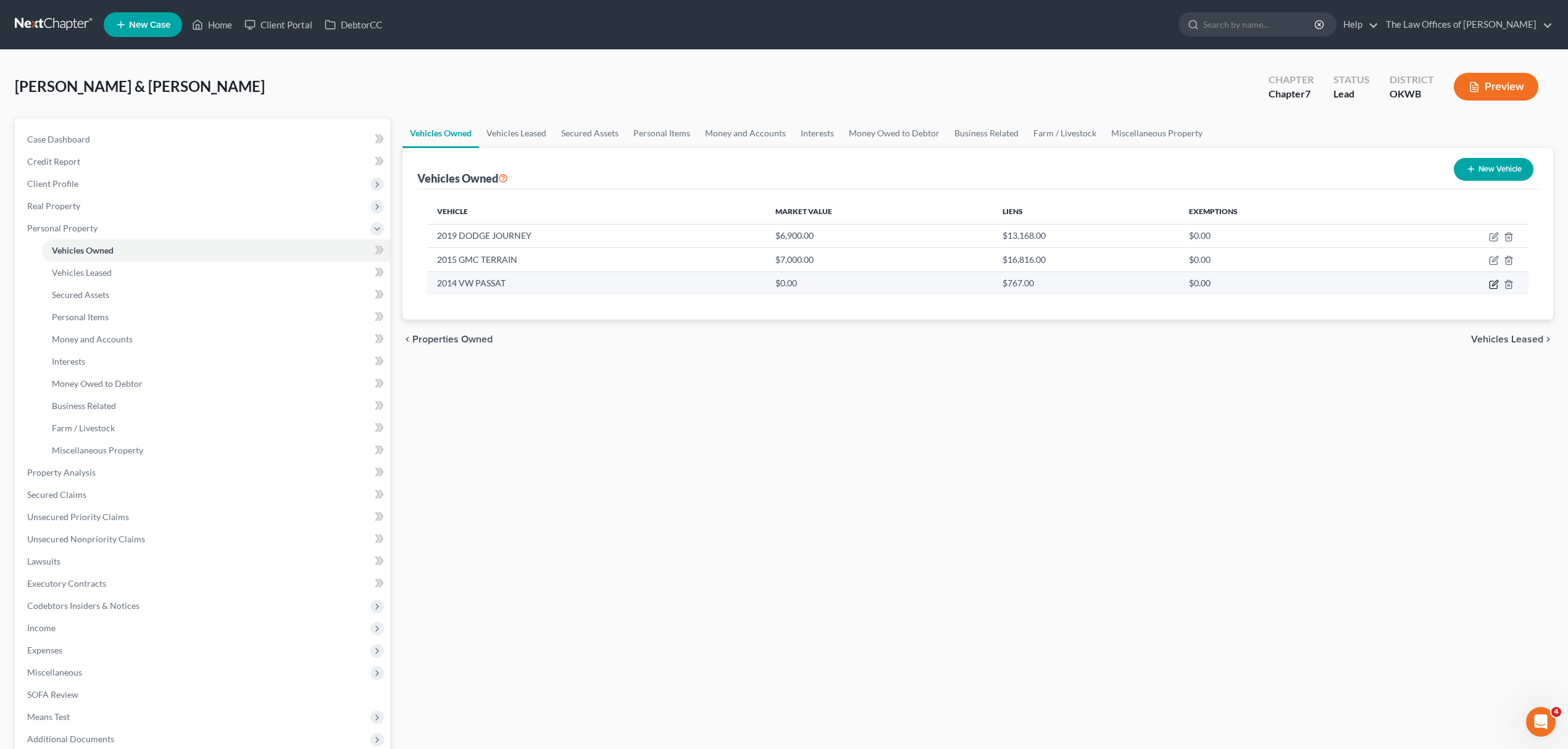
click at [1489, 284] on icon "button" at bounding box center [1493, 284] width 10 height 10
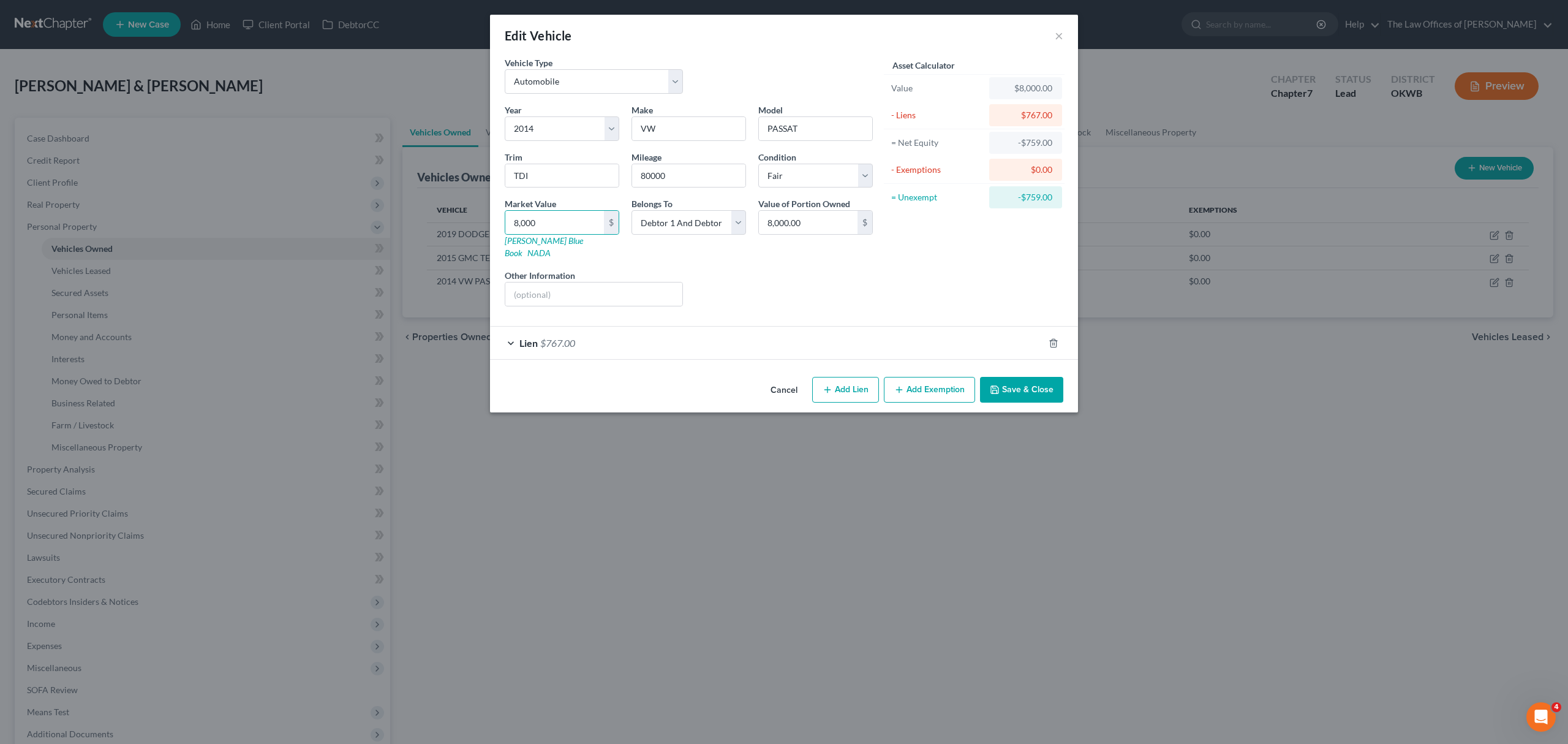
click at [1004, 377] on button "Save & Close" at bounding box center [1021, 390] width 83 height 26
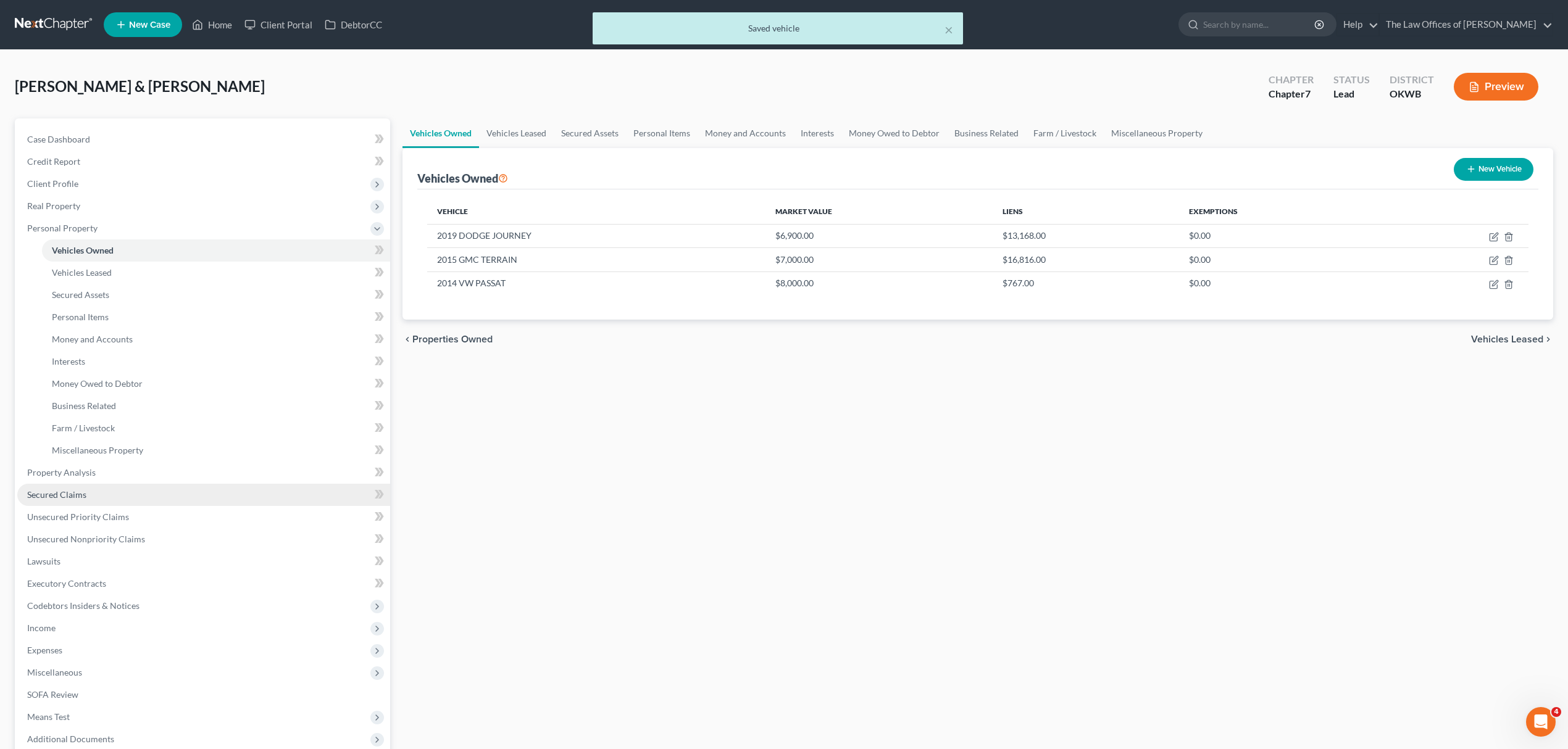
click at [122, 495] on link "Secured Claims" at bounding box center [204, 495] width 373 height 22
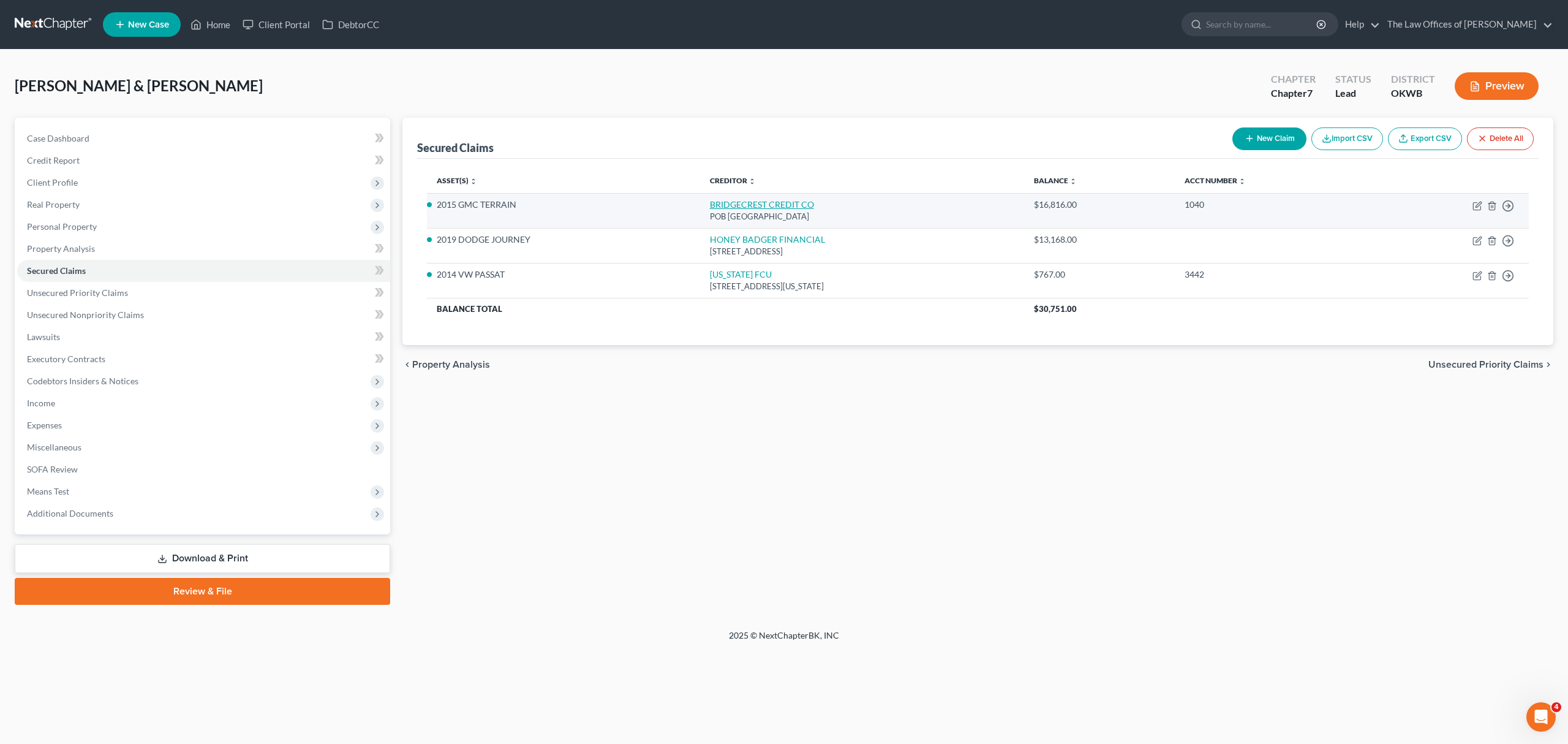
click at [772, 202] on link "BRIDGECREST CREDIT CO" at bounding box center [762, 204] width 104 height 10
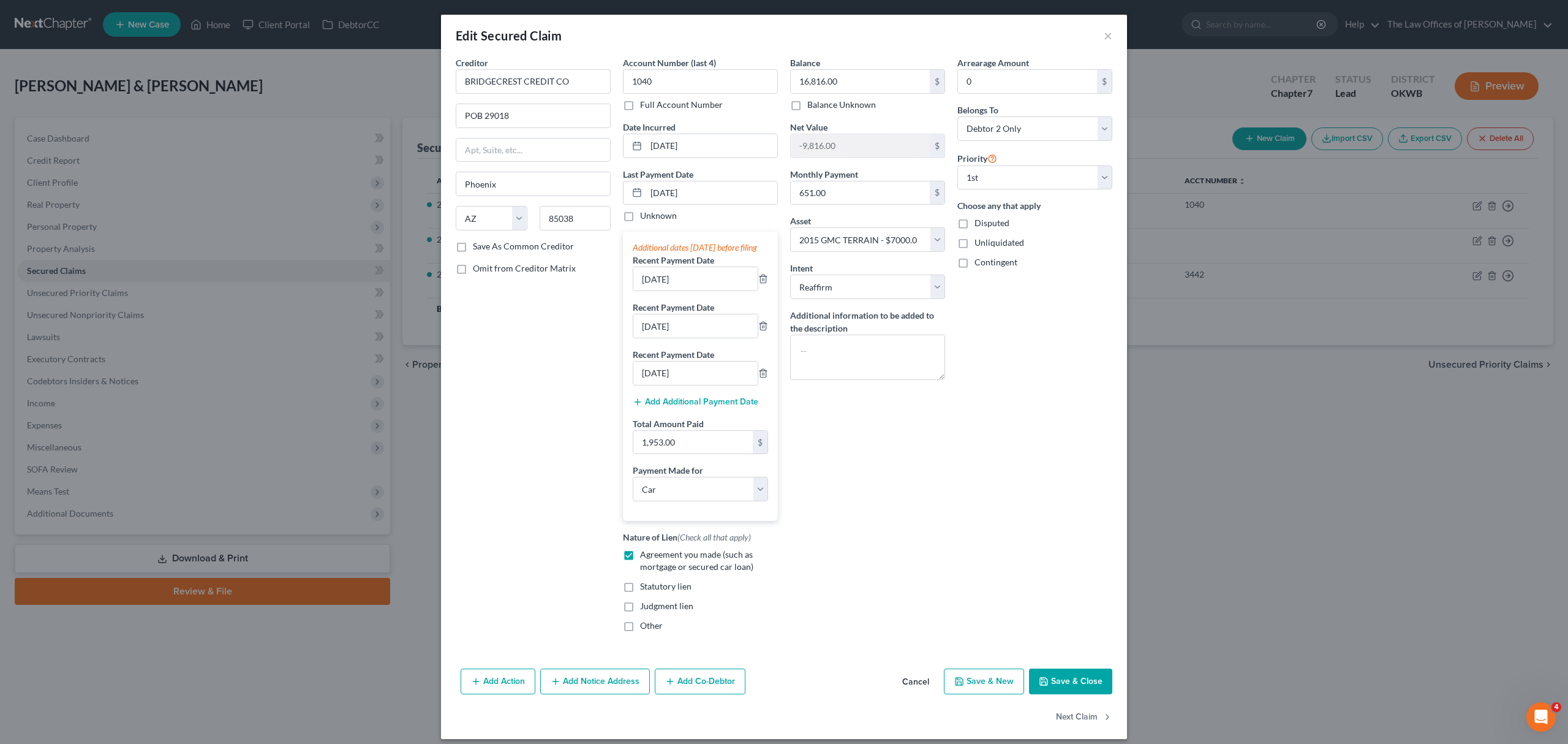
click at [1058, 694] on button "Save & Close" at bounding box center [1070, 681] width 83 height 26
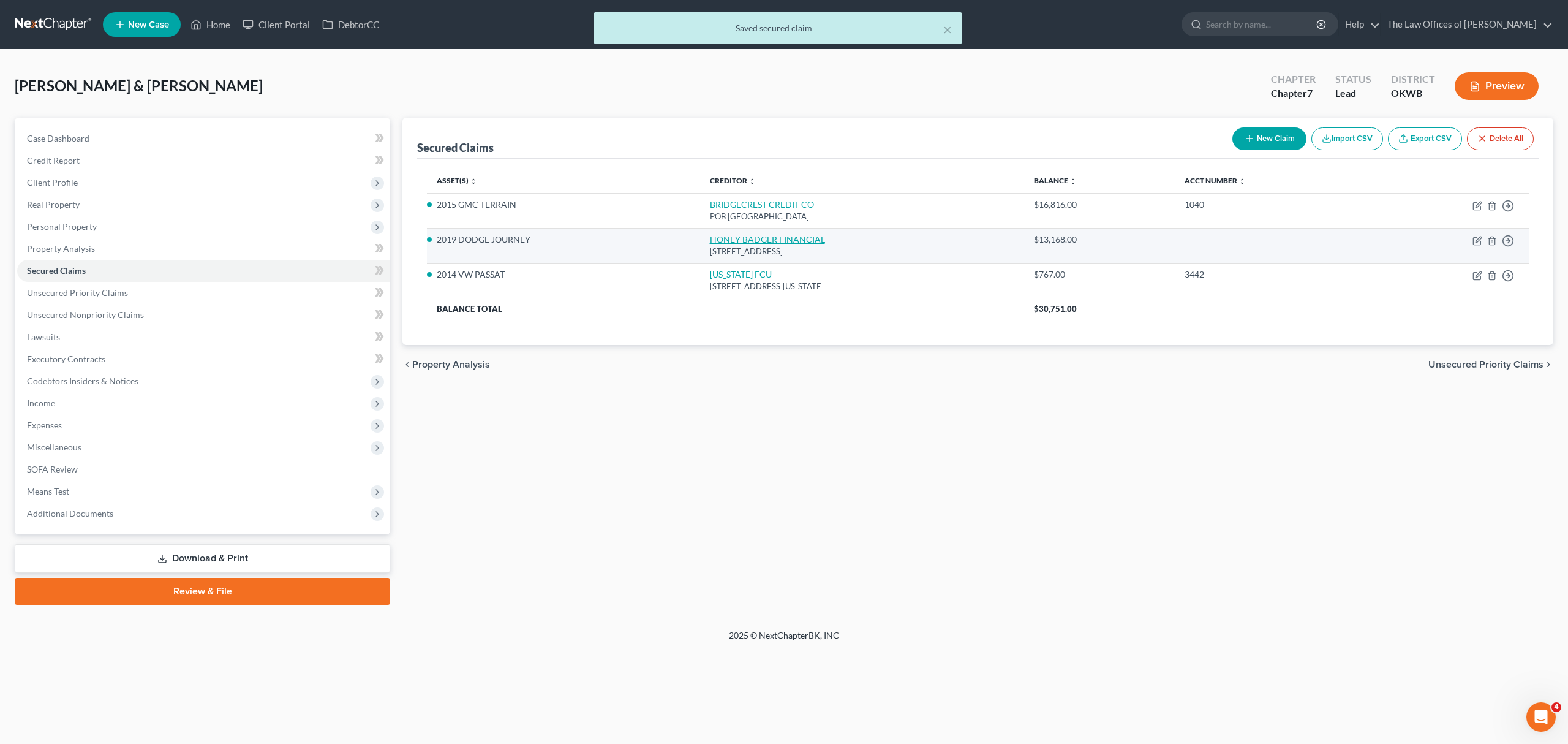
click at [710, 236] on link "HONEY BADGER FINANCIAL" at bounding box center [768, 239] width 115 height 10
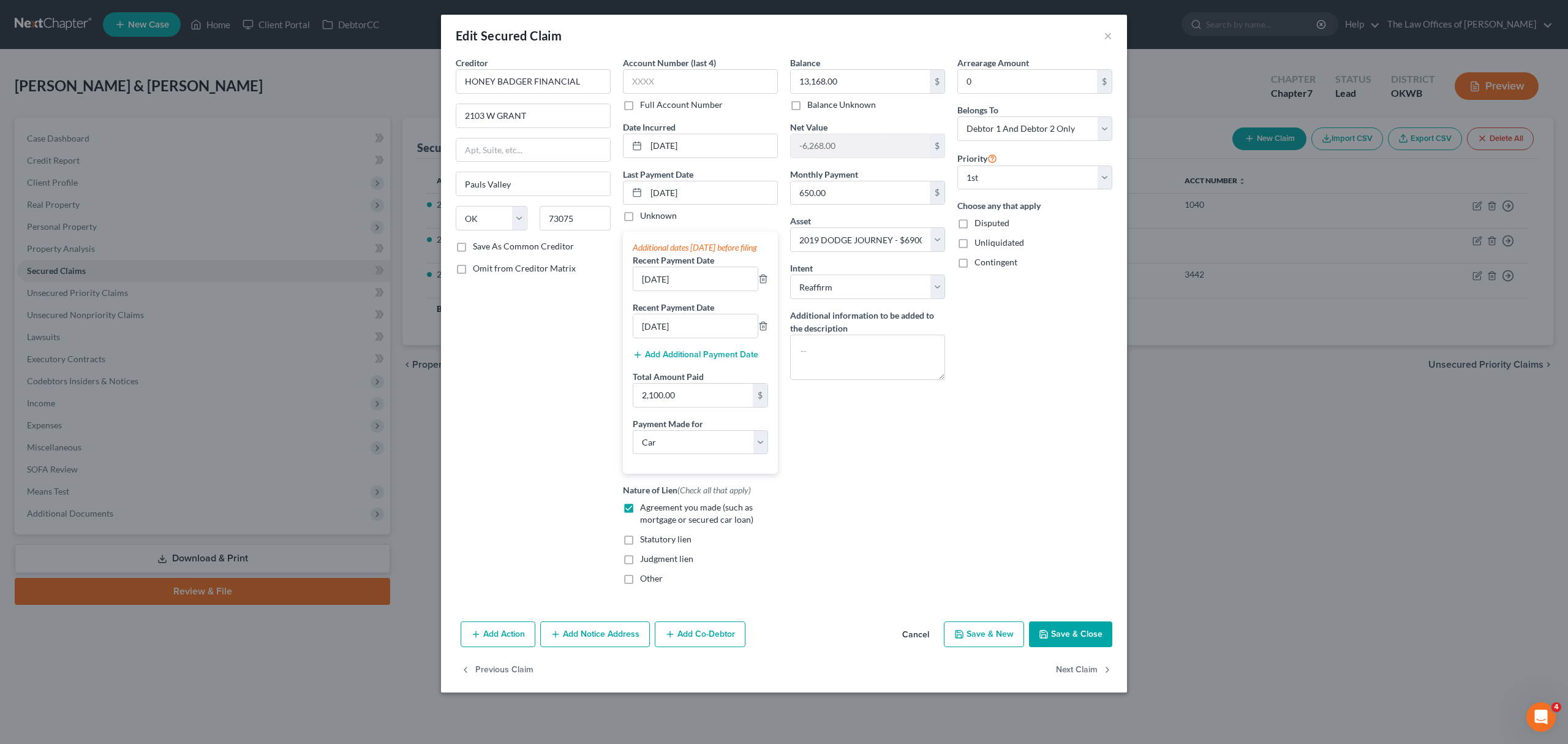
click at [1041, 639] on icon "button" at bounding box center [1043, 633] width 10 height 10
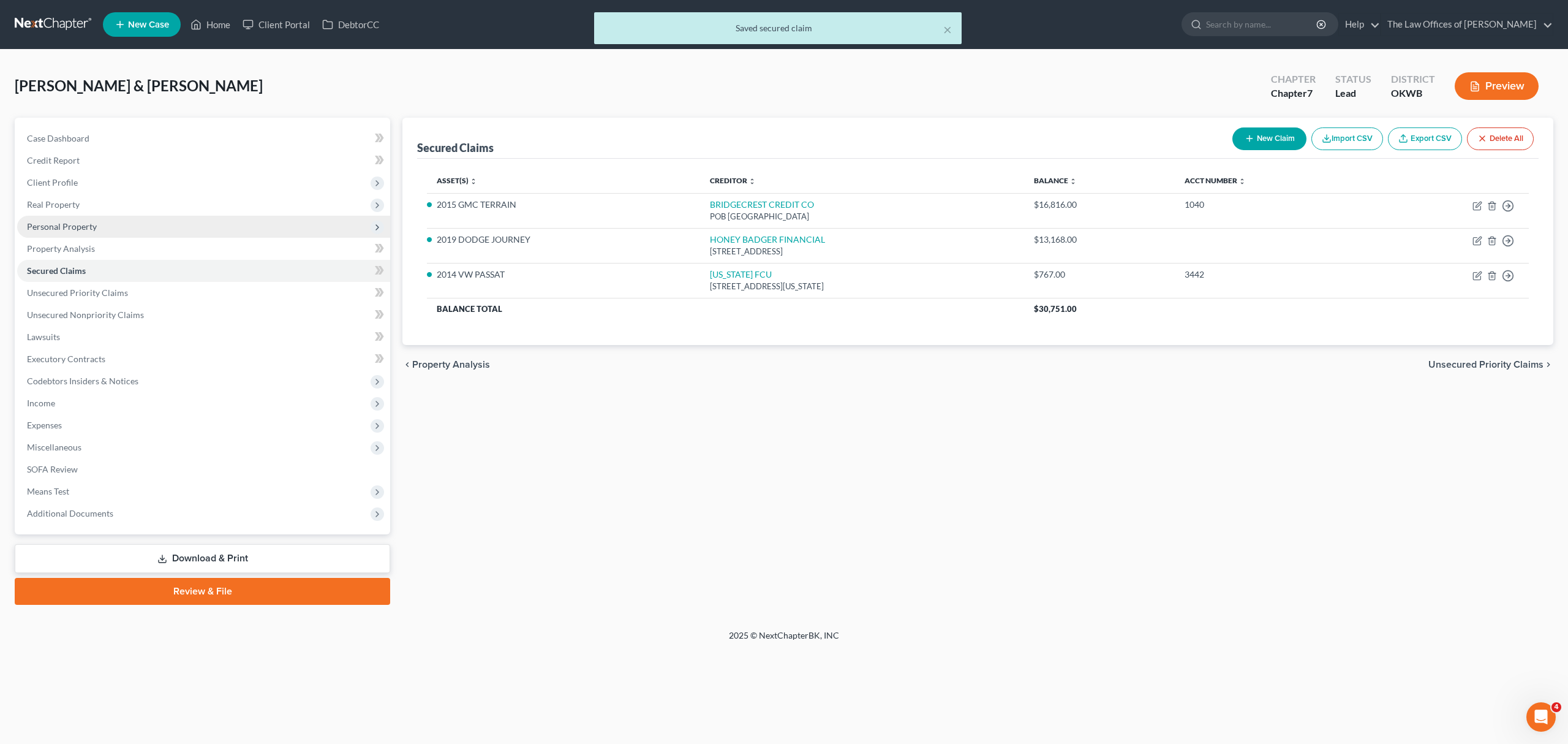
click at [87, 217] on span "Personal Property" at bounding box center [204, 227] width 373 height 22
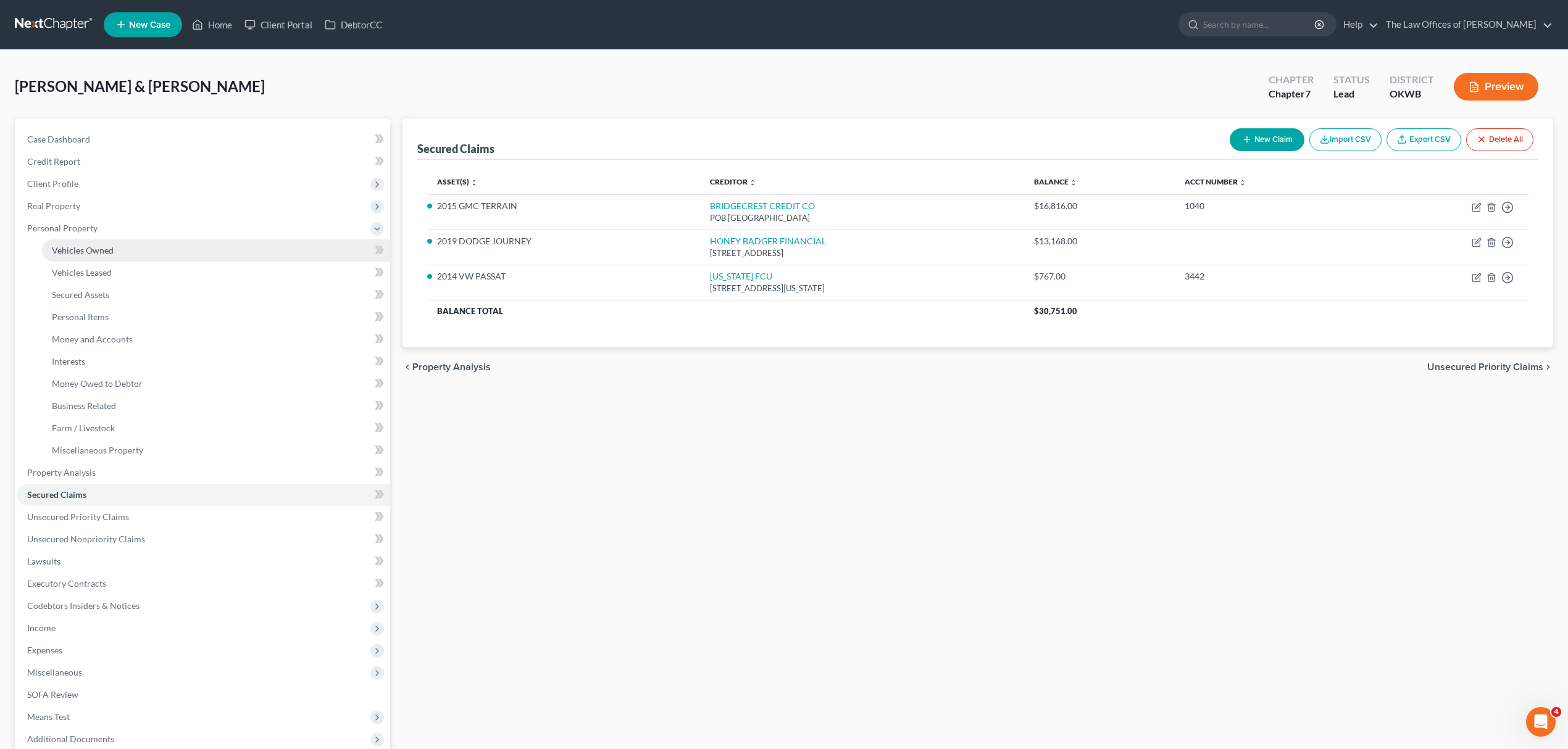
click at [97, 249] on span "Vehicles Owned" at bounding box center [83, 250] width 62 height 10
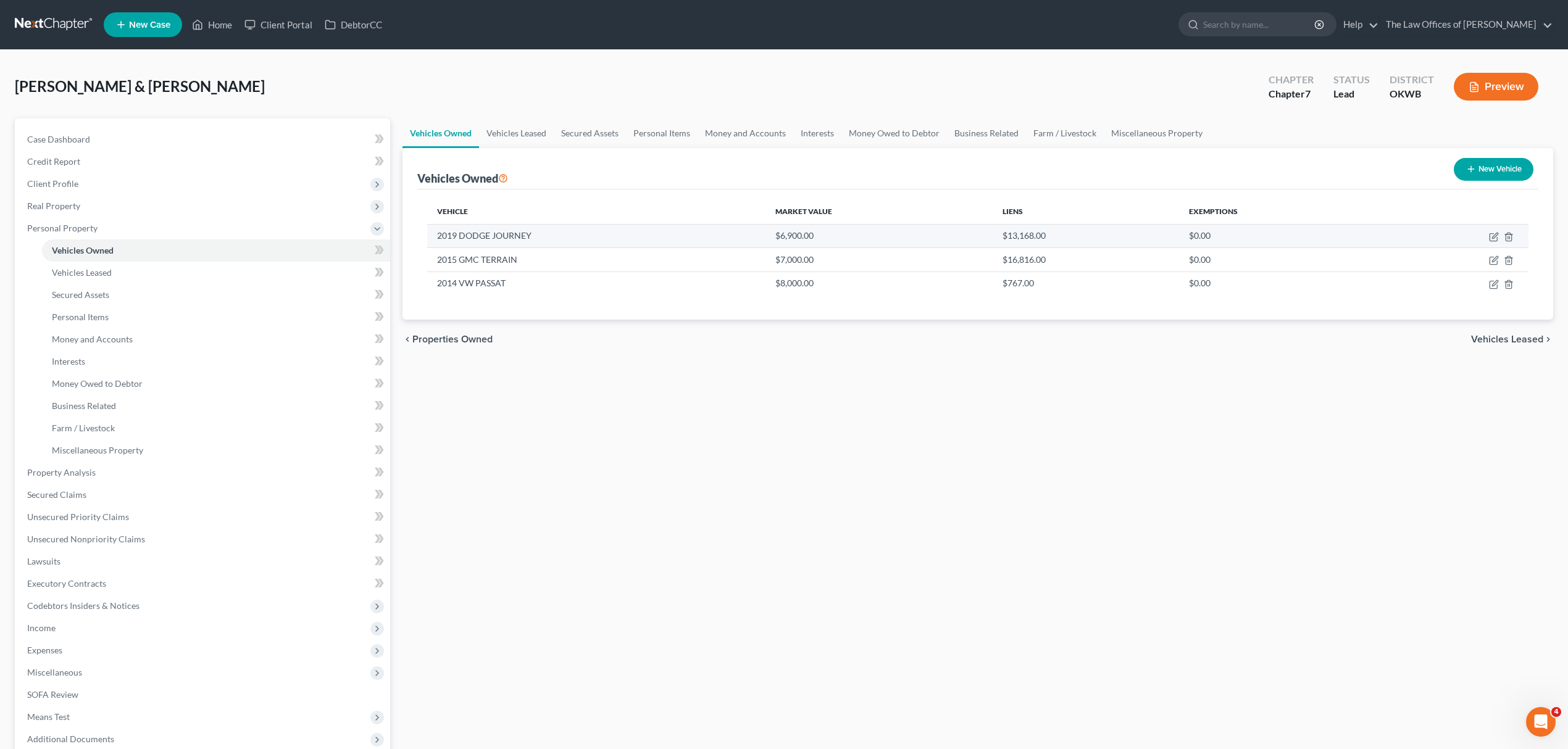
click at [509, 232] on td "2019 DODGE JOURNEY" at bounding box center [596, 236] width 338 height 23
click at [1491, 235] on icon "button" at bounding box center [1493, 236] width 10 height 10
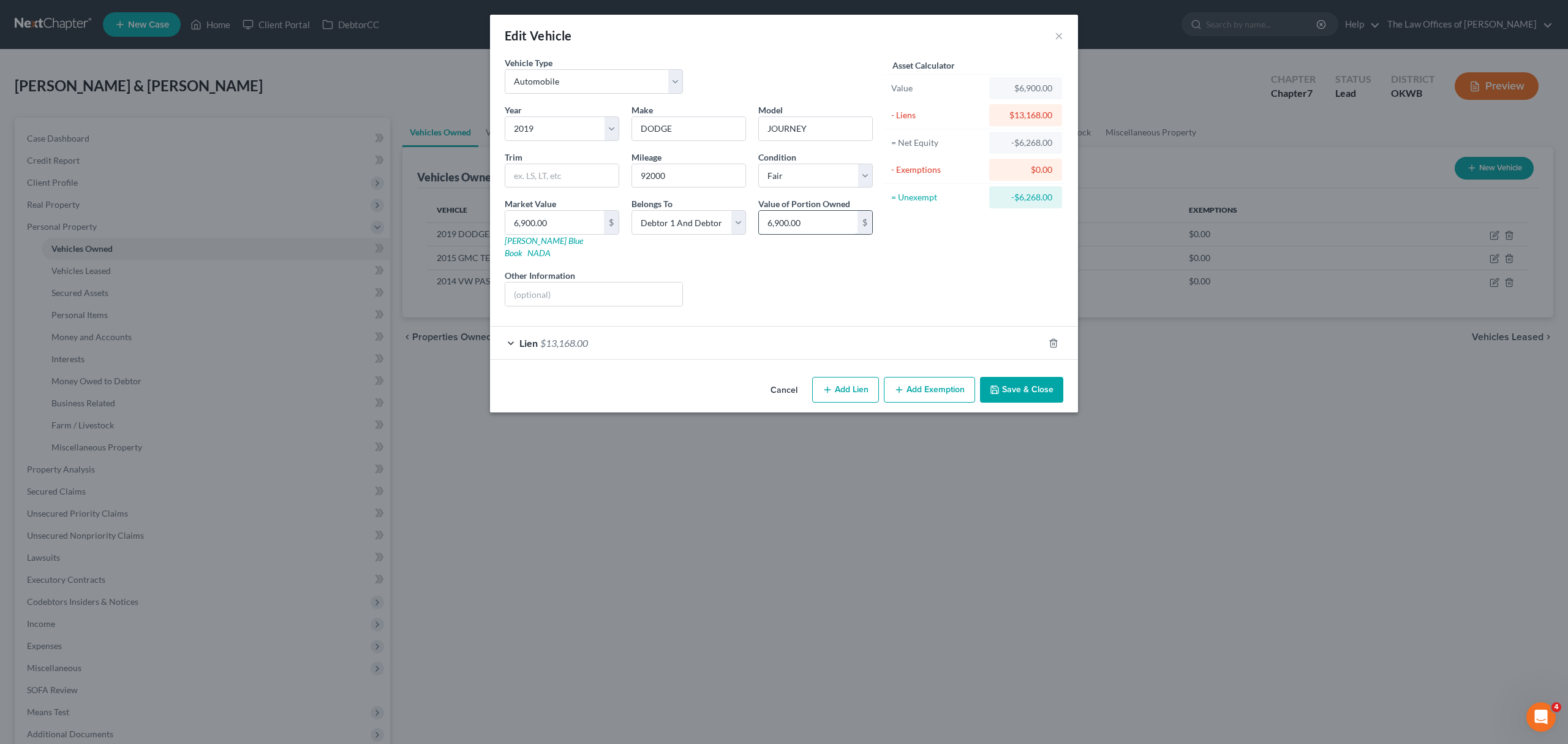
click at [826, 224] on input "6,900.00" at bounding box center [808, 222] width 99 height 23
click at [1019, 377] on button "Save & Close" at bounding box center [1021, 390] width 83 height 26
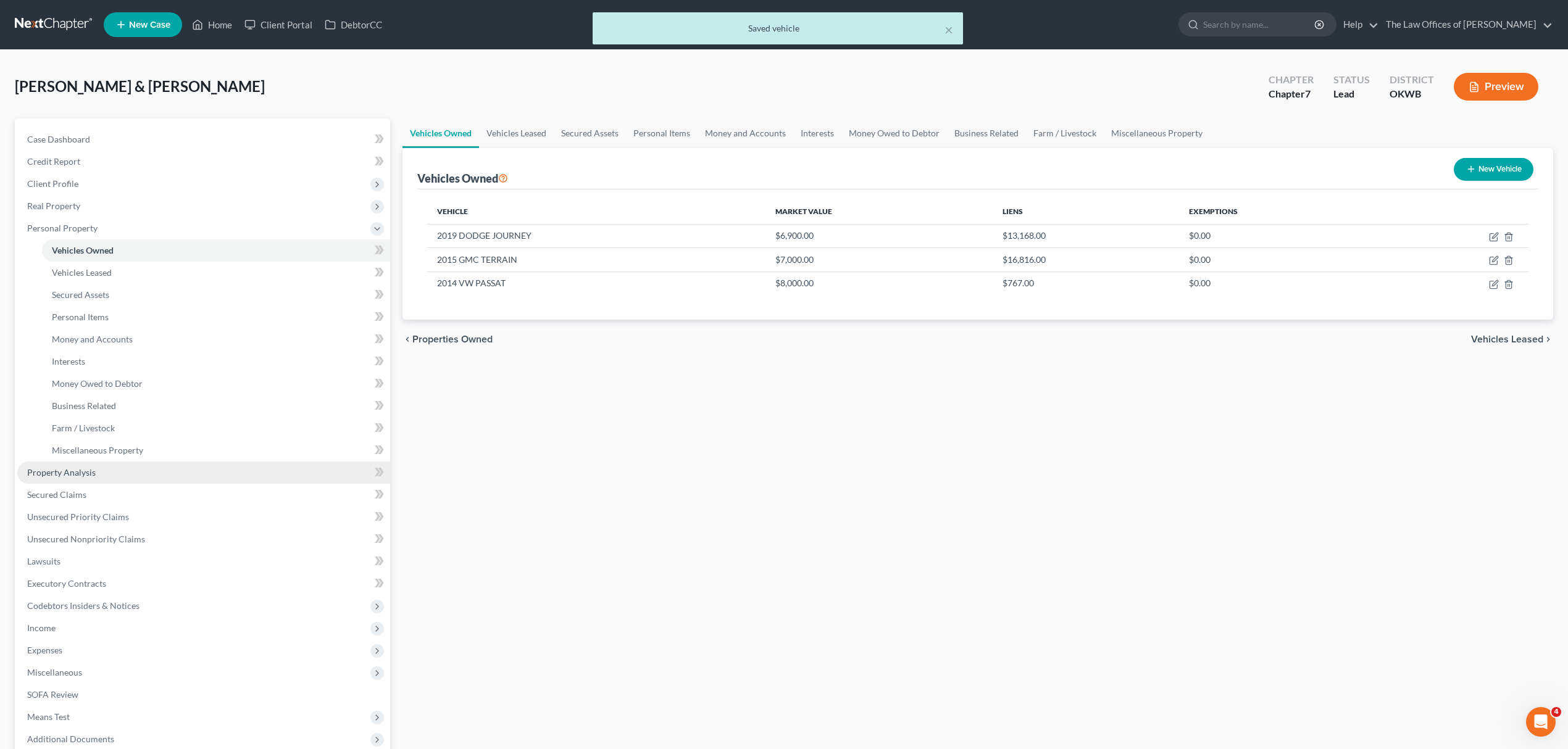
scroll to position [128, 0]
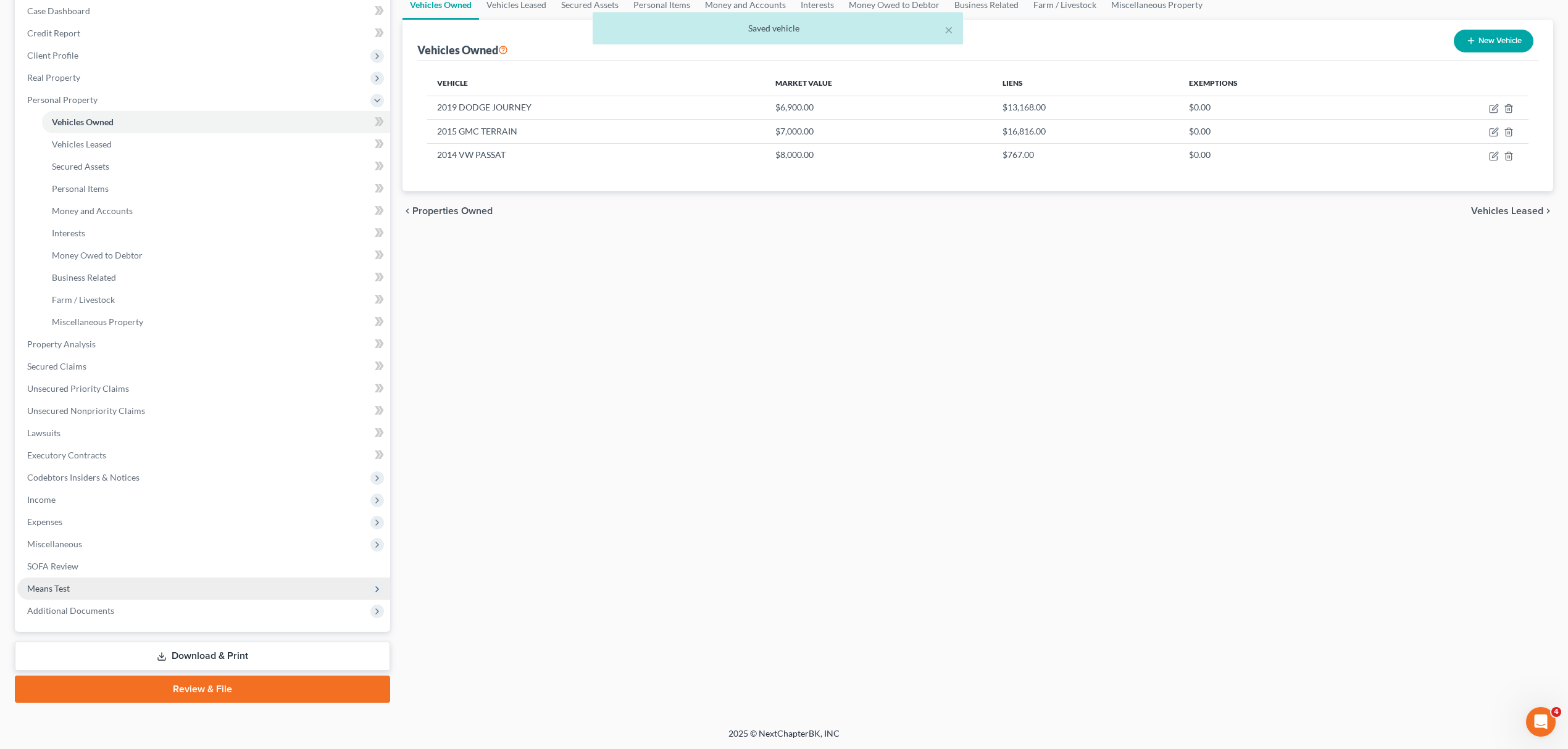
click at [68, 585] on span "Means Test" at bounding box center [48, 588] width 42 height 10
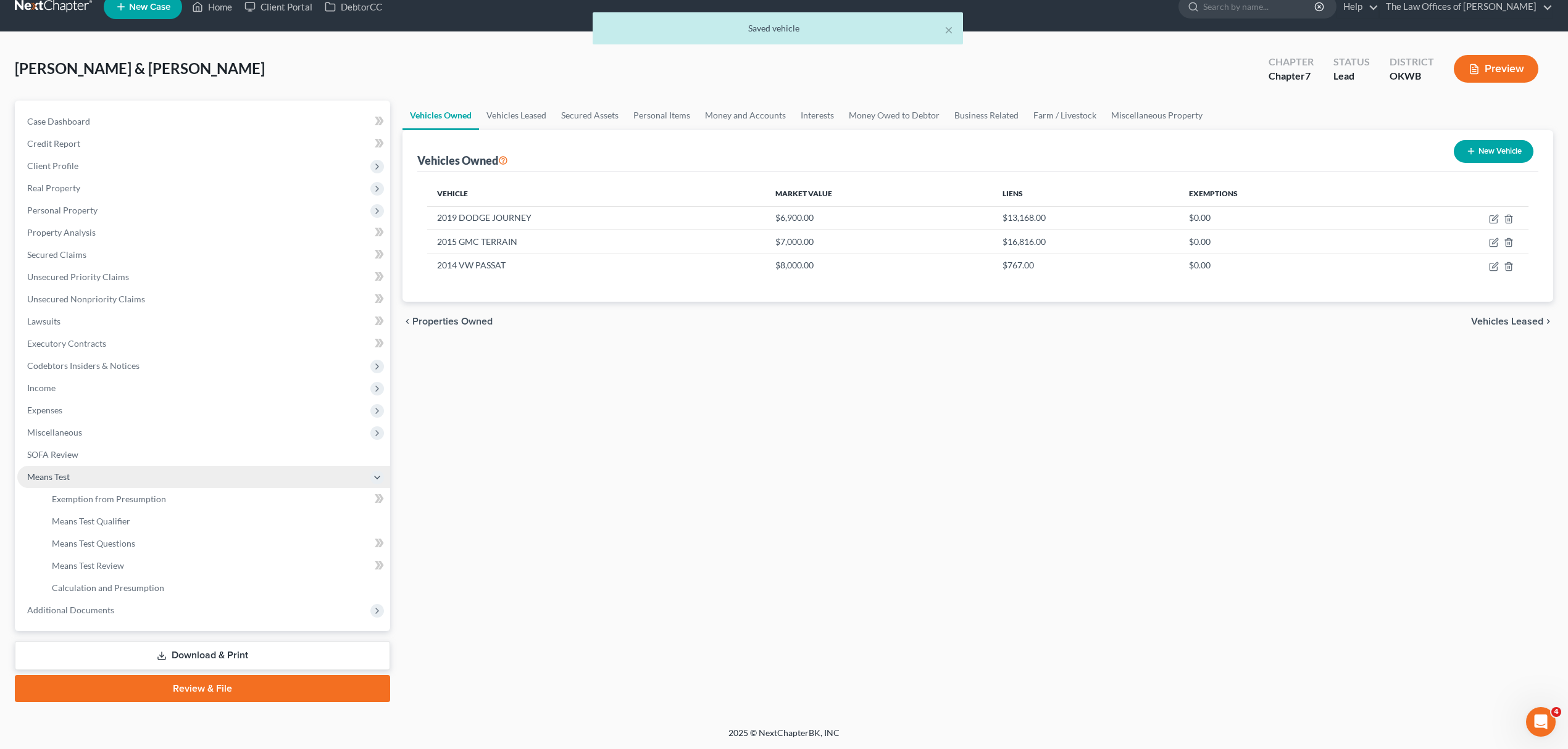
scroll to position [18, 0]
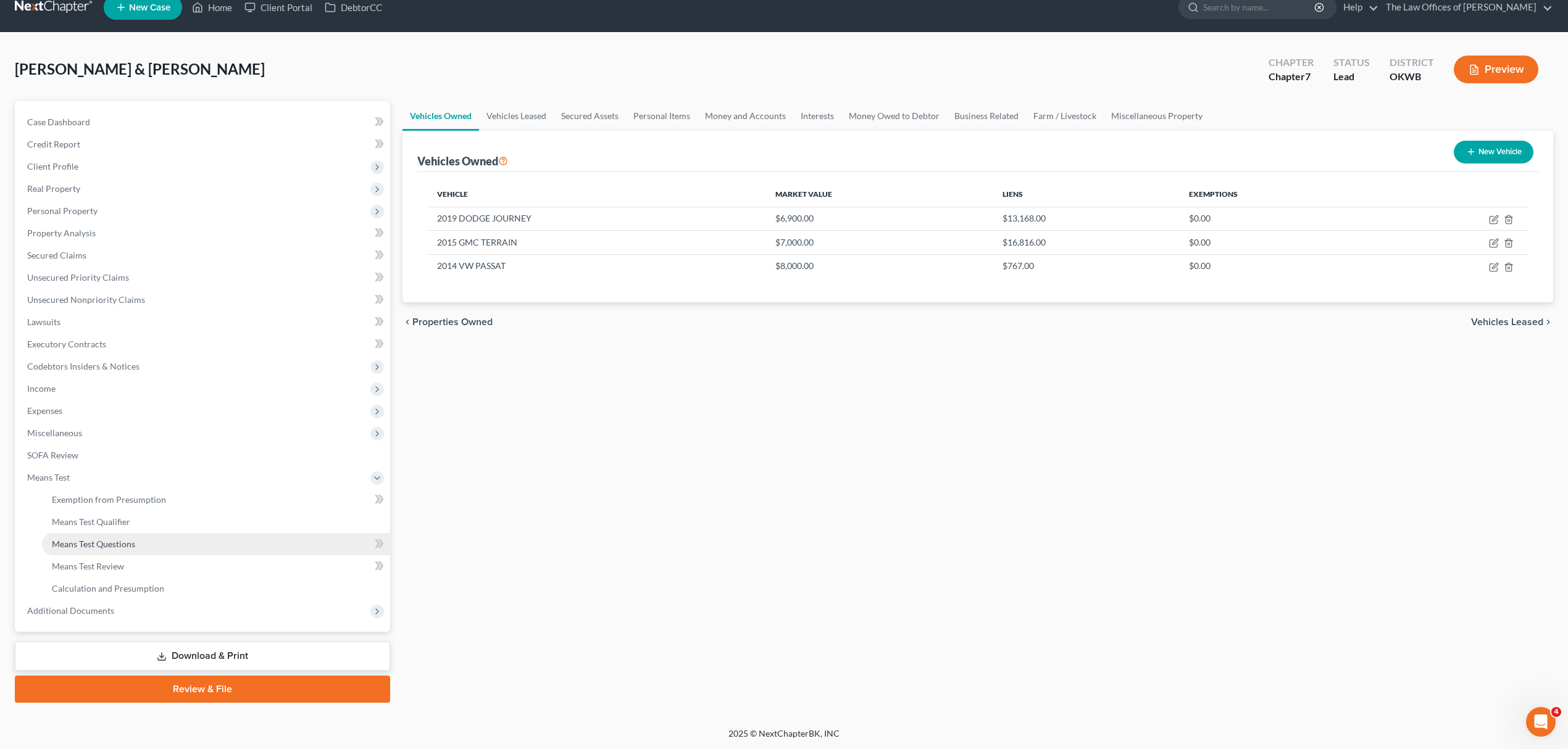
click at [124, 548] on link "Means Test Questions" at bounding box center [216, 544] width 348 height 22
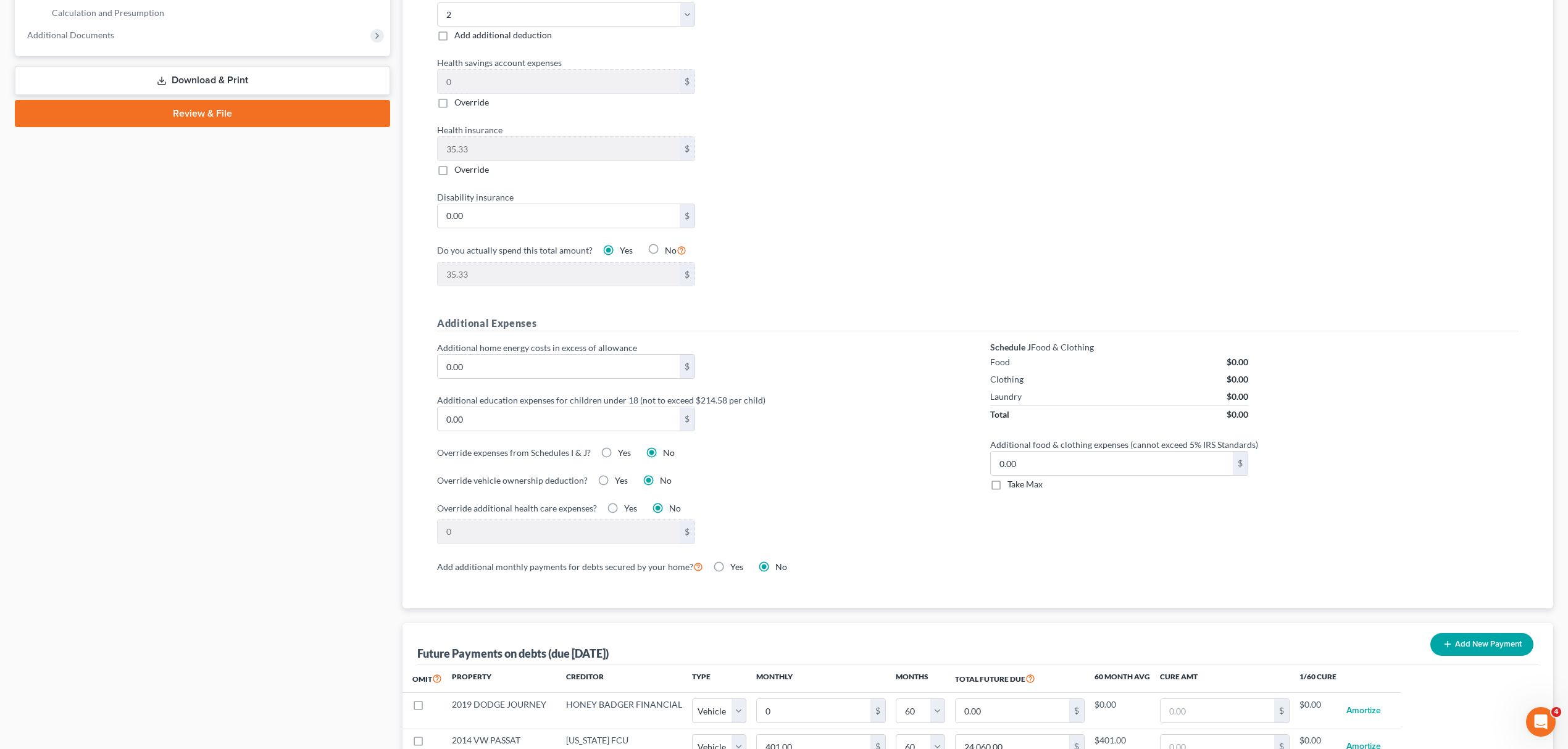
scroll to position [785, 0]
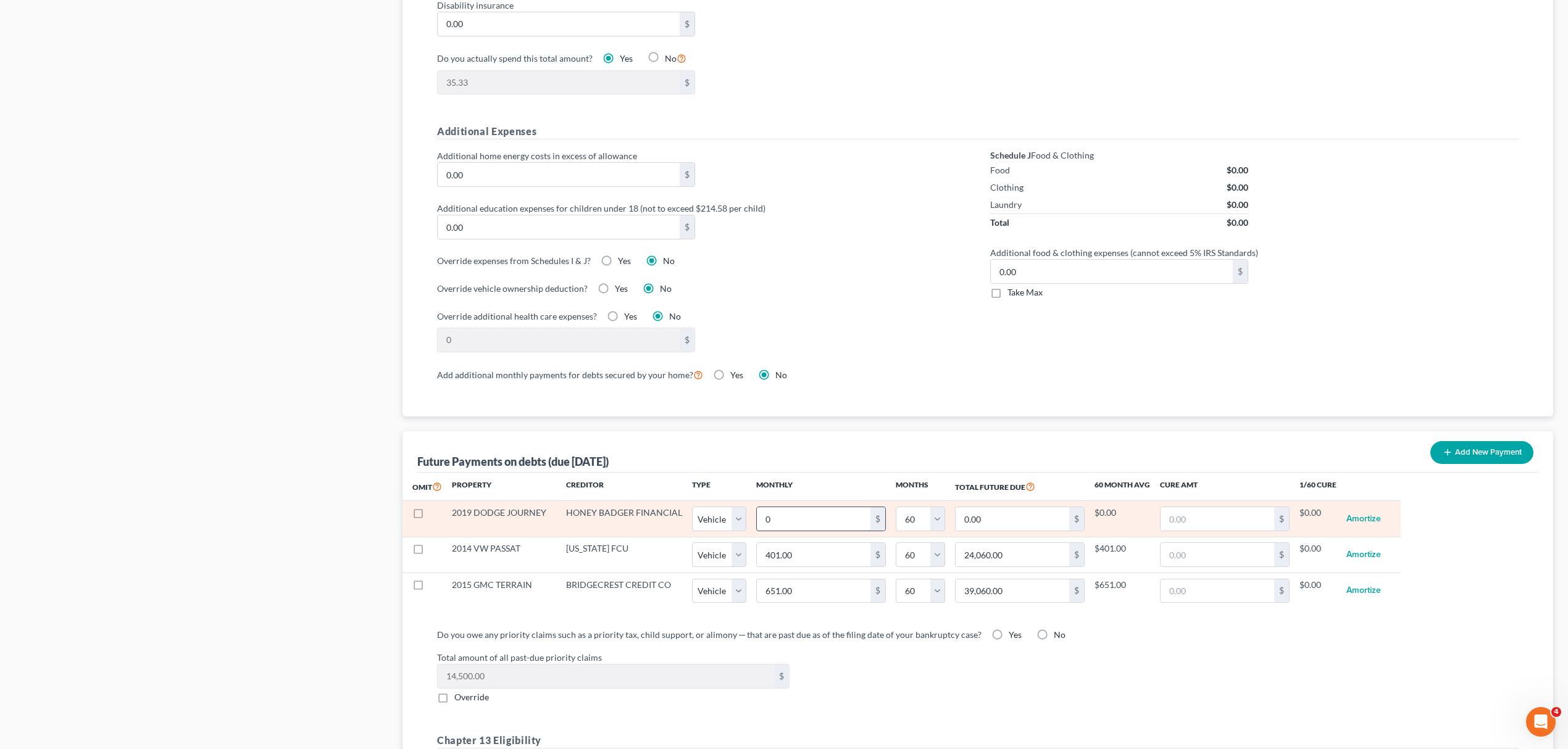
click at [847, 530] on input "0" at bounding box center [813, 519] width 113 height 23
click at [1364, 521] on button "Amortize" at bounding box center [1363, 519] width 35 height 25
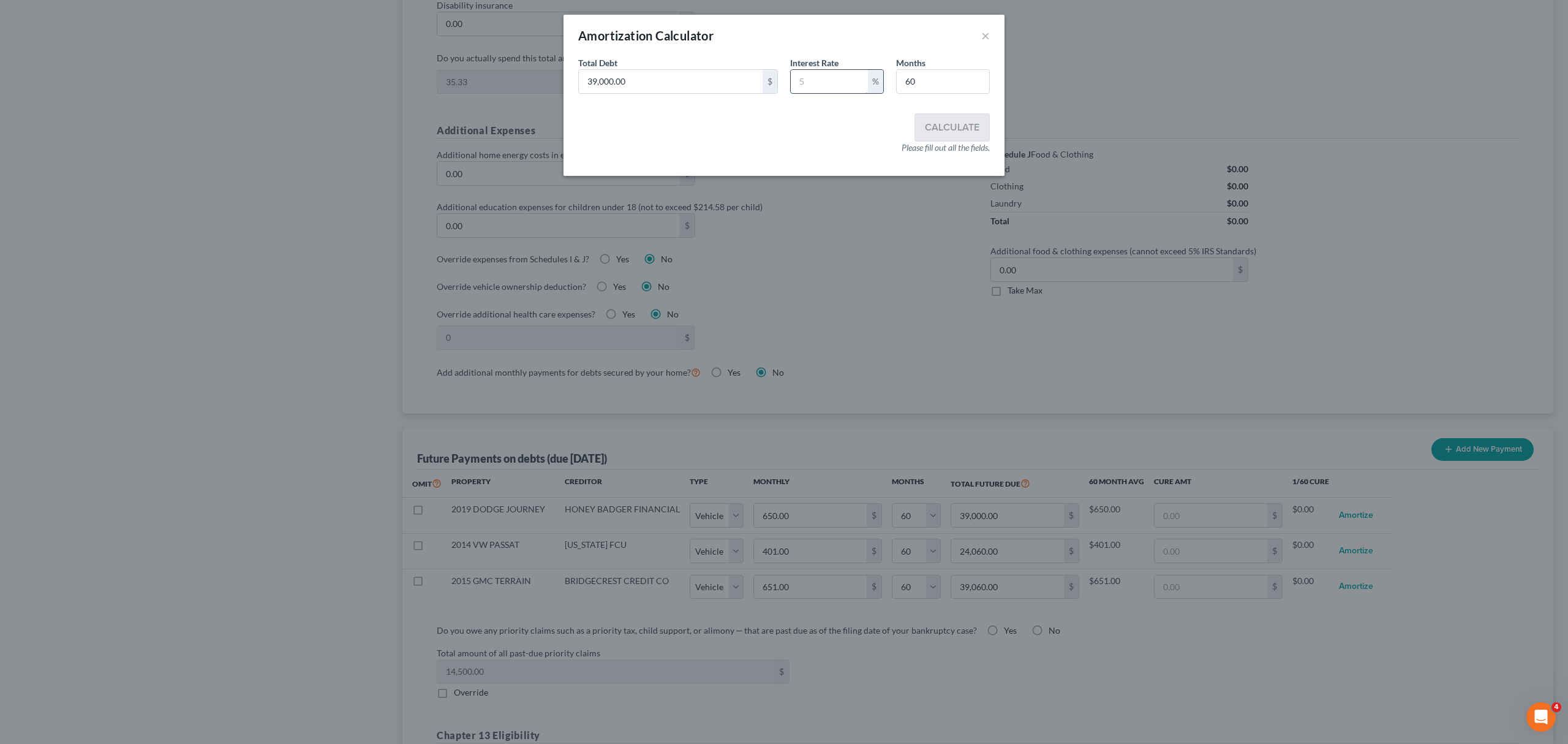
click at [839, 81] on input "text" at bounding box center [829, 81] width 77 height 23
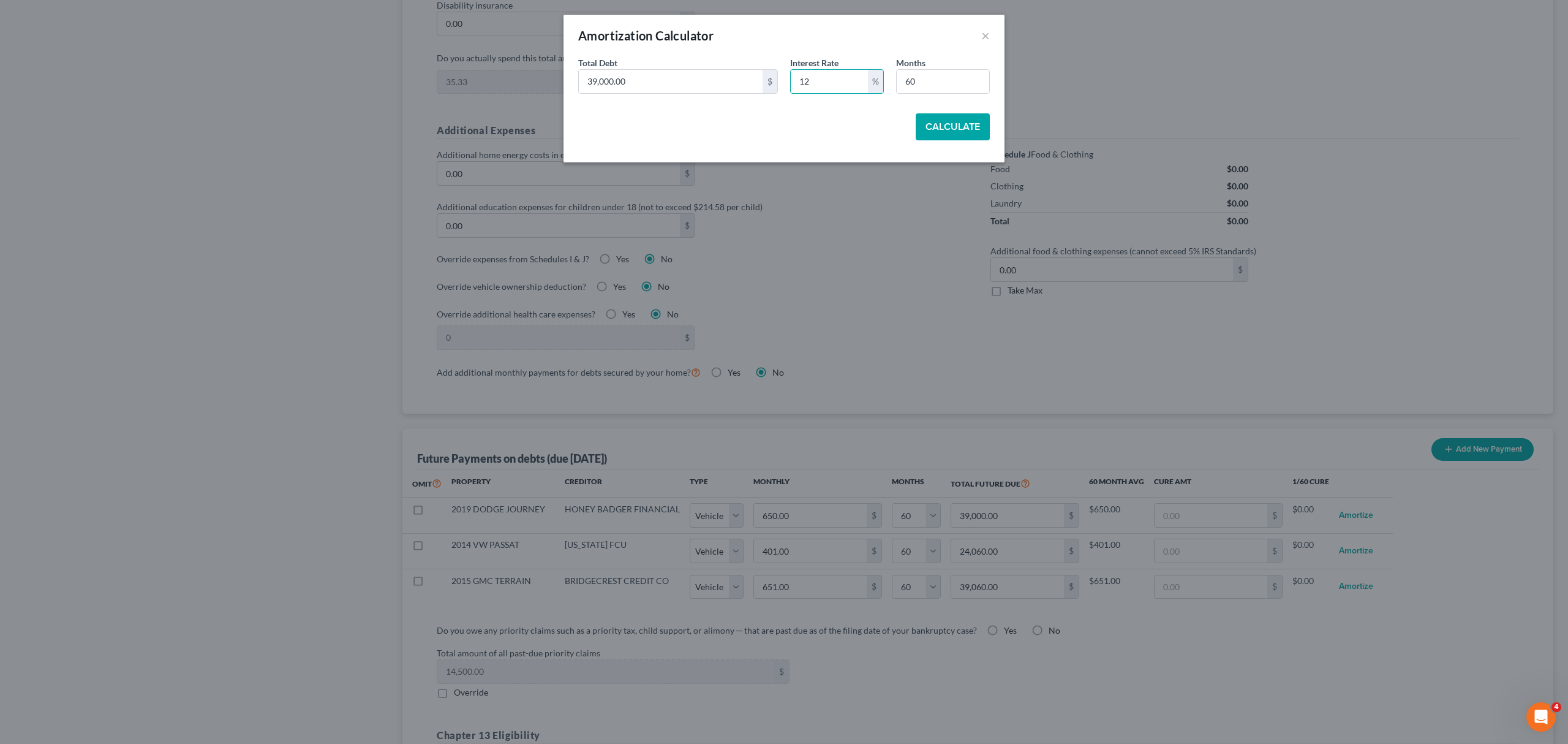
click at [969, 128] on button "Calculate" at bounding box center [952, 127] width 74 height 27
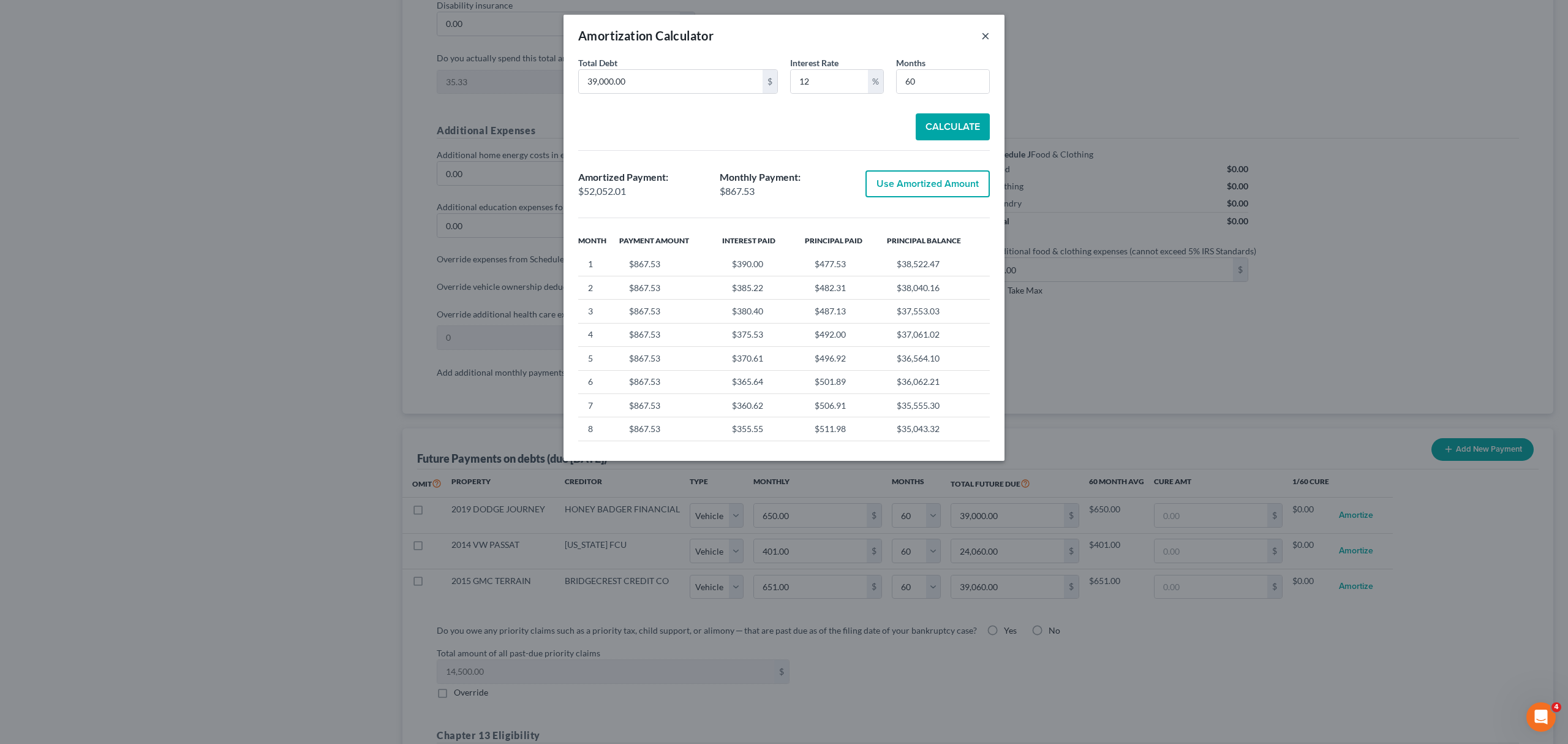
click at [985, 34] on button "×" at bounding box center [985, 36] width 8 height 15
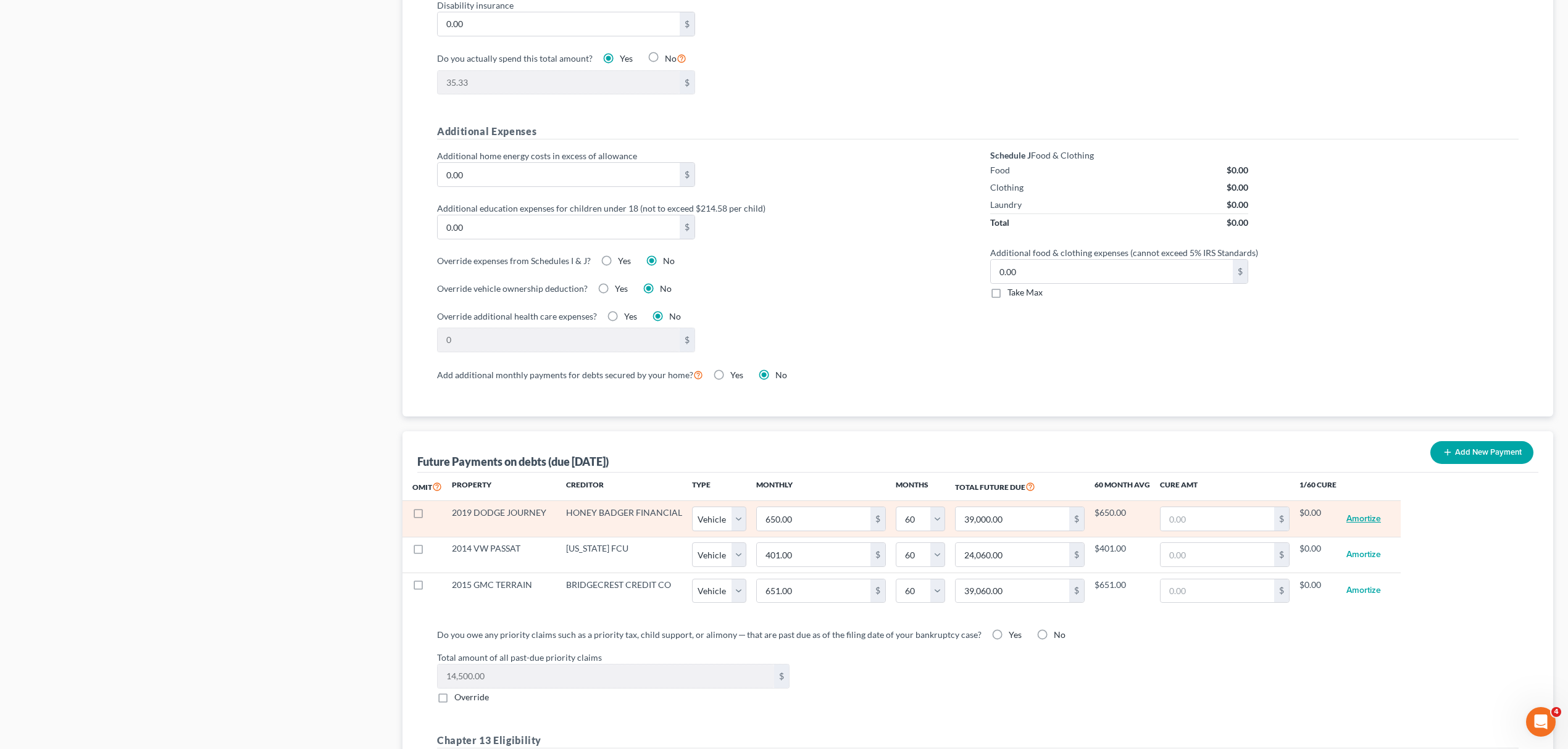
click at [1368, 526] on button "Amortize" at bounding box center [1363, 519] width 35 height 25
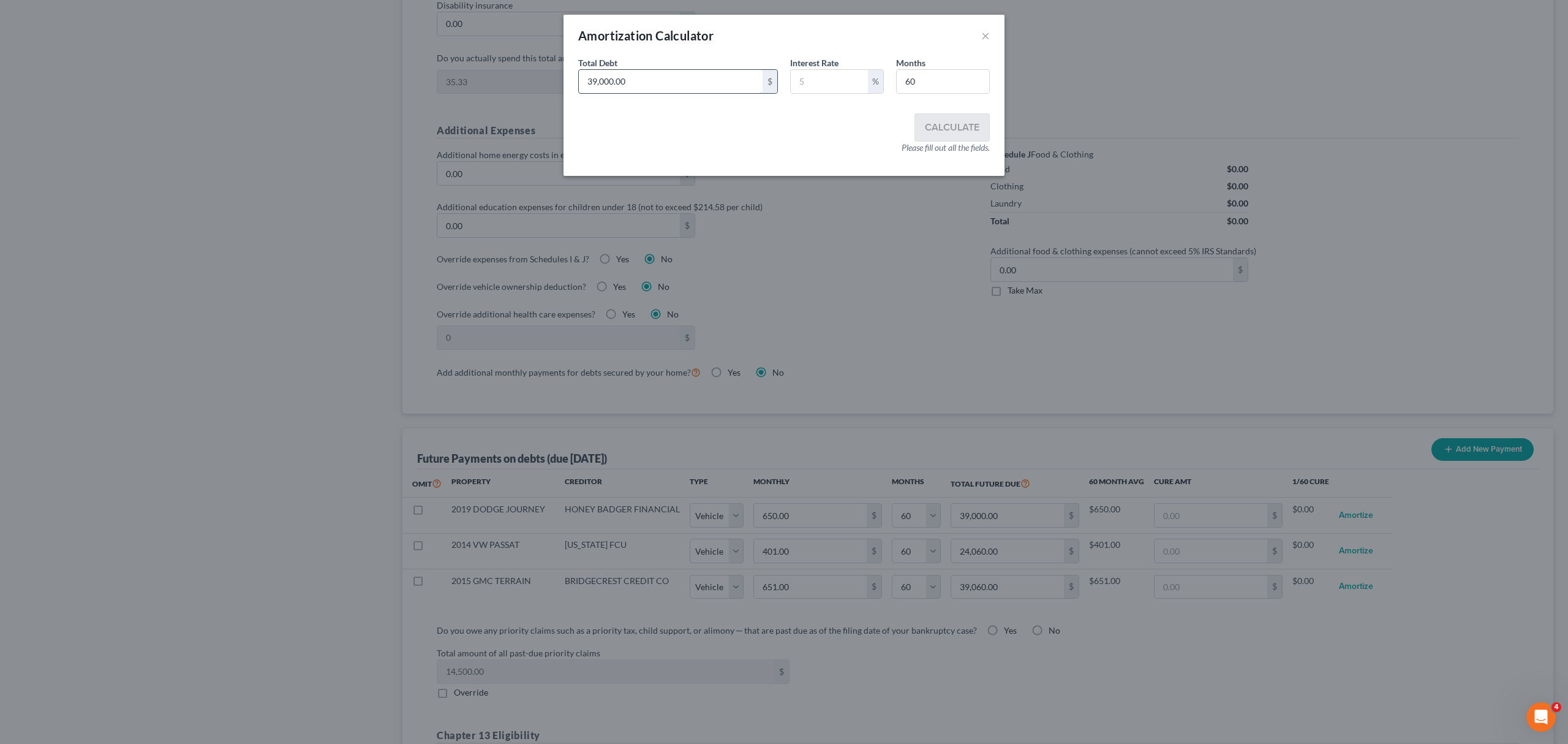
click at [657, 82] on input "39,000.00" at bounding box center [671, 81] width 183 height 23
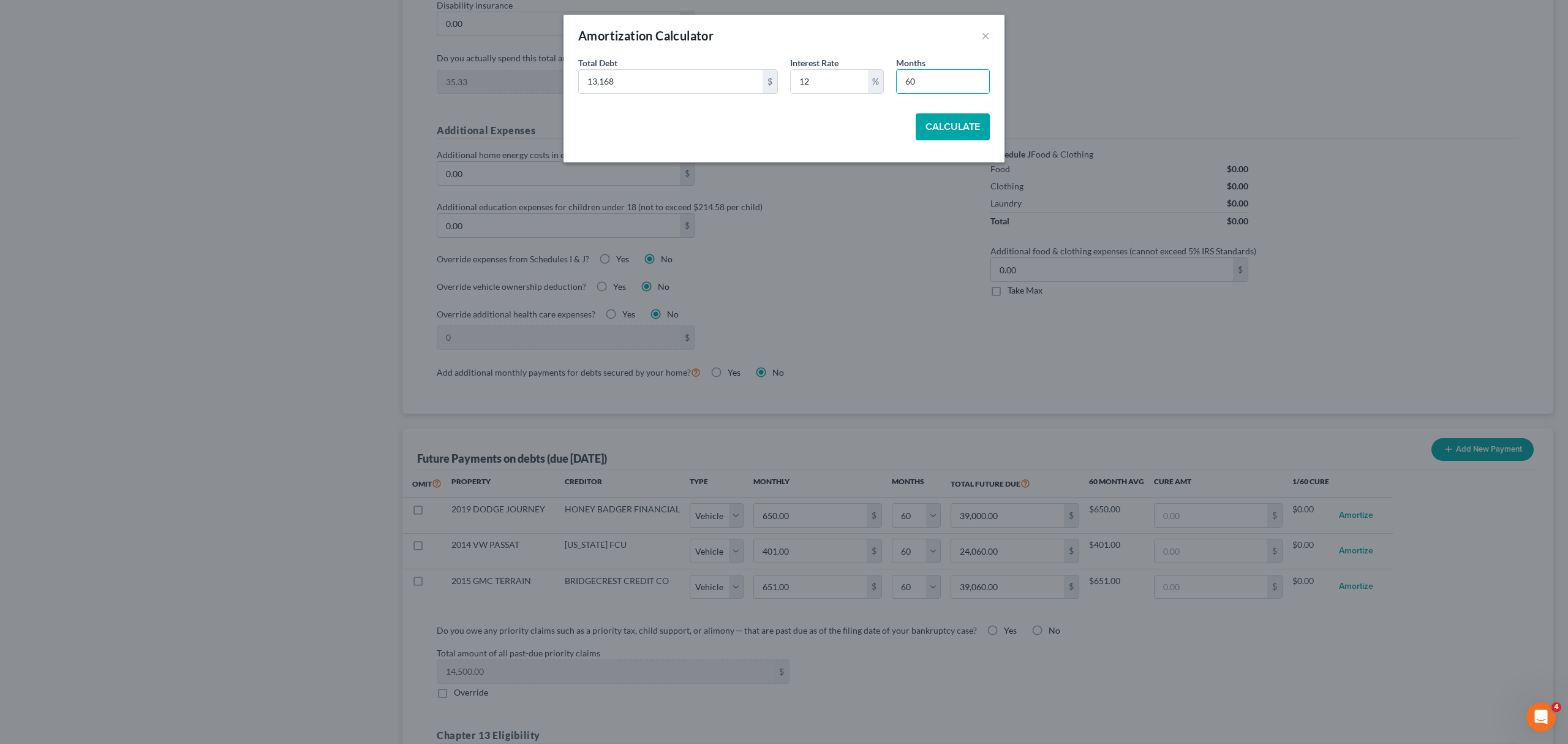
click at [929, 115] on button "Calculate" at bounding box center [952, 127] width 74 height 27
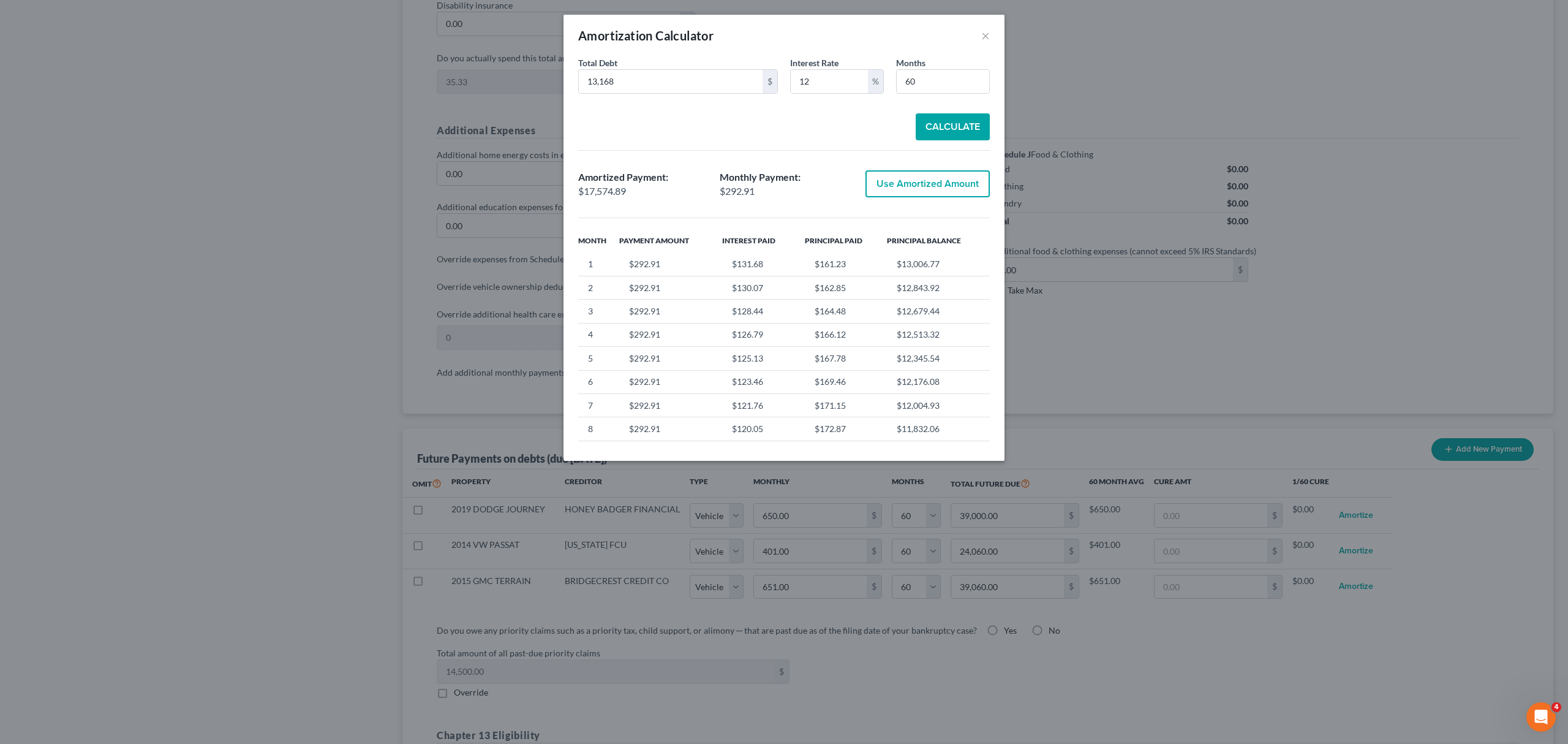
click at [950, 192] on button "Use Amortized Amount" at bounding box center [927, 184] width 124 height 27
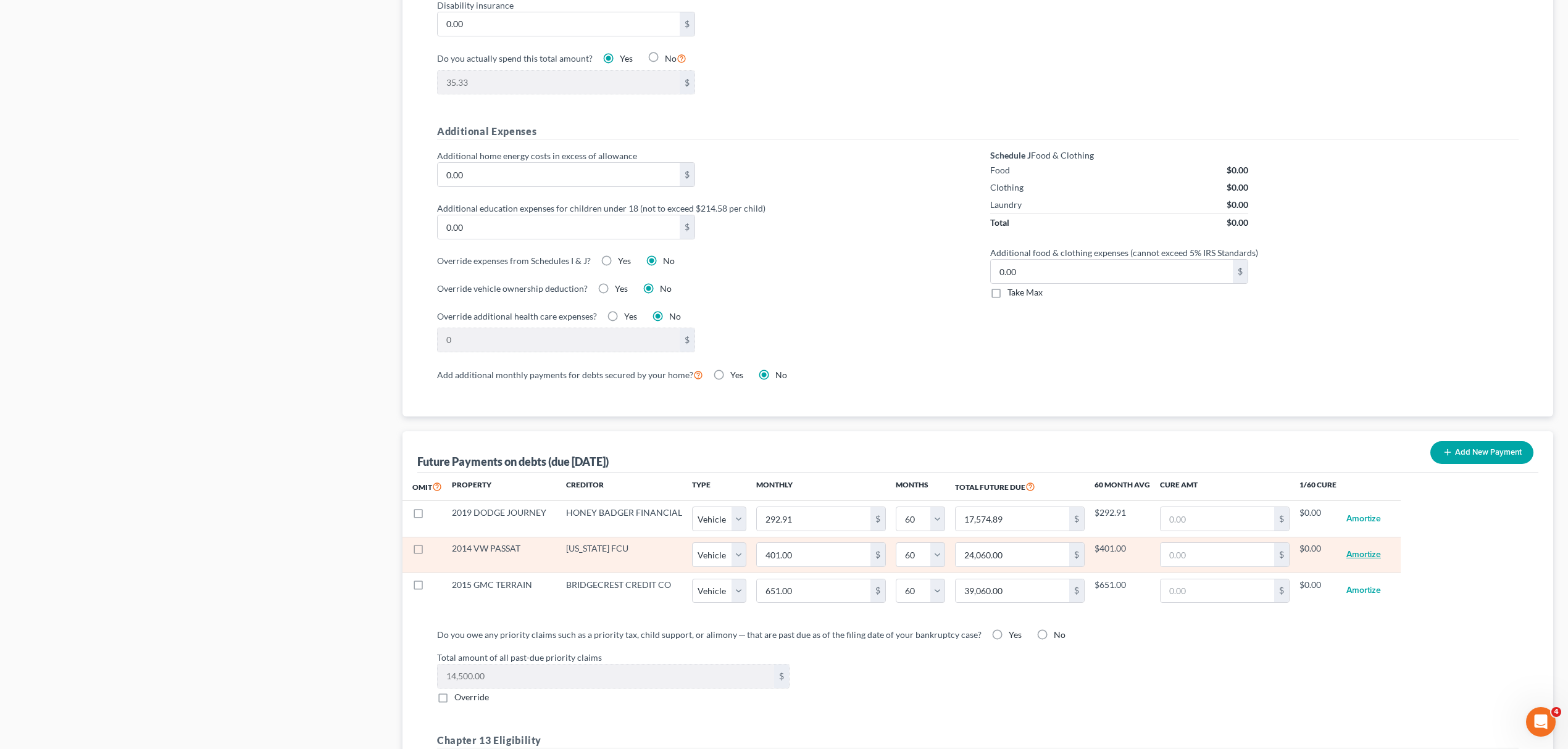
click at [1364, 552] on button "Amortize" at bounding box center [1363, 554] width 35 height 25
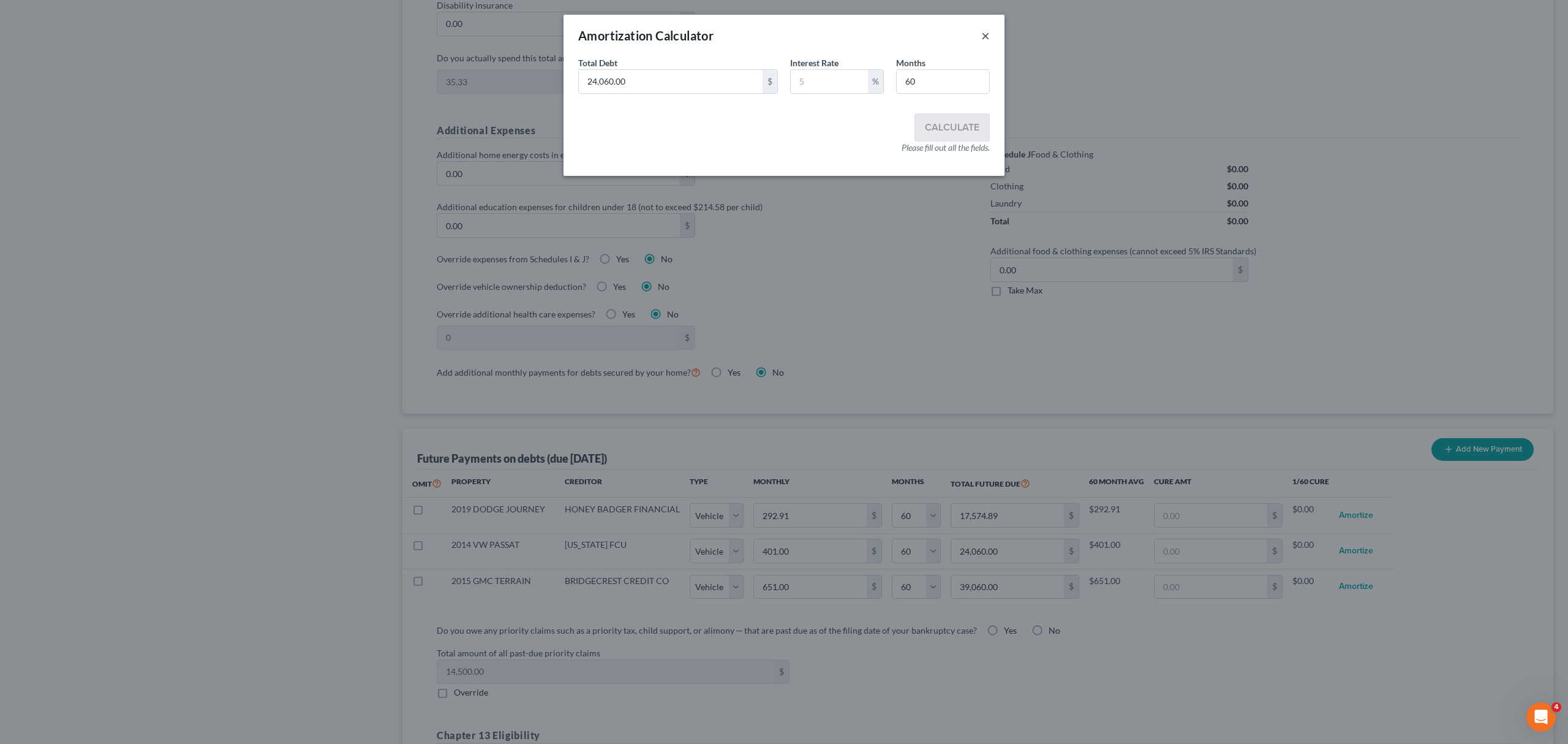
click at [985, 36] on button "×" at bounding box center [985, 36] width 8 height 15
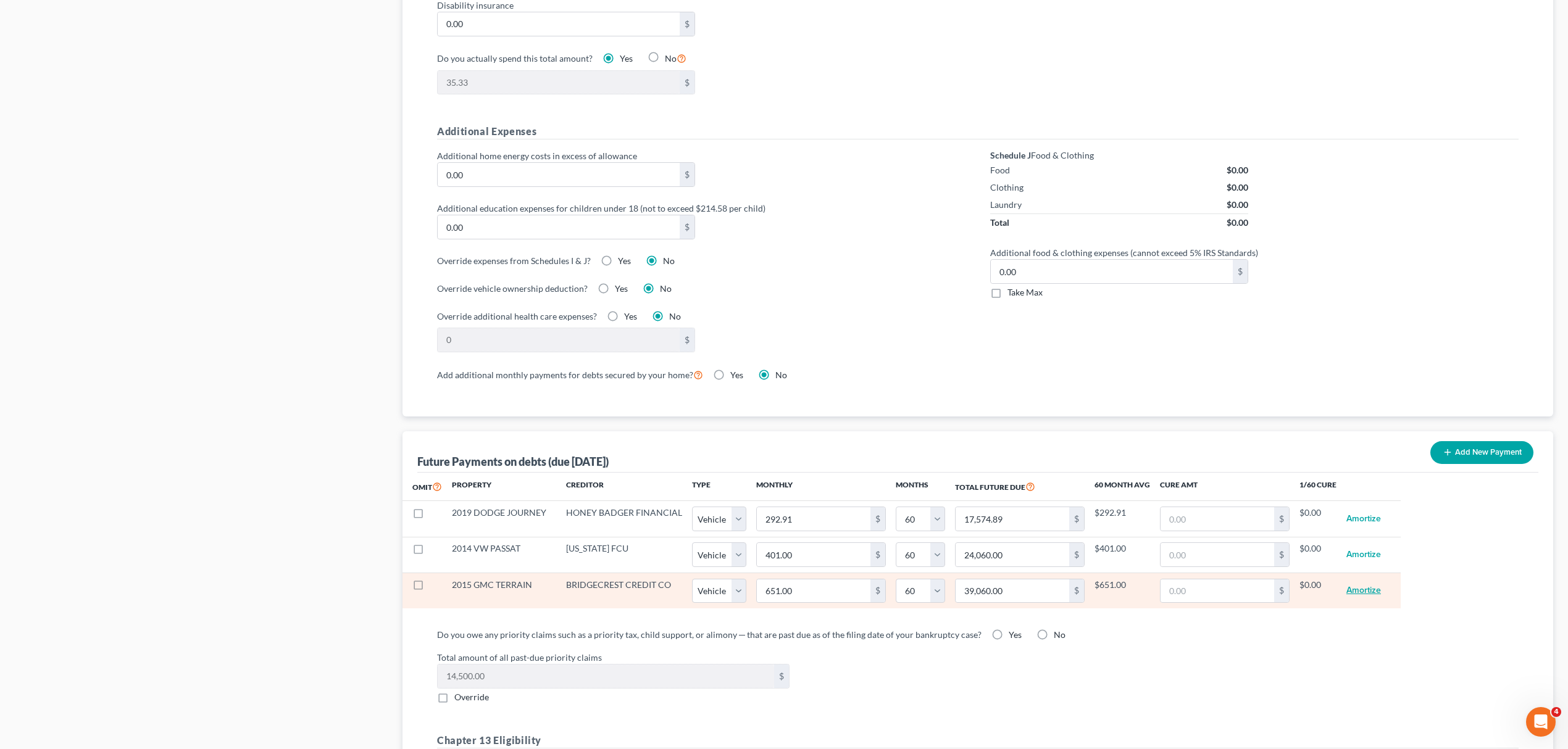
click at [1368, 595] on button "Amortize" at bounding box center [1363, 591] width 35 height 25
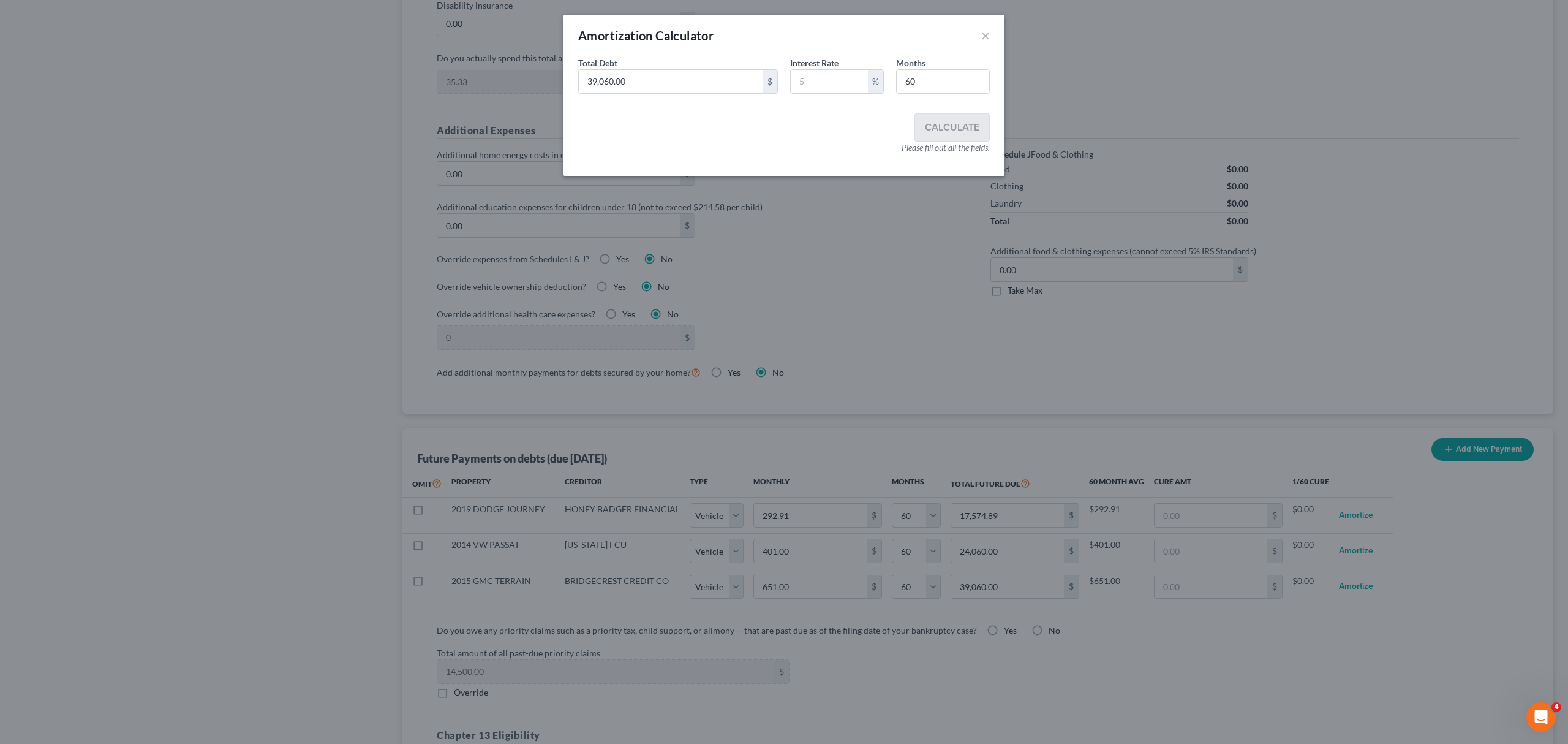
click at [718, 67] on div "Total Debt 39,060.00 $" at bounding box center [678, 75] width 212 height 37
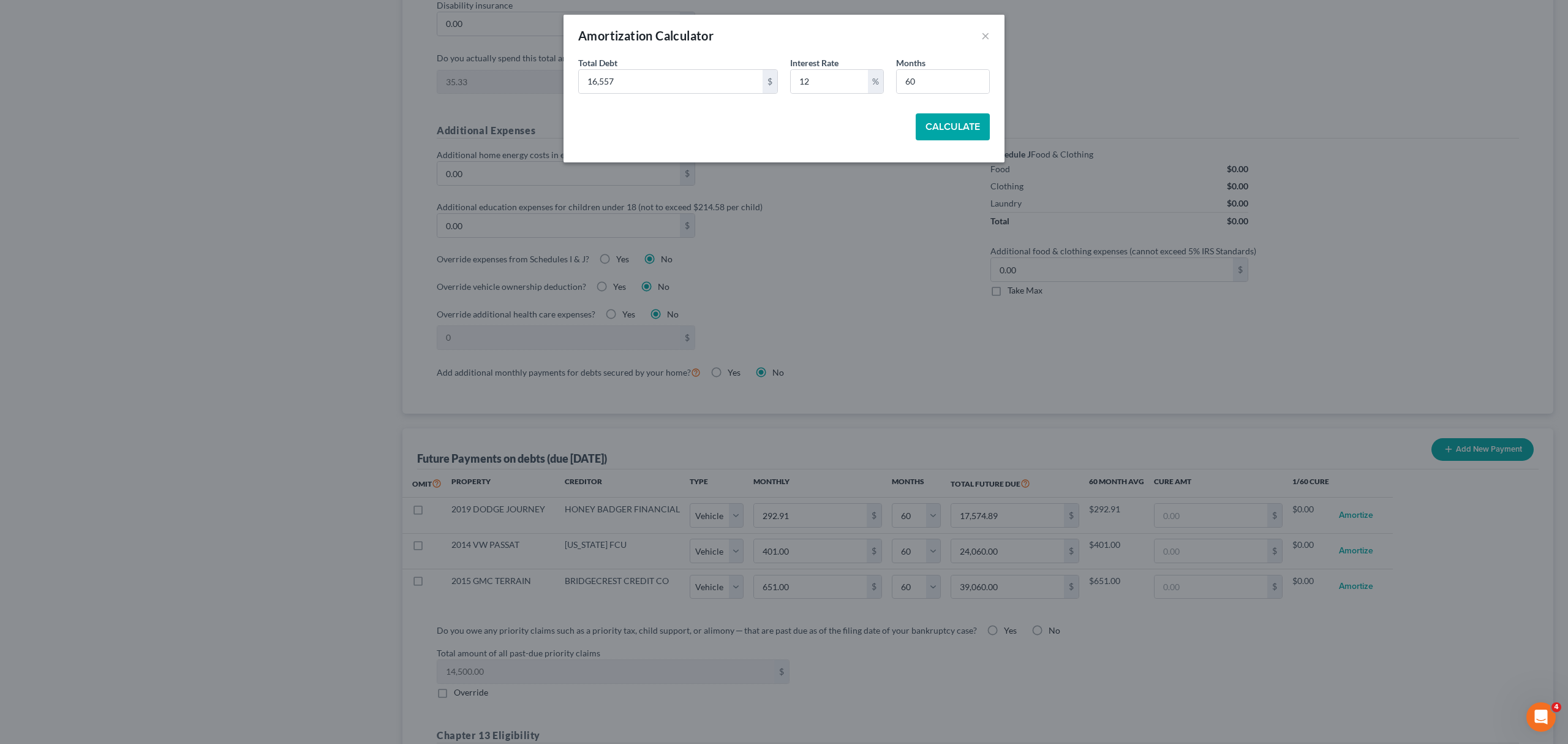
click at [939, 135] on button "Calculate" at bounding box center [952, 127] width 74 height 27
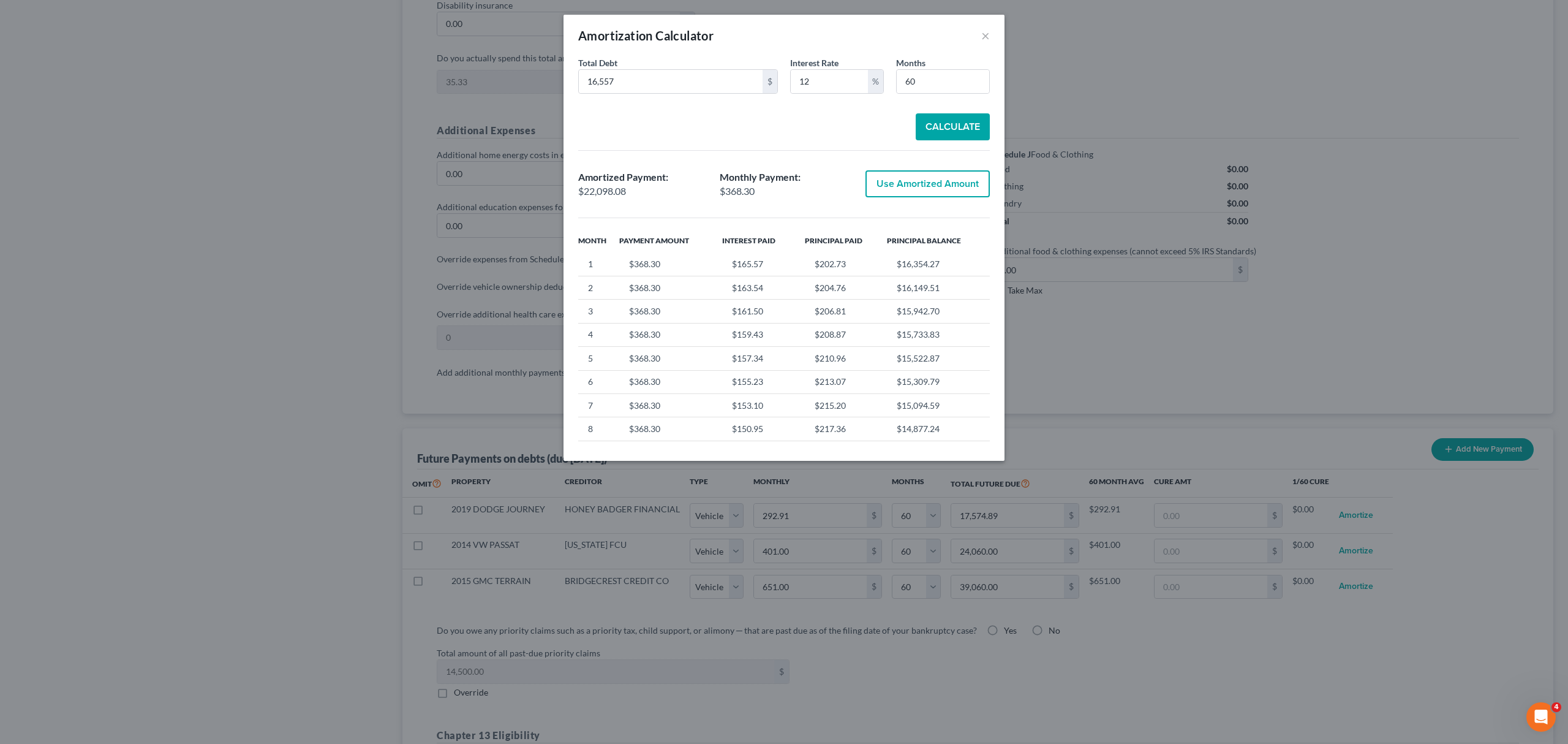
click at [941, 176] on button "Use Amortized Amount" at bounding box center [927, 184] width 124 height 27
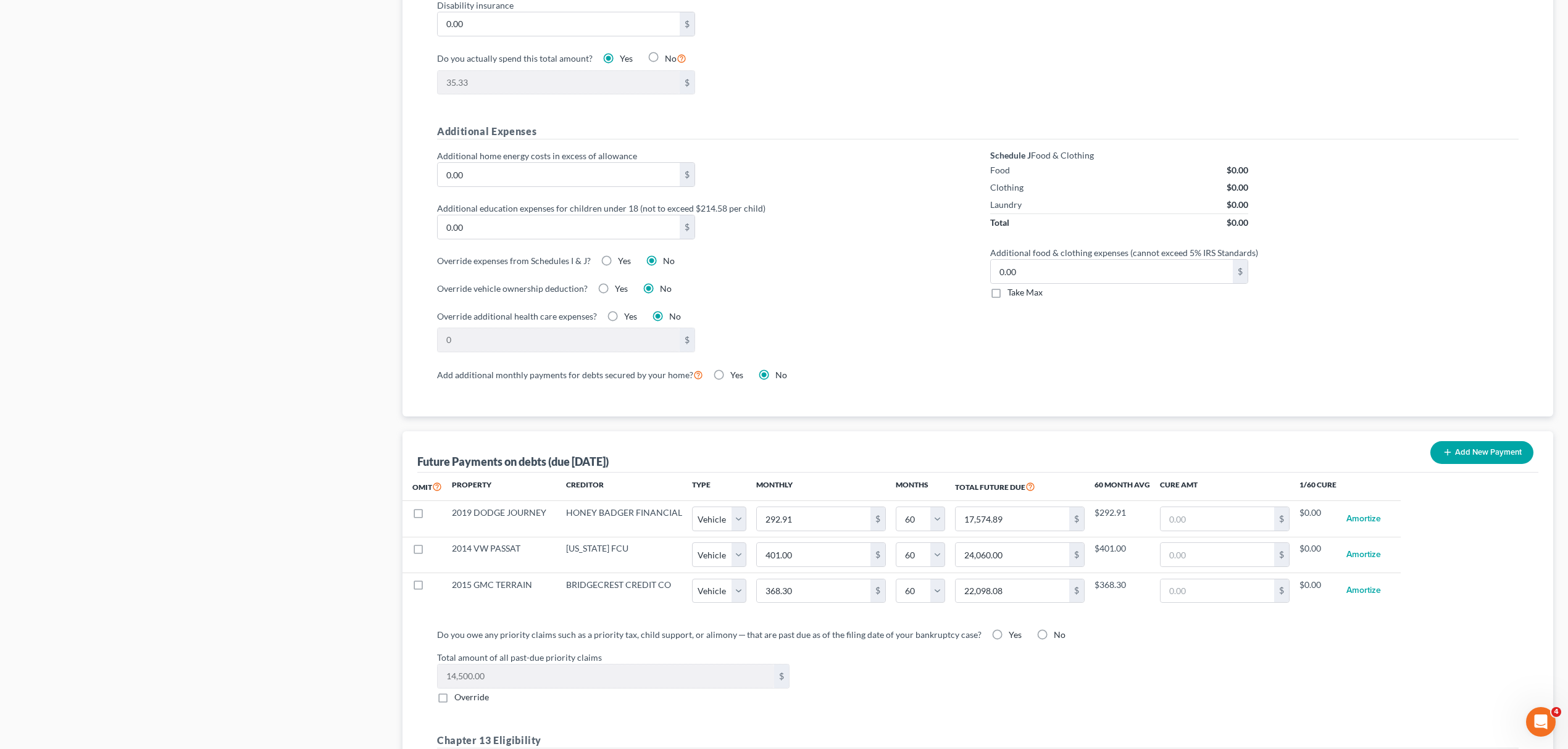
scroll to position [1023, 0]
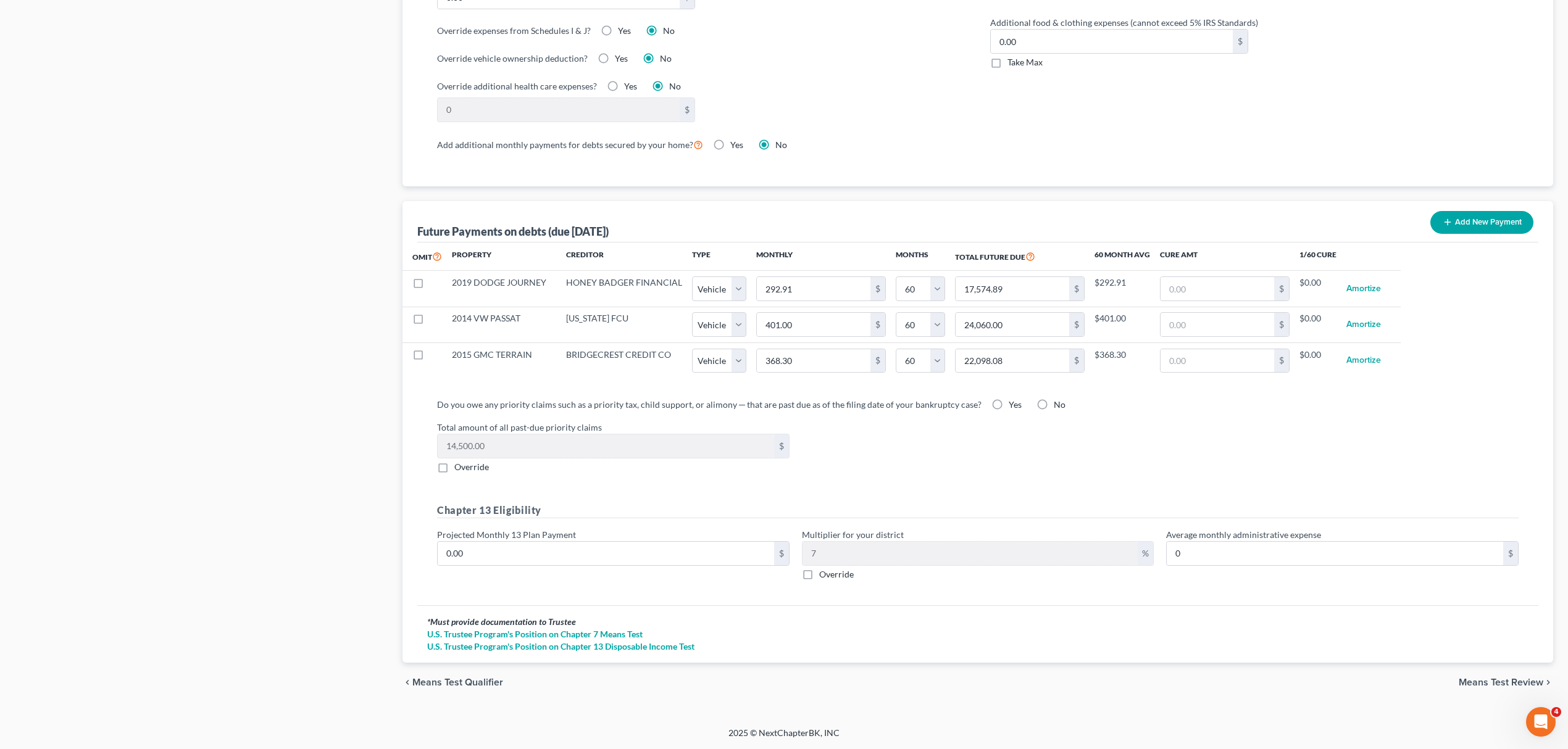
click at [1521, 683] on span "Means Test Review" at bounding box center [1501, 682] width 85 height 10
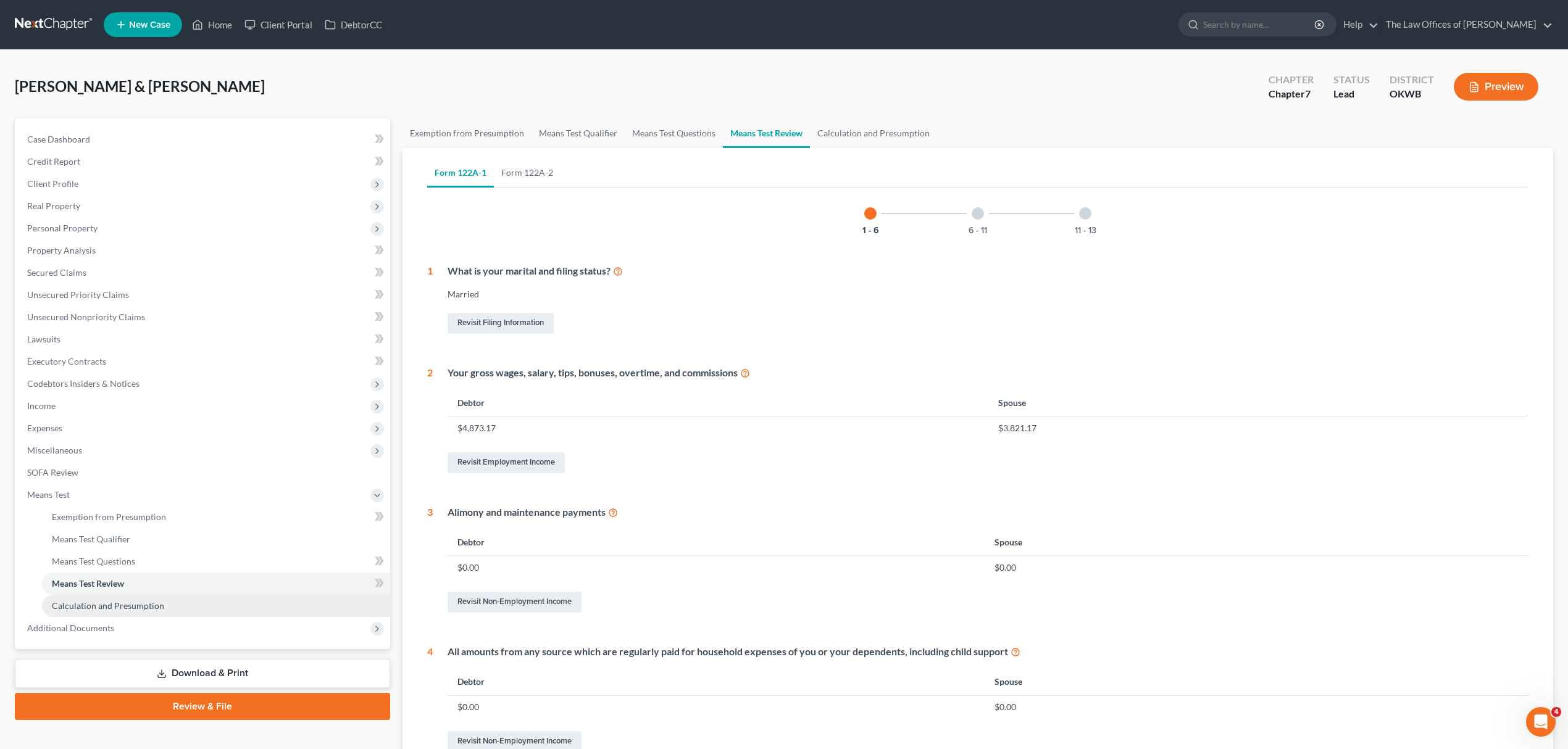
click at [173, 610] on link "Calculation and Presumption" at bounding box center [216, 606] width 348 height 22
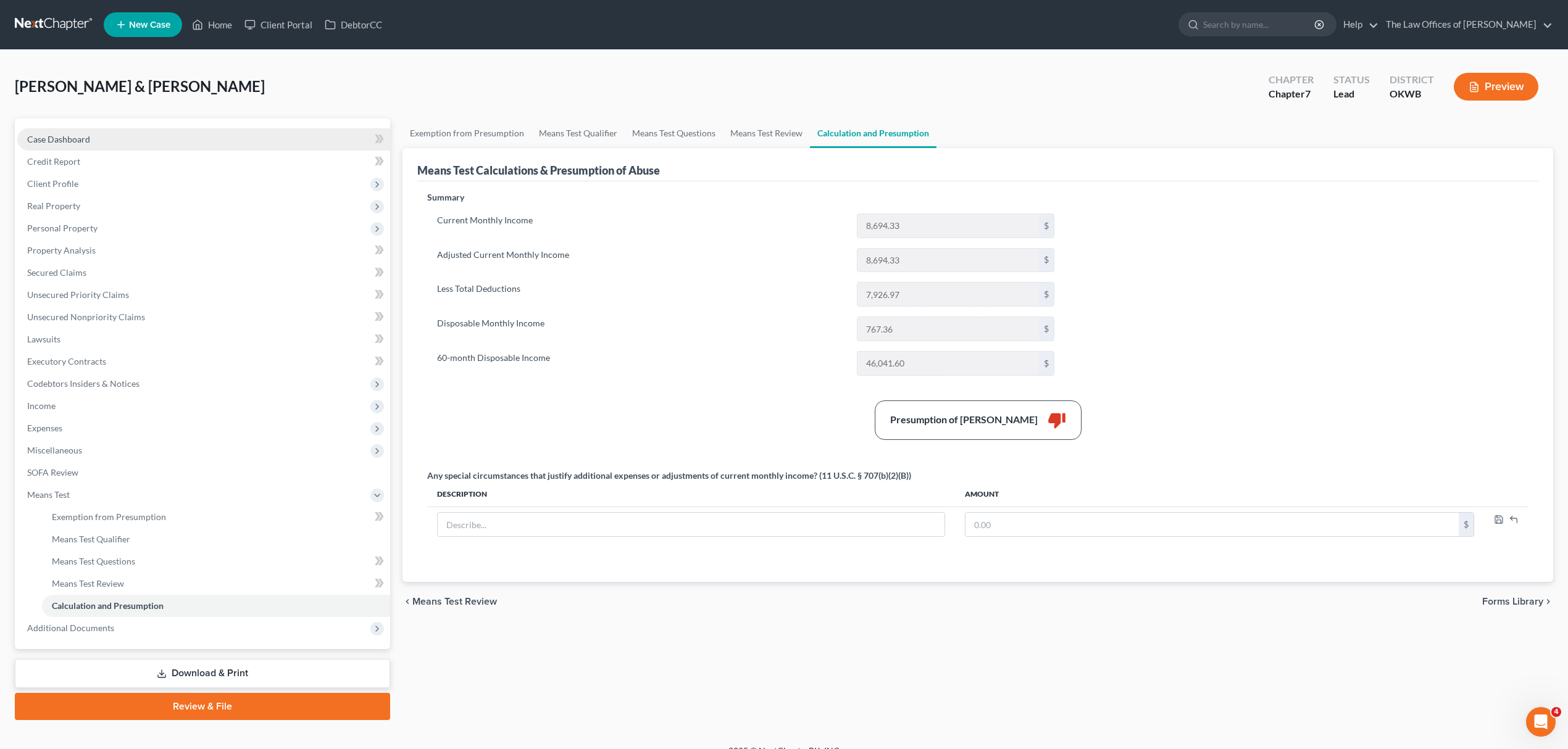
click at [66, 136] on span "Case Dashboard" at bounding box center [59, 139] width 63 height 10
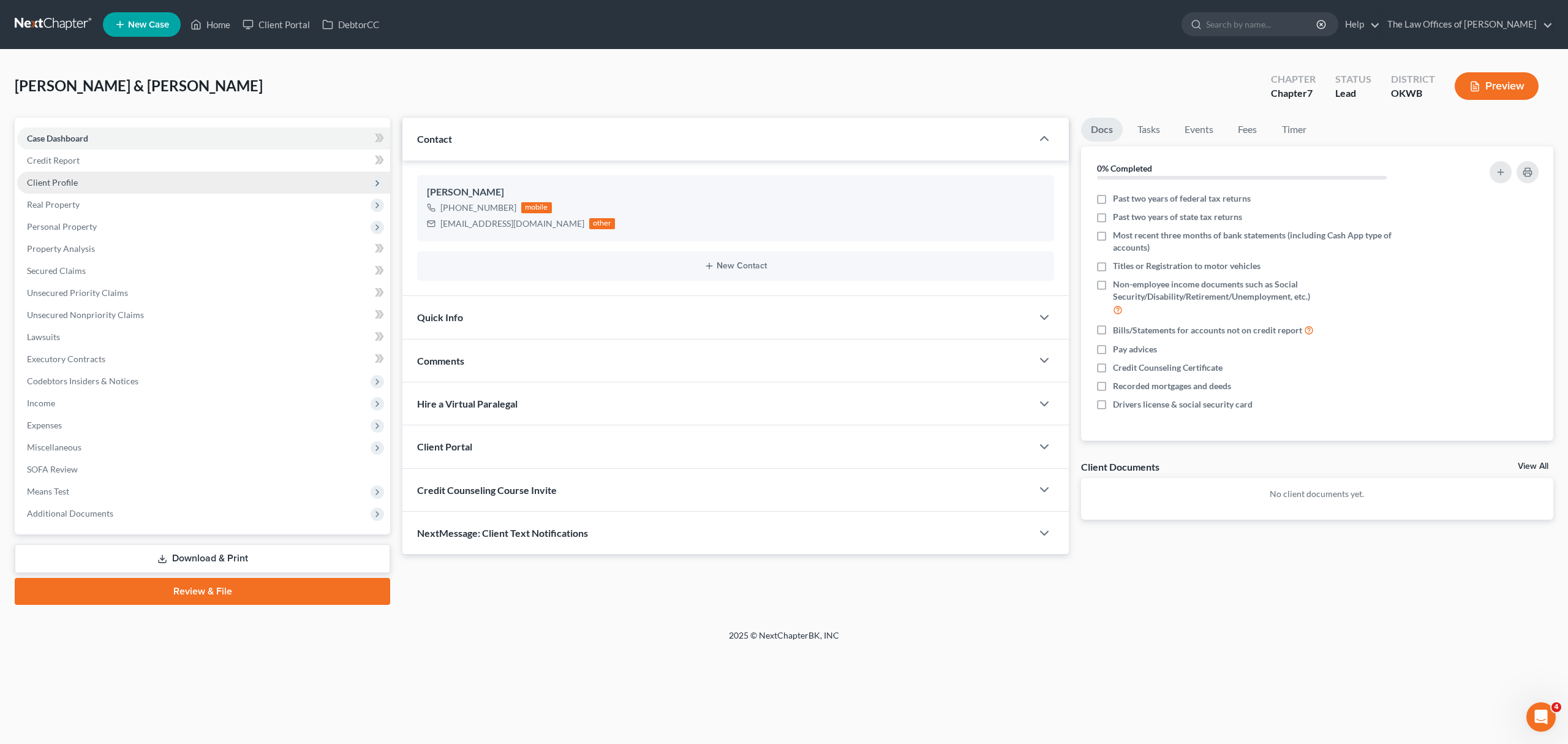
click at [137, 178] on span "Client Profile" at bounding box center [204, 182] width 373 height 22
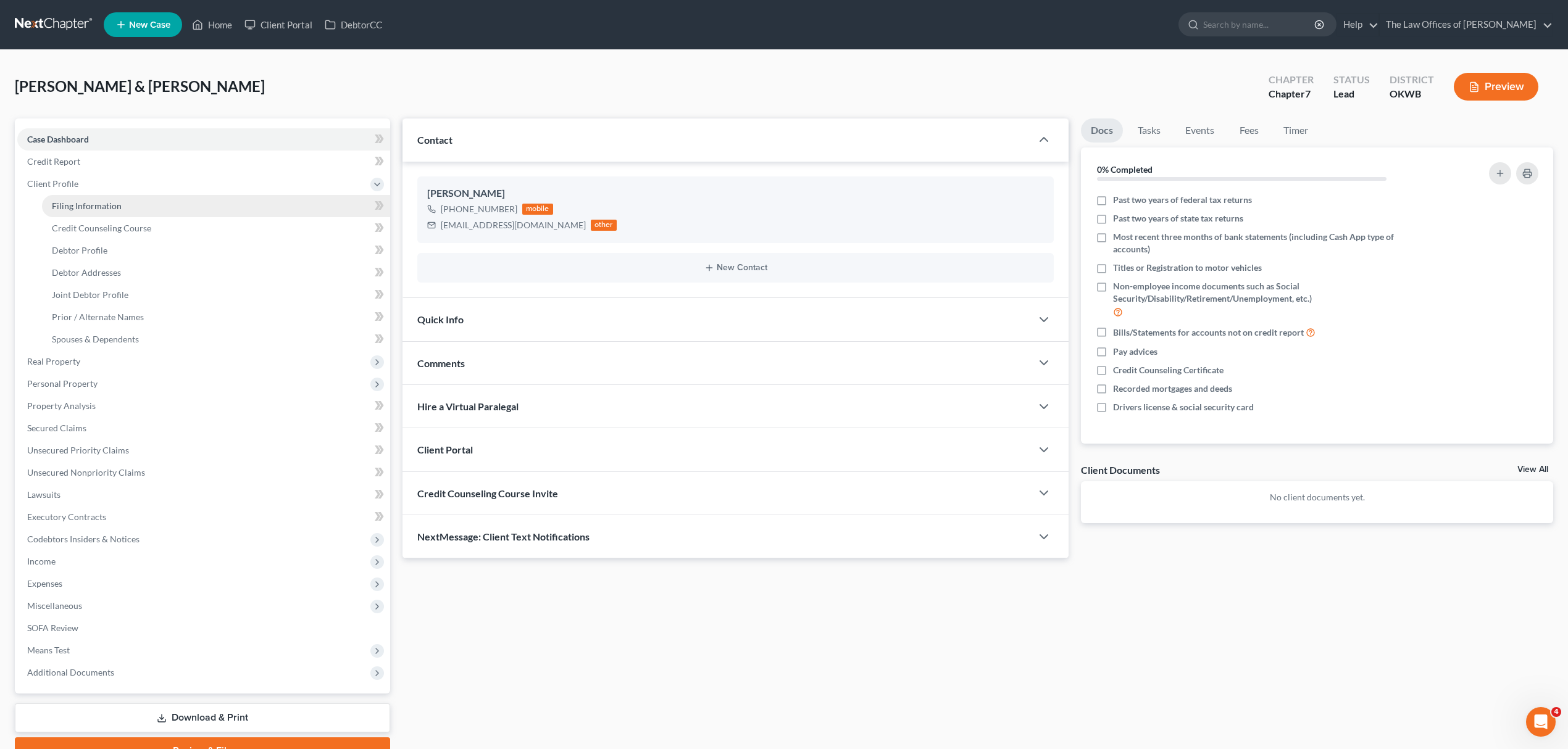
click at [122, 204] on link "Filing Information" at bounding box center [216, 206] width 348 height 22
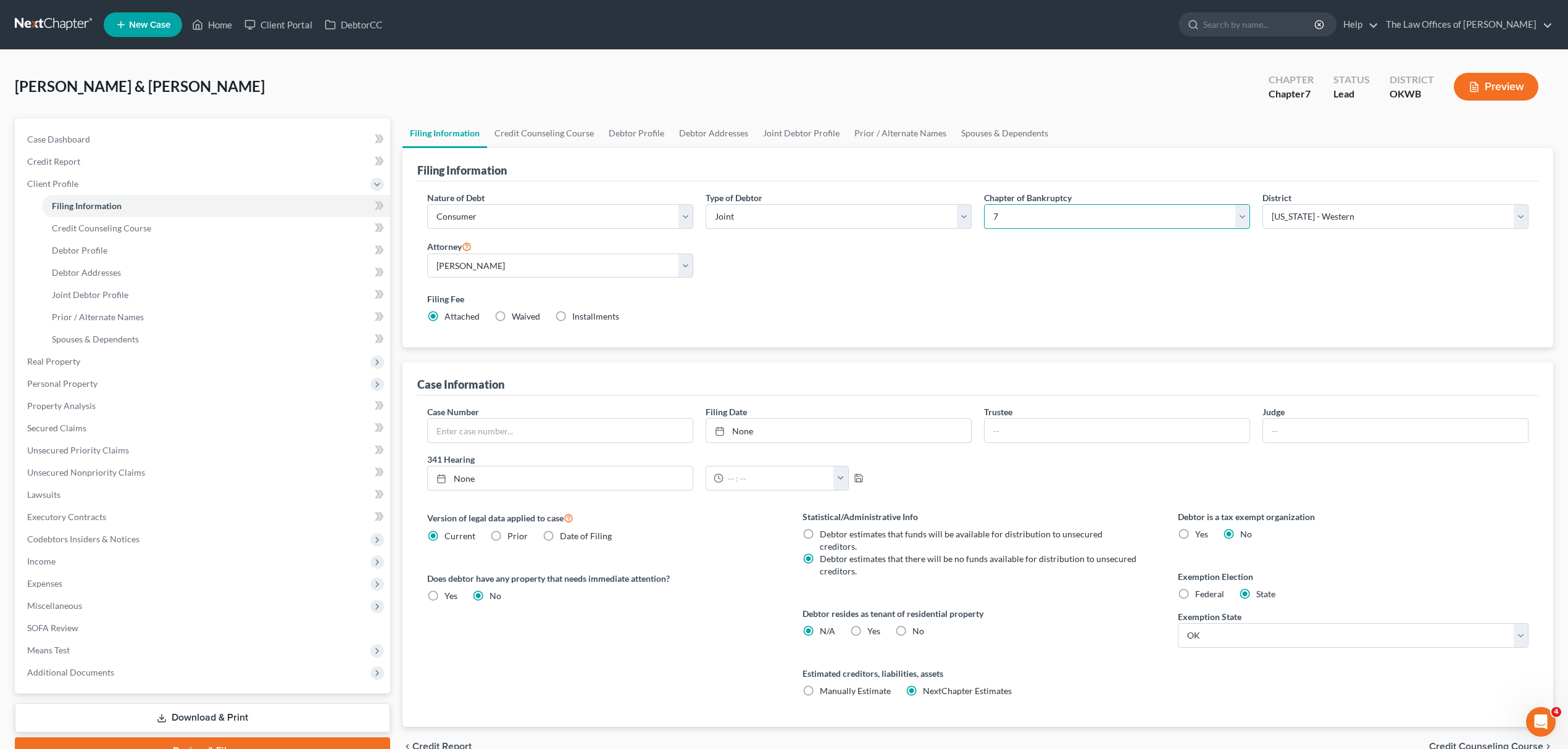
click at [1047, 213] on select "Select 7 11 12 13" at bounding box center [1117, 217] width 266 height 25
click at [984, 204] on select "Select 7 11 12 13" at bounding box center [1117, 217] width 266 height 25
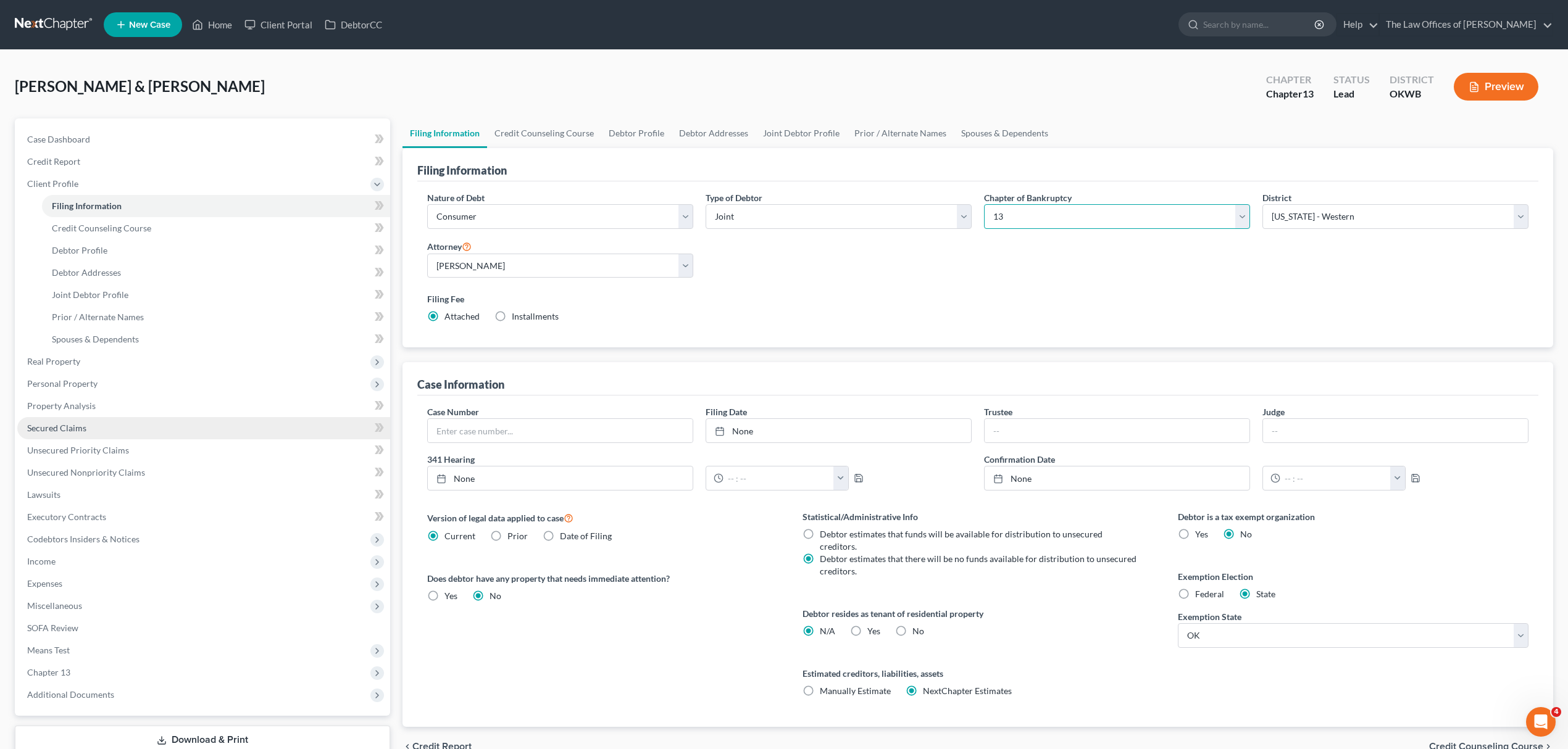
scroll to position [84, 0]
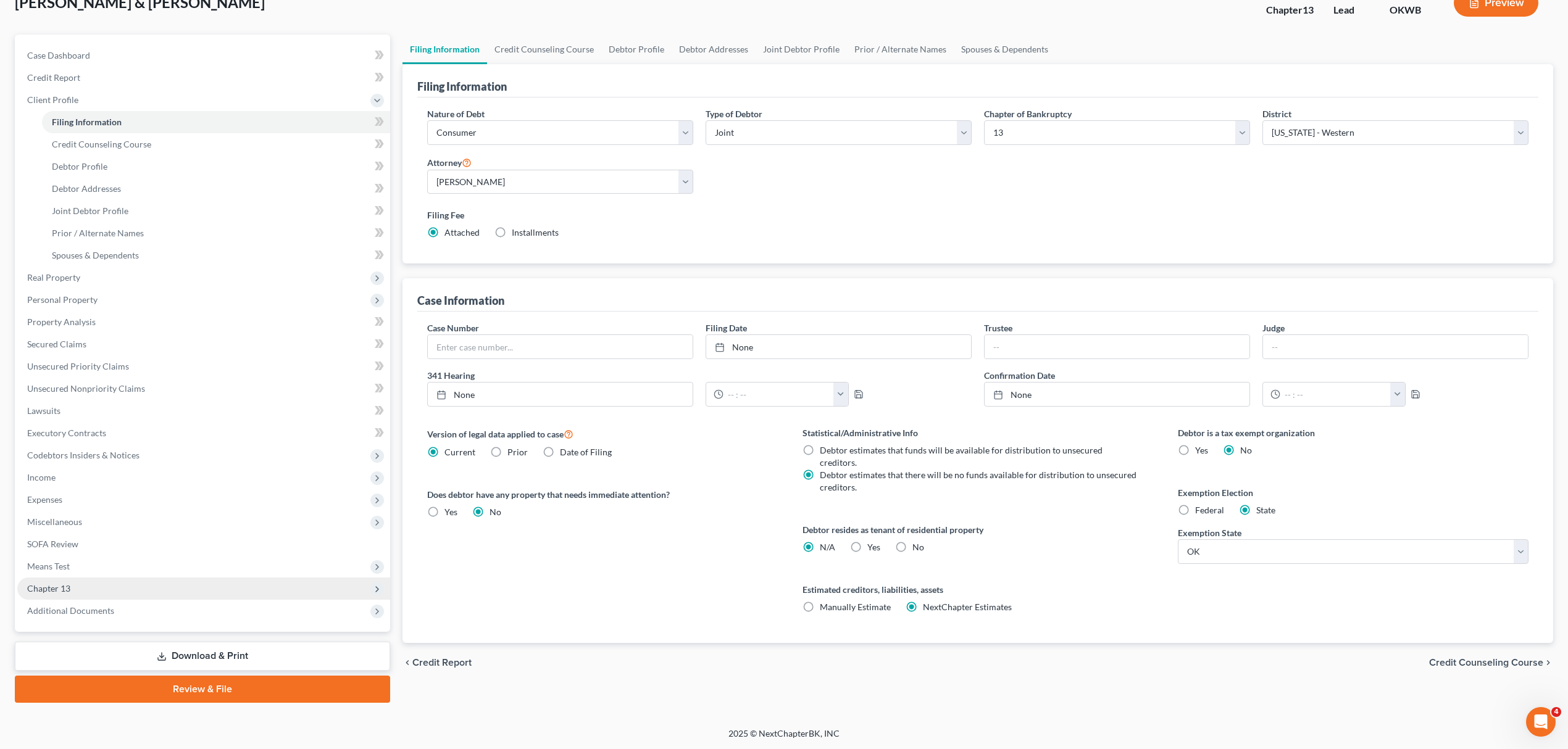
click at [65, 580] on span "Chapter 13" at bounding box center [204, 588] width 373 height 22
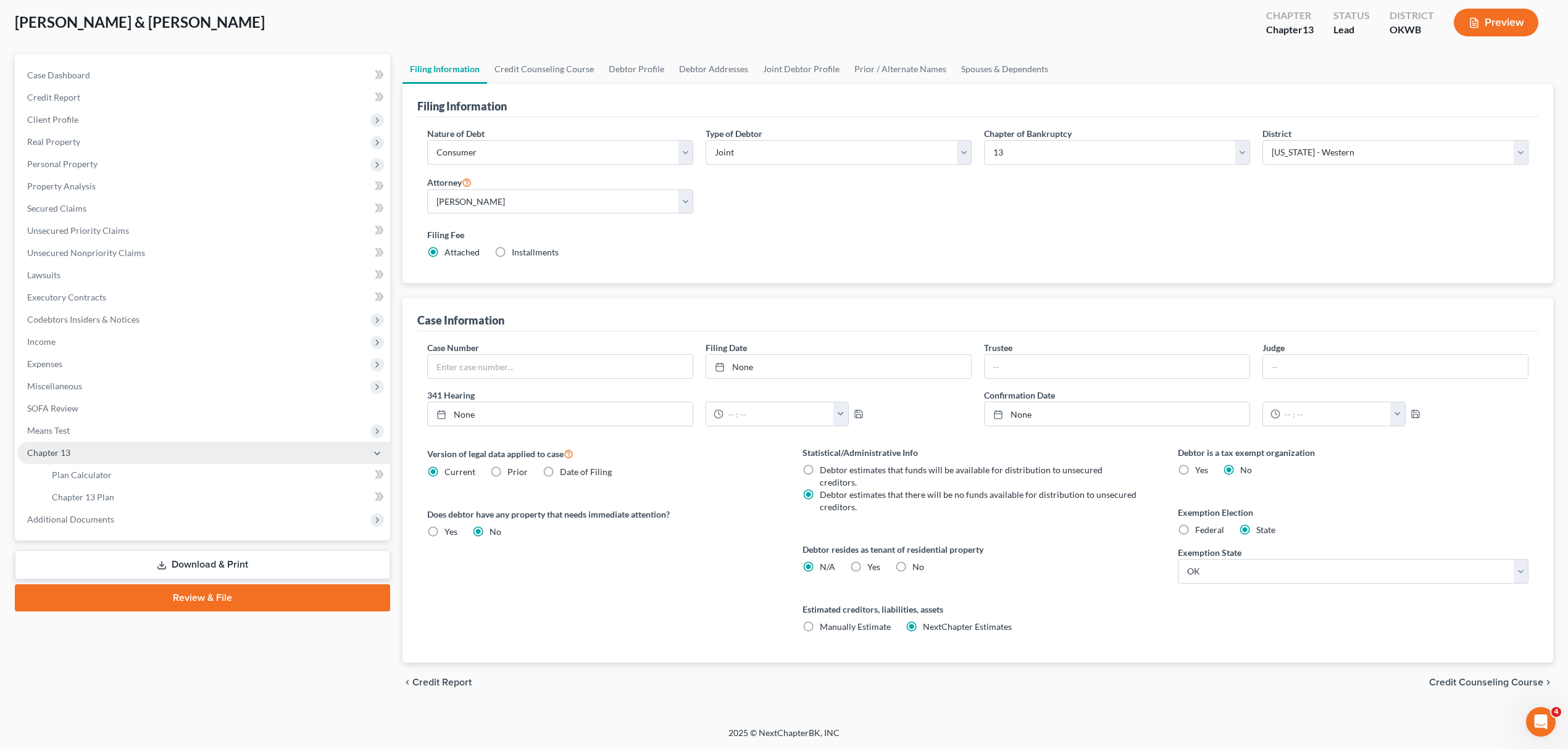
scroll to position [53, 0]
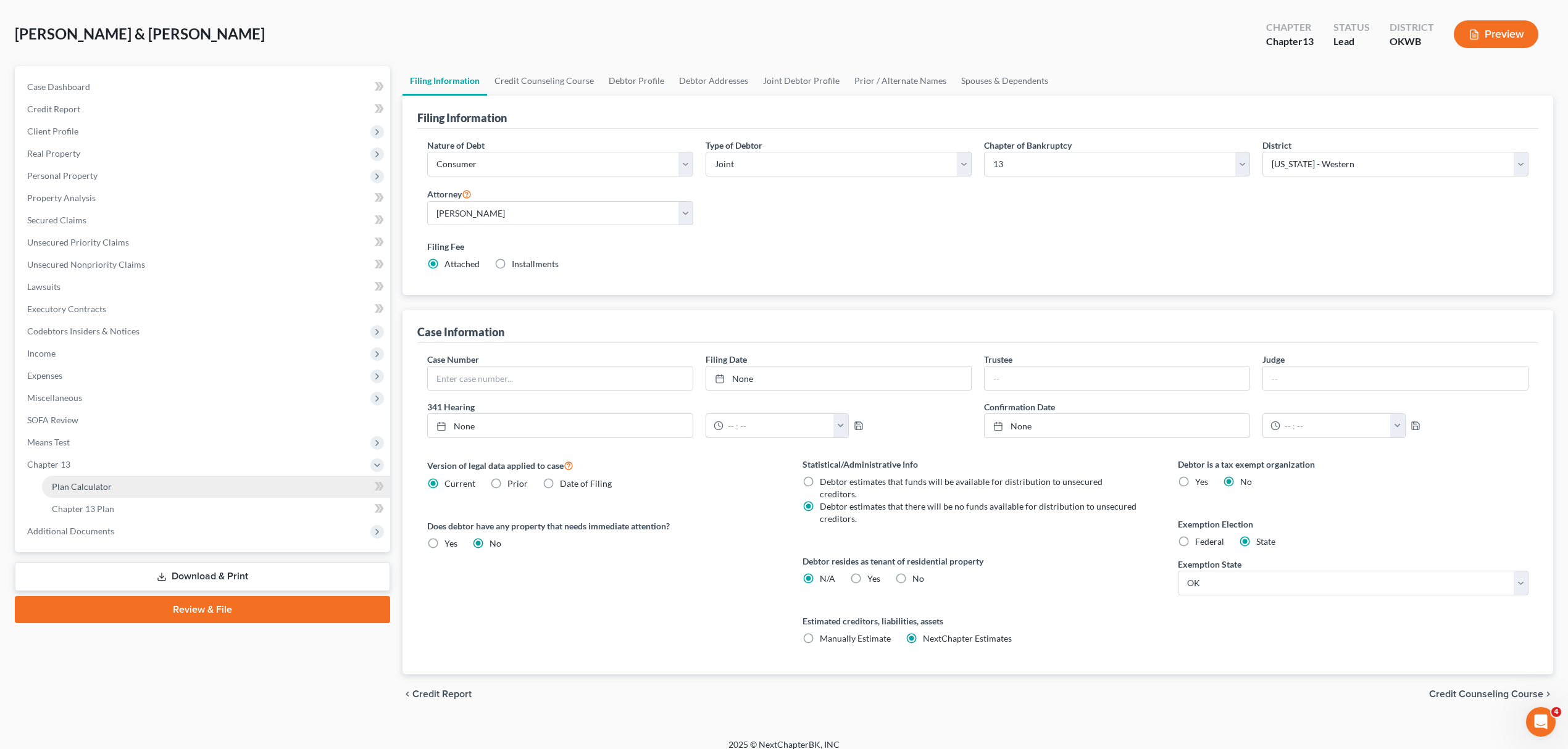
click at [160, 485] on link "Plan Calculator" at bounding box center [216, 487] width 348 height 22
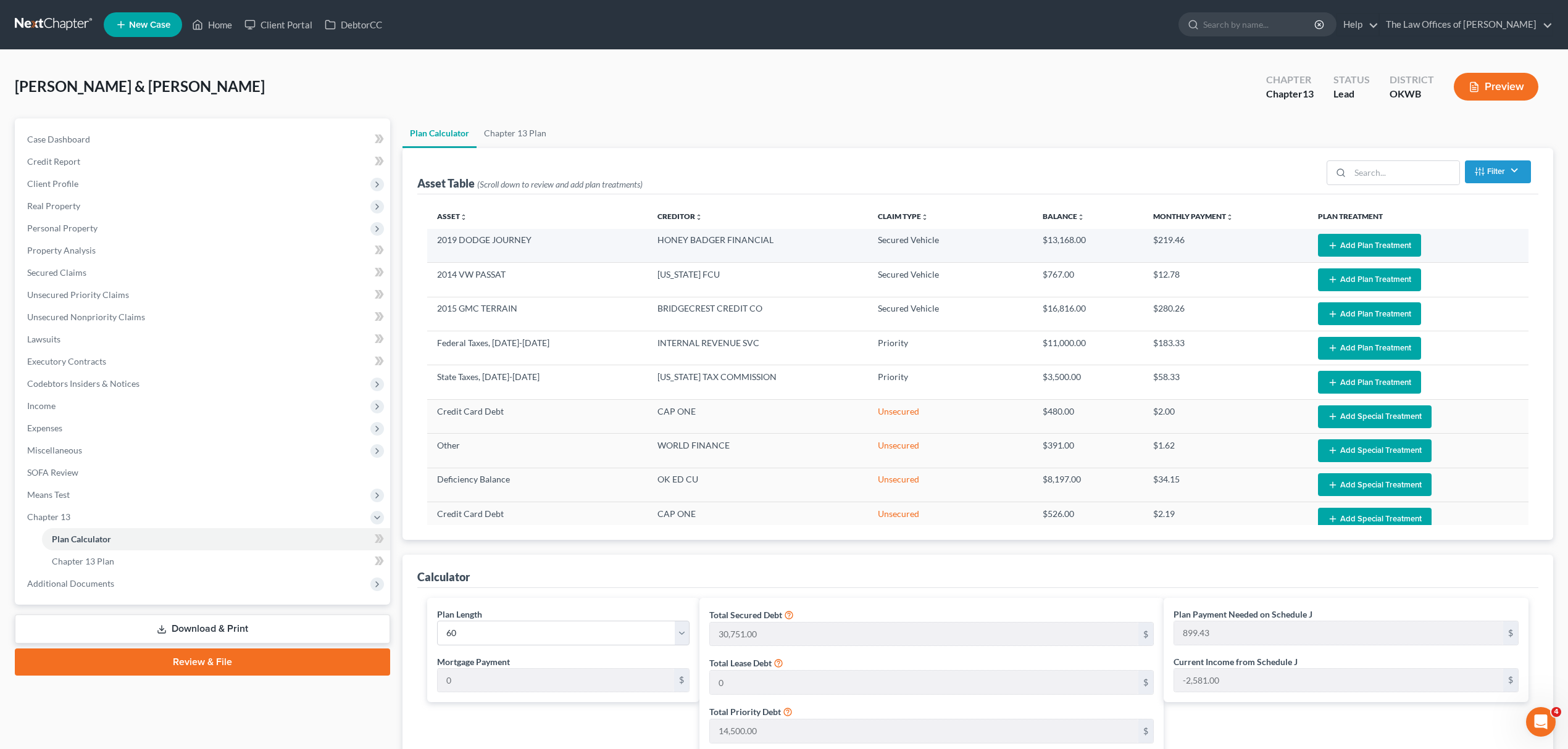
click at [1379, 243] on button "Add Plan Treatment" at bounding box center [1369, 245] width 103 height 23
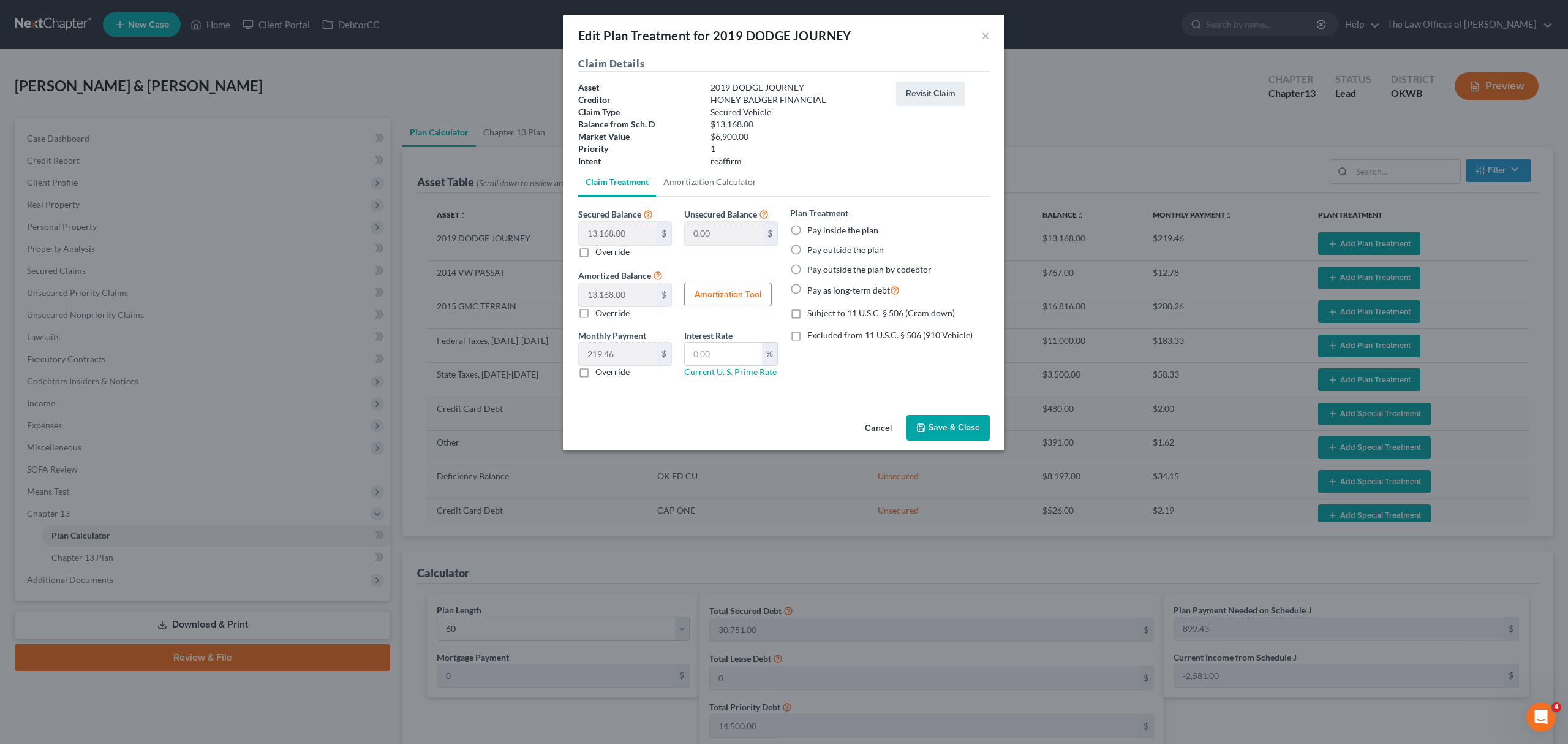
click at [822, 229] on label "Pay inside the plan" at bounding box center [842, 230] width 71 height 12
click at [820, 229] on input "Pay inside the plan" at bounding box center [816, 228] width 8 height 8
click at [932, 429] on button "Save & Close" at bounding box center [948, 428] width 83 height 26
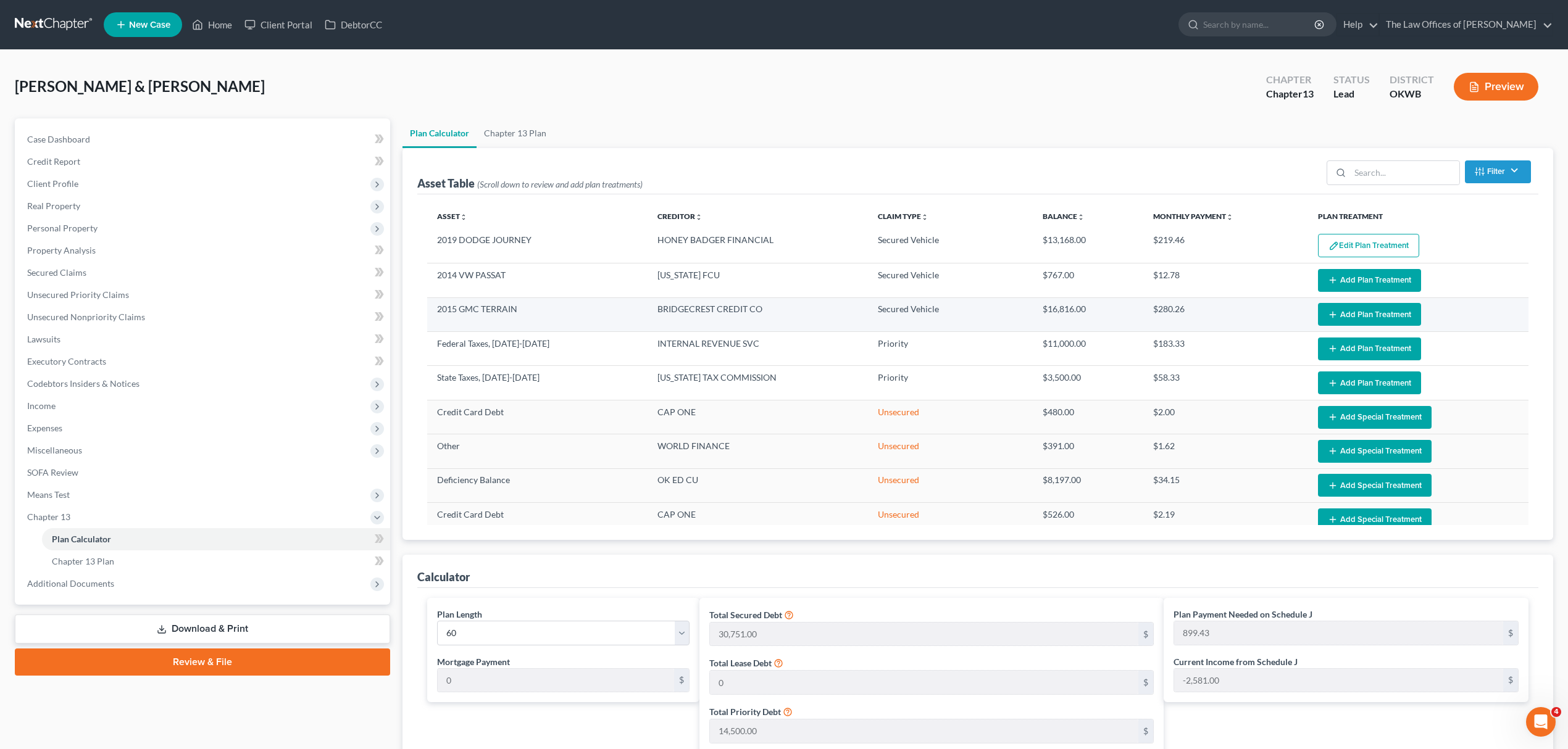
click at [1346, 308] on button "Add Plan Treatment" at bounding box center [1369, 314] width 103 height 23
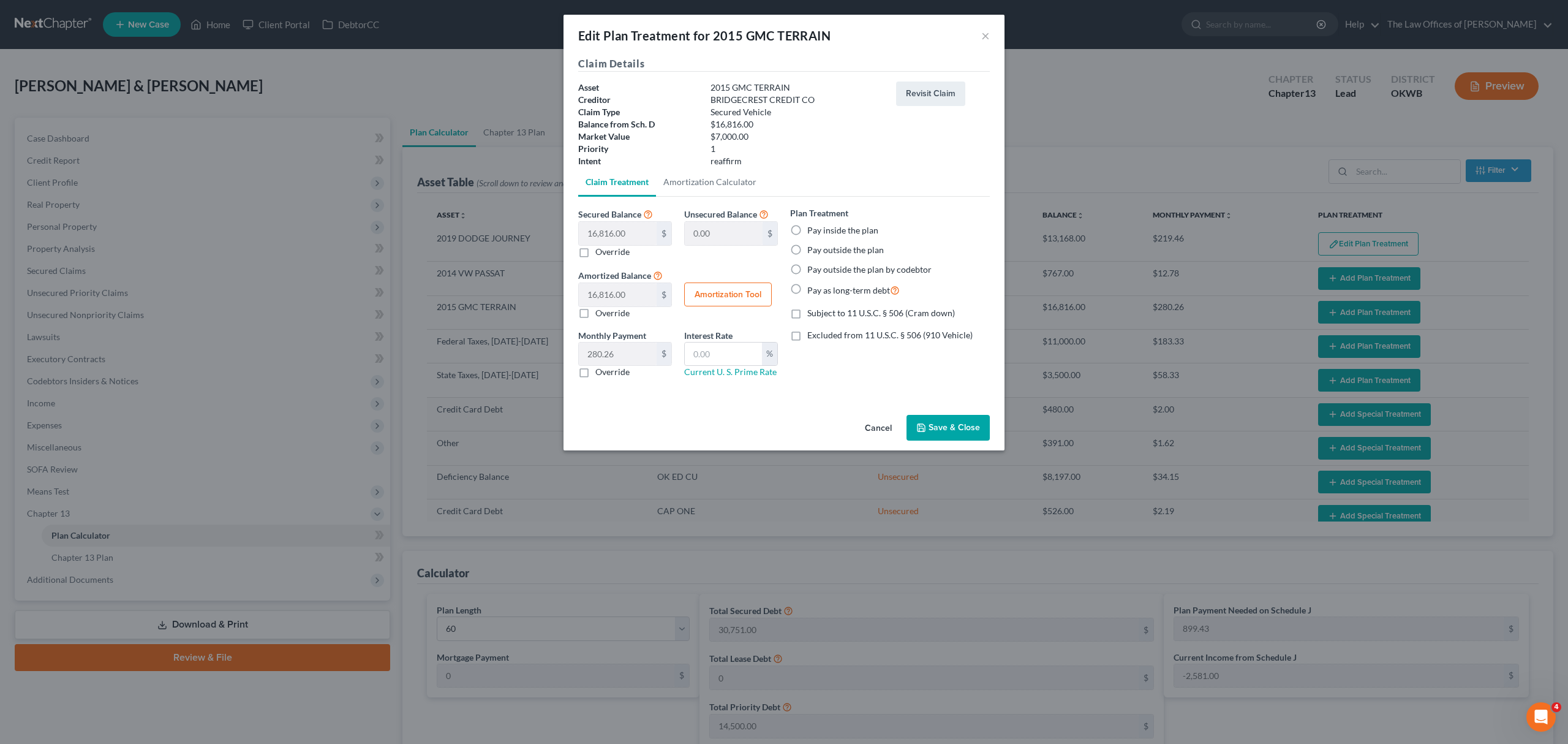
click at [828, 233] on label "Pay inside the plan" at bounding box center [842, 230] width 71 height 12
click at [820, 232] on input "Pay inside the plan" at bounding box center [816, 228] width 8 height 8
click at [939, 417] on button "Save & Close" at bounding box center [948, 428] width 83 height 26
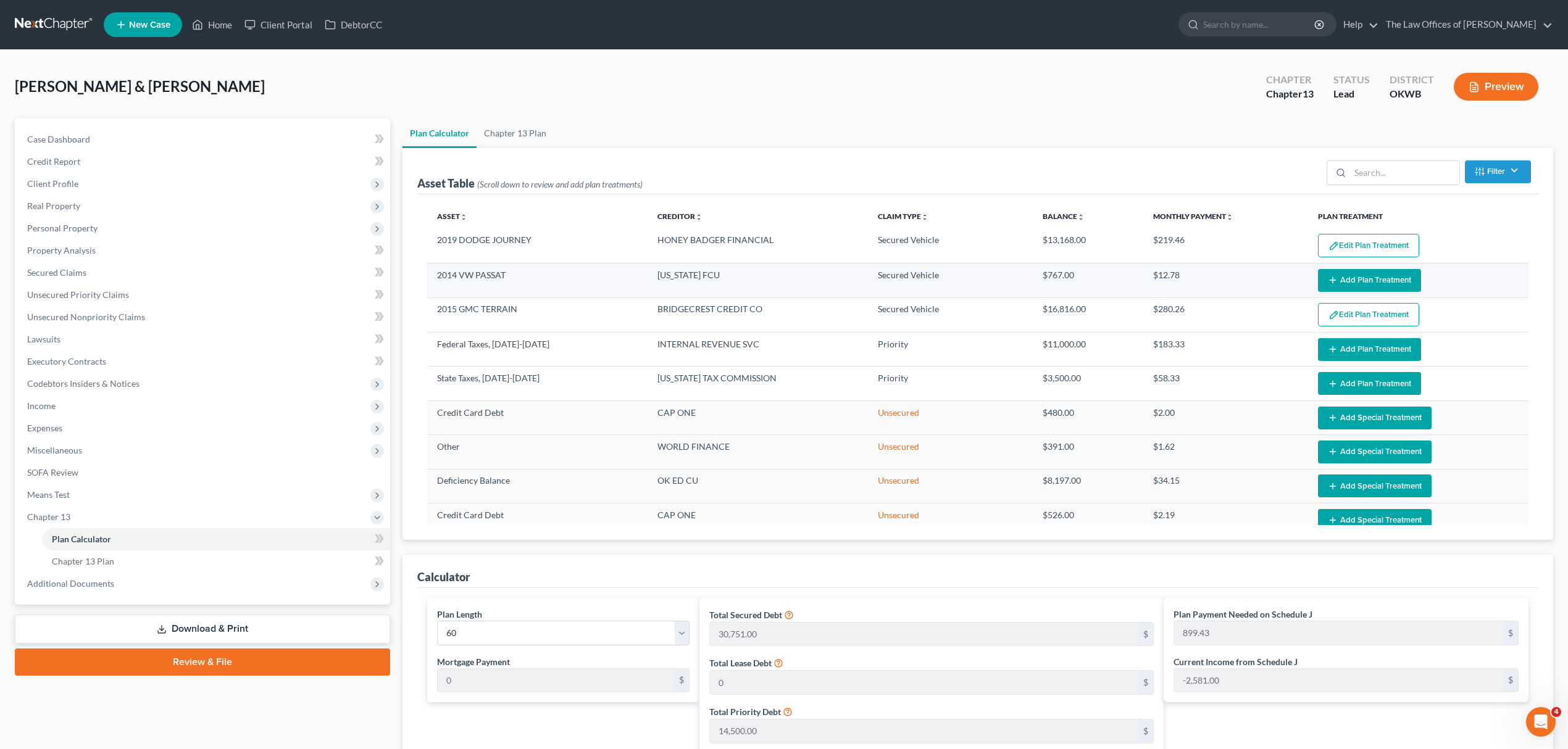
click at [1331, 282] on button "Add Plan Treatment" at bounding box center [1369, 280] width 103 height 23
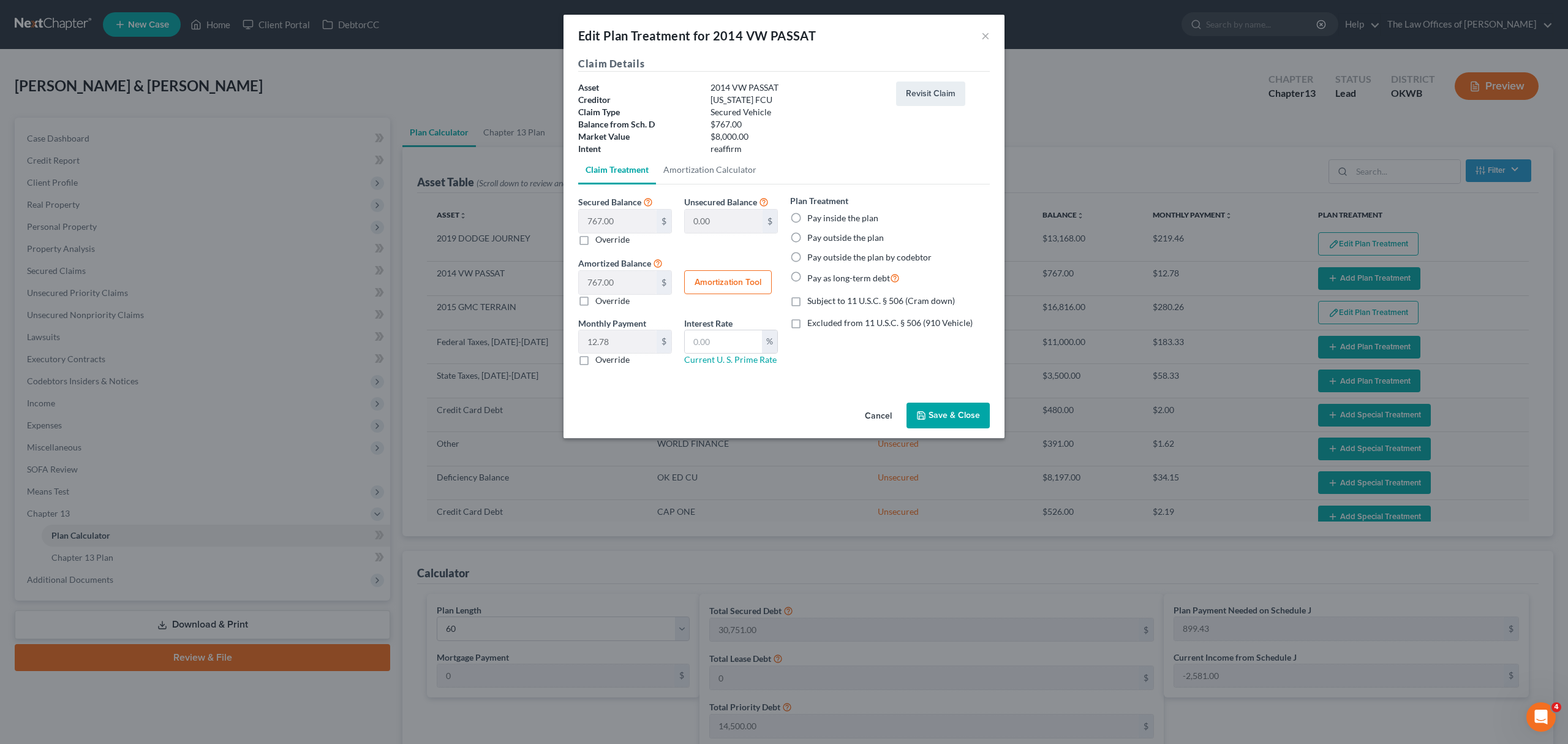
click at [834, 233] on label "Pay outside the plan" at bounding box center [845, 237] width 76 height 12
click at [820, 233] on input "Pay outside the plan" at bounding box center [816, 235] width 8 height 8
click at [925, 408] on button "Save & Close" at bounding box center [948, 416] width 83 height 26
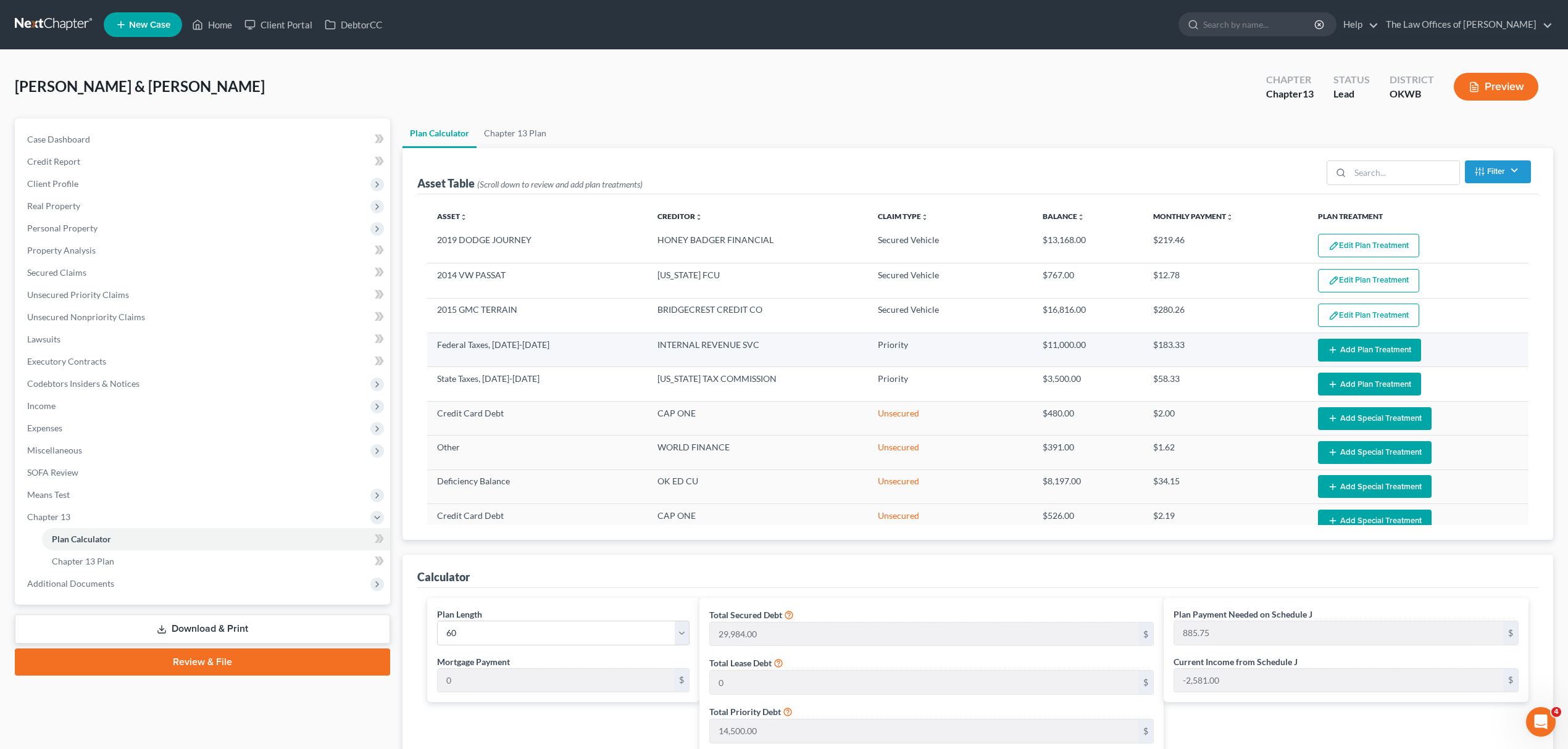
click at [1328, 347] on icon "button" at bounding box center [1332, 349] width 10 height 10
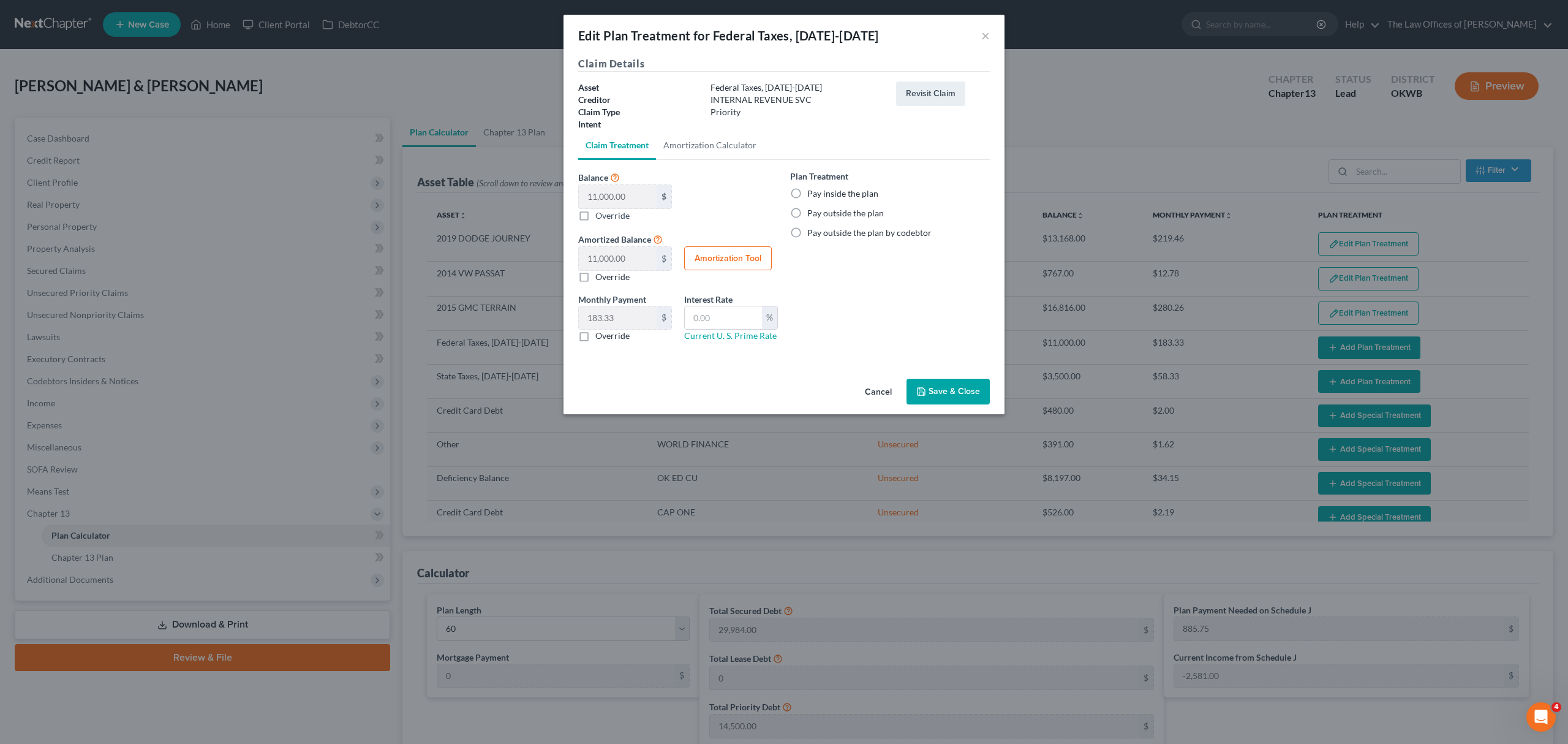
click at [842, 187] on label "Pay inside the plan" at bounding box center [842, 193] width 71 height 12
click at [820, 187] on input "Pay inside the plan" at bounding box center [816, 191] width 8 height 8
click at [934, 387] on button "Save & Close" at bounding box center [948, 392] width 83 height 26
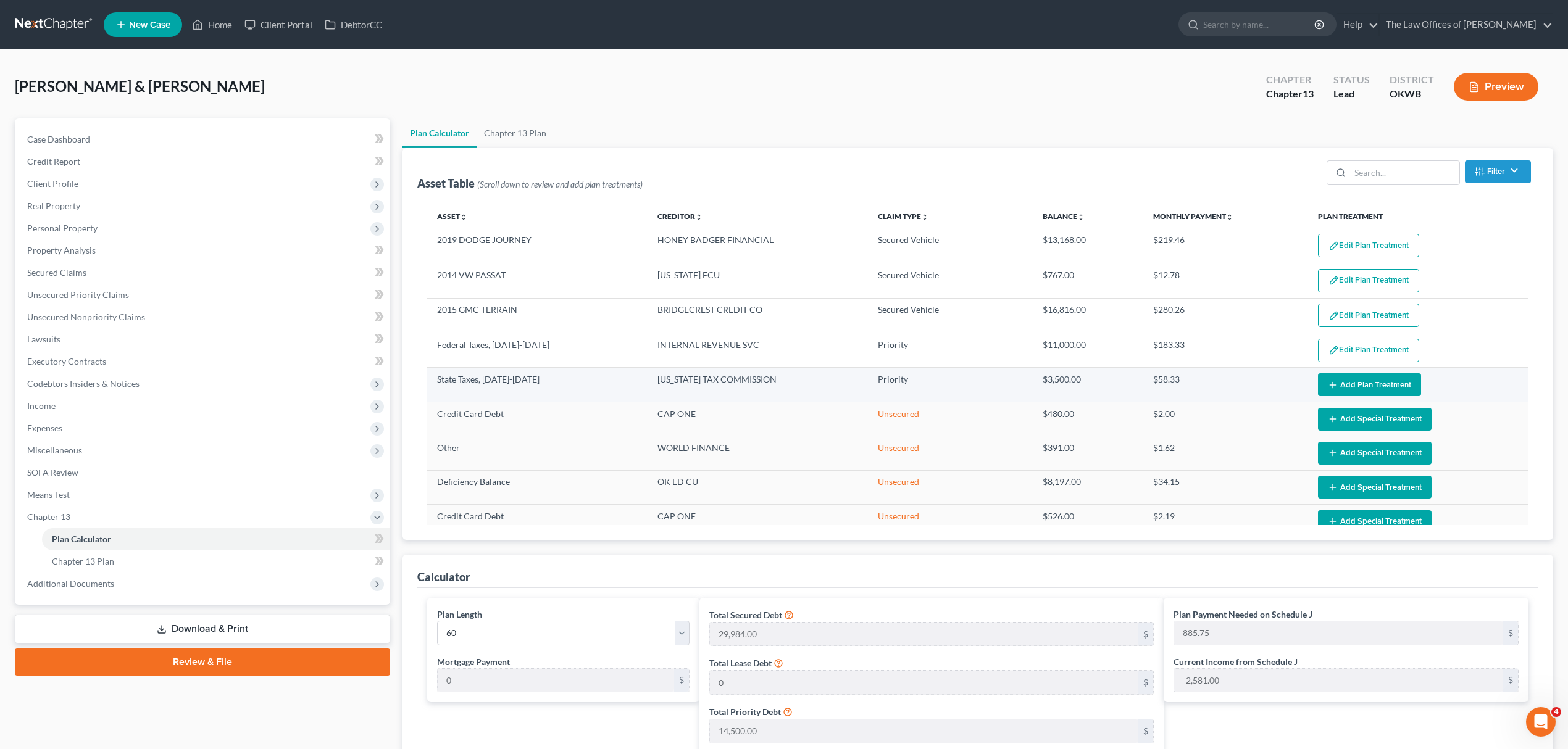
click at [1355, 383] on button "Add Plan Treatment" at bounding box center [1369, 384] width 103 height 23
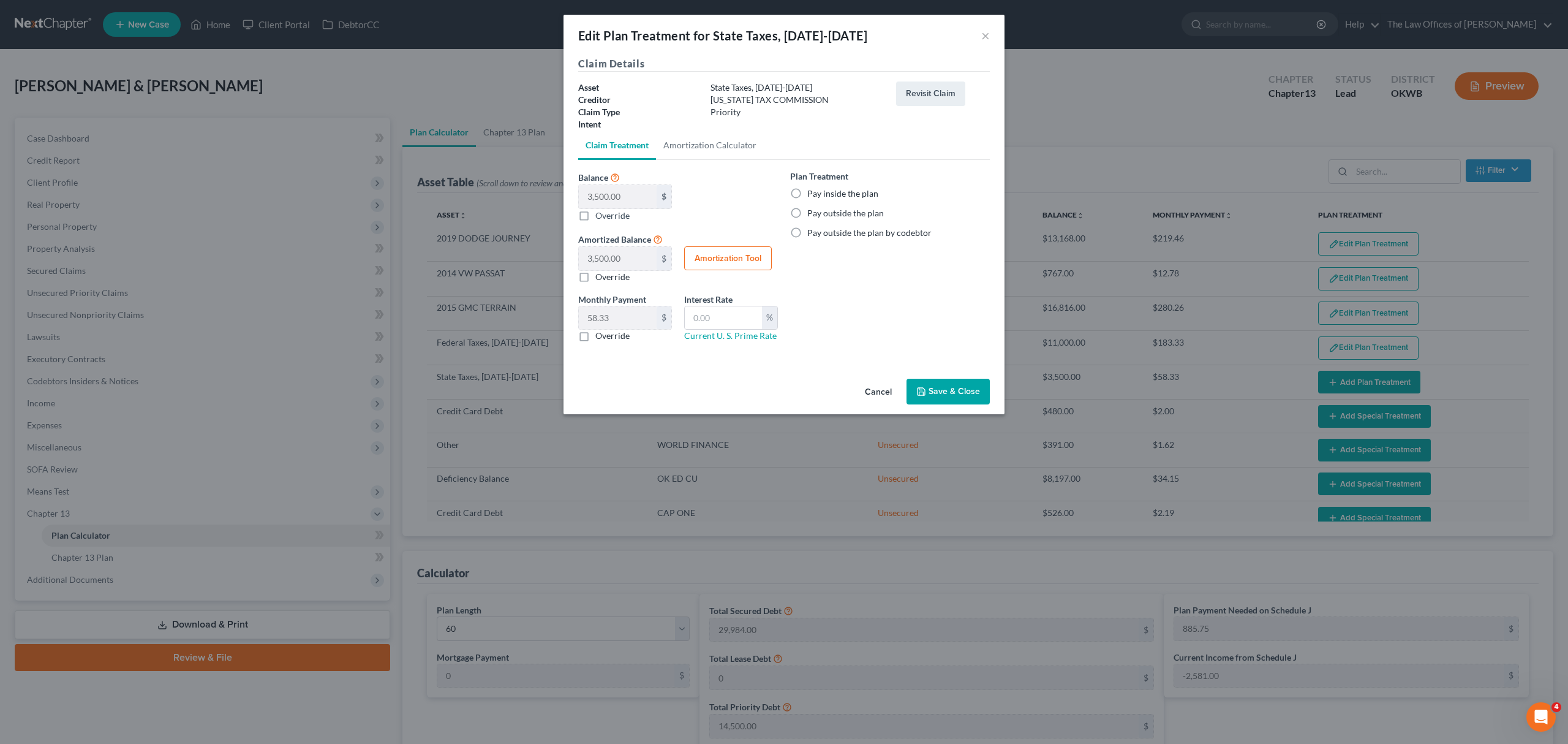
click at [826, 195] on label "Pay inside the plan" at bounding box center [842, 193] width 71 height 12
click at [820, 195] on input "Pay inside the plan" at bounding box center [816, 191] width 8 height 8
click at [949, 391] on button "Save & Close" at bounding box center [948, 392] width 83 height 26
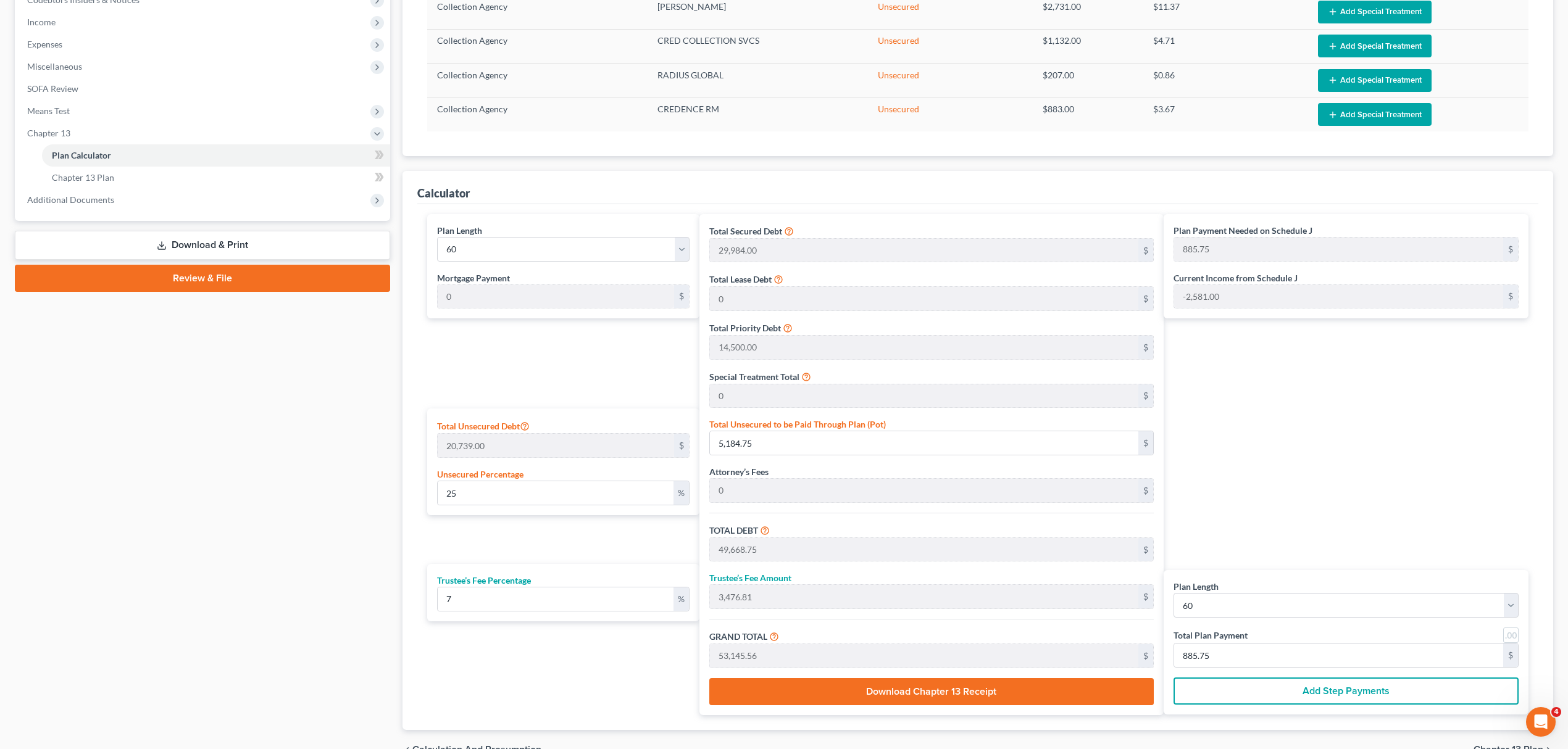
scroll to position [457, 0]
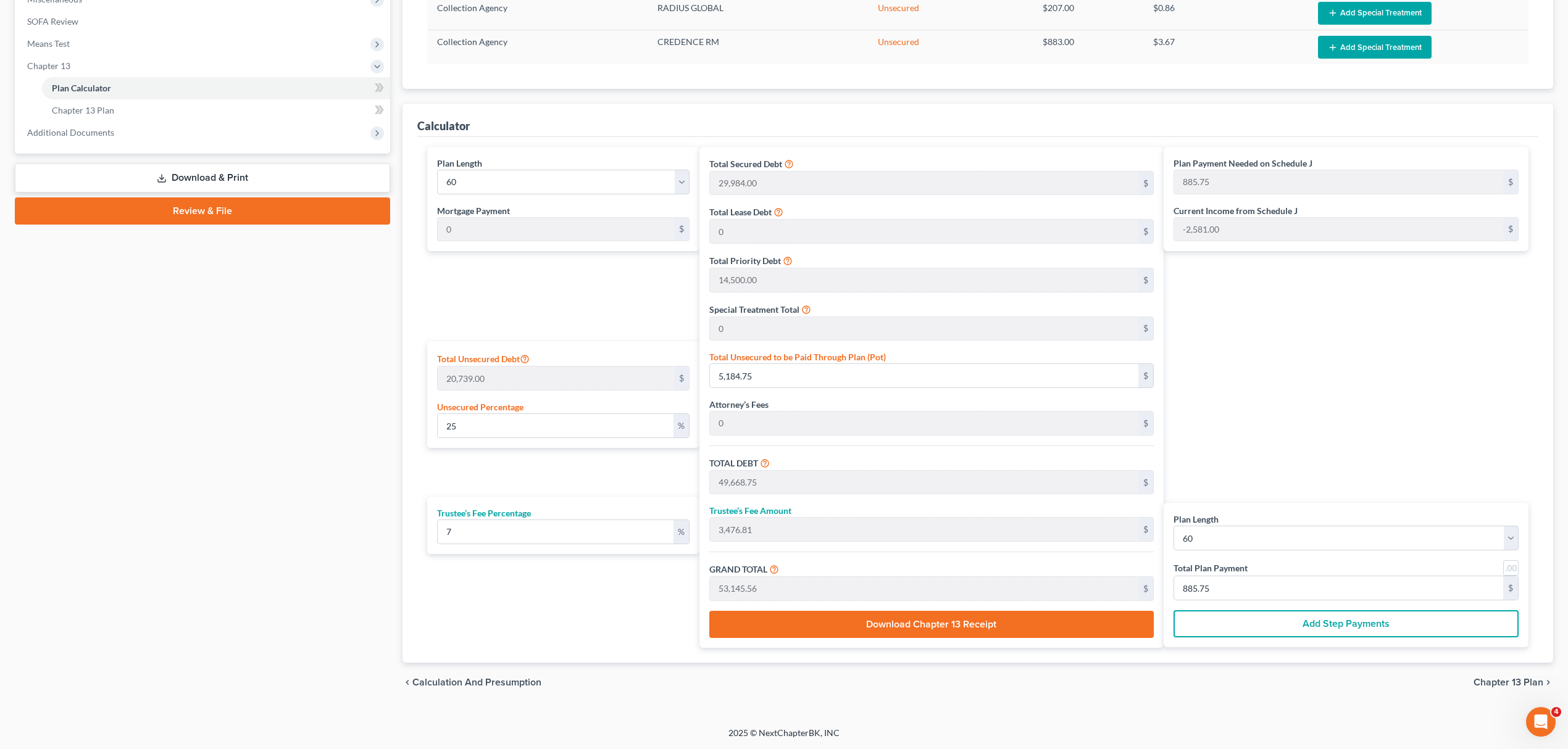
click at [1487, 679] on span "Chapter 13 Plan" at bounding box center [1508, 682] width 70 height 10
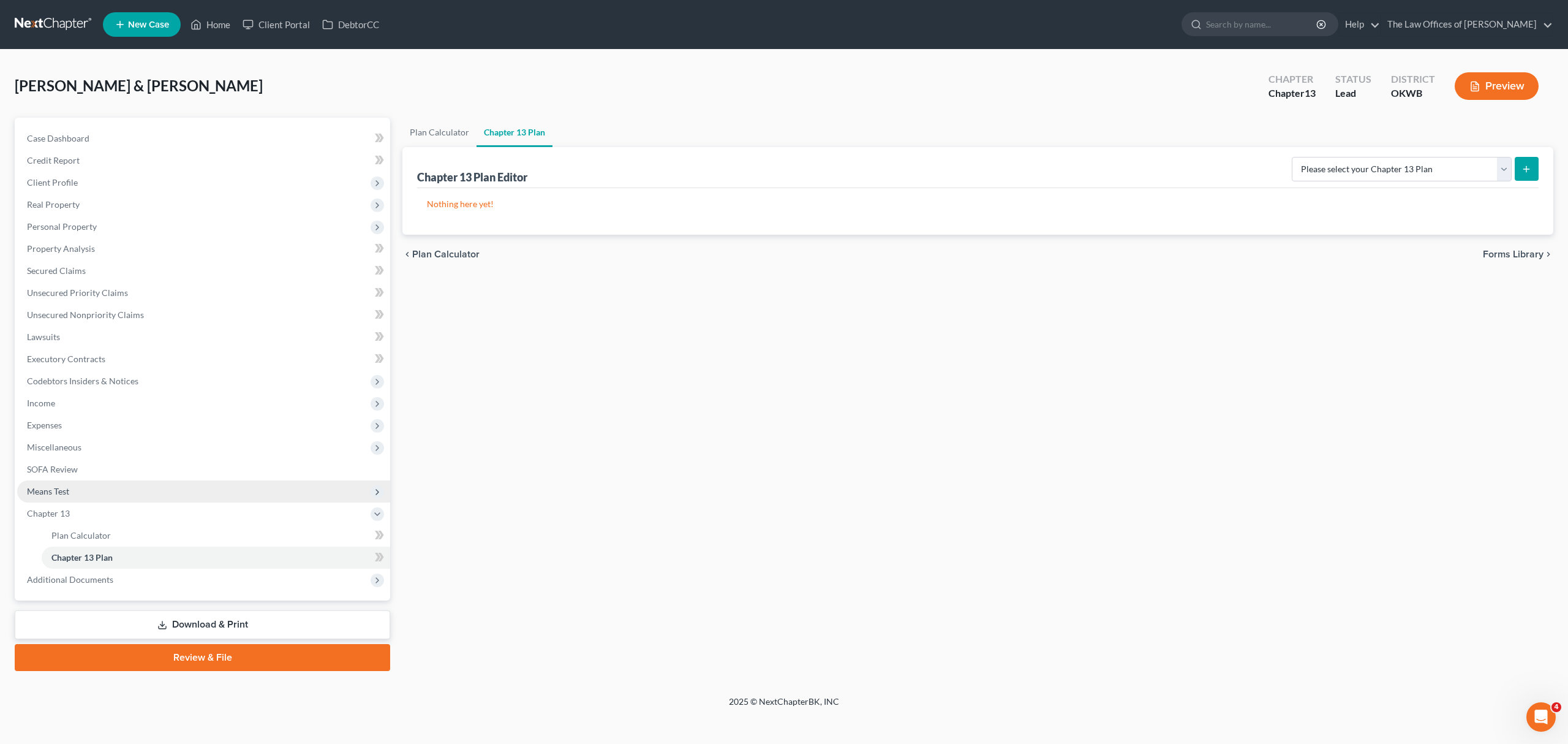
click at [158, 486] on span "Means Test" at bounding box center [204, 491] width 373 height 22
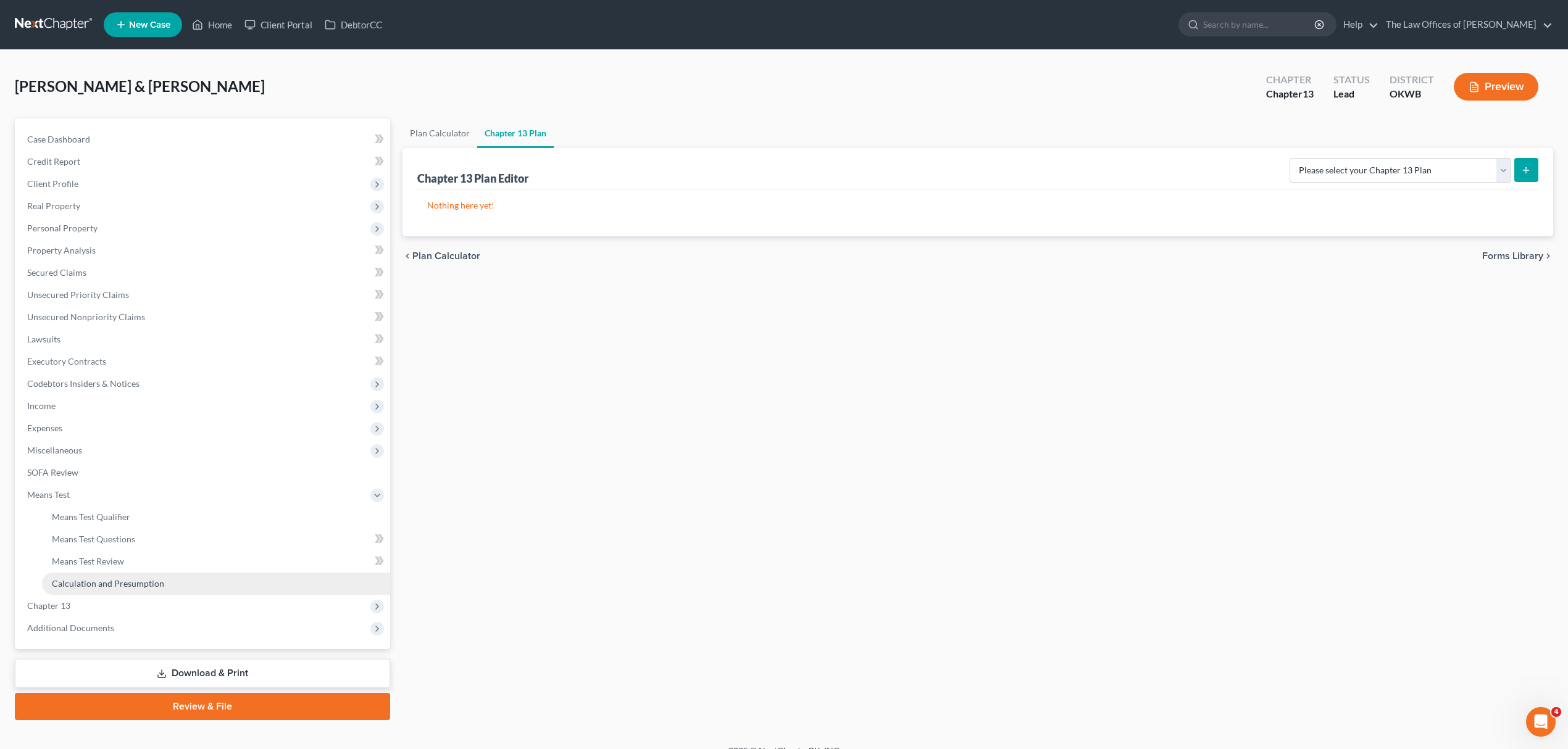
click at [166, 580] on link "Calculation and Presumption" at bounding box center [216, 584] width 348 height 22
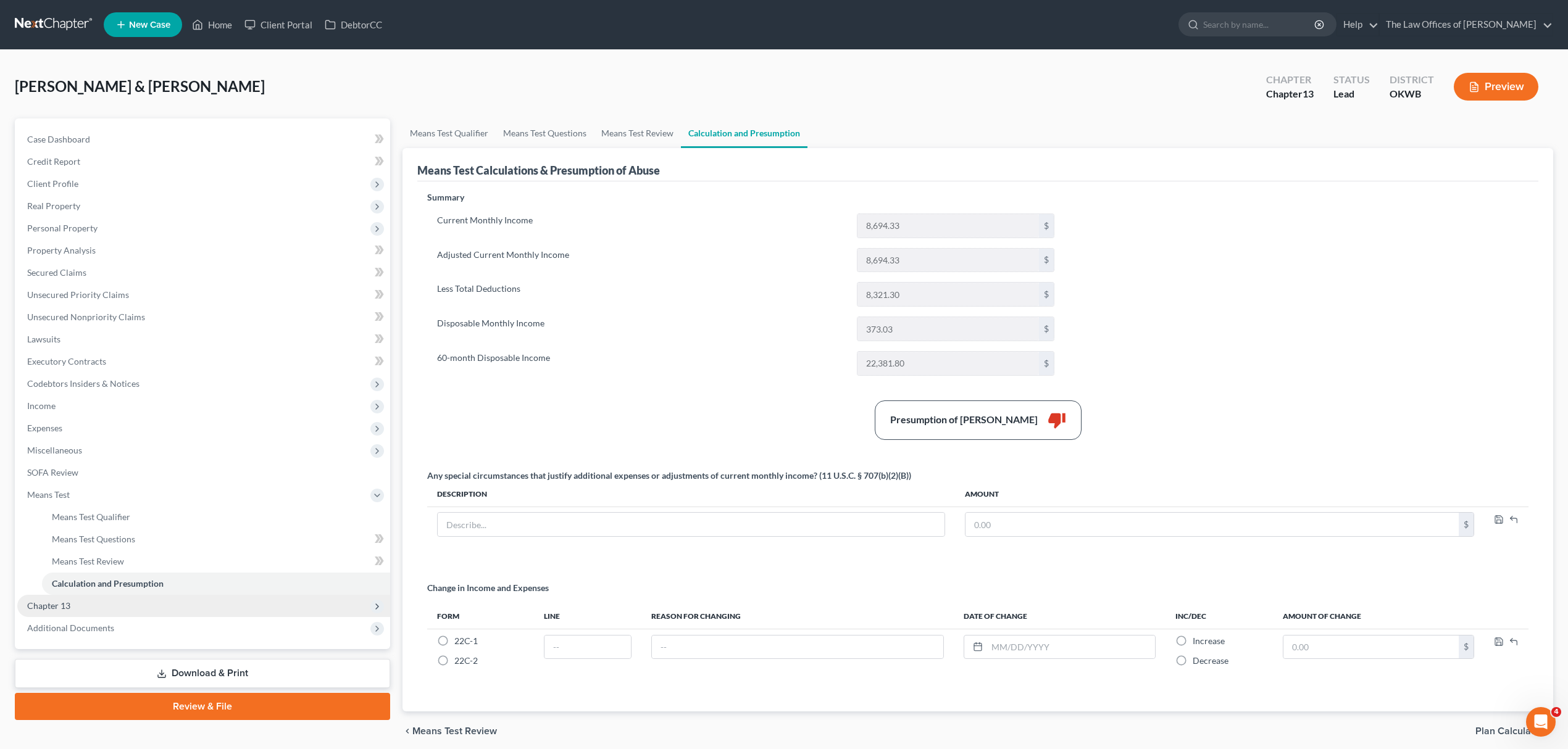
click at [99, 597] on span "Chapter 13" at bounding box center [204, 606] width 373 height 22
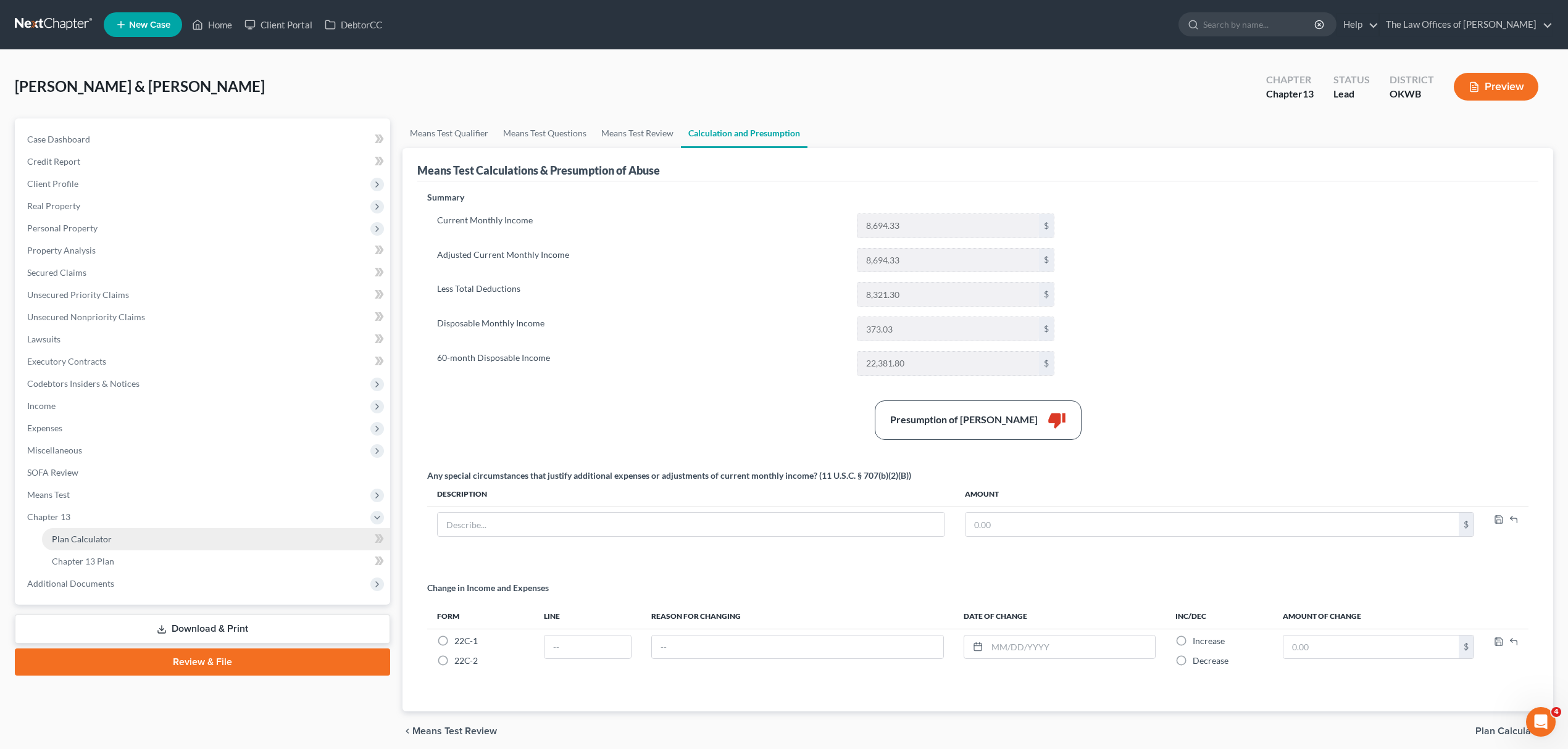
click at [102, 534] on span "Plan Calculator" at bounding box center [82, 539] width 60 height 10
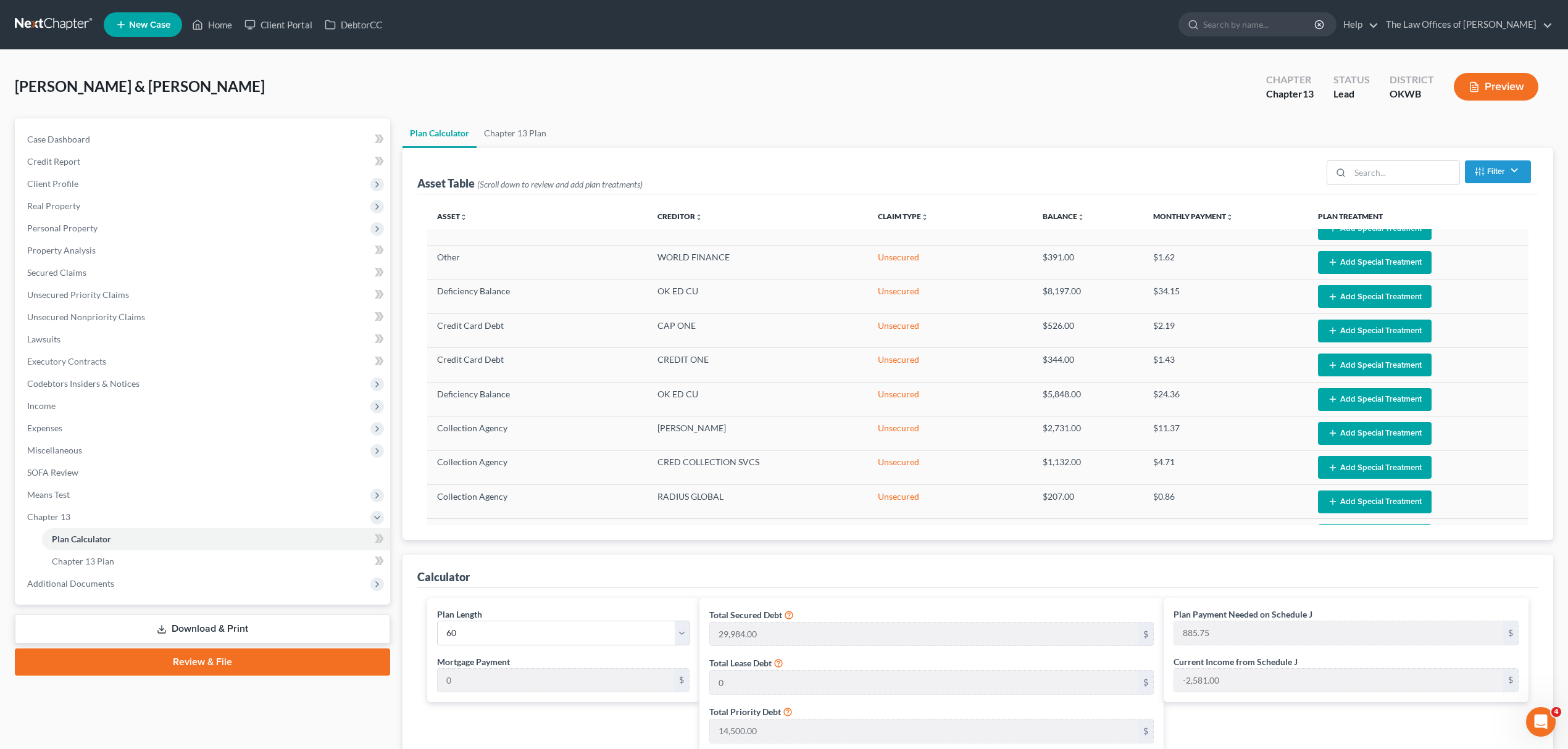
scroll to position [191, 0]
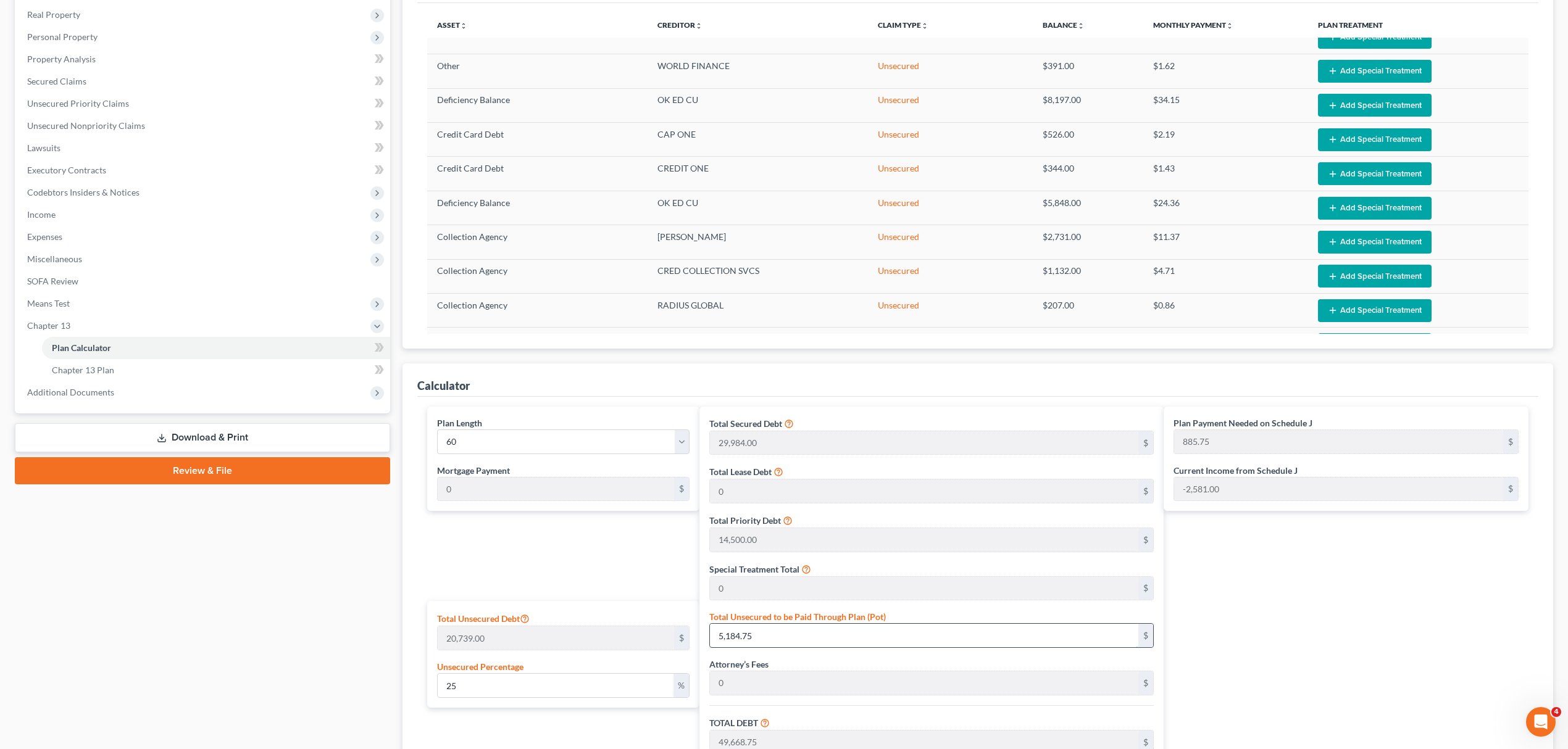
click at [771, 632] on input "5,184.75" at bounding box center [924, 635] width 428 height 23
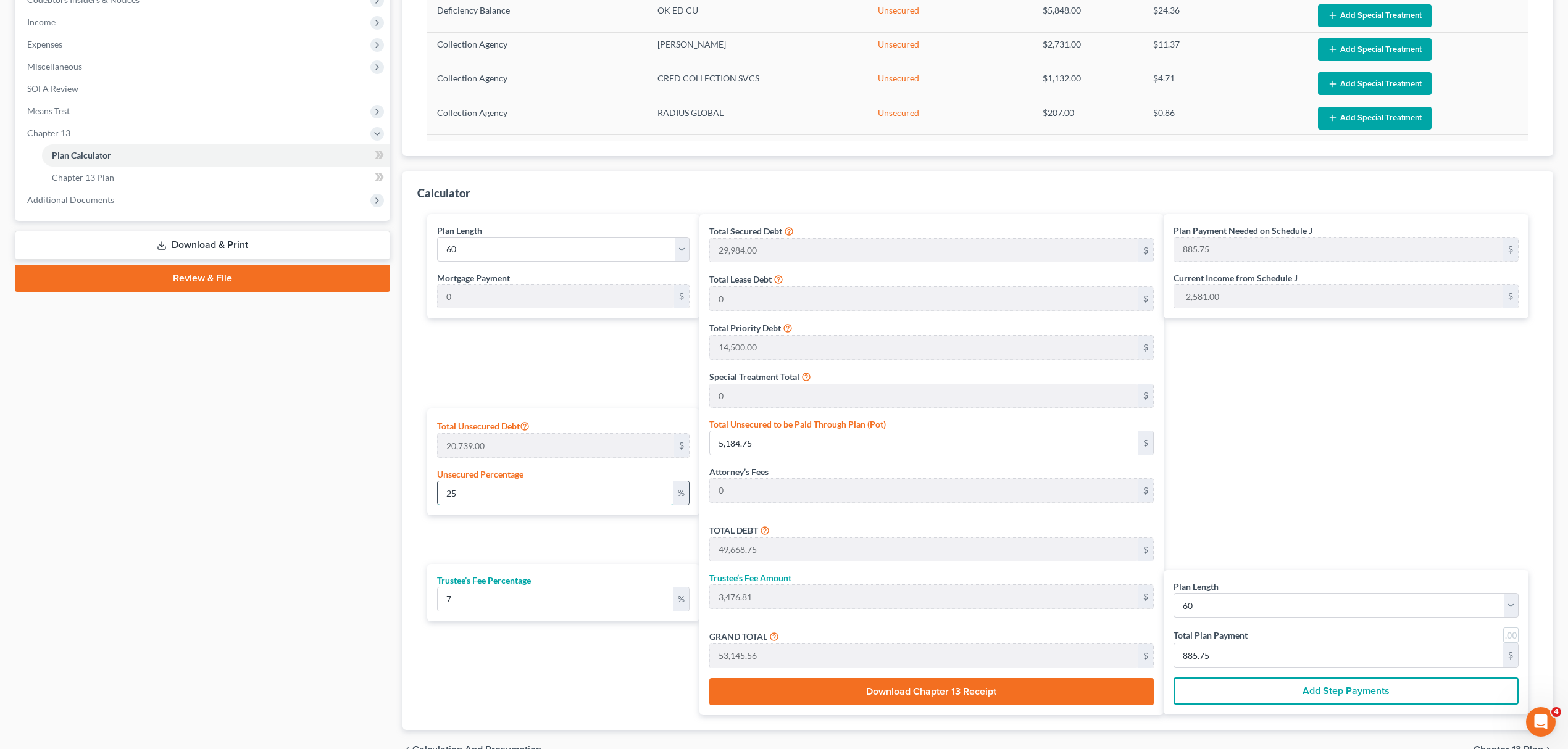
click at [608, 498] on input "25" at bounding box center [555, 493] width 236 height 23
drag, startPoint x: 608, startPoint y: 498, endPoint x: 349, endPoint y: 497, distance: 259.0
click at [349, 497] on div "Petition Navigation Case Dashboard Payments Invoices Payments Payments Credit R…" at bounding box center [783, 252] width 1550 height 1035
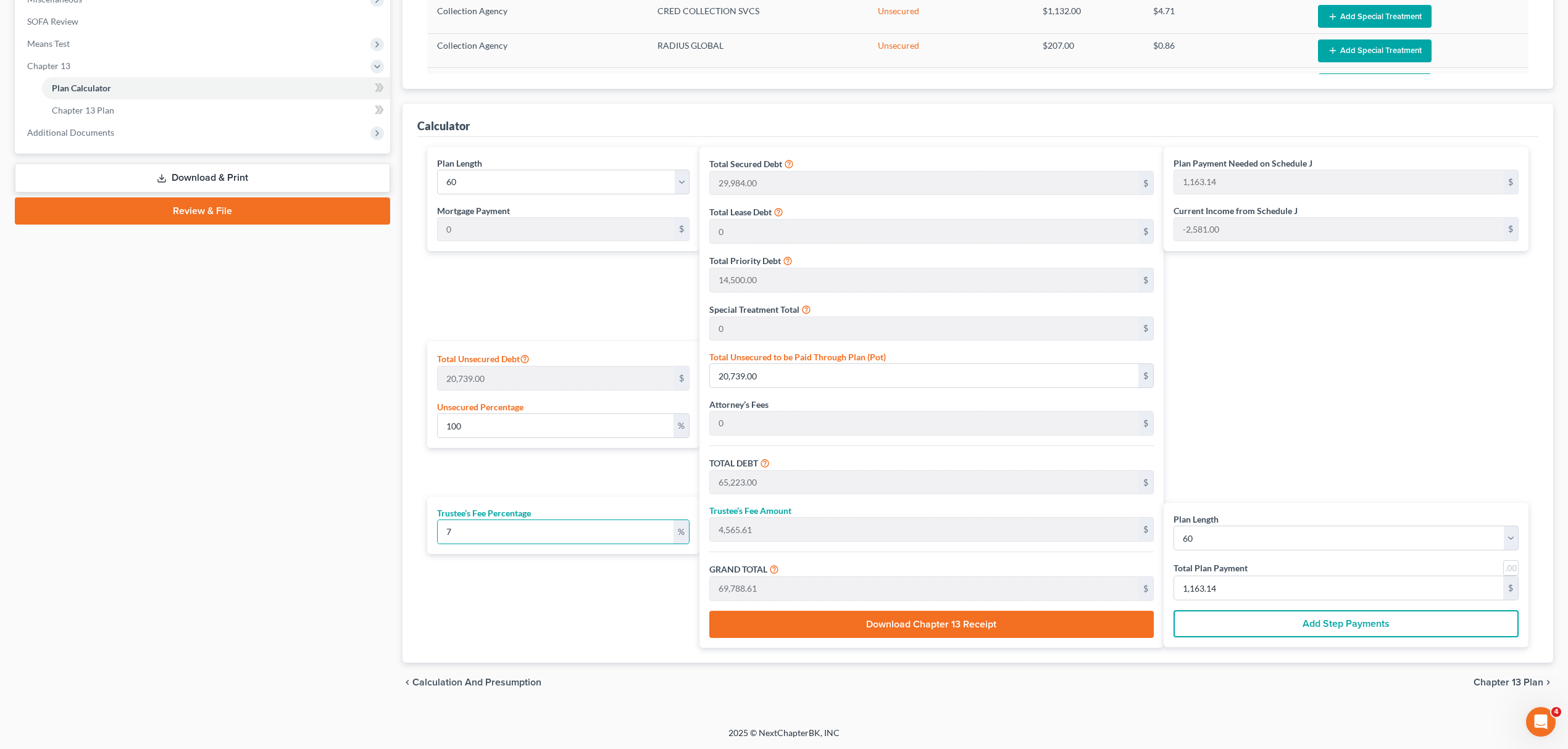
click at [1477, 681] on span "Chapter 13 Plan" at bounding box center [1508, 682] width 70 height 10
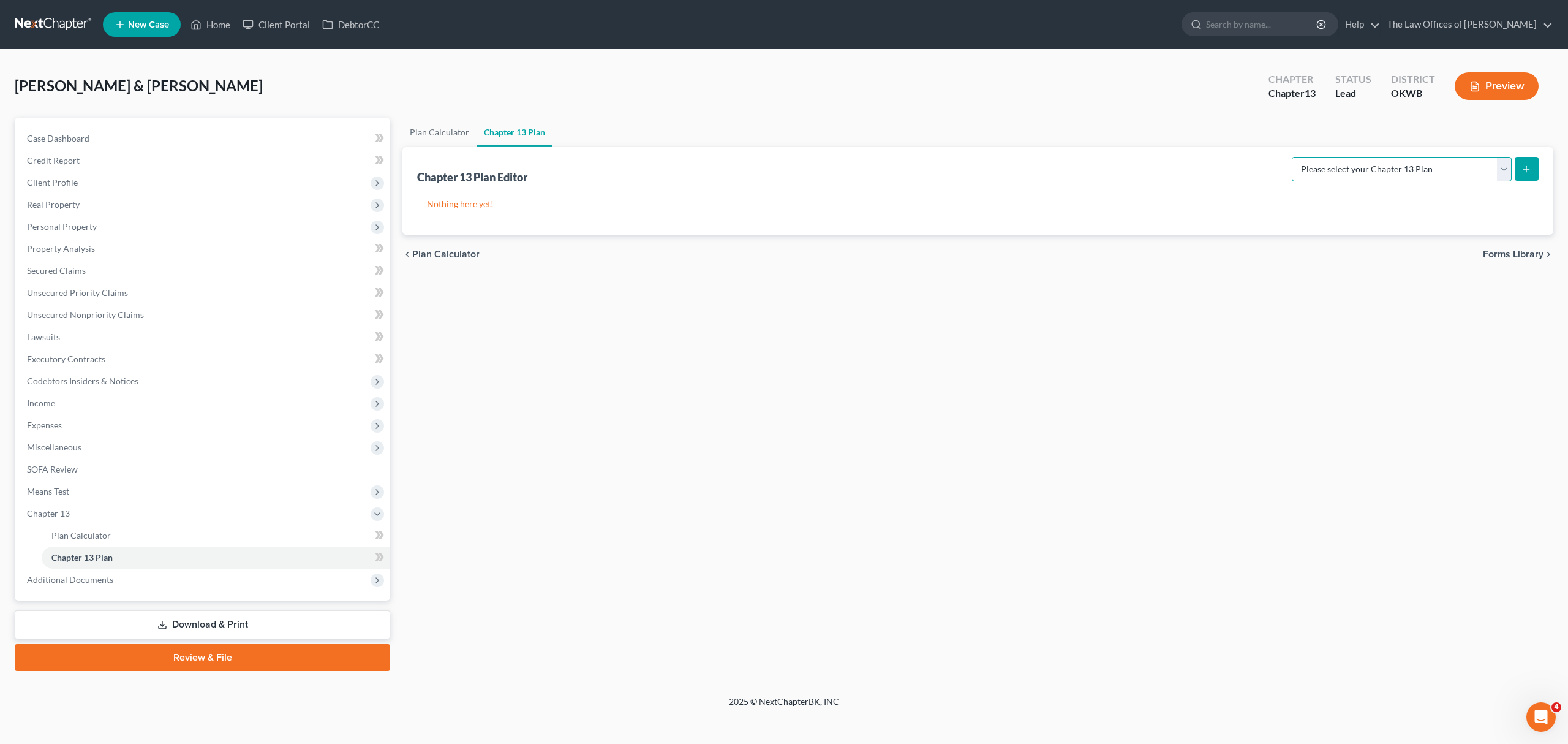
click at [1382, 165] on select "Please select your Chapter 13 Plan National Form Plan - Official Form 113 Weste…" at bounding box center [1401, 169] width 220 height 25
click at [1293, 157] on select "Please select your Chapter 13 Plan National Form Plan - Official Form 113 Weste…" at bounding box center [1401, 169] width 220 height 25
click at [1525, 172] on icon "submit" at bounding box center [1525, 169] width 10 height 10
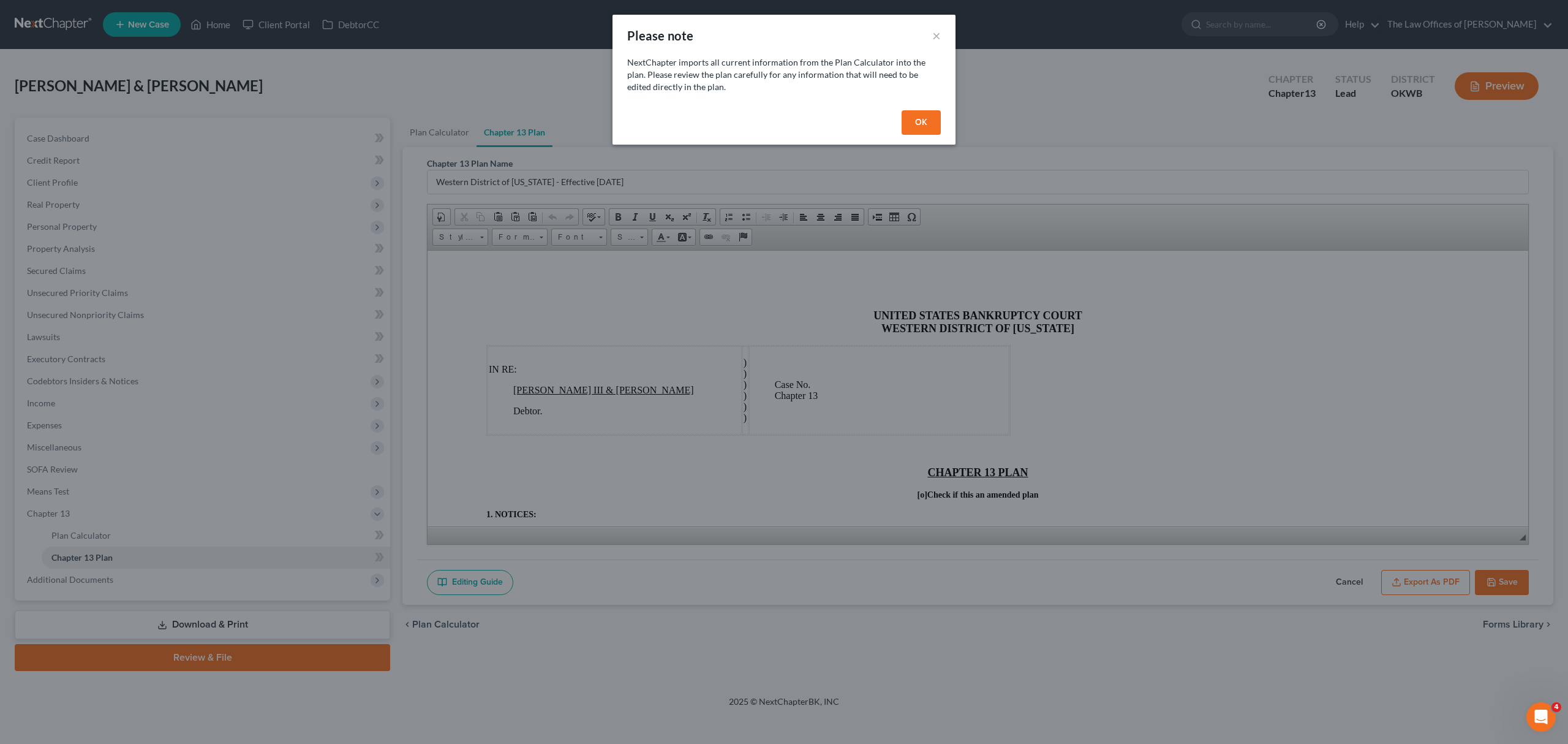
click at [922, 112] on button "OK" at bounding box center [921, 123] width 39 height 25
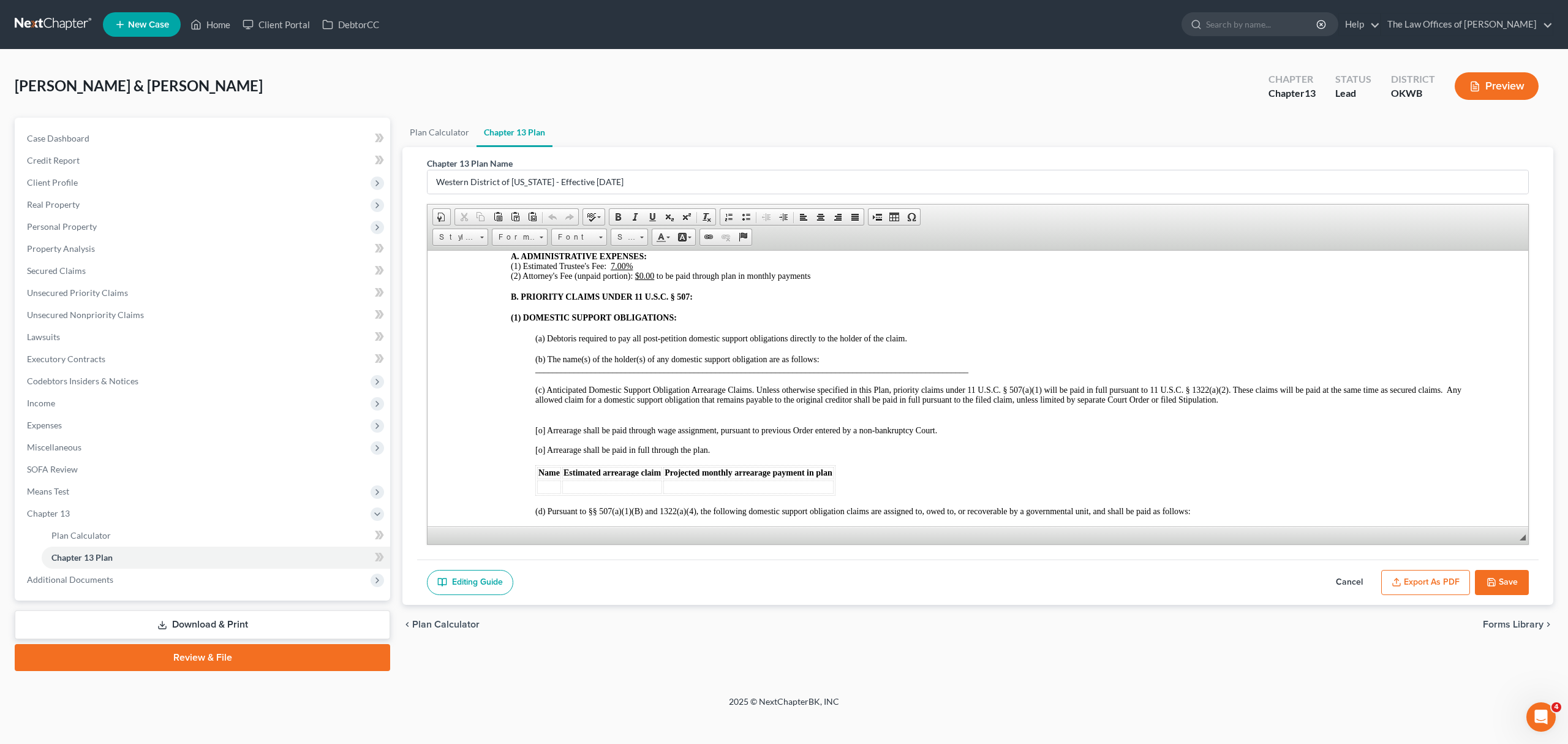
scroll to position [1143, 0]
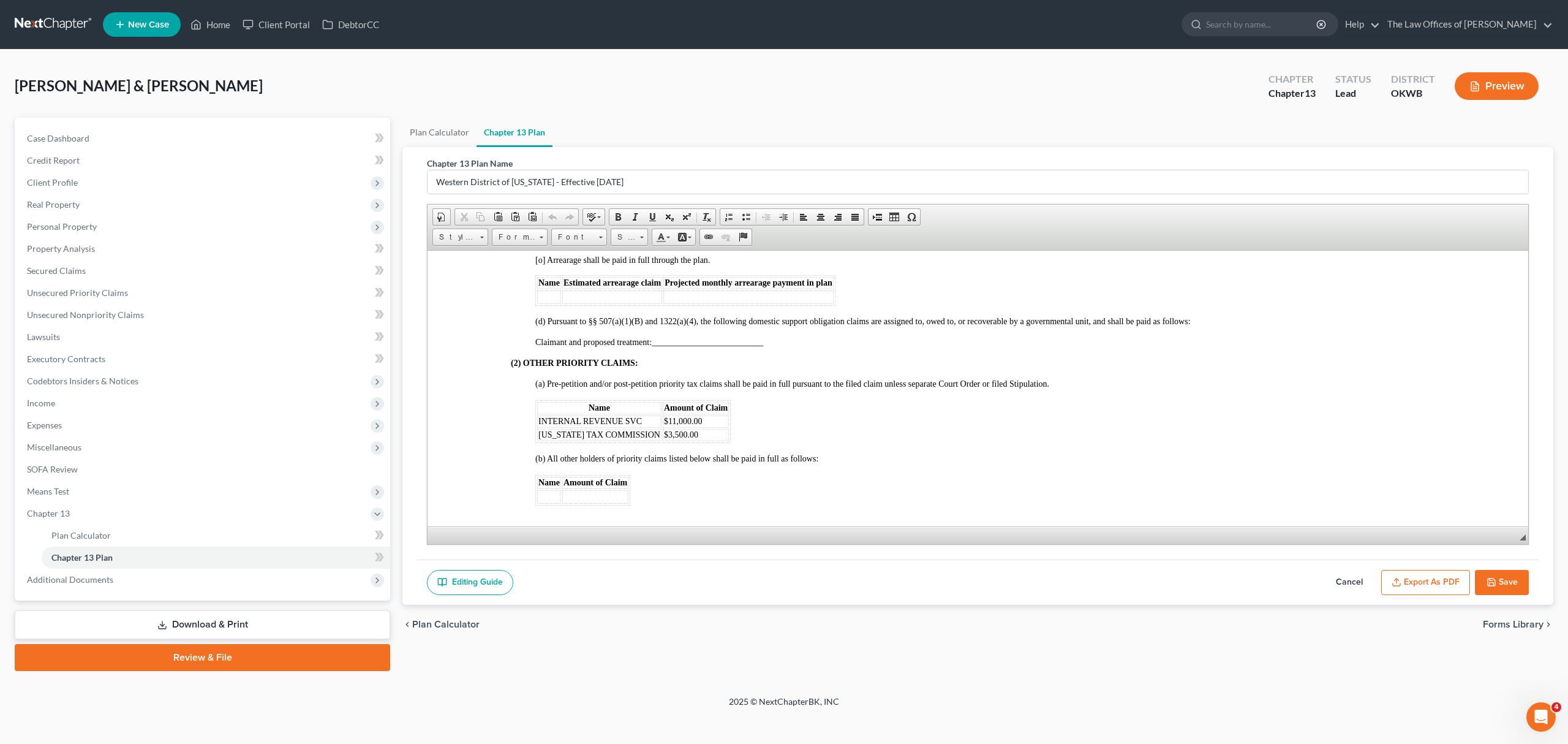
click at [1428, 583] on button "Export as PDF" at bounding box center [1425, 583] width 89 height 26
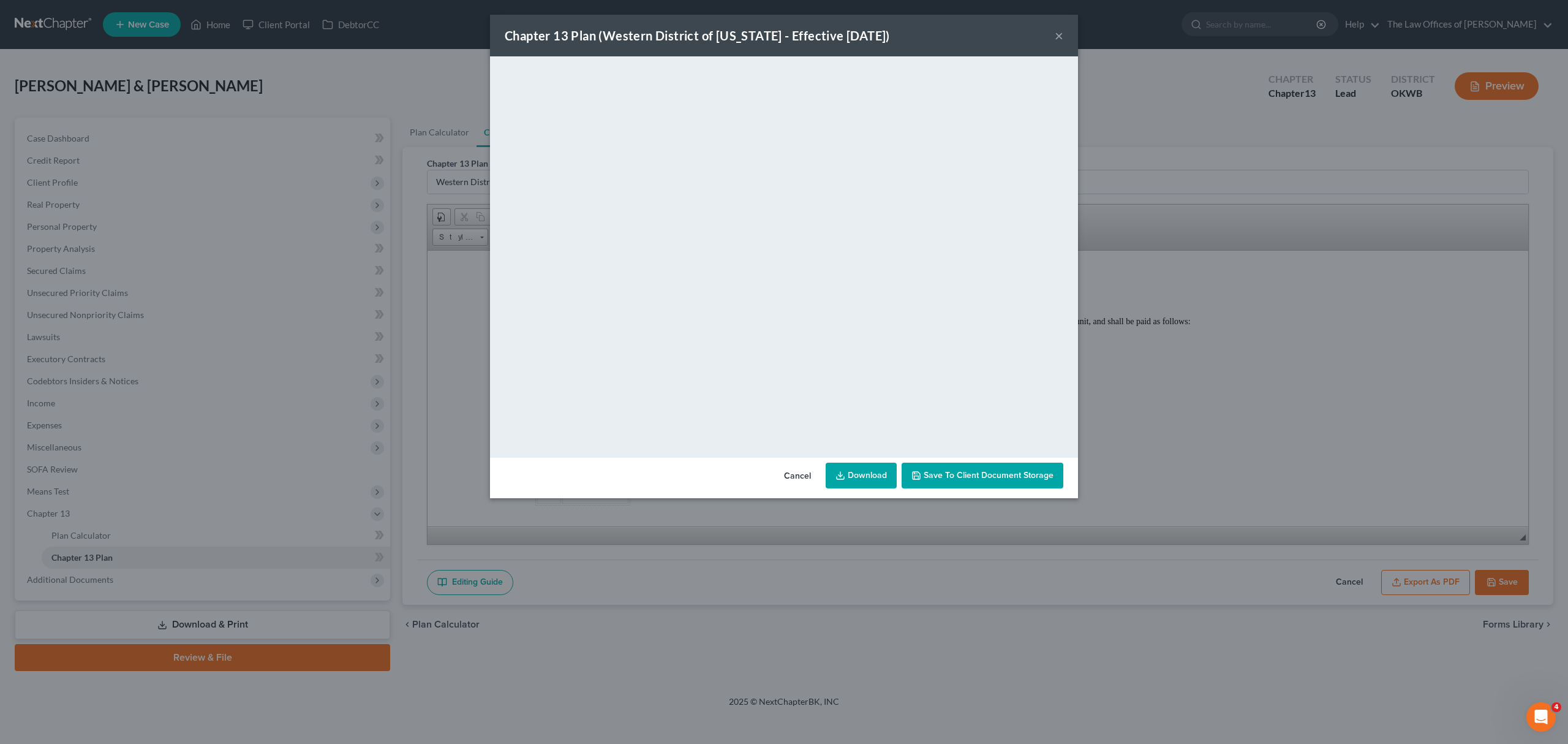
click at [883, 474] on link "Download" at bounding box center [861, 476] width 71 height 26
click at [988, 476] on span "Save to Client Document Storage" at bounding box center [988, 475] width 130 height 10
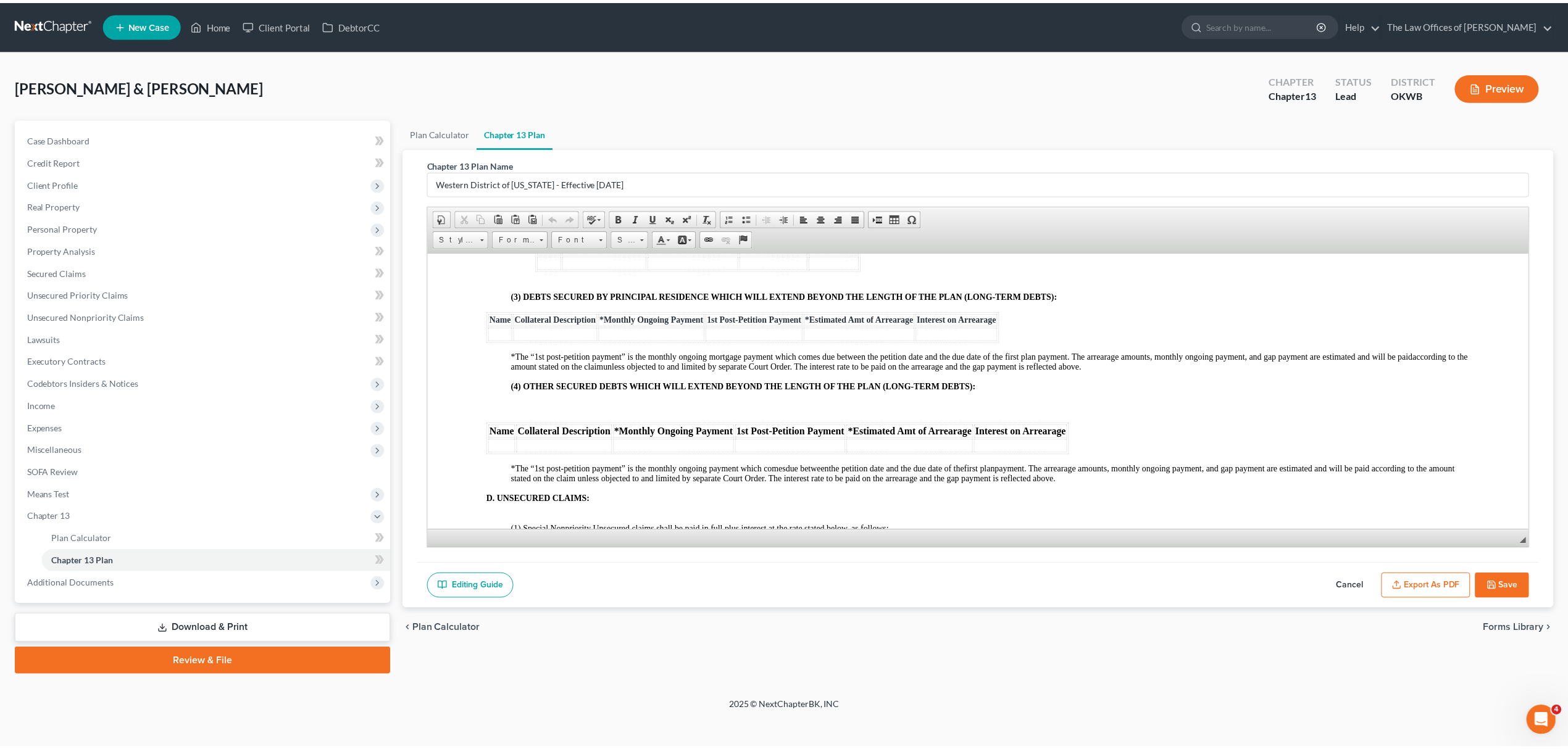
scroll to position [1525, 0]
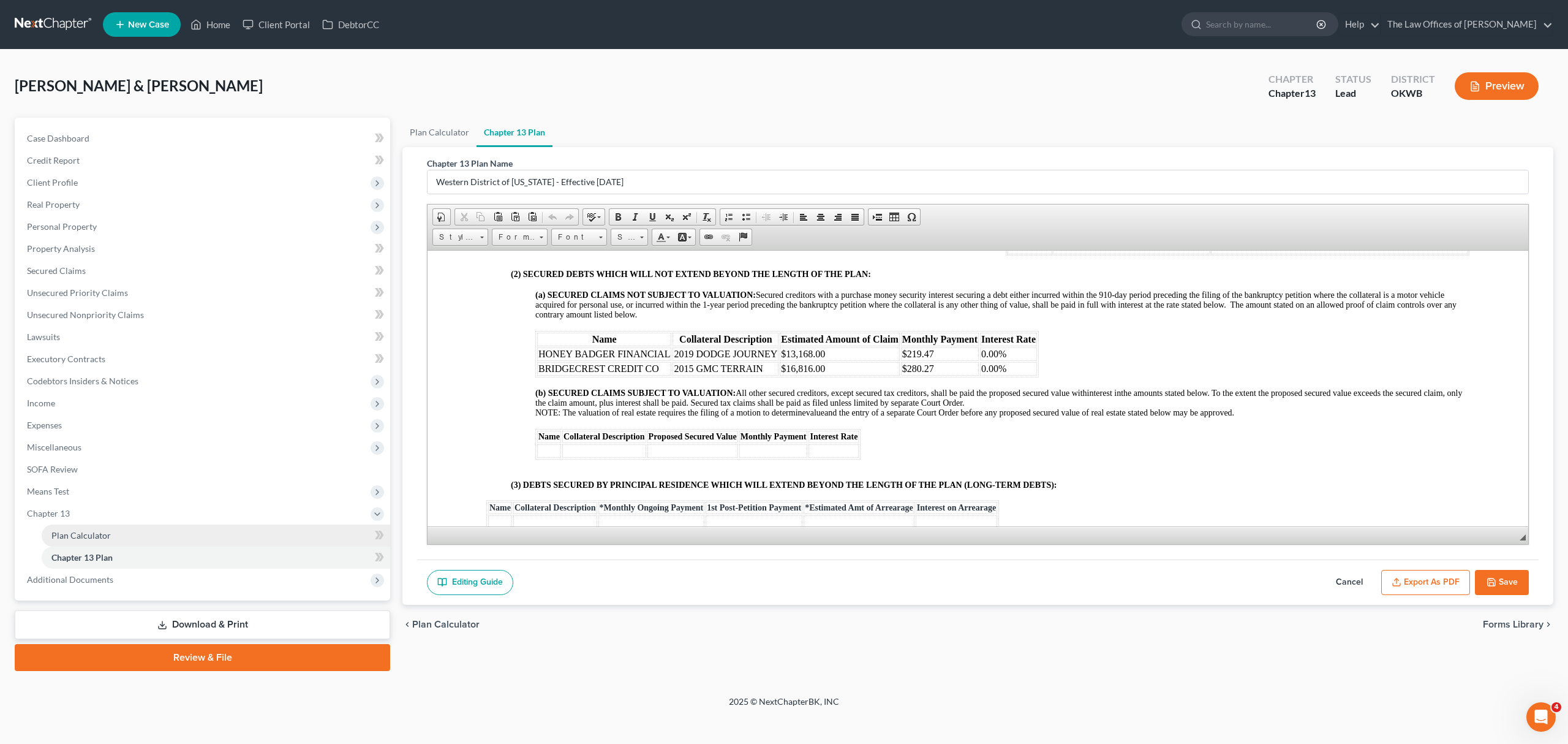
click at [84, 525] on link "Plan Calculator" at bounding box center [215, 535] width 348 height 22
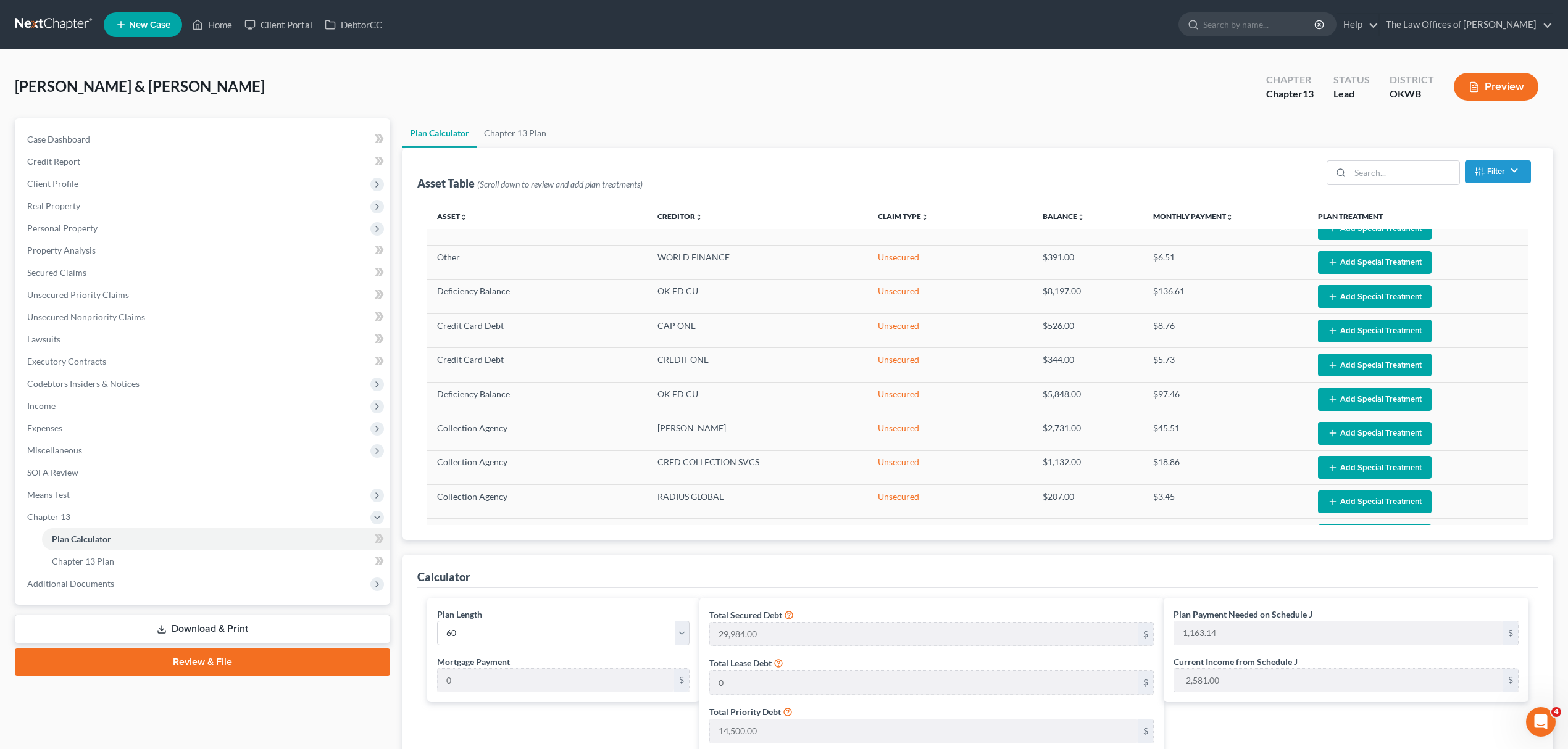
scroll to position [191, 0]
